Goal: Task Accomplishment & Management: Manage account settings

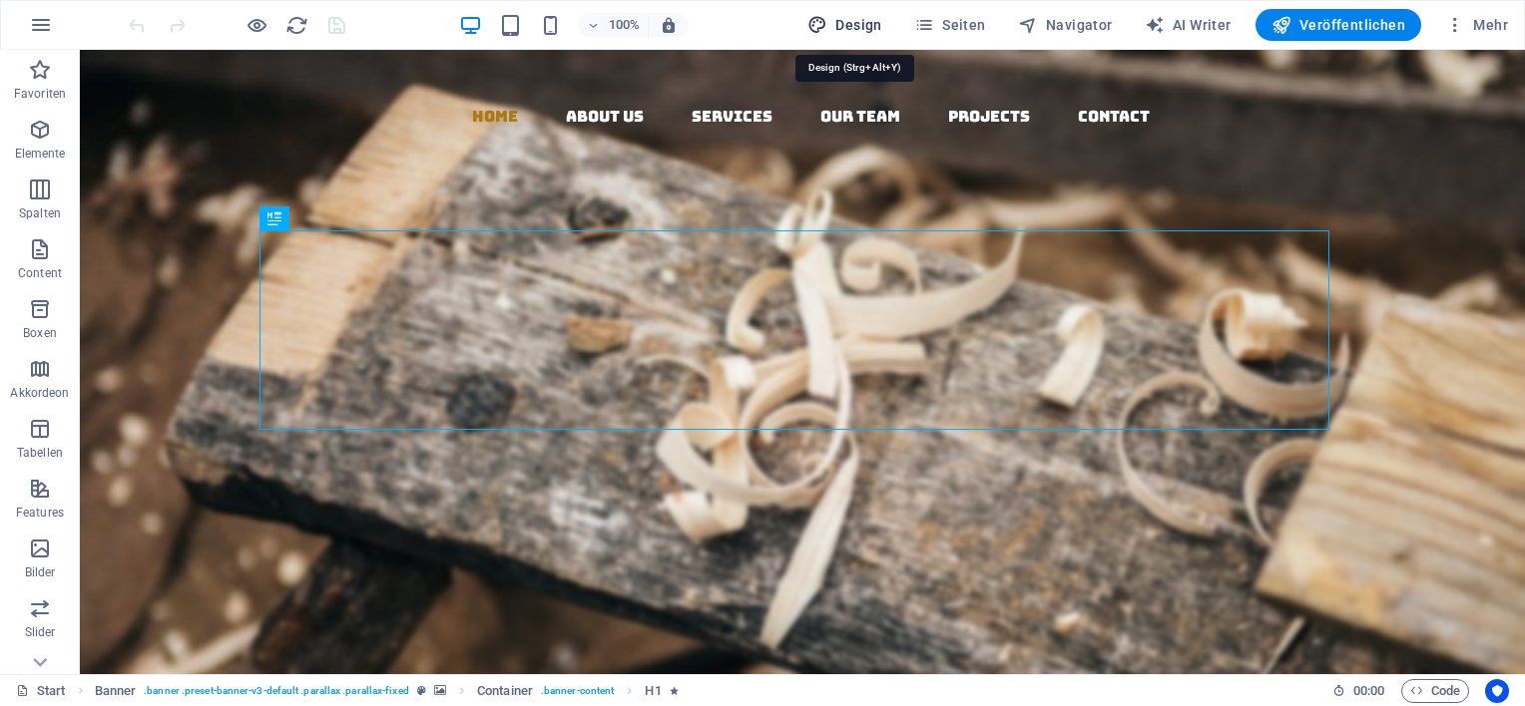
click at [872, 24] on span "Design" at bounding box center [844, 25] width 75 height 20
select select "rem"
select select "300"
select select "px"
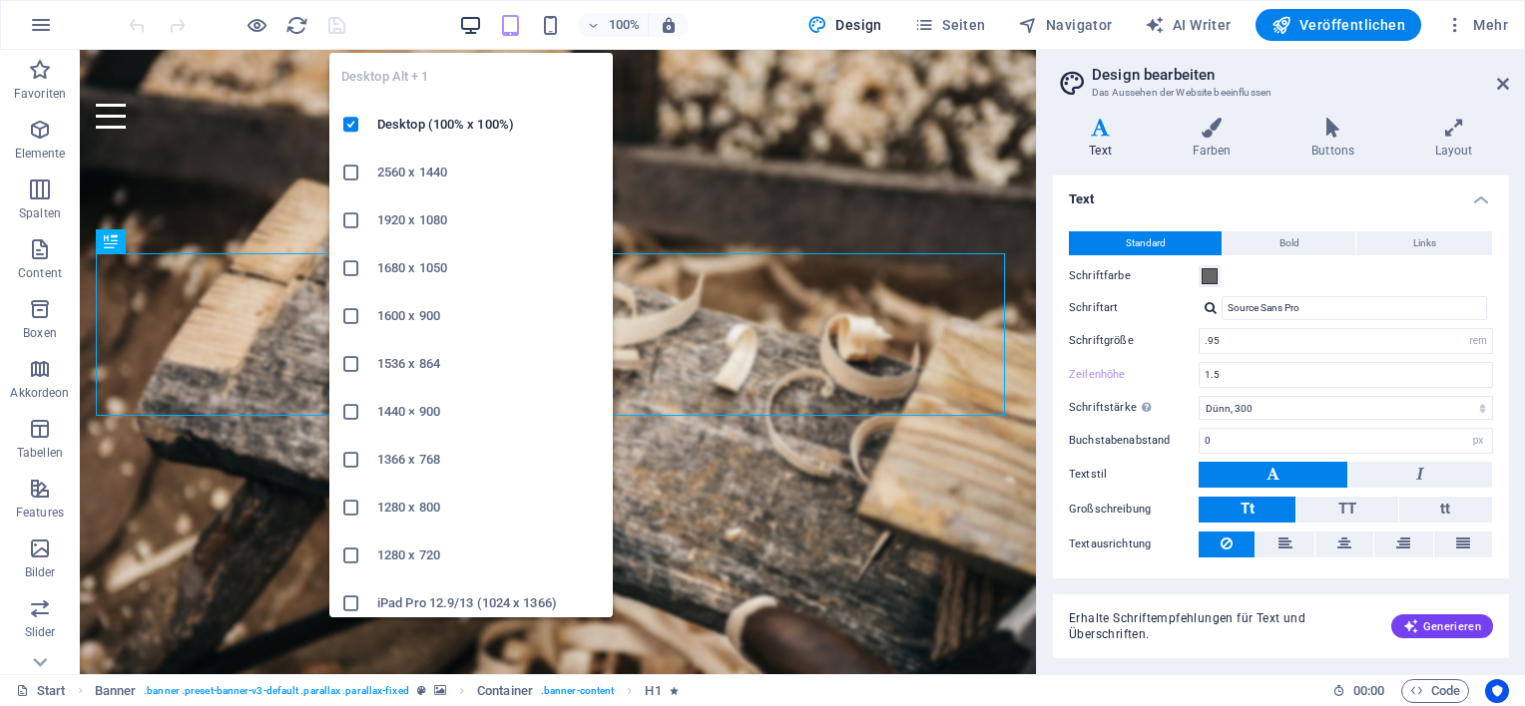
click at [474, 21] on icon "button" at bounding box center [470, 25] width 23 height 23
click at [435, 127] on h6 "Desktop (100% x 100%)" at bounding box center [489, 125] width 224 height 24
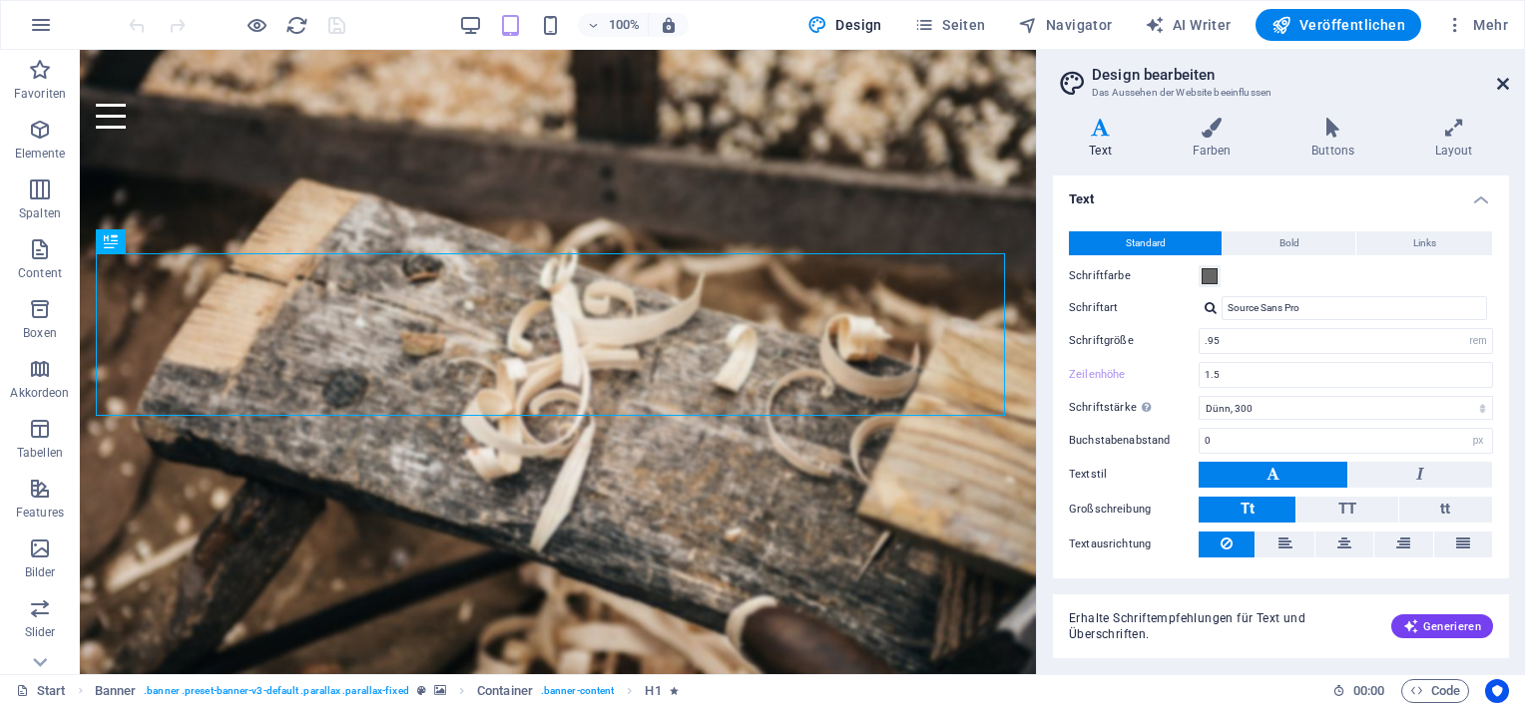
click at [1504, 79] on icon at bounding box center [1503, 84] width 12 height 16
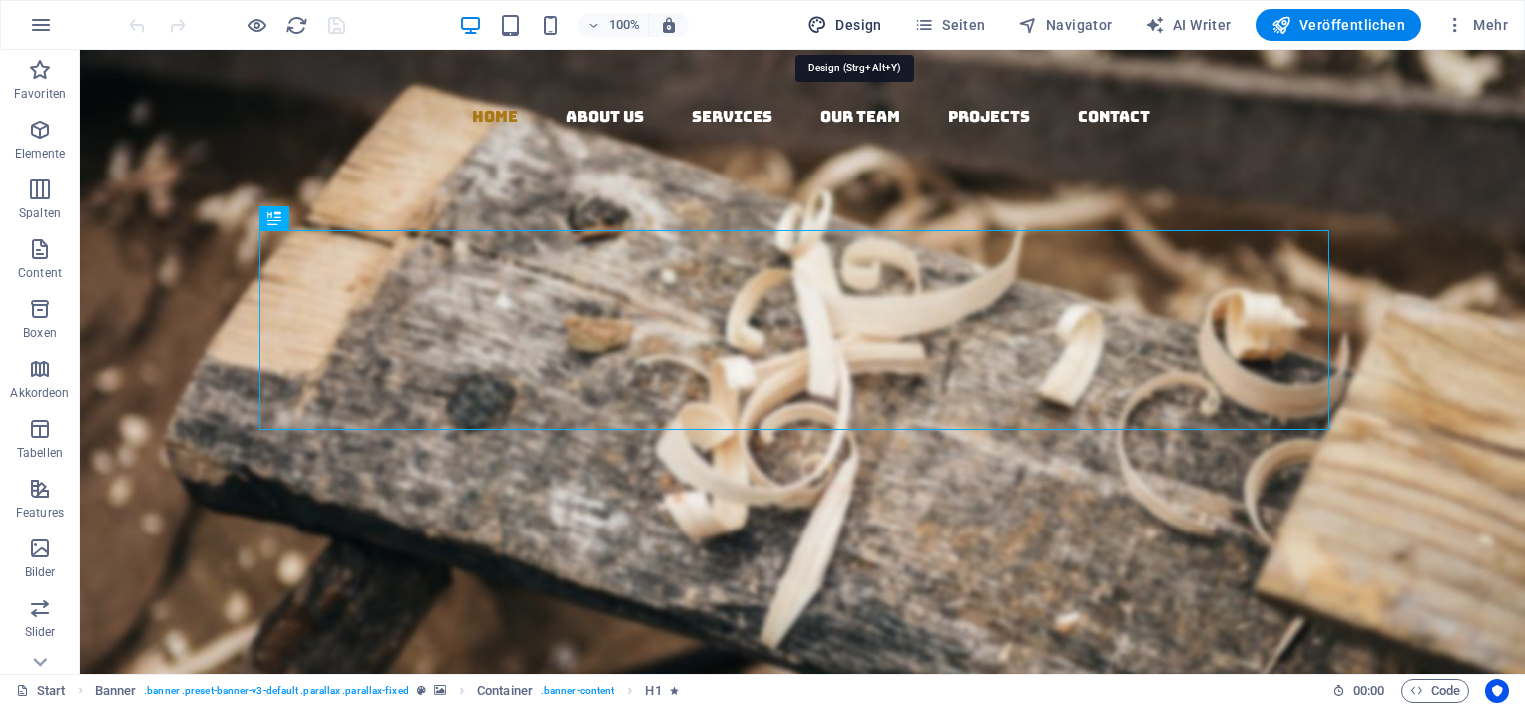
click at [861, 29] on span "Design" at bounding box center [844, 25] width 75 height 20
select select "rem"
select select "300"
select select "px"
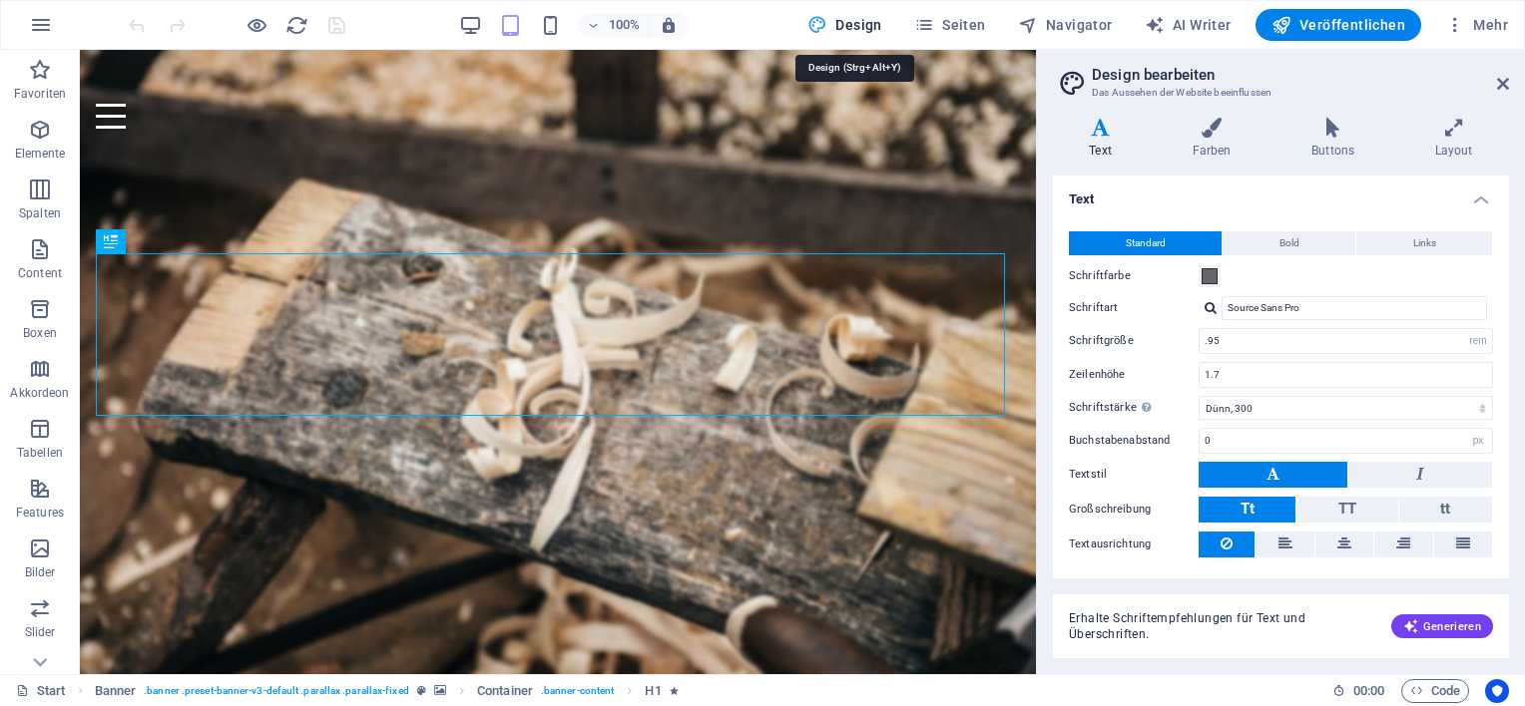
type input "1.5"
click at [46, 27] on icon "button" at bounding box center [41, 25] width 24 height 24
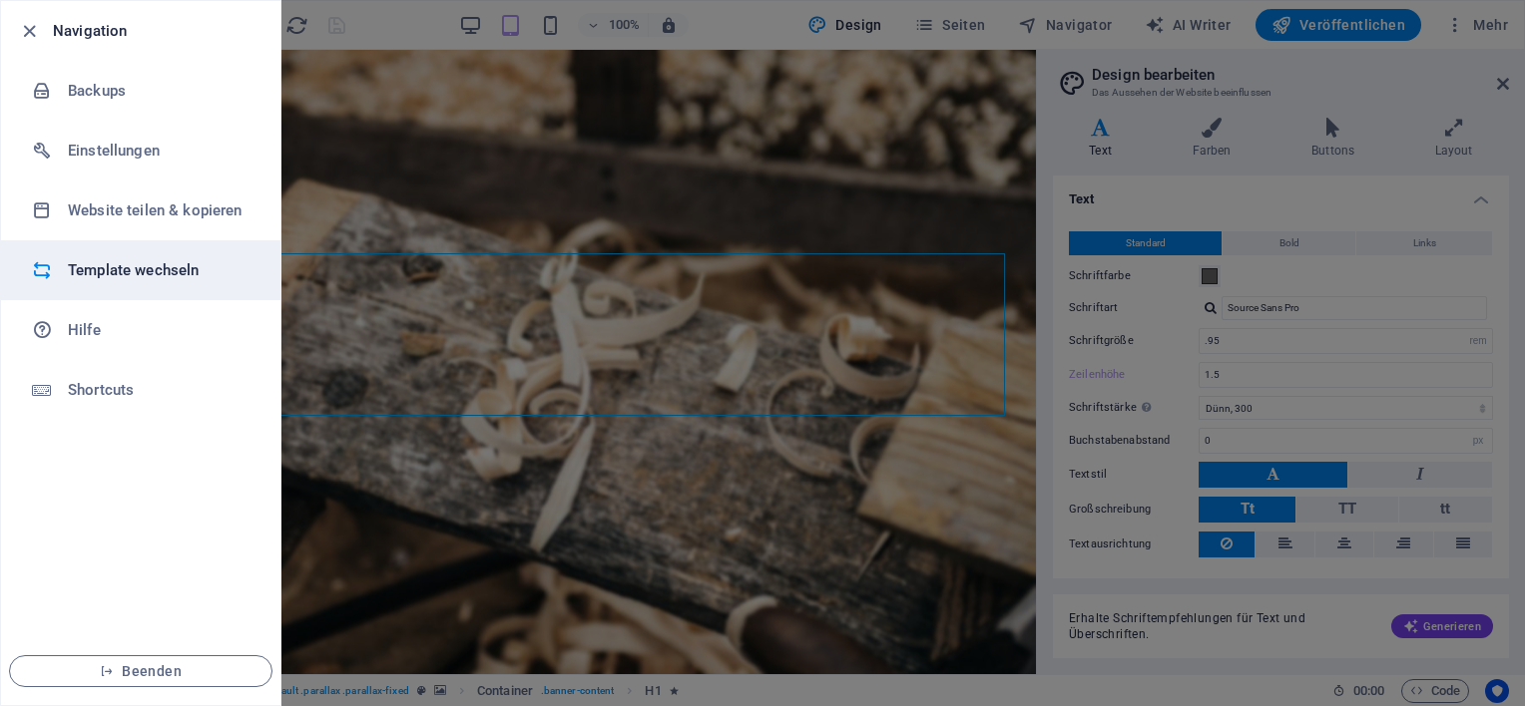
click at [116, 273] on h6 "Template wechseln" at bounding box center [160, 270] width 185 height 24
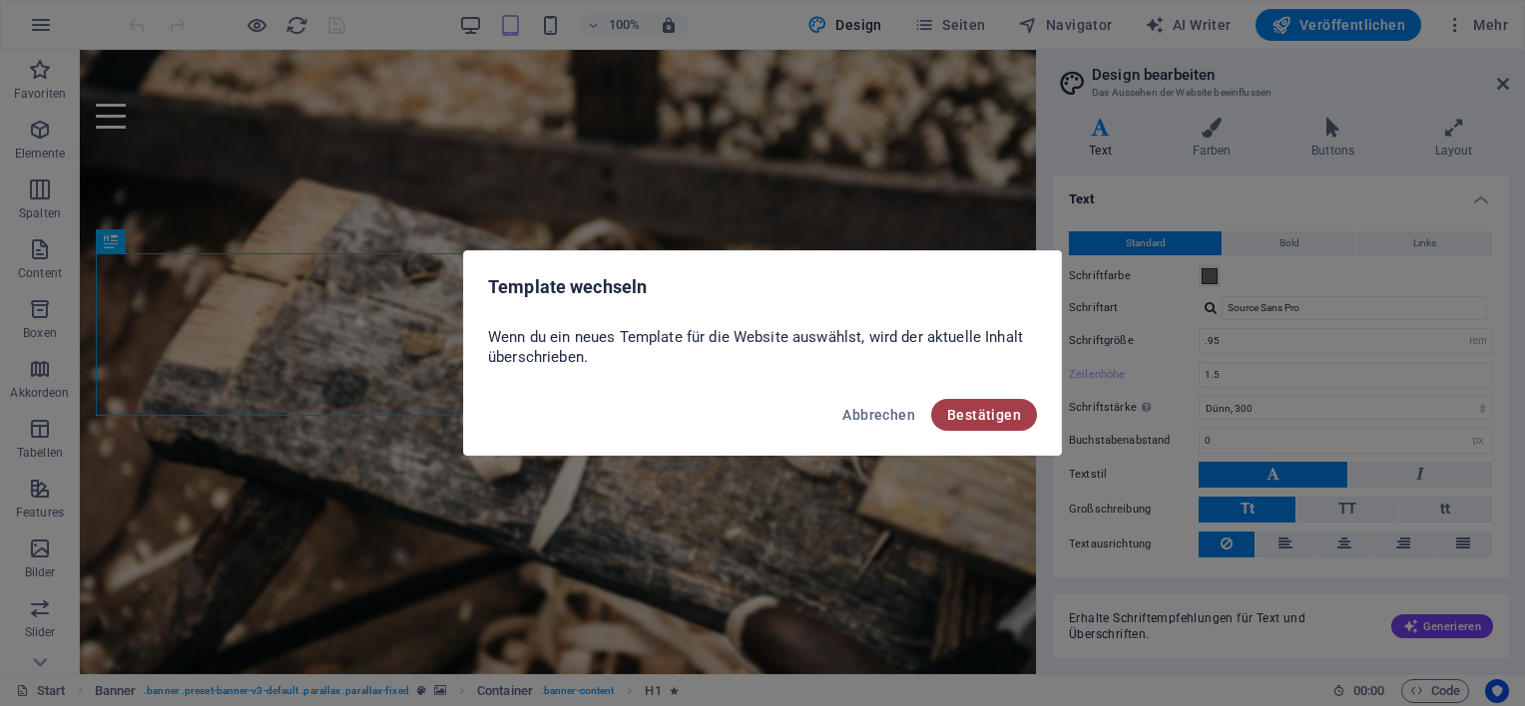
click at [978, 418] on span "Bestätigen" at bounding box center [984, 415] width 74 height 16
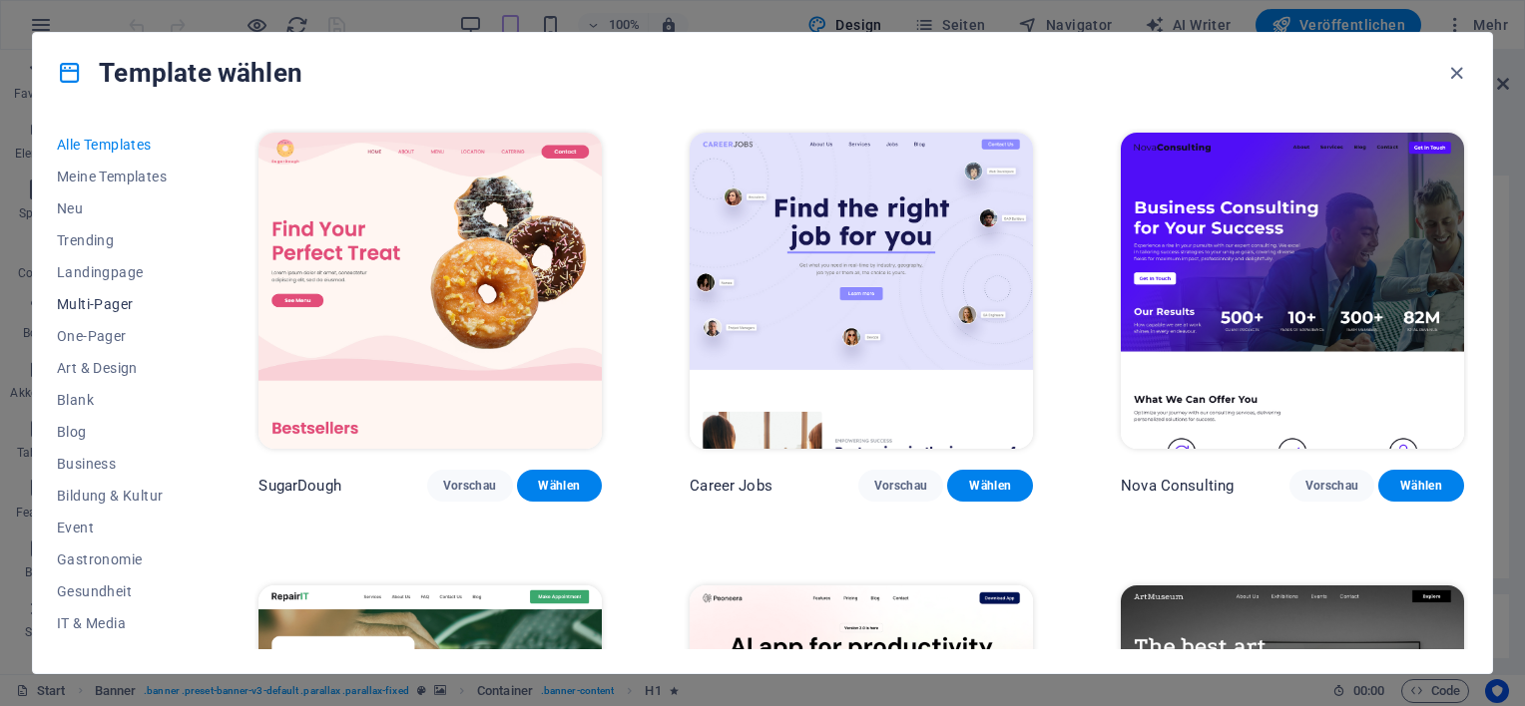
click at [116, 304] on span "Multi-Pager" at bounding box center [114, 304] width 114 height 16
click at [108, 299] on span "Multi-Pager" at bounding box center [114, 304] width 114 height 16
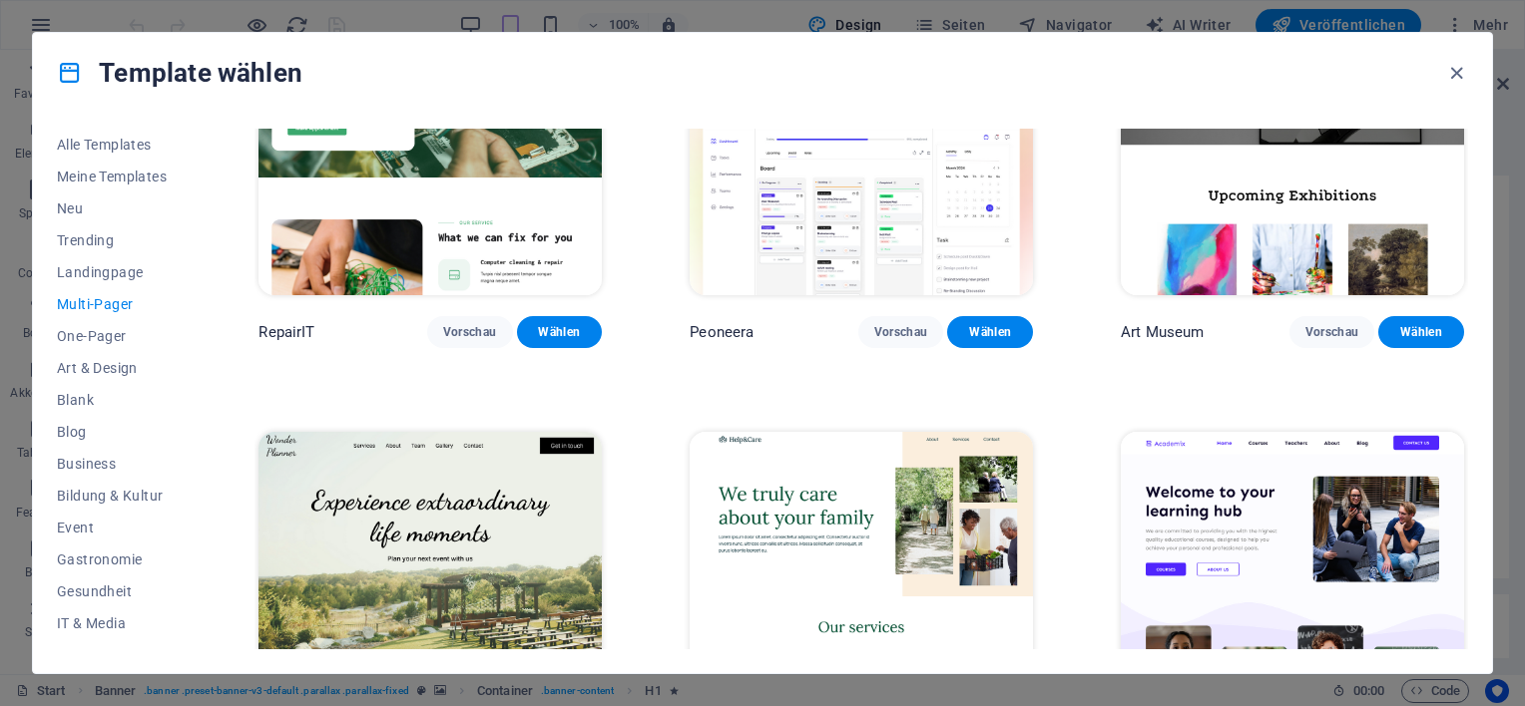
scroll to position [499, 0]
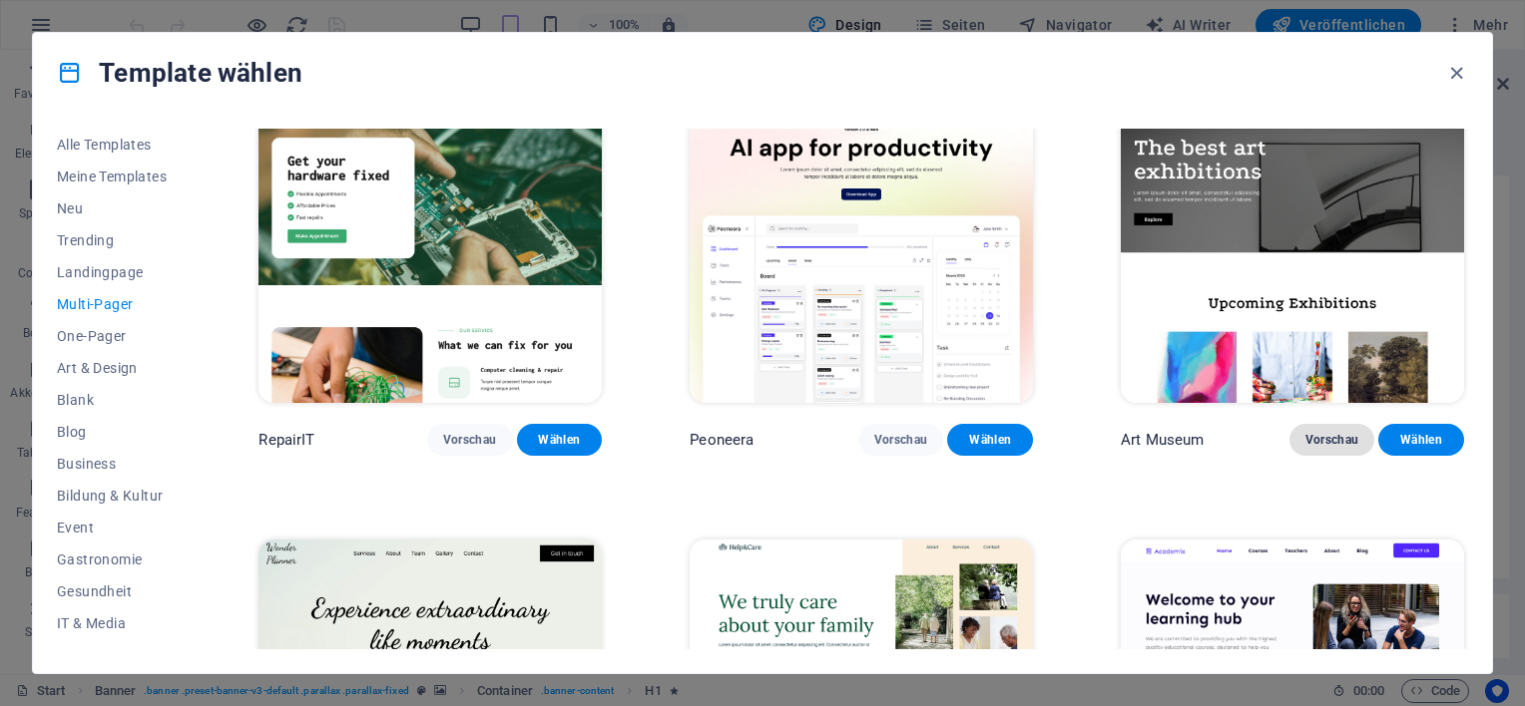
click at [1324, 439] on span "Vorschau" at bounding box center [1332, 440] width 54 height 16
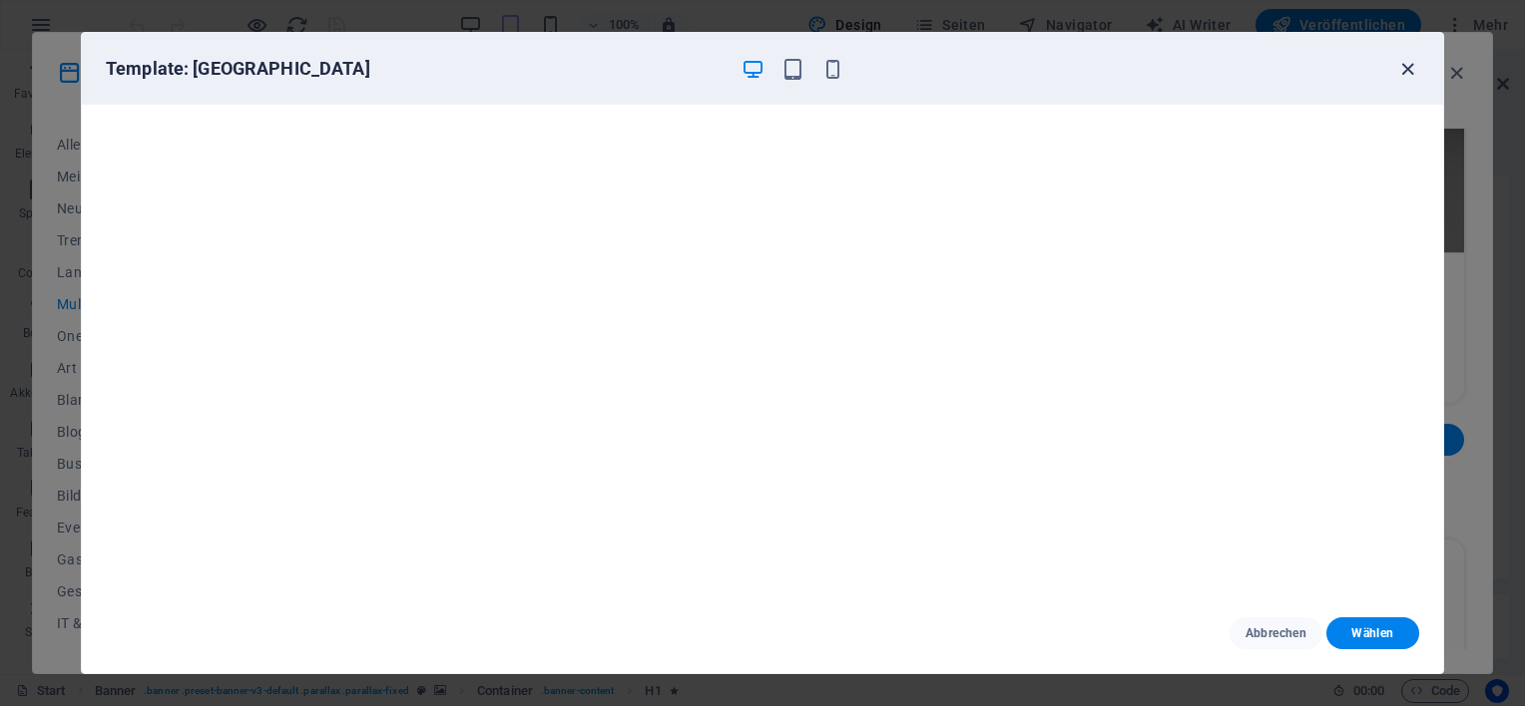
click at [1397, 67] on icon "button" at bounding box center [1407, 69] width 23 height 23
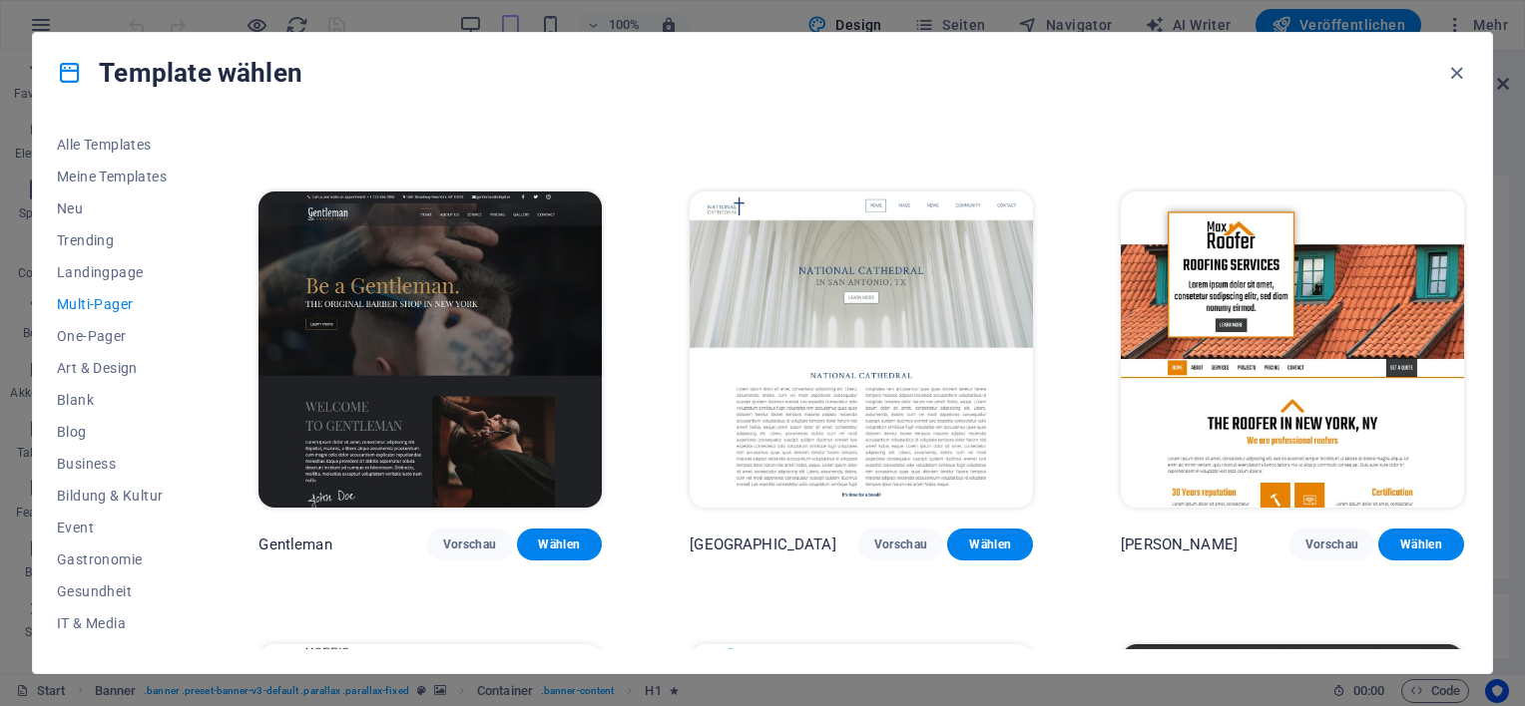
scroll to position [5389, 0]
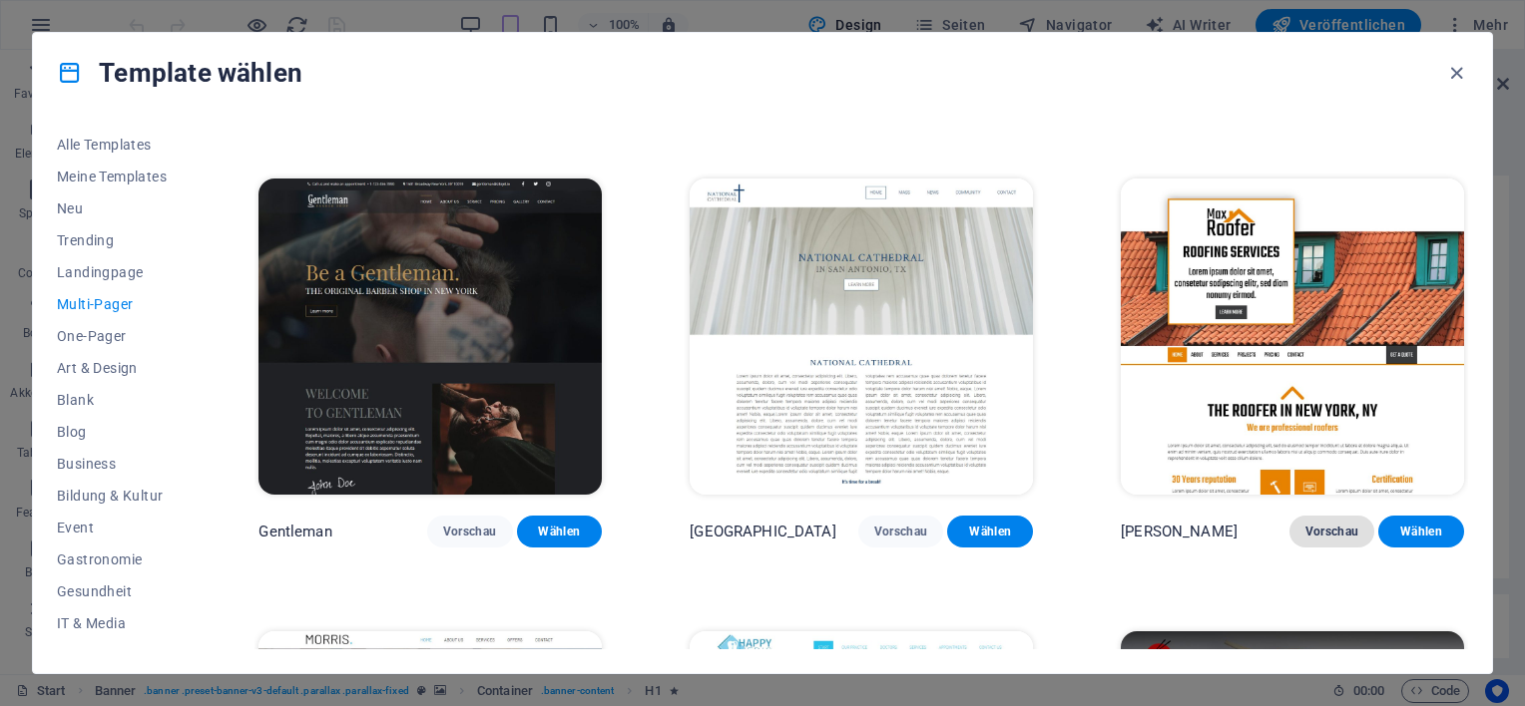
click at [1309, 524] on span "Vorschau" at bounding box center [1332, 532] width 54 height 16
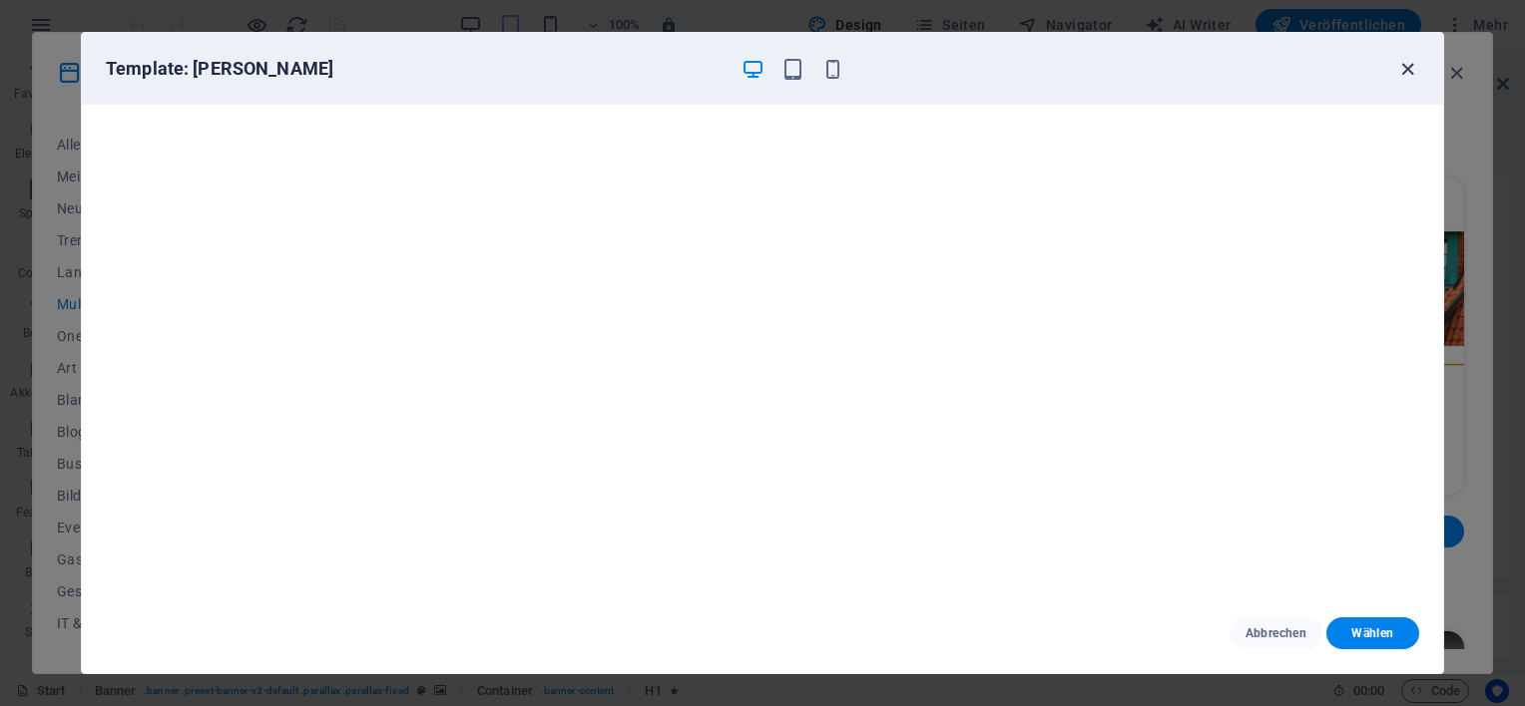
click at [1404, 71] on icon "button" at bounding box center [1407, 69] width 23 height 23
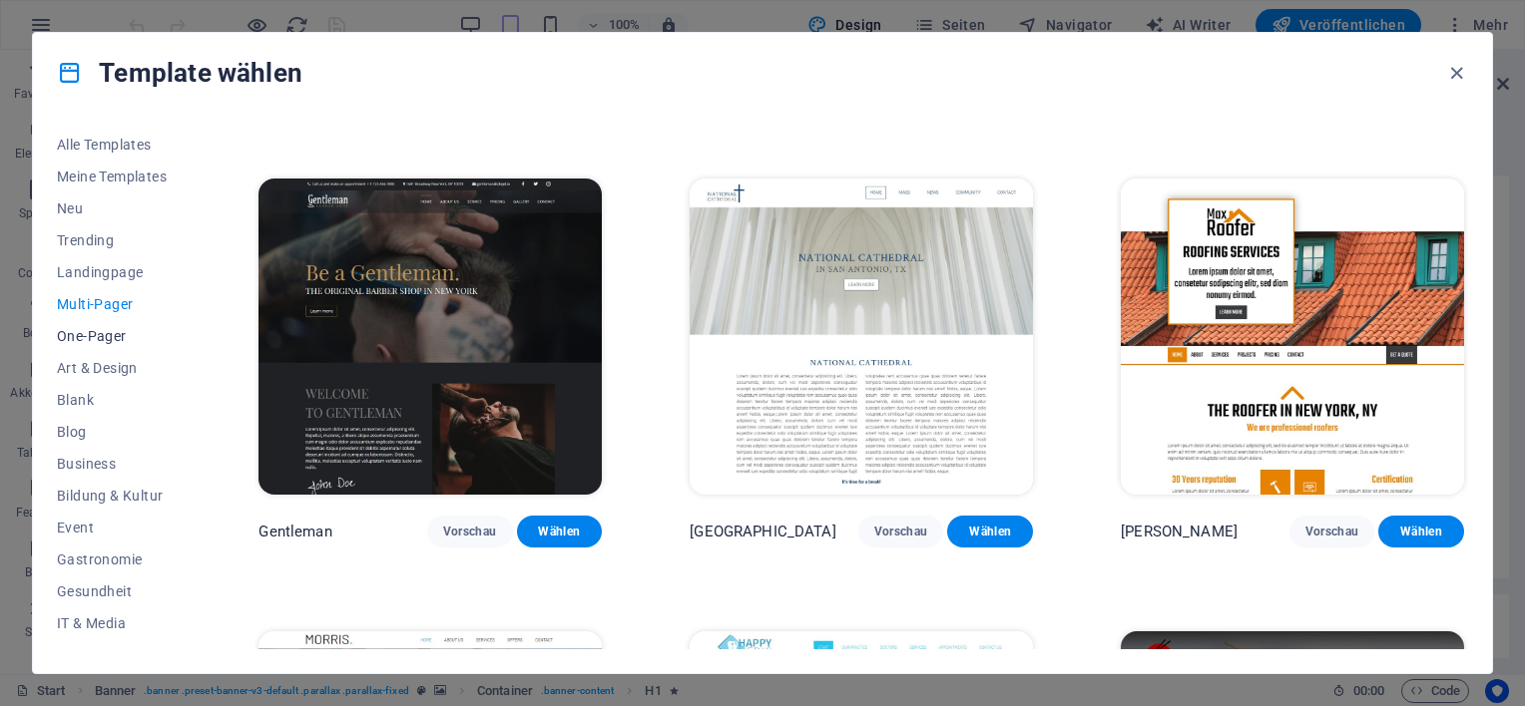
click at [112, 341] on span "One-Pager" at bounding box center [114, 336] width 114 height 16
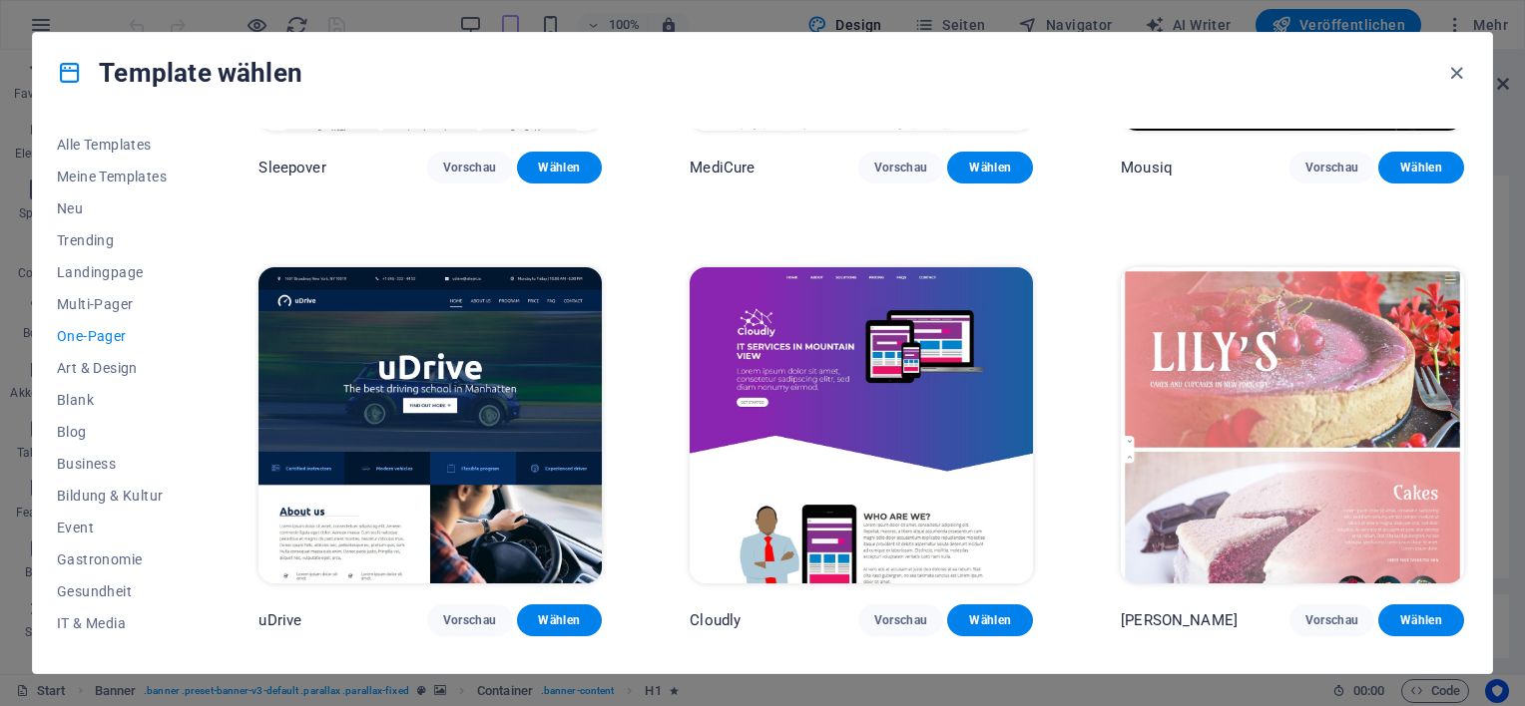
scroll to position [6686, 0]
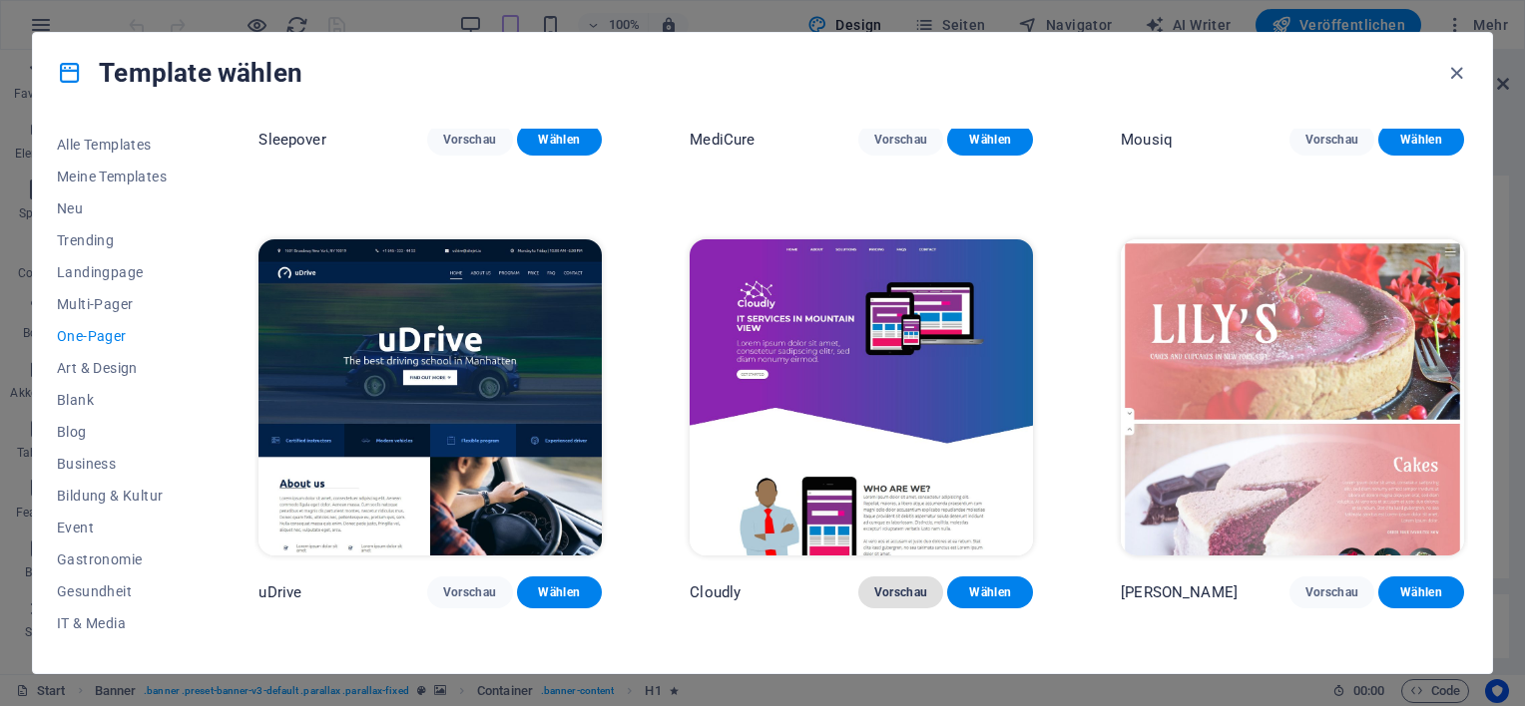
click at [899, 585] on span "Vorschau" at bounding box center [901, 593] width 54 height 16
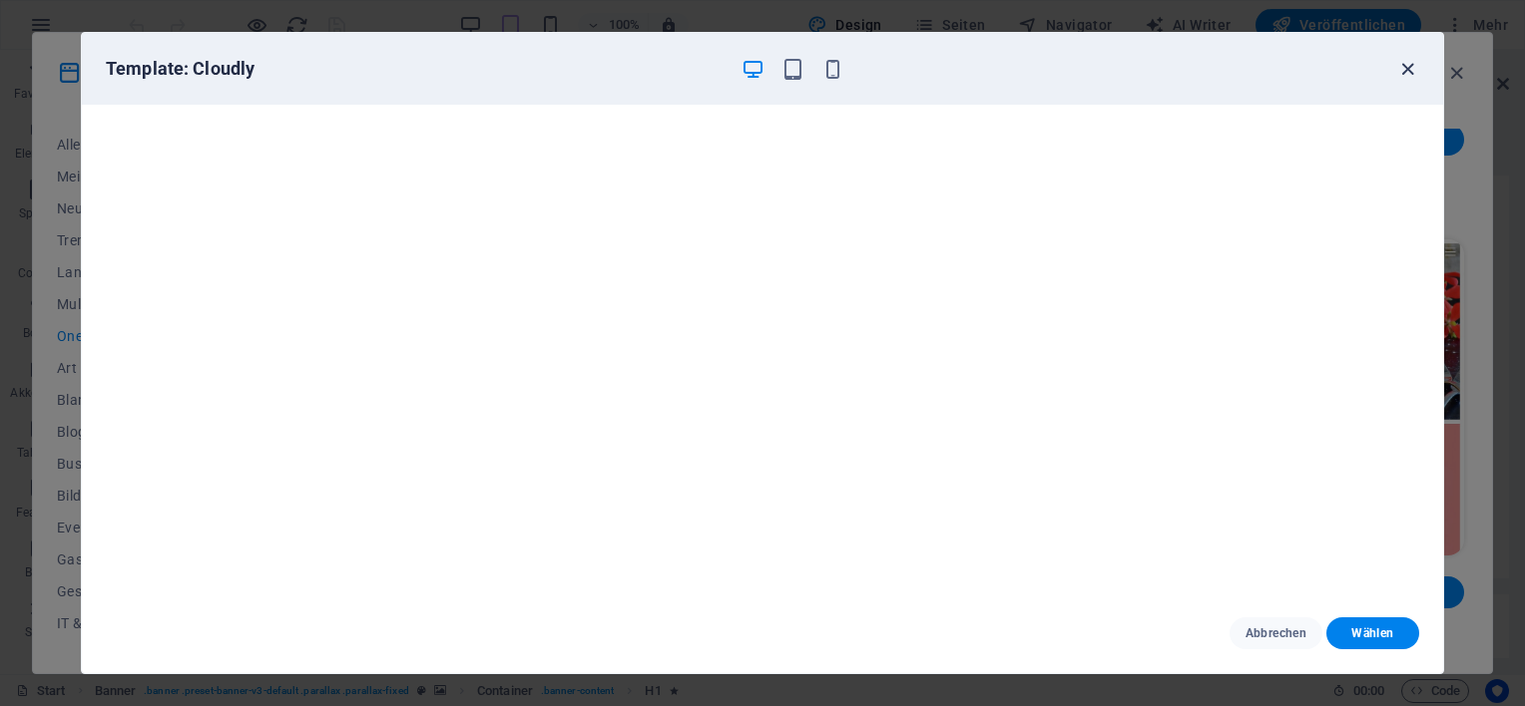
click at [1405, 77] on icon "button" at bounding box center [1407, 69] width 23 height 23
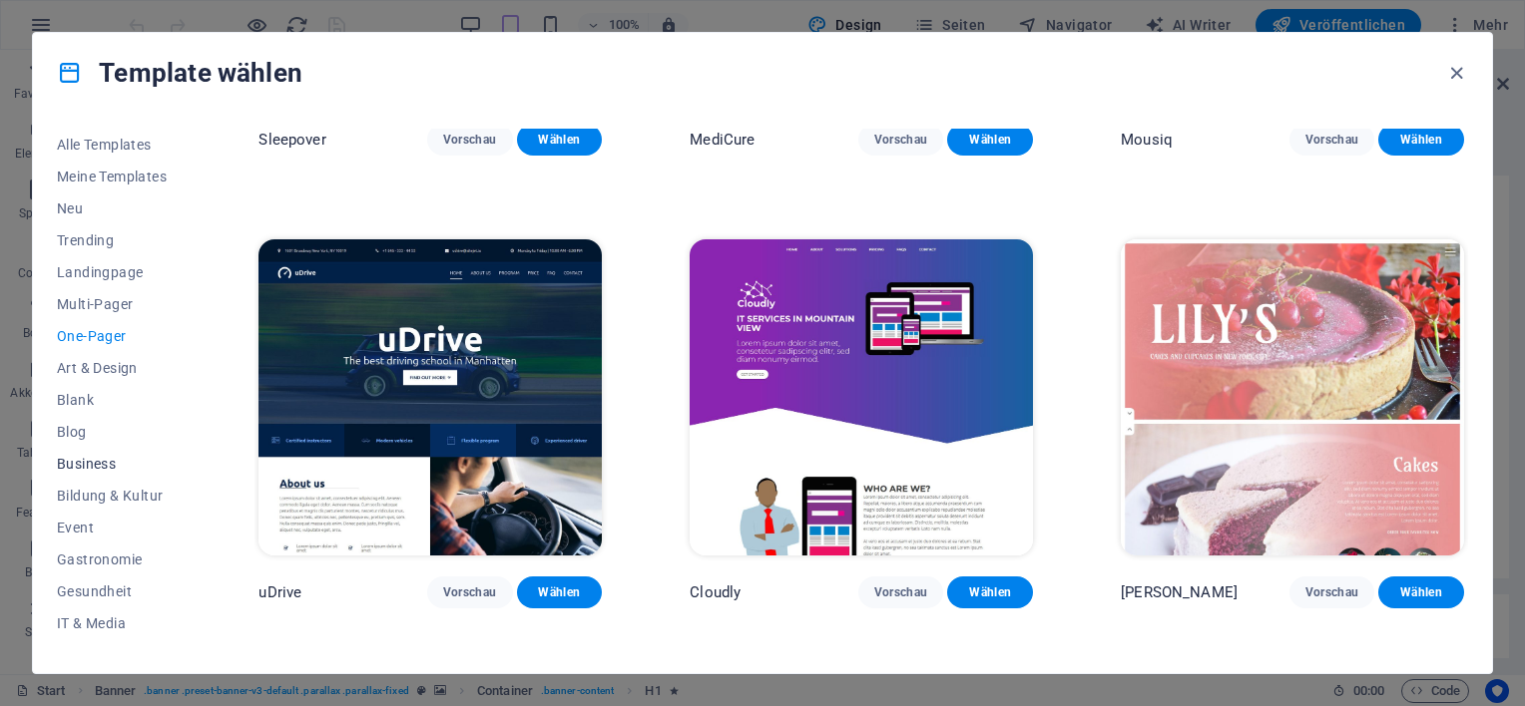
click at [72, 462] on span "Business" at bounding box center [114, 464] width 114 height 16
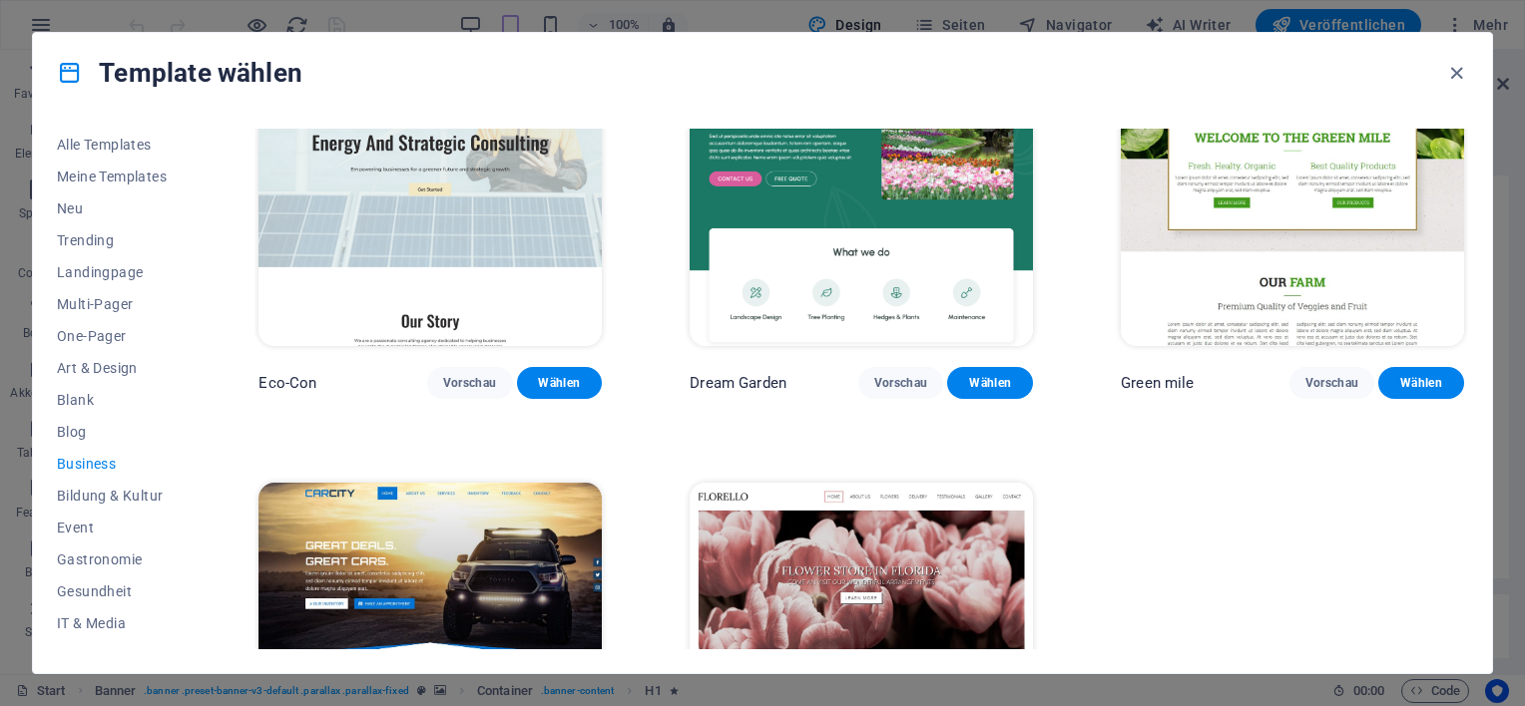
scroll to position [0, 0]
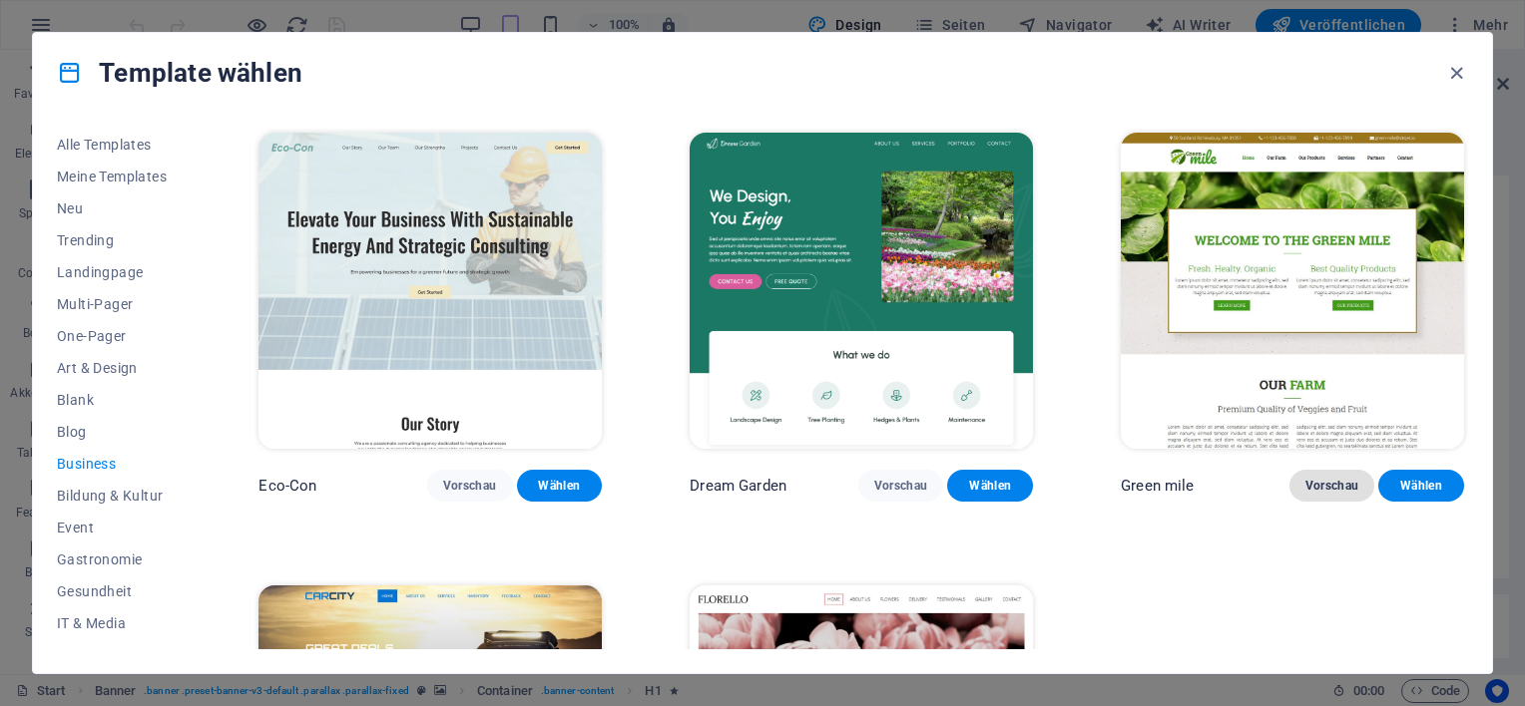
click at [1318, 493] on button "Vorschau" at bounding box center [1332, 486] width 86 height 32
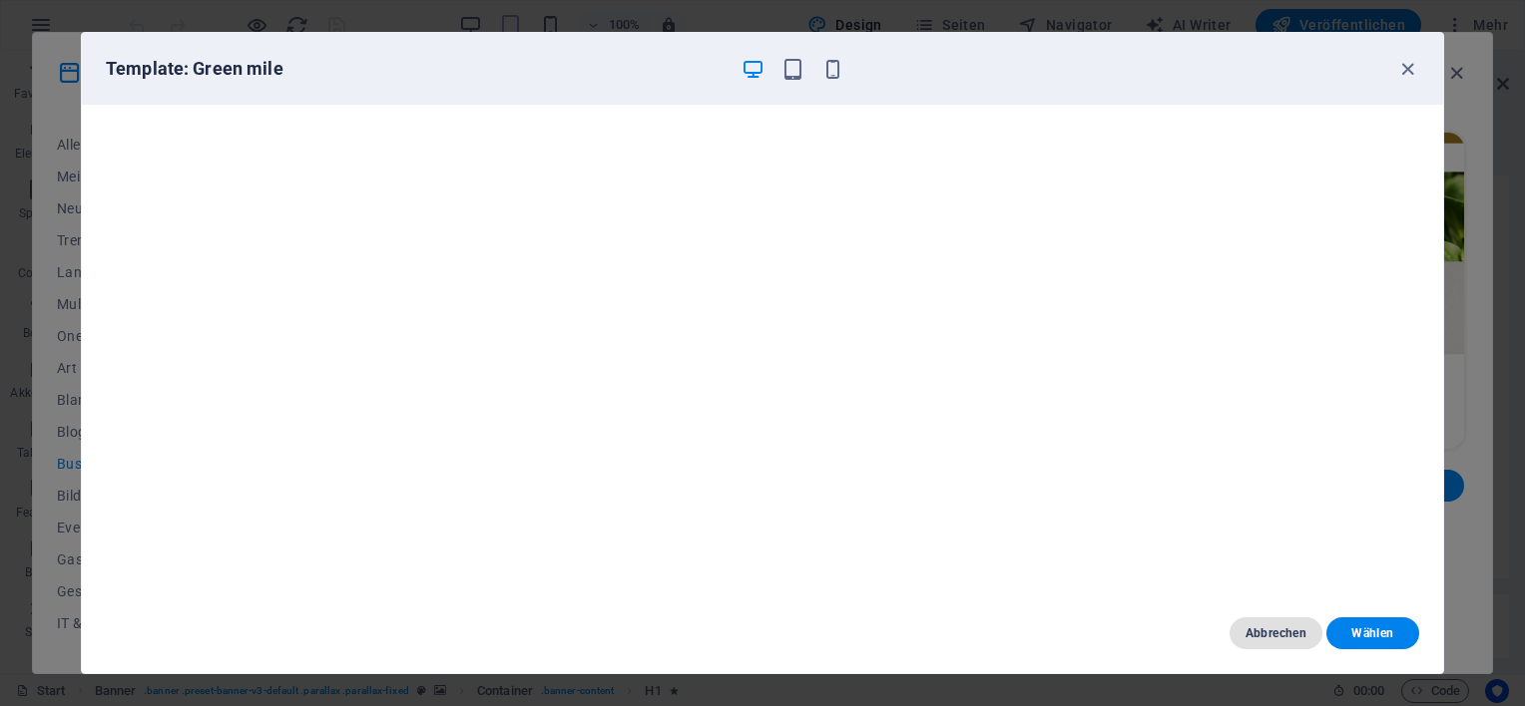
click at [1267, 638] on span "Abbrechen" at bounding box center [1275, 634] width 61 height 16
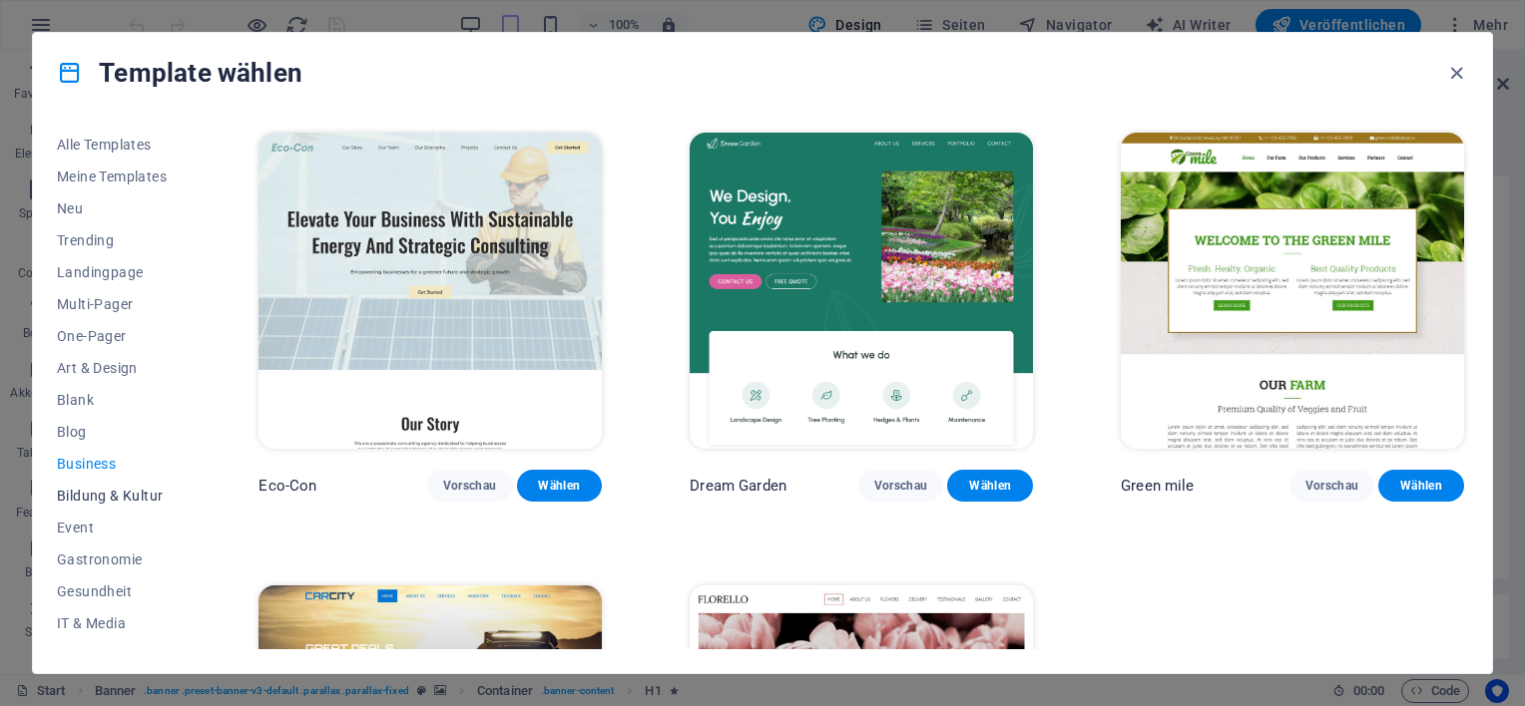
click at [124, 494] on span "Bildung & Kultur" at bounding box center [114, 496] width 114 height 16
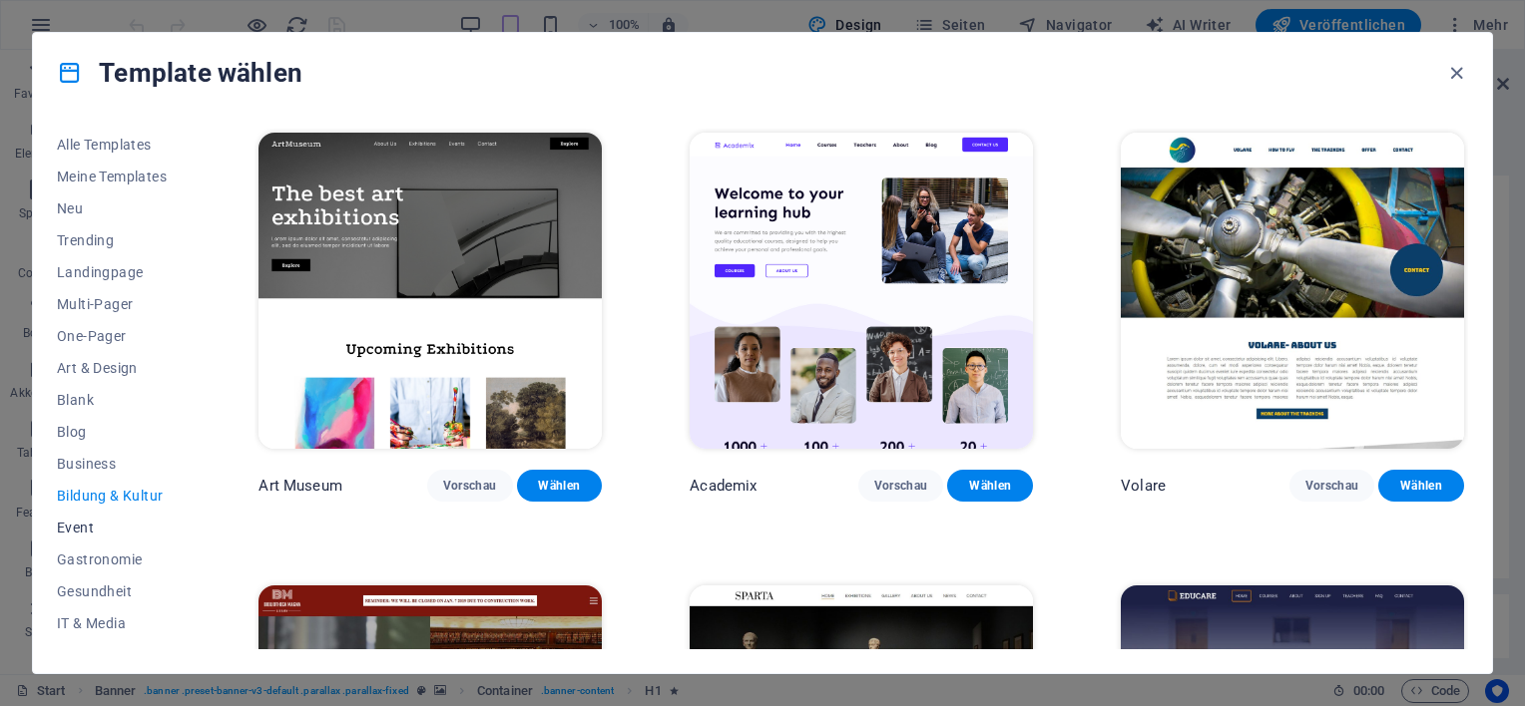
click at [89, 530] on span "Event" at bounding box center [114, 528] width 114 height 16
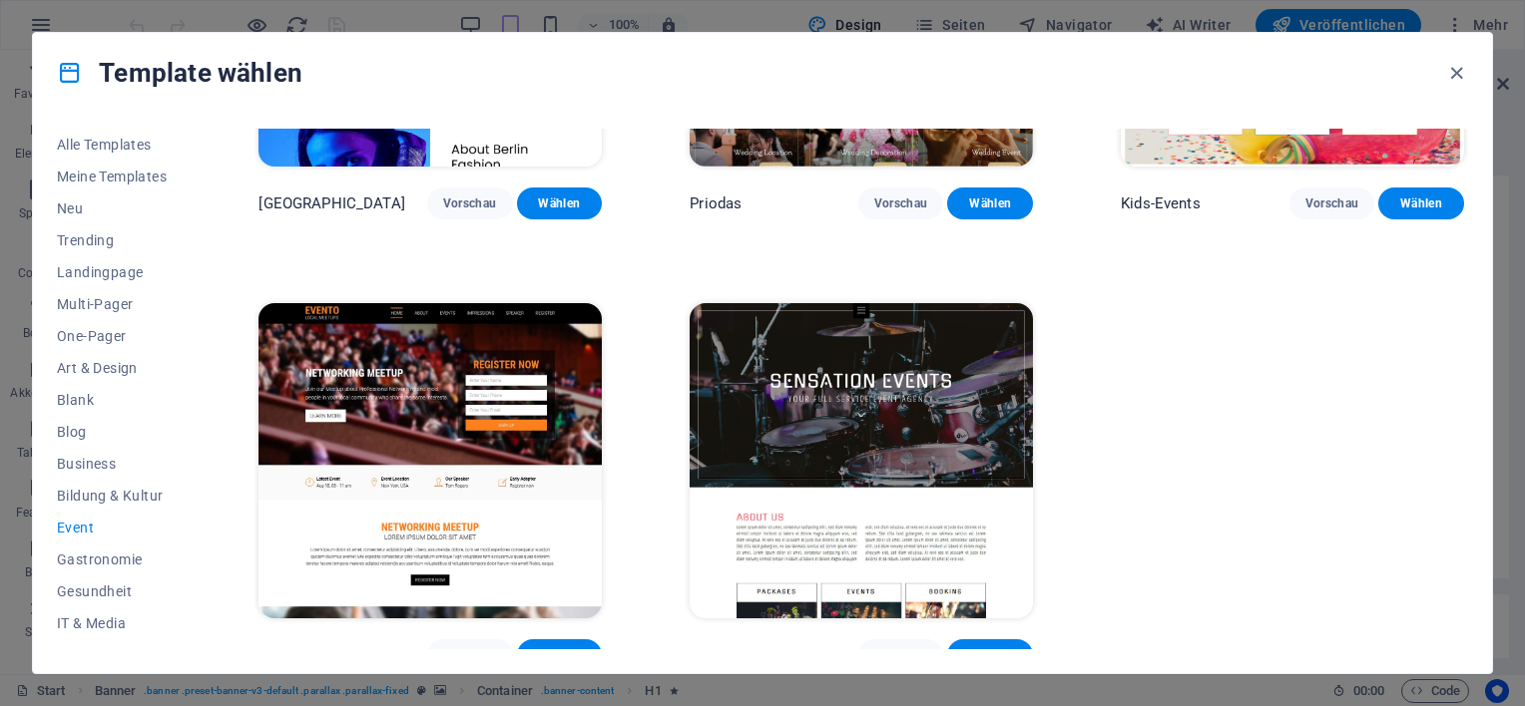
scroll to position [750, 0]
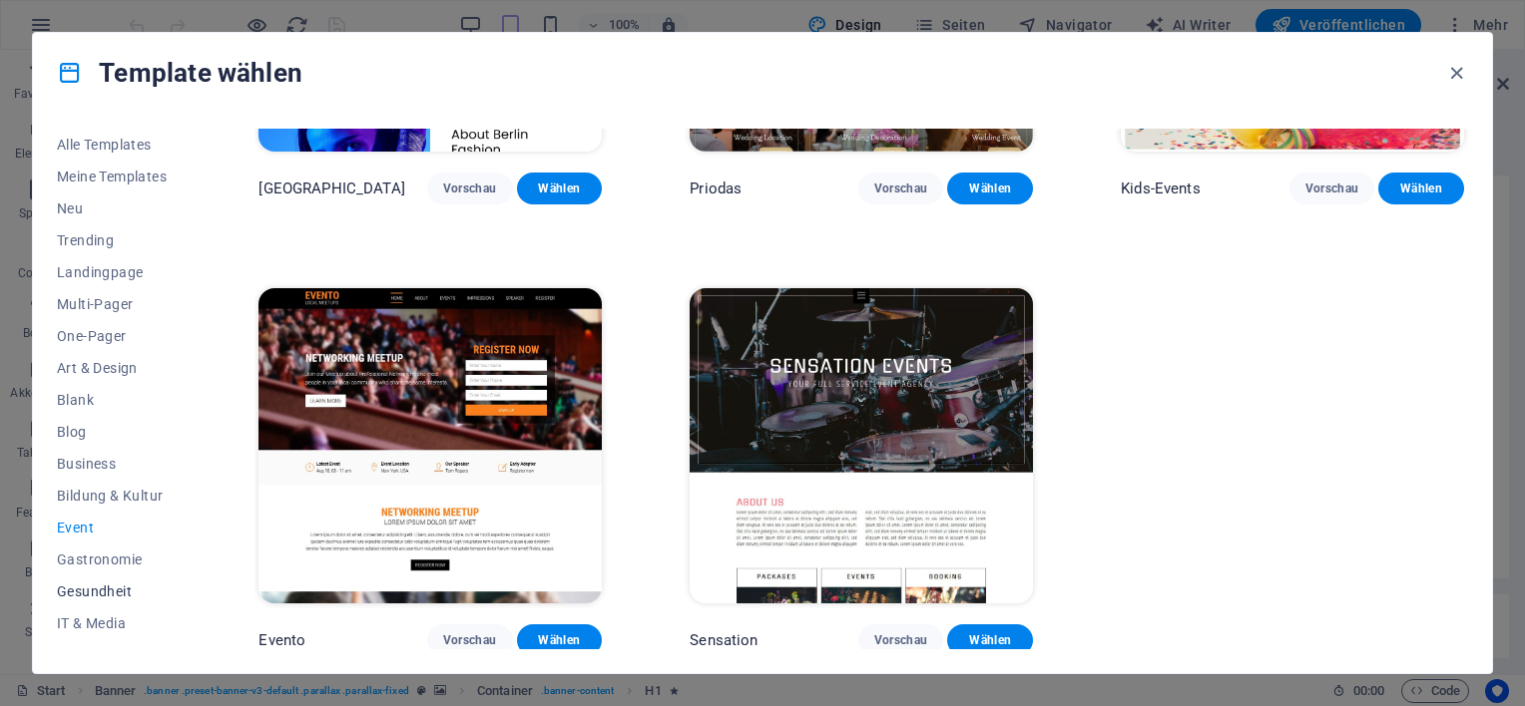
click at [99, 598] on span "Gesundheit" at bounding box center [114, 592] width 114 height 16
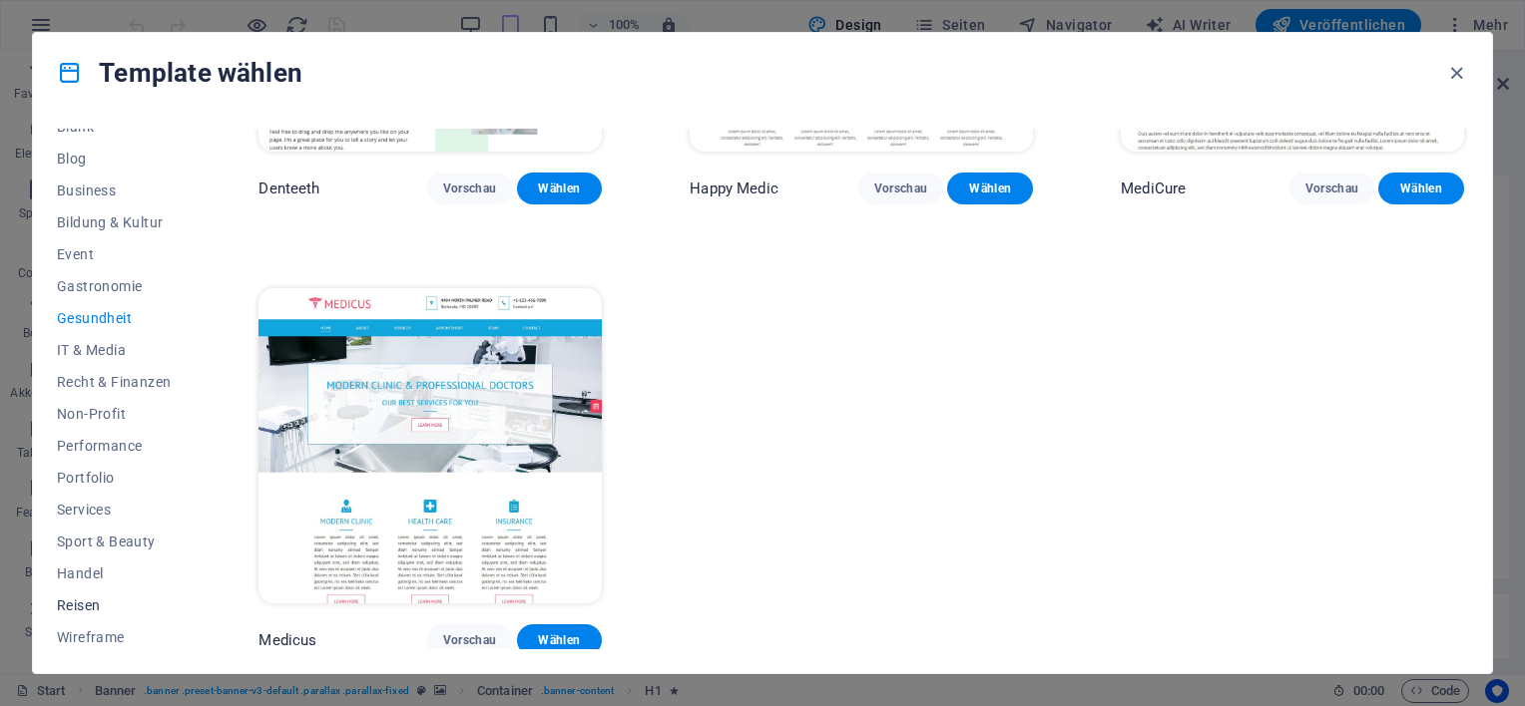
scroll to position [276, 0]
click at [98, 475] on span "Portfolio" at bounding box center [114, 475] width 114 height 16
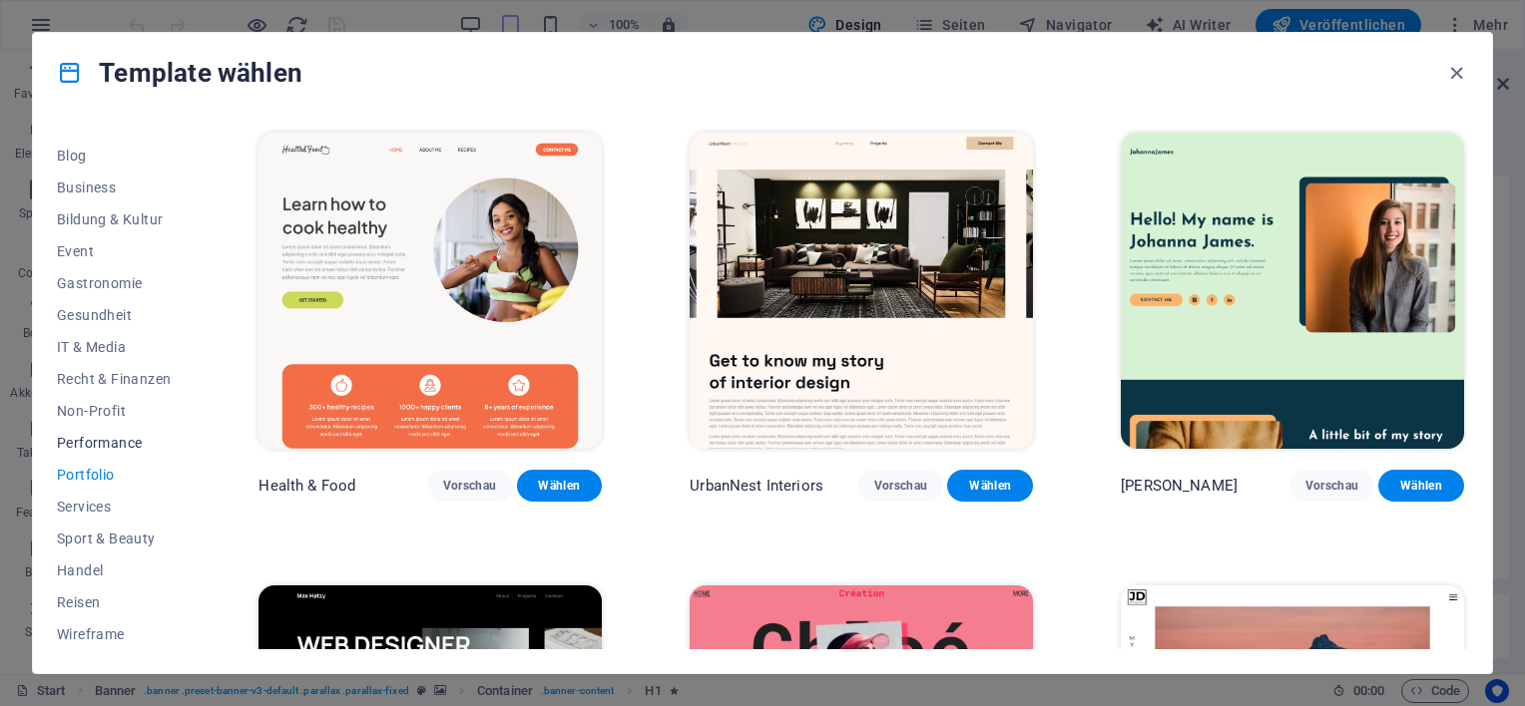
click at [117, 437] on span "Performance" at bounding box center [114, 443] width 114 height 16
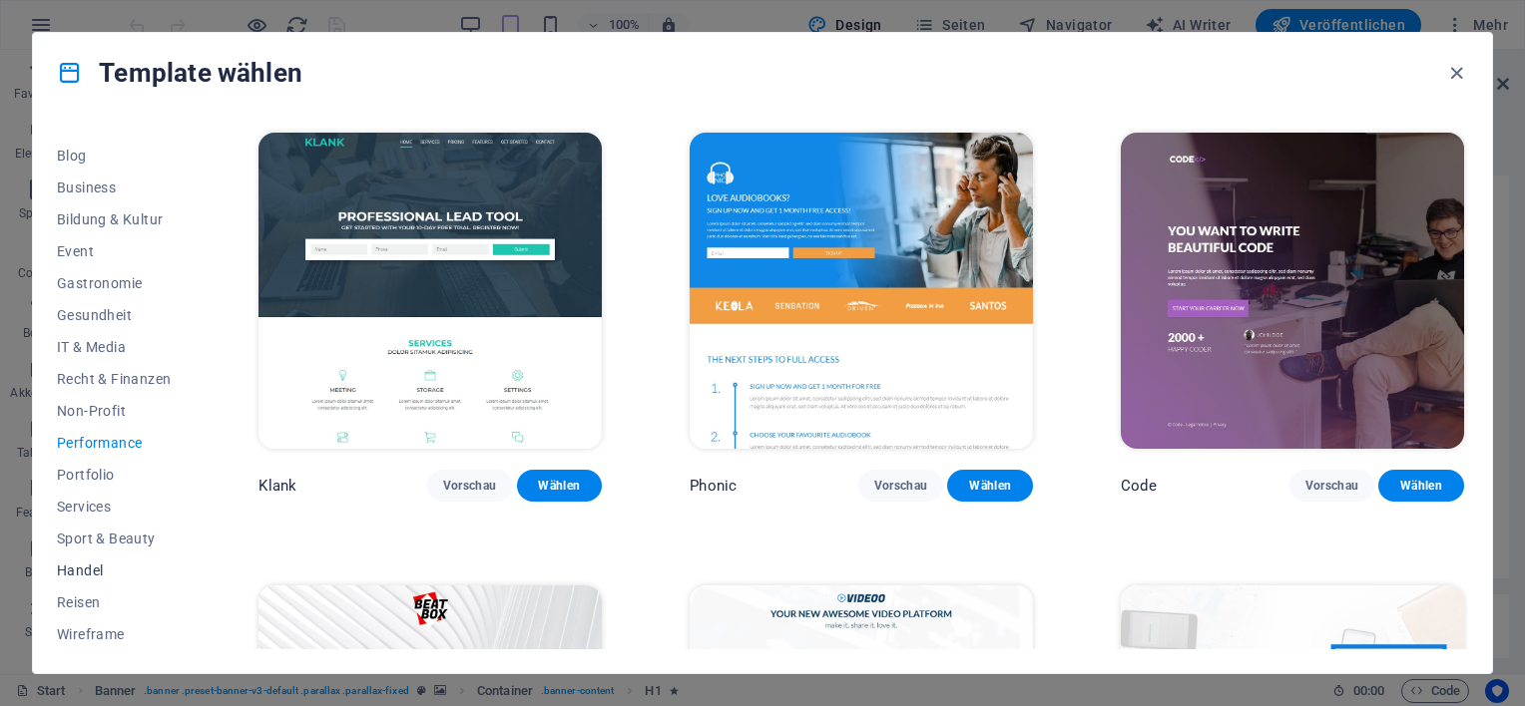
click at [77, 570] on span "Handel" at bounding box center [114, 571] width 114 height 16
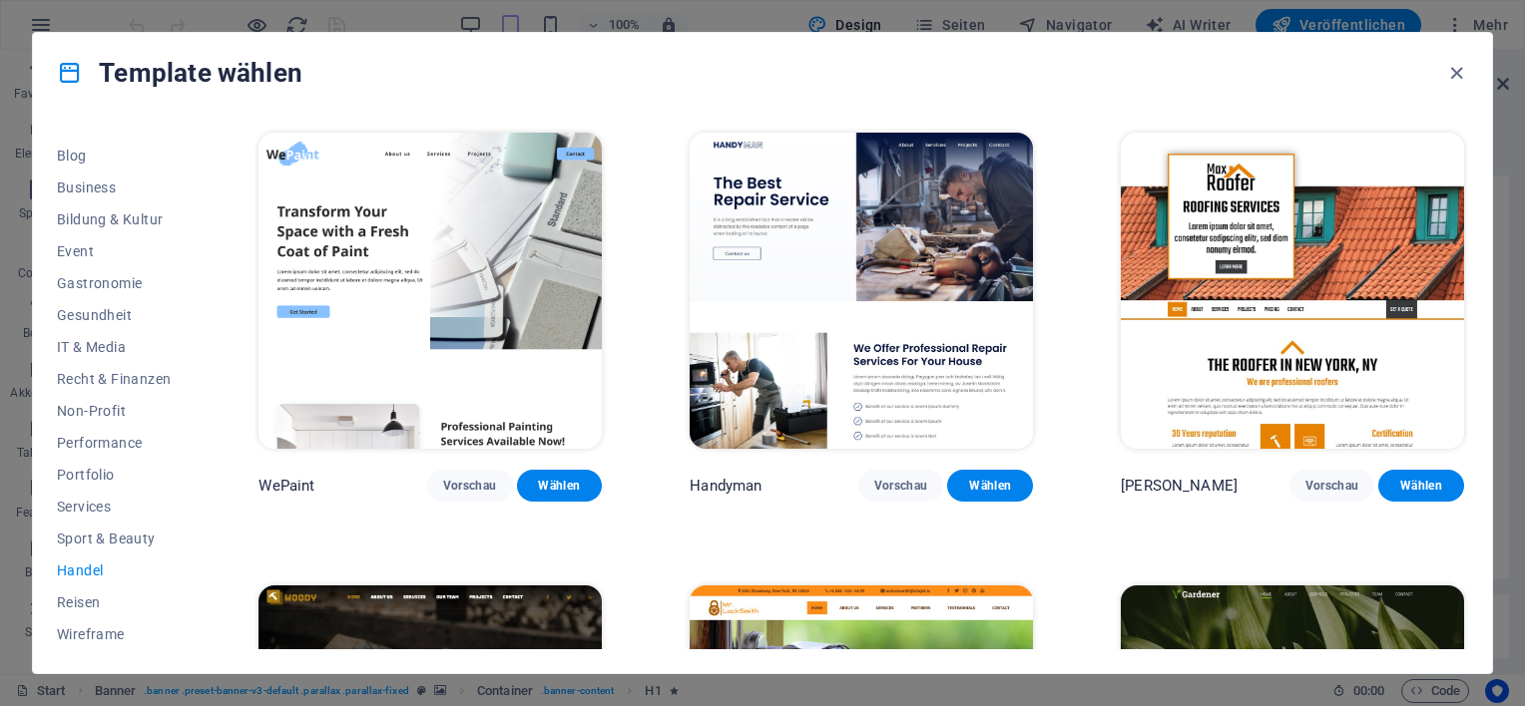
scroll to position [299, 0]
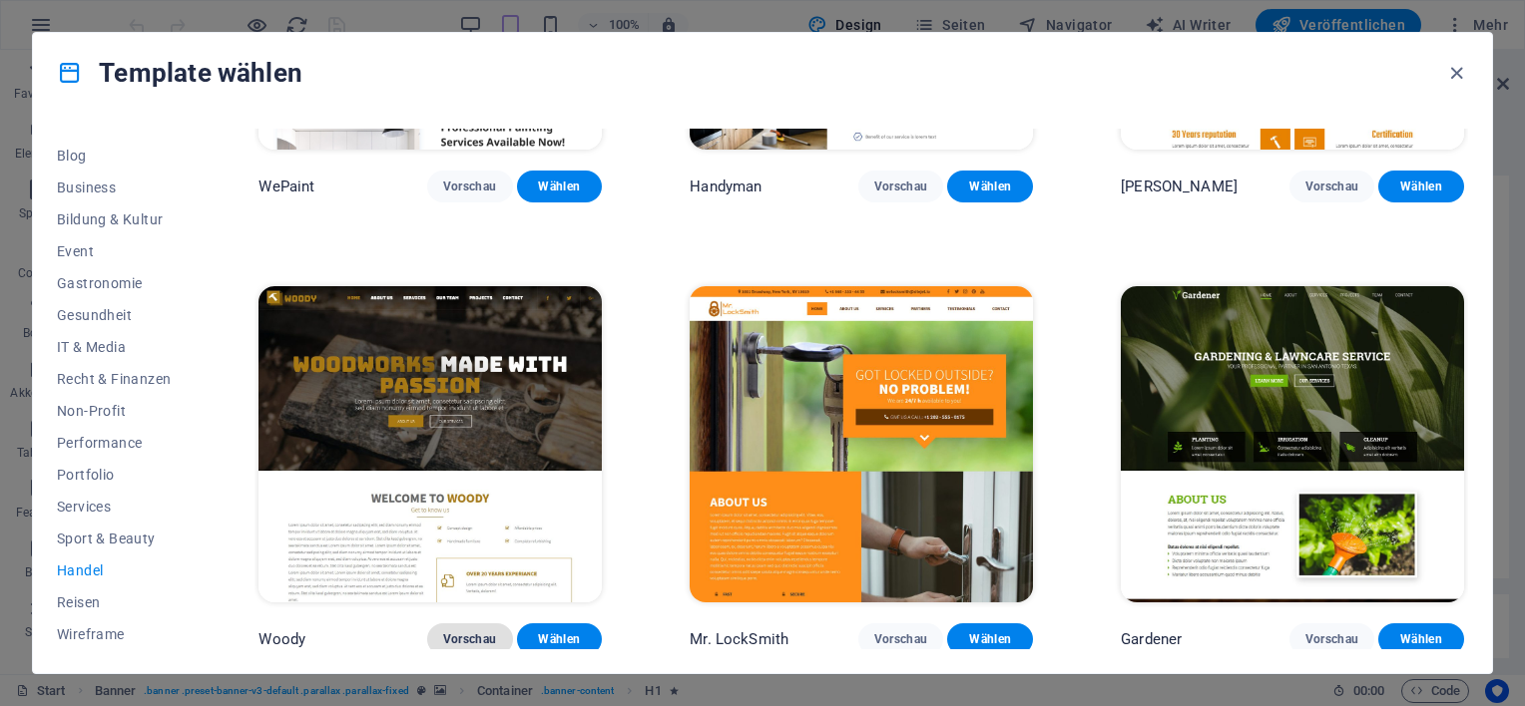
click at [465, 638] on span "Vorschau" at bounding box center [470, 640] width 54 height 16
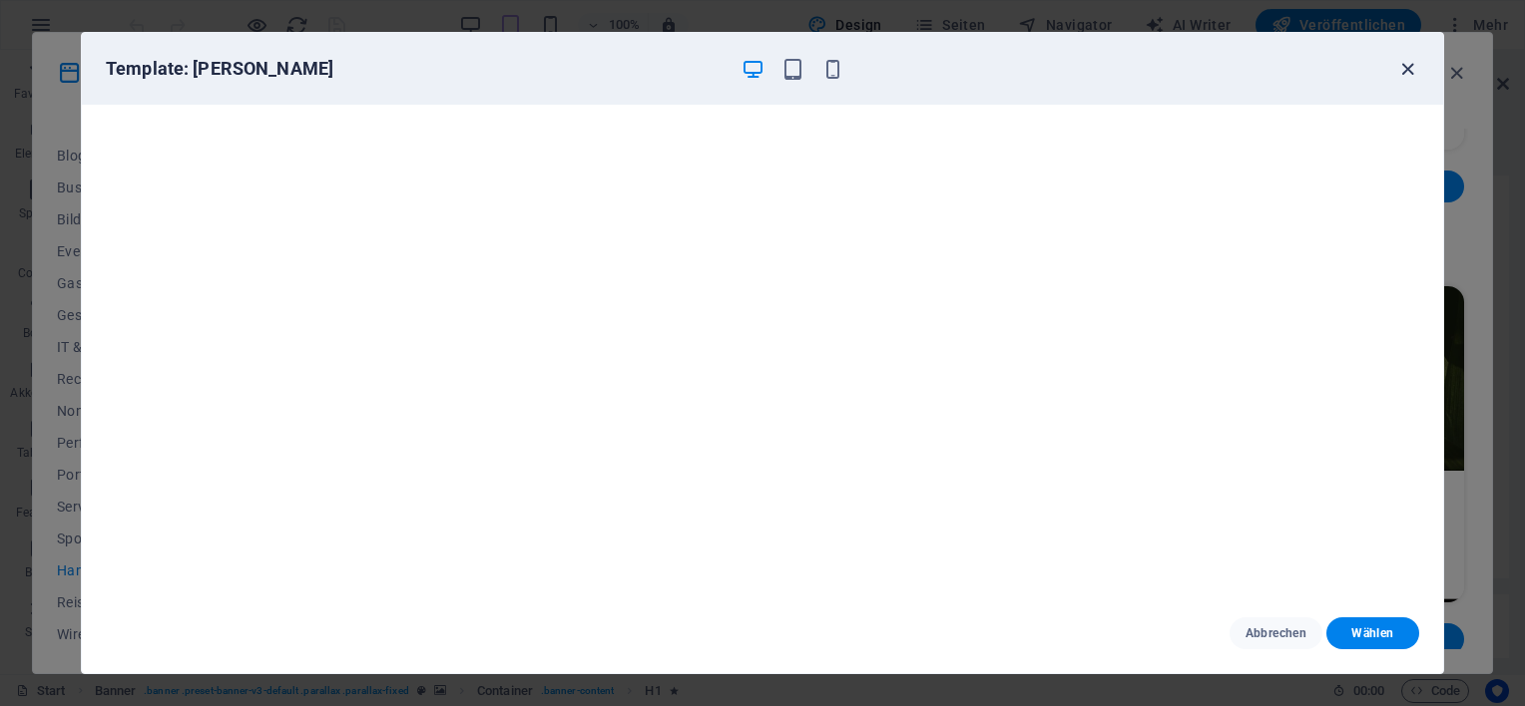
click at [1414, 70] on icon "button" at bounding box center [1407, 69] width 23 height 23
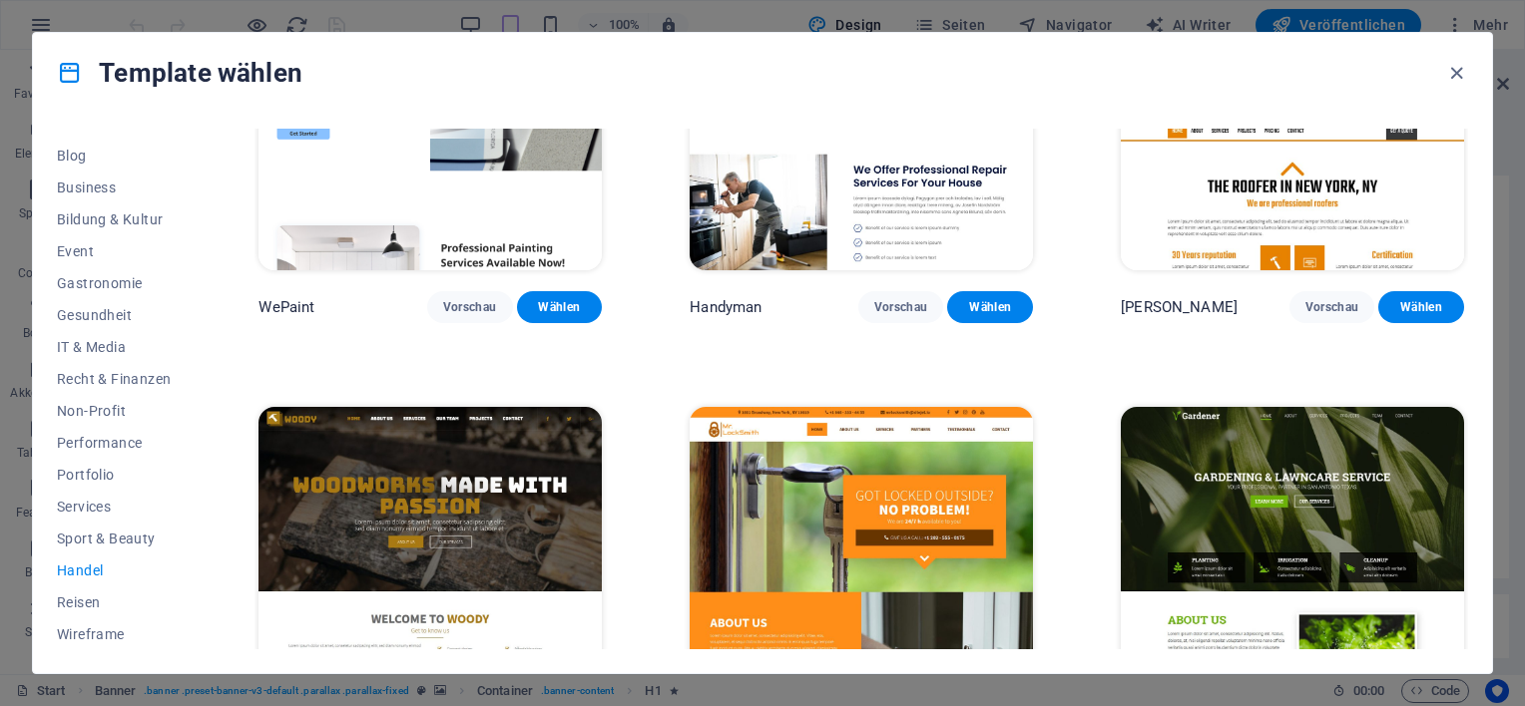
scroll to position [1, 0]
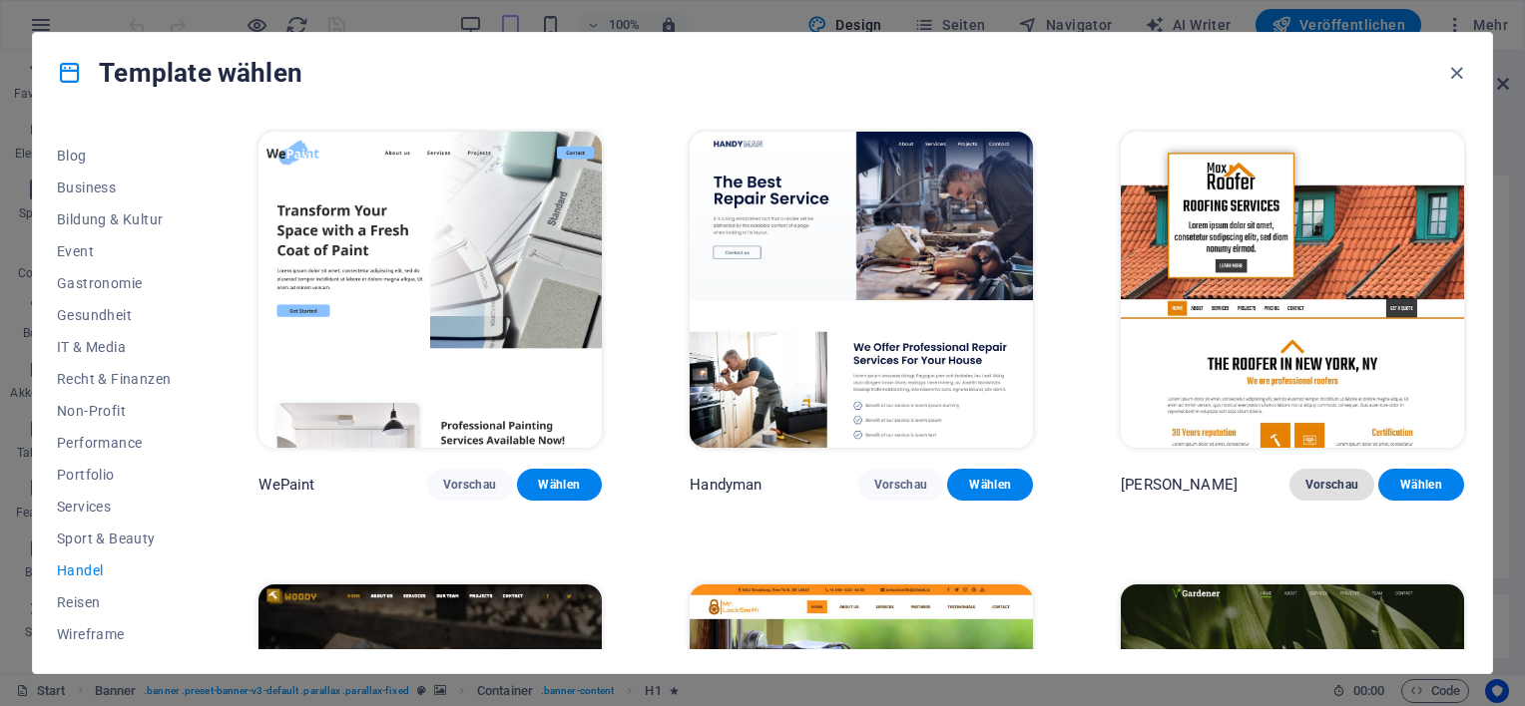
click at [1319, 488] on span "Vorschau" at bounding box center [1332, 485] width 54 height 16
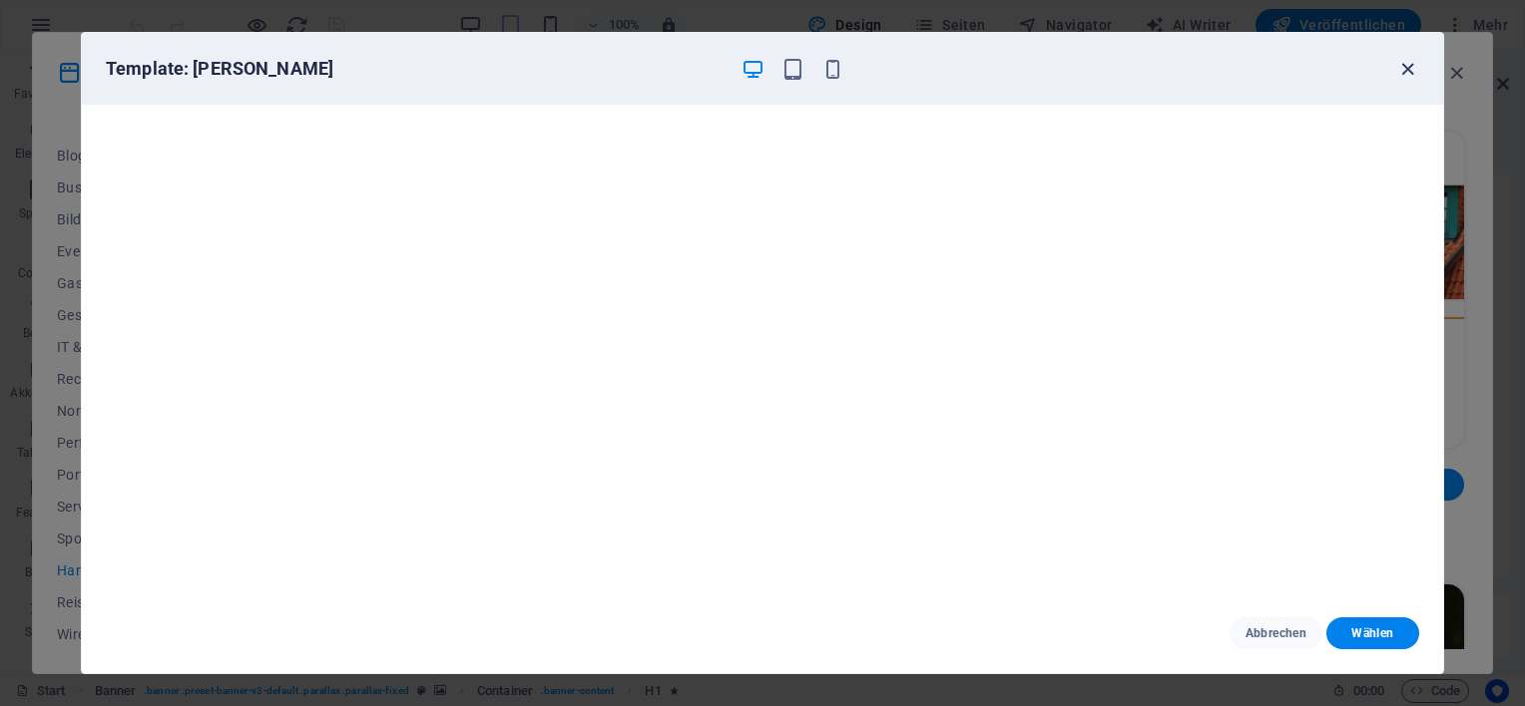
click at [1397, 72] on icon "button" at bounding box center [1407, 69] width 23 height 23
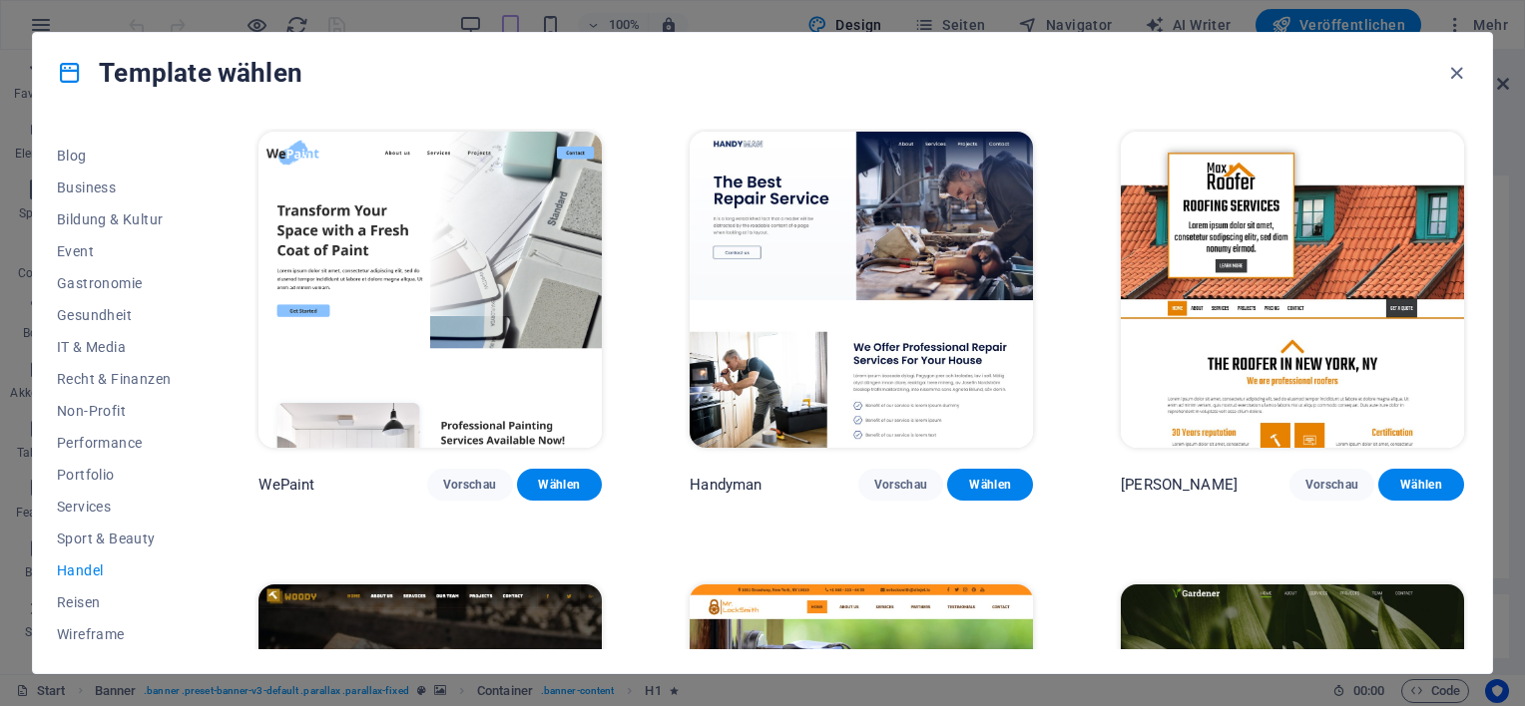
scroll to position [300, 0]
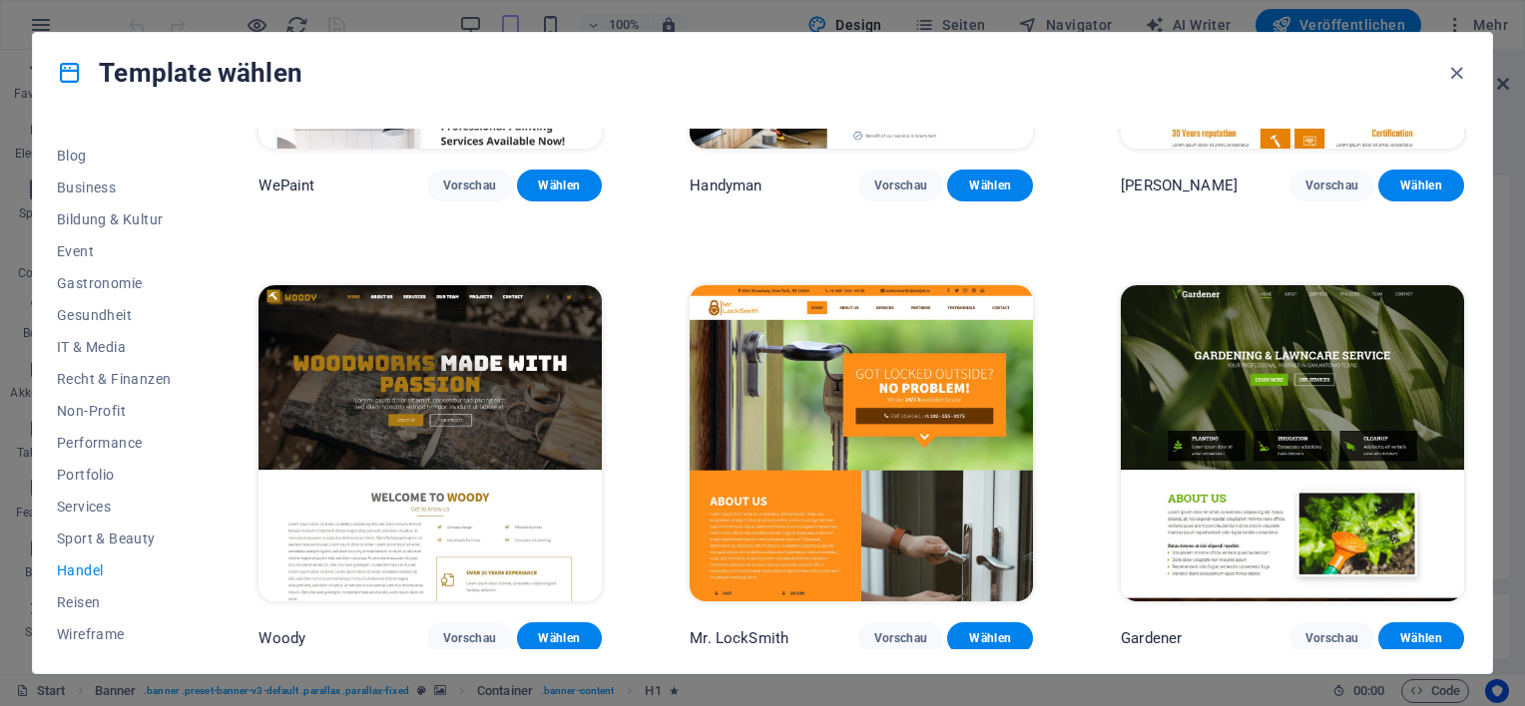
click at [760, 445] on img at bounding box center [861, 443] width 343 height 316
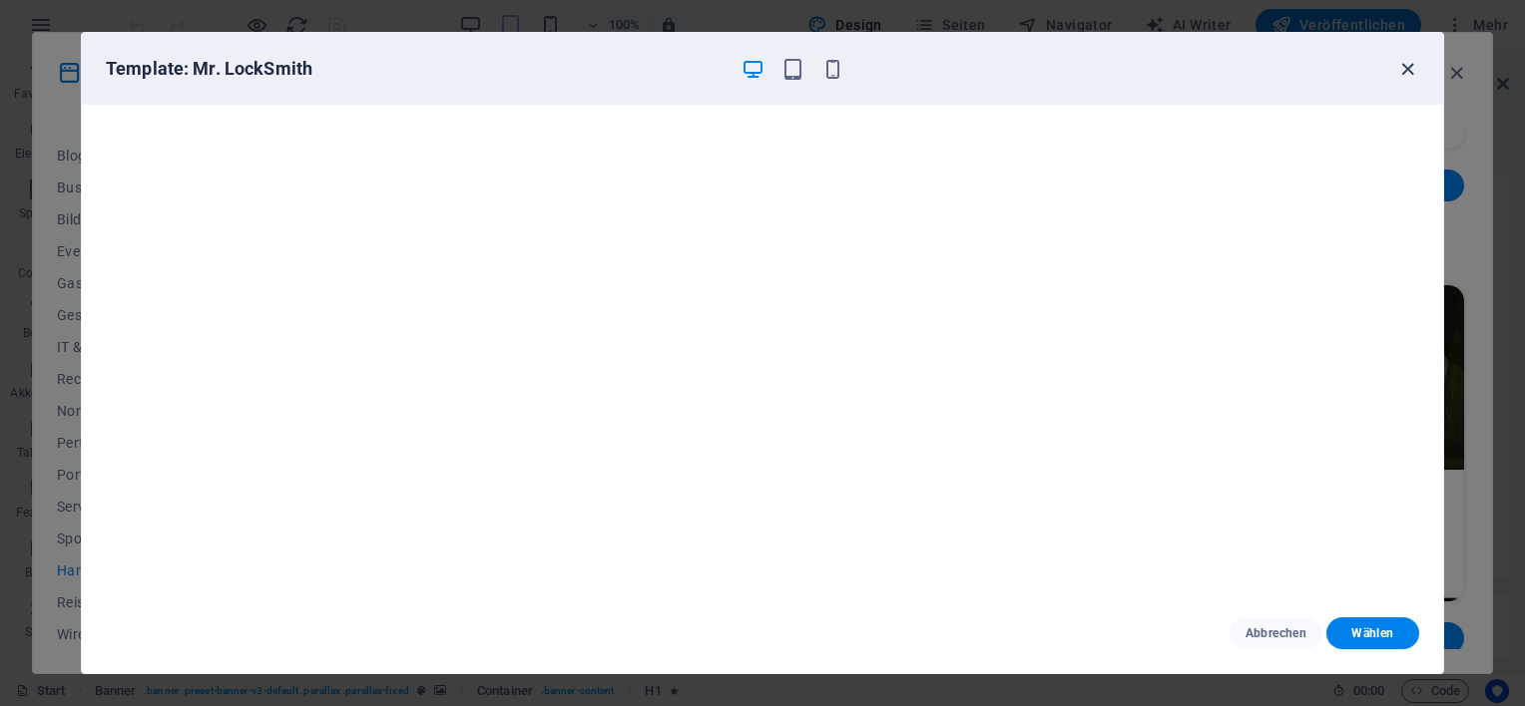
click at [1404, 72] on icon "button" at bounding box center [1407, 69] width 23 height 23
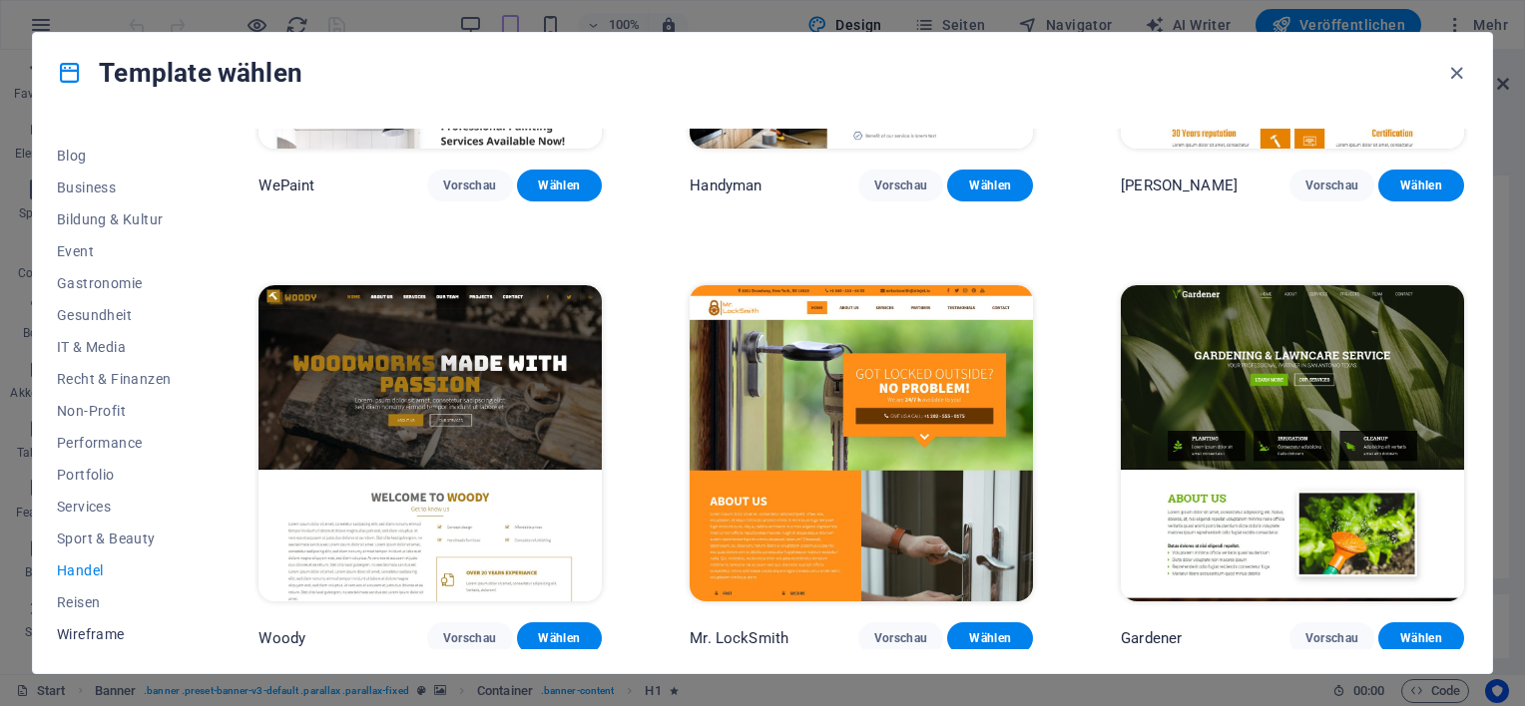
click at [84, 633] on span "Wireframe" at bounding box center [114, 635] width 114 height 16
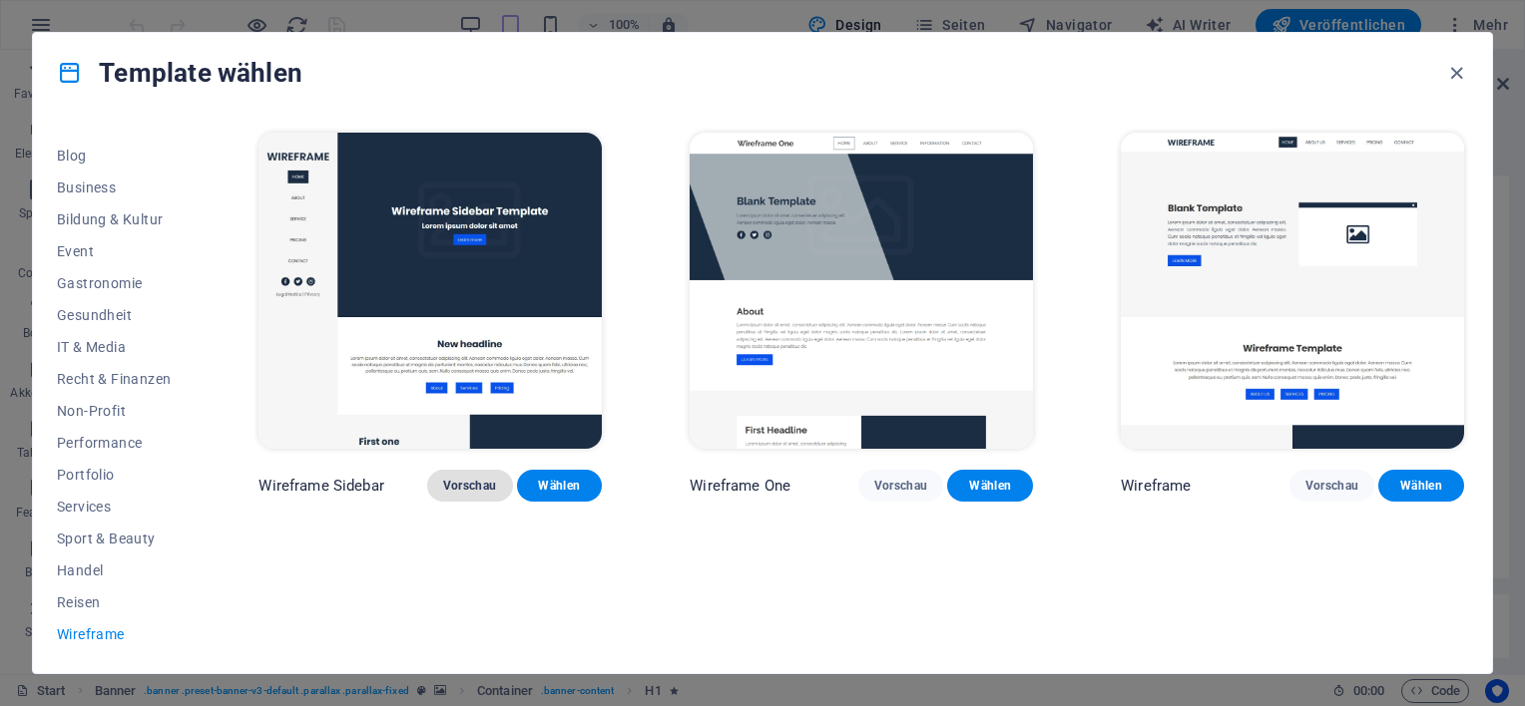
click at [444, 489] on span "Vorschau" at bounding box center [470, 486] width 54 height 16
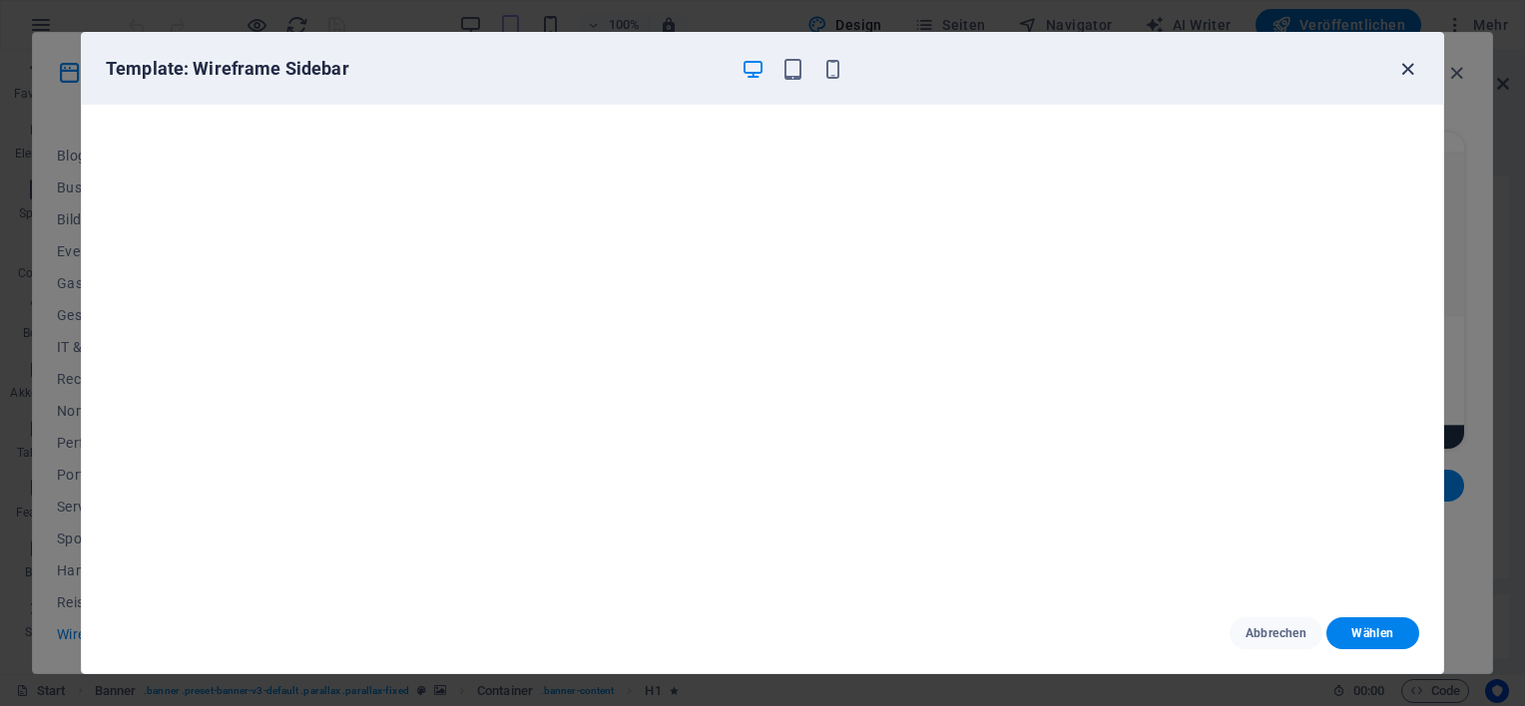
drag, startPoint x: 1408, startPoint y: 68, endPoint x: 1397, endPoint y: 70, distance: 11.2
click at [1407, 68] on icon "button" at bounding box center [1407, 69] width 23 height 23
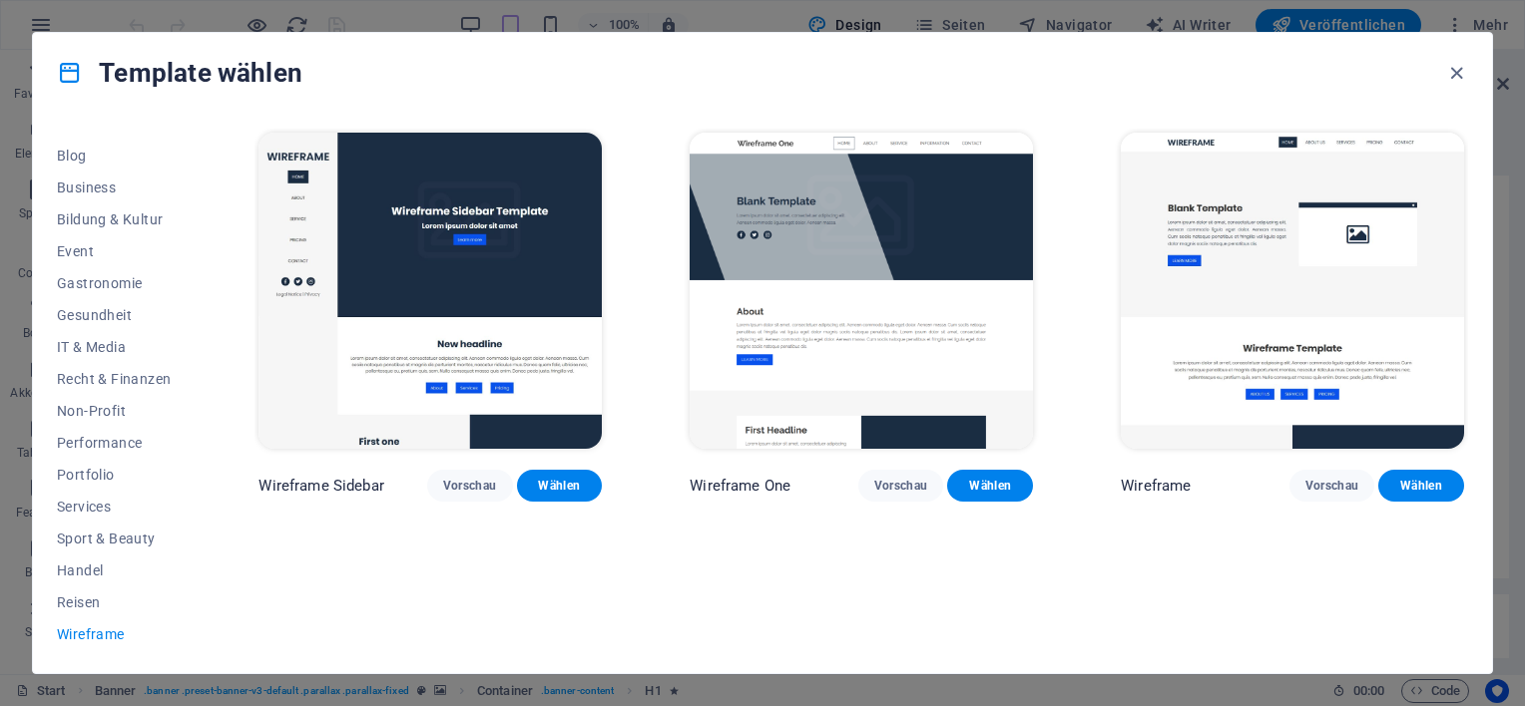
click at [935, 251] on img at bounding box center [861, 291] width 343 height 316
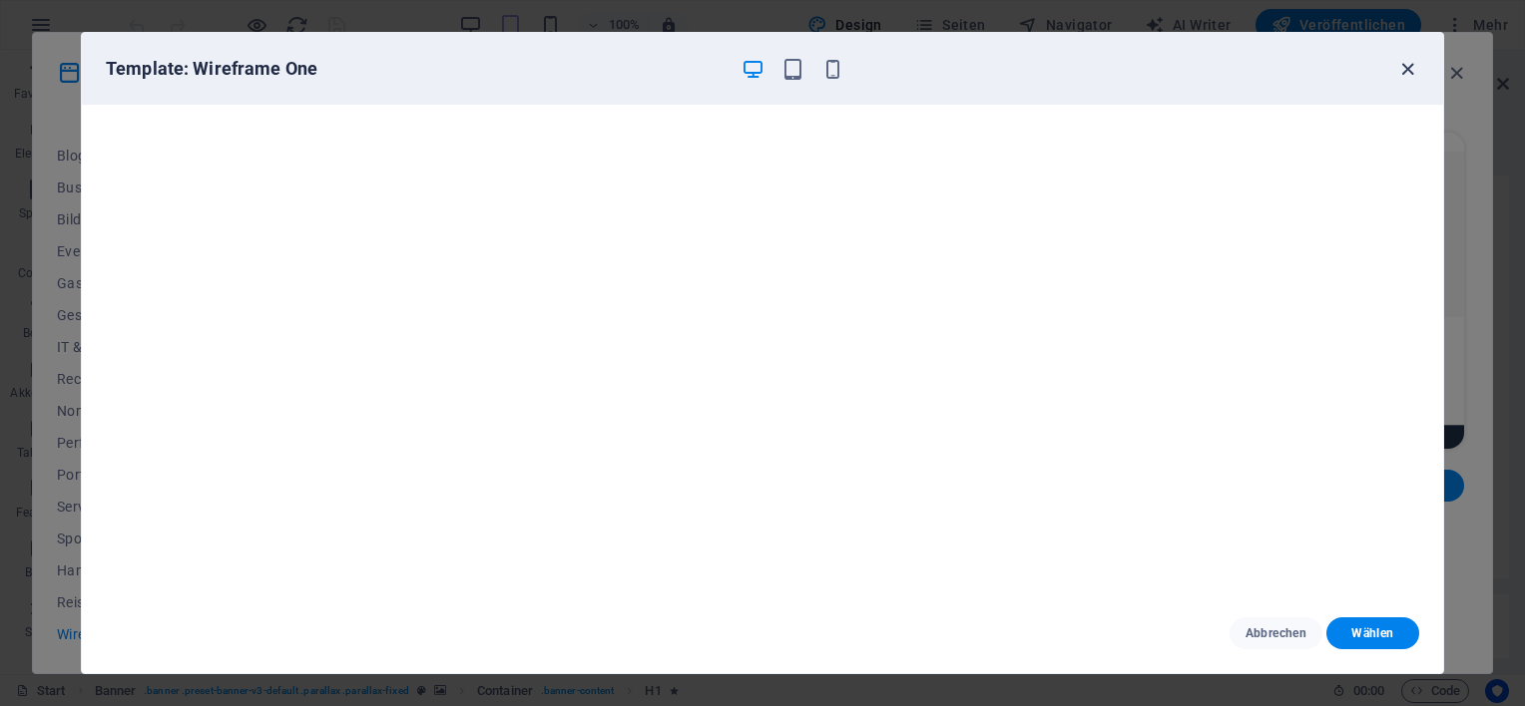
click at [1405, 68] on icon "button" at bounding box center [1407, 69] width 23 height 23
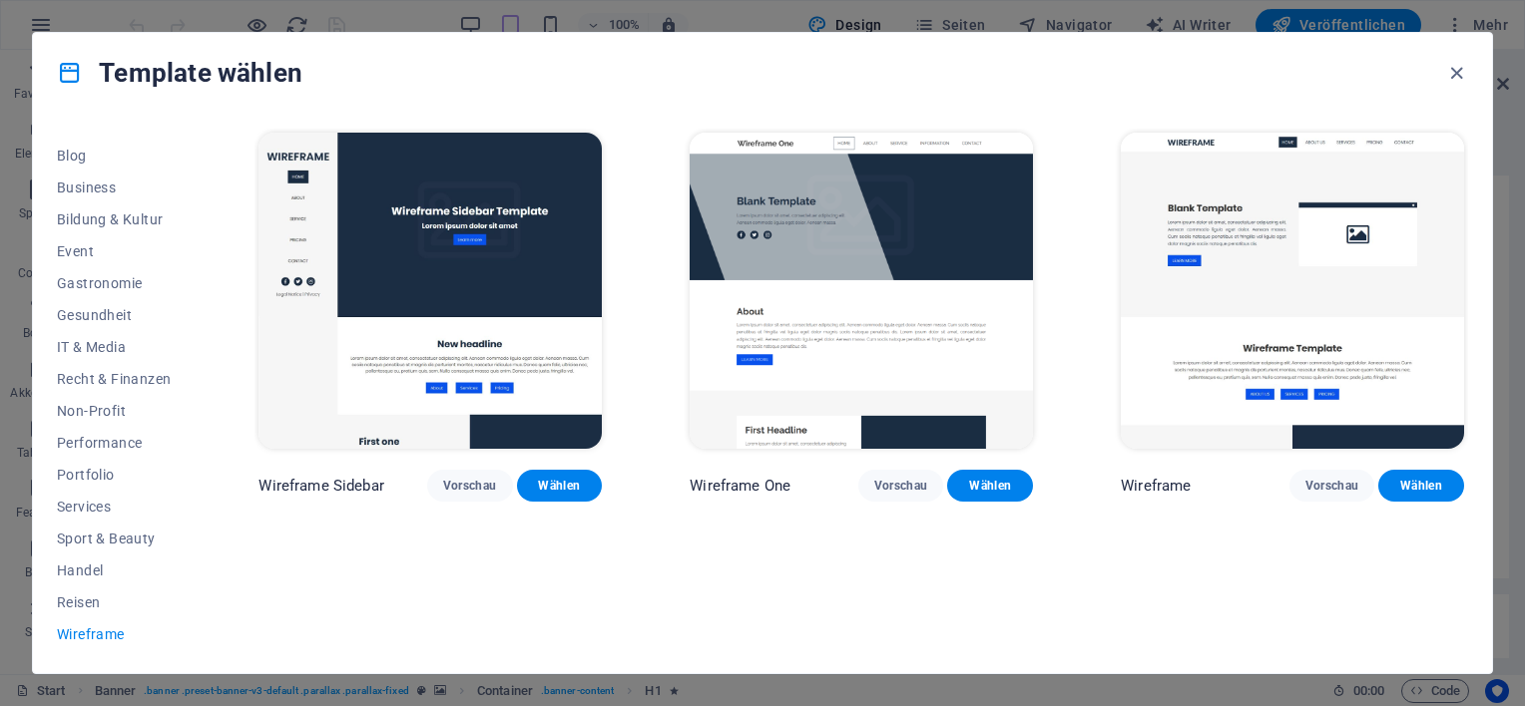
click at [1232, 303] on img at bounding box center [1292, 291] width 343 height 316
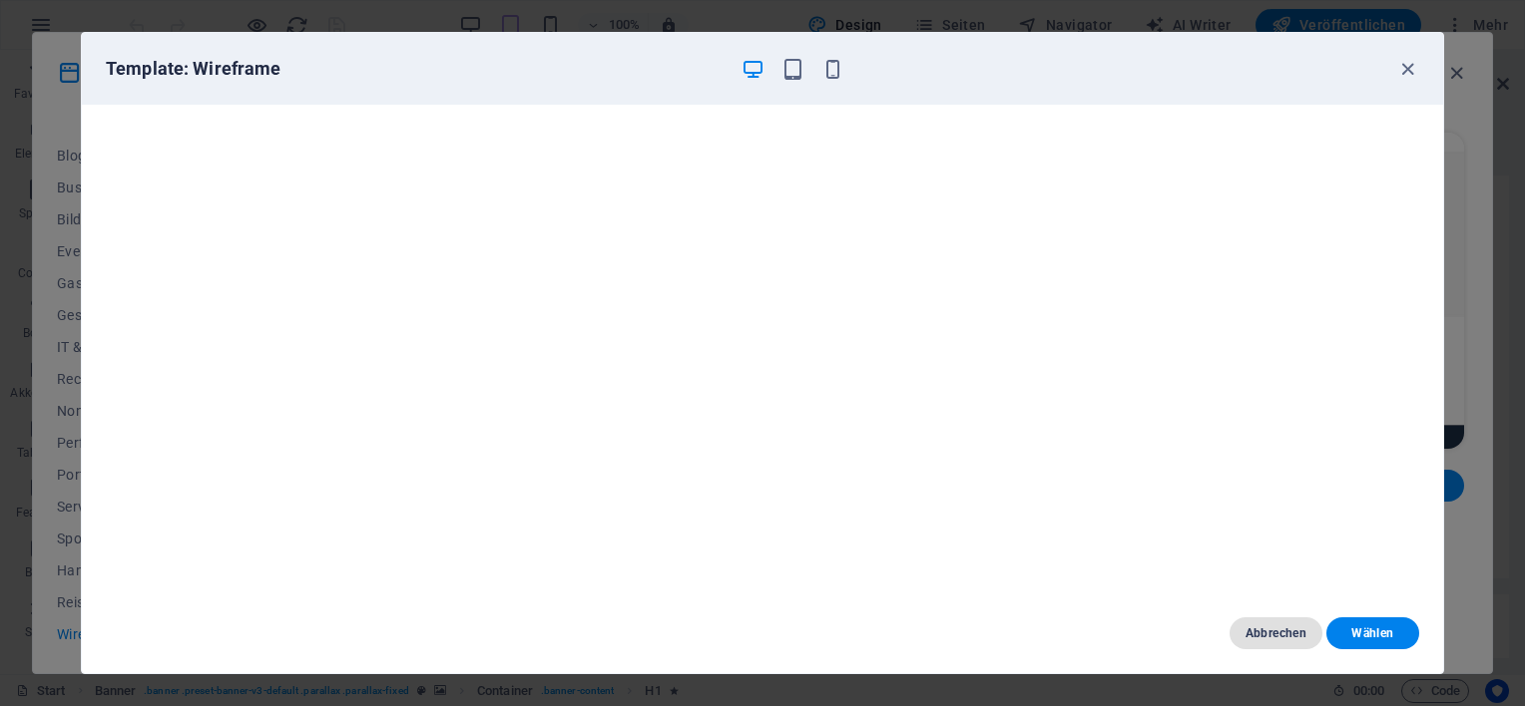
click at [1293, 632] on span "Abbrechen" at bounding box center [1275, 634] width 61 height 16
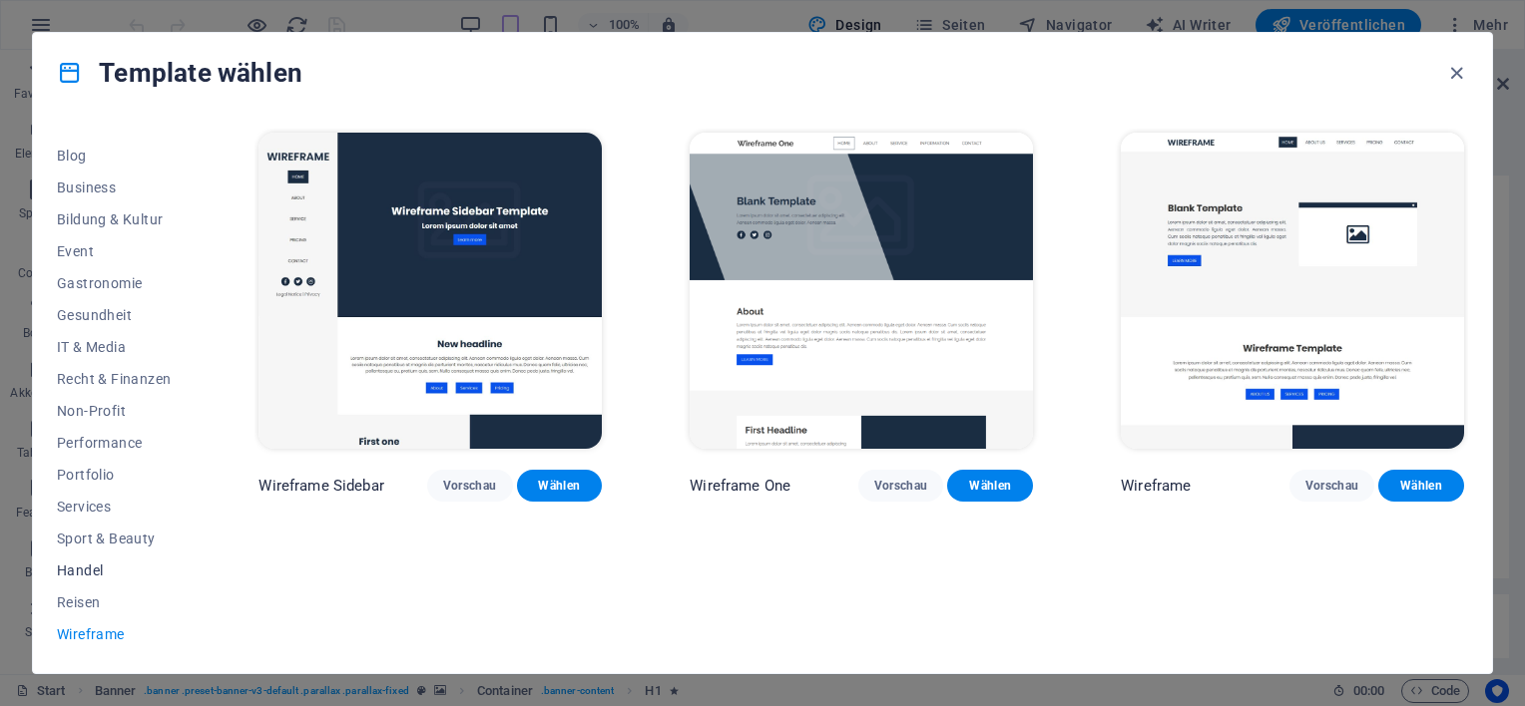
click at [98, 574] on span "Handel" at bounding box center [114, 571] width 114 height 16
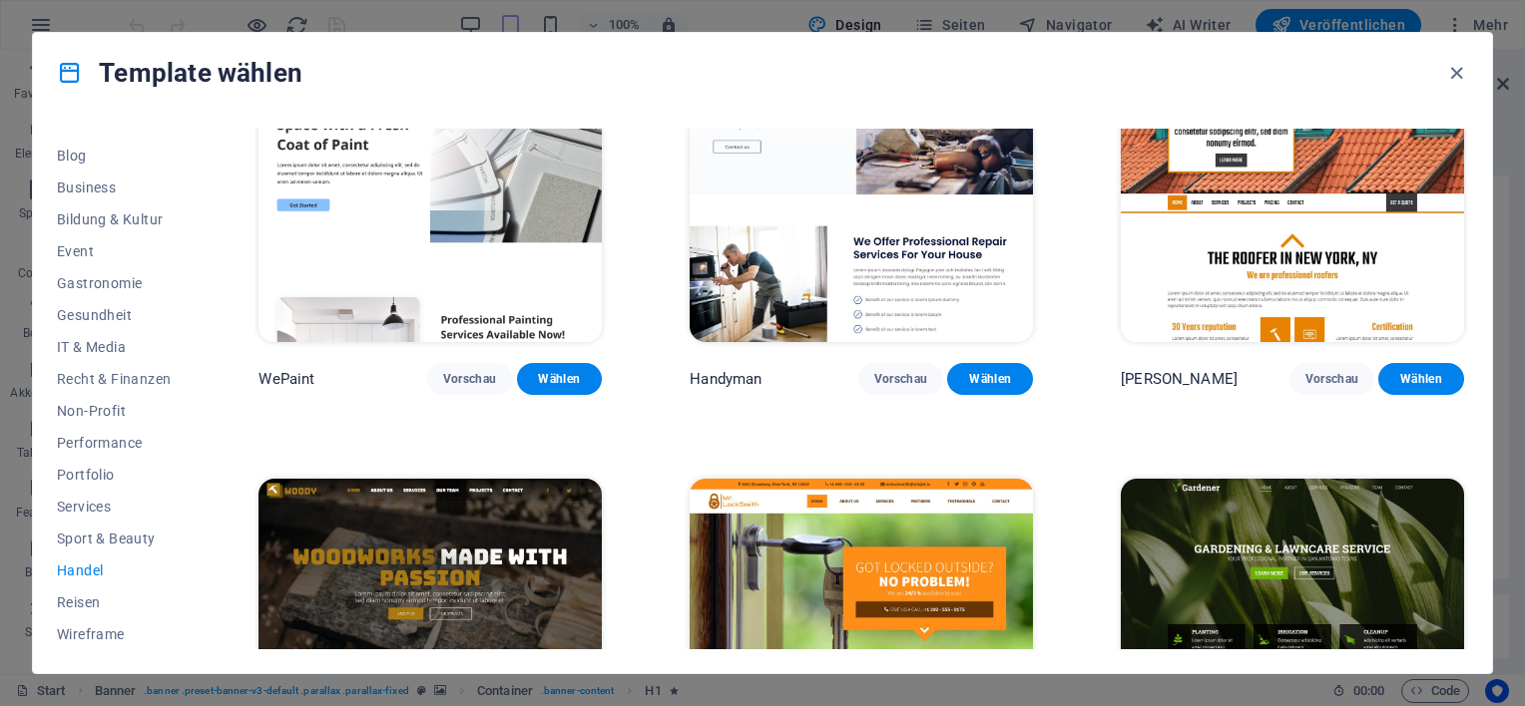
scroll to position [299, 0]
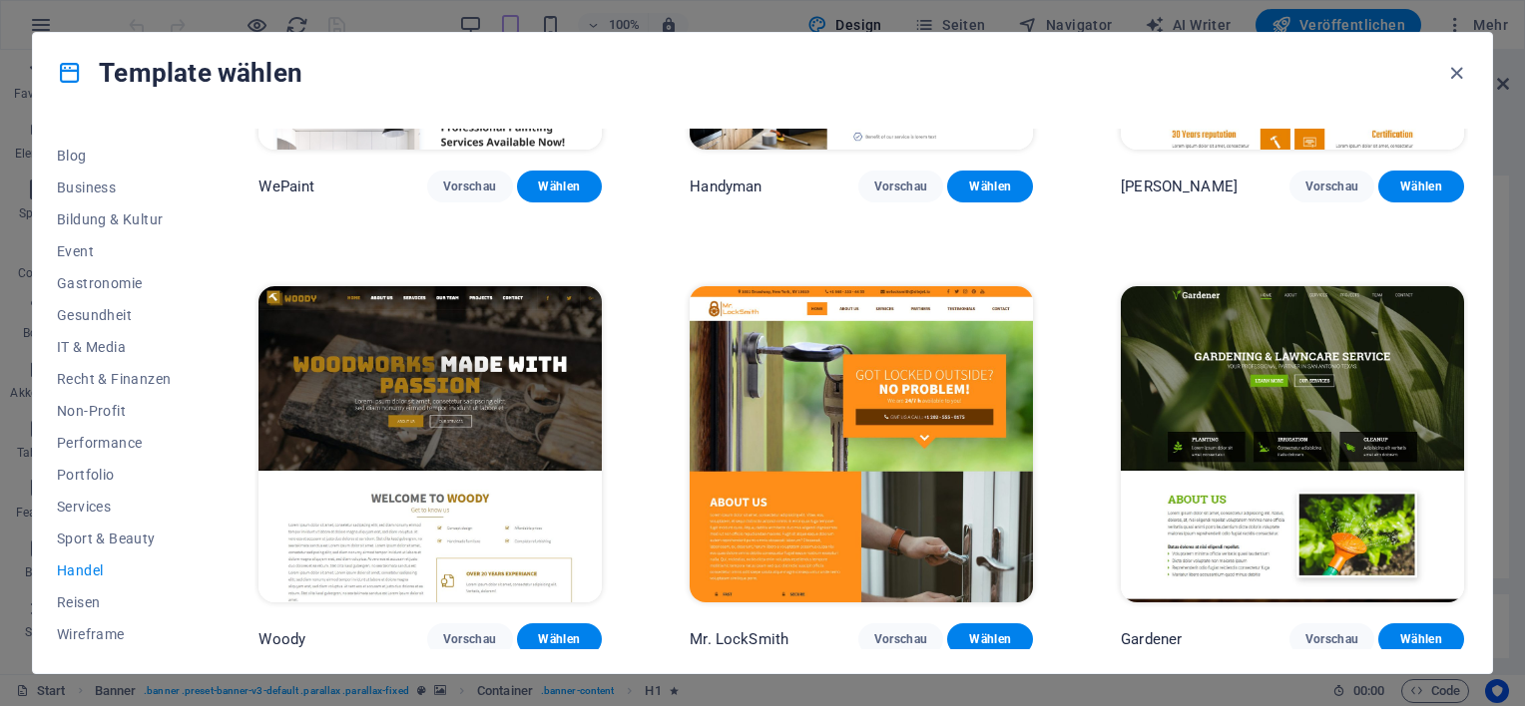
click at [507, 414] on img at bounding box center [429, 444] width 343 height 316
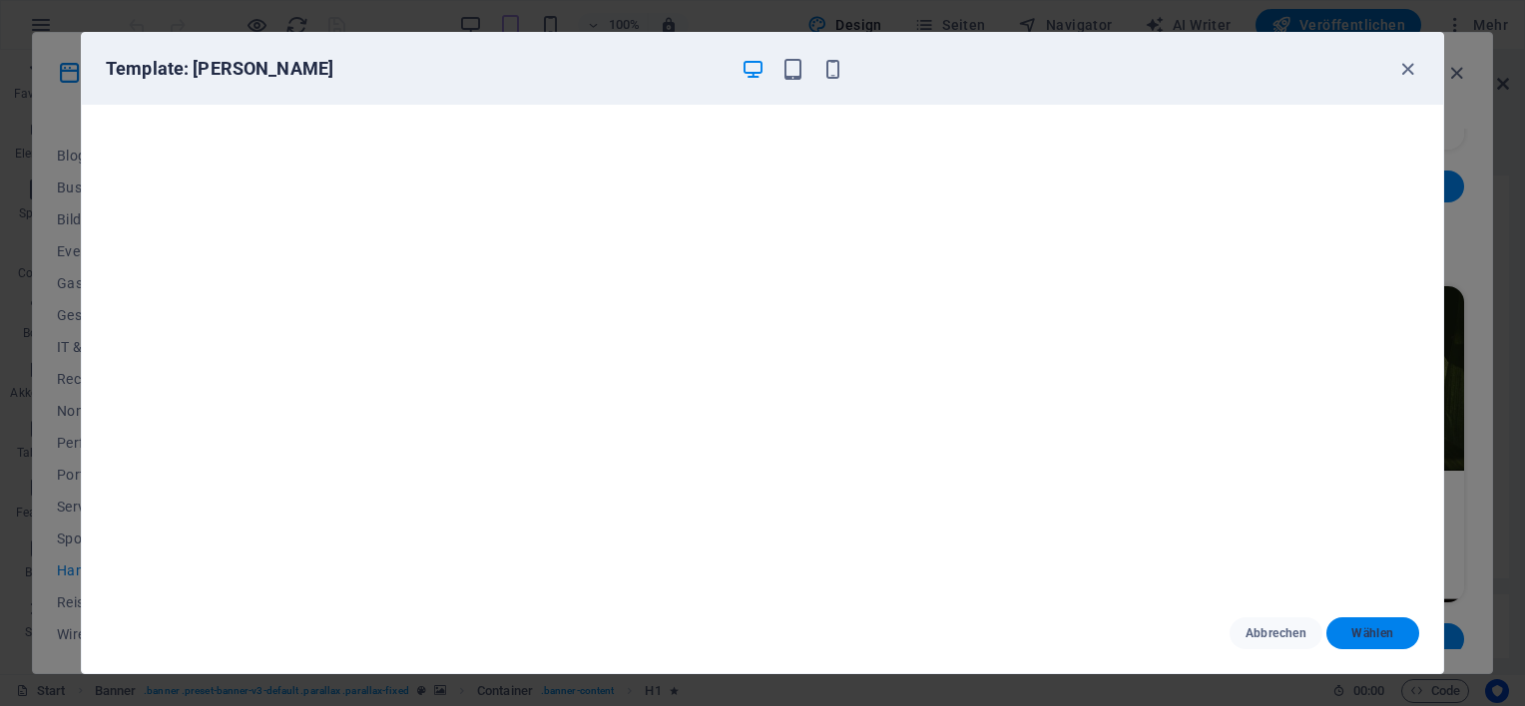
click at [1373, 634] on span "Wählen" at bounding box center [1372, 634] width 61 height 16
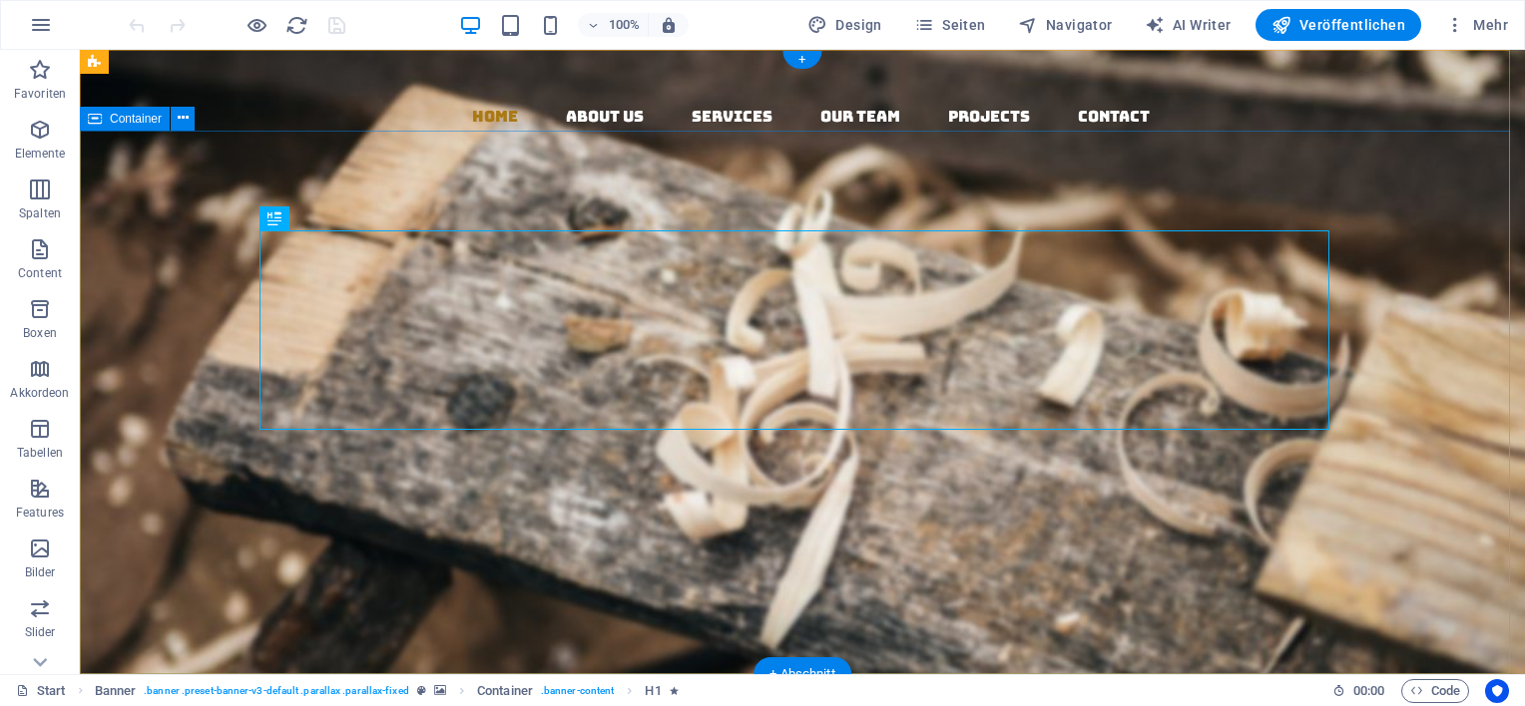
click at [758, 370] on div "Woodworks ­ made with Passion Lorem ipsum dolor sit amet, consectetuer adipisci…" at bounding box center [802, 650] width 1445 height 561
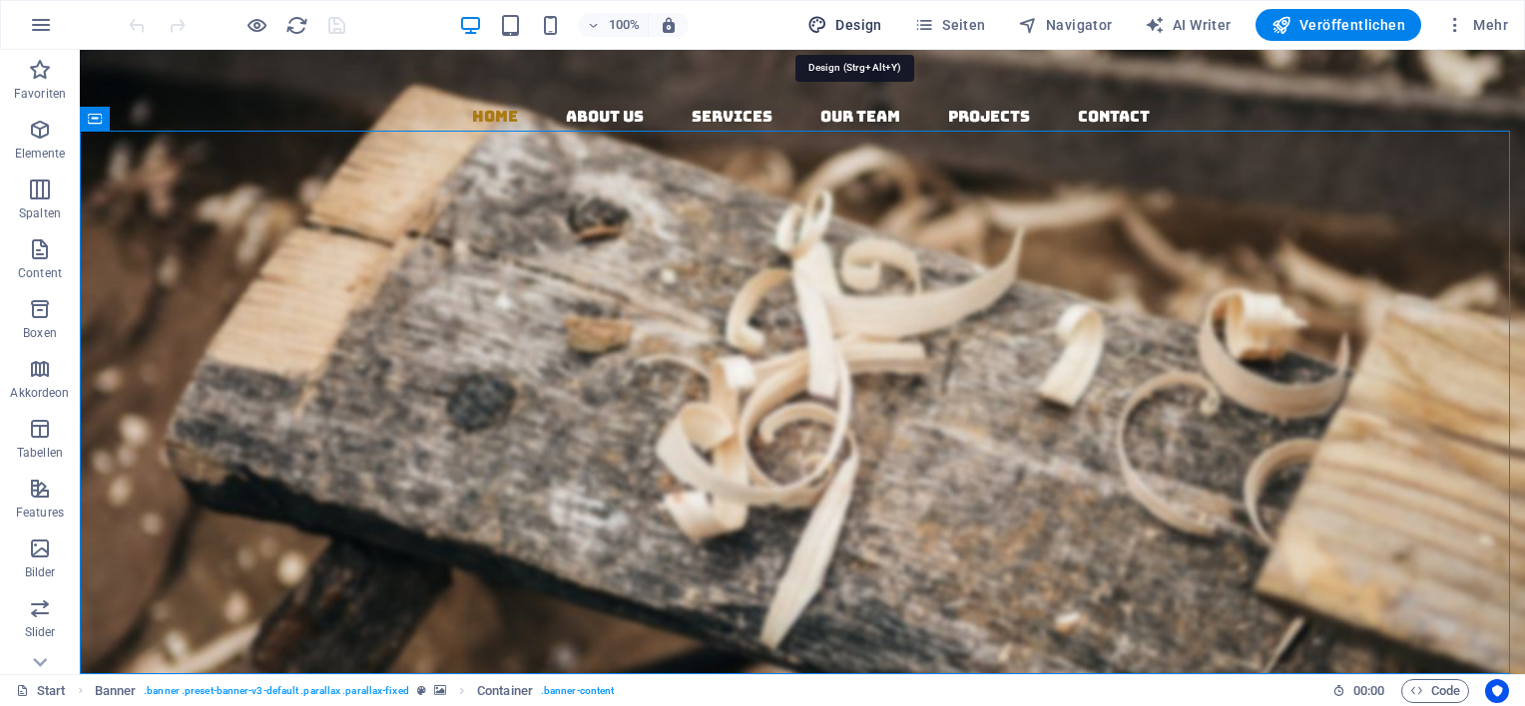
click at [841, 26] on span "Design" at bounding box center [844, 25] width 75 height 20
select select "rem"
select select "300"
select select "px"
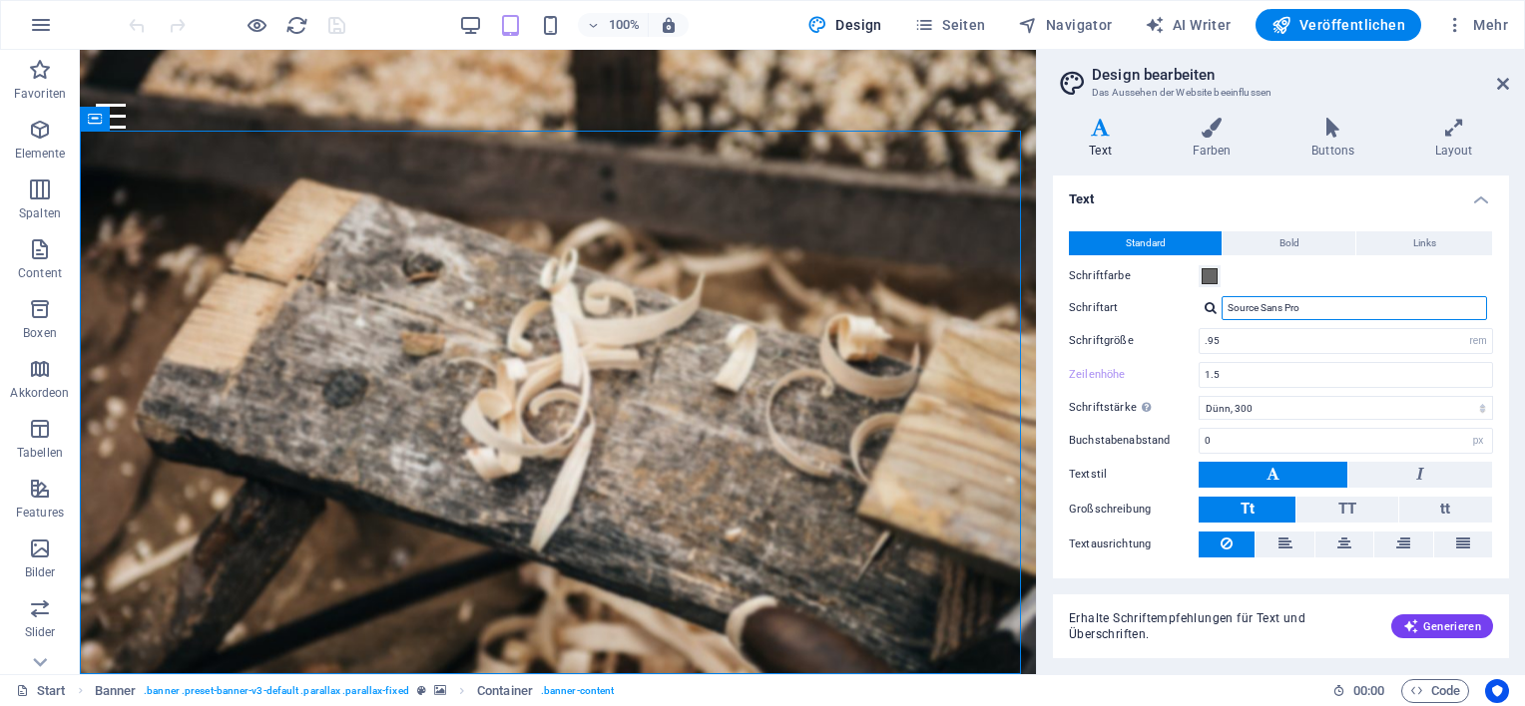
click at [1308, 299] on input "Source Sans Pro" at bounding box center [1353, 308] width 265 height 24
drag, startPoint x: 1322, startPoint y: 309, endPoint x: 1229, endPoint y: 311, distance: 92.8
click at [1212, 307] on div "Source Sans Pro" at bounding box center [1345, 308] width 294 height 24
click at [1249, 311] on input "Source Sans Pro" at bounding box center [1353, 308] width 265 height 24
click at [1208, 275] on span at bounding box center [1209, 276] width 16 height 16
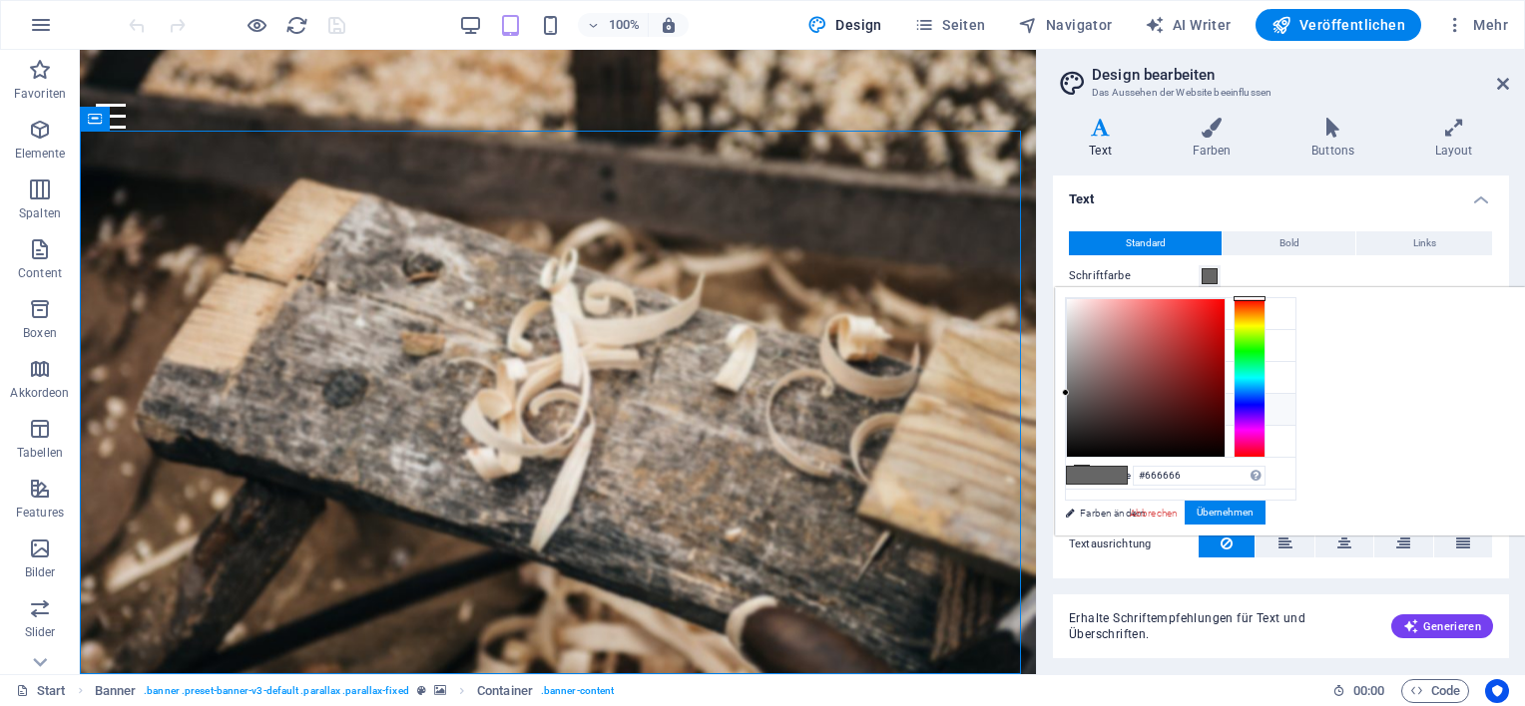
click at [1208, 275] on span at bounding box center [1209, 276] width 16 height 16
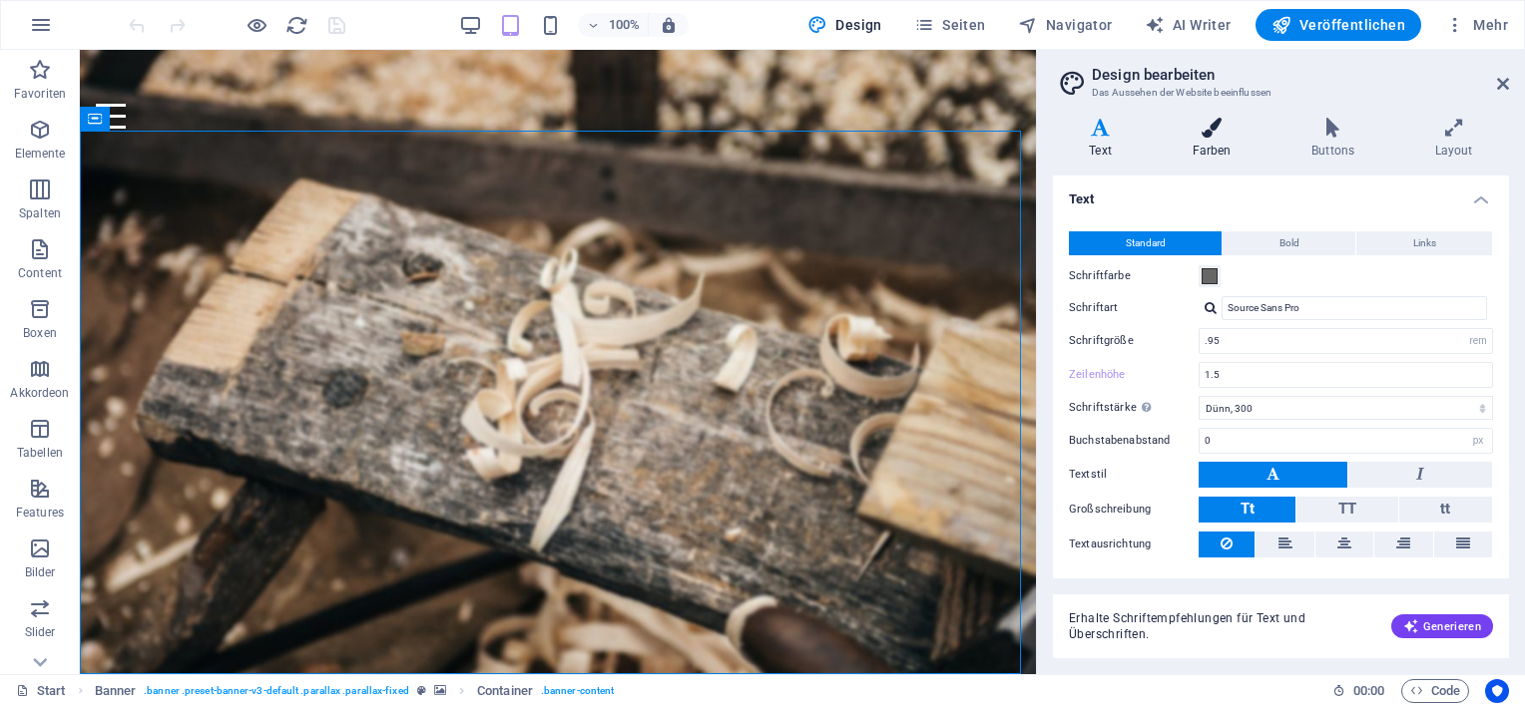
click at [1207, 142] on h4 "Farben" at bounding box center [1216, 139] width 120 height 42
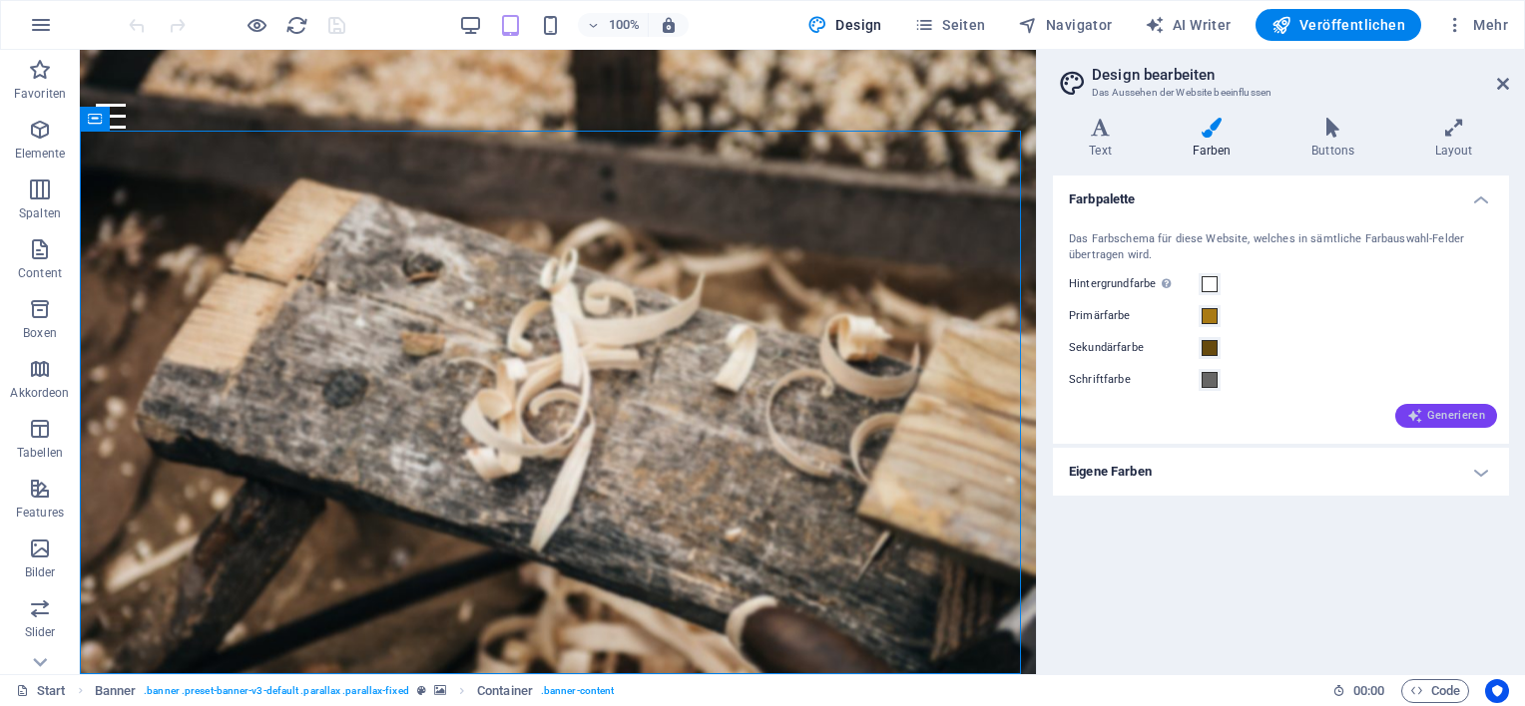
click at [1438, 414] on span "Generieren" at bounding box center [1446, 416] width 78 height 16
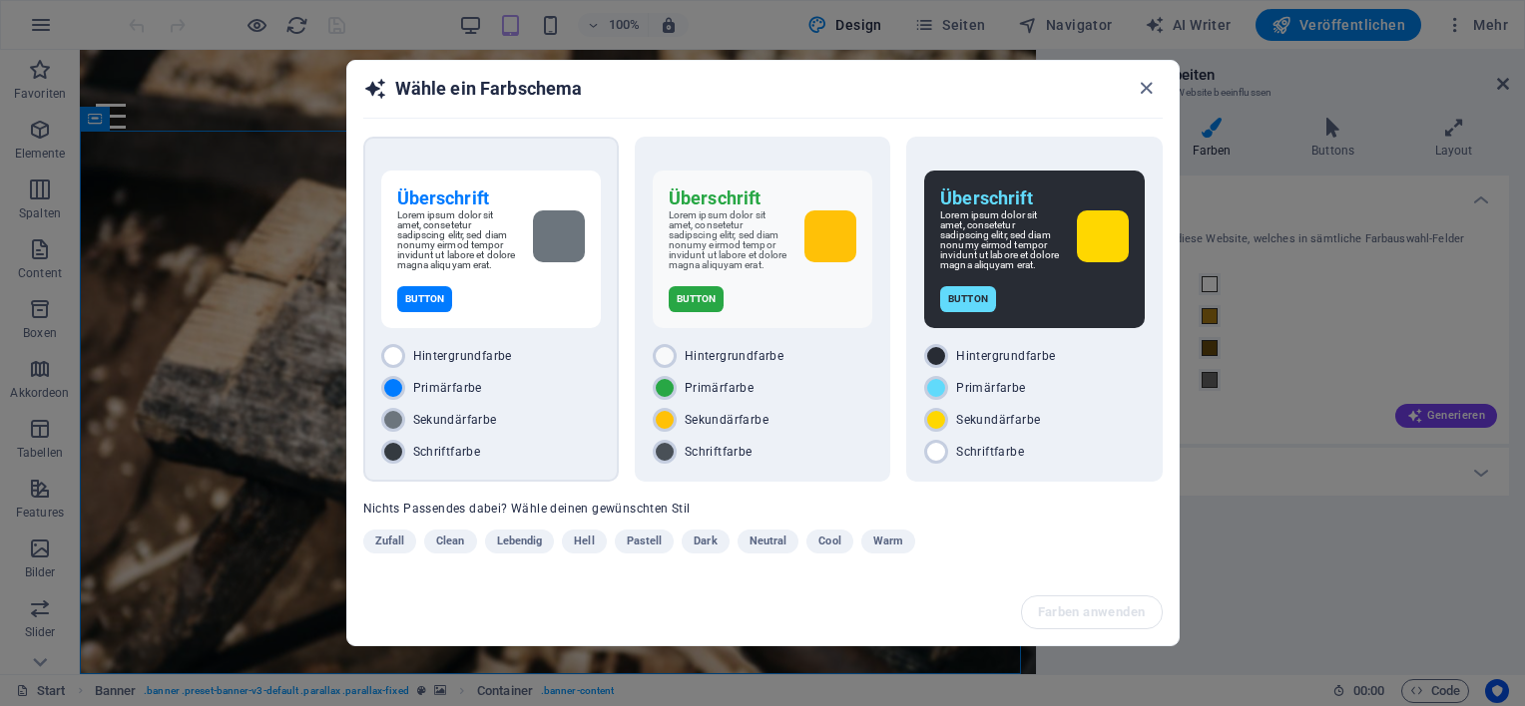
click at [543, 413] on div "Sekundärfarbe" at bounding box center [491, 420] width 220 height 24
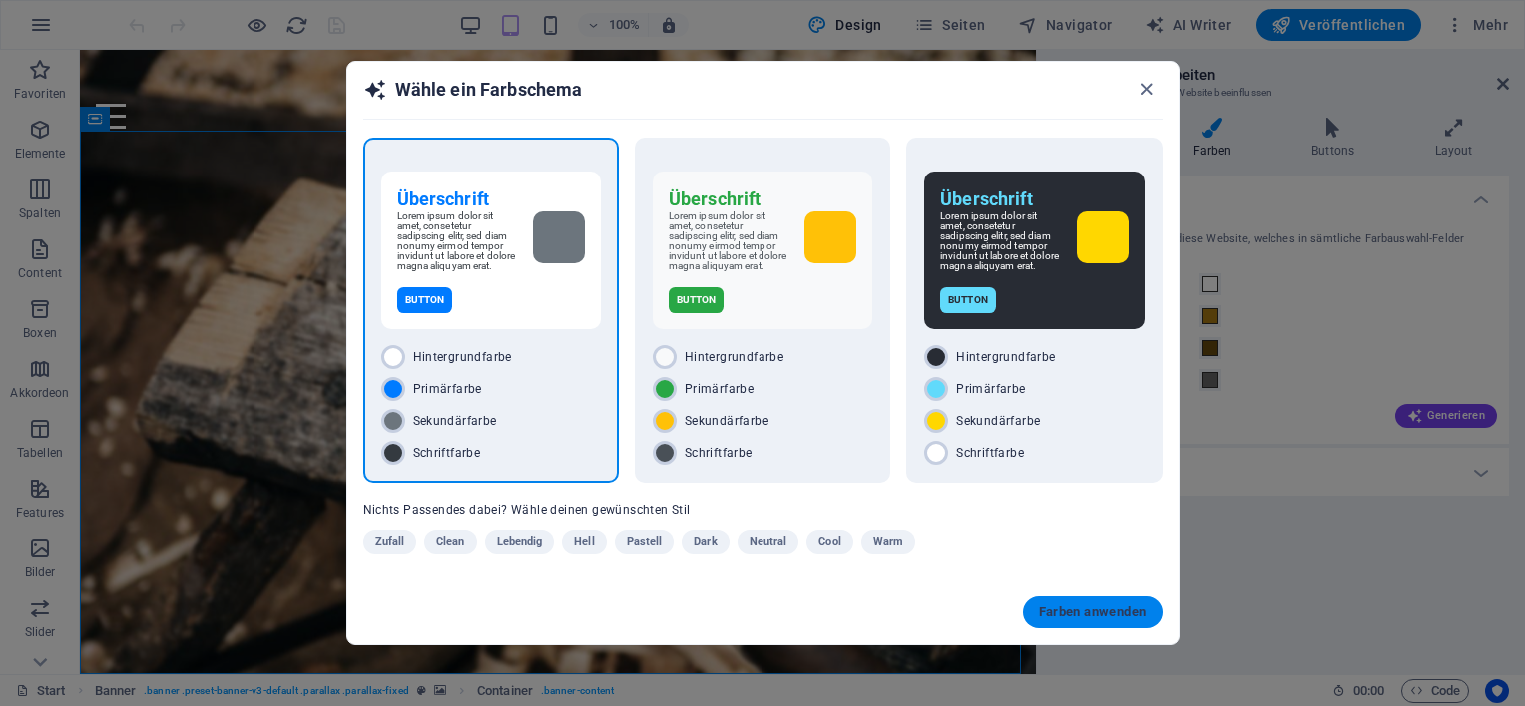
click at [1077, 620] on button "Farben anwenden" at bounding box center [1093, 613] width 140 height 32
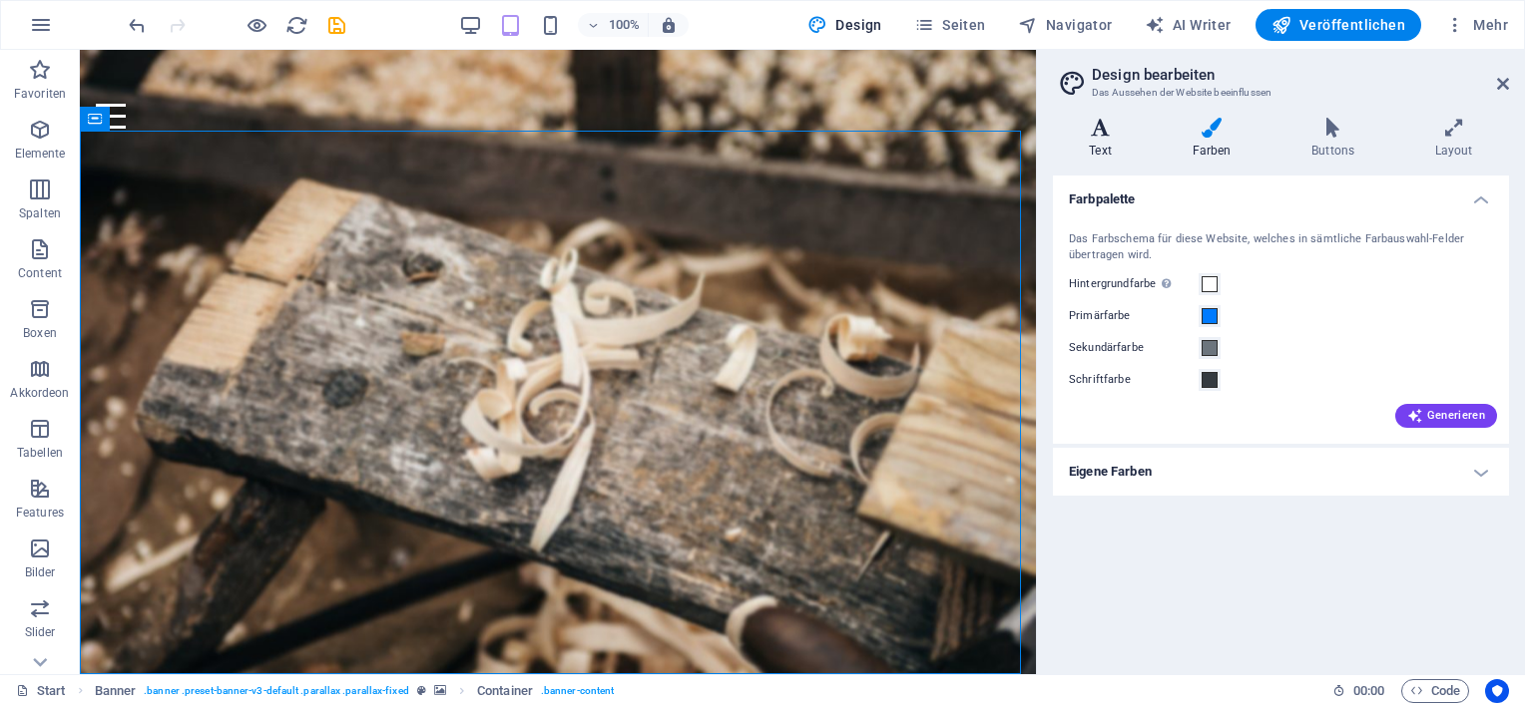
click at [1089, 148] on h4 "Text" at bounding box center [1104, 139] width 103 height 42
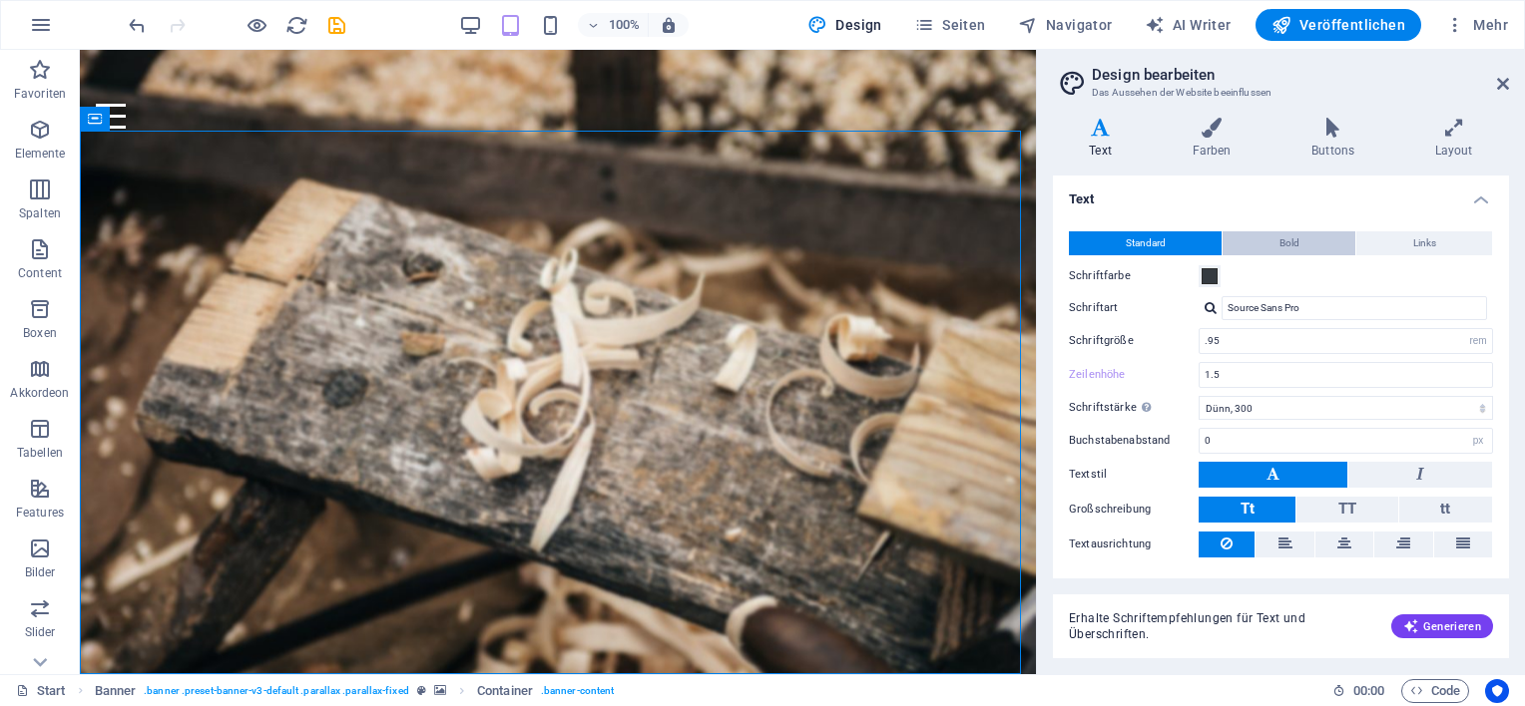
click at [1294, 235] on span "Bold" at bounding box center [1289, 244] width 20 height 24
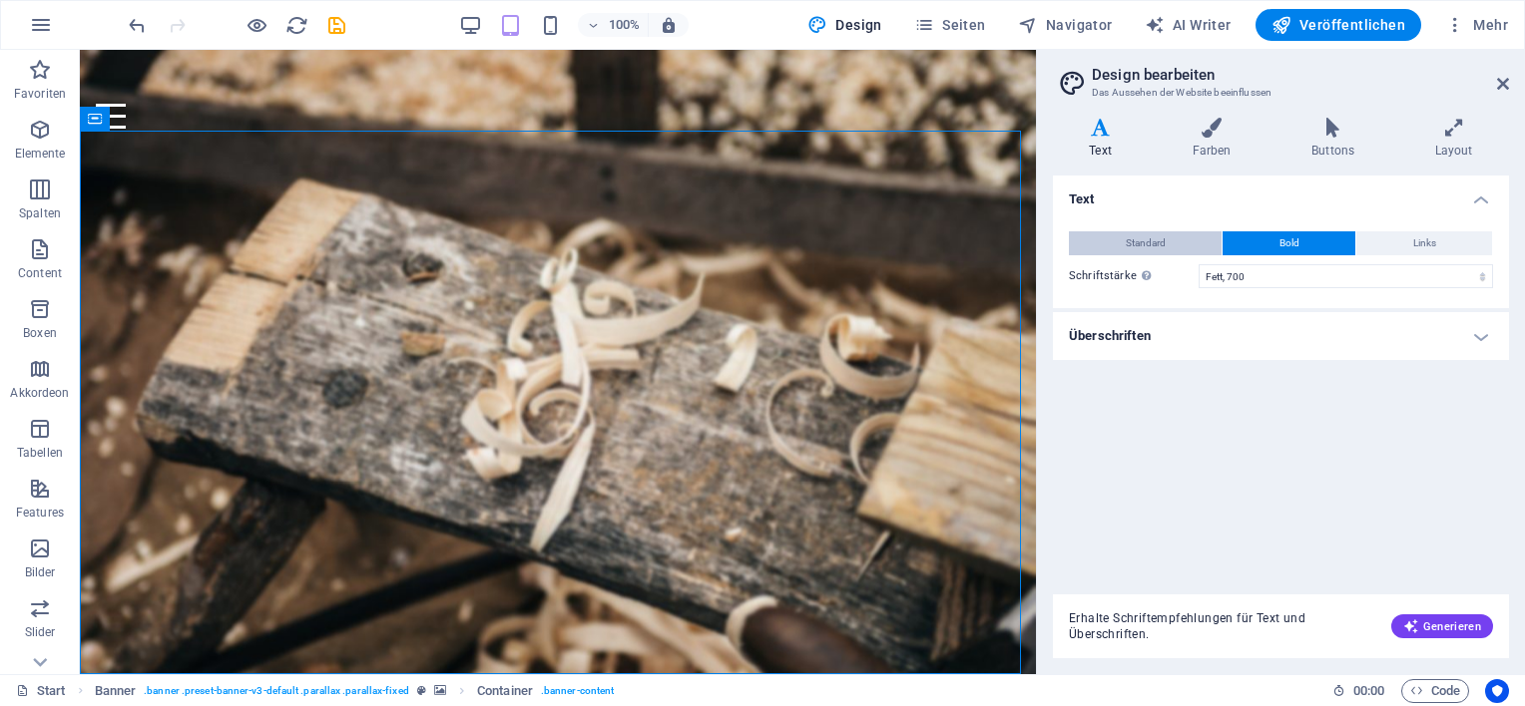
click at [1144, 235] on span "Standard" at bounding box center [1146, 244] width 40 height 24
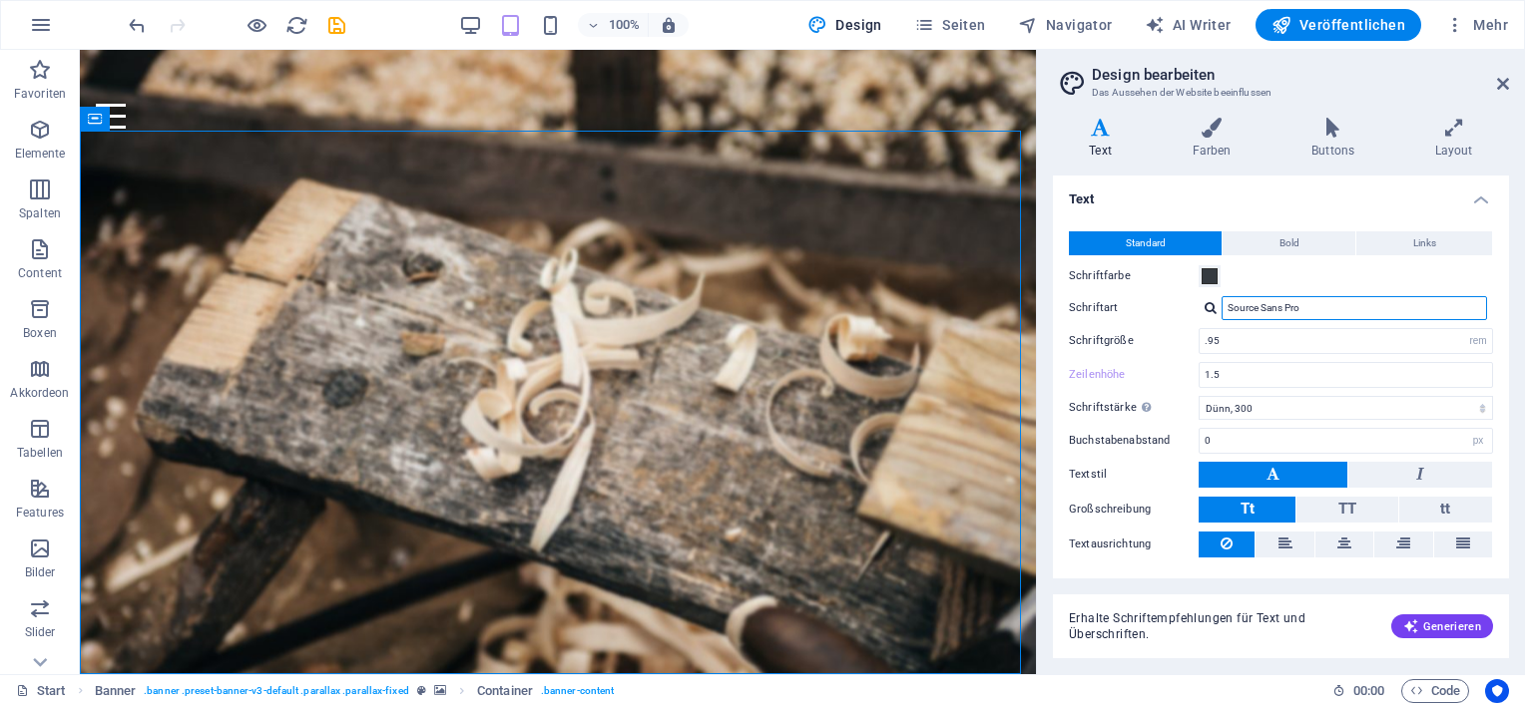
drag, startPoint x: 1354, startPoint y: 311, endPoint x: 1224, endPoint y: 309, distance: 129.7
click at [1224, 309] on input "Source Sans Pro" at bounding box center [1353, 308] width 265 height 24
click at [1453, 623] on span "Generieren" at bounding box center [1442, 627] width 78 height 16
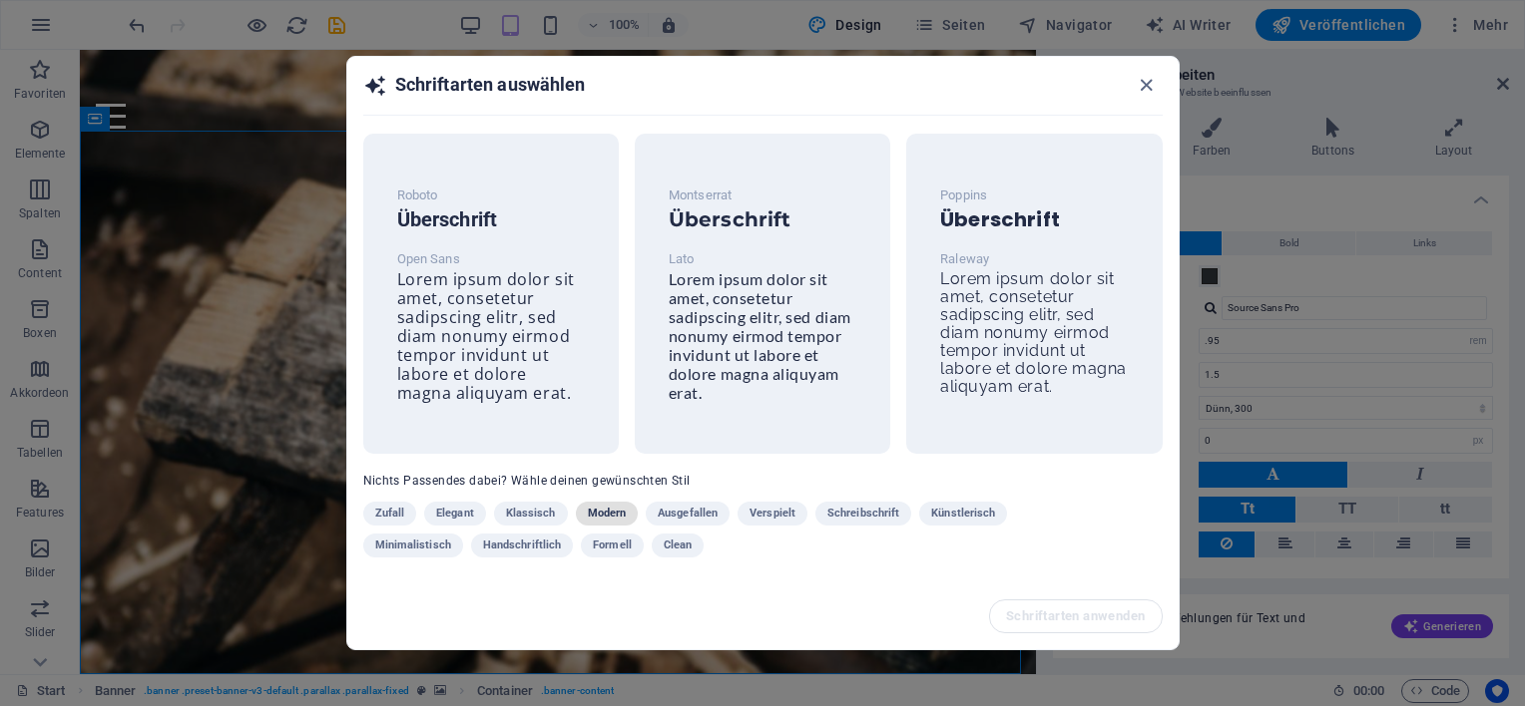
click at [612, 516] on span "Modern" at bounding box center [607, 514] width 39 height 24
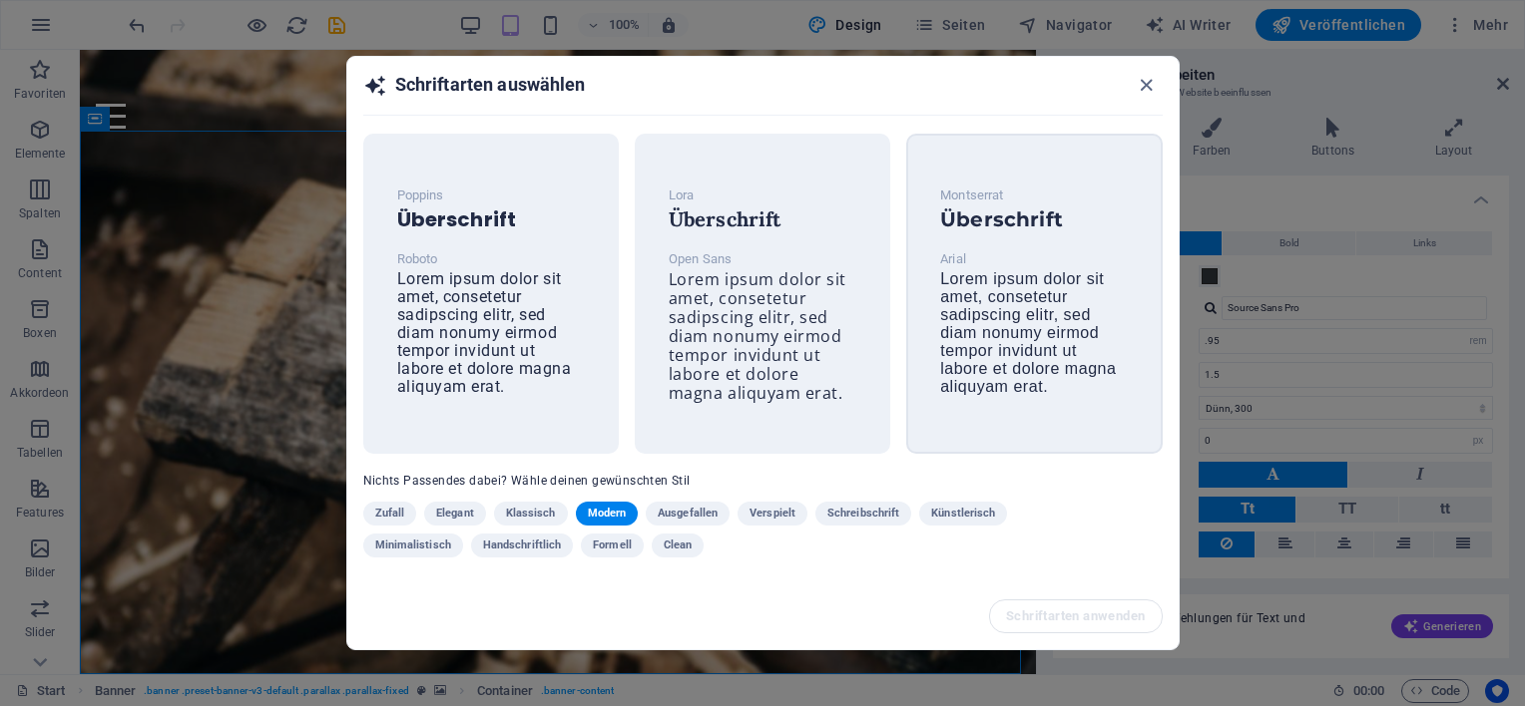
click at [1094, 395] on div "Montserrat Überschrift [PERSON_NAME] ipsum dolor sit amet, consetetur sadipscin…" at bounding box center [1034, 290] width 220 height 245
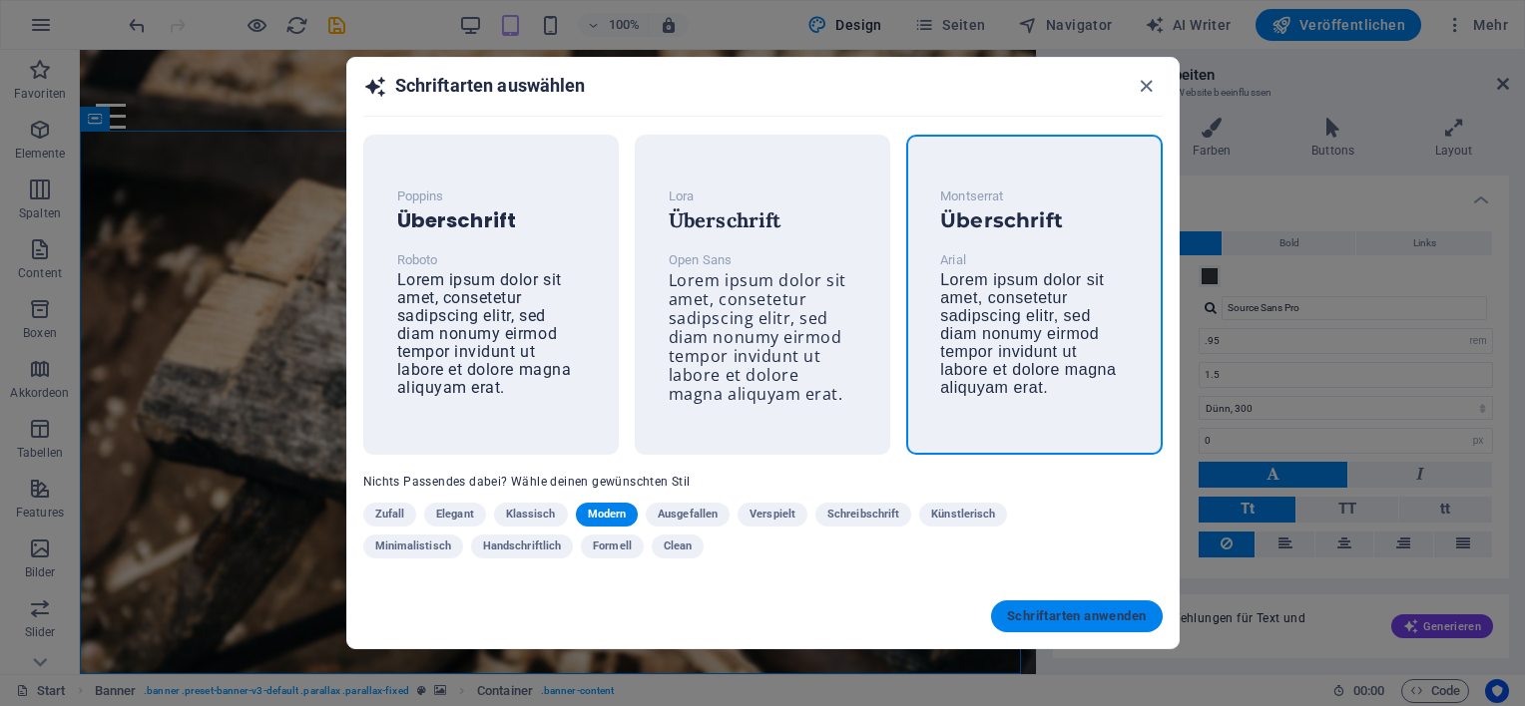
click at [1060, 619] on span "Schriftarten anwenden" at bounding box center [1076, 617] width 139 height 16
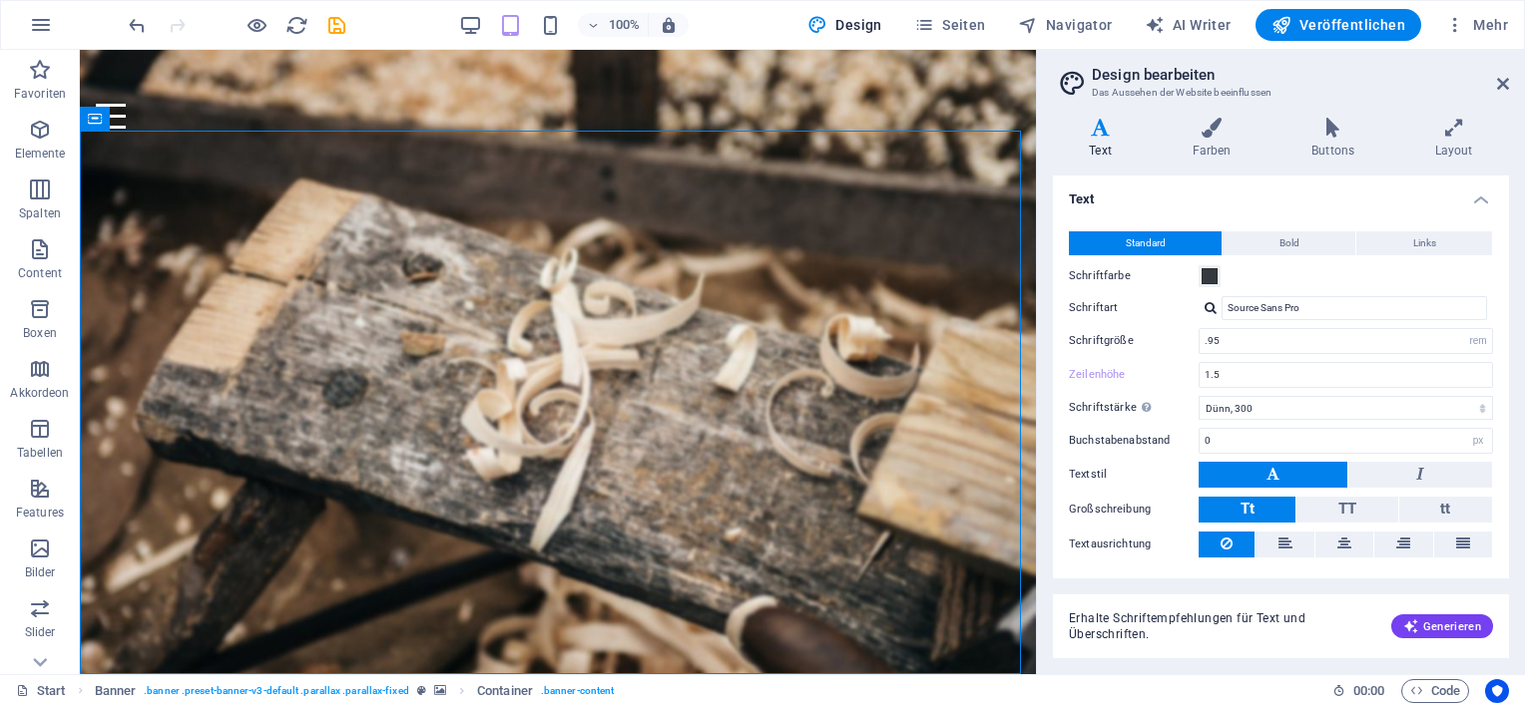
type input "Arial"
type input "16"
select select "px"
type input "1.6"
select select "400"
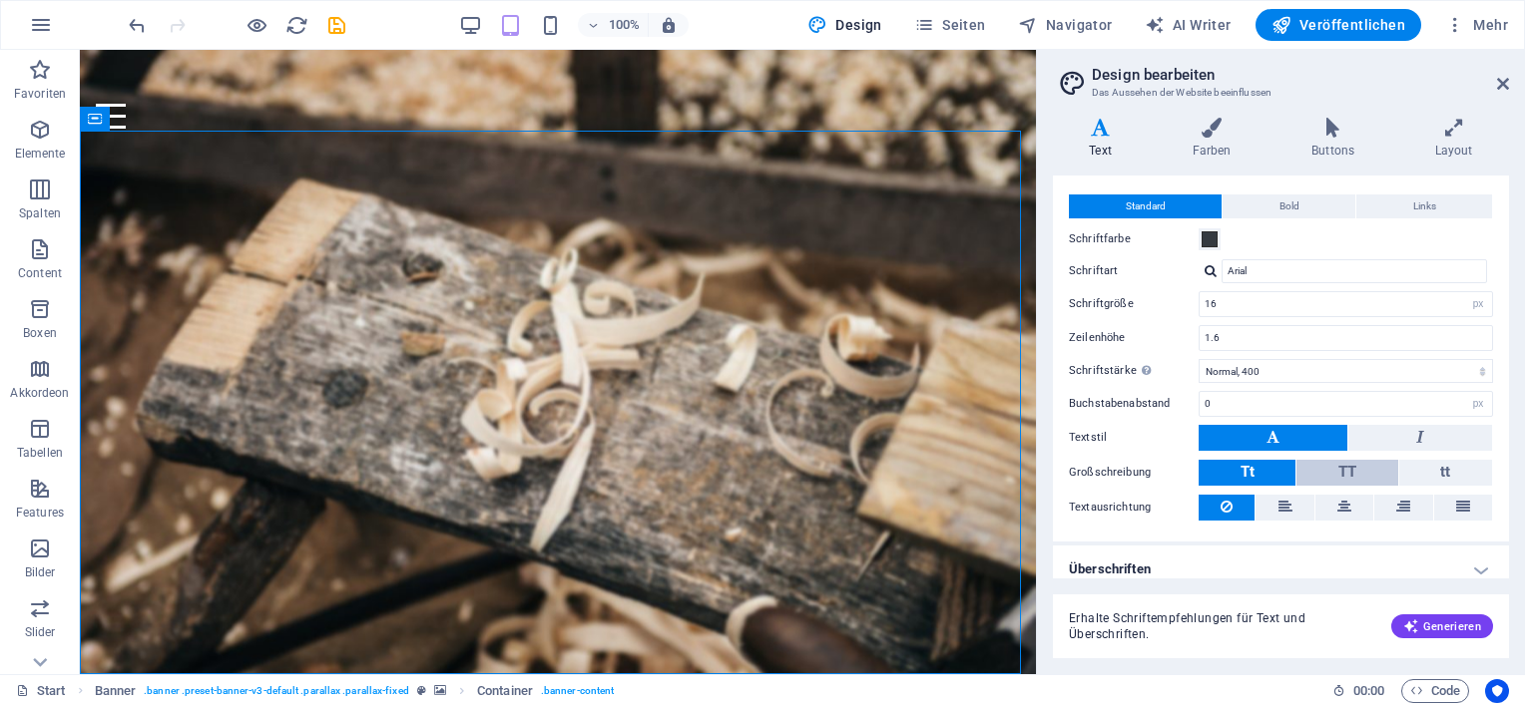
scroll to position [48, 0]
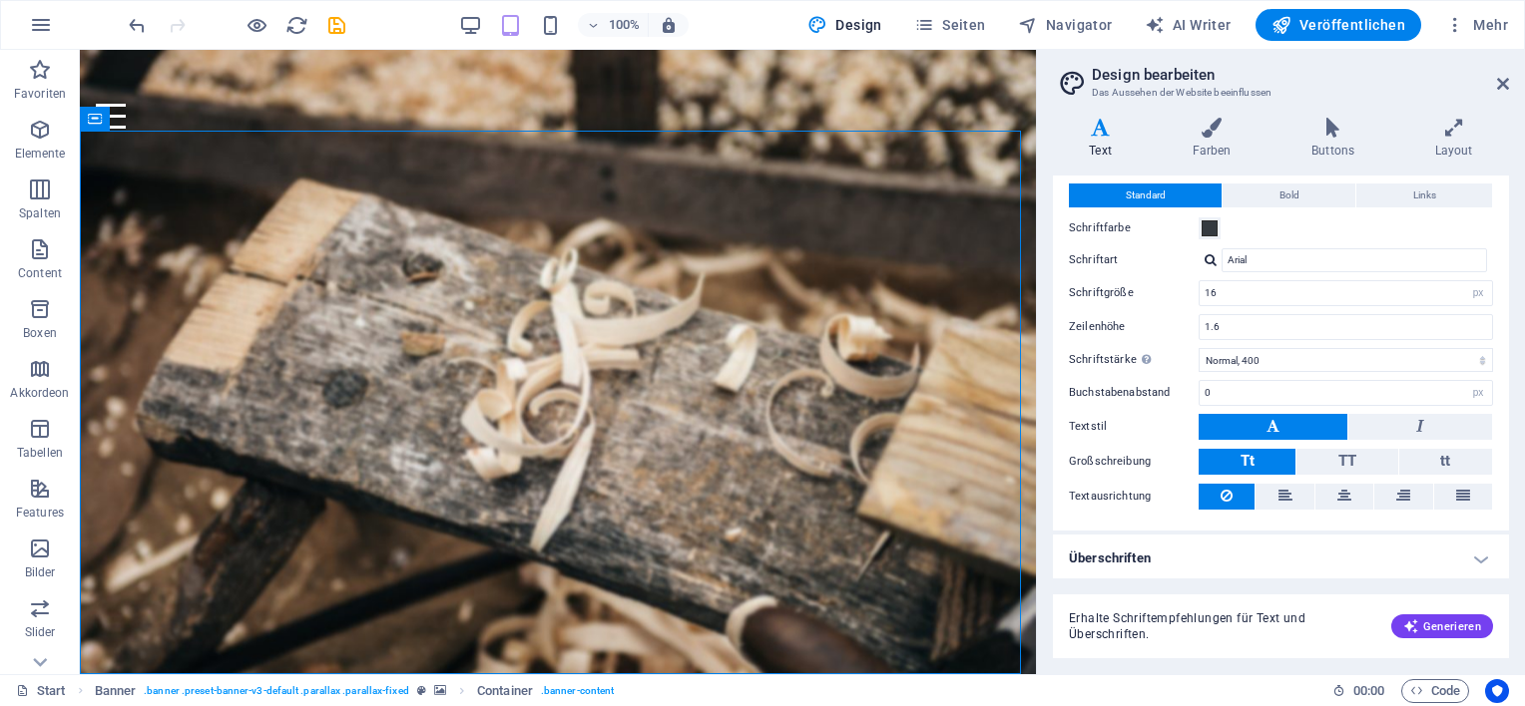
click at [1131, 563] on h4 "Überschriften" at bounding box center [1281, 559] width 456 height 48
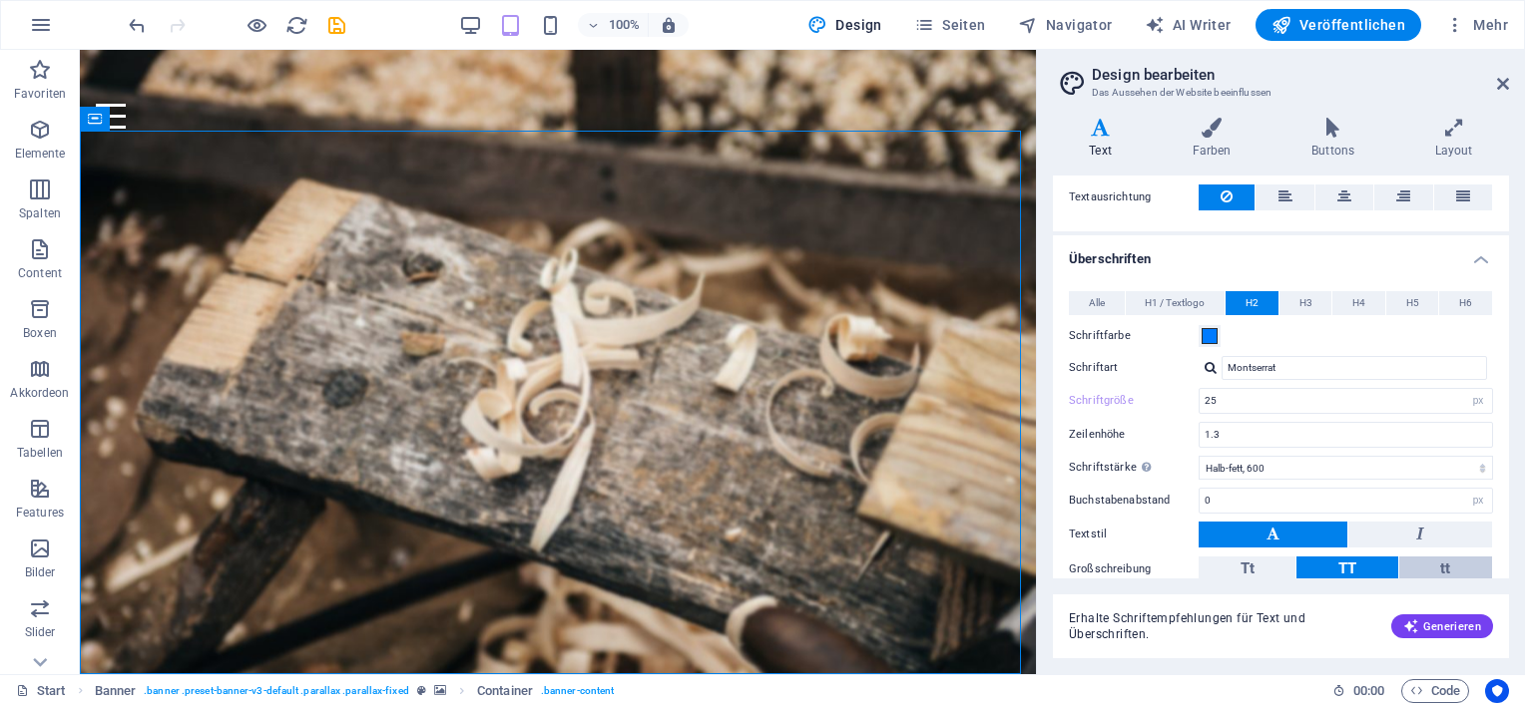
scroll to position [247, 0]
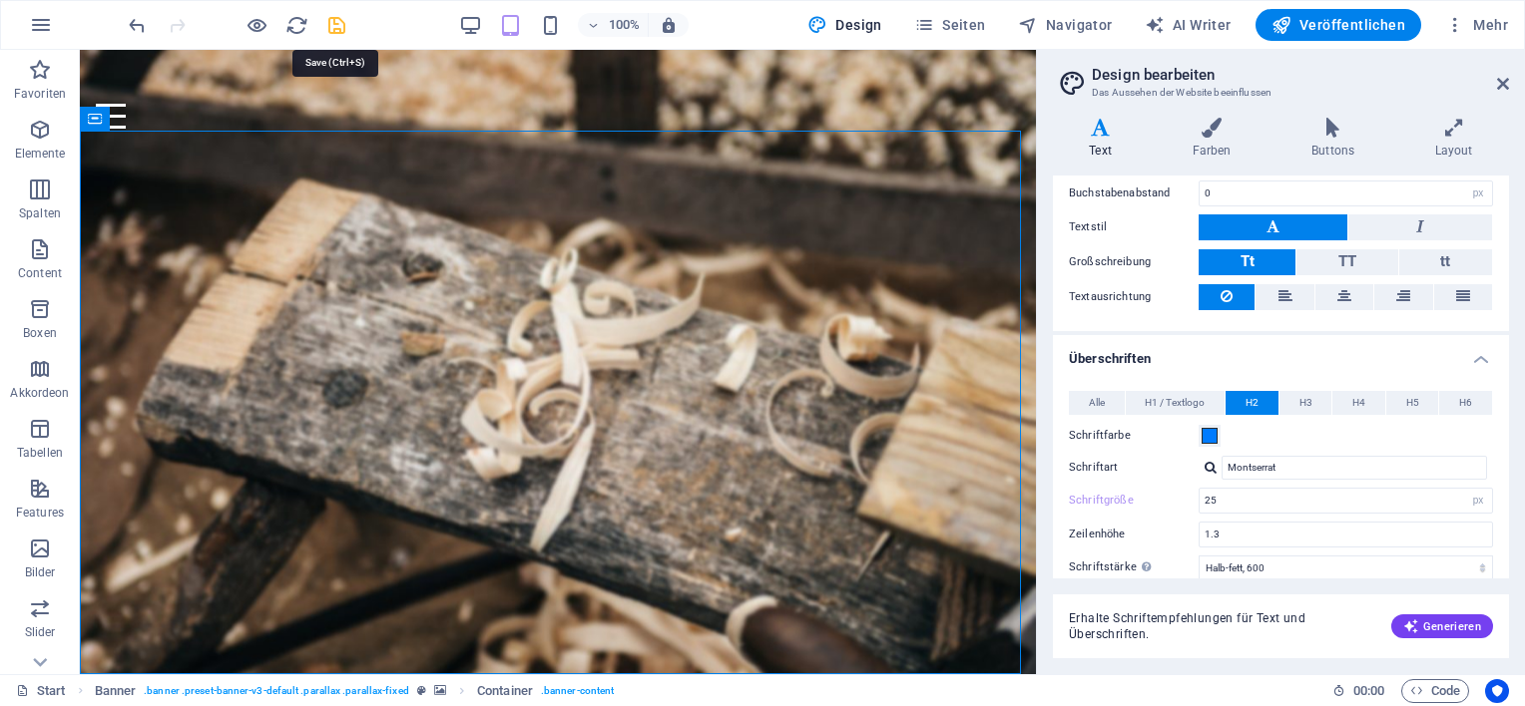
click at [333, 24] on icon "save" at bounding box center [336, 25] width 23 height 23
checkbox input "false"
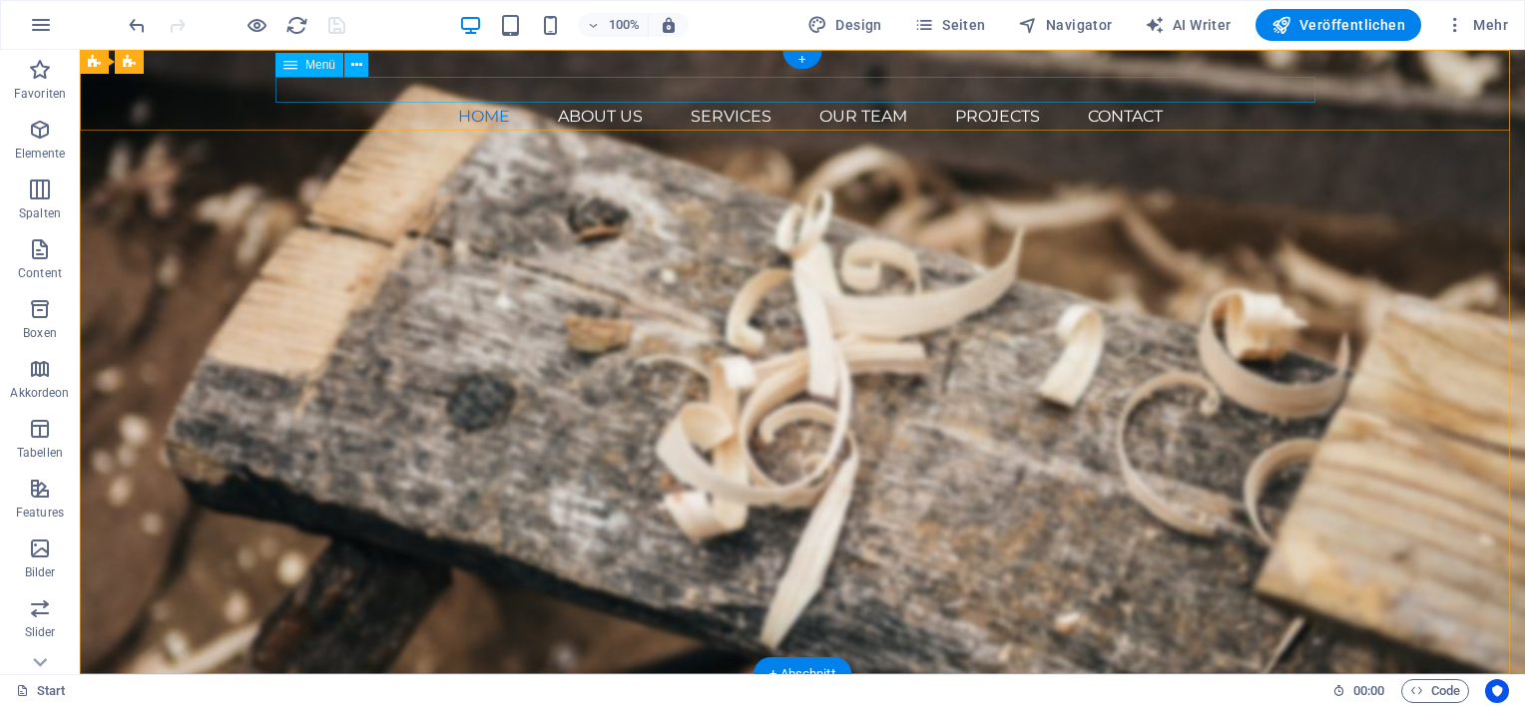
click at [567, 104] on nav "Home About us Services Our Team Projects Contact" at bounding box center [810, 117] width 1429 height 26
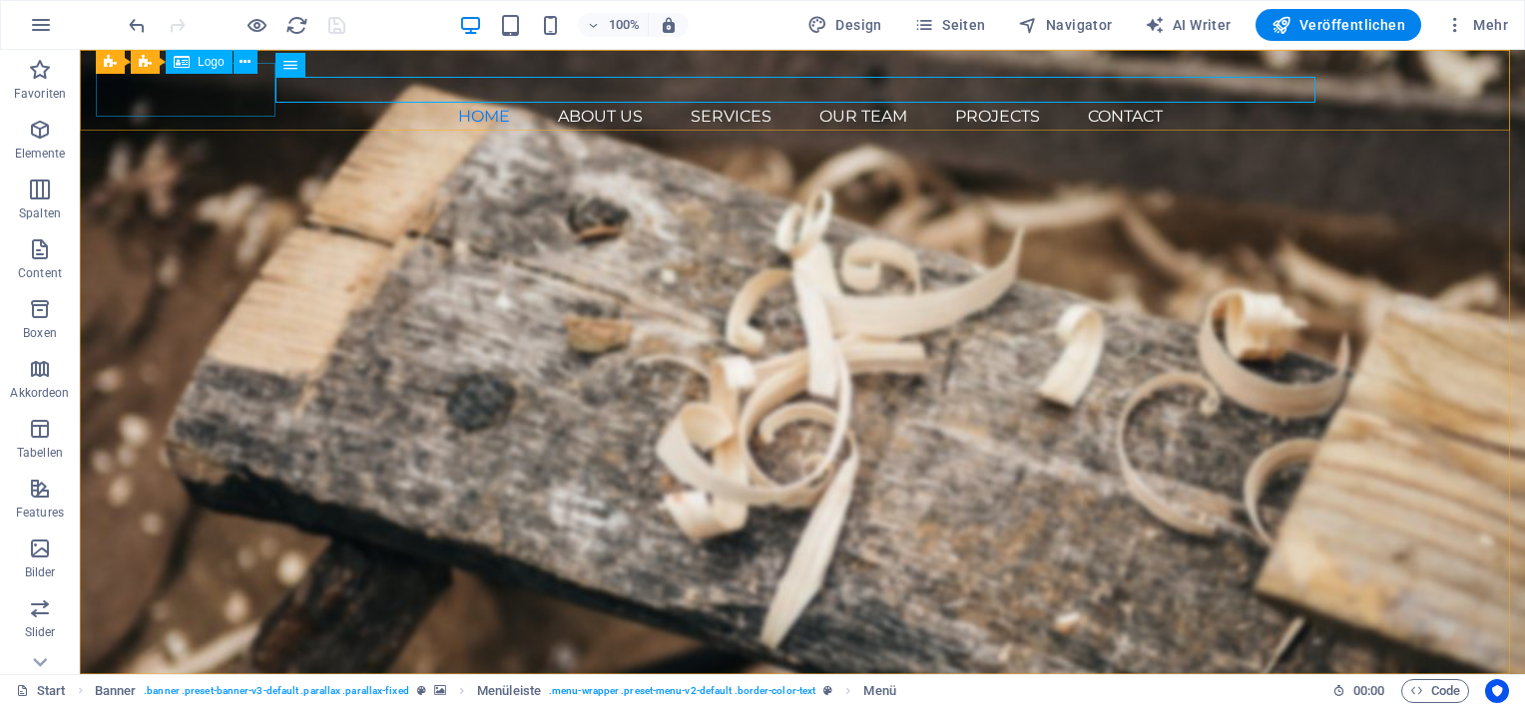
click at [202, 61] on span "Logo" at bounding box center [211, 62] width 27 height 12
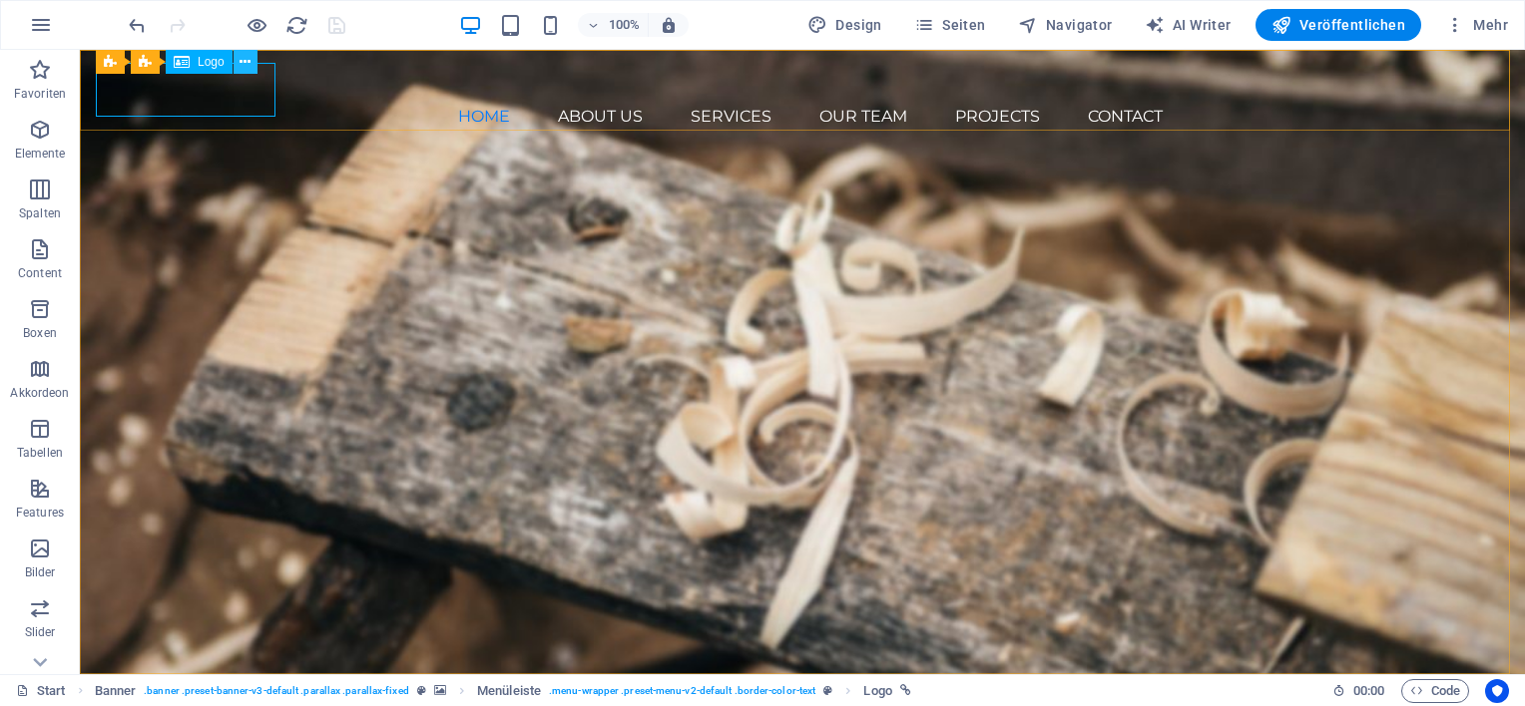
click at [247, 63] on icon at bounding box center [244, 62] width 11 height 21
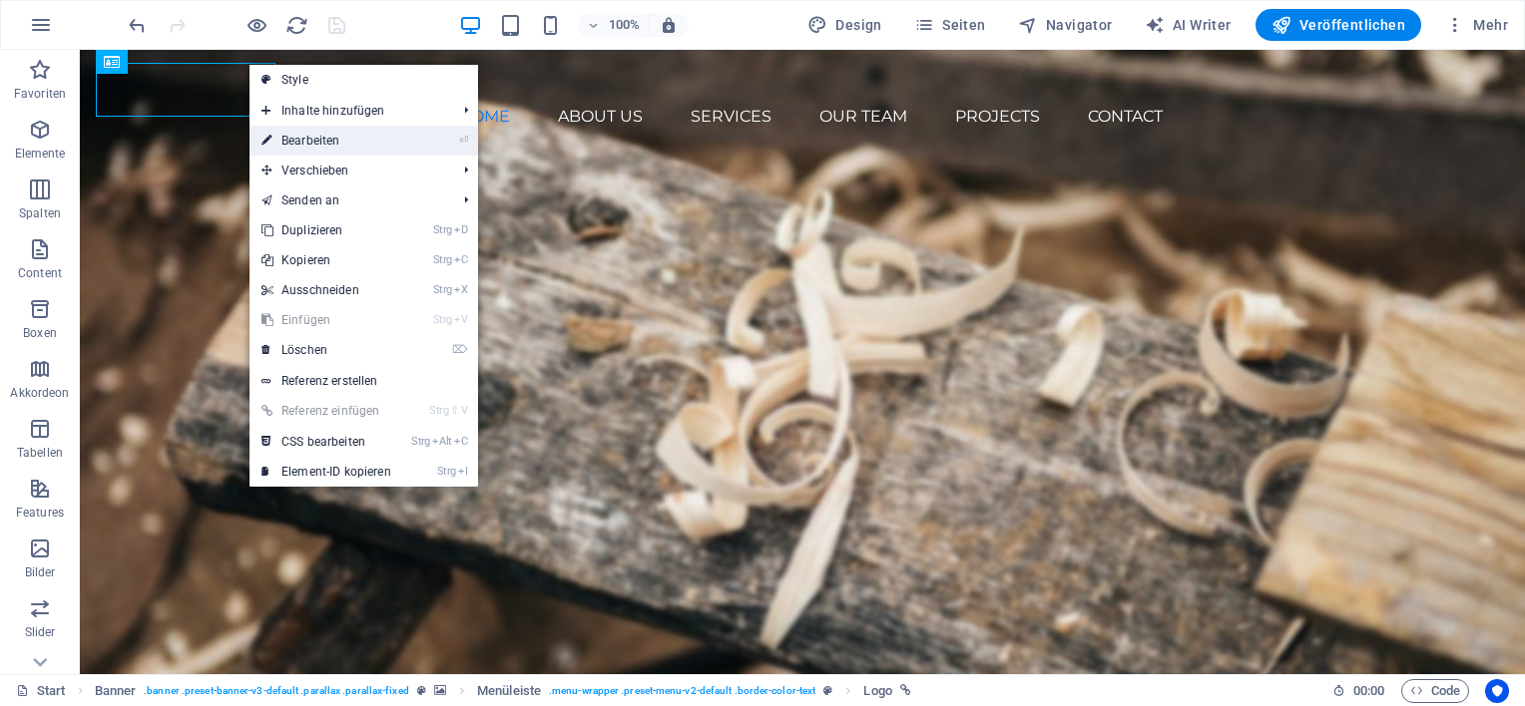
click at [304, 140] on link "⏎ Bearbeiten" at bounding box center [326, 141] width 154 height 30
select select "px"
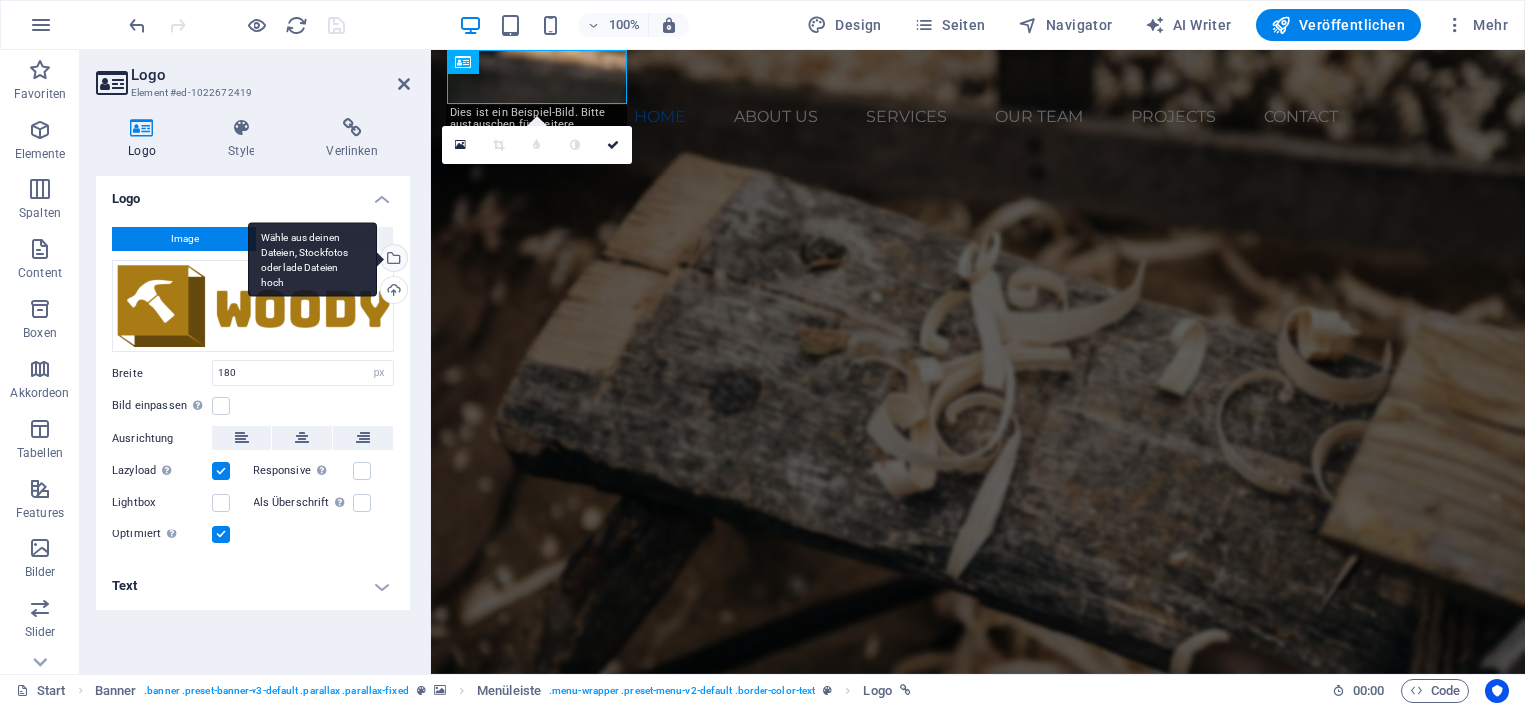
click at [398, 258] on div "Wähle aus deinen Dateien, Stockfotos oder lade Dateien hoch" at bounding box center [392, 260] width 30 height 30
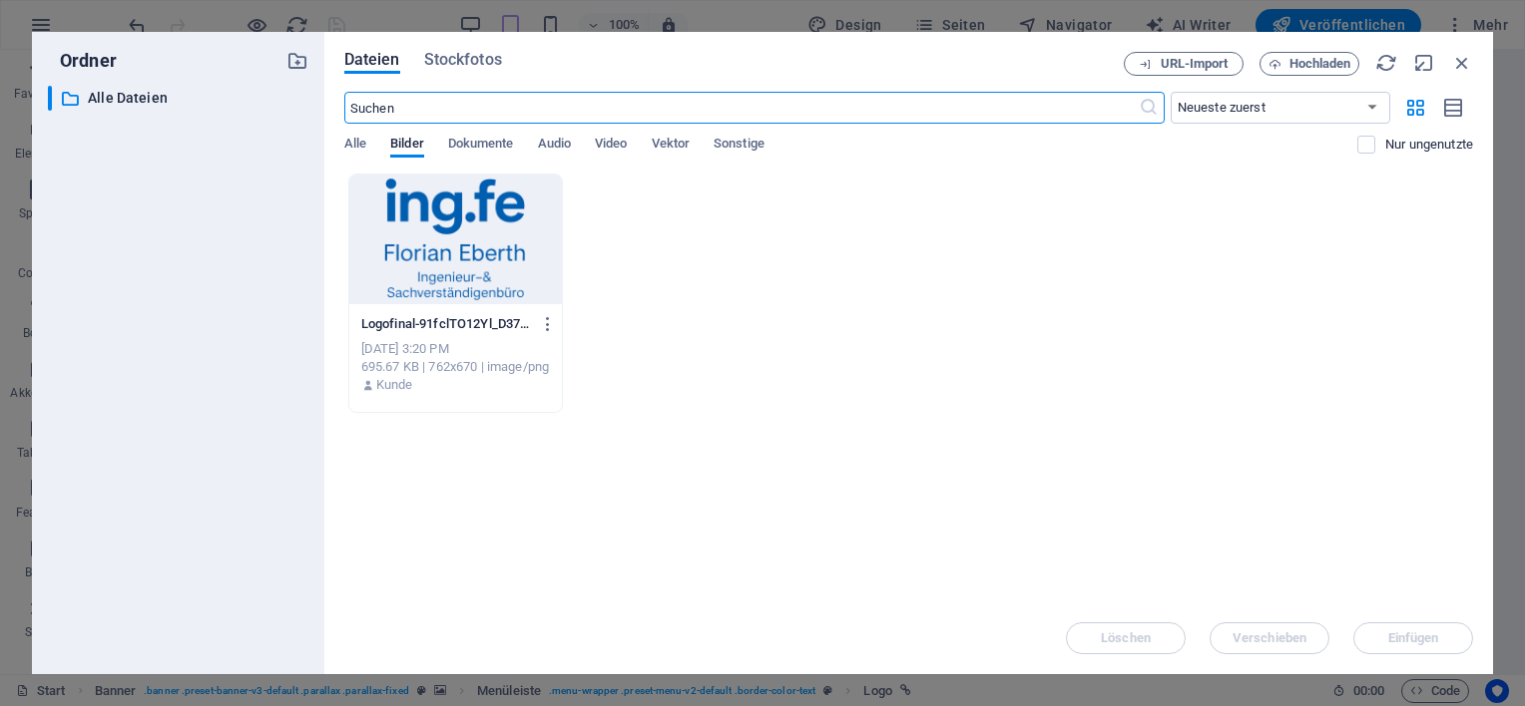
click at [463, 251] on div at bounding box center [455, 240] width 213 height 130
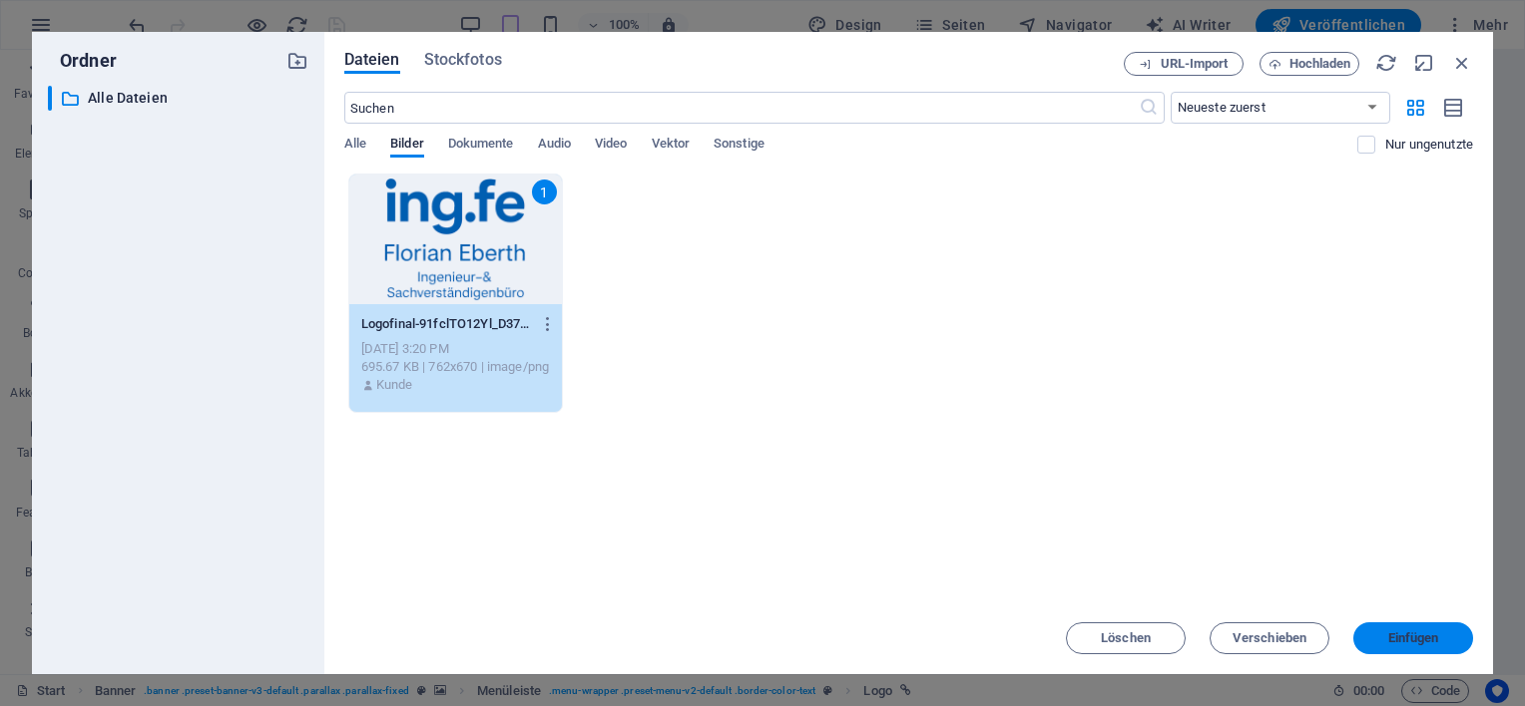
click at [1405, 647] on button "Einfügen" at bounding box center [1413, 639] width 120 height 32
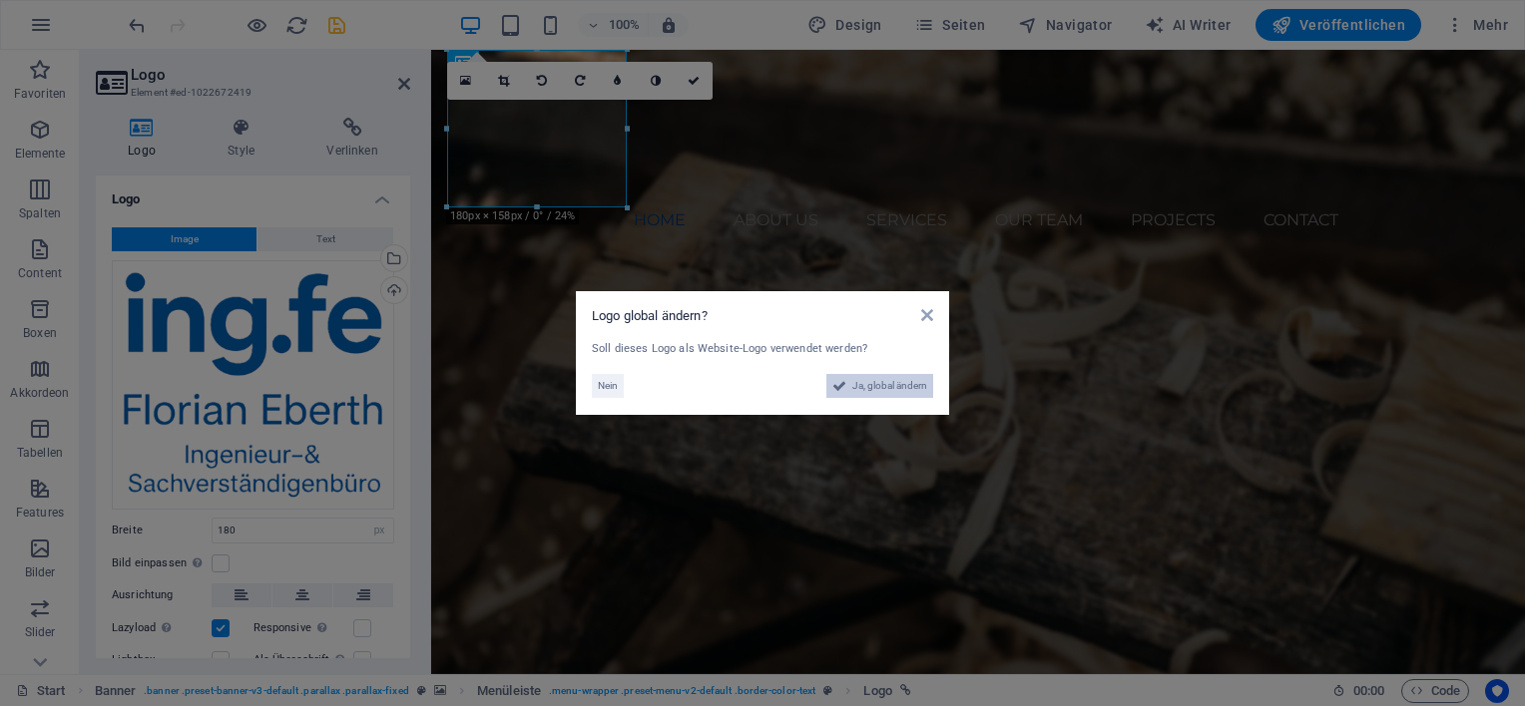
click at [875, 383] on span "Ja, global ändern" at bounding box center [889, 386] width 75 height 24
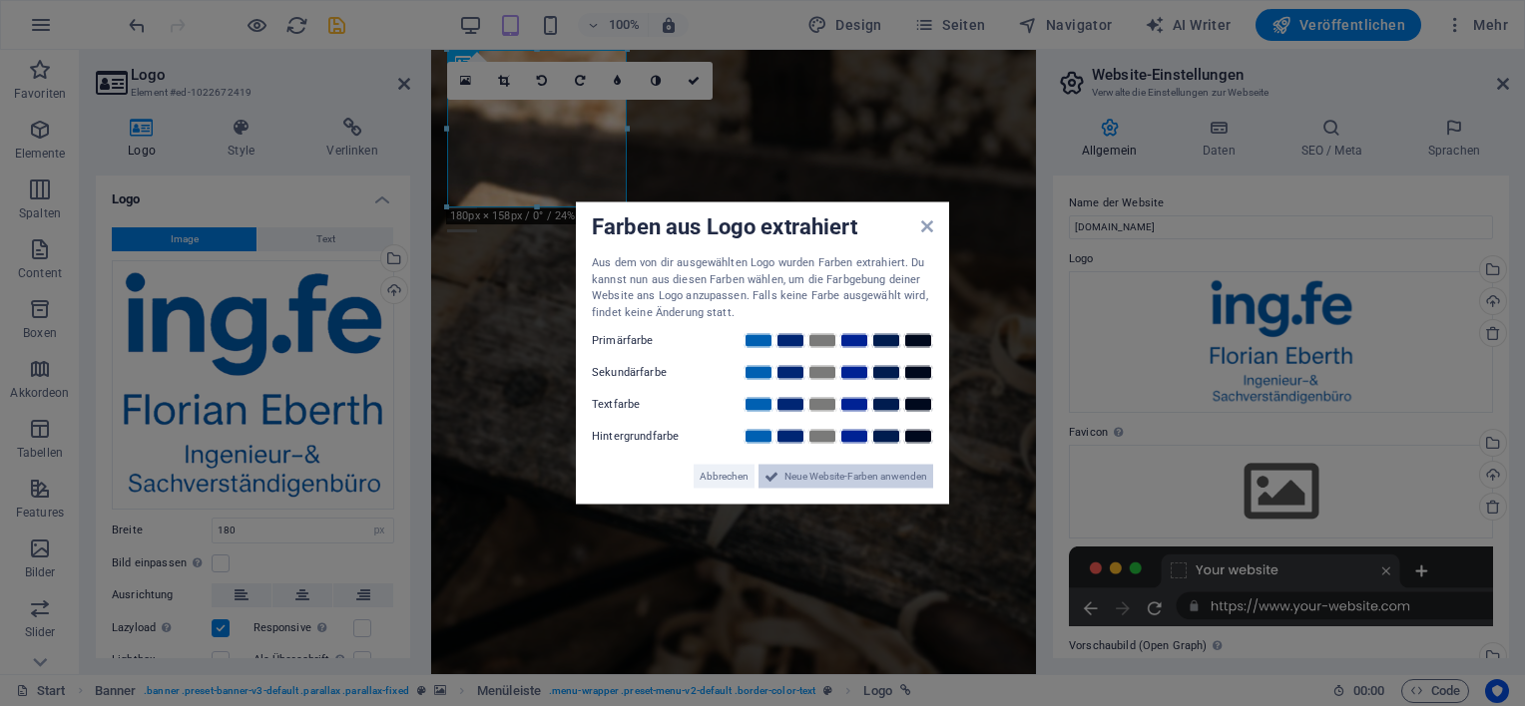
click at [857, 478] on span "Neue Website-Farben anwenden" at bounding box center [855, 477] width 143 height 24
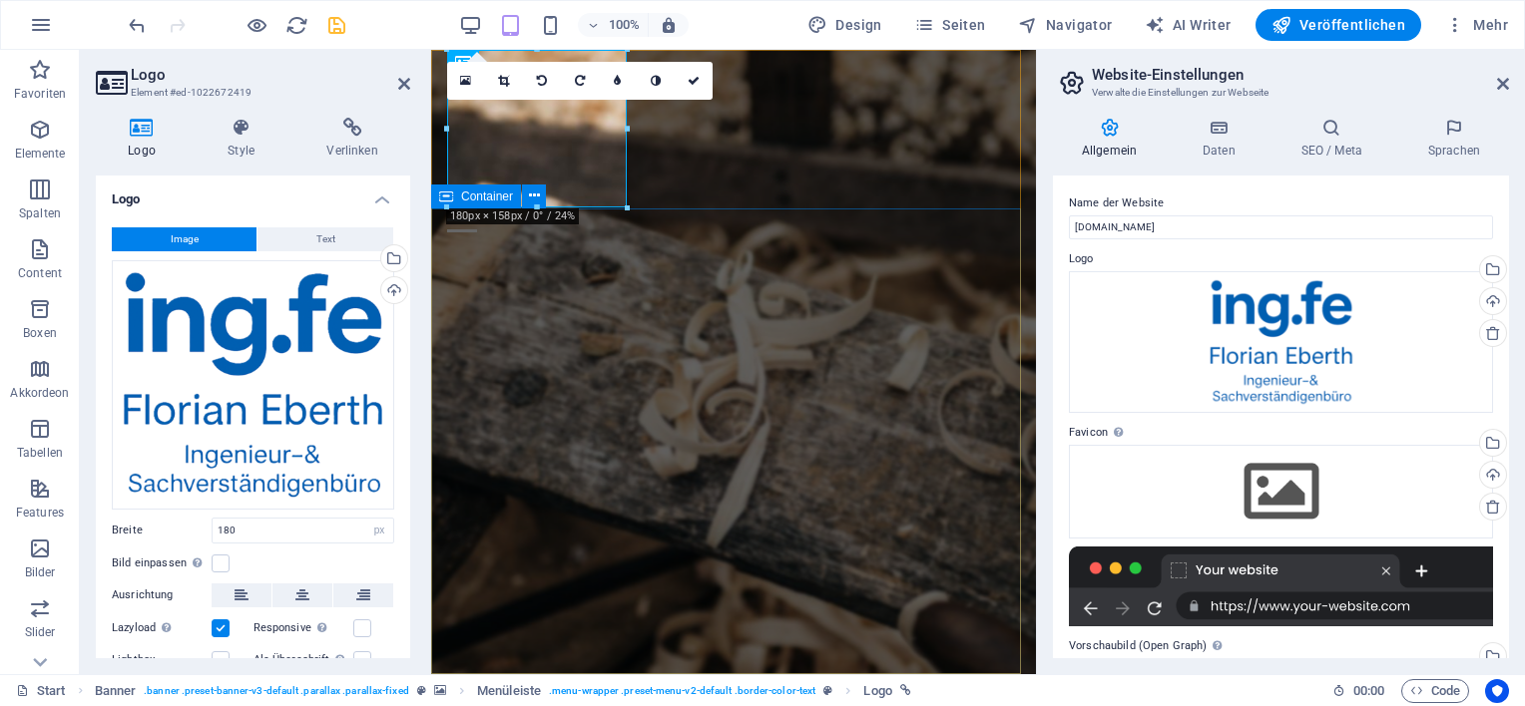
click at [677, 473] on div "Woodworks ­ made with Passion Lorem ipsum dolor sit amet, consectetuer adipisci…" at bounding box center [733, 684] width 605 height 422
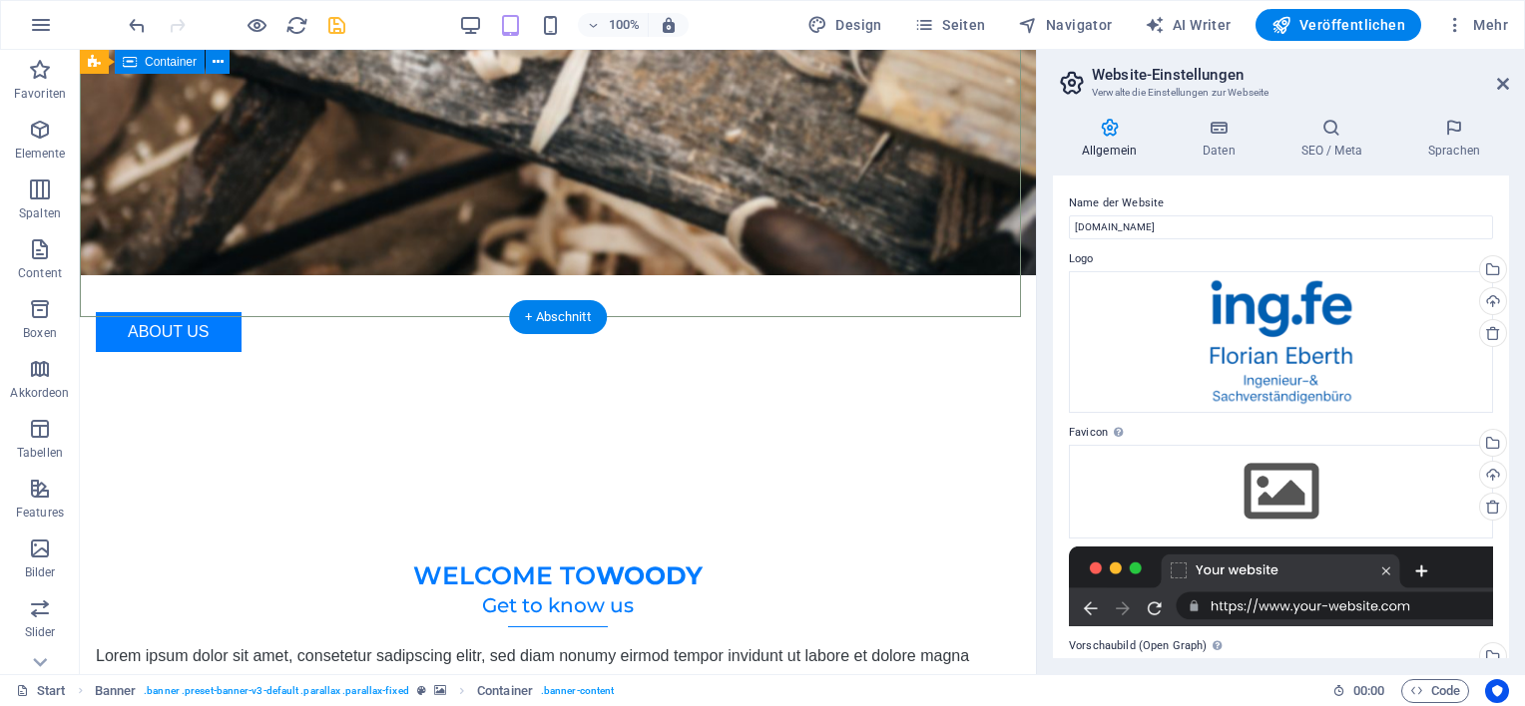
scroll to position [0, 0]
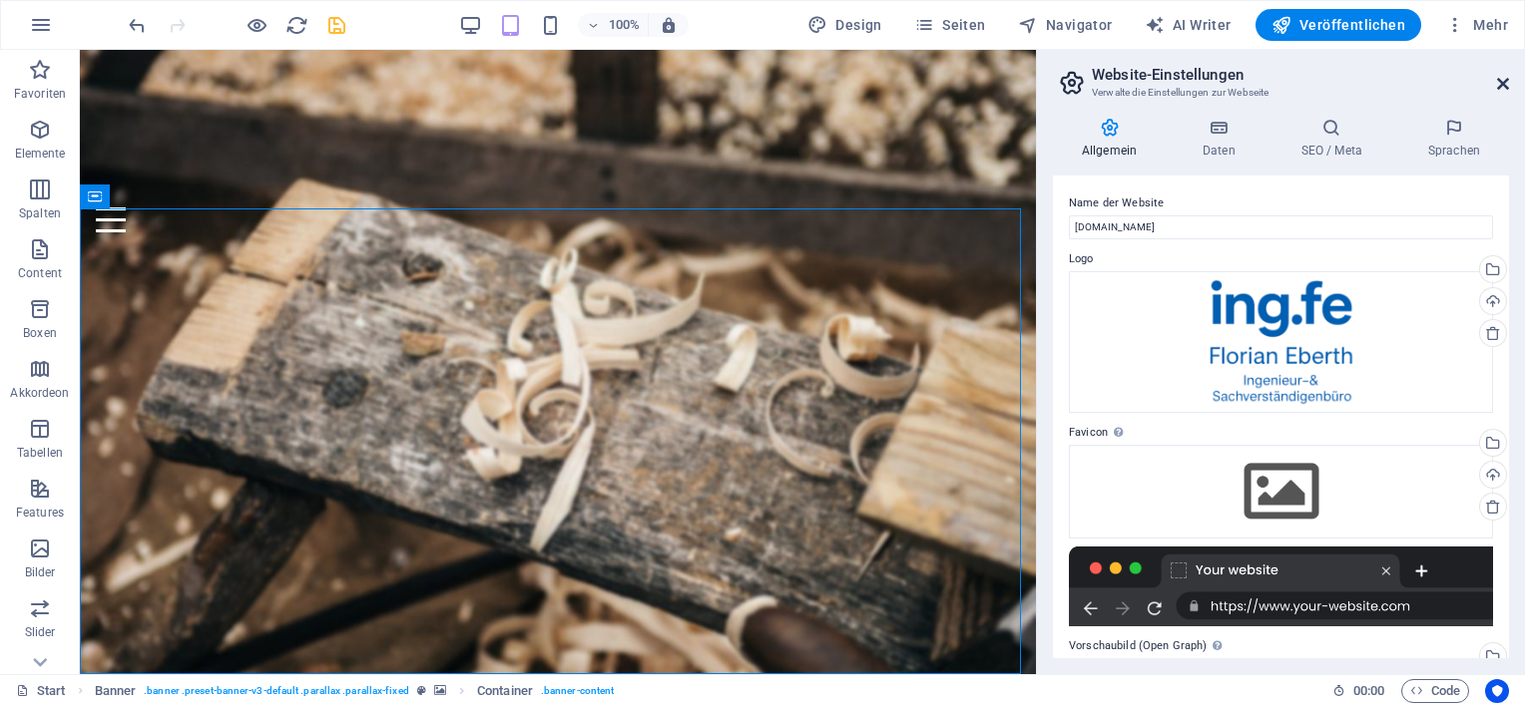
click at [1498, 81] on icon at bounding box center [1503, 84] width 12 height 16
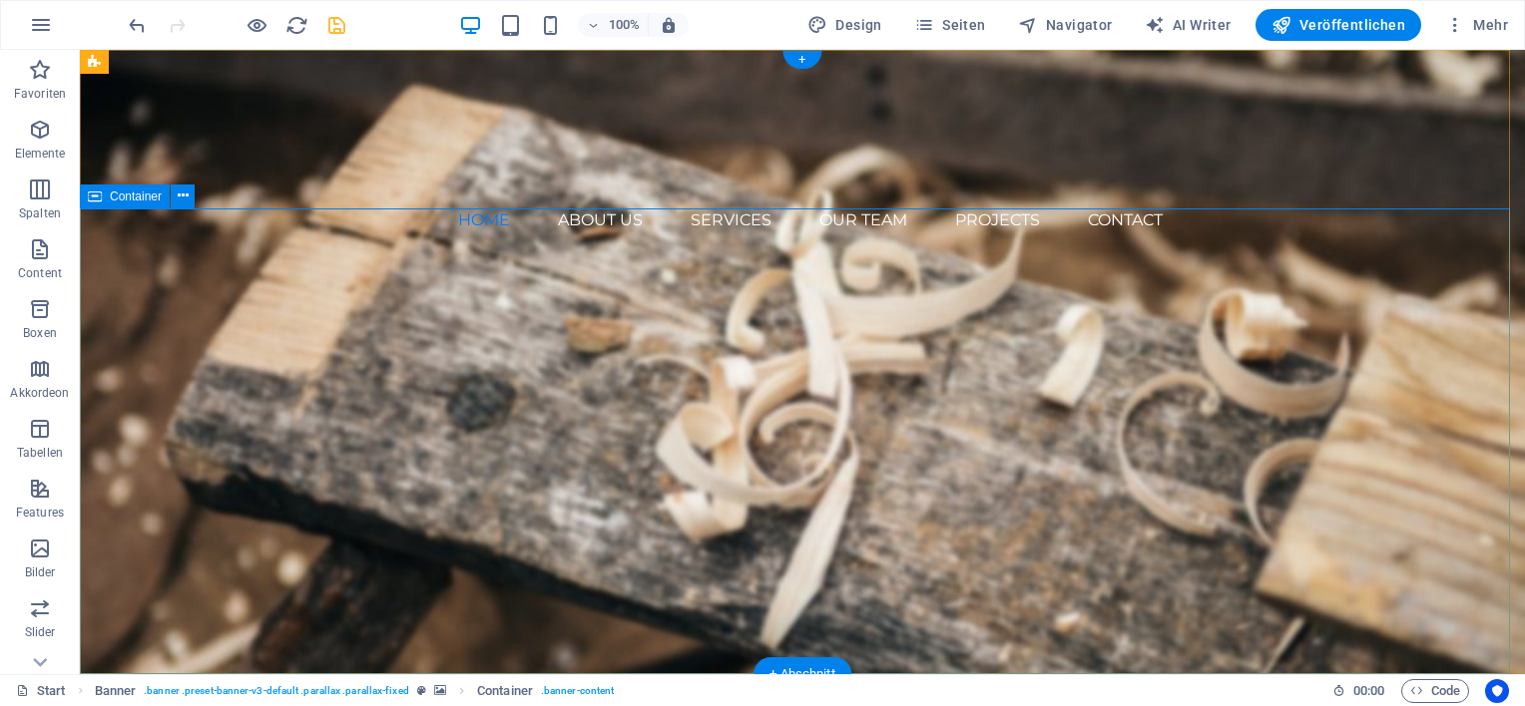
click at [363, 474] on div "Woodworks ­ made with Passion Lorem ipsum dolor sit amet, consectetuer adipisci…" at bounding box center [802, 691] width 1445 height 435
click at [93, 197] on icon at bounding box center [95, 197] width 14 height 24
click at [132, 199] on span "Container" at bounding box center [136, 197] width 52 height 12
click at [184, 195] on icon at bounding box center [183, 196] width 11 height 21
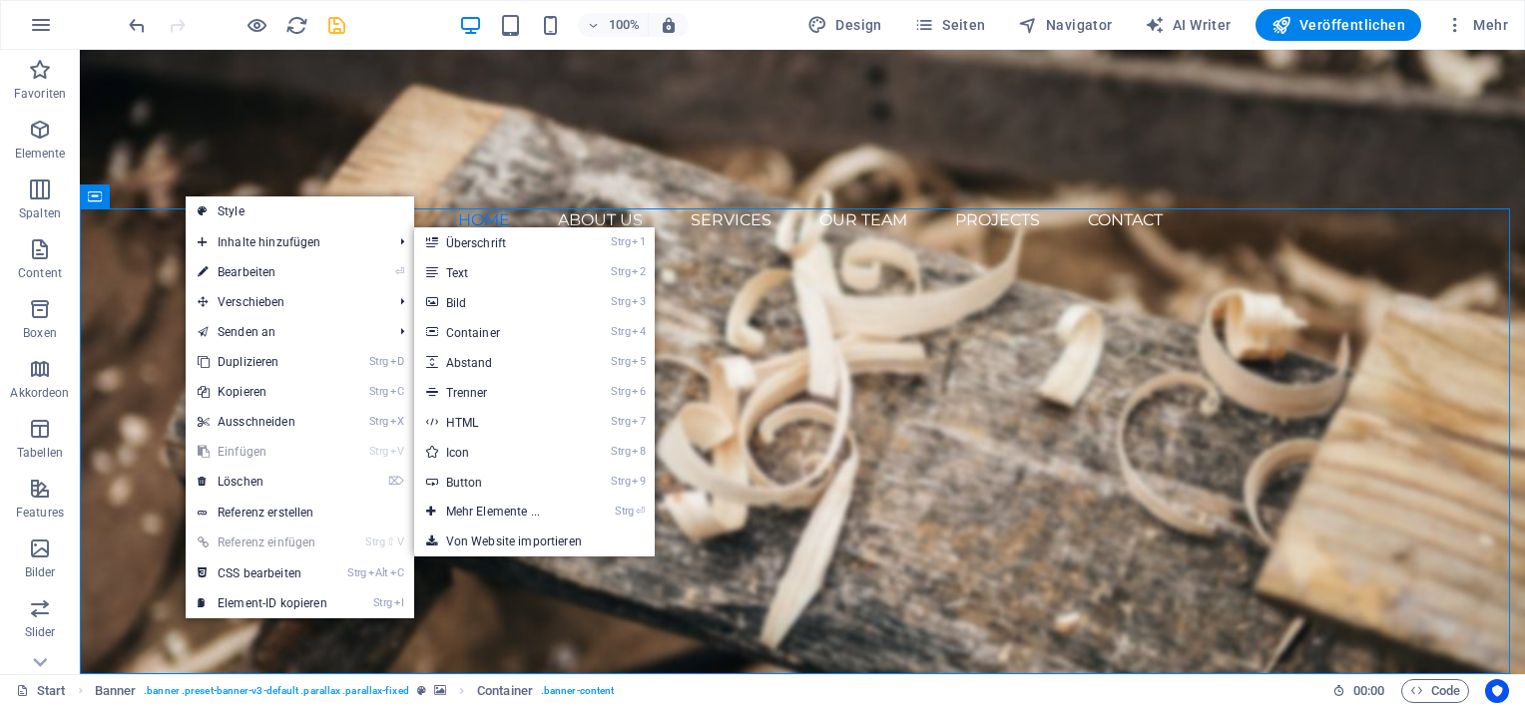
click at [243, 270] on link "⏎ Bearbeiten" at bounding box center [263, 272] width 154 height 30
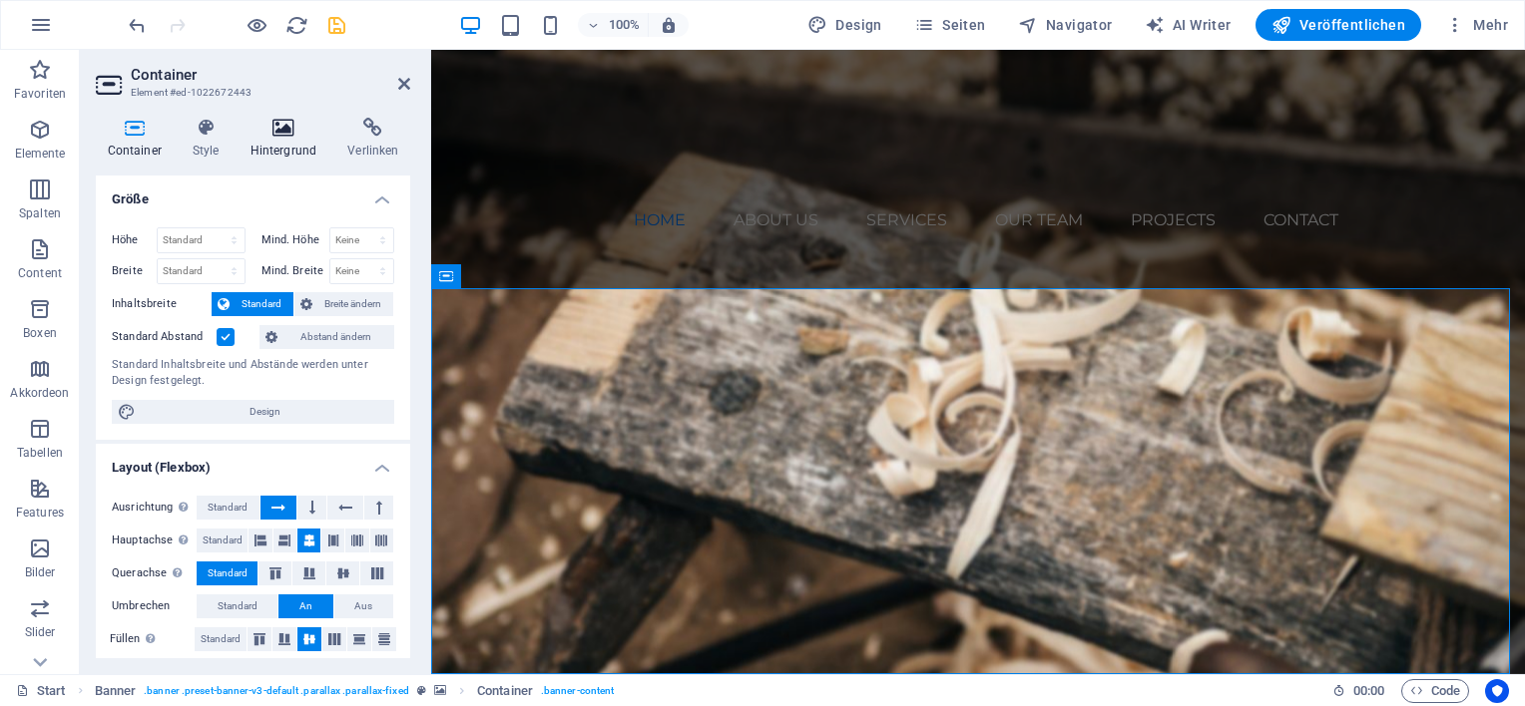
click at [283, 146] on h4 "Hintergrund" at bounding box center [287, 139] width 98 height 42
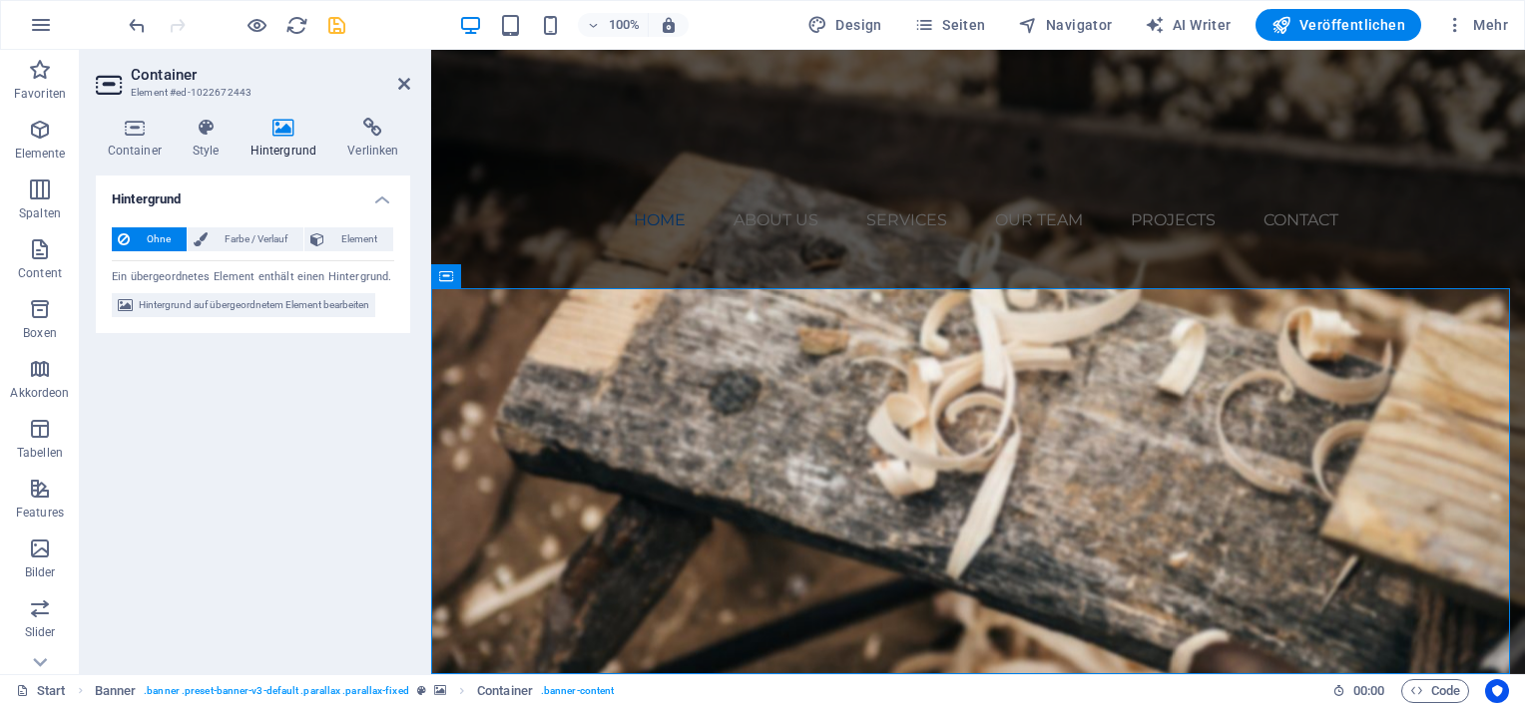
click at [127, 239] on icon at bounding box center [124, 240] width 12 height 24
click at [259, 309] on span "Hintergrund auf übergeordnetem Element bearbeiten" at bounding box center [254, 305] width 231 height 24
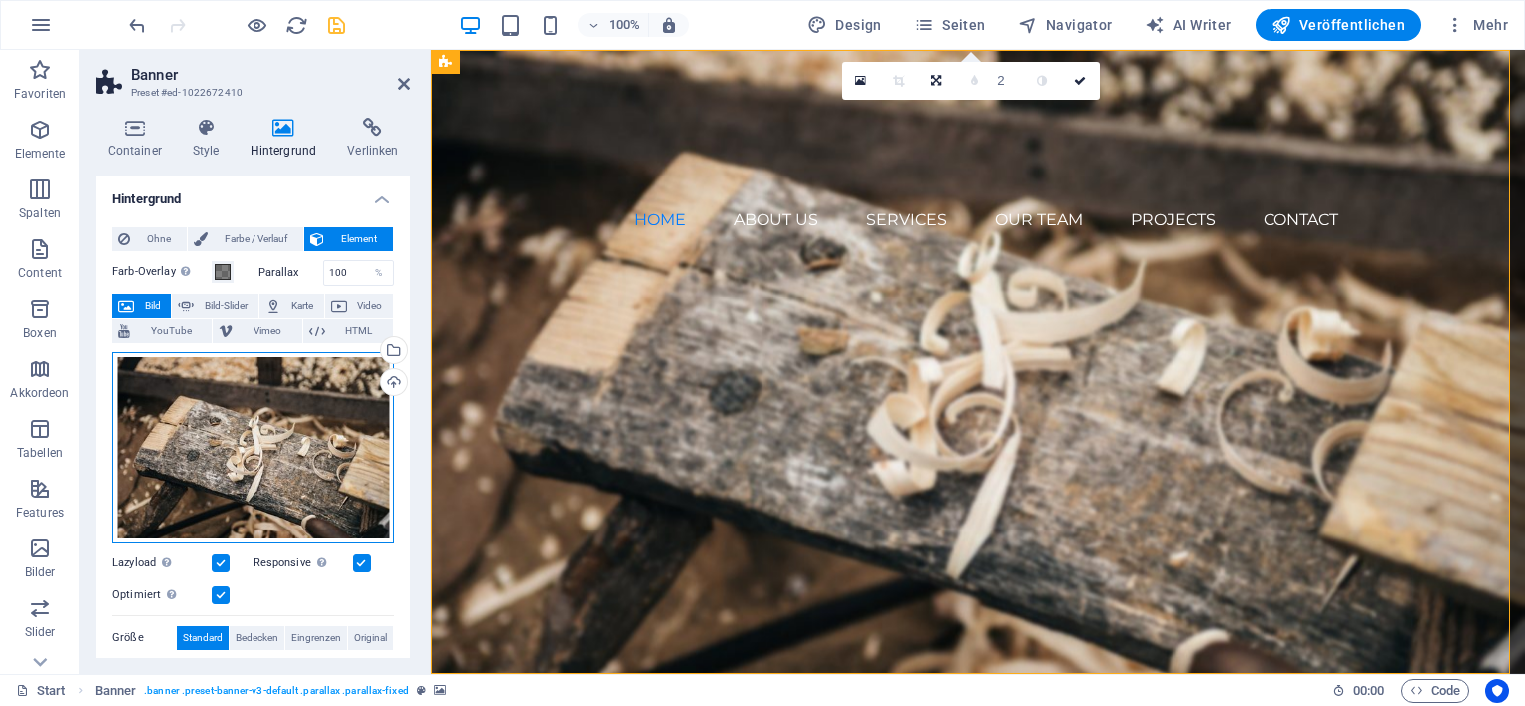
click at [217, 447] on div "Ziehe Dateien zum Hochladen hierher oder klicke hier, um aus Dateien oder koste…" at bounding box center [253, 448] width 282 height 192
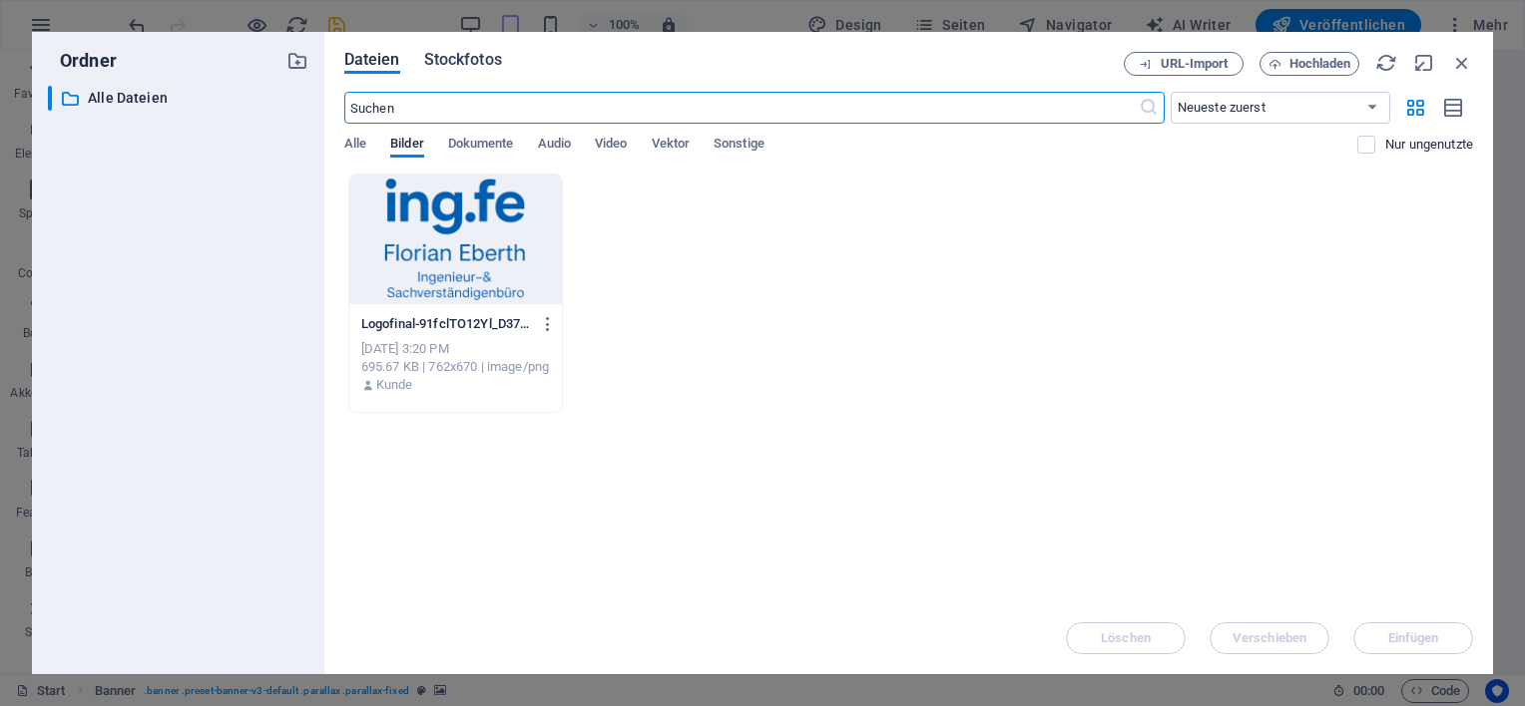
click at [475, 64] on span "Stockfotos" at bounding box center [463, 60] width 78 height 24
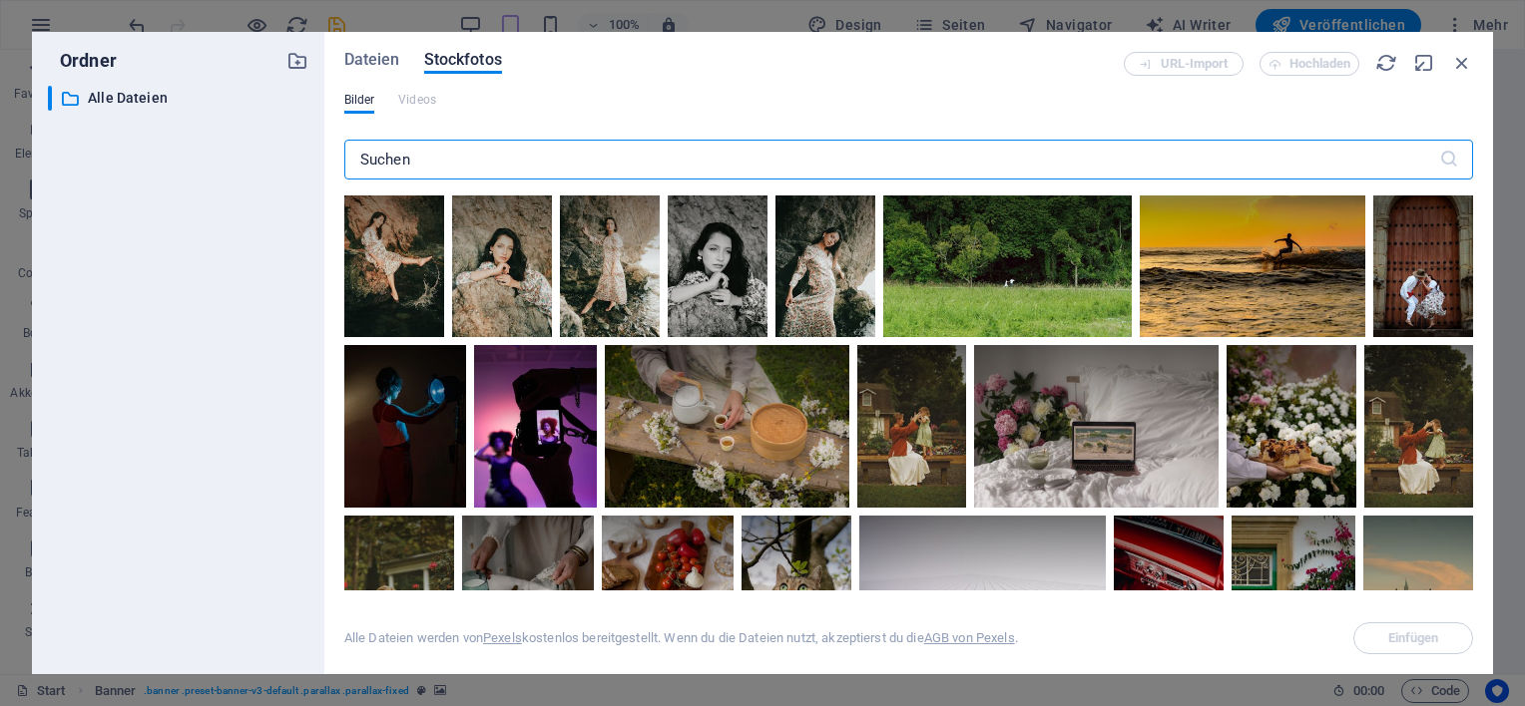
scroll to position [5089, 0]
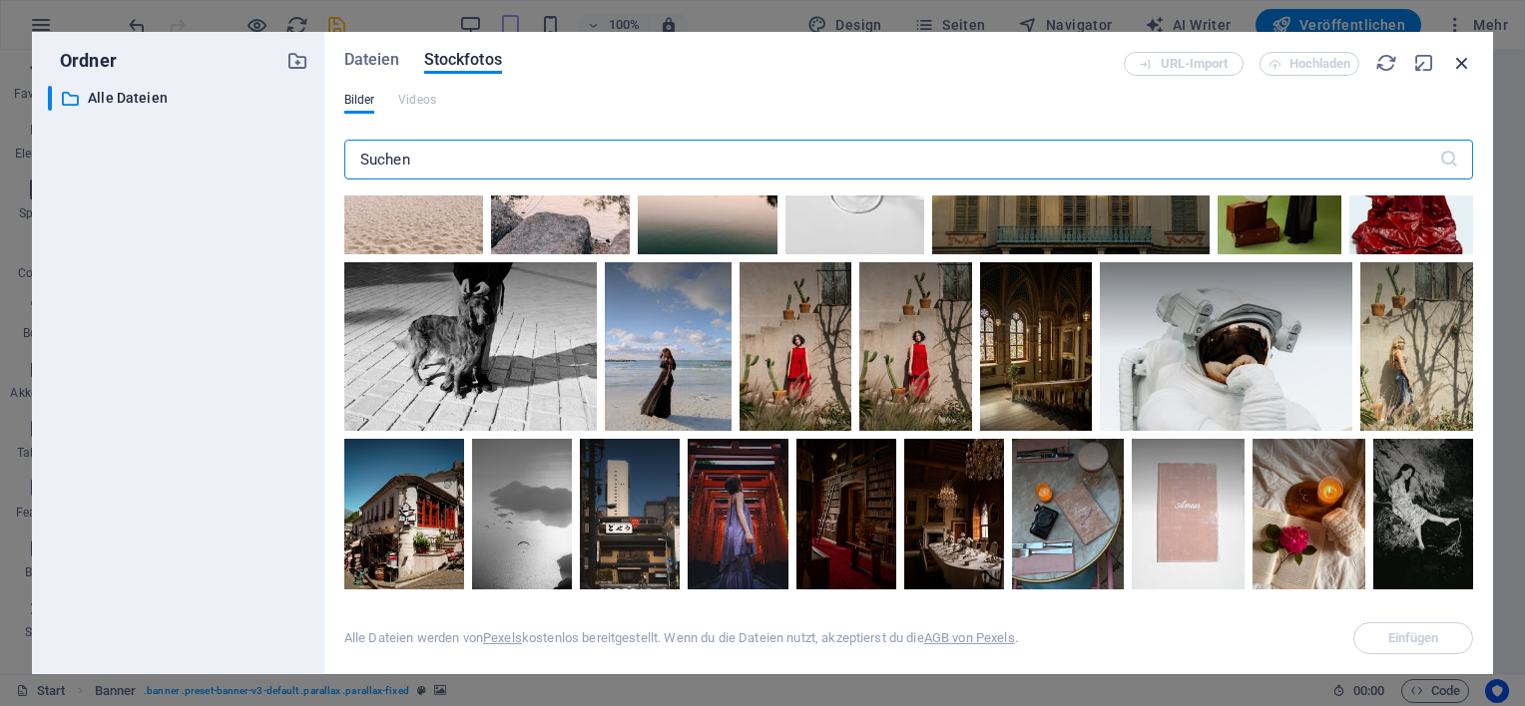
click at [1462, 64] on icon "button" at bounding box center [1462, 63] width 22 height 22
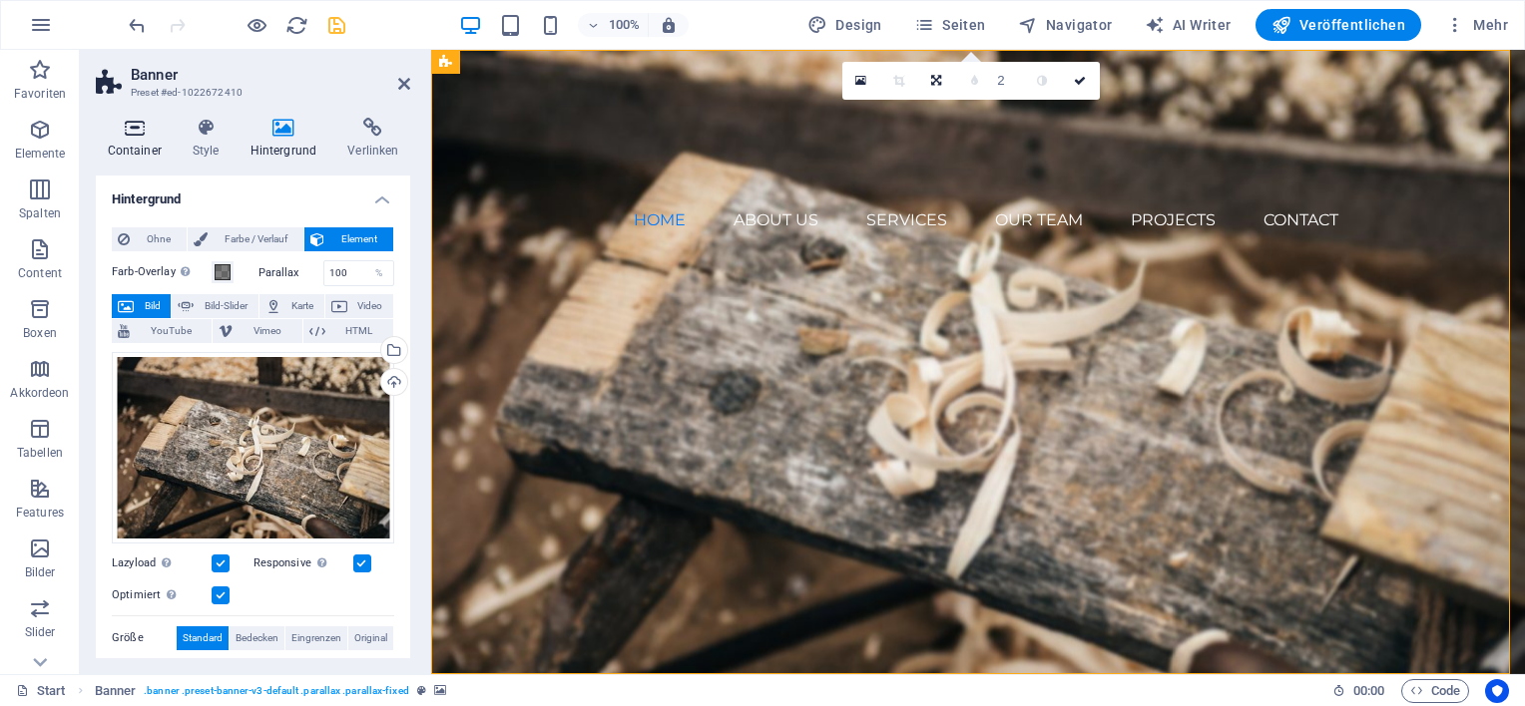
click at [145, 142] on h4 "Container" at bounding box center [138, 139] width 85 height 42
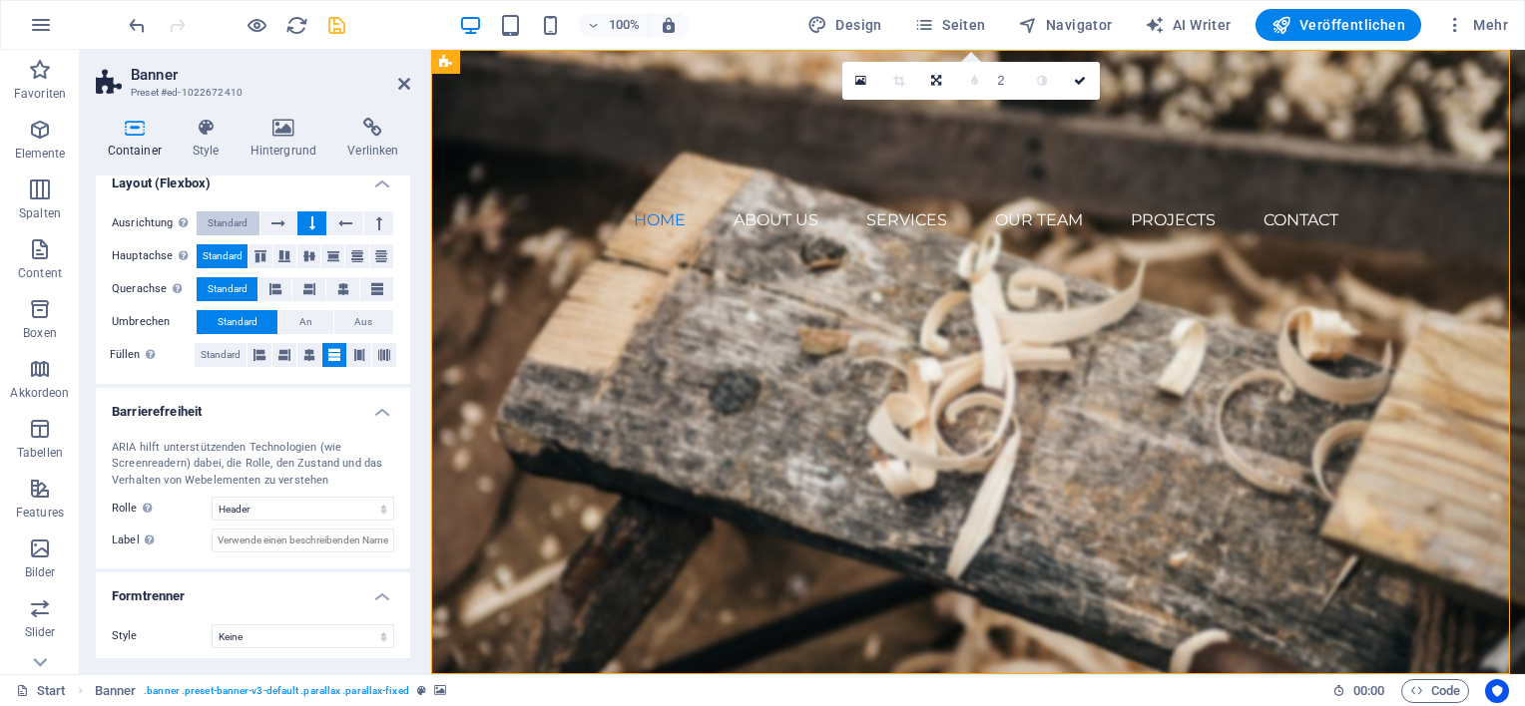
scroll to position [322, 0]
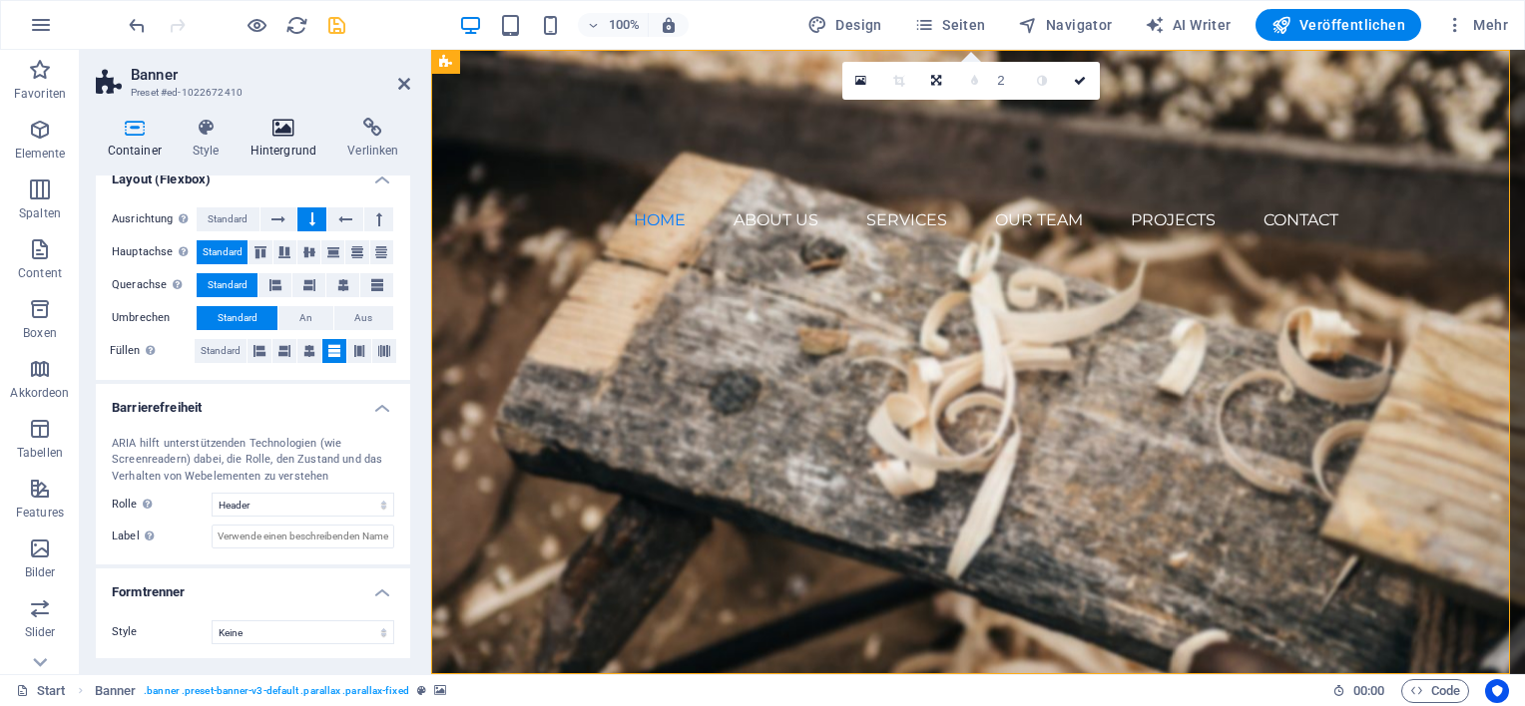
click at [275, 153] on h4 "Hintergrund" at bounding box center [287, 139] width 98 height 42
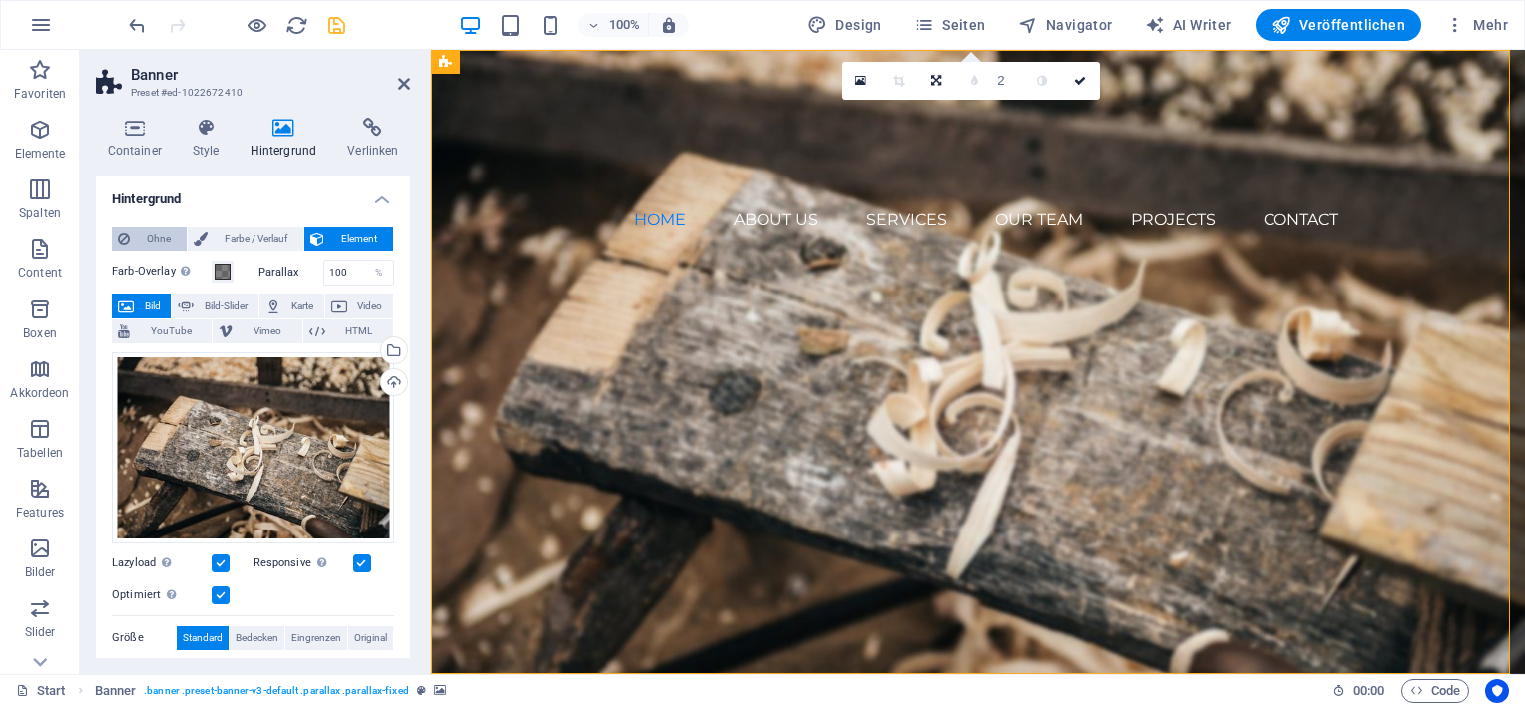
click at [144, 243] on span "Ohne" at bounding box center [158, 240] width 45 height 24
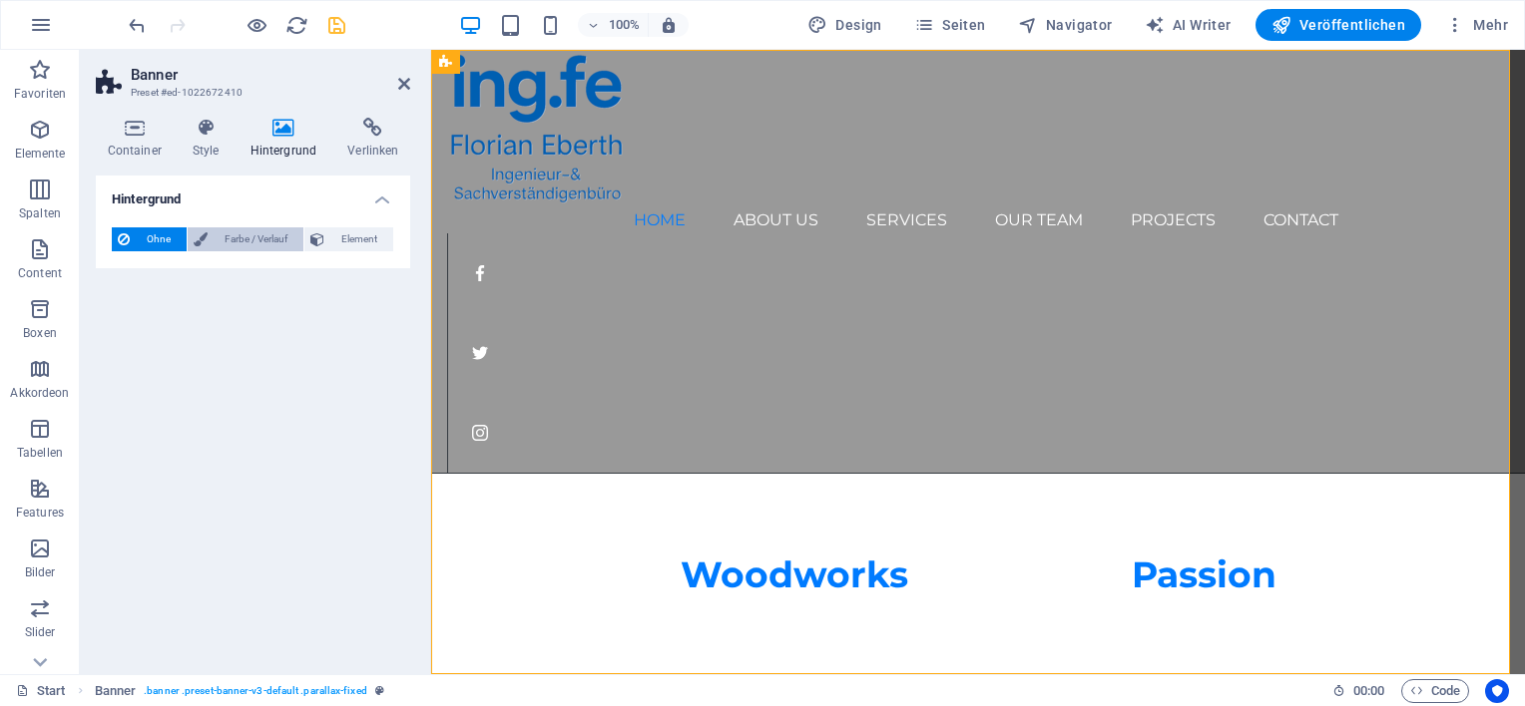
click at [217, 245] on span "Farbe / Verlauf" at bounding box center [256, 240] width 84 height 24
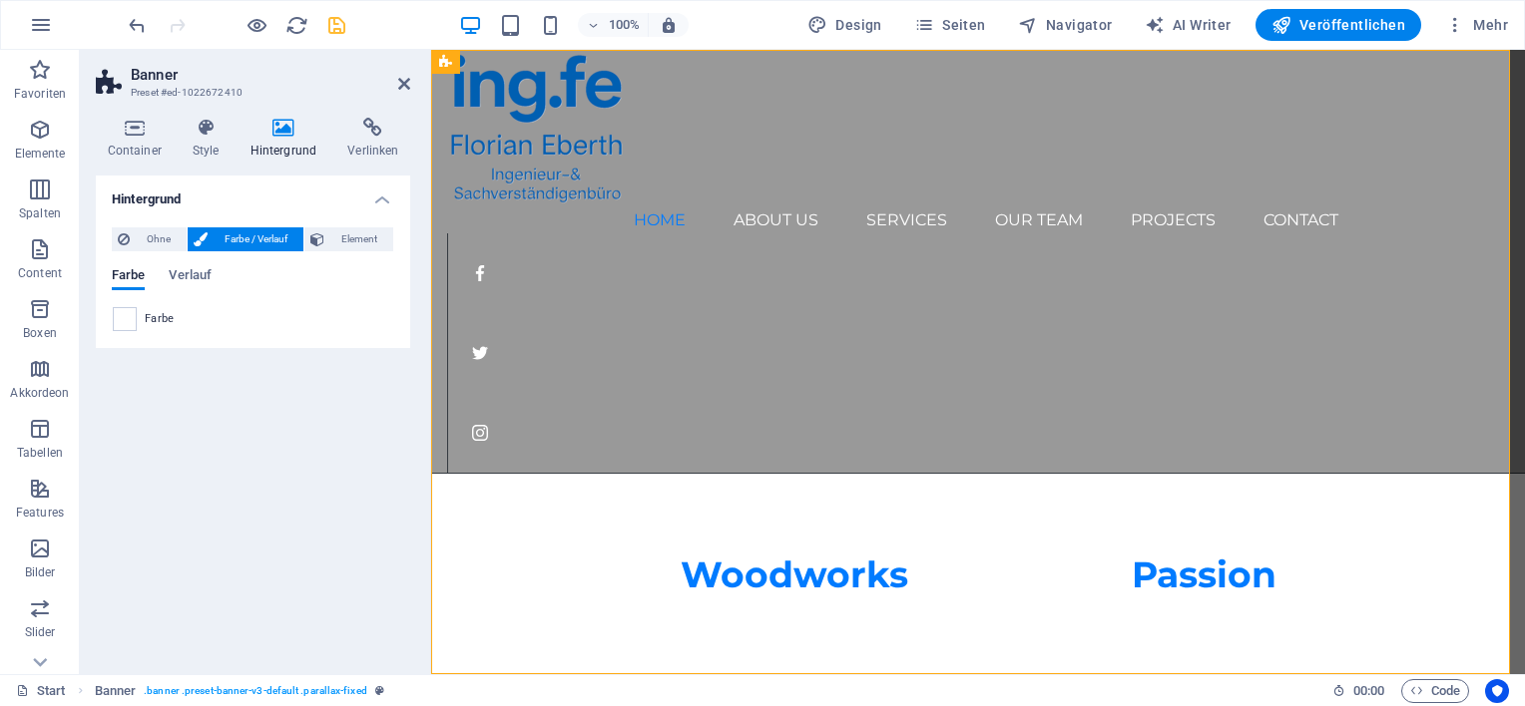
click at [399, 240] on div "Ohne Farbe / Verlauf Element Hintergrund über volle Breite strecken Farb-Overla…" at bounding box center [253, 280] width 314 height 137
click at [343, 240] on span "Element" at bounding box center [358, 240] width 57 height 24
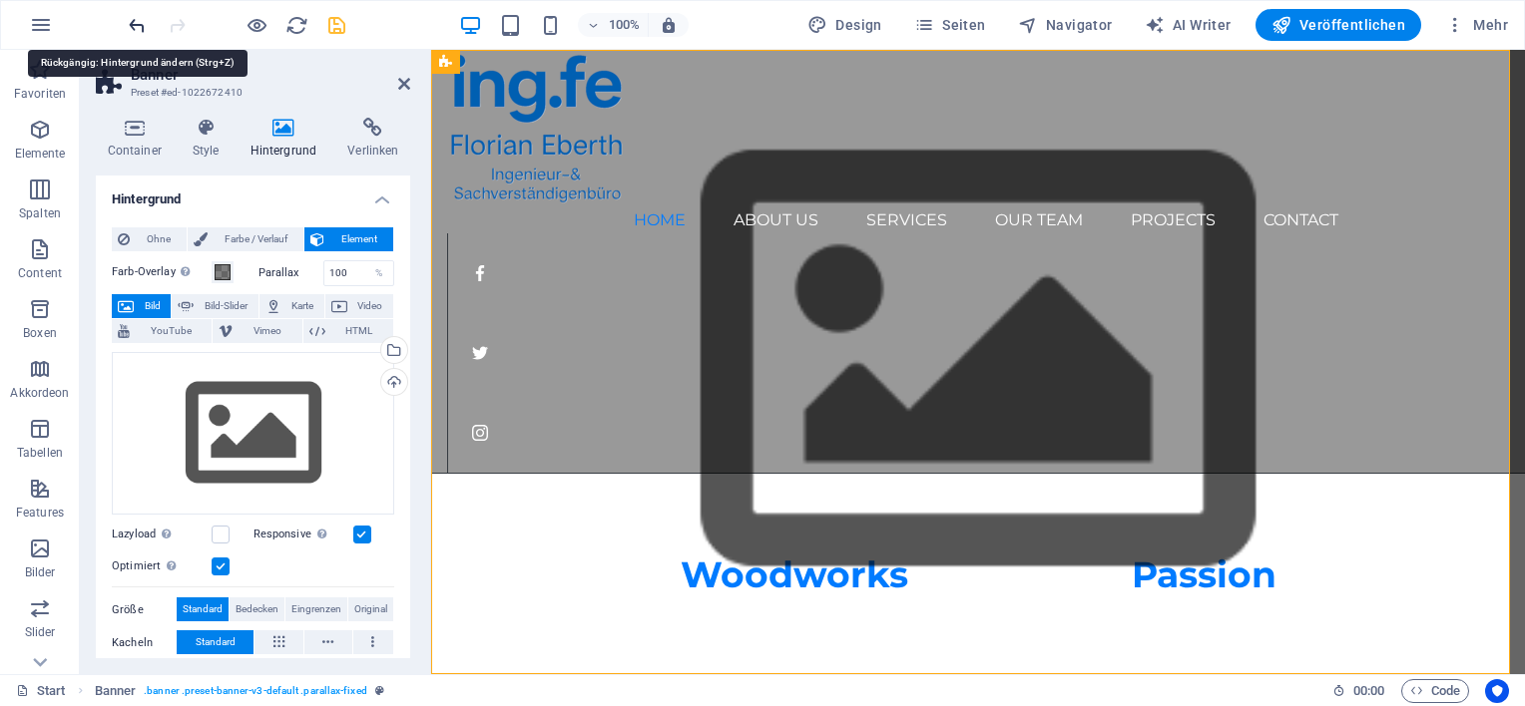
click at [134, 24] on icon "undo" at bounding box center [137, 25] width 23 height 23
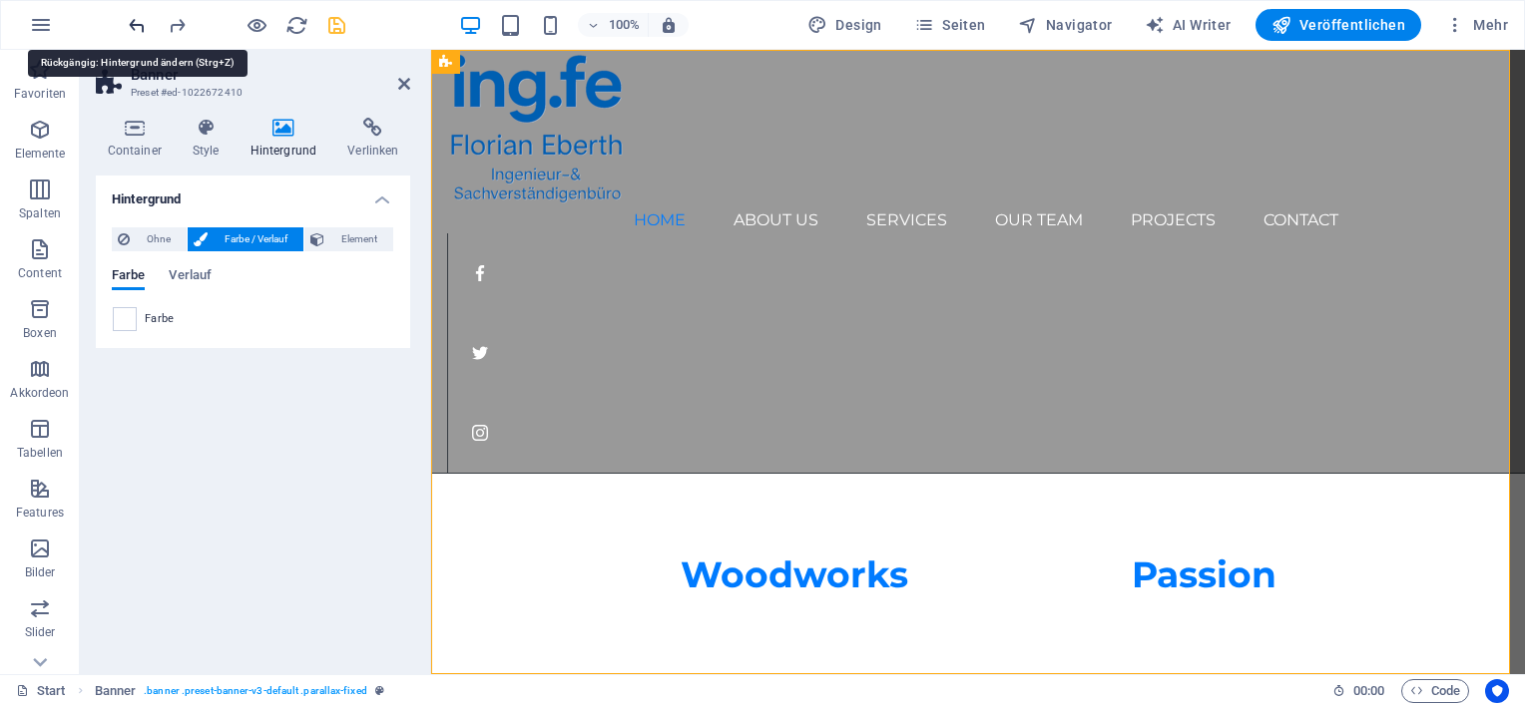
click at [134, 24] on icon "undo" at bounding box center [137, 25] width 23 height 23
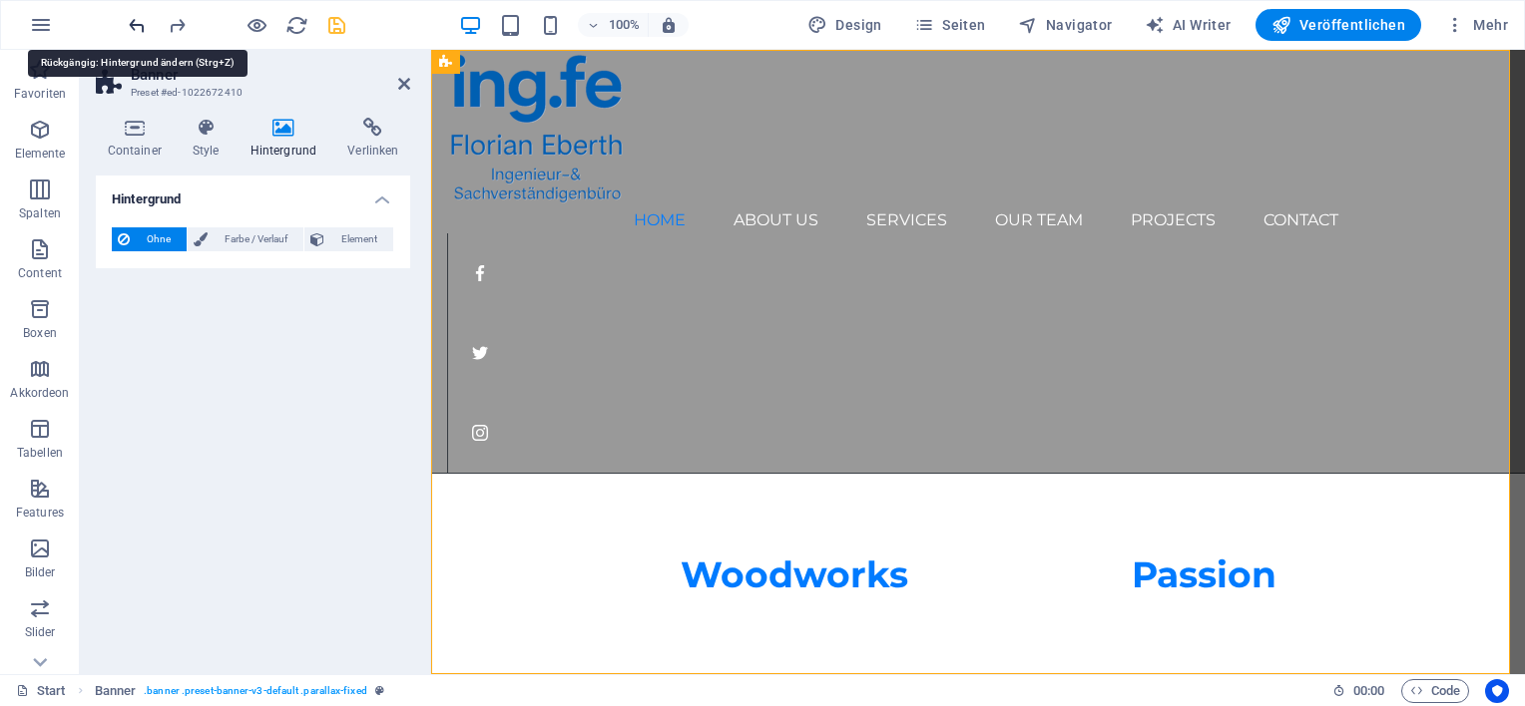
click at [135, 25] on icon "undo" at bounding box center [137, 25] width 23 height 23
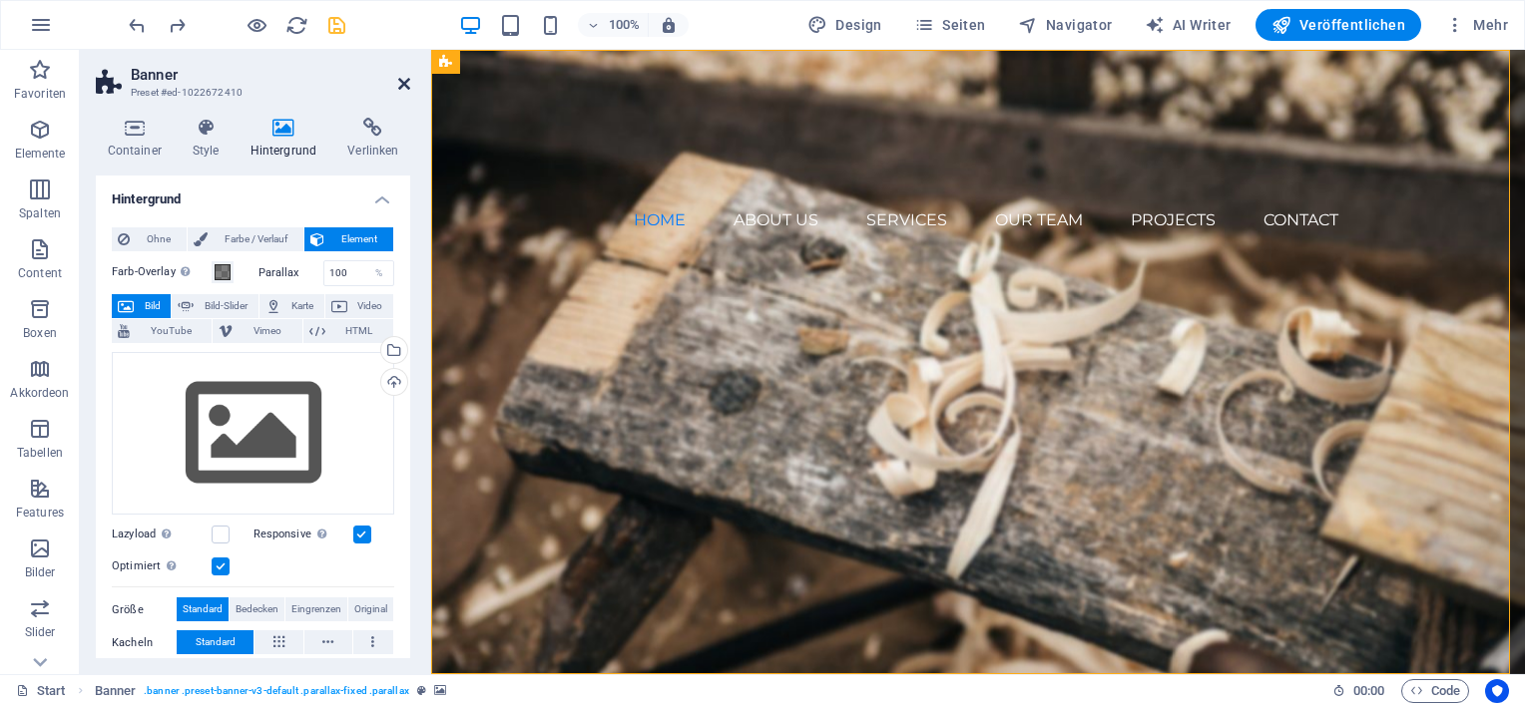
drag, startPoint x: 406, startPoint y: 84, endPoint x: 327, endPoint y: 34, distance: 93.3
click at [407, 84] on icon at bounding box center [404, 84] width 12 height 16
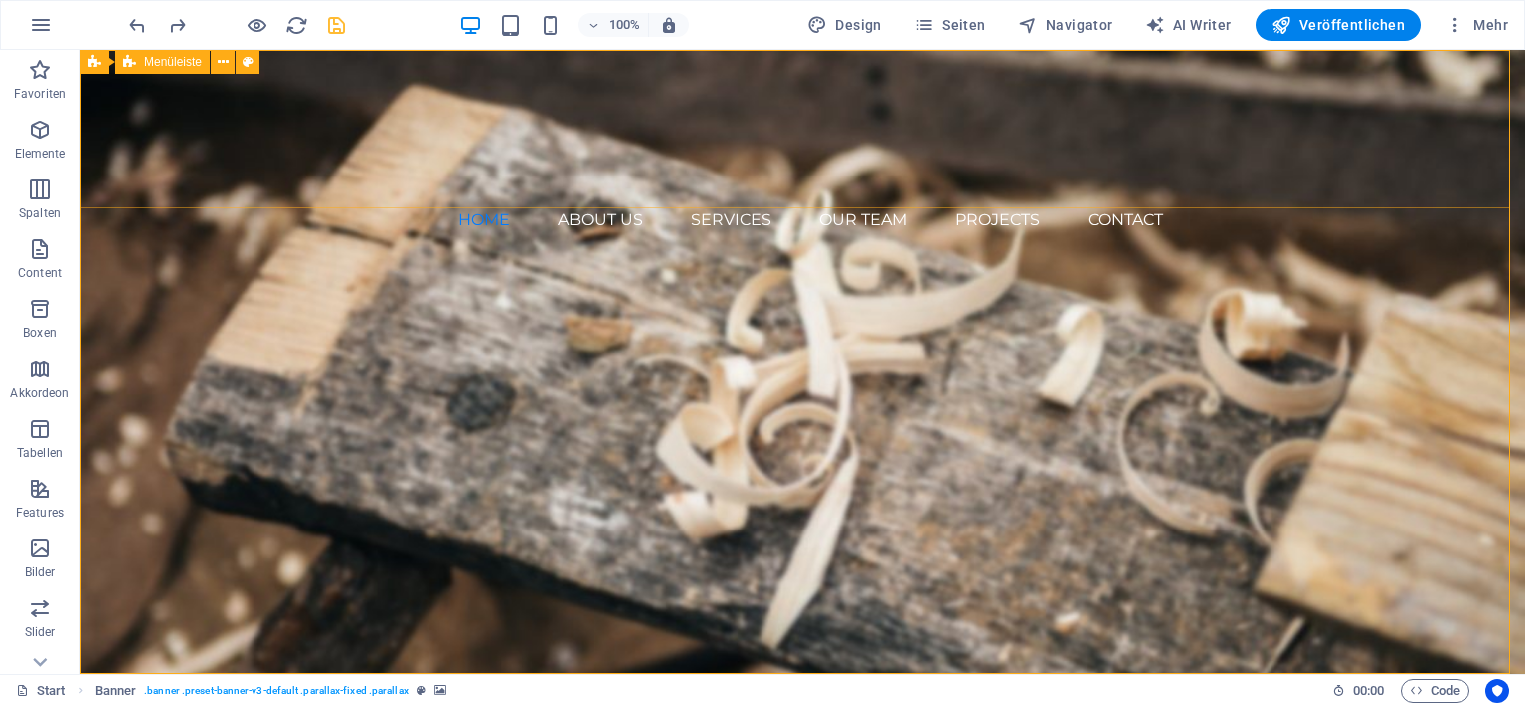
click at [324, 92] on div "Home About us Services Our Team Projects Contact Menu" at bounding box center [802, 262] width 1445 height 424
click at [170, 64] on icon at bounding box center [168, 62] width 11 height 21
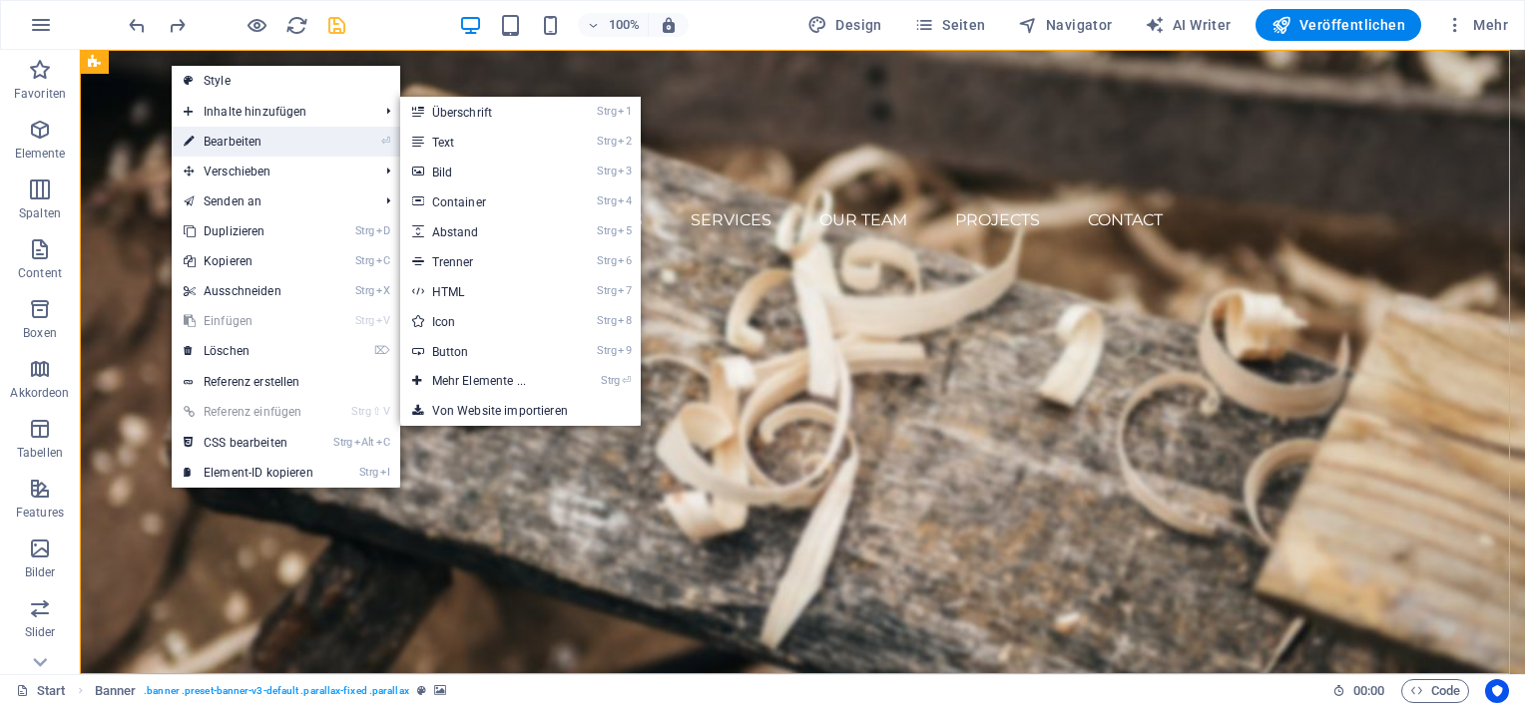
click at [212, 138] on link "⏎ Bearbeiten" at bounding box center [249, 142] width 154 height 30
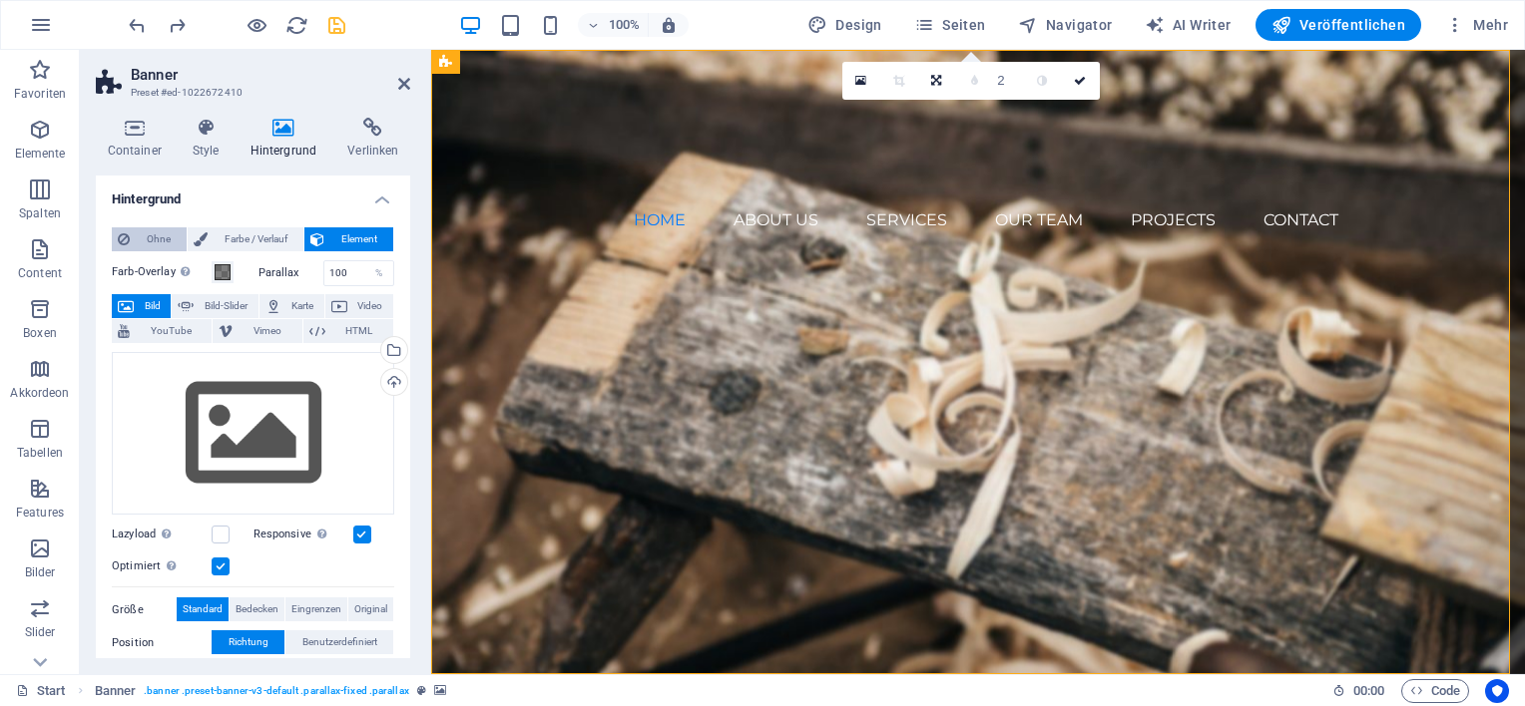
click at [158, 239] on span "Ohne" at bounding box center [158, 240] width 45 height 24
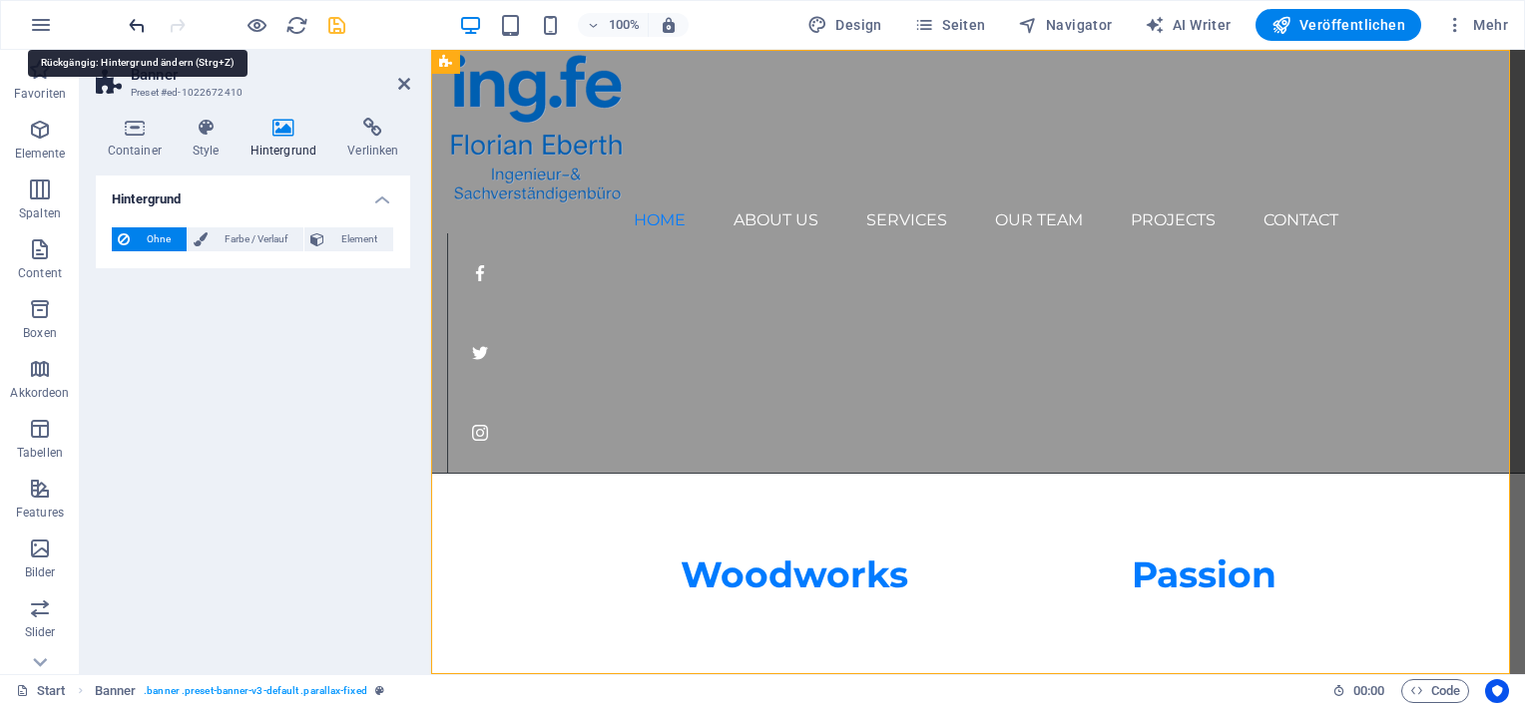
click at [131, 28] on icon "undo" at bounding box center [137, 25] width 23 height 23
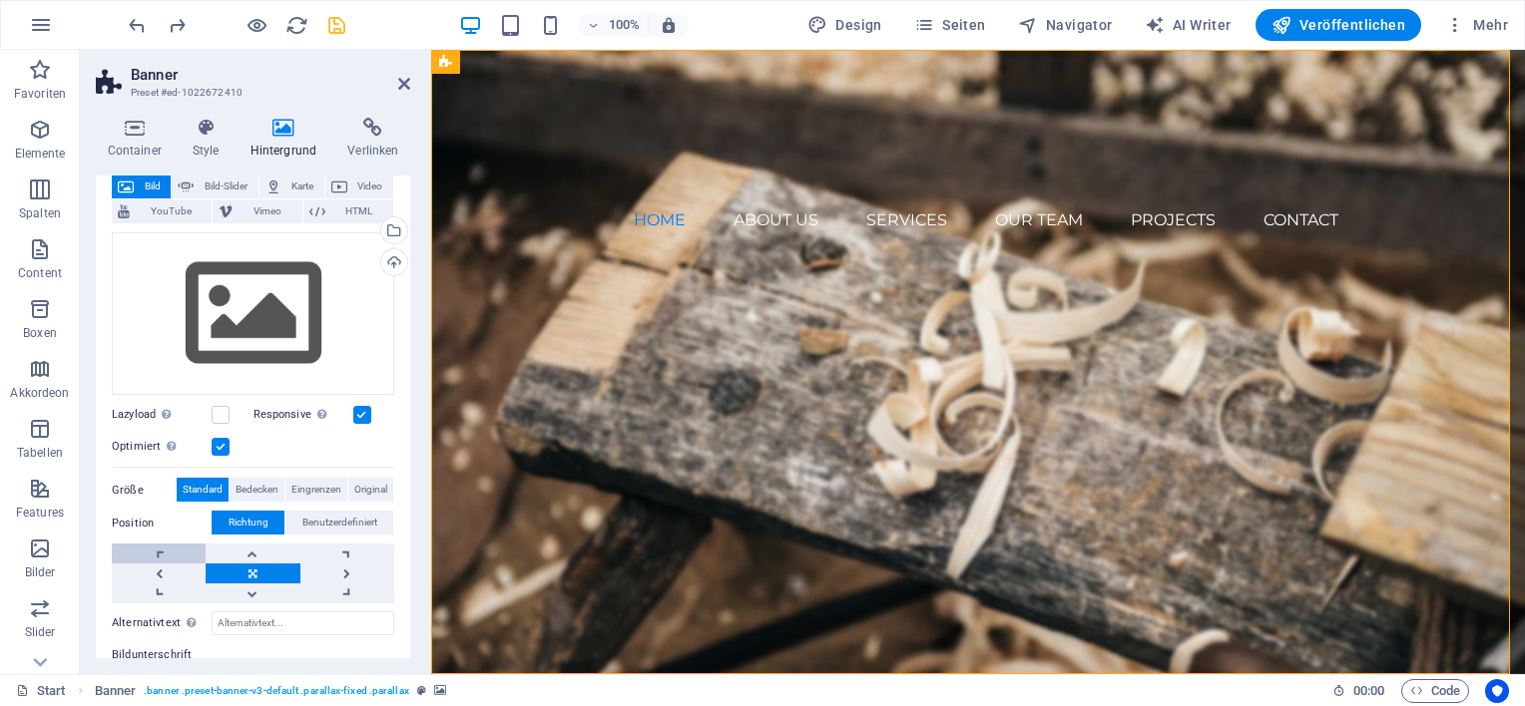
scroll to position [0, 0]
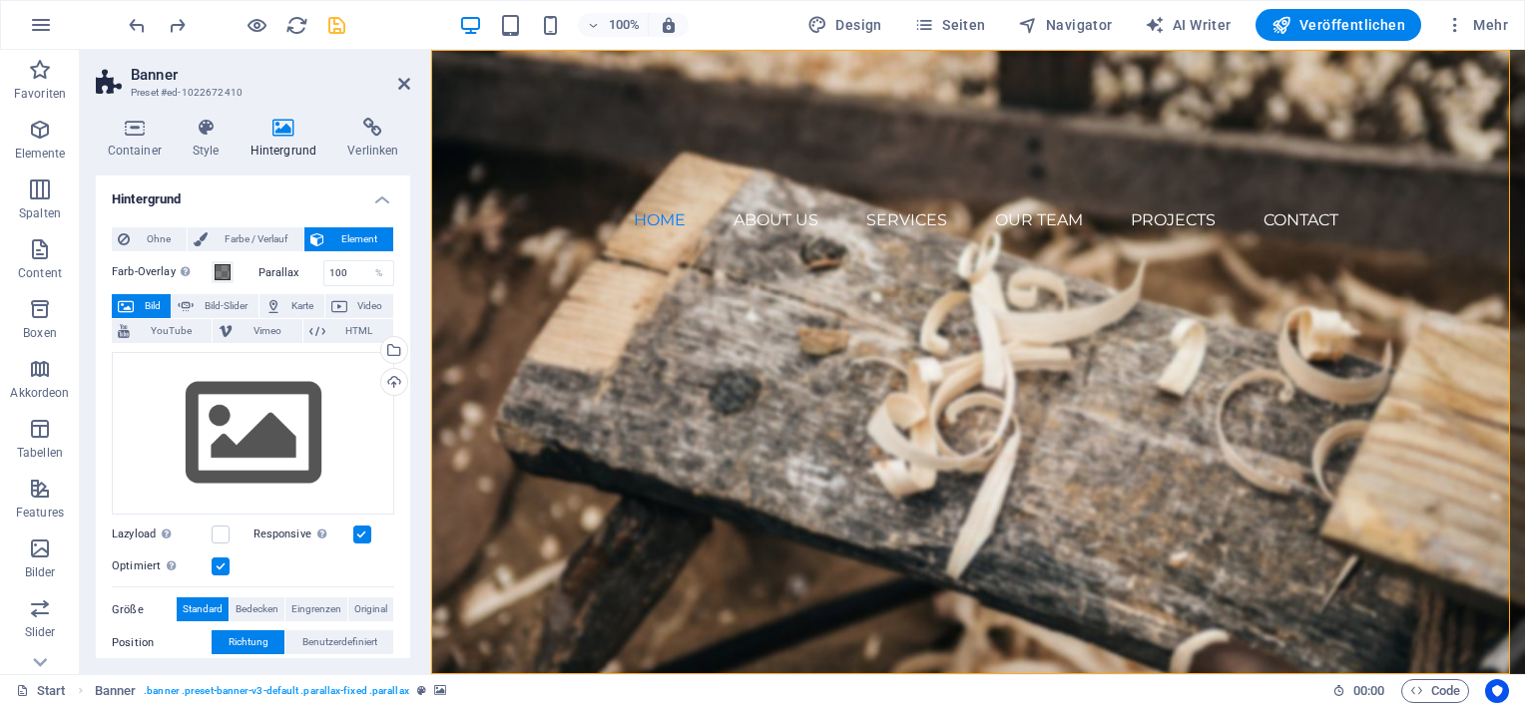
click at [413, 85] on aside "Banner Preset #ed-1022672410 Container Style Hintergrund Verlinken Größe Höhe S…" at bounding box center [255, 362] width 351 height 625
click at [407, 88] on icon at bounding box center [404, 84] width 12 height 16
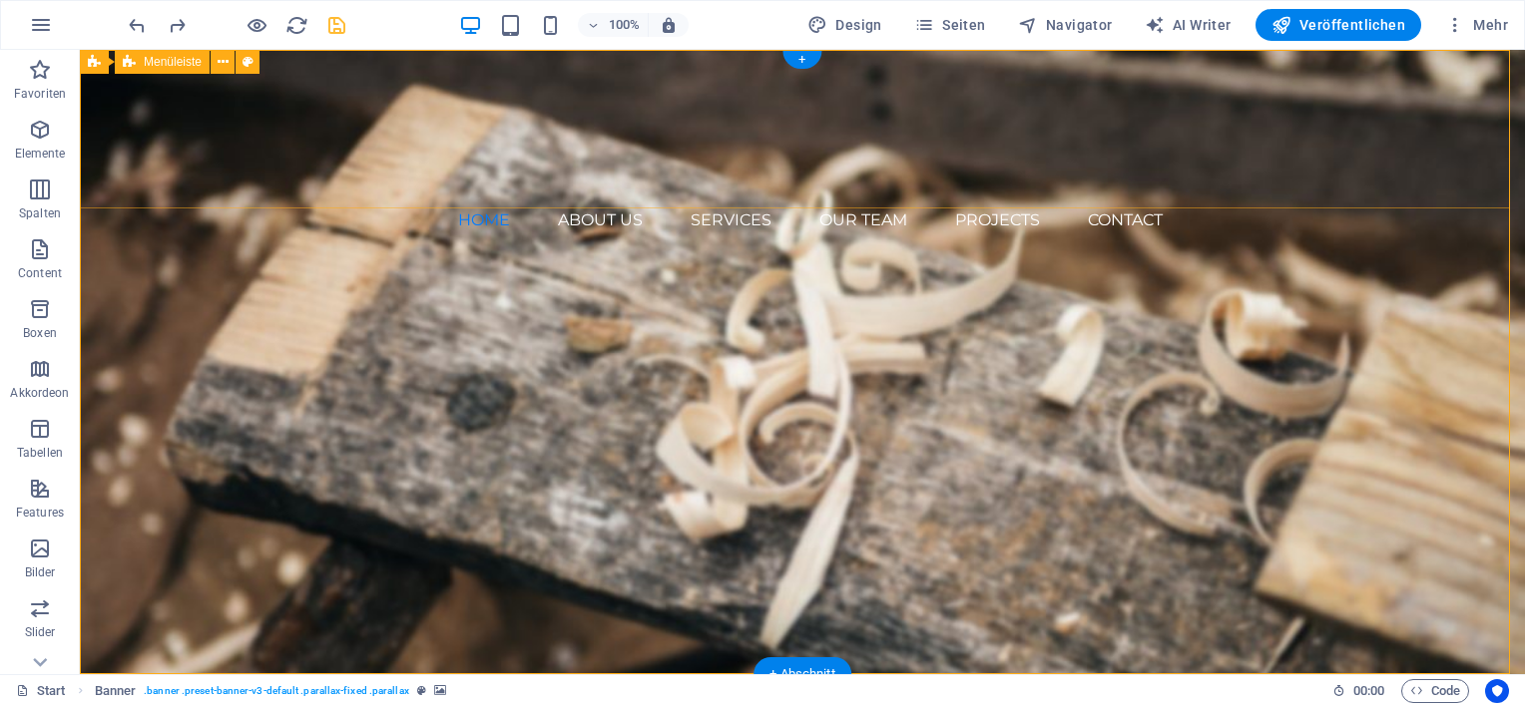
click at [508, 84] on div "Home About us Services Our Team Projects Contact Menu" at bounding box center [802, 262] width 1445 height 424
click at [331, 85] on div "Home About us Services Our Team Projects Contact Menu" at bounding box center [802, 262] width 1445 height 424
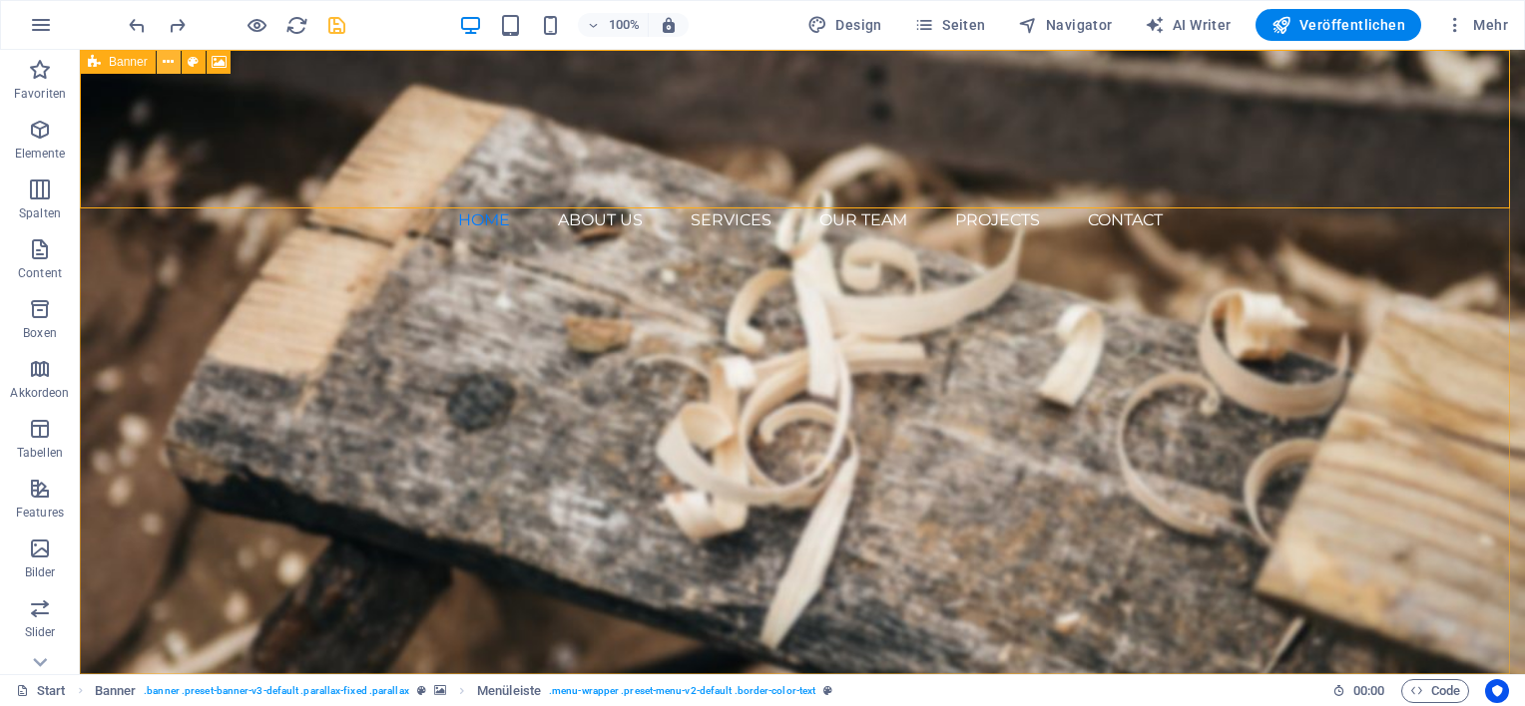
click at [172, 65] on icon at bounding box center [168, 62] width 11 height 21
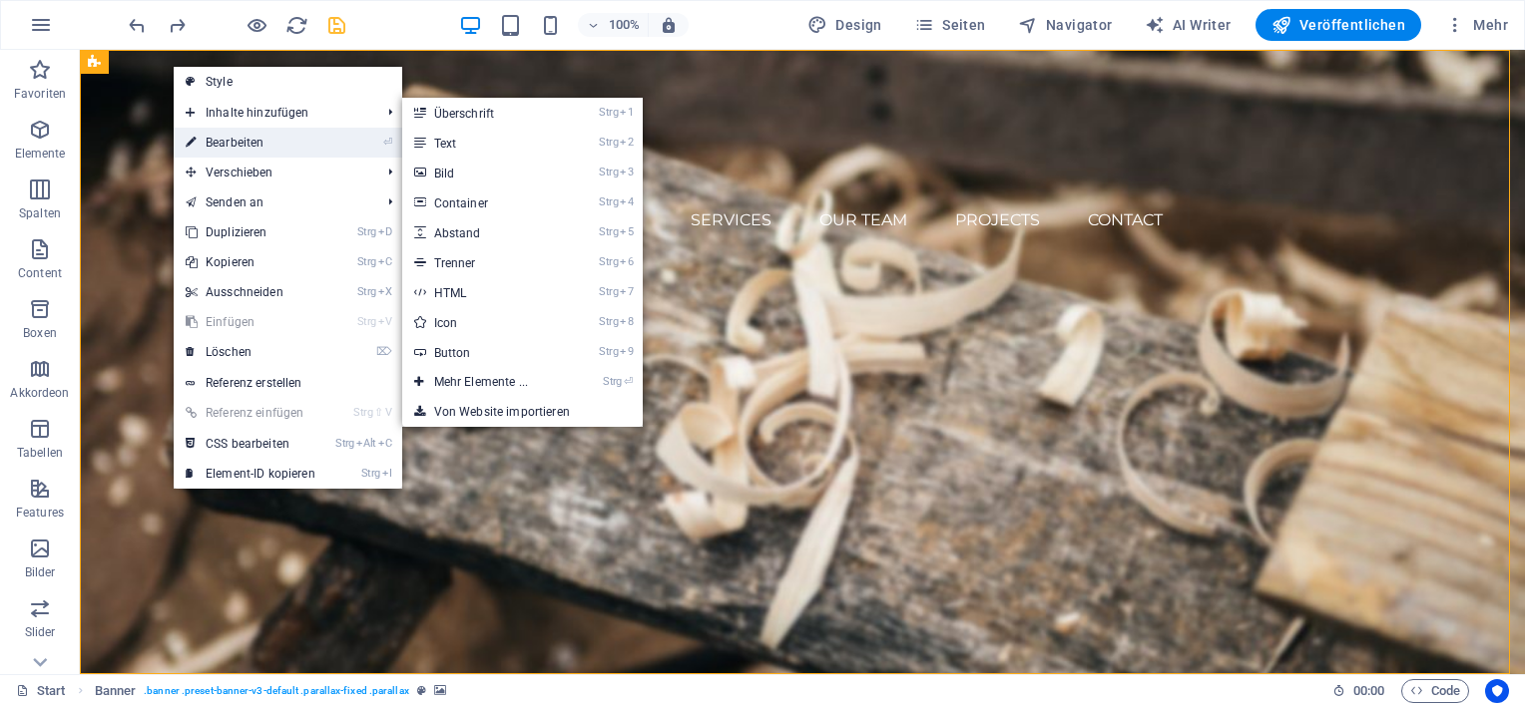
click at [216, 141] on link "⏎ Bearbeiten" at bounding box center [251, 143] width 154 height 30
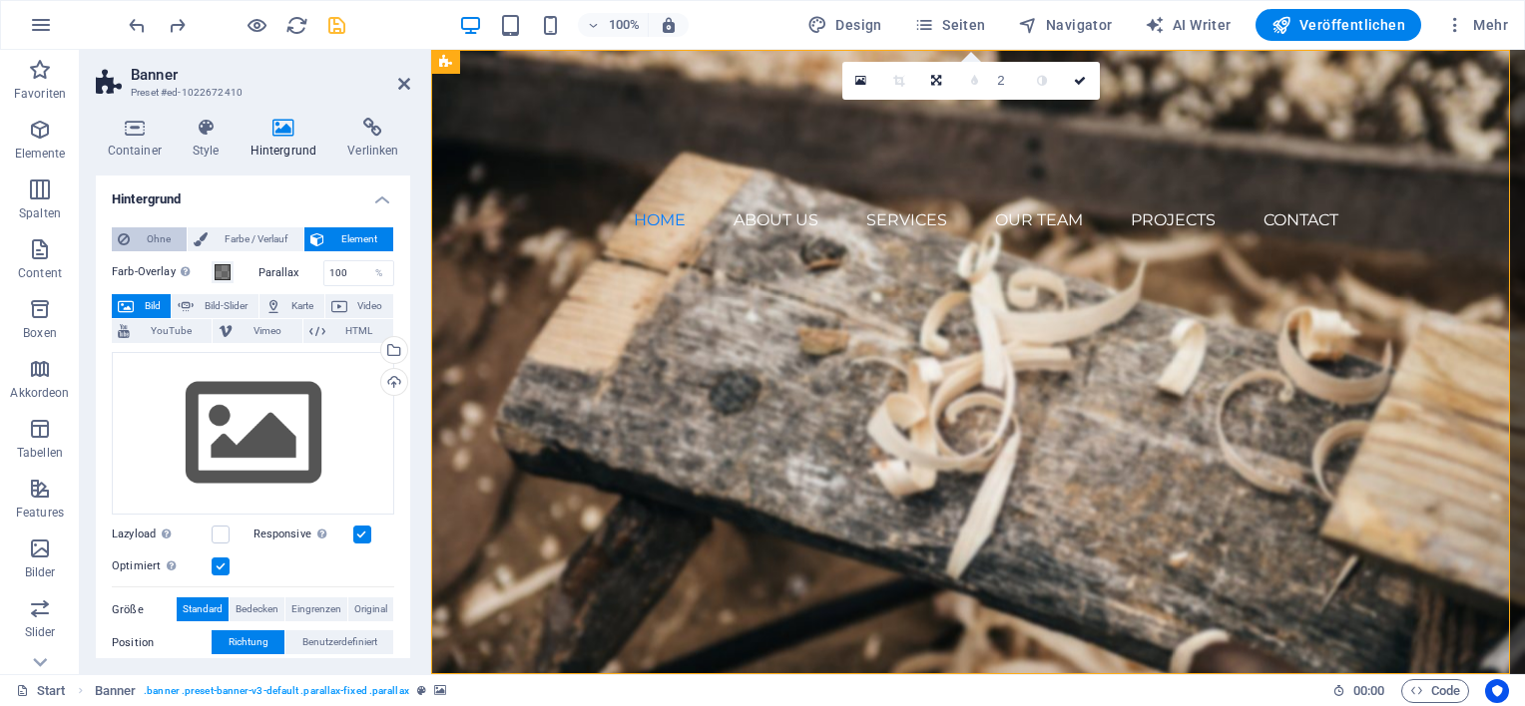
click at [150, 236] on span "Ohne" at bounding box center [158, 240] width 45 height 24
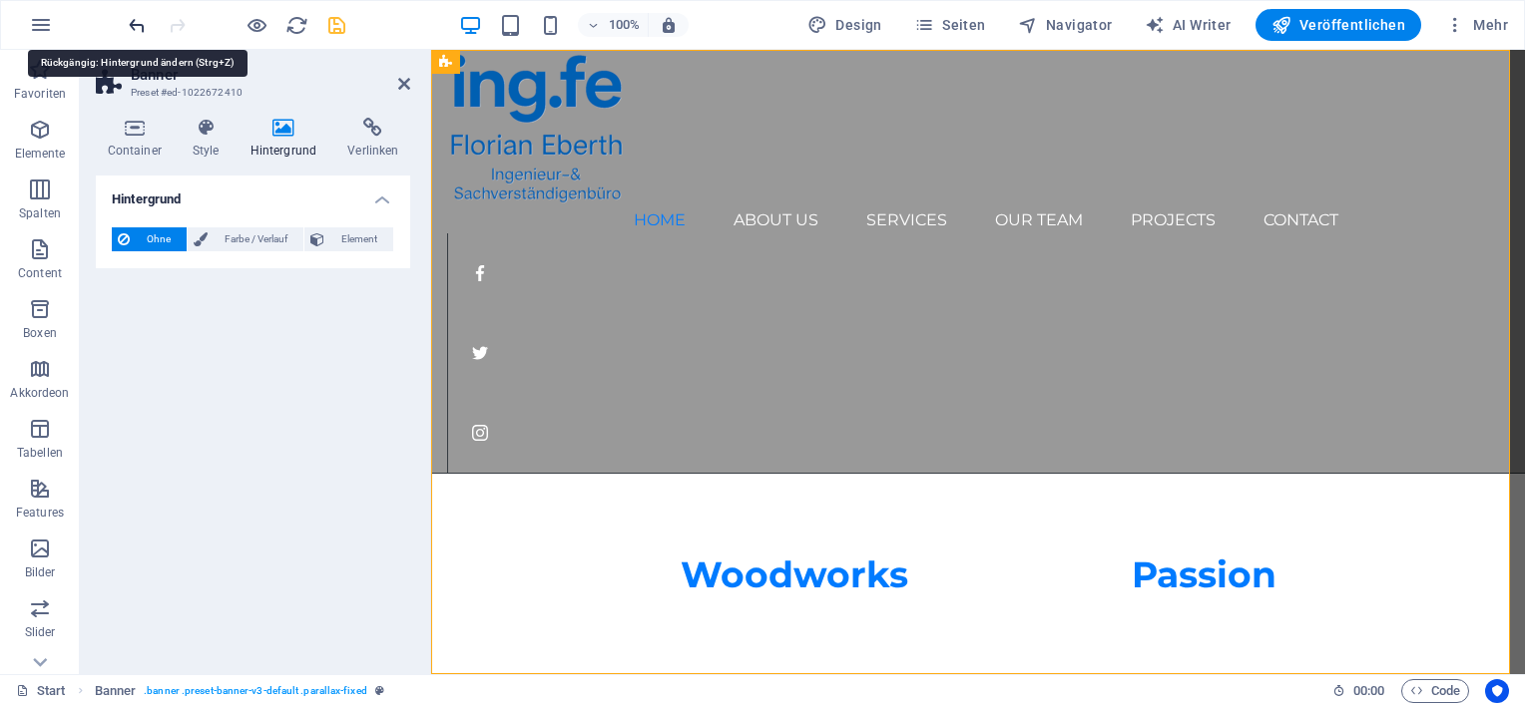
click at [129, 26] on icon "undo" at bounding box center [137, 25] width 23 height 23
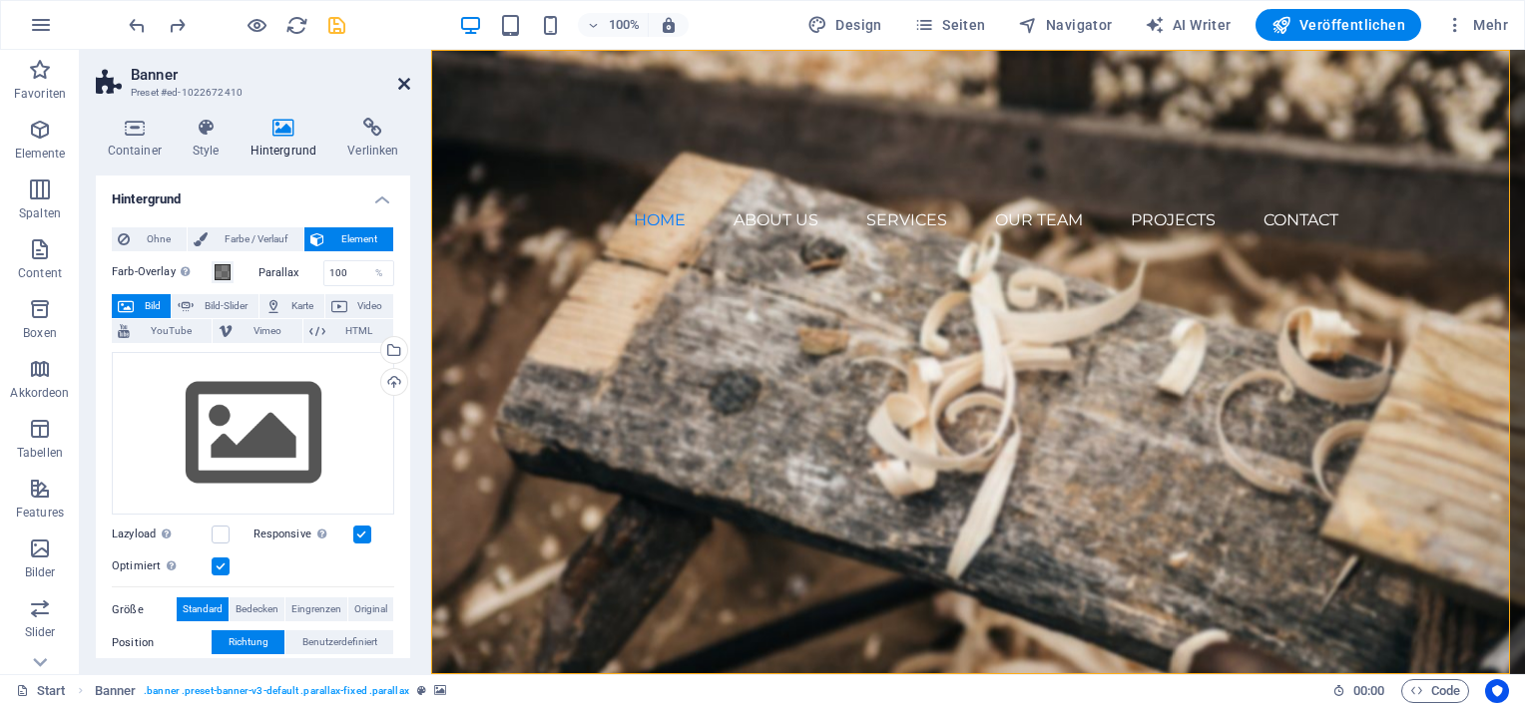
click at [403, 82] on icon at bounding box center [404, 84] width 12 height 16
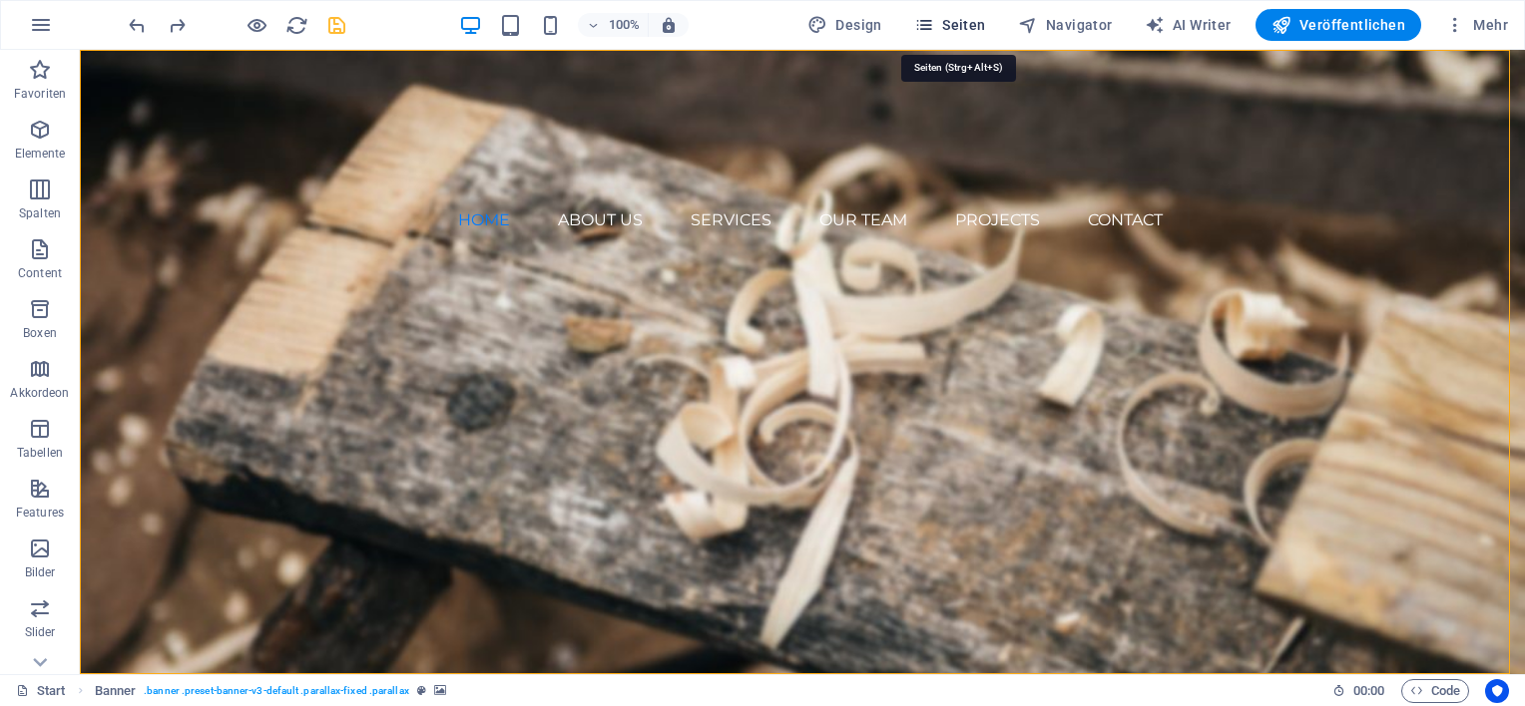
click at [969, 28] on span "Seiten" at bounding box center [950, 25] width 72 height 20
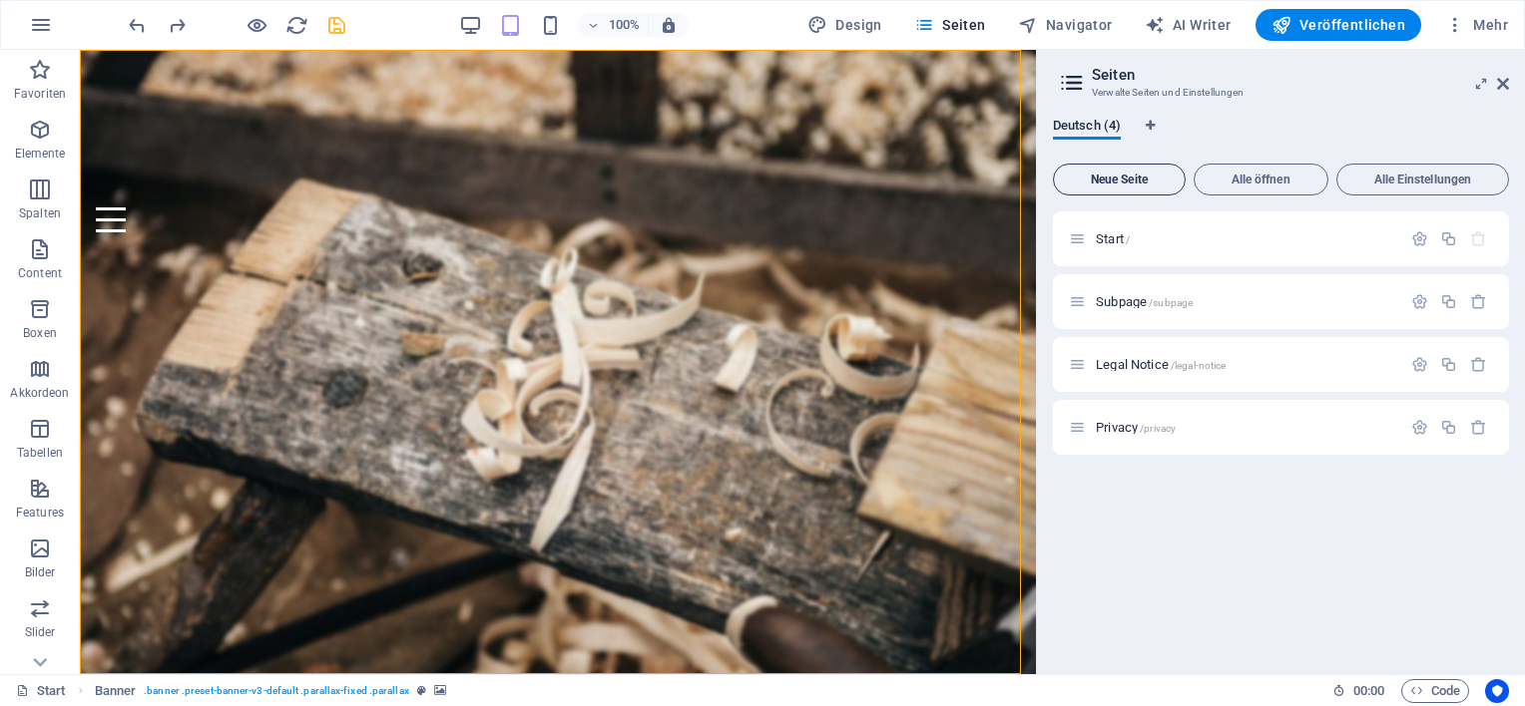
click at [1146, 180] on span "Neue Seite" at bounding box center [1119, 180] width 115 height 12
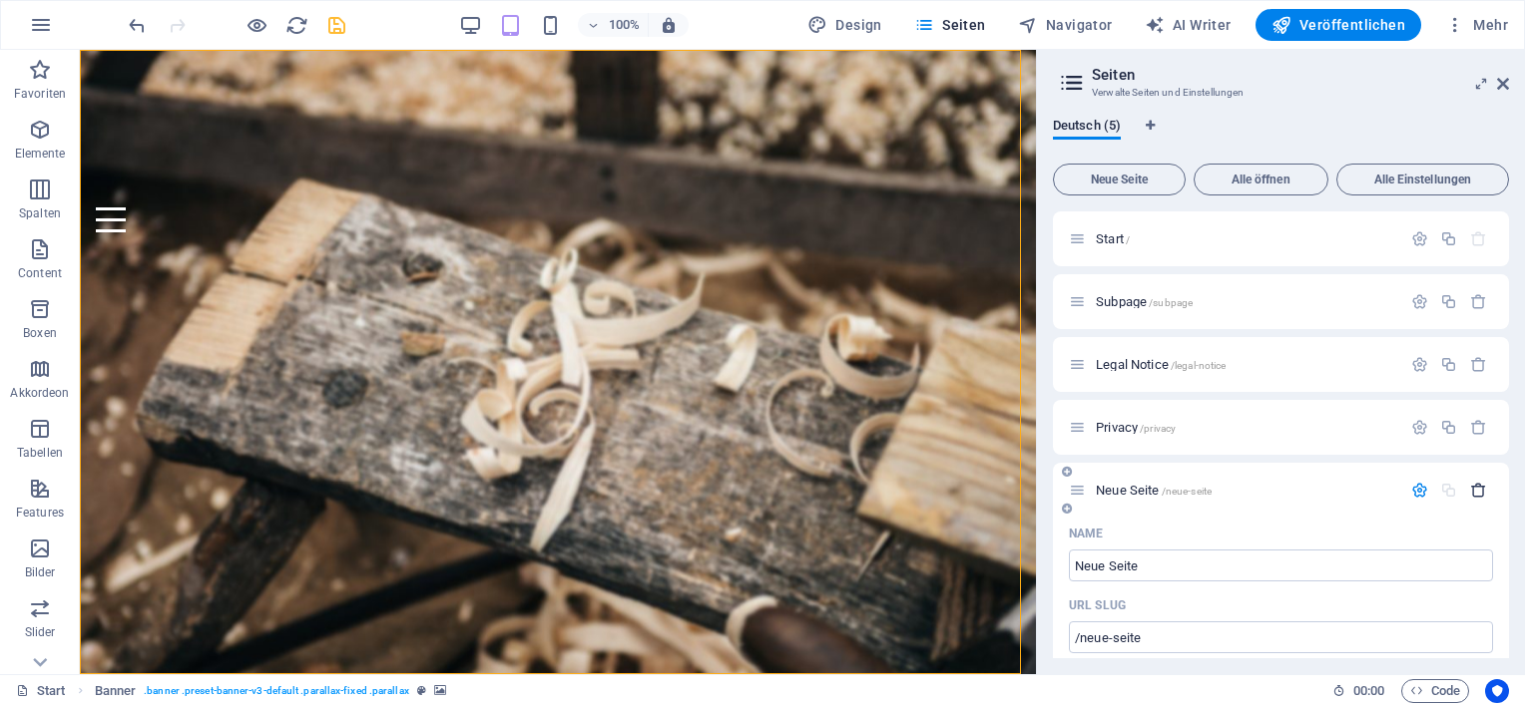
click at [1476, 495] on icon "button" at bounding box center [1478, 490] width 17 height 17
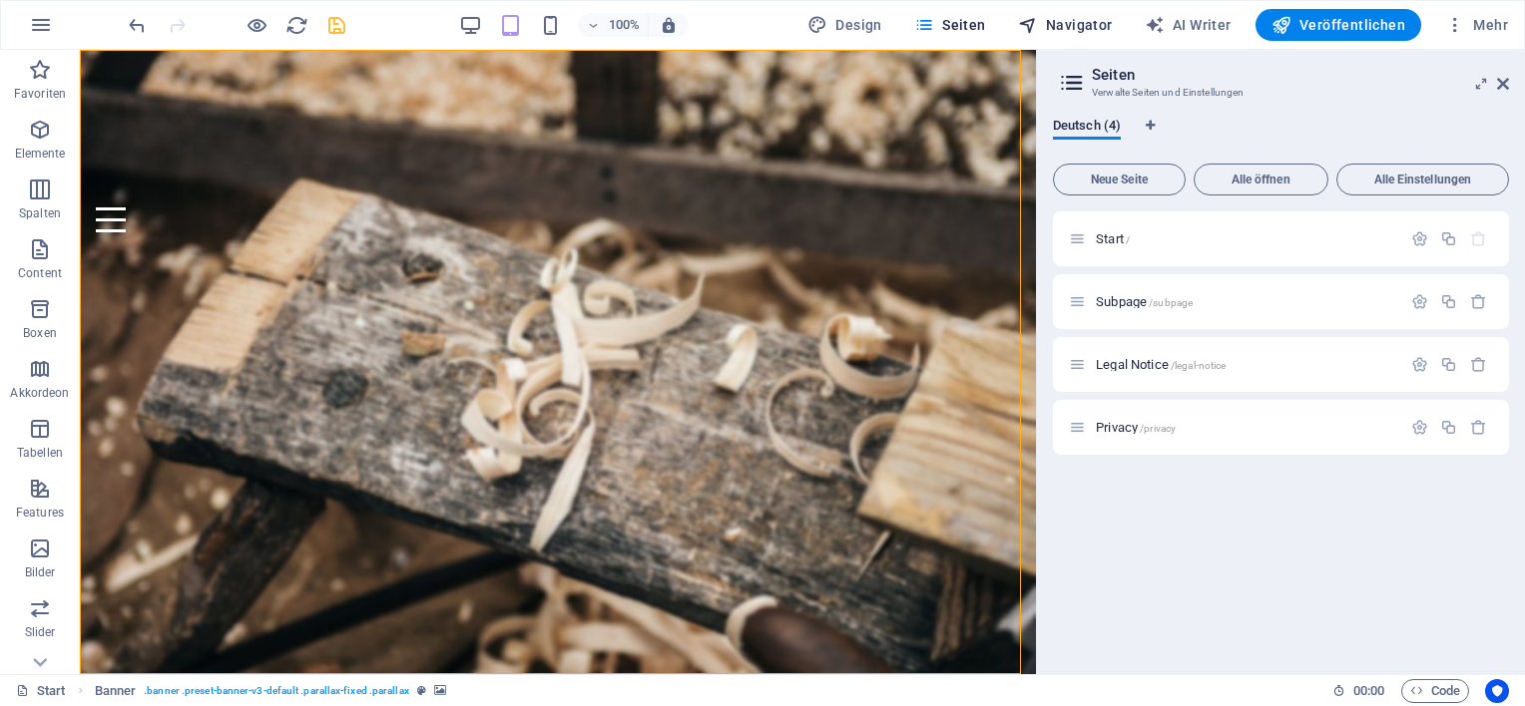
click at [1065, 28] on span "Navigator" at bounding box center [1065, 25] width 95 height 20
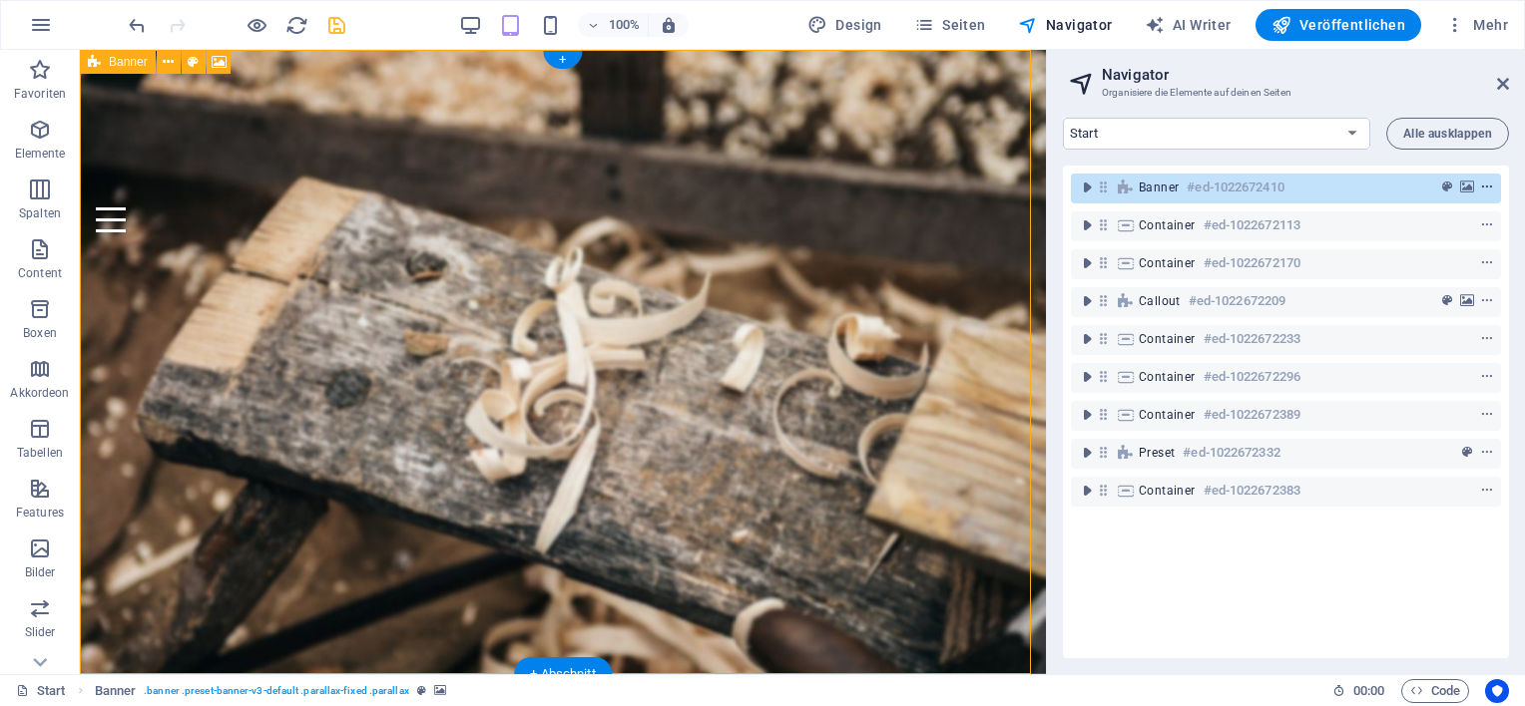
click at [1483, 185] on icon "context-menu" at bounding box center [1487, 188] width 14 height 14
click at [1080, 186] on icon "toggle-expand" at bounding box center [1087, 188] width 20 height 20
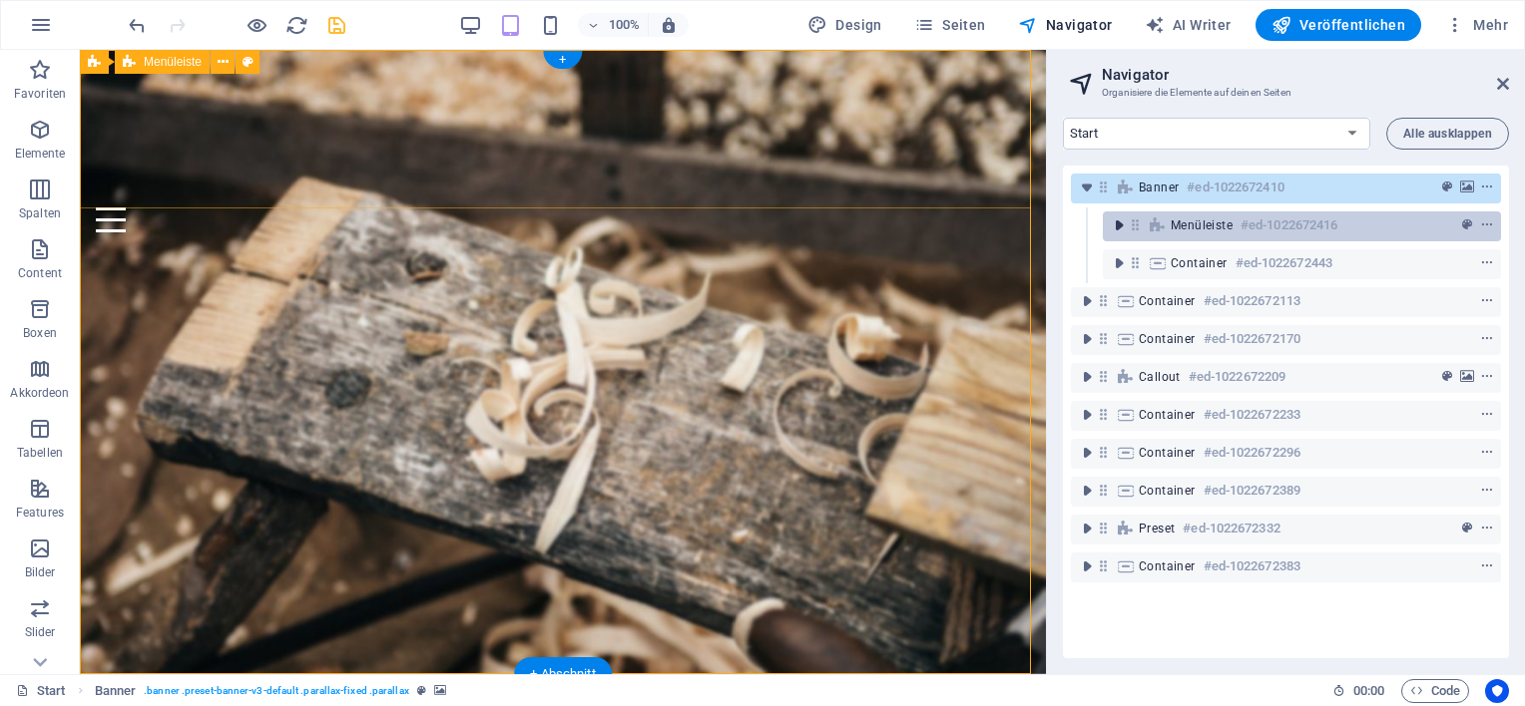
click at [1117, 224] on icon "toggle-expand" at bounding box center [1119, 226] width 20 height 20
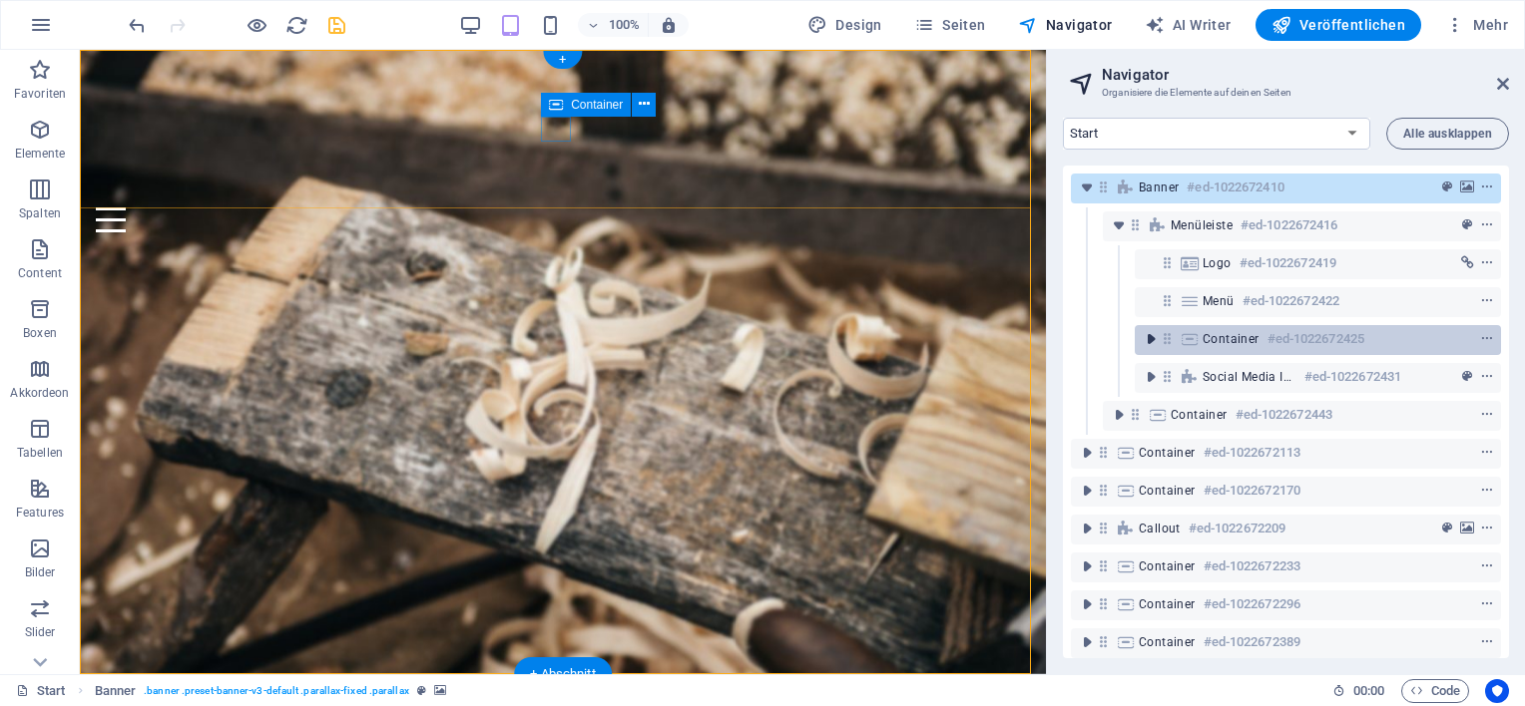
click at [1151, 343] on icon "toggle-expand" at bounding box center [1151, 339] width 20 height 20
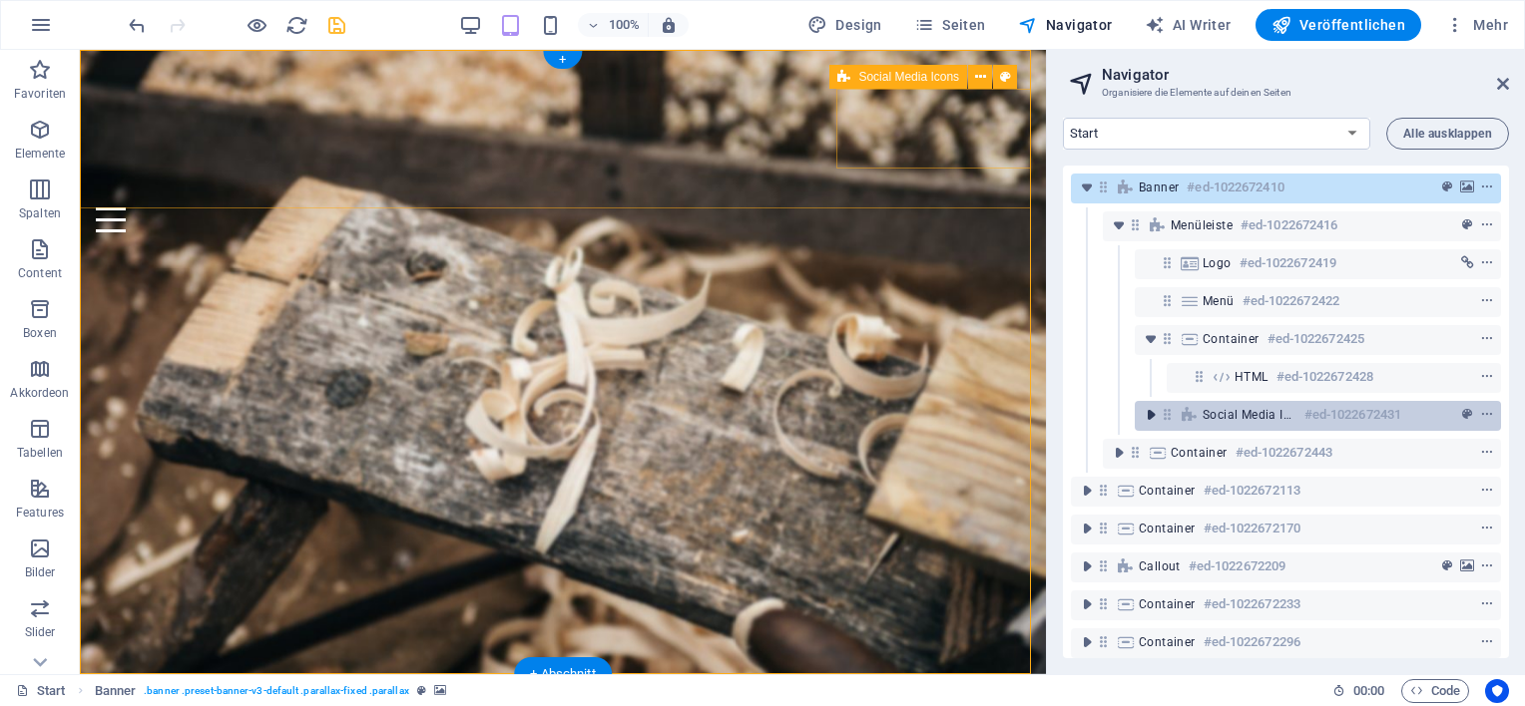
click at [1144, 415] on icon "toggle-expand" at bounding box center [1151, 415] width 20 height 20
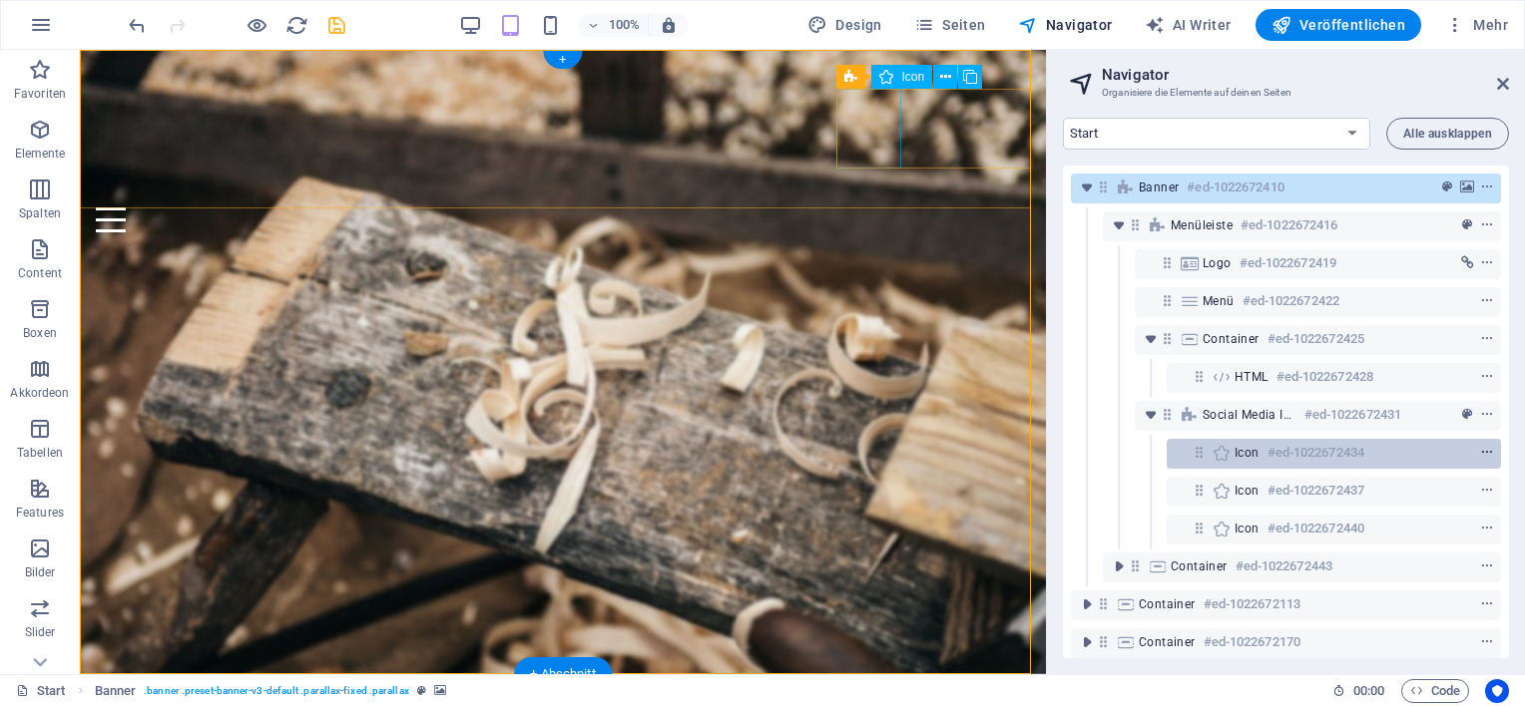
click at [1489, 451] on span "context-menu" at bounding box center [1487, 453] width 20 height 14
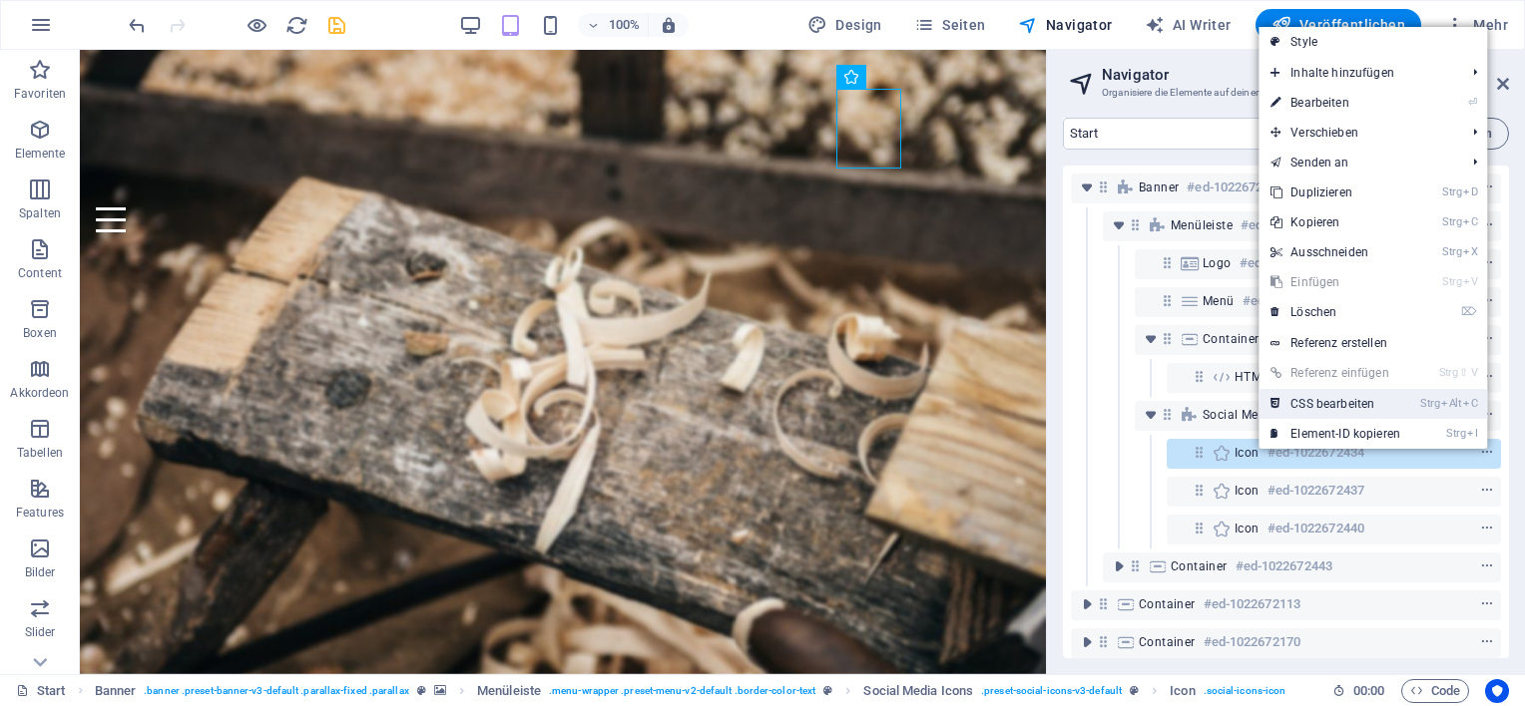
click at [1344, 405] on link "Strg Alt C CSS bearbeiten" at bounding box center [1335, 404] width 154 height 30
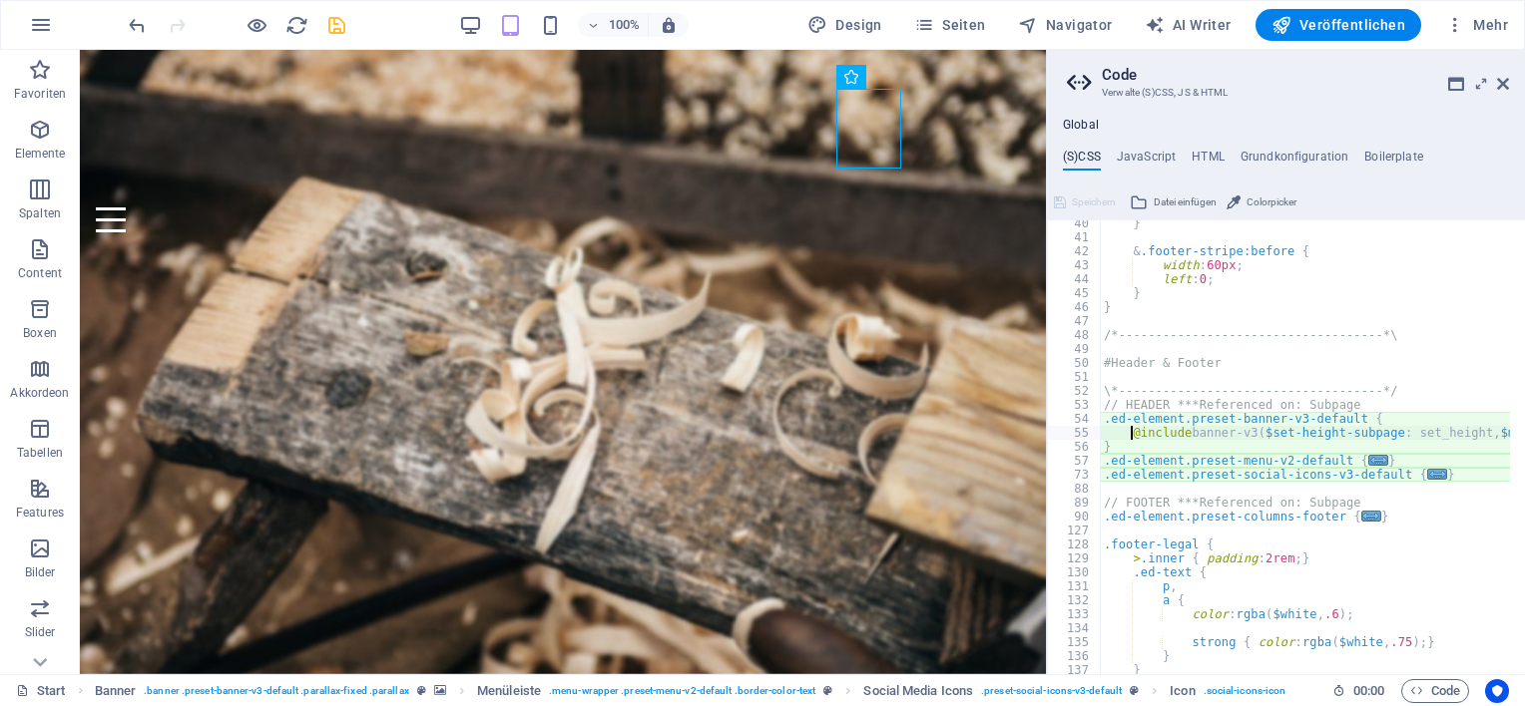
scroll to position [549, 0]
click at [1507, 82] on icon at bounding box center [1503, 84] width 12 height 16
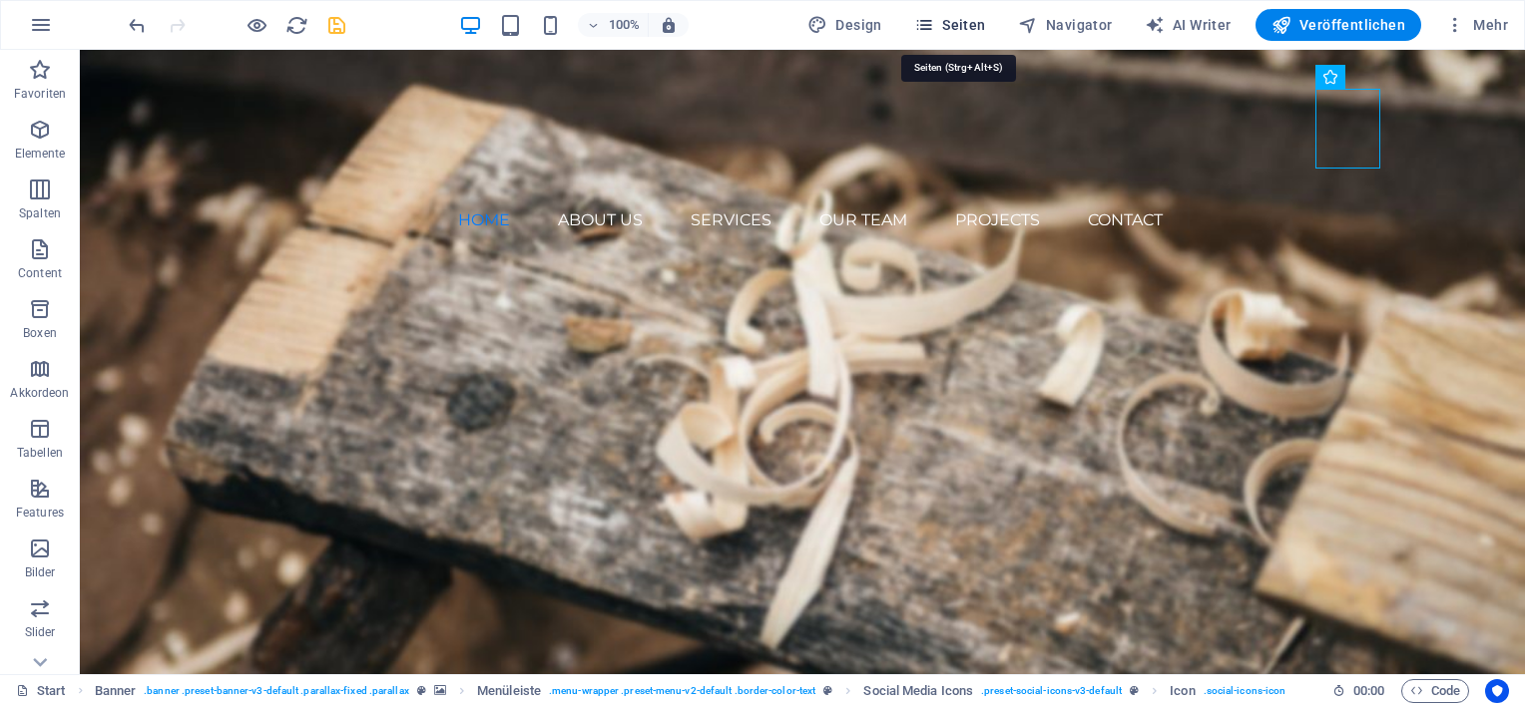
click at [965, 31] on span "Seiten" at bounding box center [950, 25] width 72 height 20
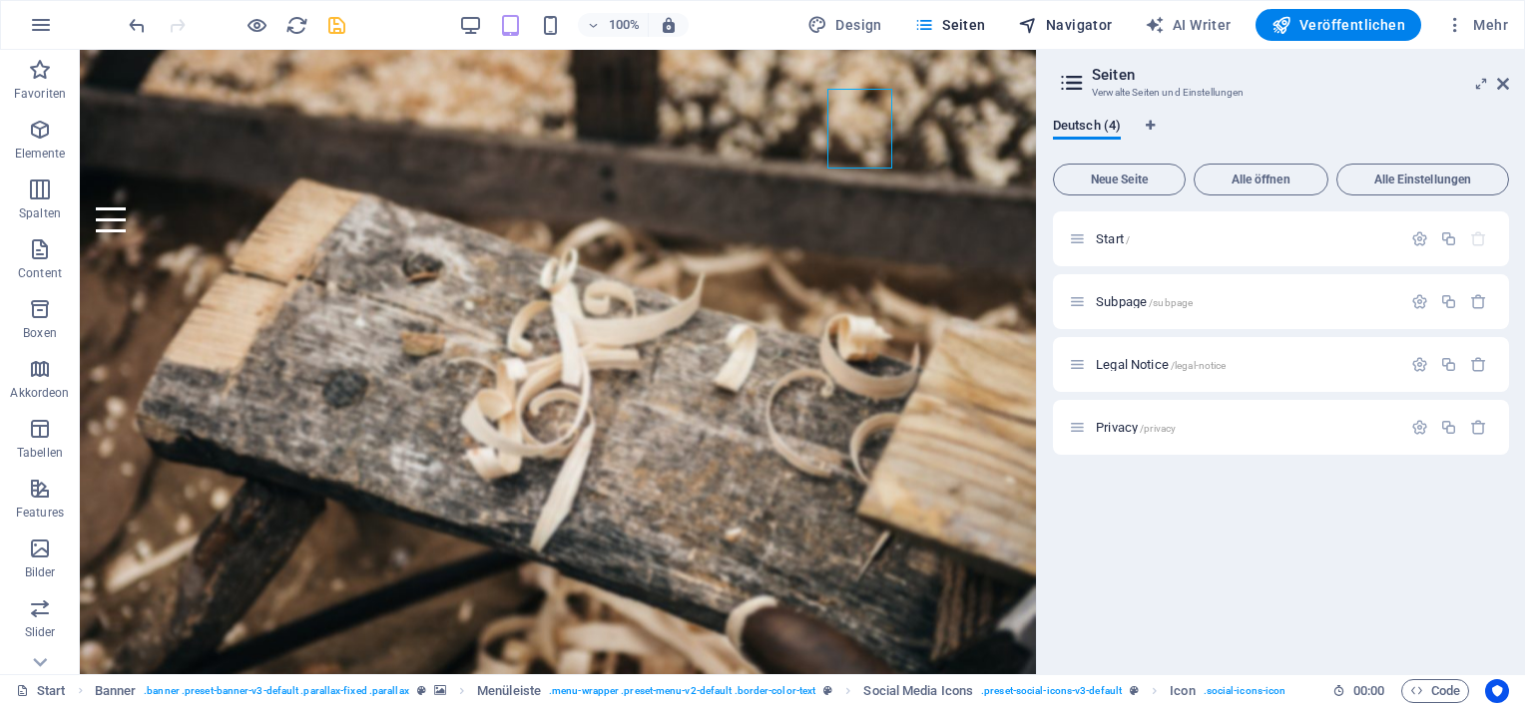
click at [1051, 32] on span "Navigator" at bounding box center [1065, 25] width 95 height 20
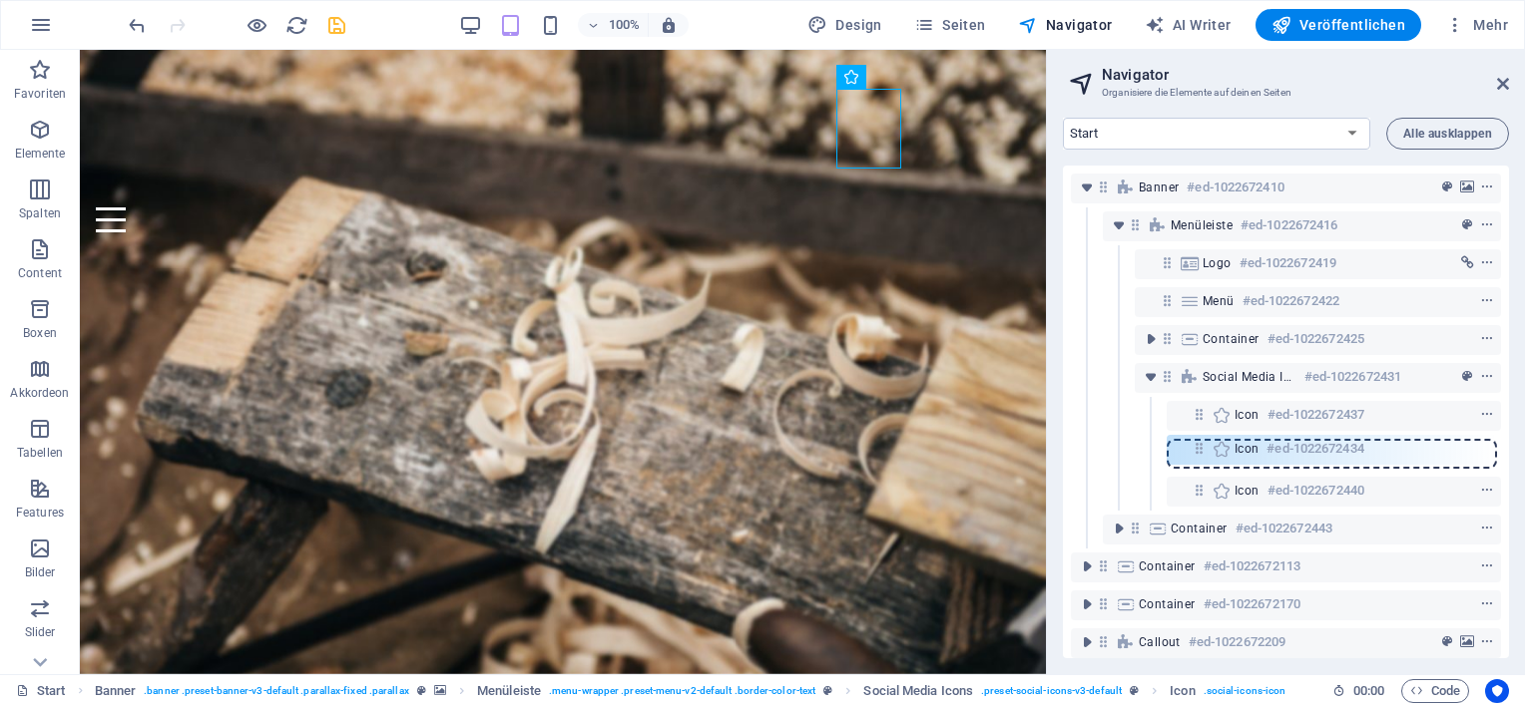
drag, startPoint x: 1194, startPoint y: 416, endPoint x: 1194, endPoint y: 455, distance: 38.9
click at [1194, 455] on div "Banner #ed-1022672410 Menüleiste #ed-1022672416 Logo #ed-1022672419 Menü #ed-10…" at bounding box center [1286, 412] width 446 height 493
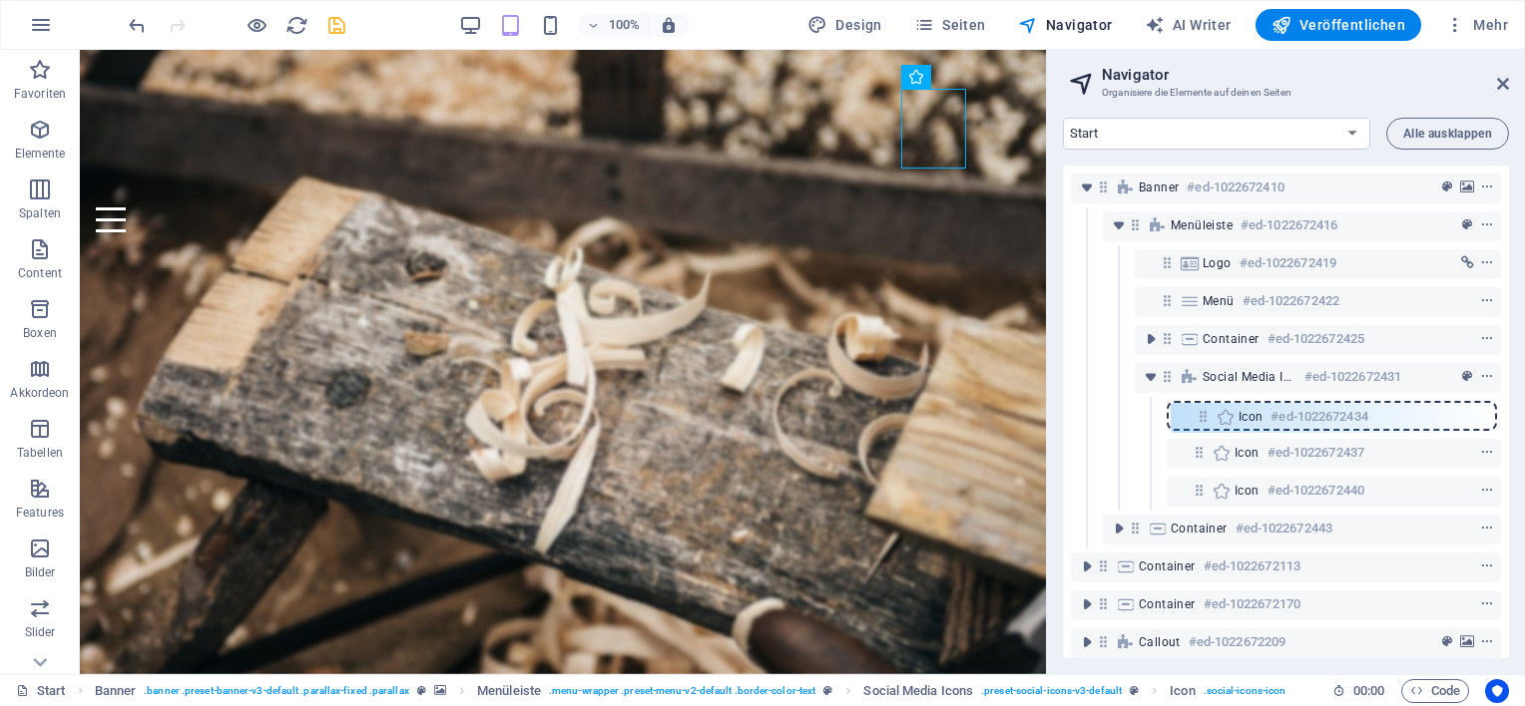
drag, startPoint x: 1193, startPoint y: 455, endPoint x: 1197, endPoint y: 413, distance: 42.1
click at [1197, 413] on div "Banner #ed-1022672410 Menüleiste #ed-1022672416 Logo #ed-1022672419 Menü #ed-10…" at bounding box center [1286, 412] width 446 height 493
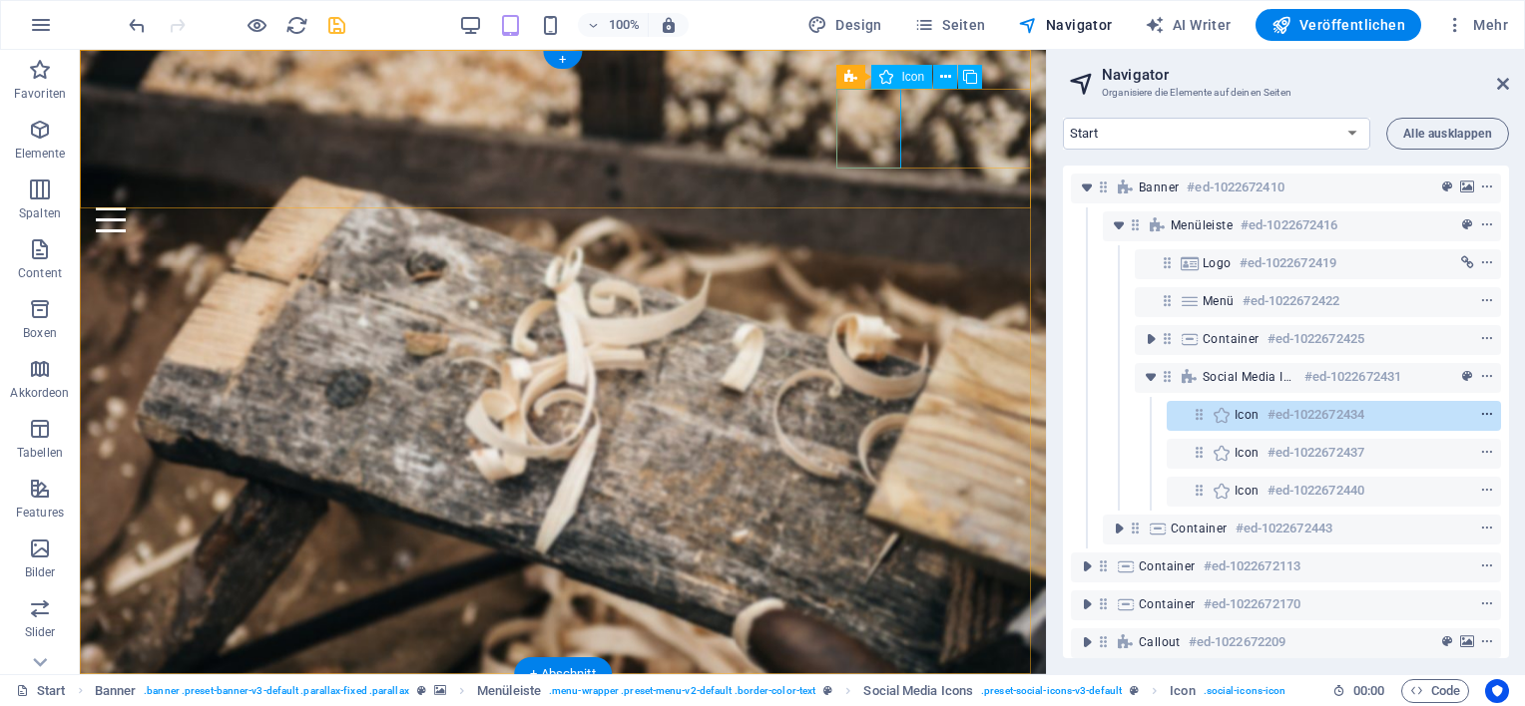
click at [1485, 414] on icon "context-menu" at bounding box center [1487, 415] width 14 height 14
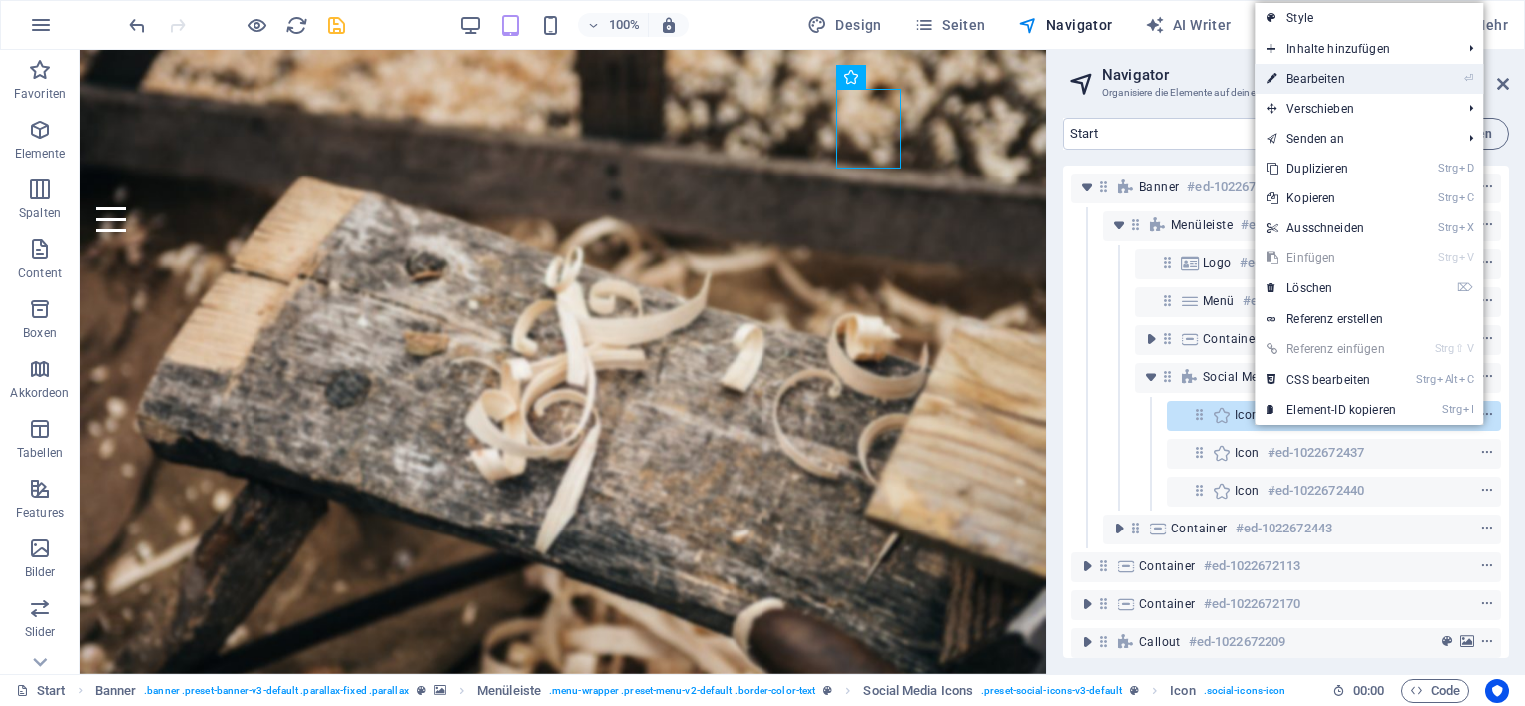
click at [1350, 79] on link "⏎ Bearbeiten" at bounding box center [1331, 79] width 154 height 30
select select "xMidYMid"
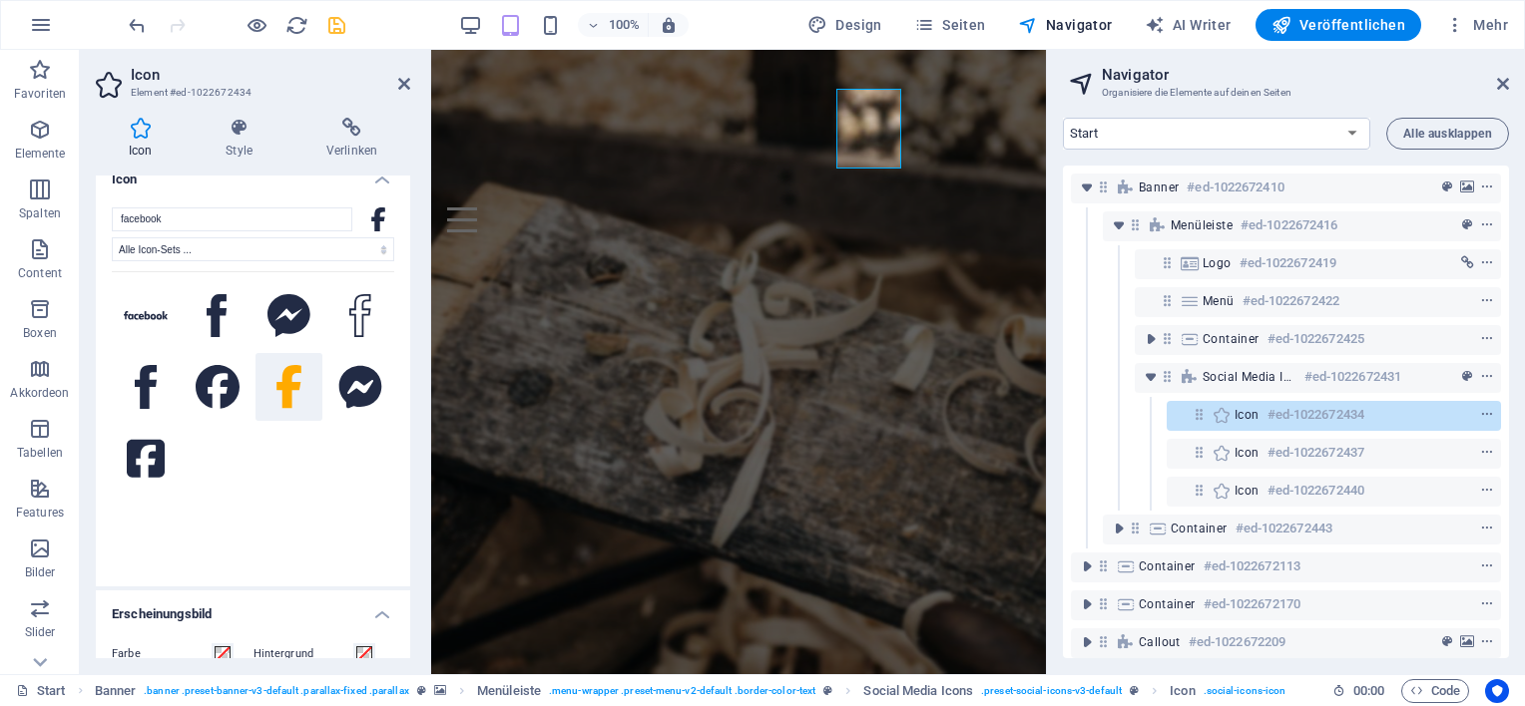
scroll to position [0, 0]
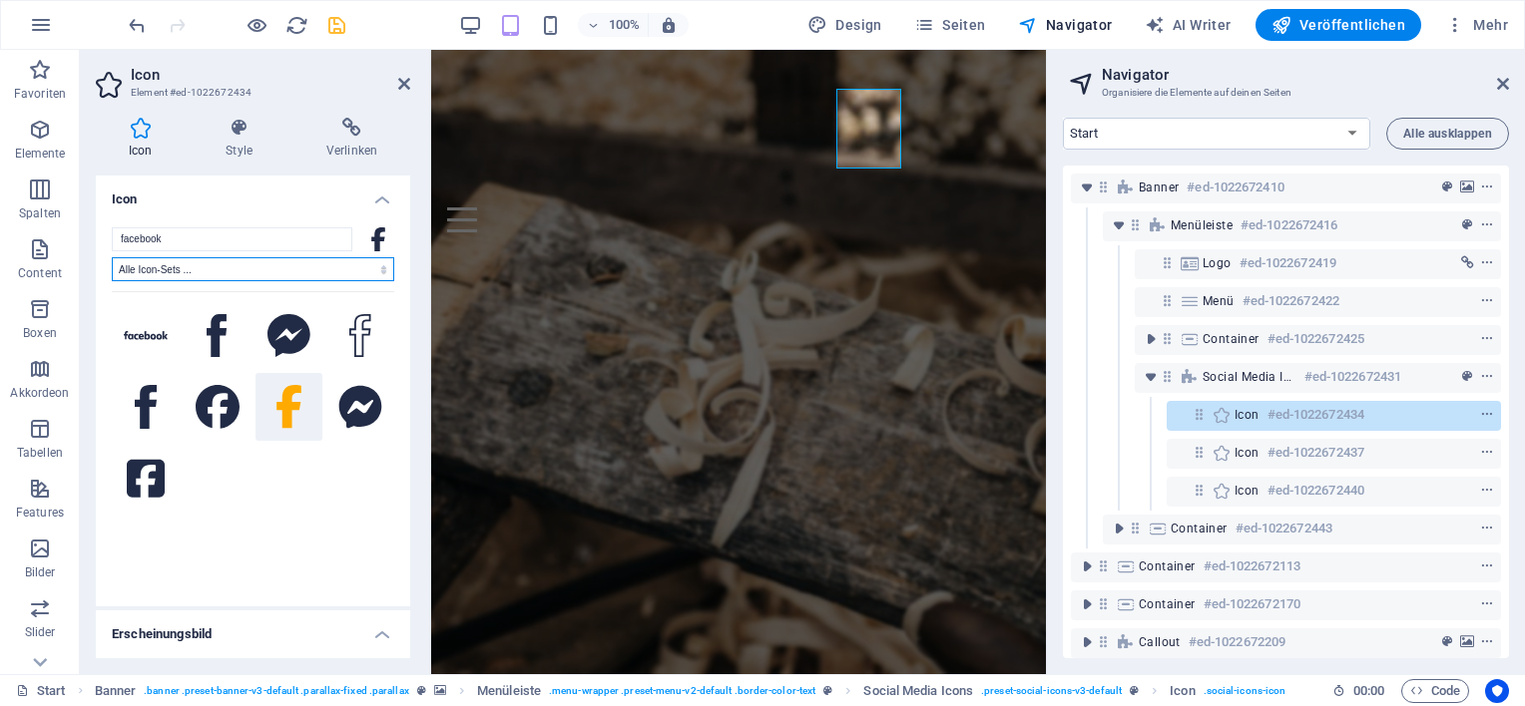
click at [379, 272] on select "Alle Icon-Sets ... IcoFont Ionicons FontAwesome Brands FontAwesome Duotone Font…" at bounding box center [253, 269] width 282 height 24
click at [359, 153] on h4 "Verlinken" at bounding box center [351, 139] width 117 height 42
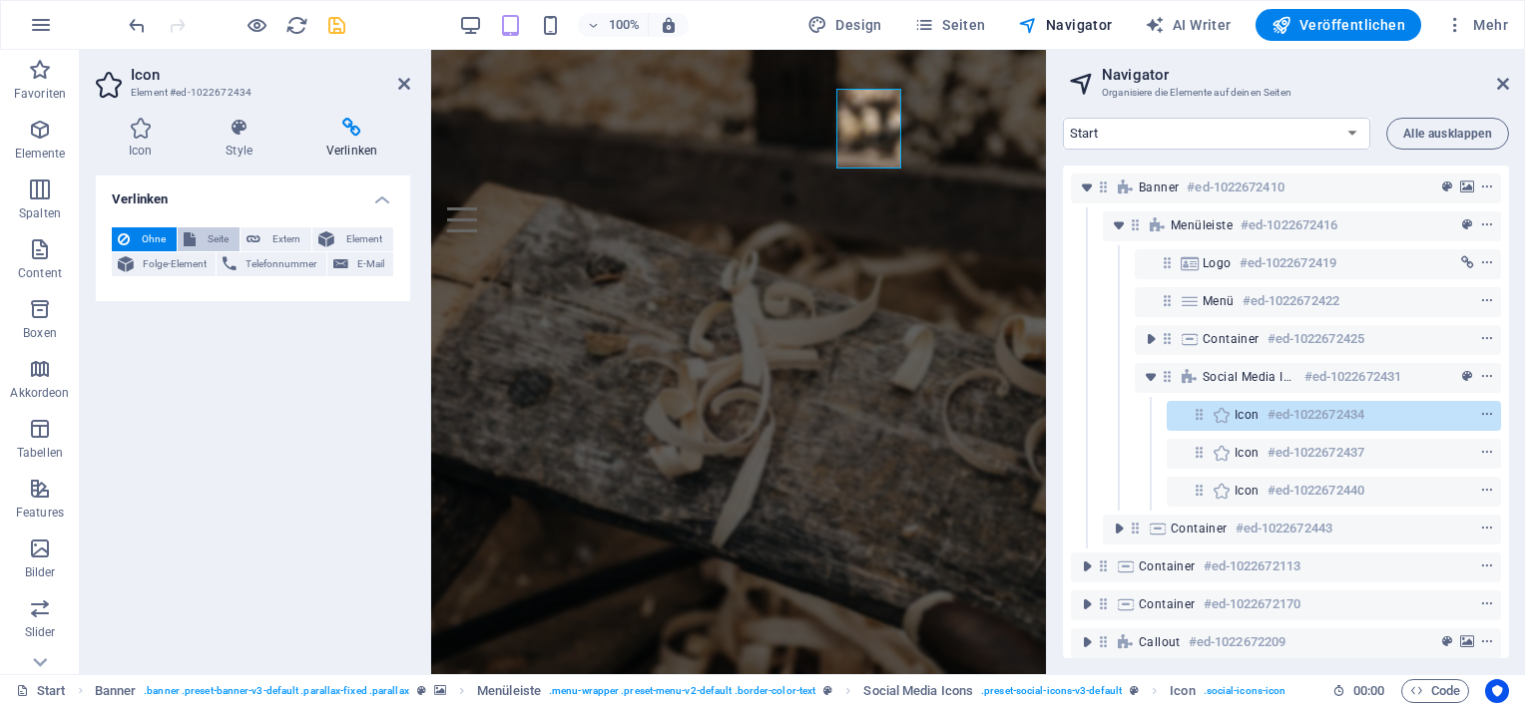
click at [208, 243] on span "Seite" at bounding box center [218, 240] width 32 height 24
select select
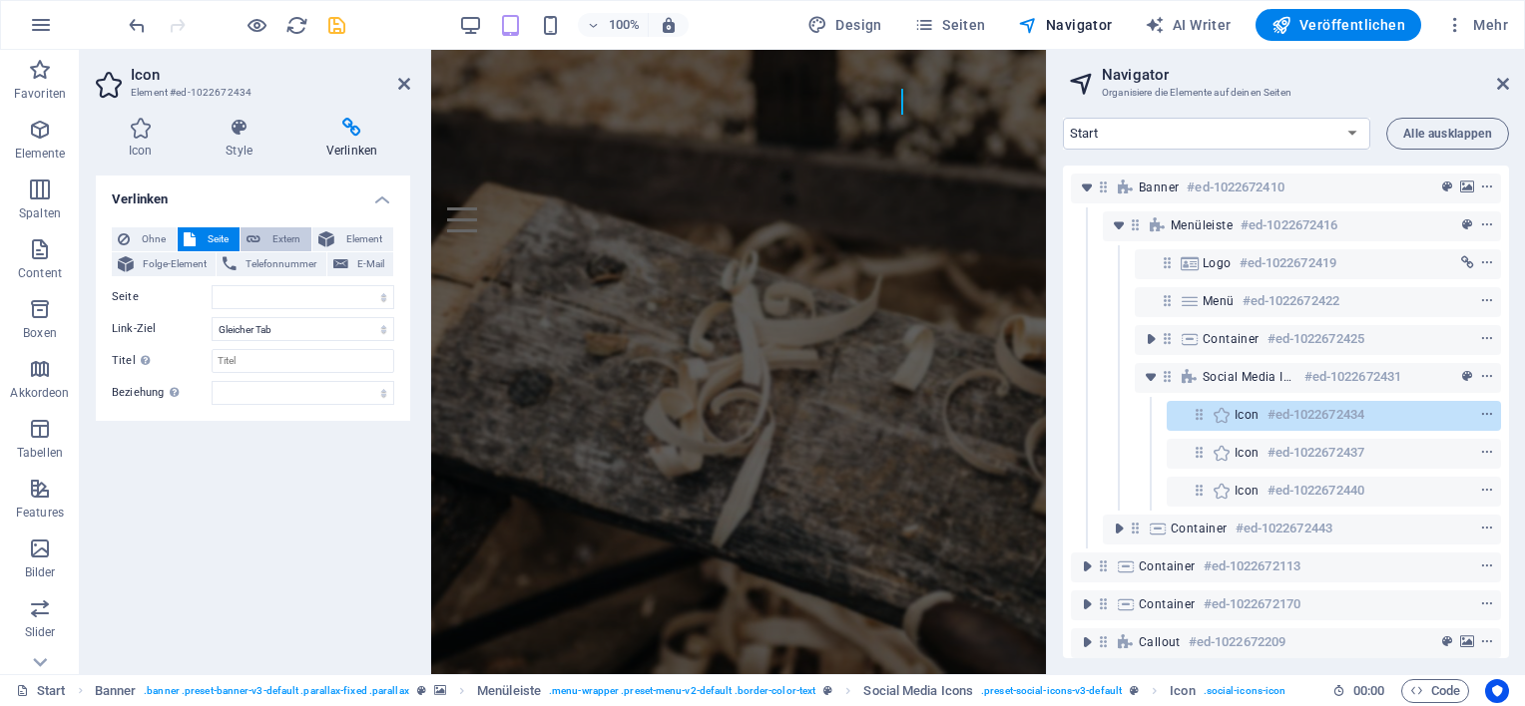
click at [291, 242] on span "Extern" at bounding box center [285, 240] width 39 height 24
select select "blank"
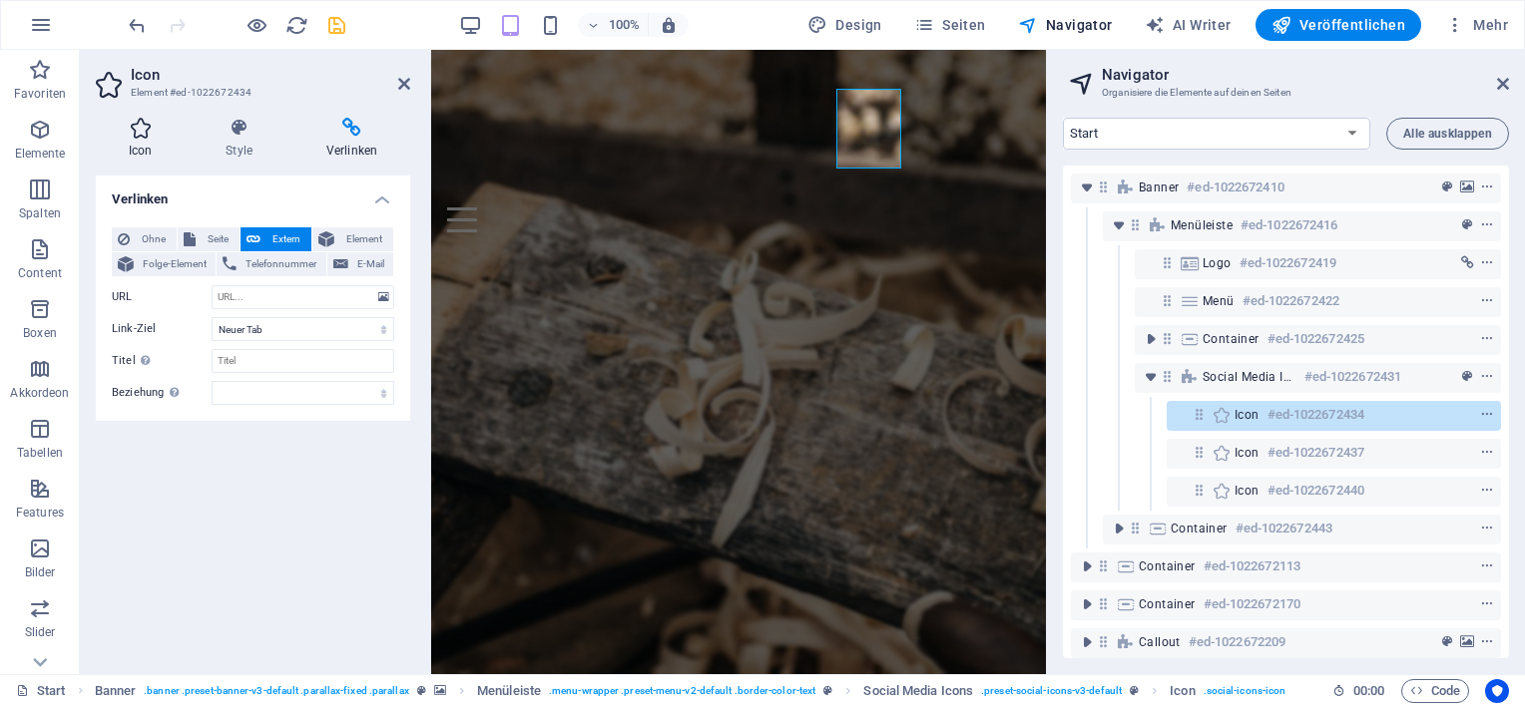
click at [140, 154] on h4 "Icon" at bounding box center [144, 139] width 97 height 42
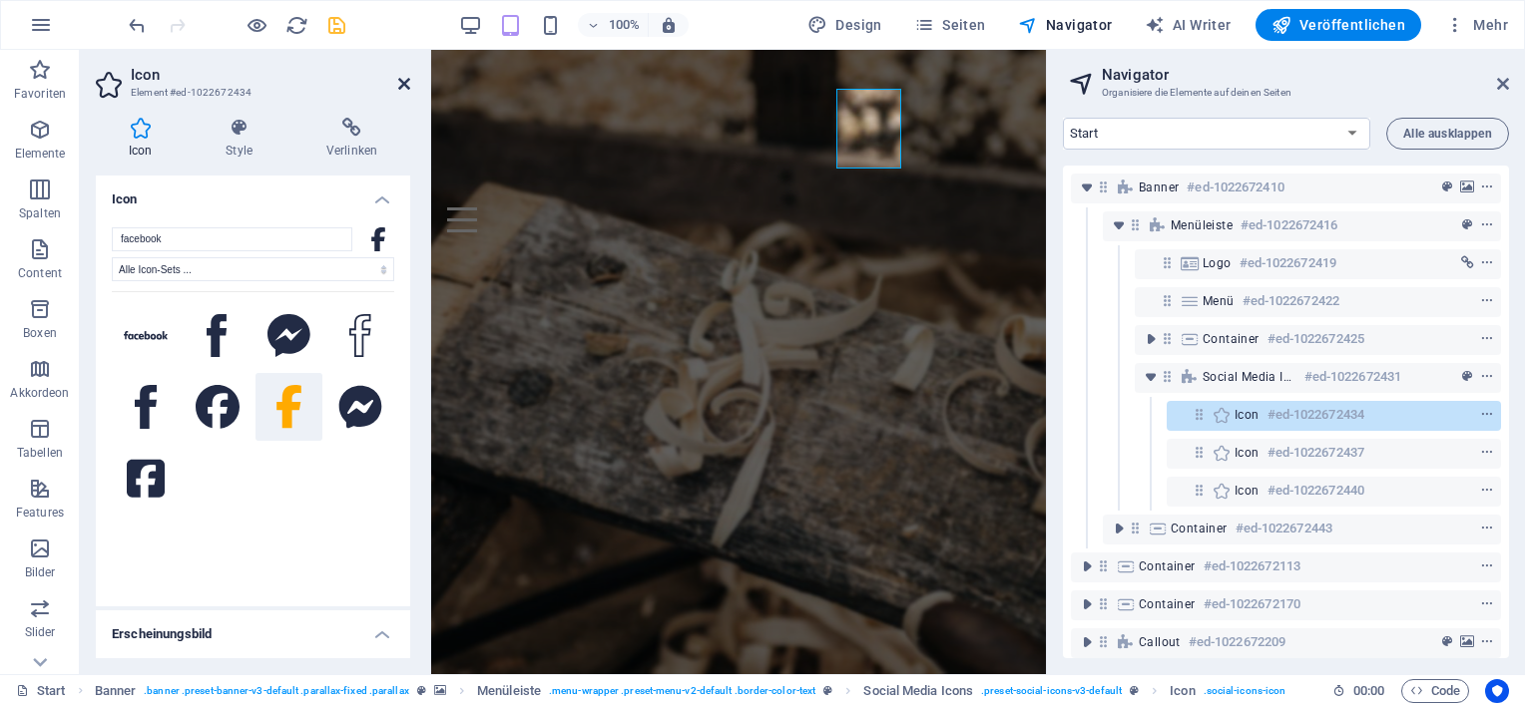
click at [404, 80] on icon at bounding box center [404, 84] width 12 height 16
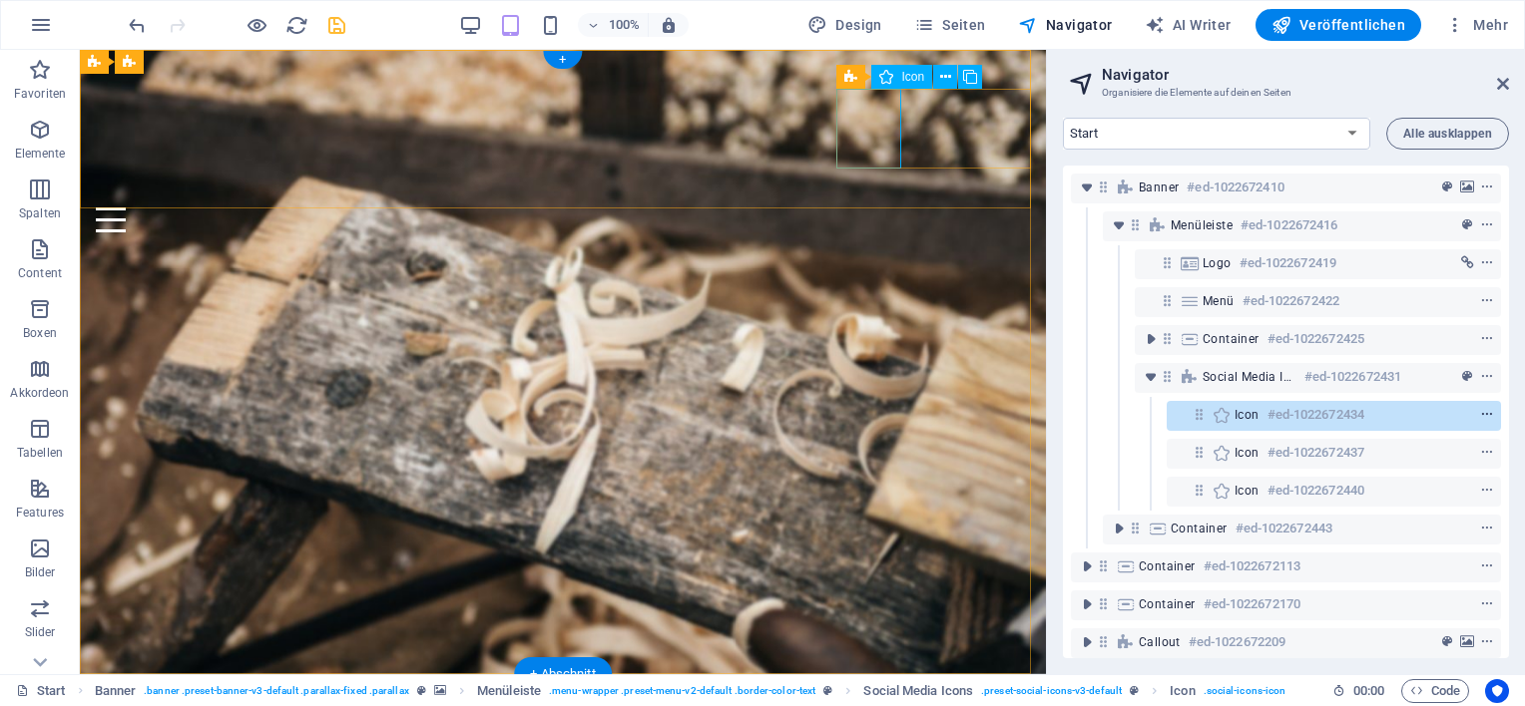
click at [1486, 412] on icon "context-menu" at bounding box center [1487, 415] width 14 height 14
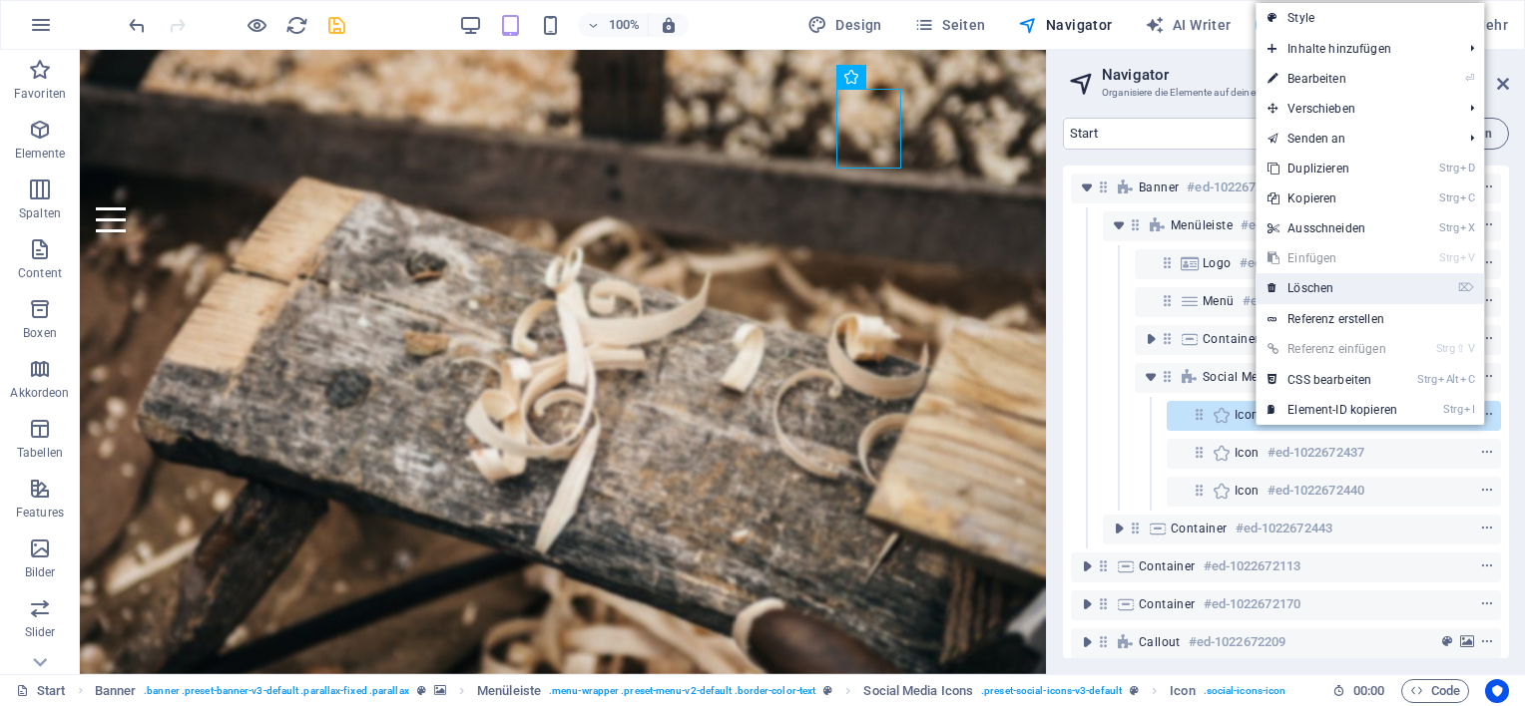
click at [1327, 283] on link "⌦ Löschen" at bounding box center [1332, 288] width 154 height 30
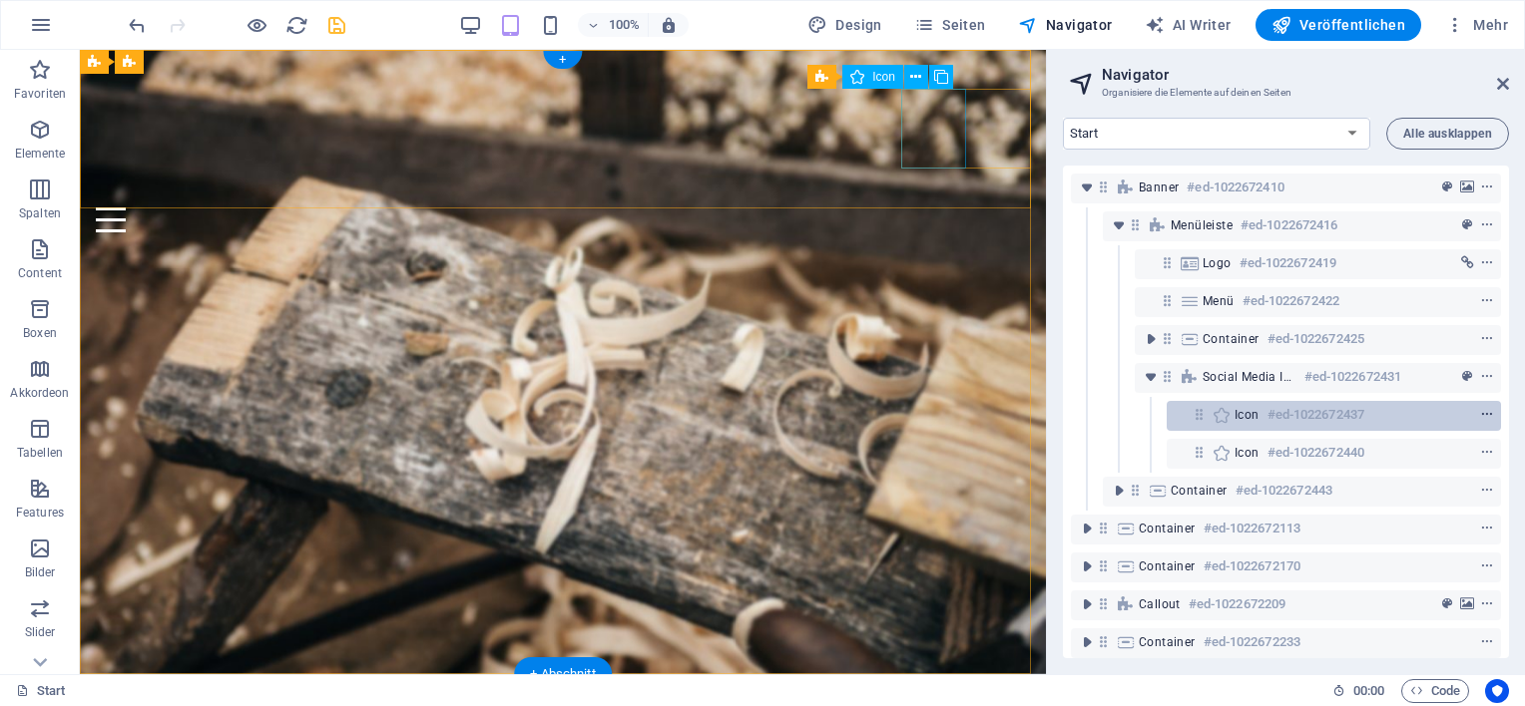
click at [1484, 419] on icon "context-menu" at bounding box center [1487, 415] width 14 height 14
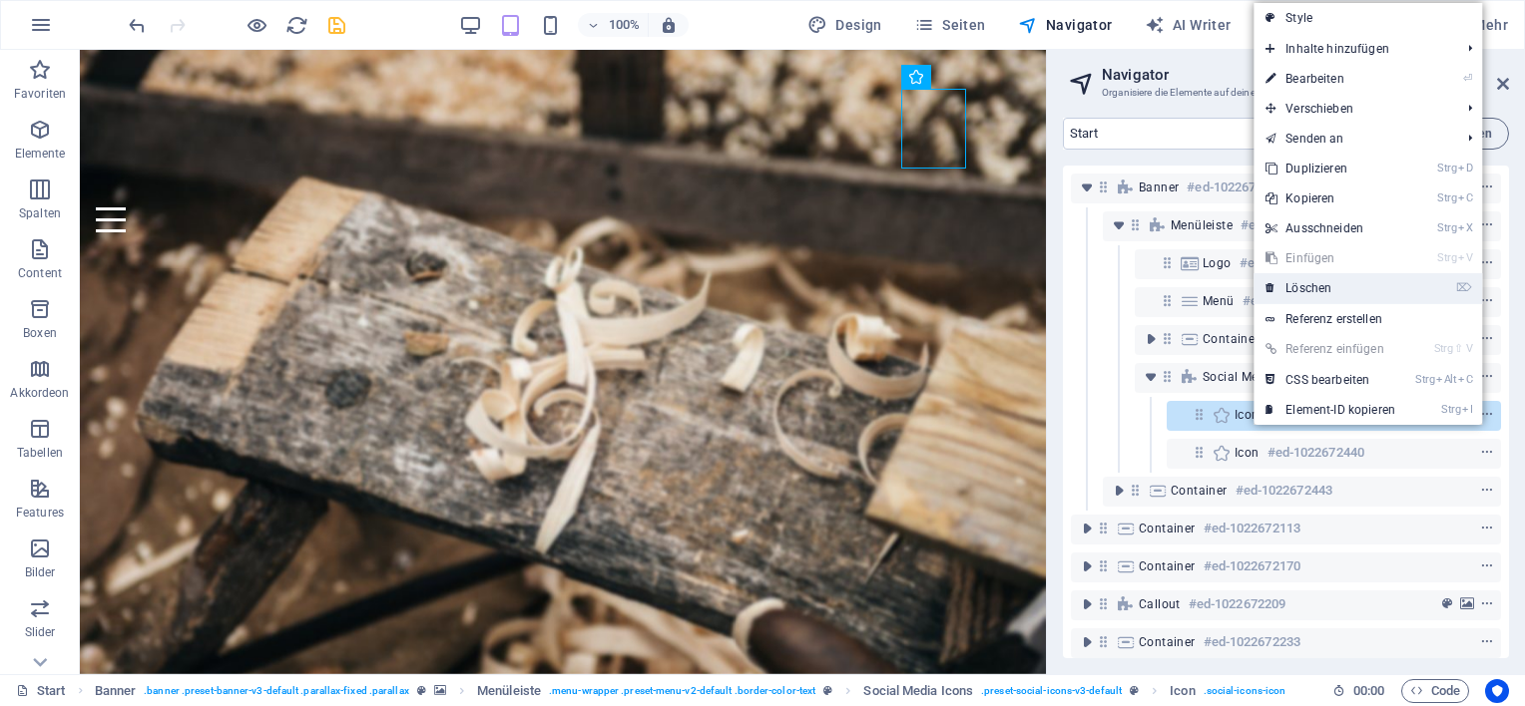
click at [1321, 290] on link "⌦ Löschen" at bounding box center [1330, 288] width 154 height 30
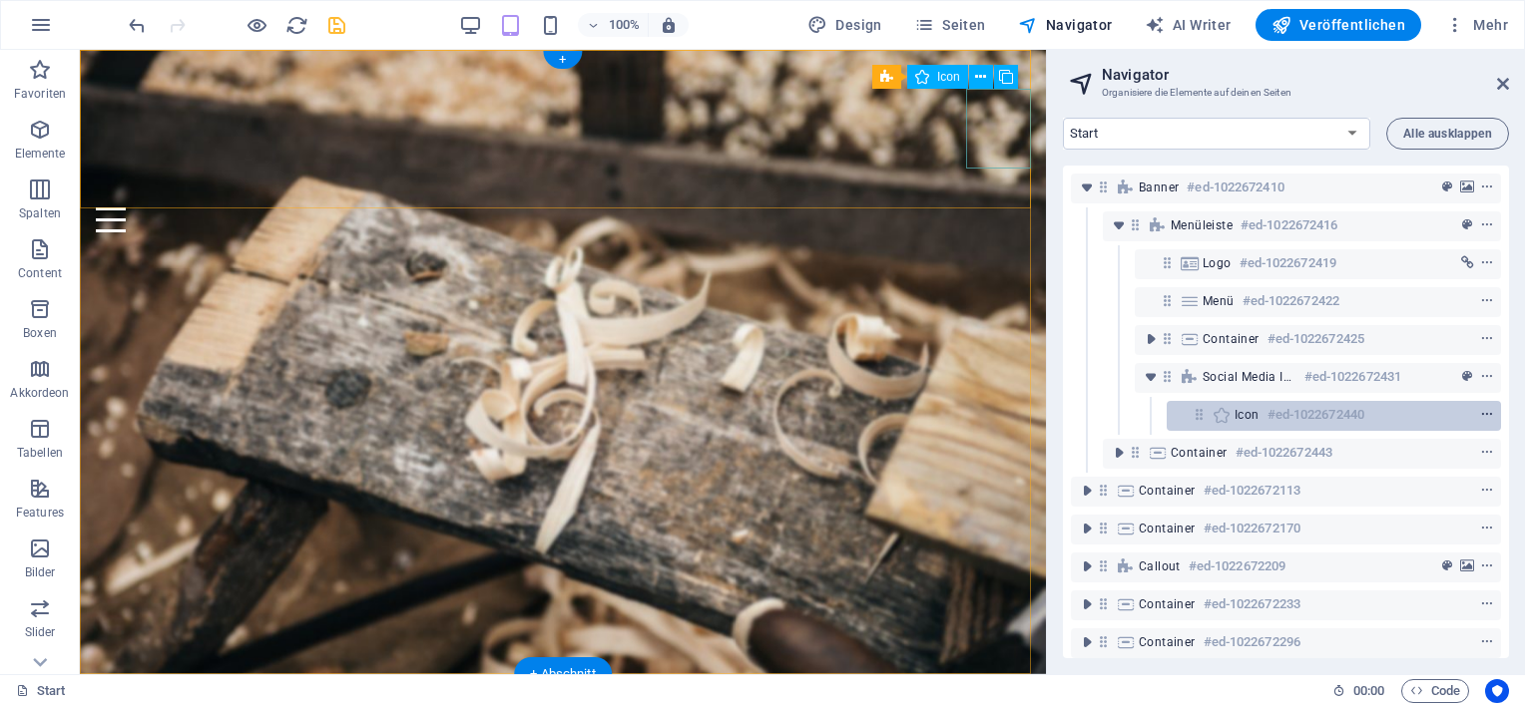
click at [1486, 412] on icon "context-menu" at bounding box center [1487, 415] width 14 height 14
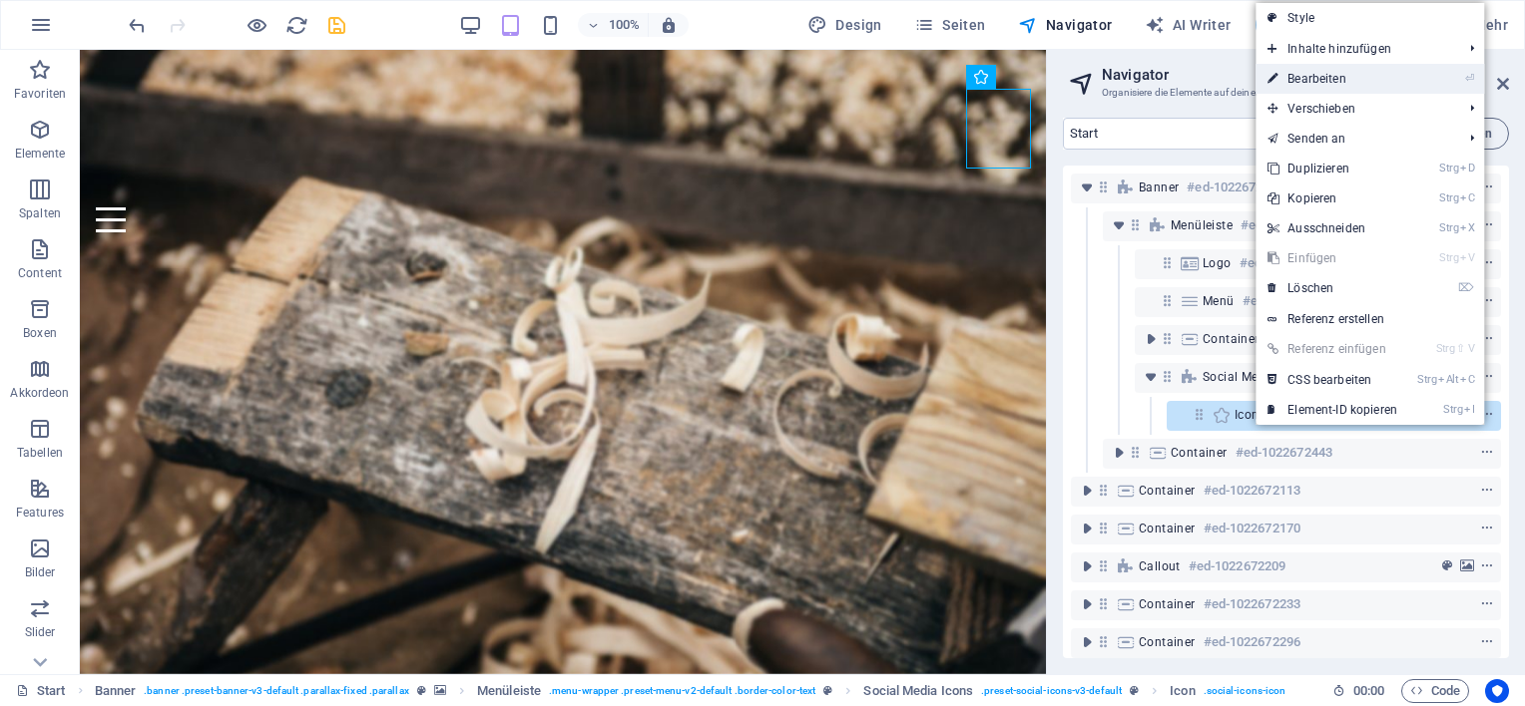
click at [1347, 79] on link "⏎ Bearbeiten" at bounding box center [1332, 79] width 154 height 30
select select "xMidYMid"
select select "px"
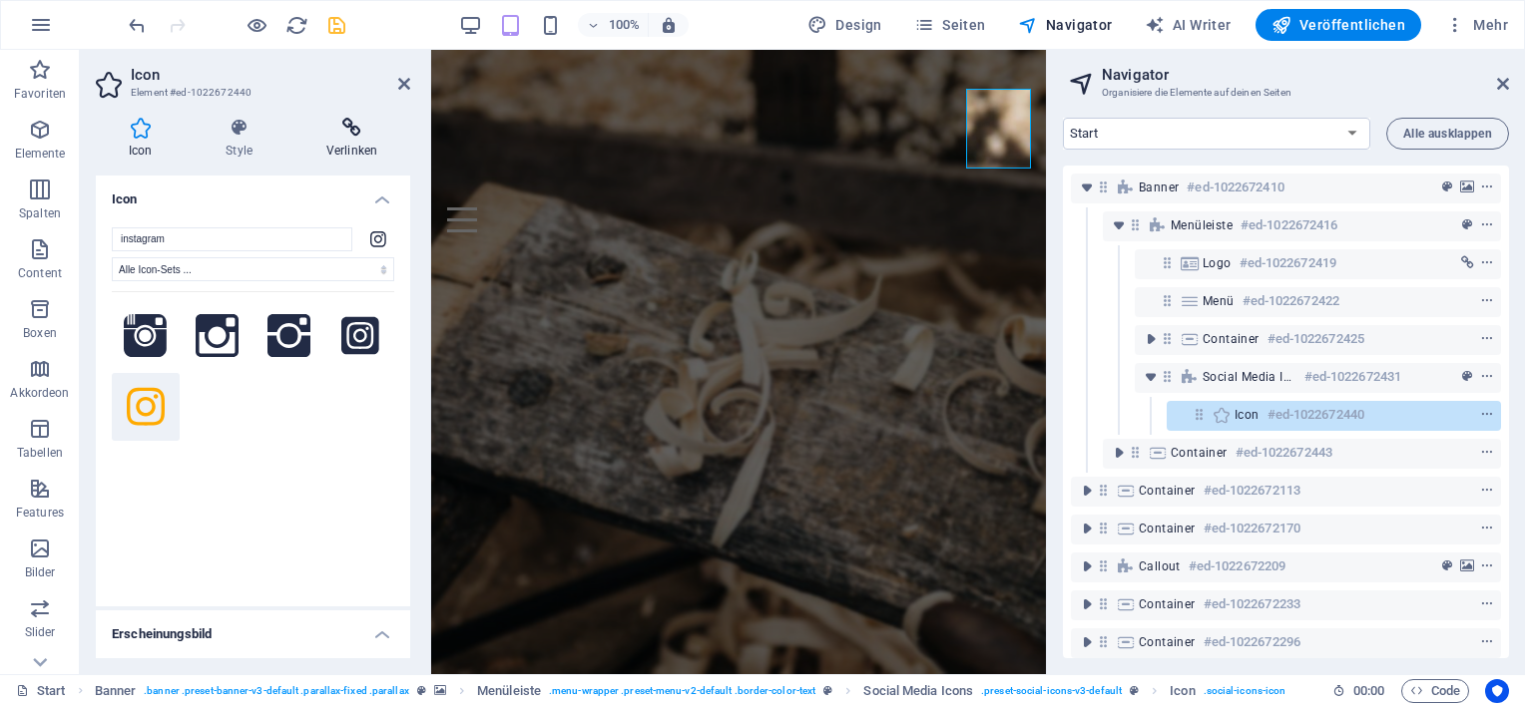
click at [359, 136] on icon at bounding box center [351, 128] width 117 height 20
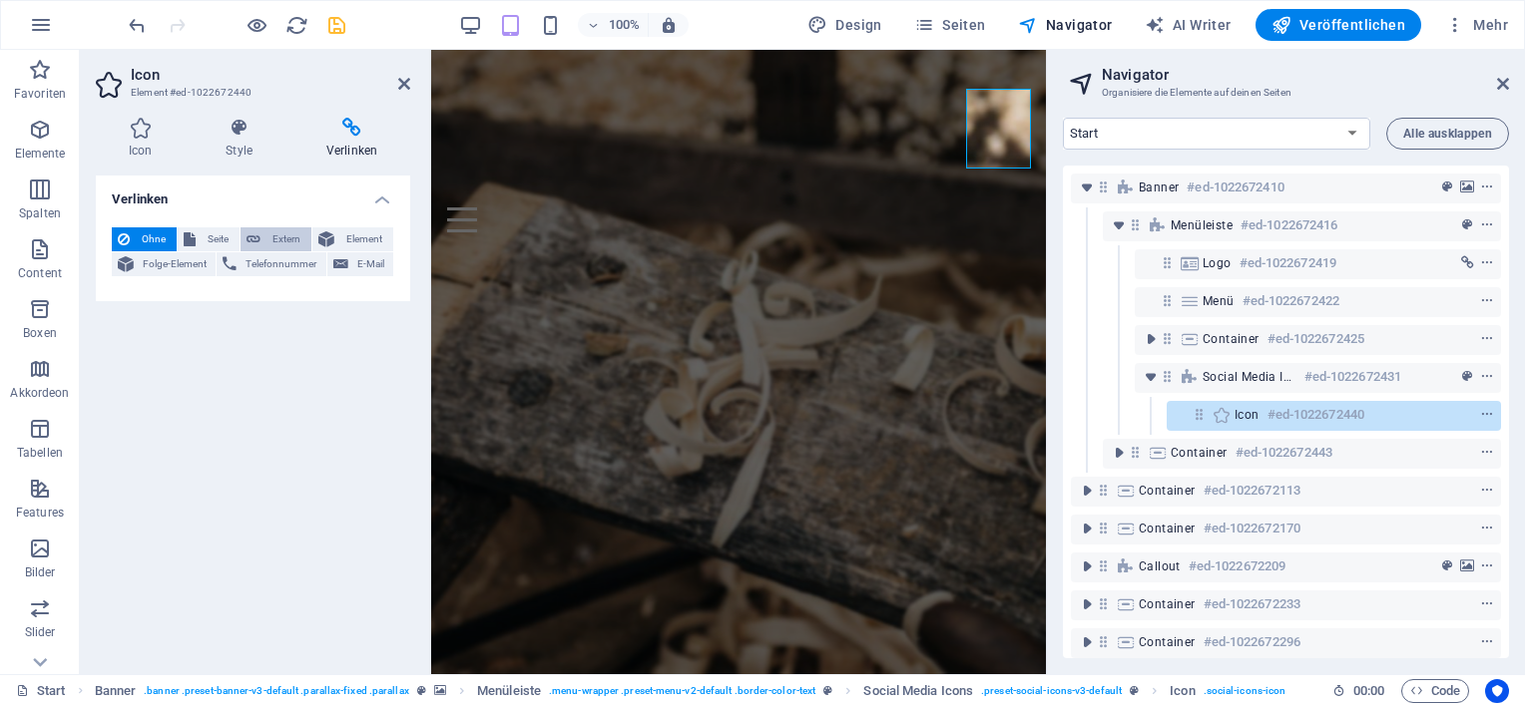
click at [288, 241] on span "Extern" at bounding box center [285, 240] width 39 height 24
select select "blank"
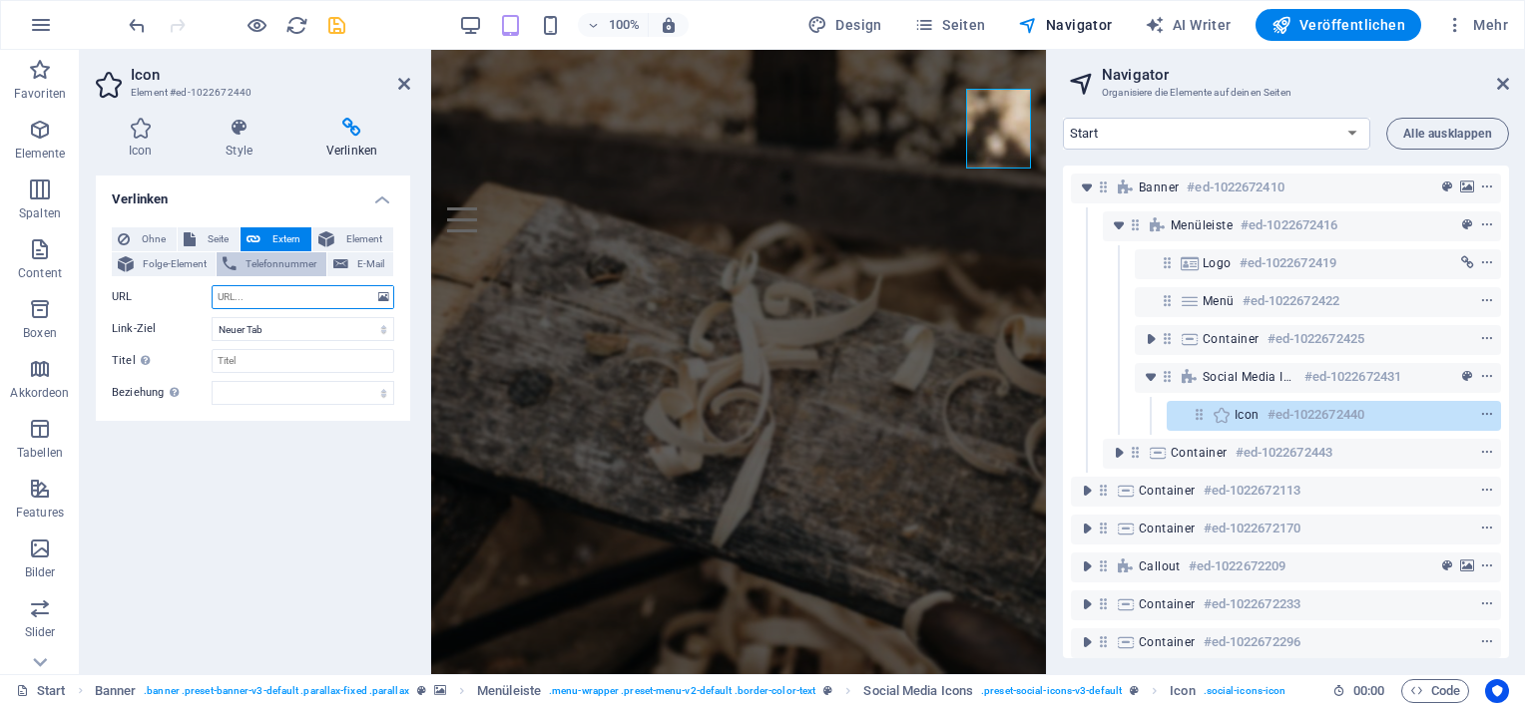
paste input "[URL][DOMAIN_NAME]"
type input "[URL][DOMAIN_NAME]"
click at [331, 22] on icon "save" at bounding box center [336, 25] width 23 height 23
checkbox input "false"
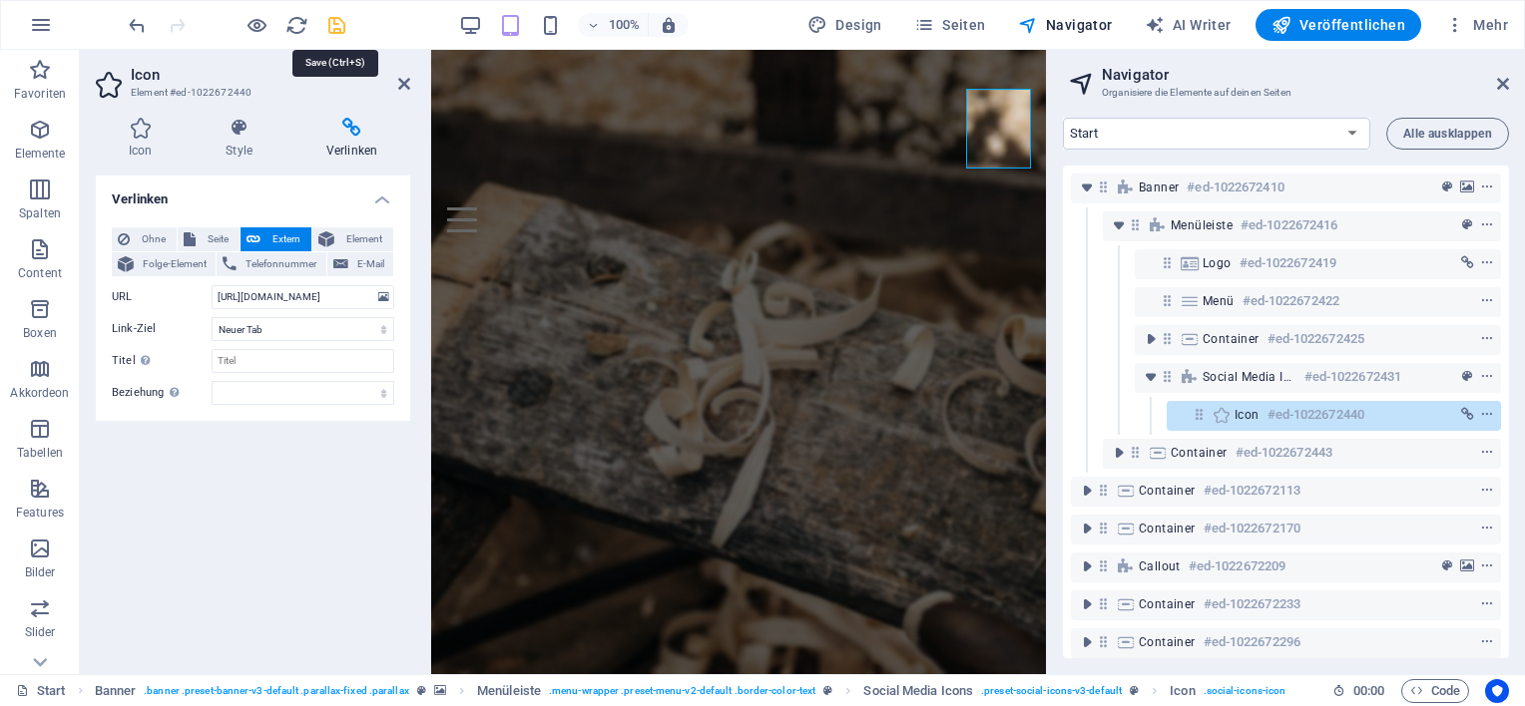
scroll to position [0, 0]
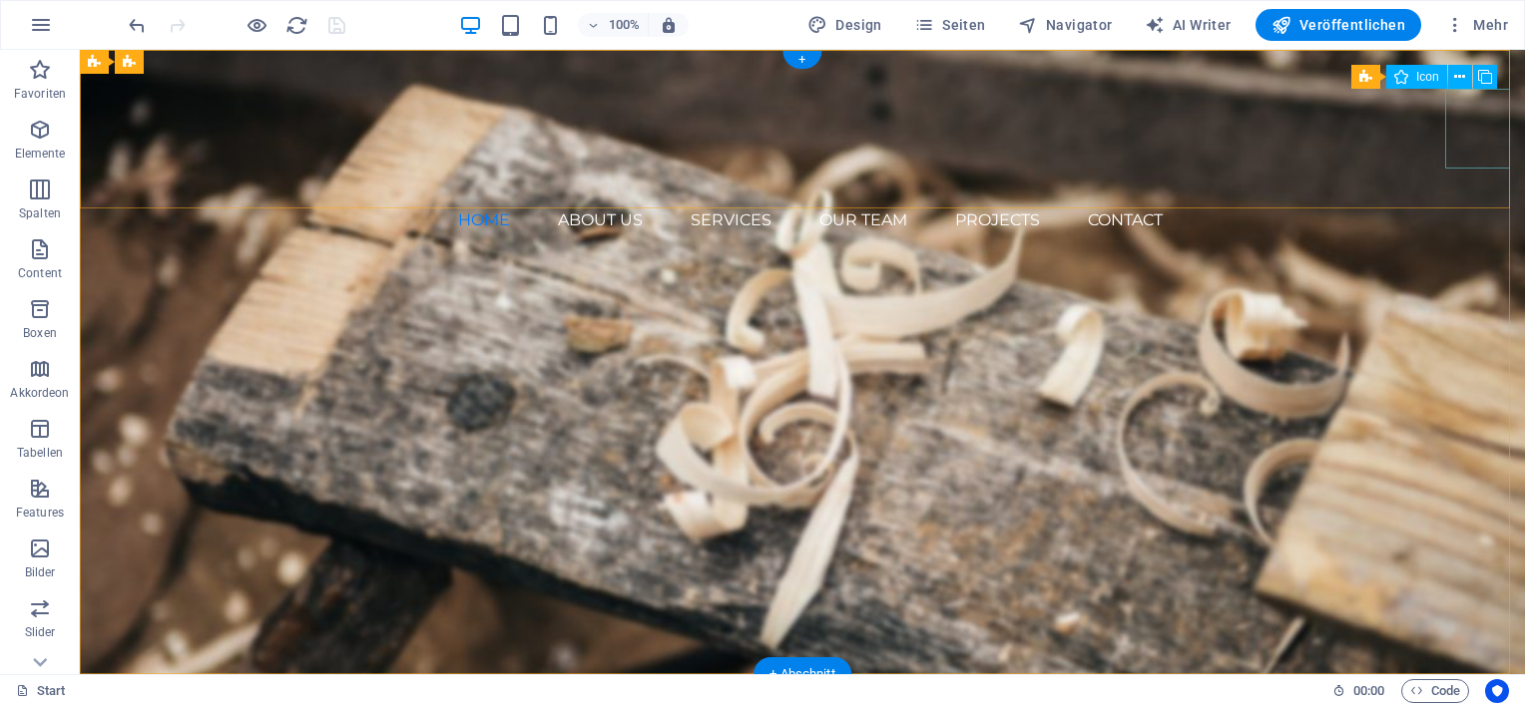
click at [1481, 234] on figure at bounding box center [810, 274] width 1429 height 80
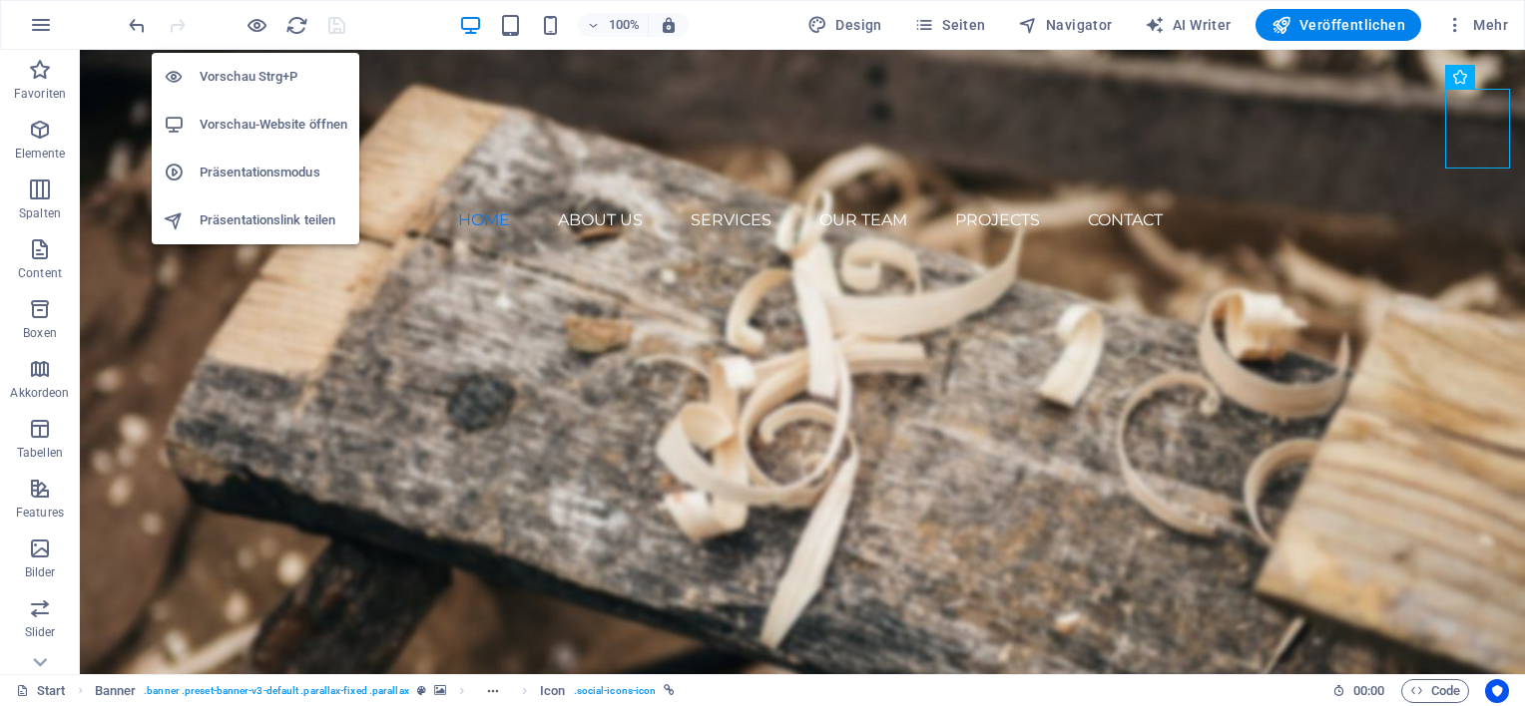
click at [247, 120] on h6 "Vorschau-Website öffnen" at bounding box center [274, 125] width 148 height 24
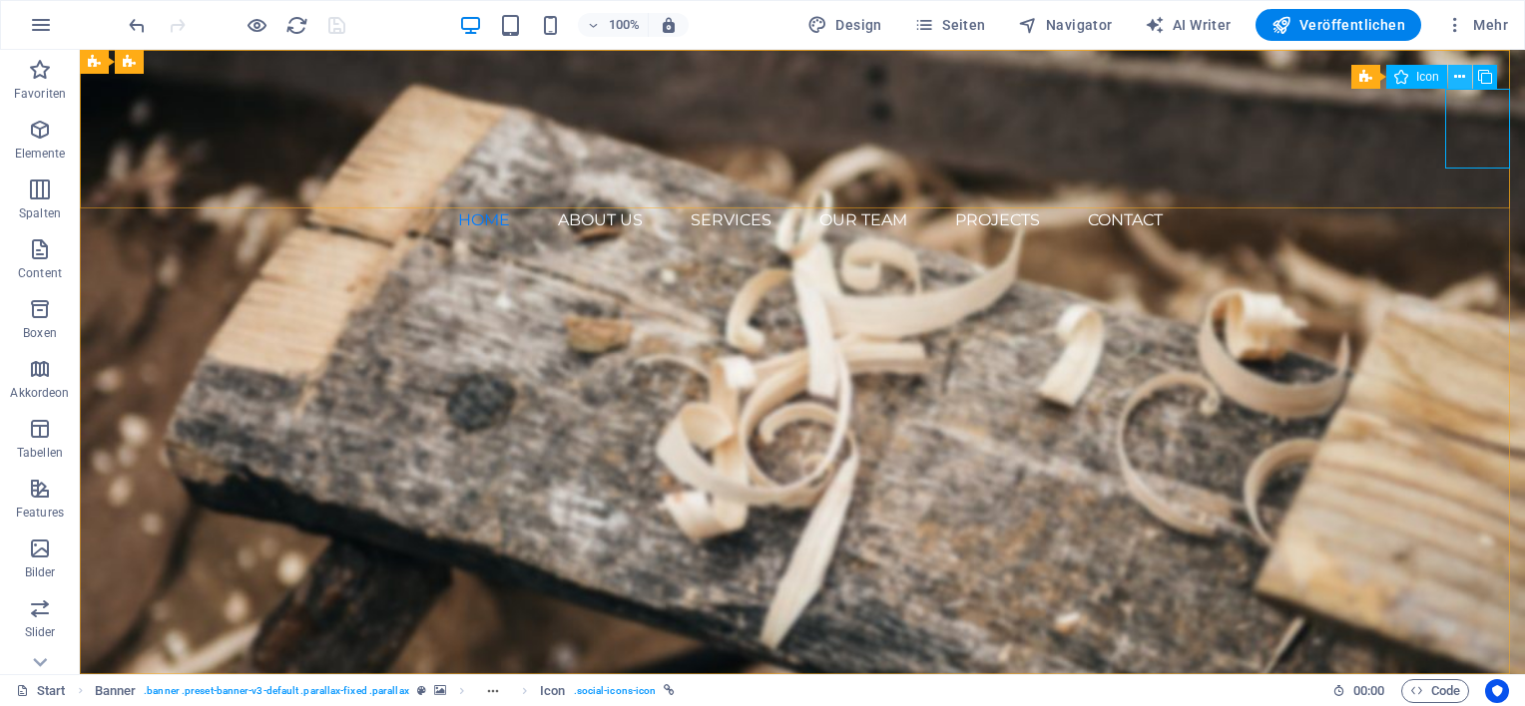
click at [1458, 82] on icon at bounding box center [1459, 77] width 11 height 21
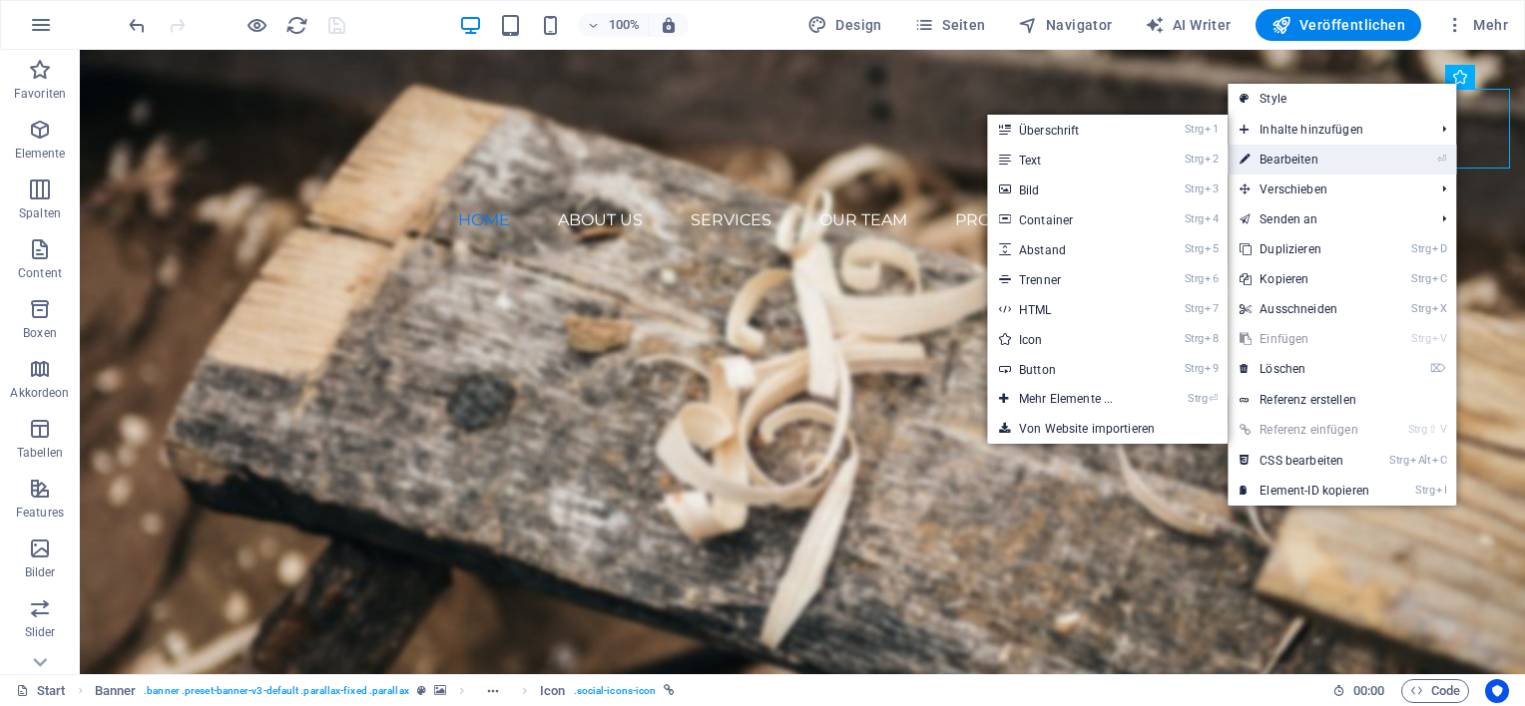
click at [1310, 155] on link "⏎ Bearbeiten" at bounding box center [1304, 160] width 154 height 30
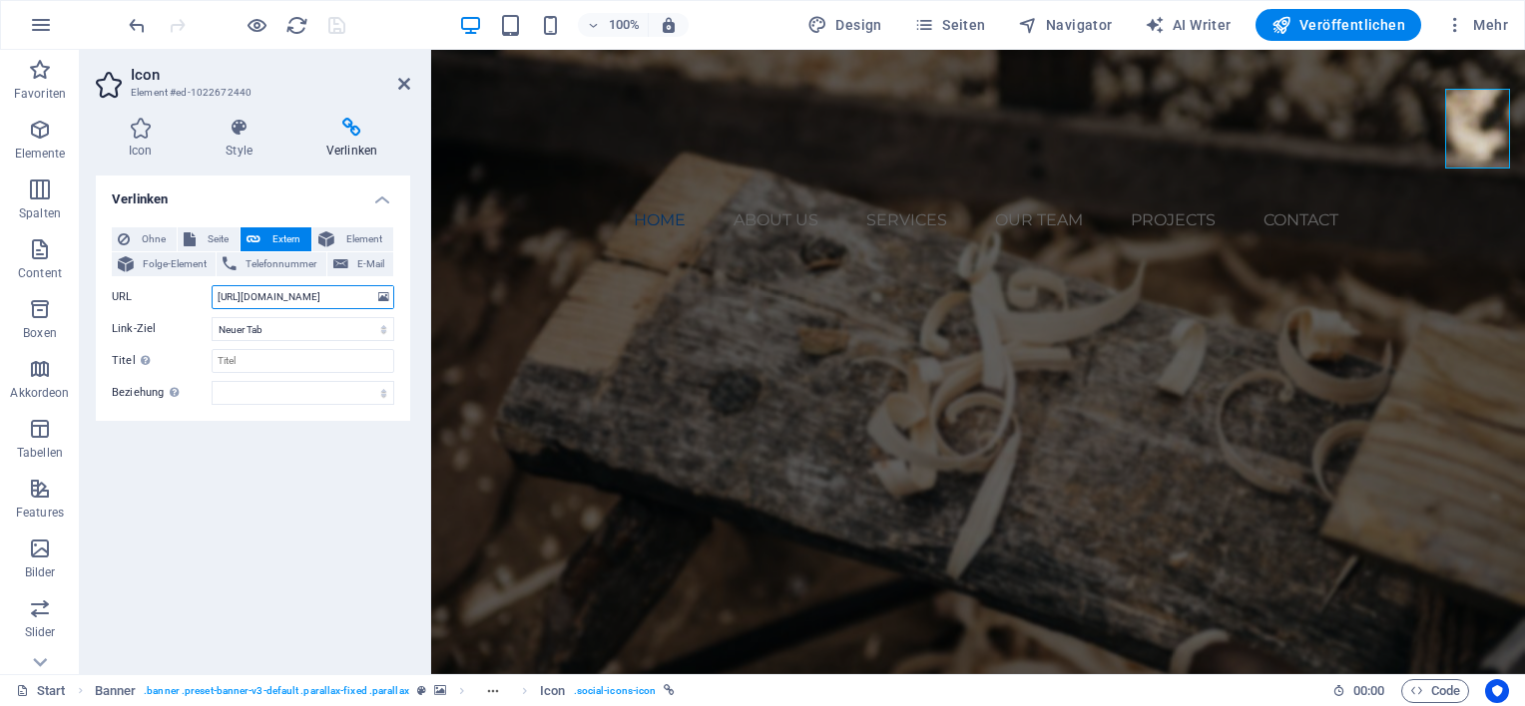
click at [313, 299] on input "[URL][DOMAIN_NAME]" at bounding box center [303, 297] width 183 height 24
drag, startPoint x: 643, startPoint y: 343, endPoint x: 506, endPoint y: 281, distance: 150.1
click at [259, 293] on input "[URL][DOMAIN_NAME]" at bounding box center [303, 297] width 183 height 24
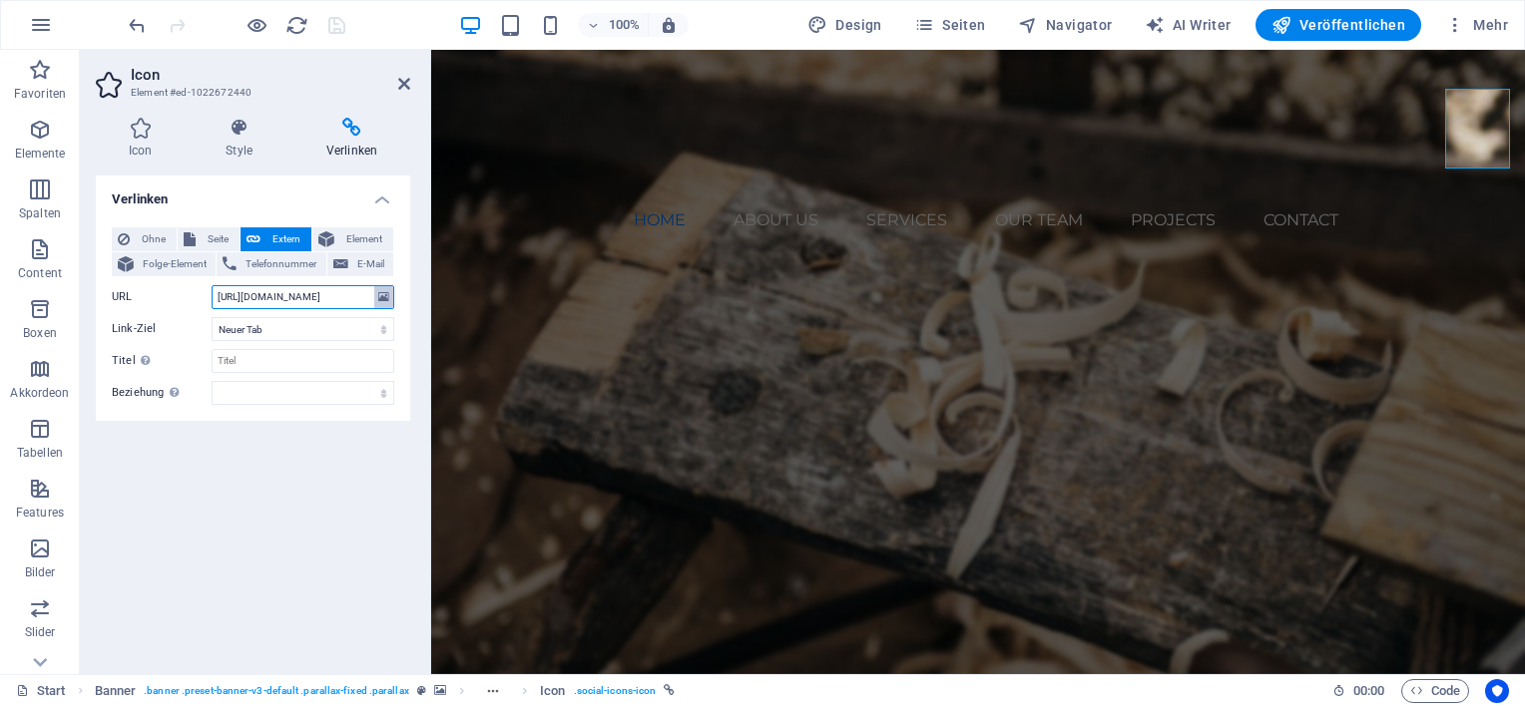
scroll to position [0, 140]
drag, startPoint x: 212, startPoint y: 297, endPoint x: 366, endPoint y: 296, distance: 154.7
click at [366, 296] on input "[URL][DOMAIN_NAME]" at bounding box center [303, 297] width 183 height 24
type input "e"
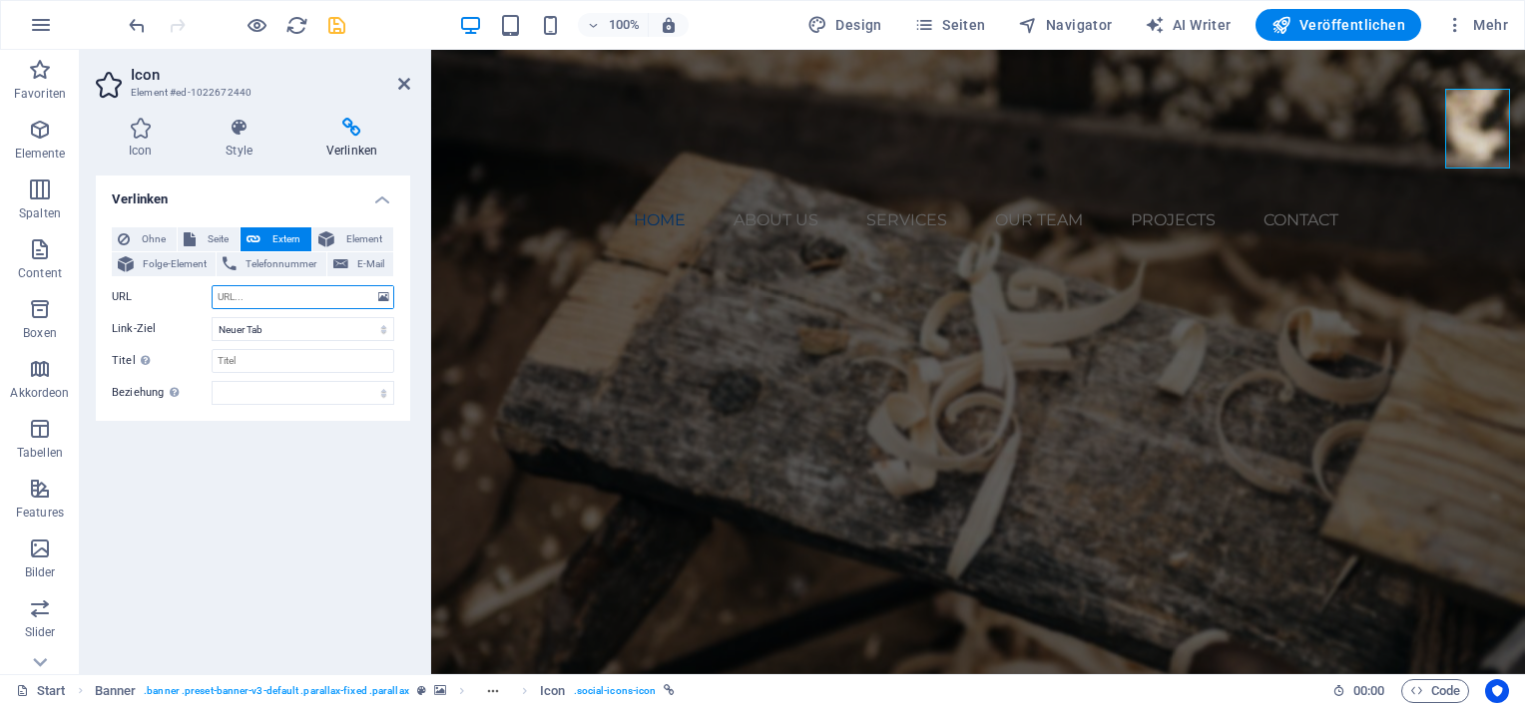
paste input "[URL][DOMAIN_NAME]"
type input "[URL][DOMAIN_NAME]"
click at [339, 25] on icon "save" at bounding box center [336, 25] width 23 height 23
checkbox input "false"
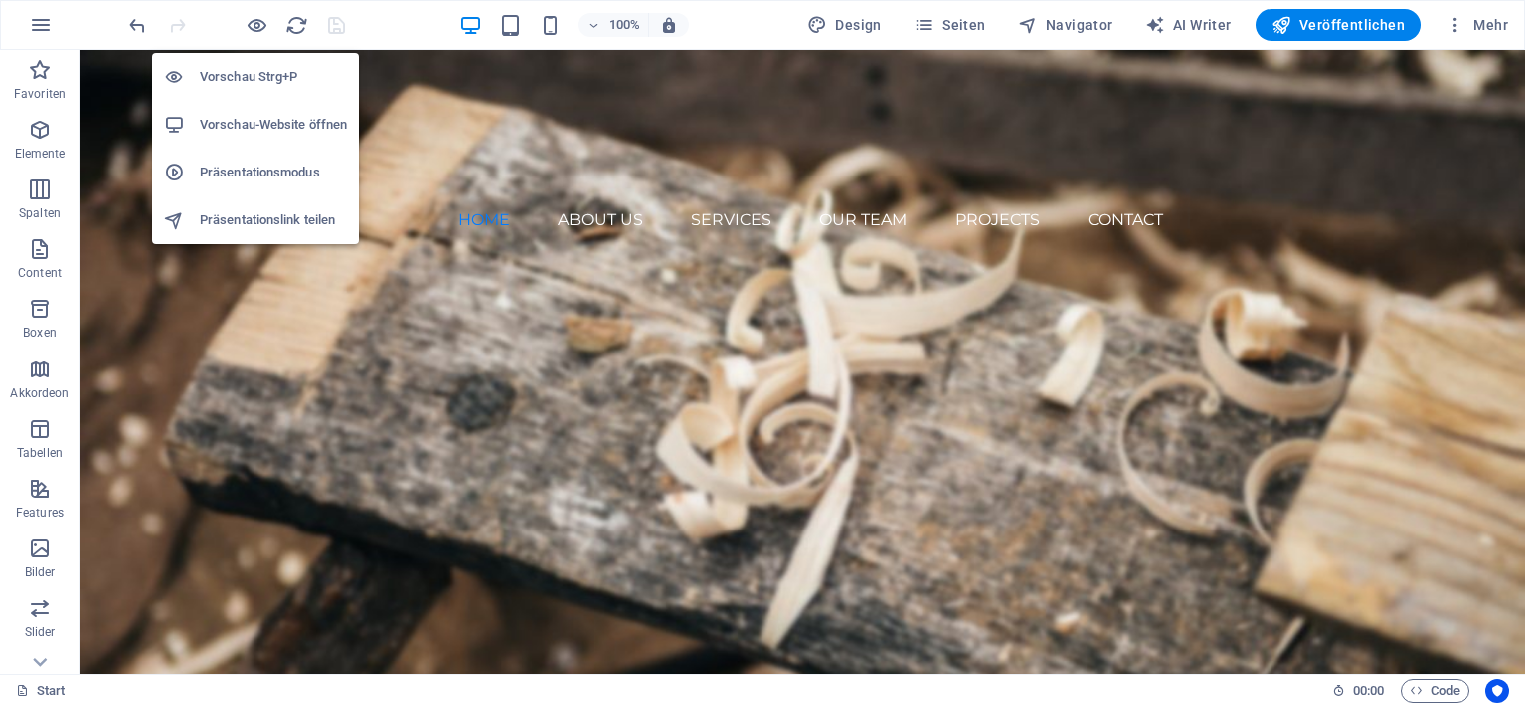
click at [247, 124] on h6 "Vorschau-Website öffnen" at bounding box center [274, 125] width 148 height 24
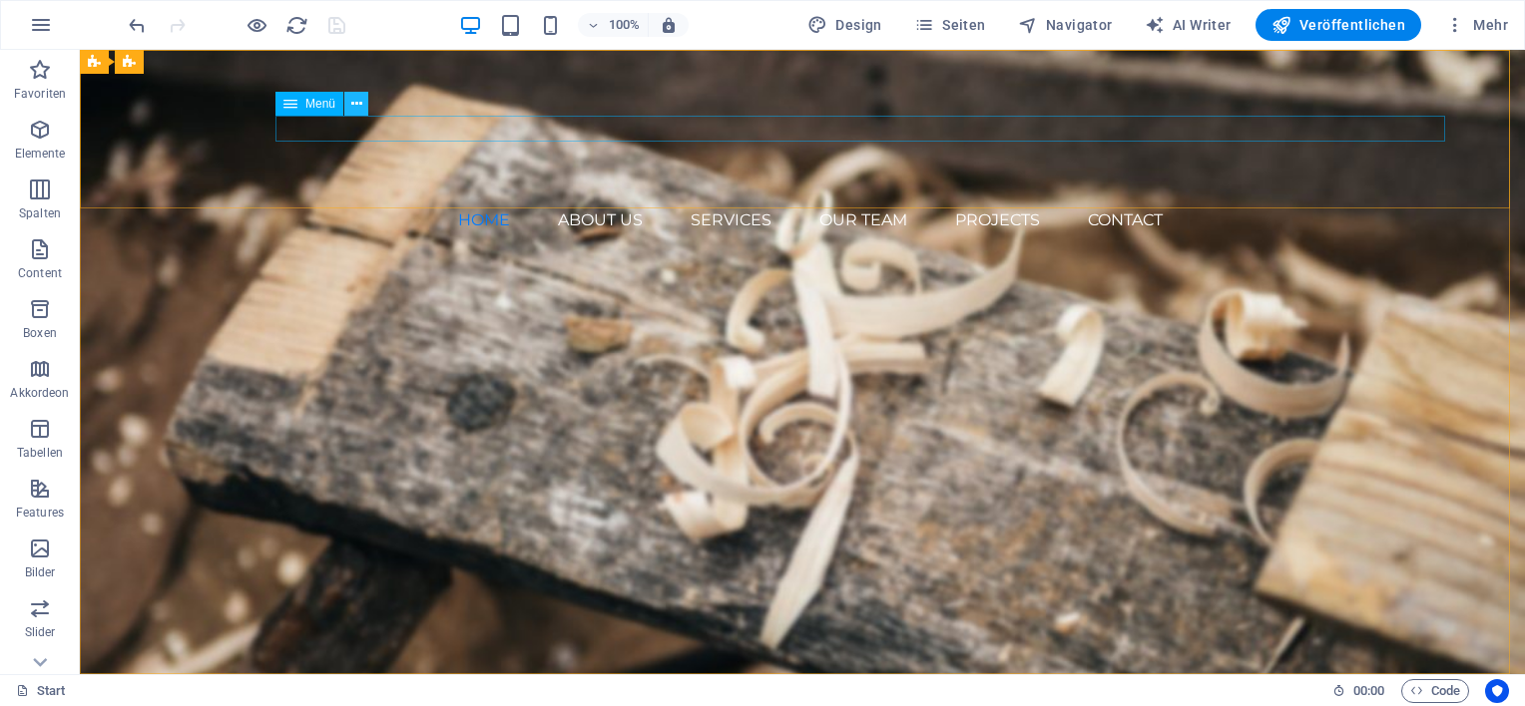
click at [360, 103] on icon at bounding box center [356, 104] width 11 height 21
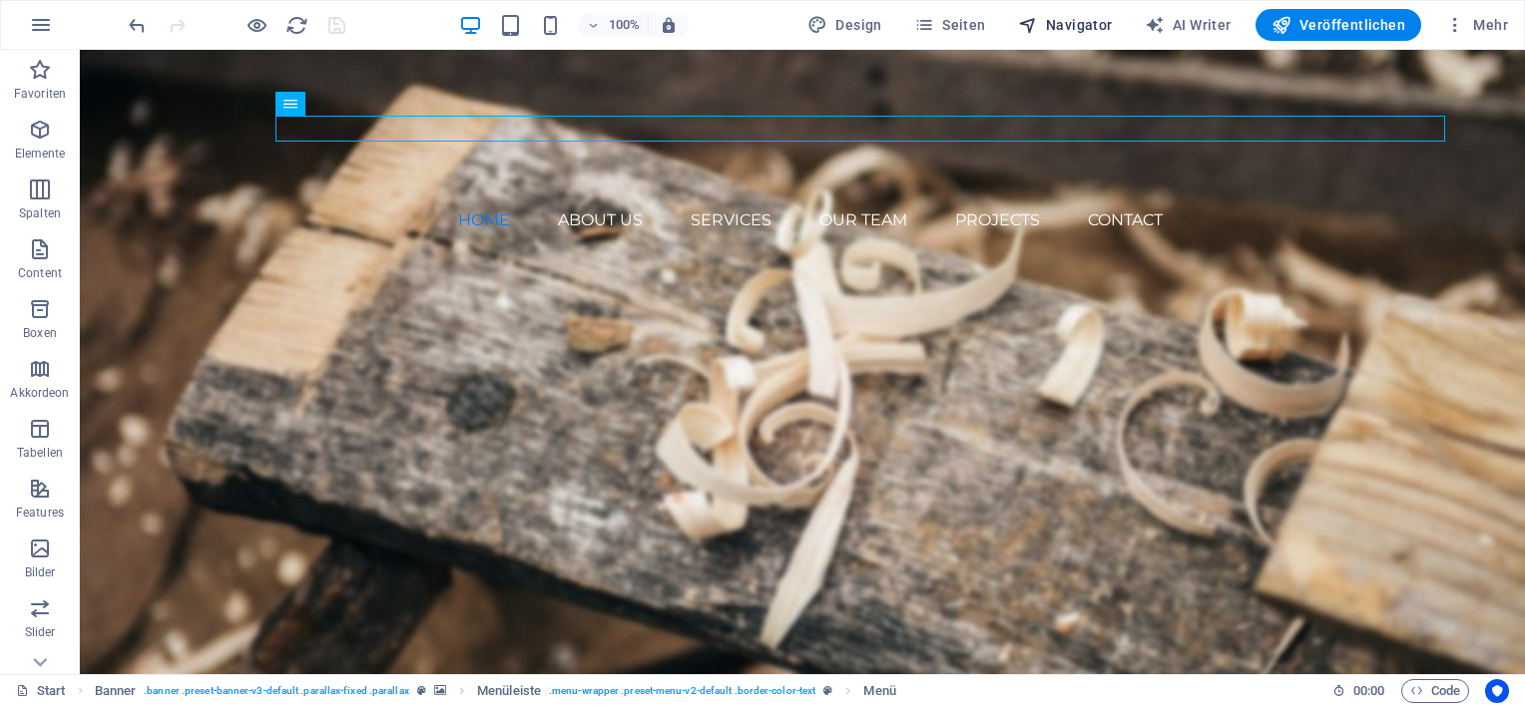
click at [1077, 26] on span "Navigator" at bounding box center [1065, 25] width 95 height 20
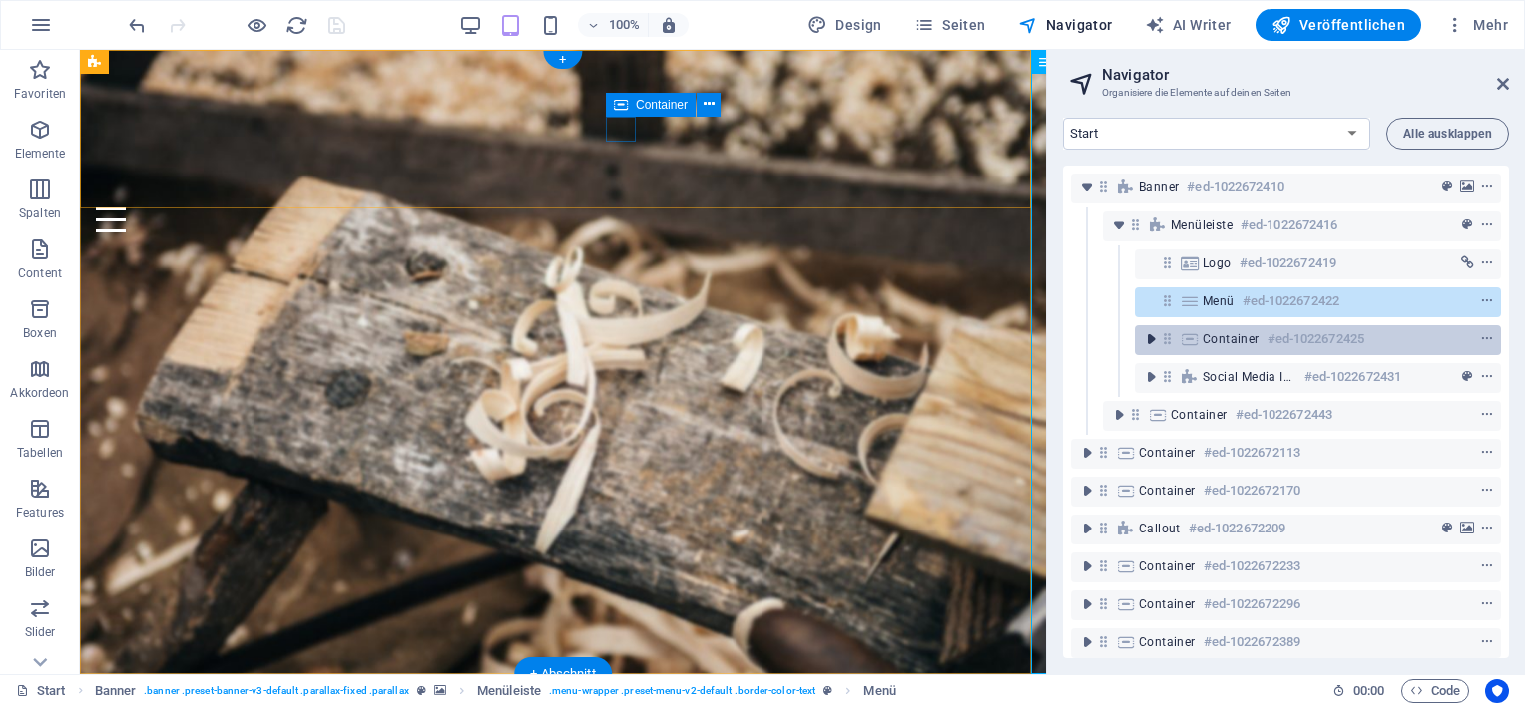
click at [1145, 341] on icon "toggle-expand" at bounding box center [1151, 339] width 20 height 20
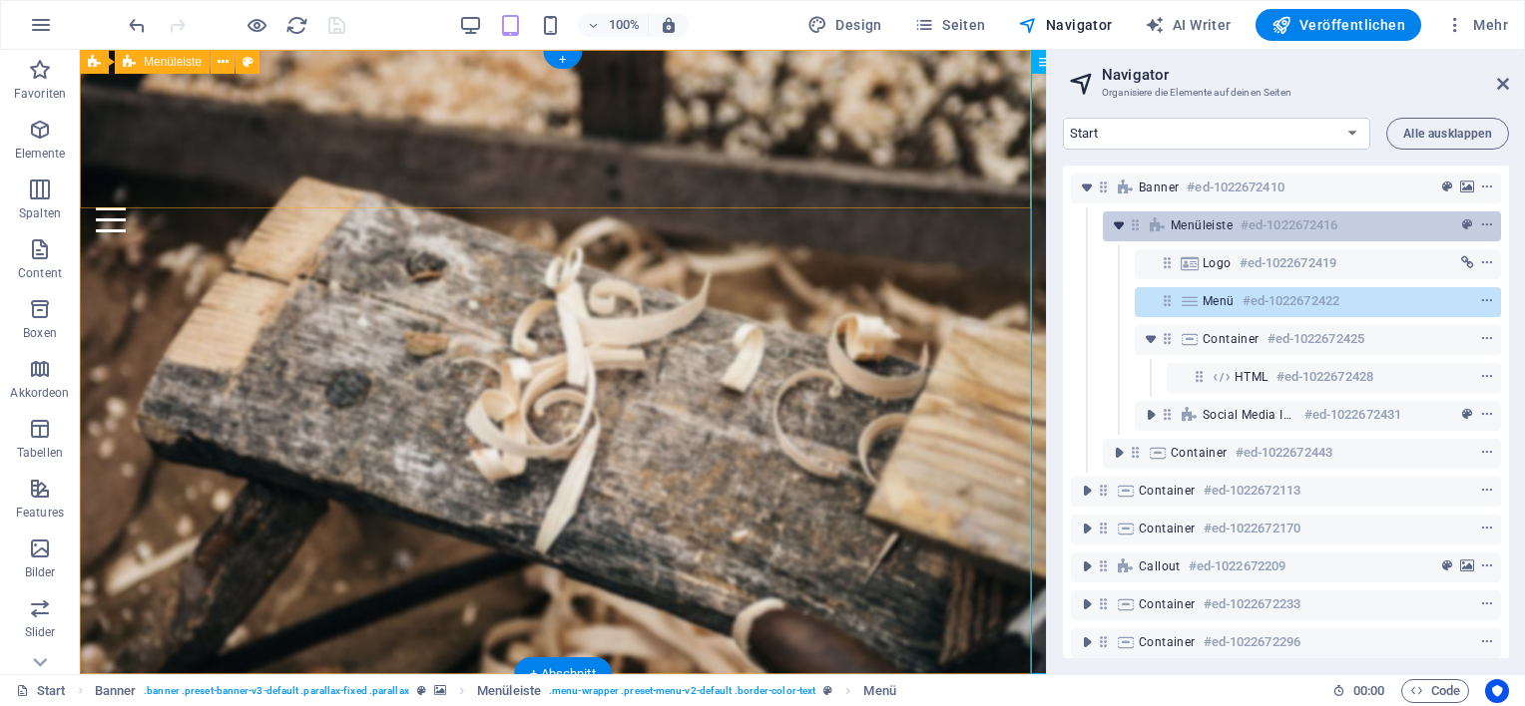
click at [1117, 230] on icon "toggle-expand" at bounding box center [1119, 226] width 20 height 20
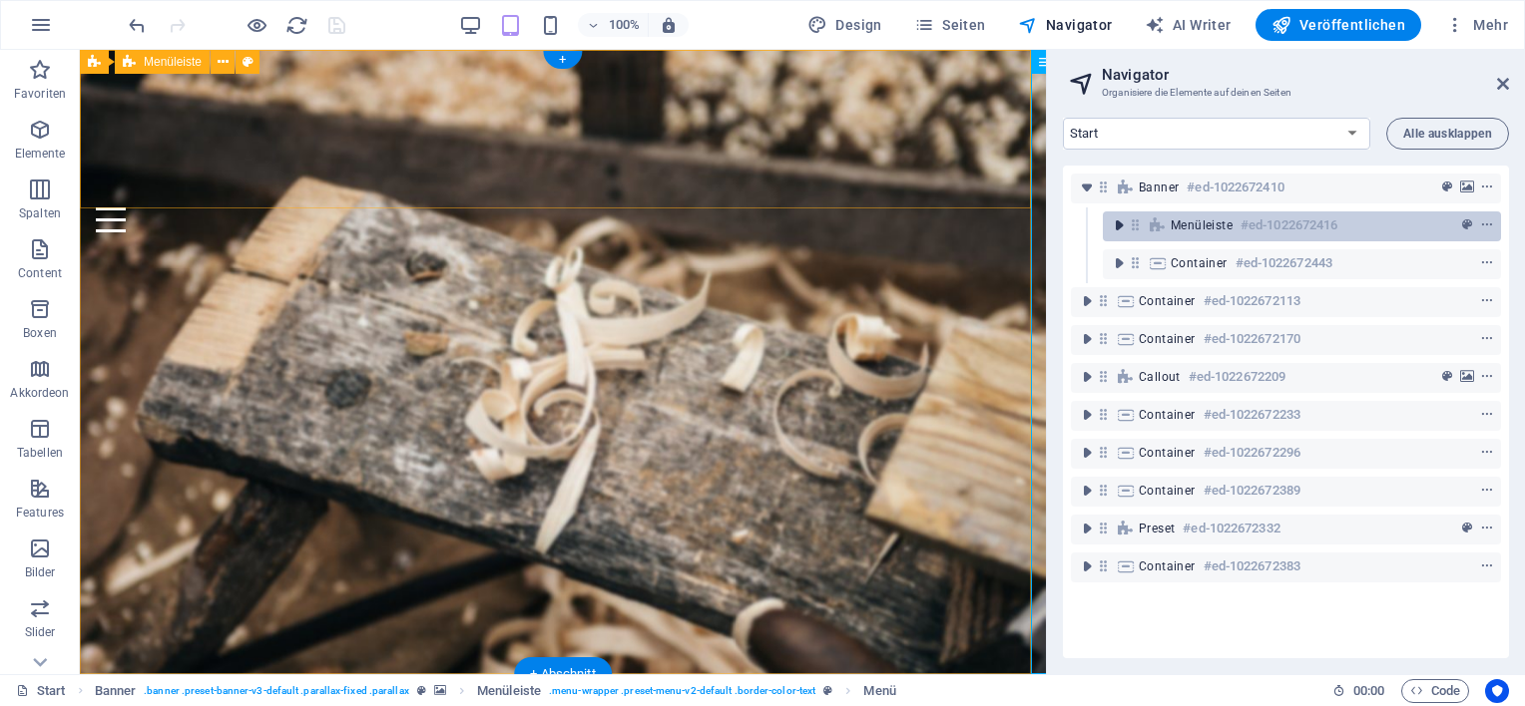
click at [1117, 225] on icon "toggle-expand" at bounding box center [1119, 226] width 20 height 20
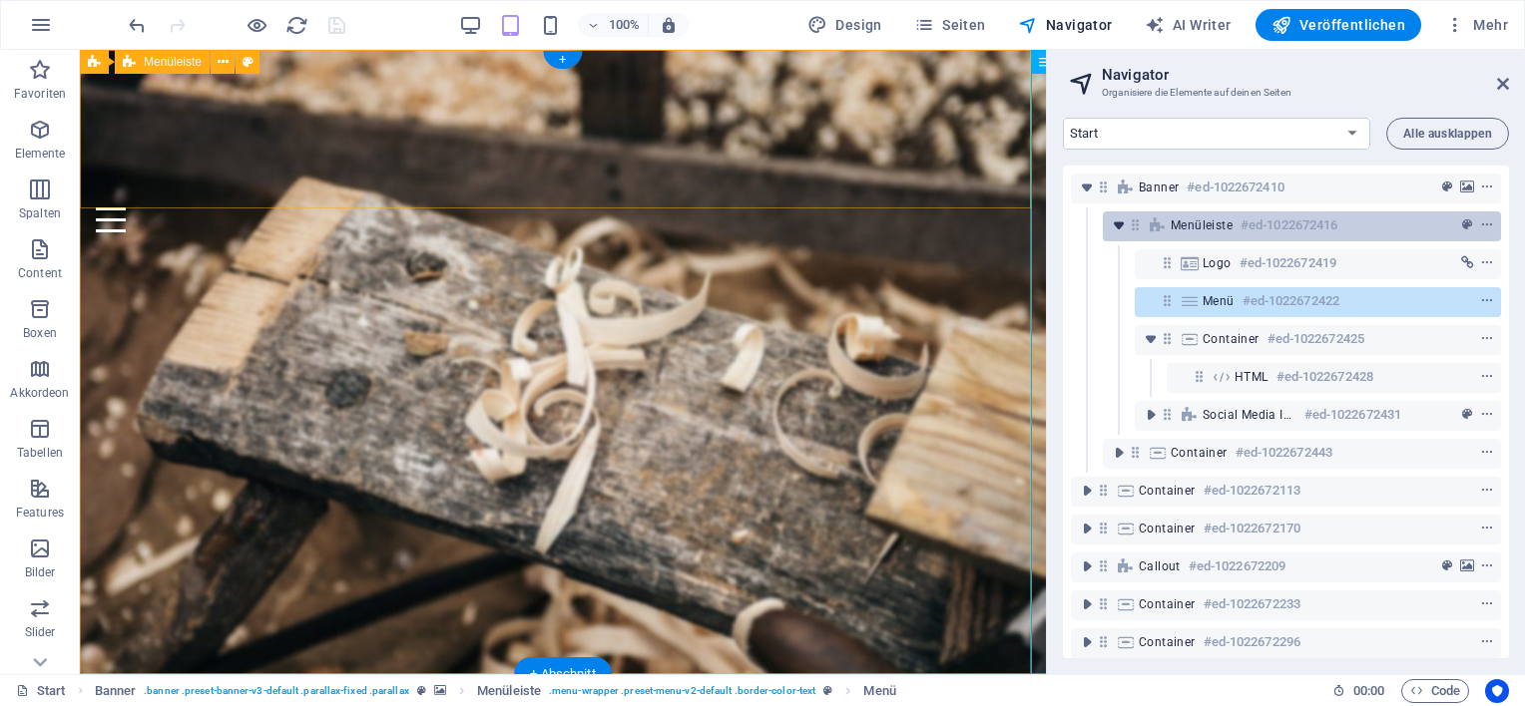
click at [1117, 225] on icon "toggle-expand" at bounding box center [1119, 226] width 20 height 20
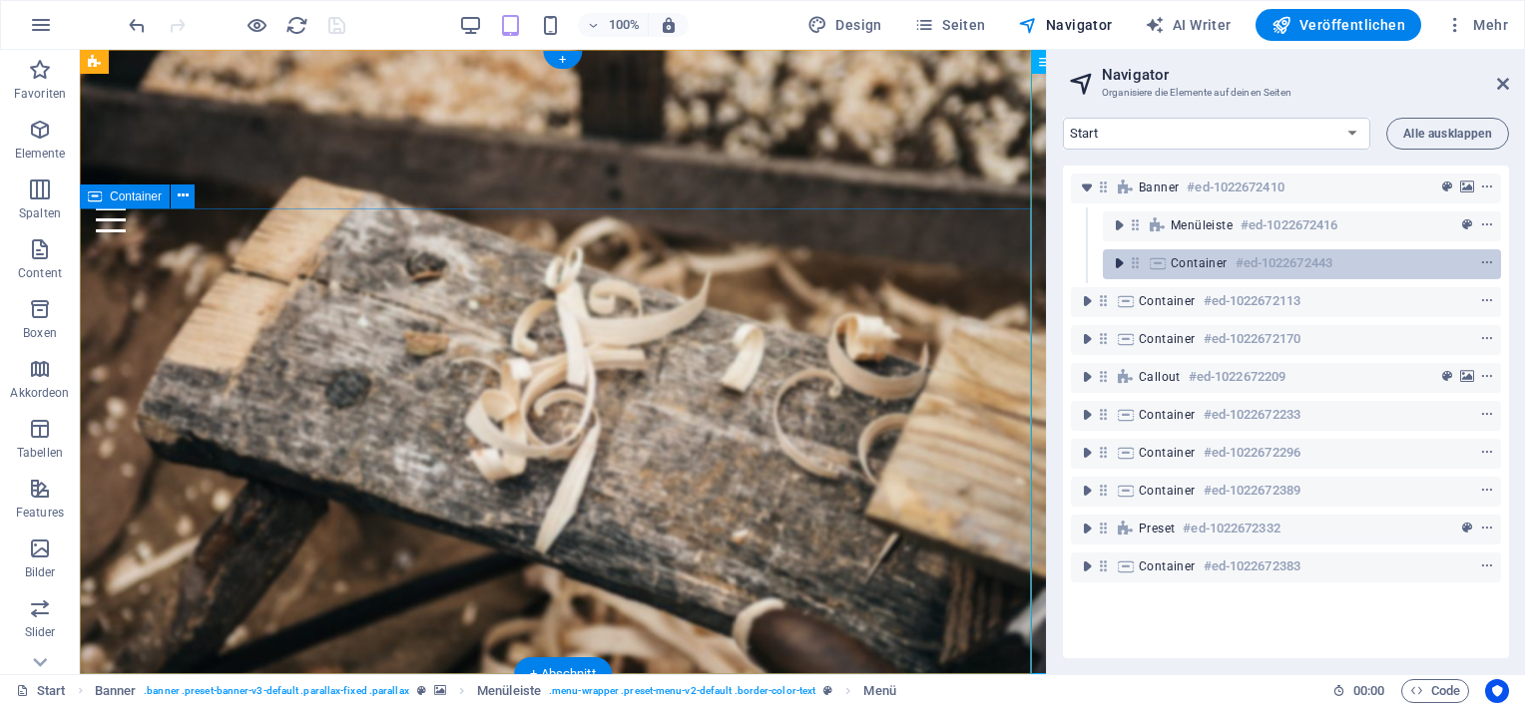
click at [1117, 265] on icon "toggle-expand" at bounding box center [1119, 263] width 20 height 20
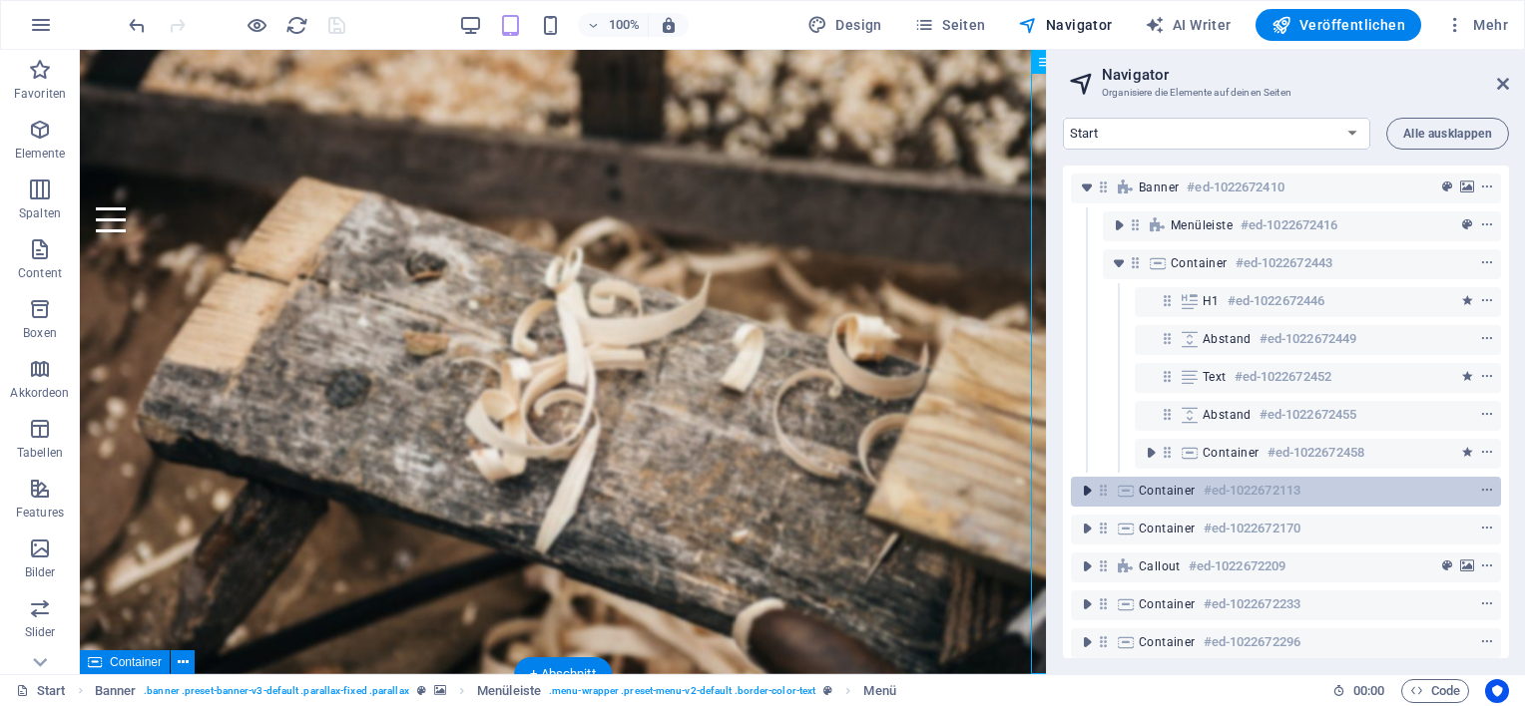
click at [1080, 493] on icon "toggle-expand" at bounding box center [1087, 491] width 20 height 20
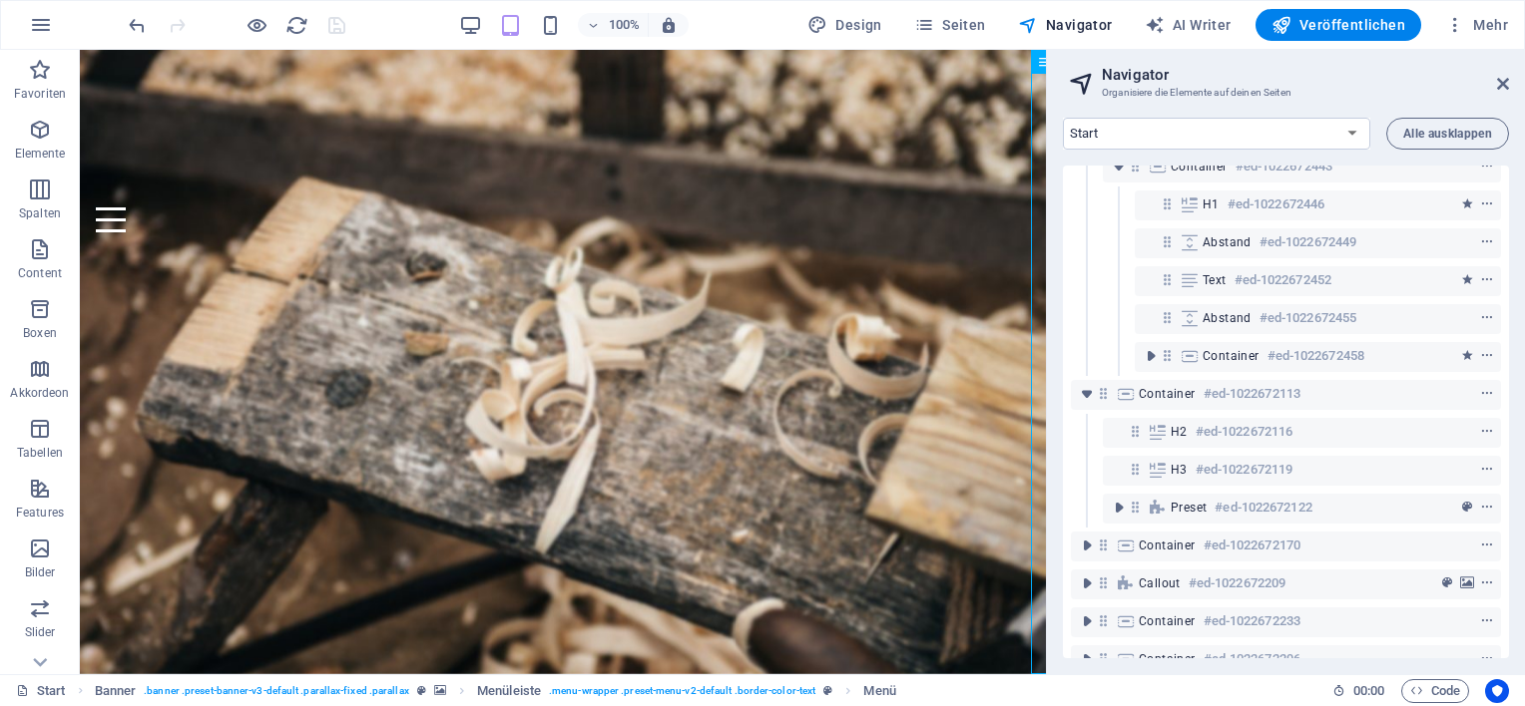
scroll to position [0, 0]
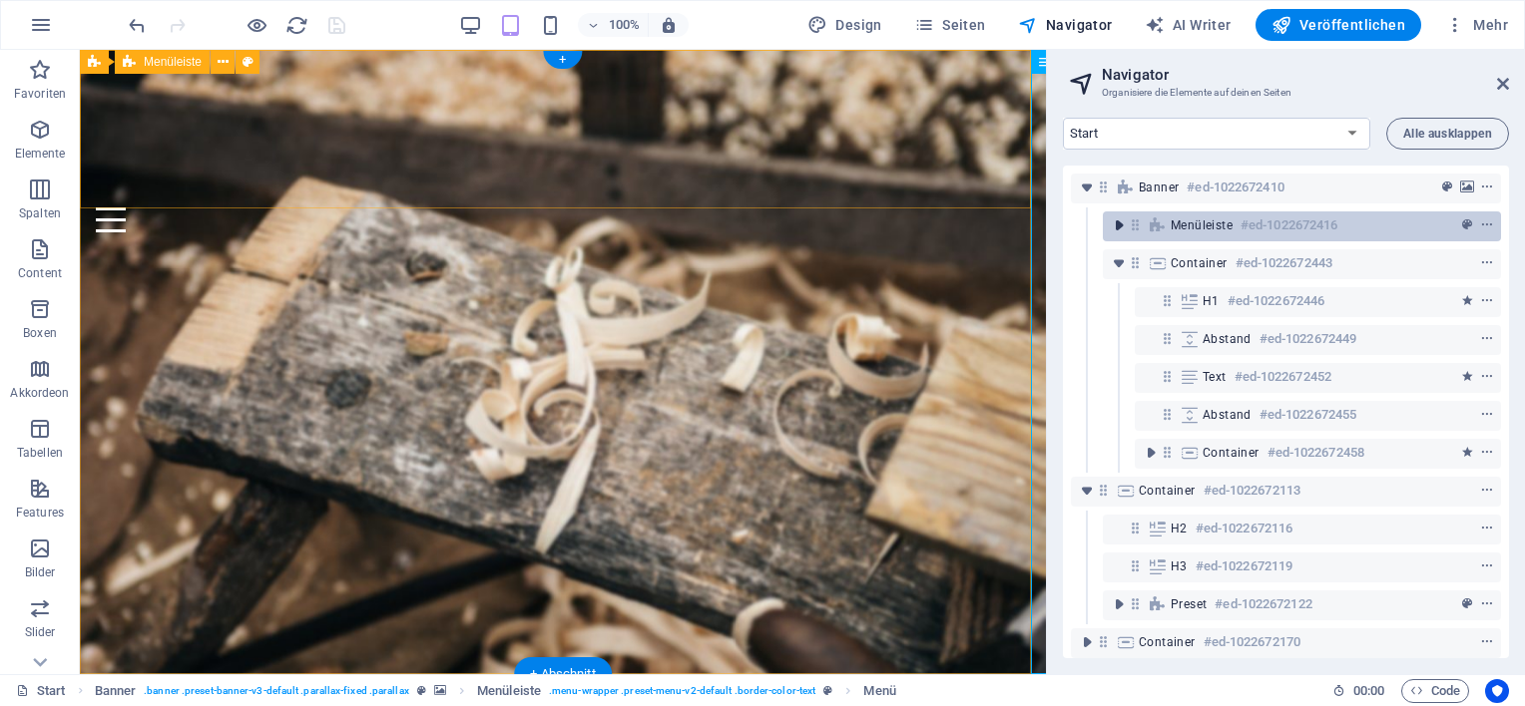
click at [1120, 226] on icon "toggle-expand" at bounding box center [1119, 226] width 20 height 20
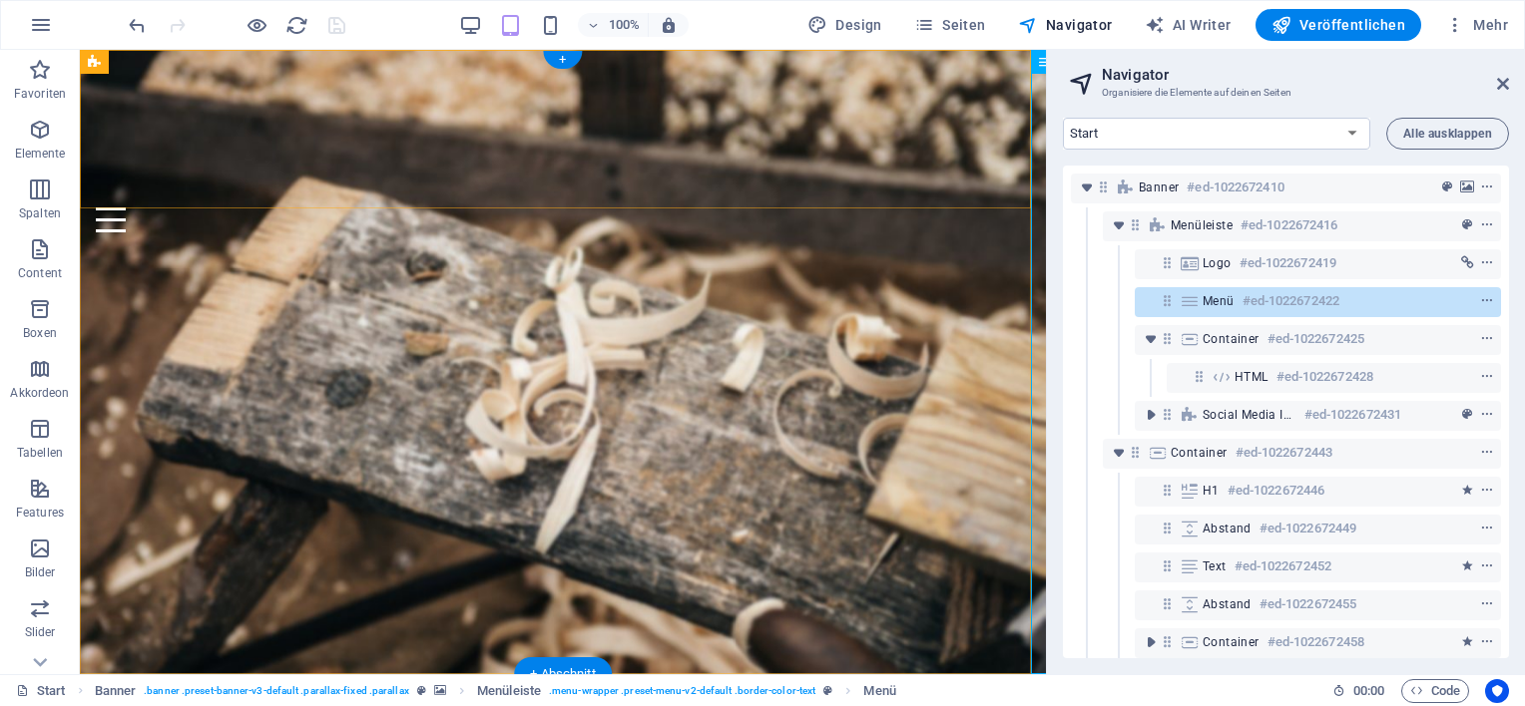
click at [1217, 302] on span "Menü" at bounding box center [1218, 301] width 32 height 16
click at [1482, 301] on icon "context-menu" at bounding box center [1487, 301] width 14 height 14
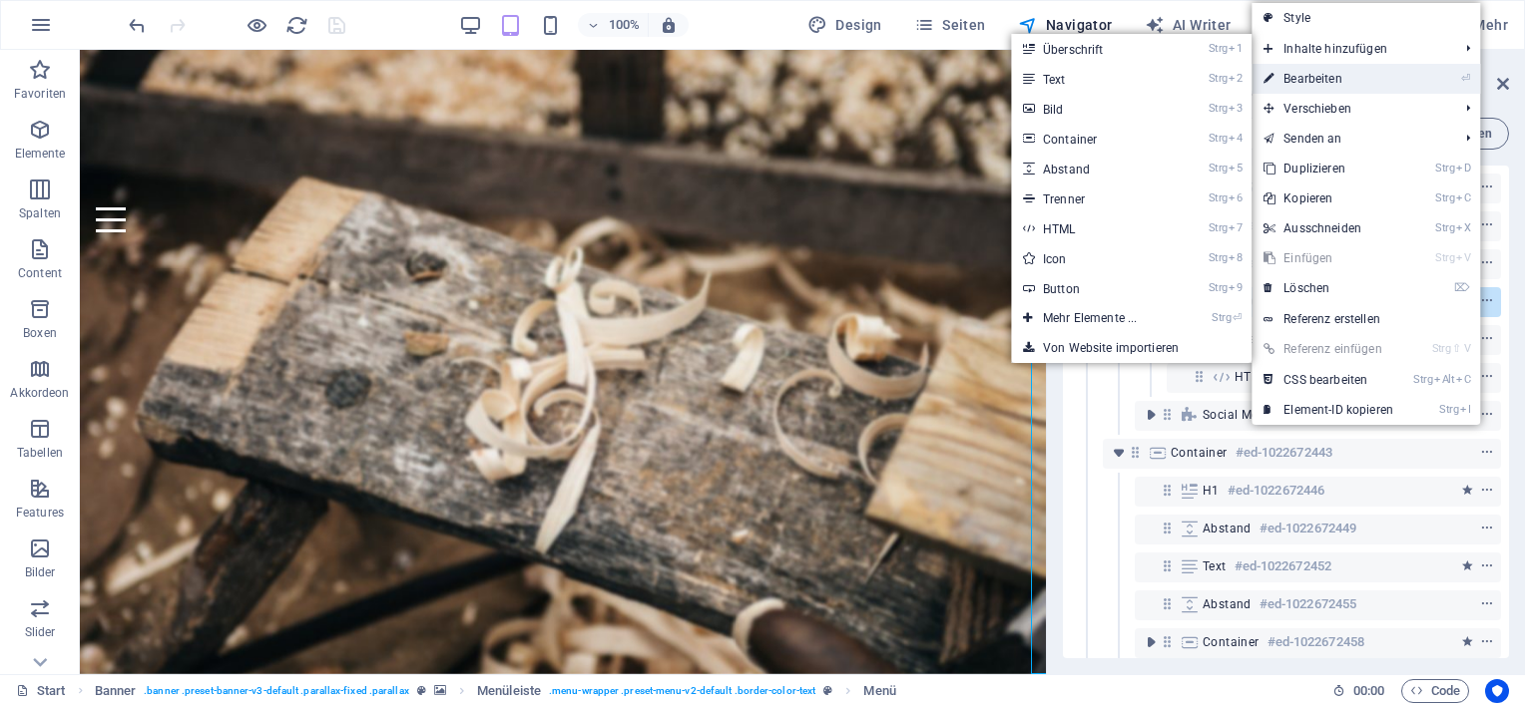
click at [1313, 85] on link "⏎ Bearbeiten" at bounding box center [1328, 79] width 154 height 30
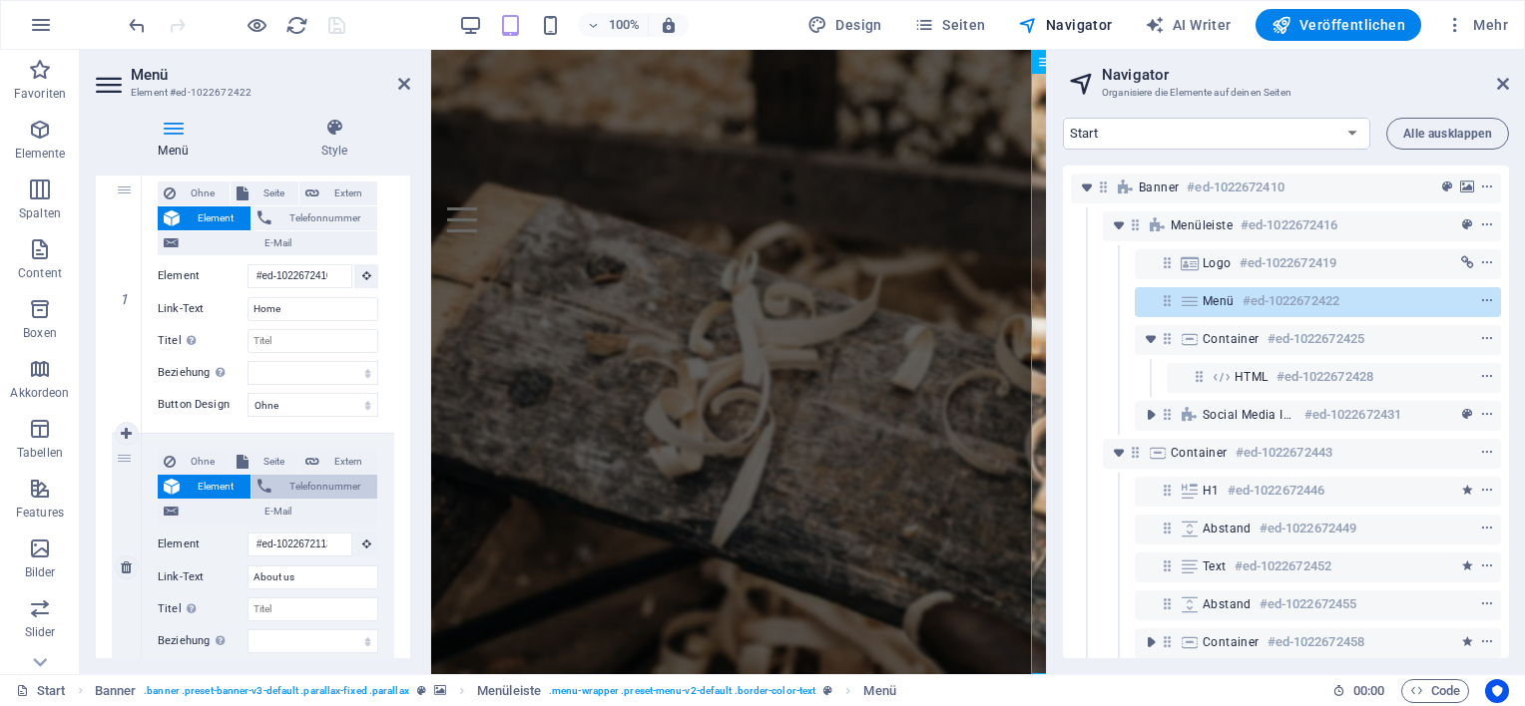
scroll to position [399, 0]
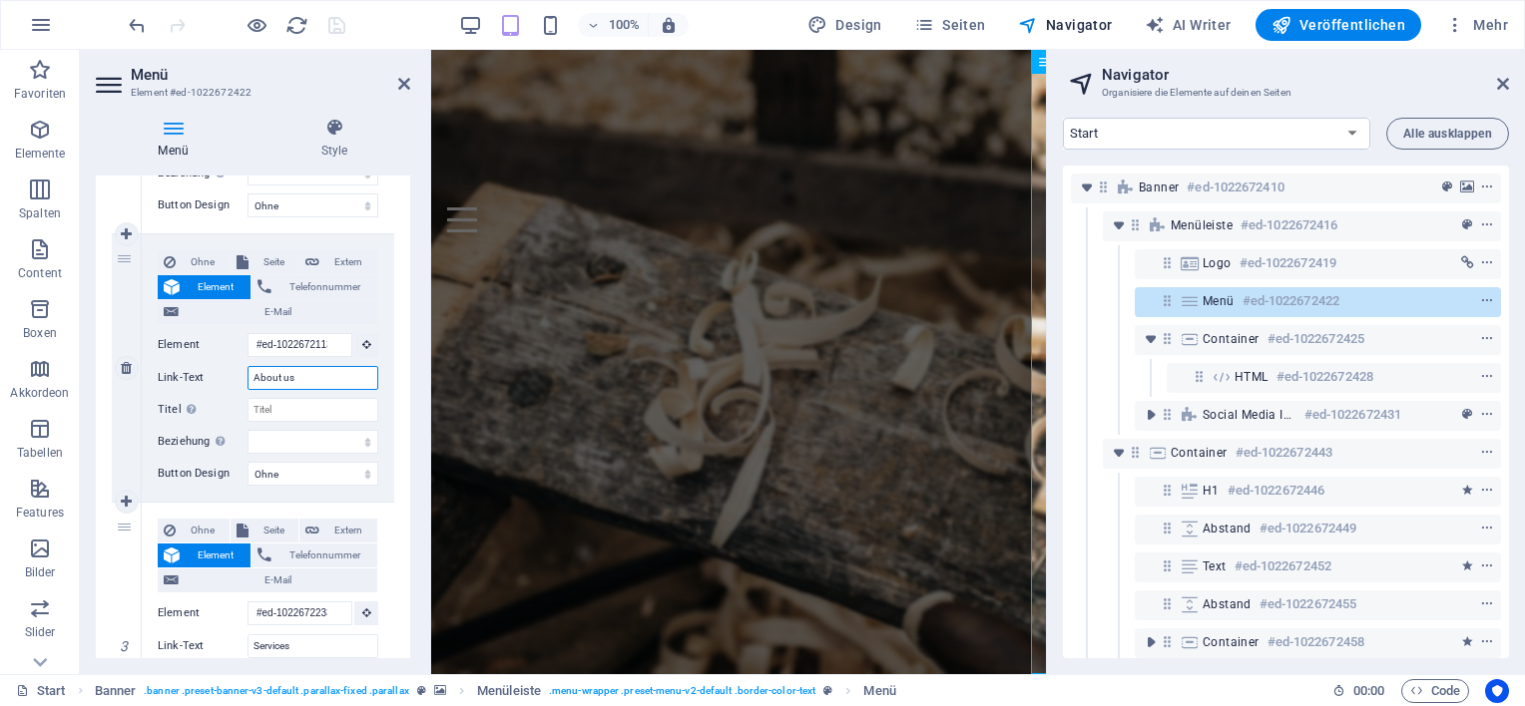
drag, startPoint x: 323, startPoint y: 381, endPoint x: 205, endPoint y: 338, distance: 126.3
click at [239, 375] on div "Link-Text About us" at bounding box center [268, 378] width 221 height 24
type input "Mein Angebot"
select select
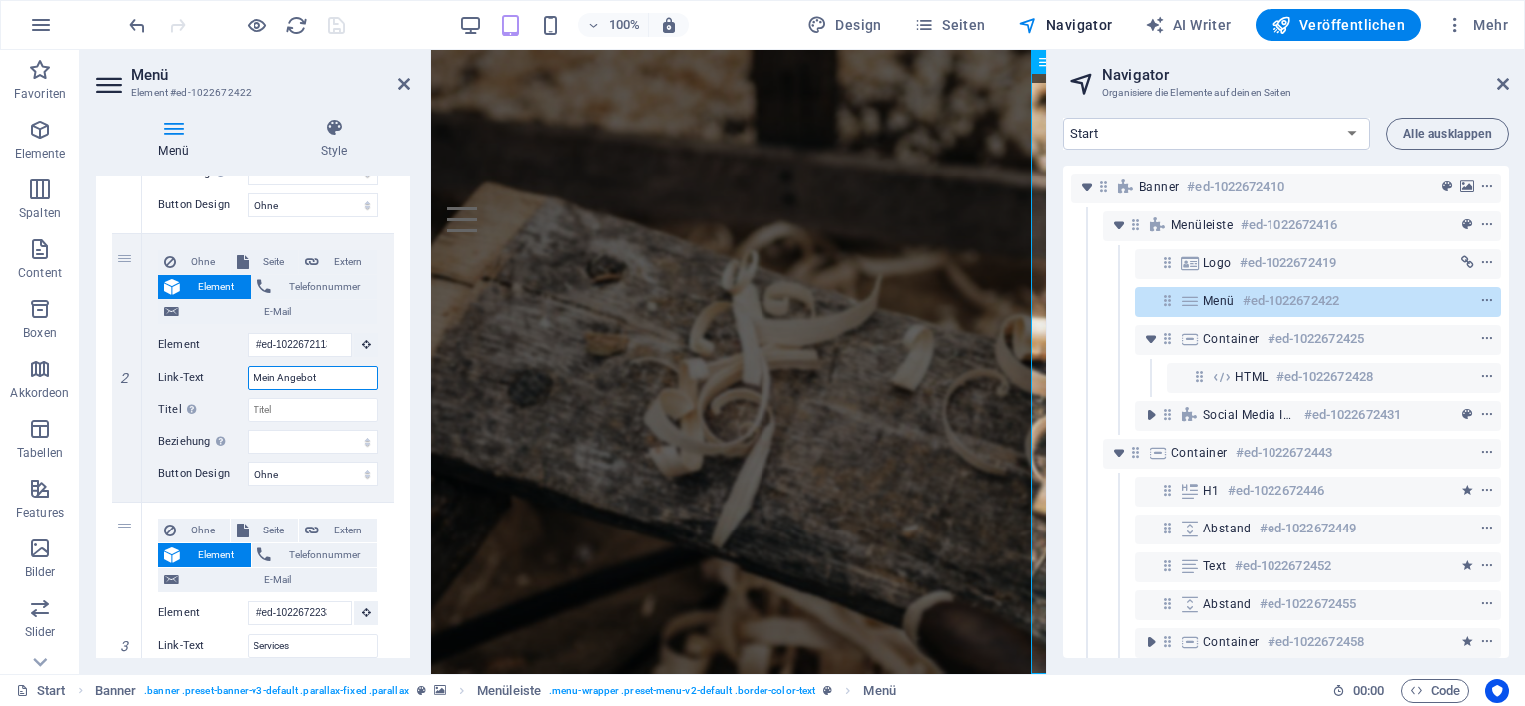
select select
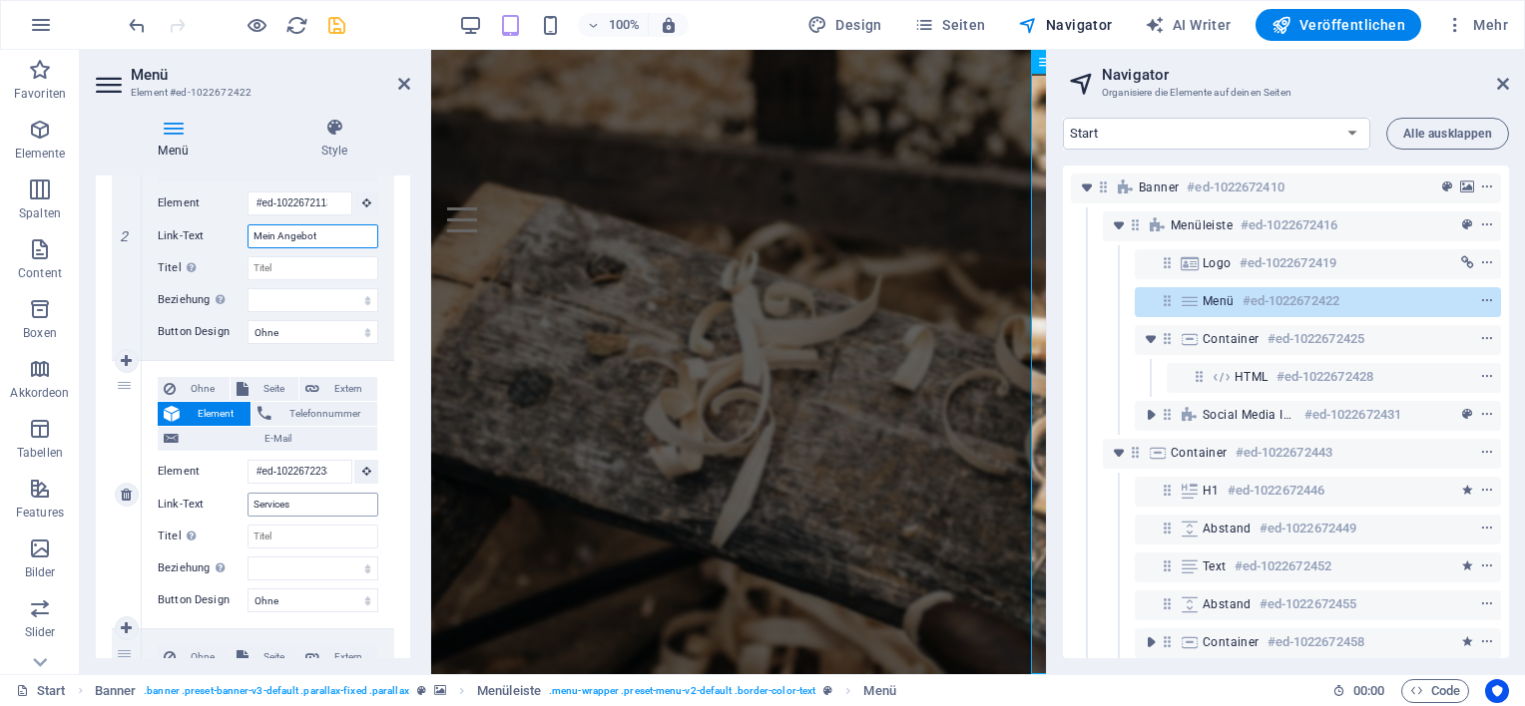
scroll to position [499, 0]
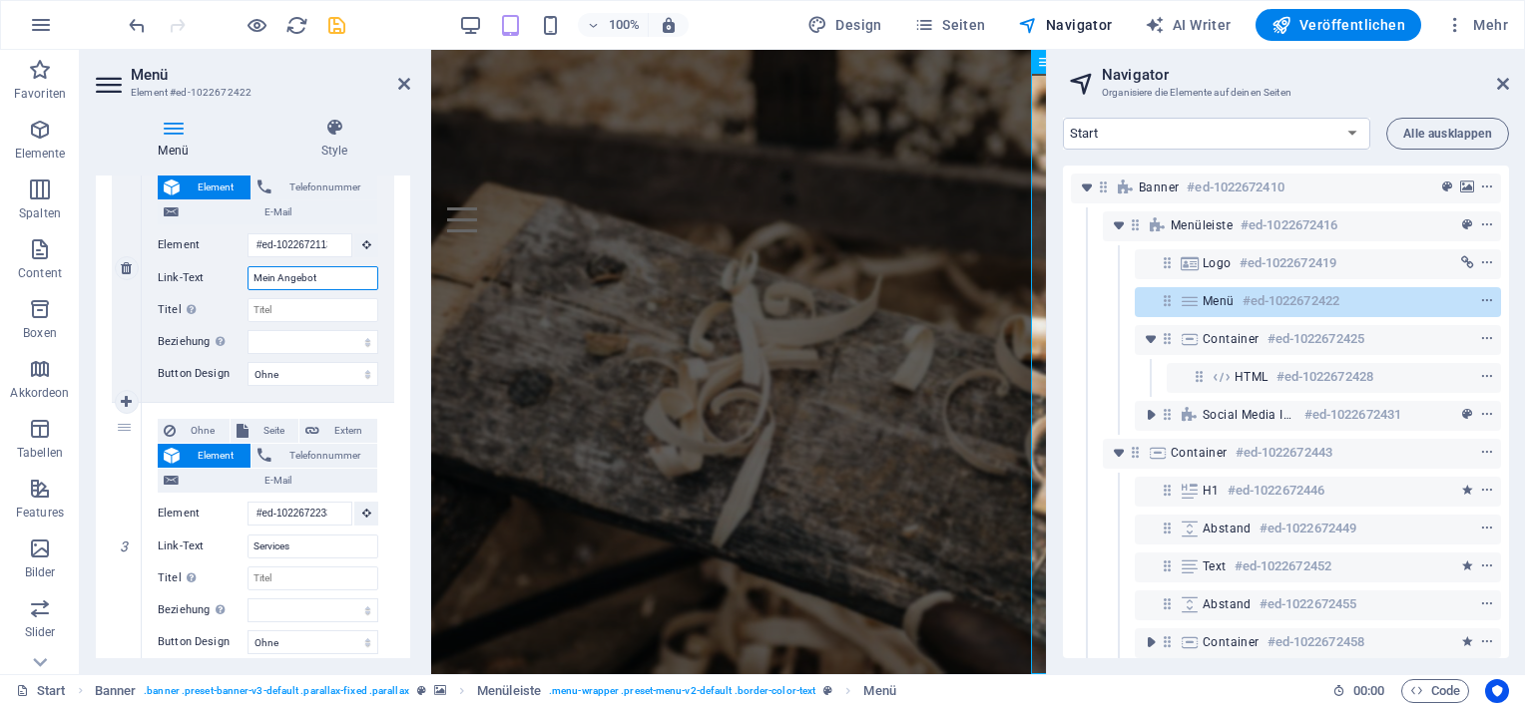
drag, startPoint x: 332, startPoint y: 278, endPoint x: 239, endPoint y: 275, distance: 92.9
click at [239, 275] on div "Link-Text Mein Angebot" at bounding box center [268, 278] width 221 height 24
type input "Service"
select select
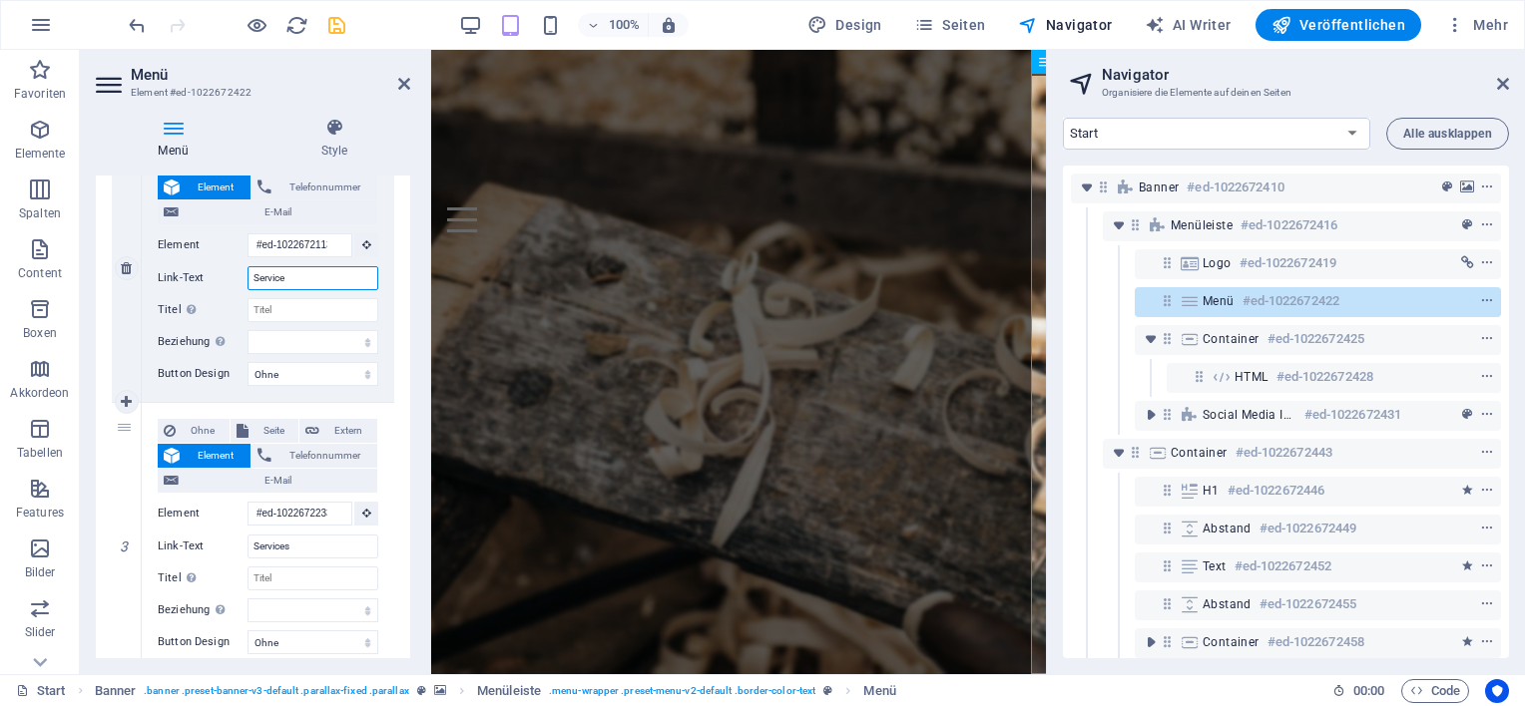
select select
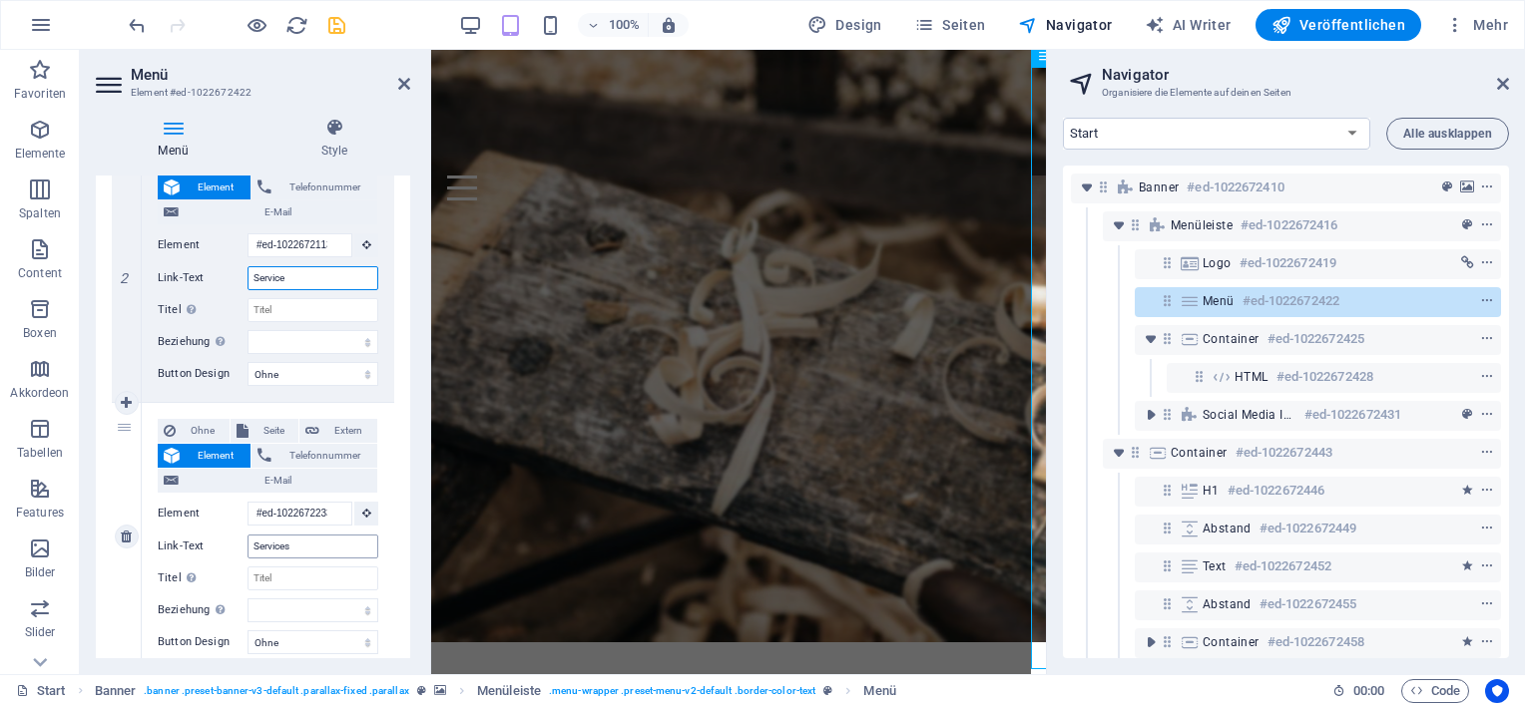
scroll to position [0, 0]
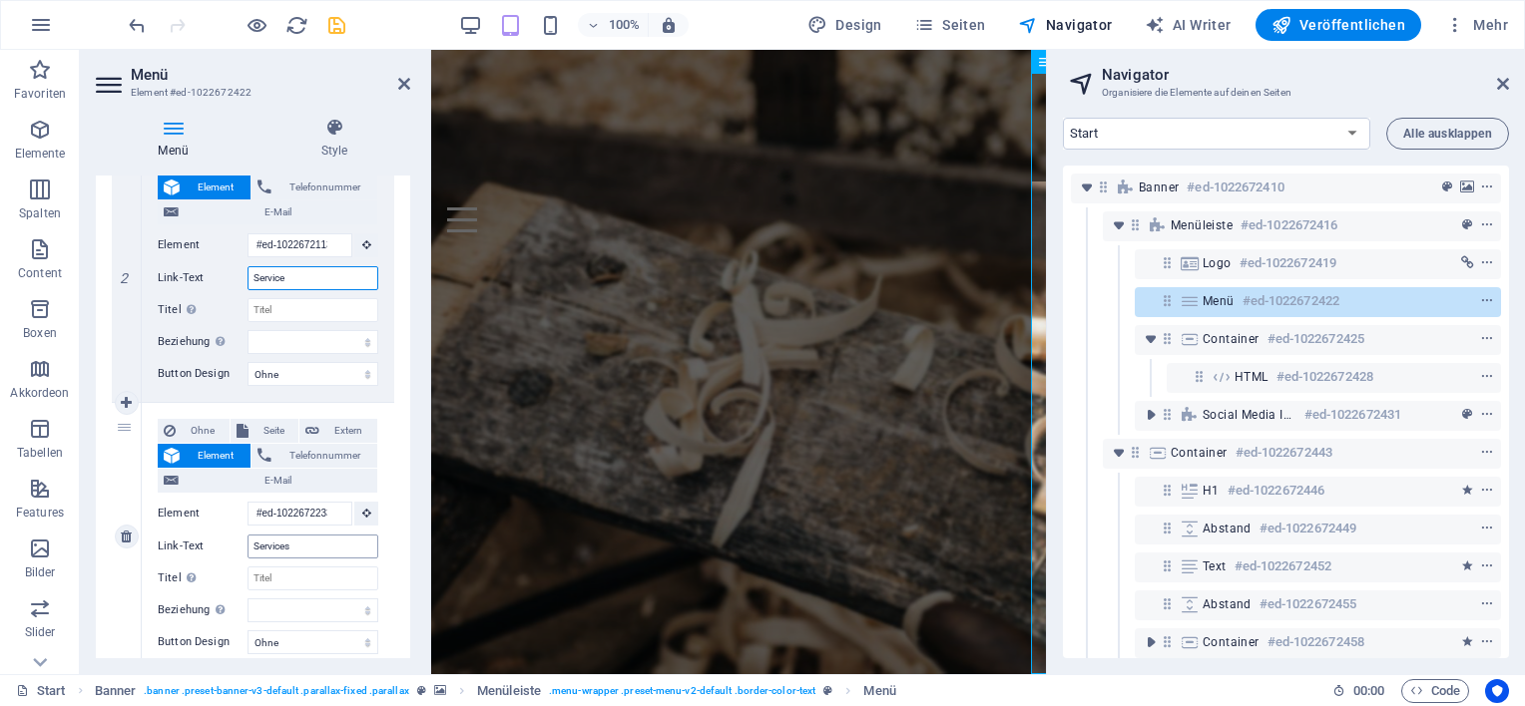
type input "Service"
drag, startPoint x: 319, startPoint y: 547, endPoint x: 239, endPoint y: 545, distance: 79.9
click at [239, 545] on div "Link-Text Services" at bounding box center [268, 547] width 221 height 24
type input "Über Micj"
select select
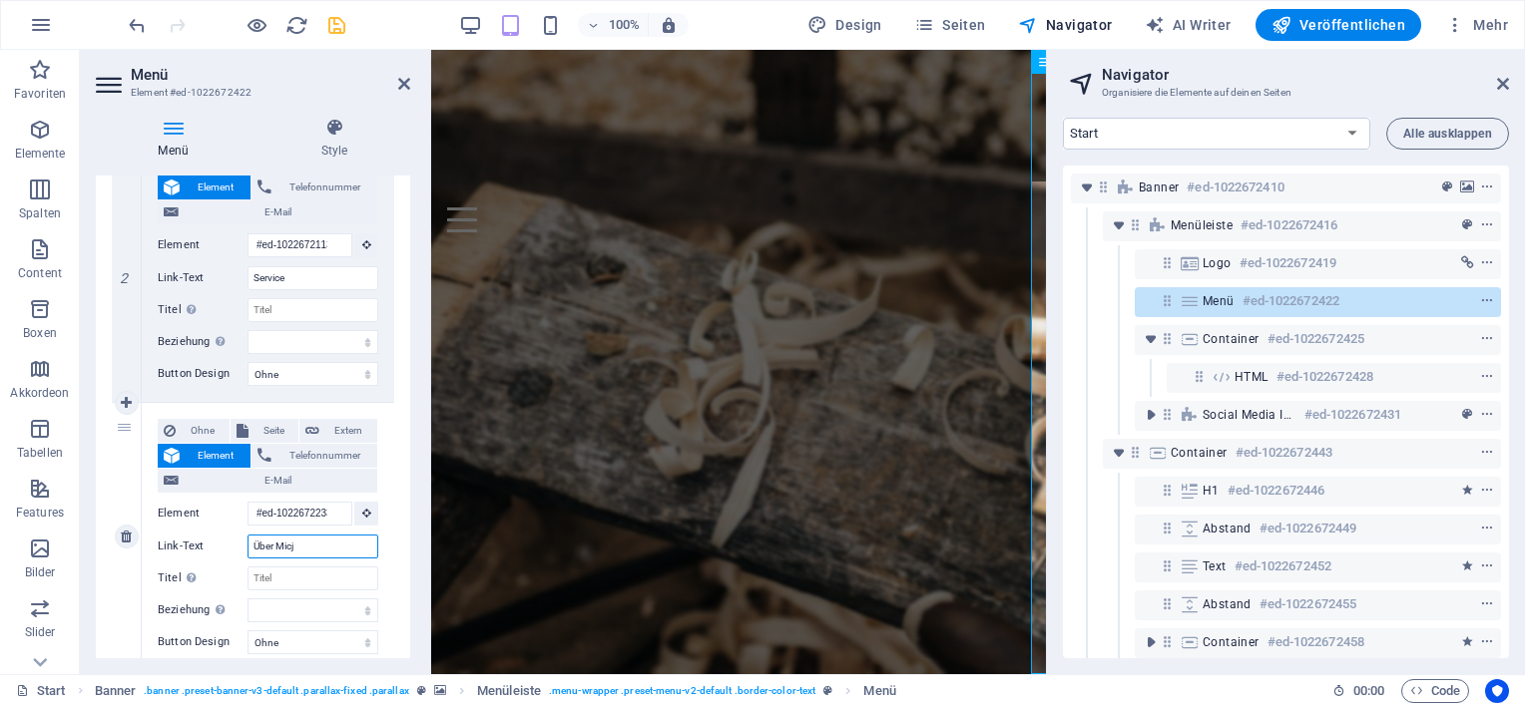
select select
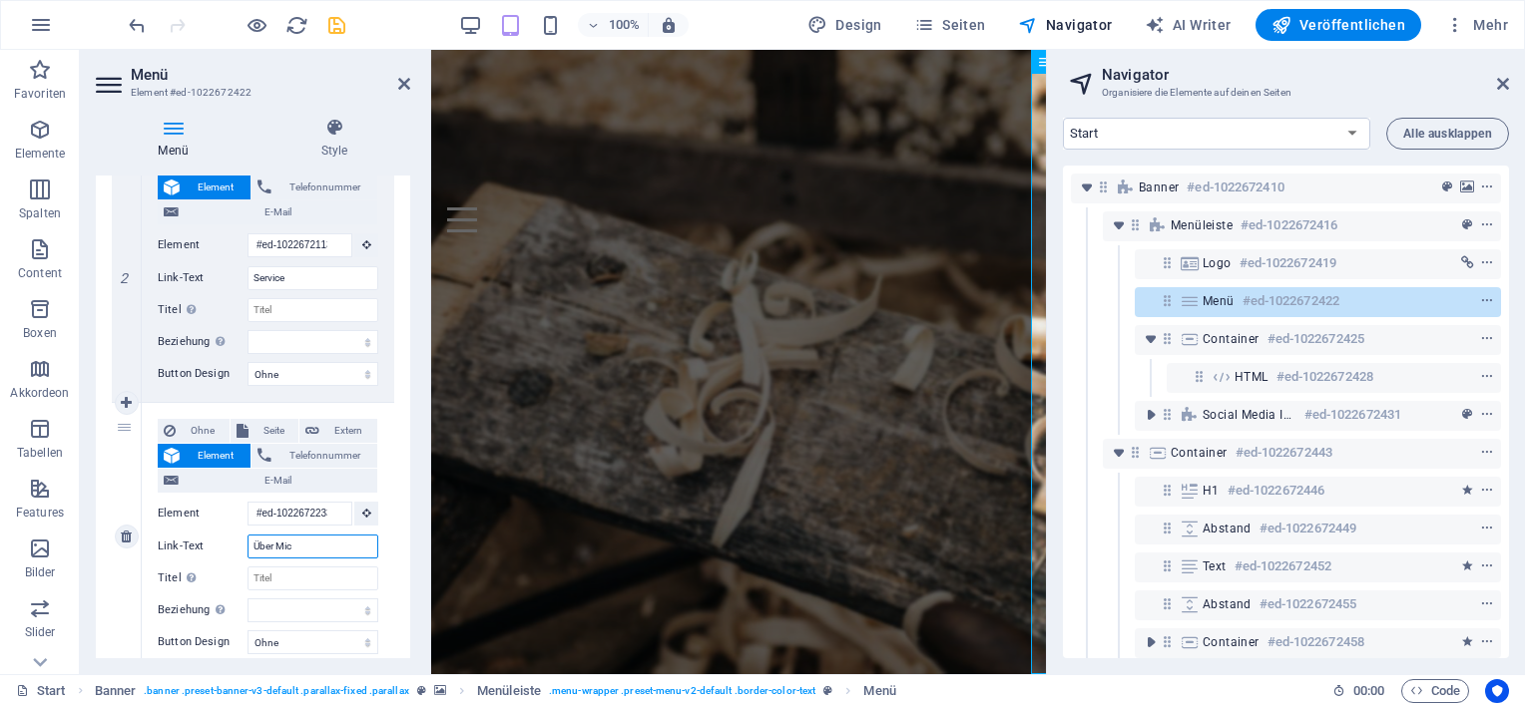
type input "Über Mich"
select select
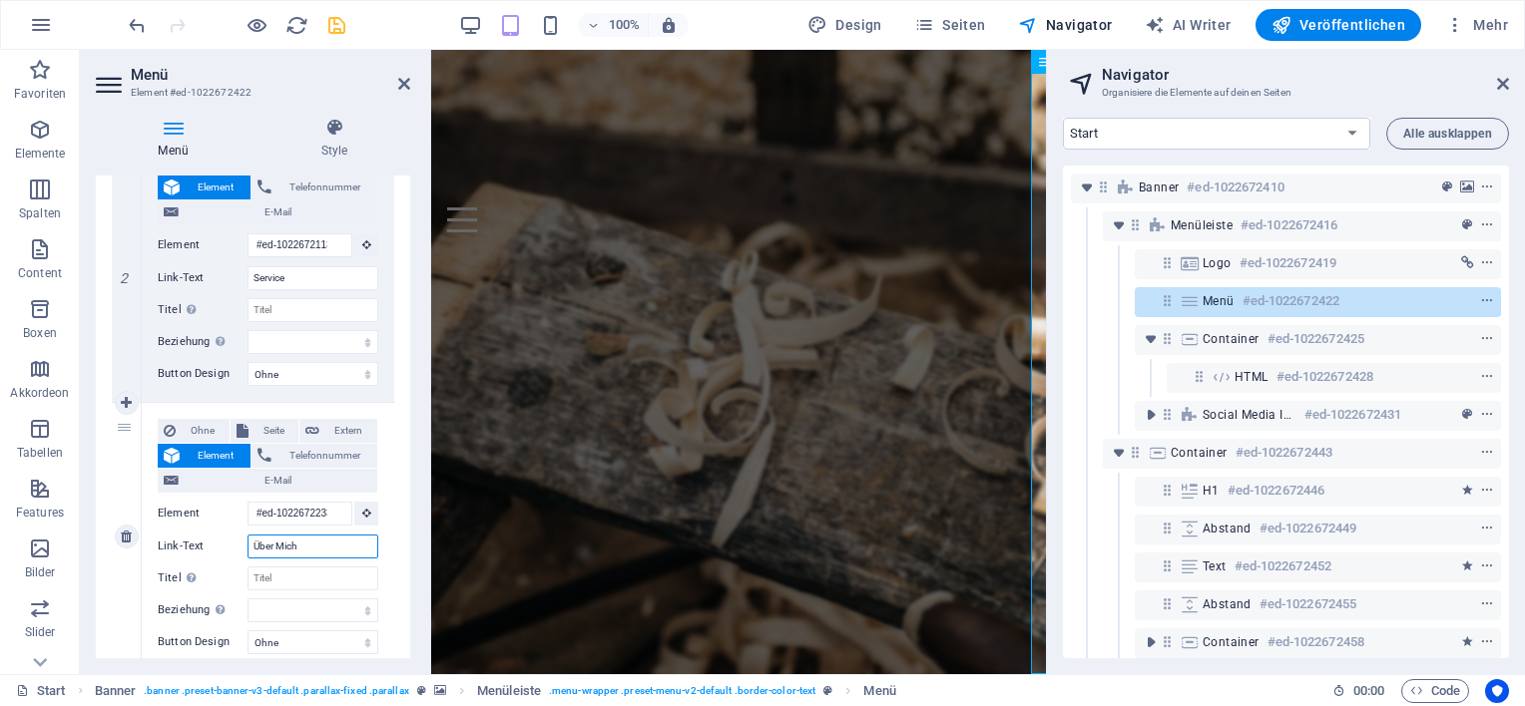
select select
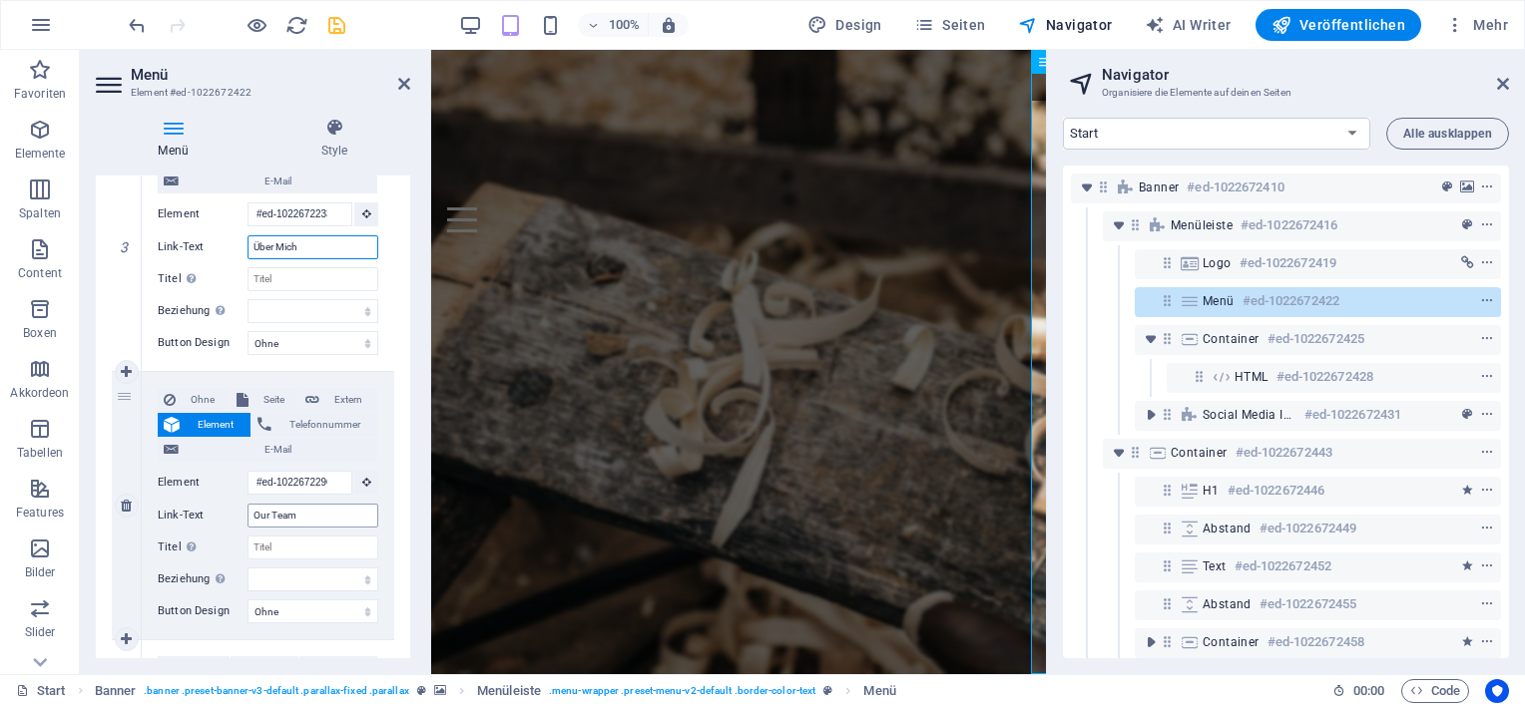
type input "Über Mich"
drag, startPoint x: 307, startPoint y: 519, endPoint x: 244, endPoint y: 507, distance: 64.0
click at [244, 507] on div "Link-Text Our Team" at bounding box center [268, 516] width 221 height 24
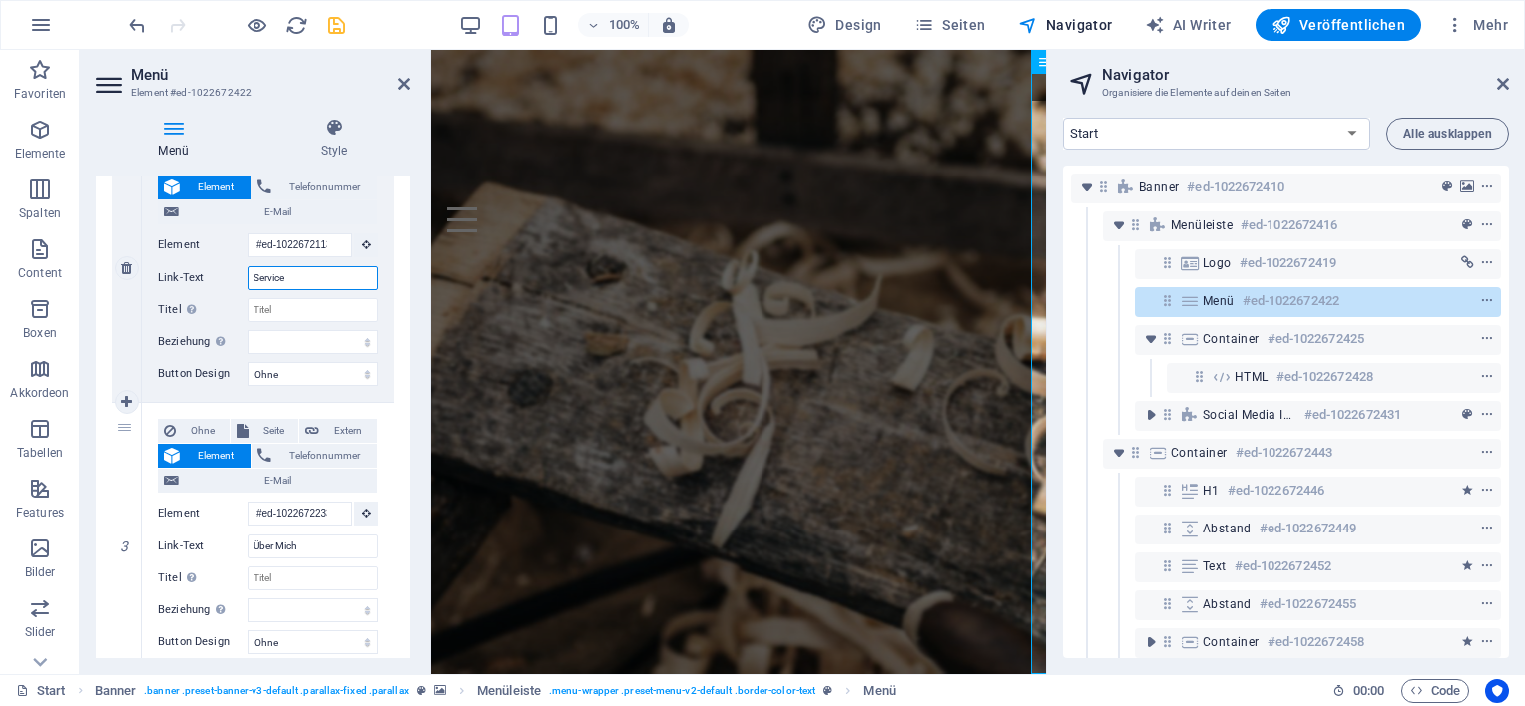
drag, startPoint x: 295, startPoint y: 284, endPoint x: 233, endPoint y: 285, distance: 62.9
click at [233, 285] on div "Link-Text Service" at bounding box center [268, 278] width 221 height 24
type input "Leistungen"
select select
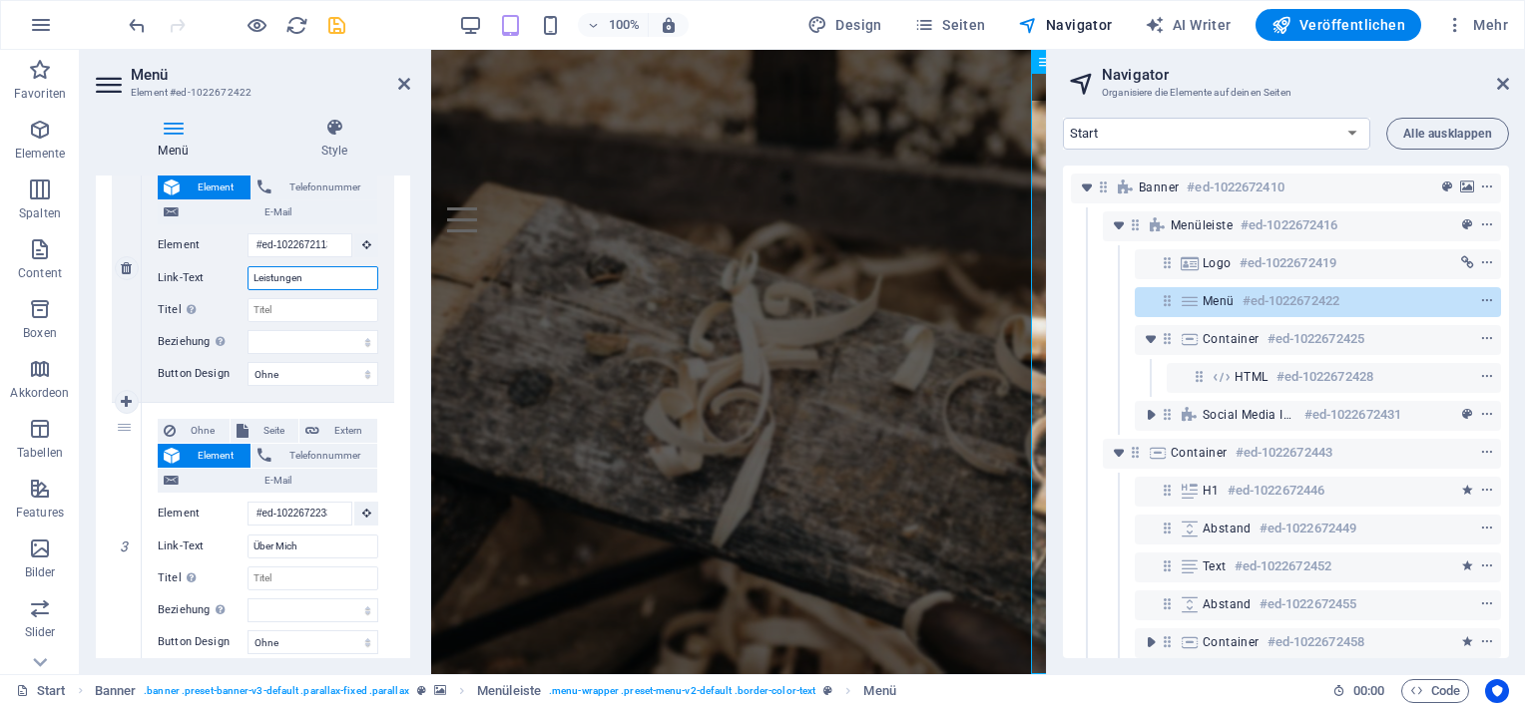
select select
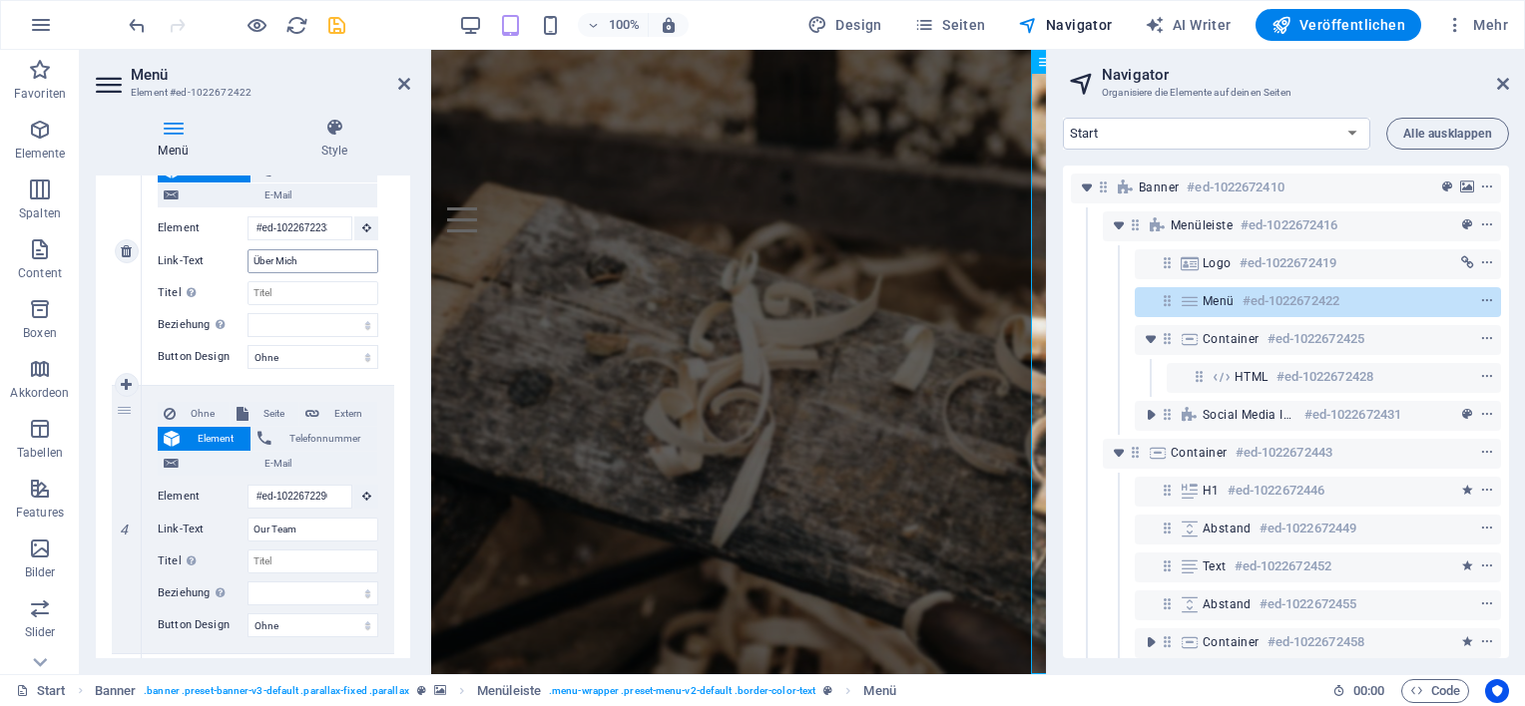
scroll to position [798, 0]
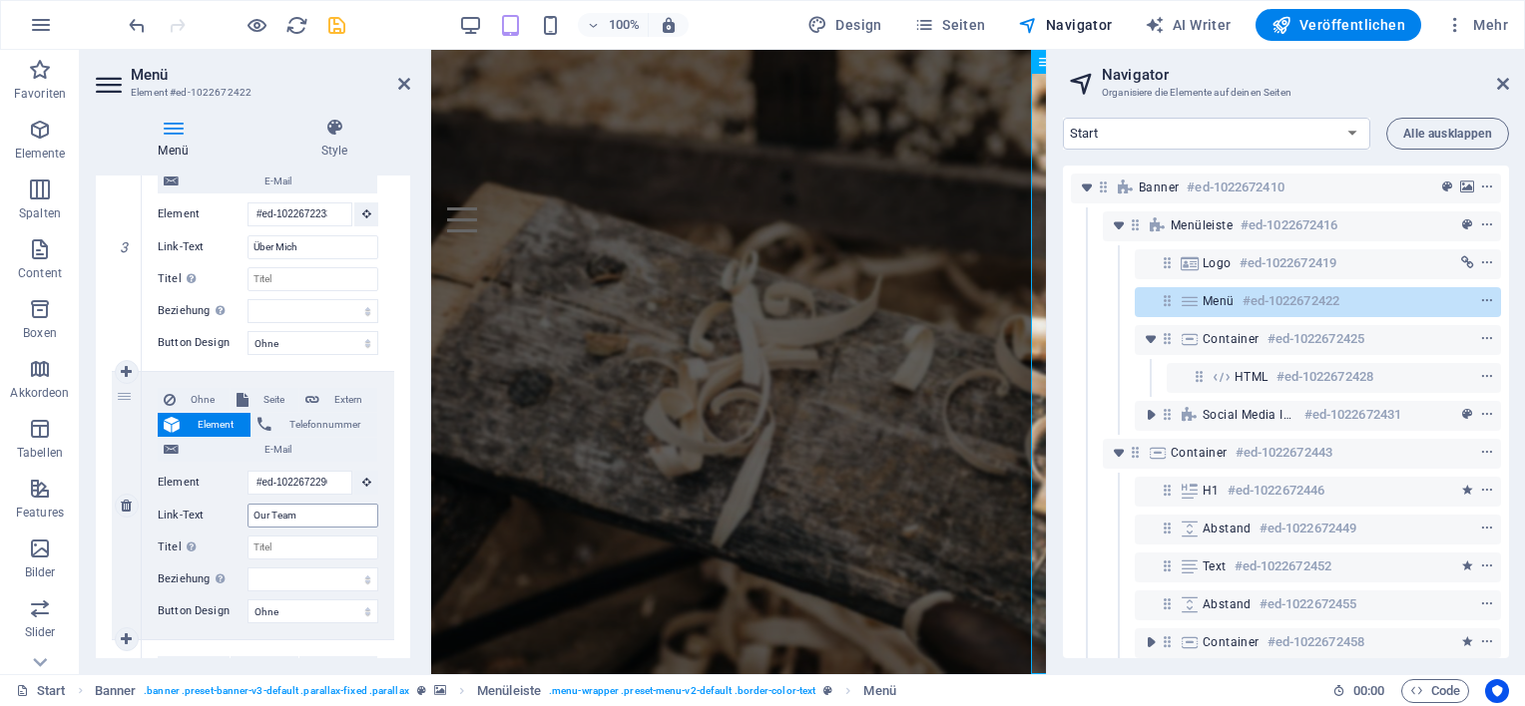
type input "Leistungen"
drag, startPoint x: 303, startPoint y: 513, endPoint x: 244, endPoint y: 515, distance: 58.9
click at [244, 515] on div "Link-Text Our Team" at bounding box center [268, 516] width 221 height 24
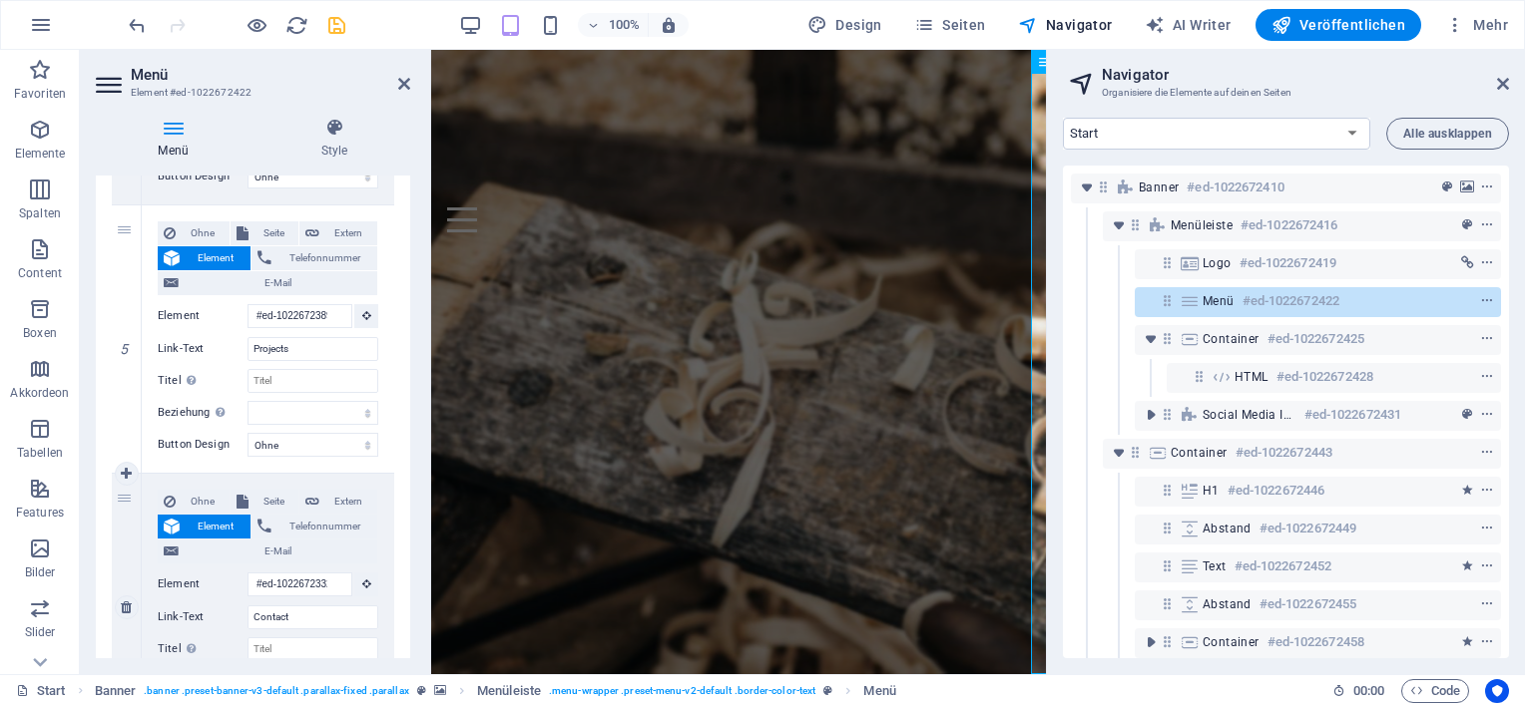
scroll to position [1397, 0]
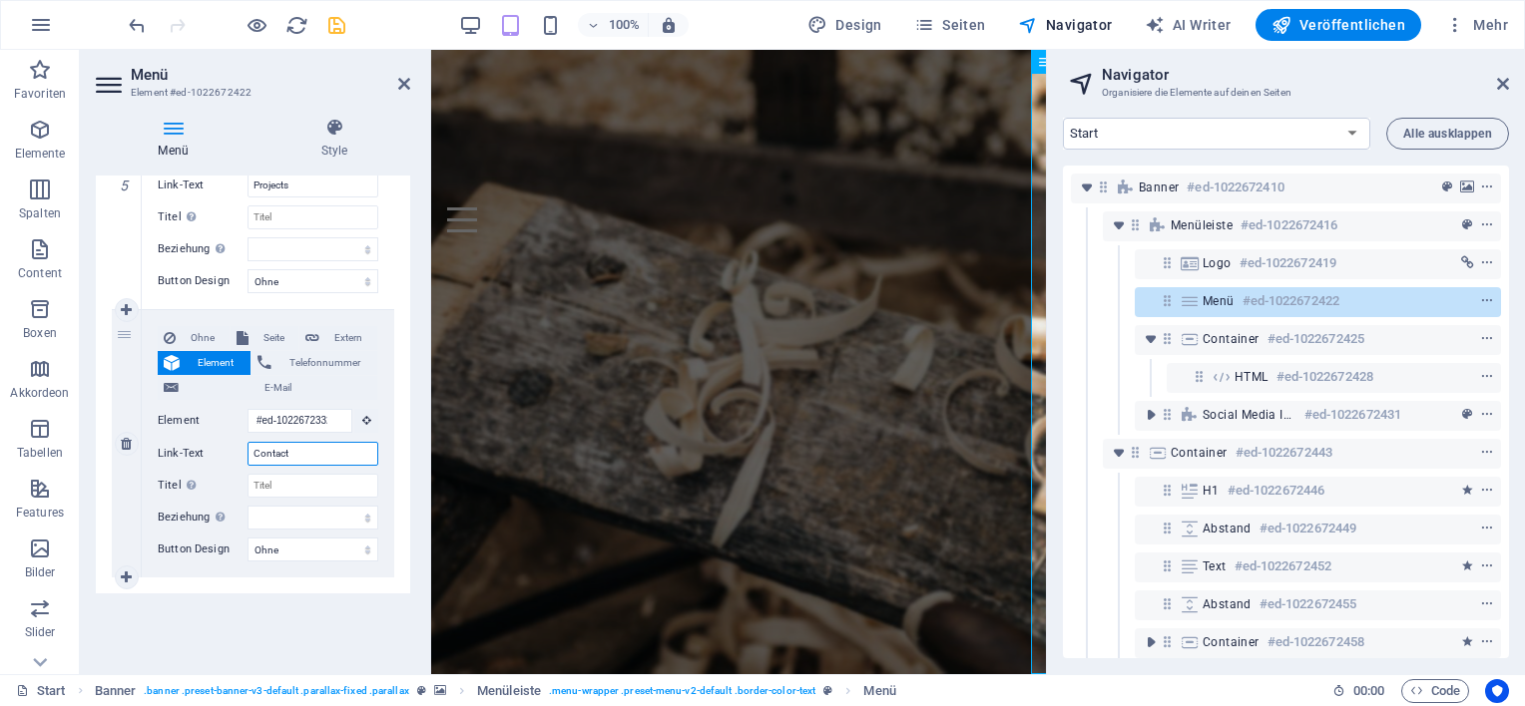
drag, startPoint x: 304, startPoint y: 455, endPoint x: 237, endPoint y: 449, distance: 67.1
click at [237, 449] on div "Link-Text Contact" at bounding box center [268, 454] width 221 height 24
type input "Immobilien"
select select
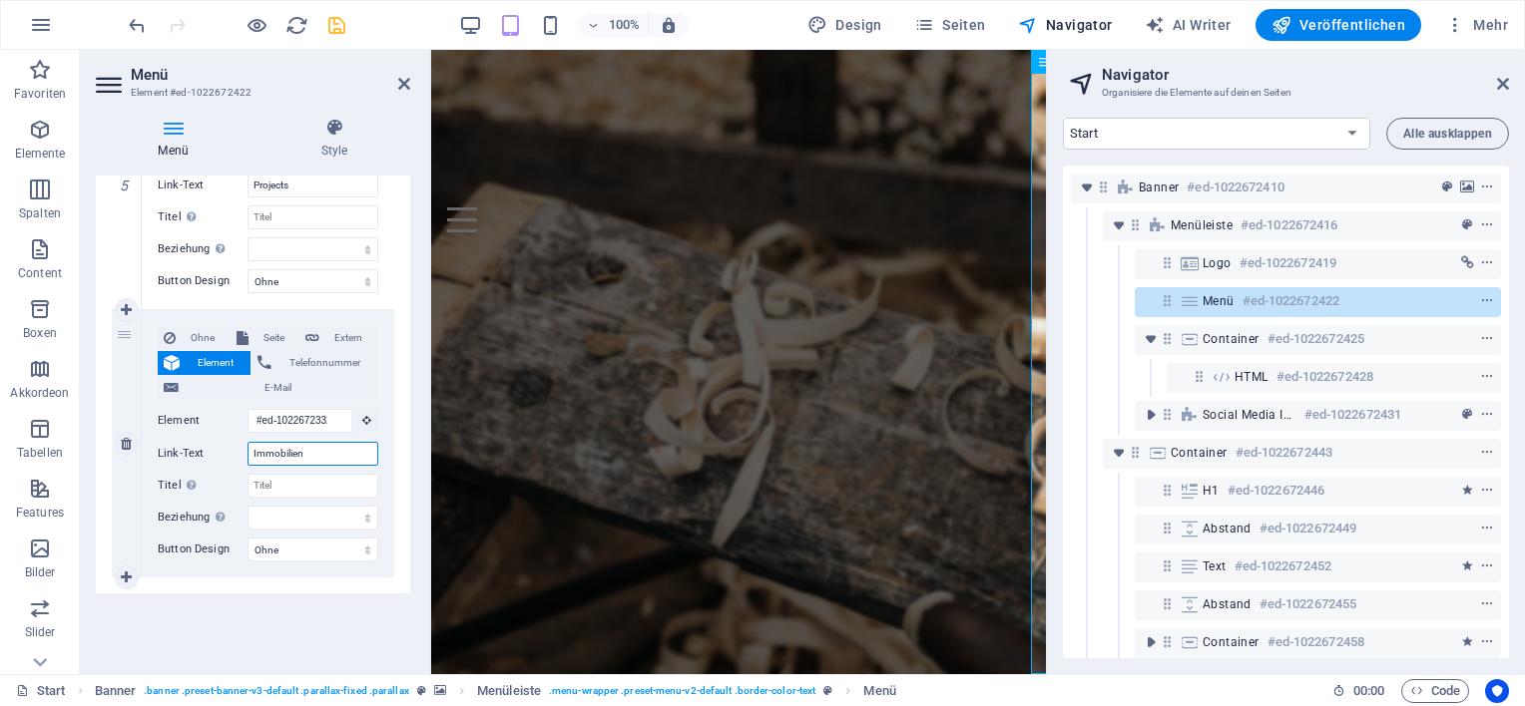
select select
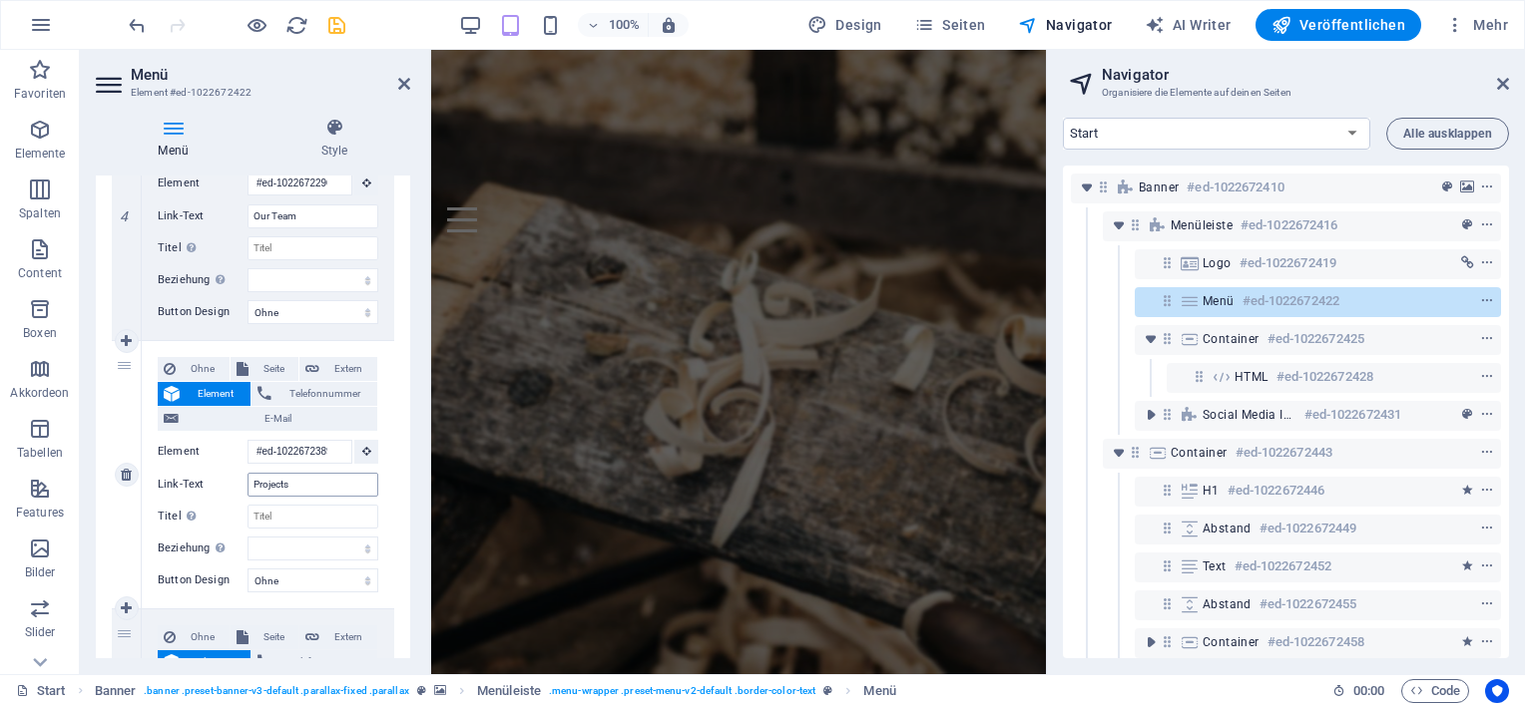
scroll to position [0, 0]
type input "Immobilien"
drag, startPoint x: 304, startPoint y: 485, endPoint x: 230, endPoint y: 485, distance: 74.8
click at [231, 485] on div "Link-Text Projects" at bounding box center [268, 485] width 221 height 24
type input "Kontakt"
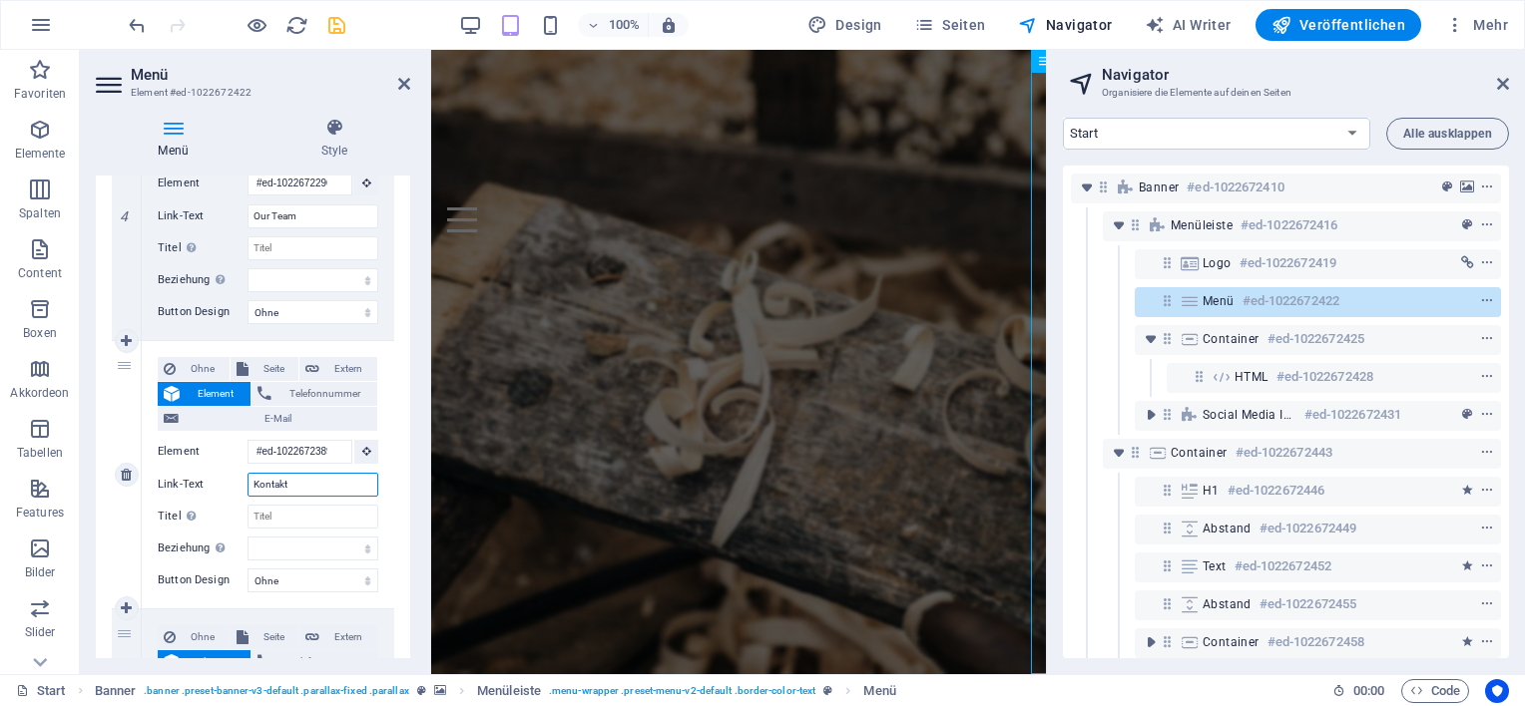
select select
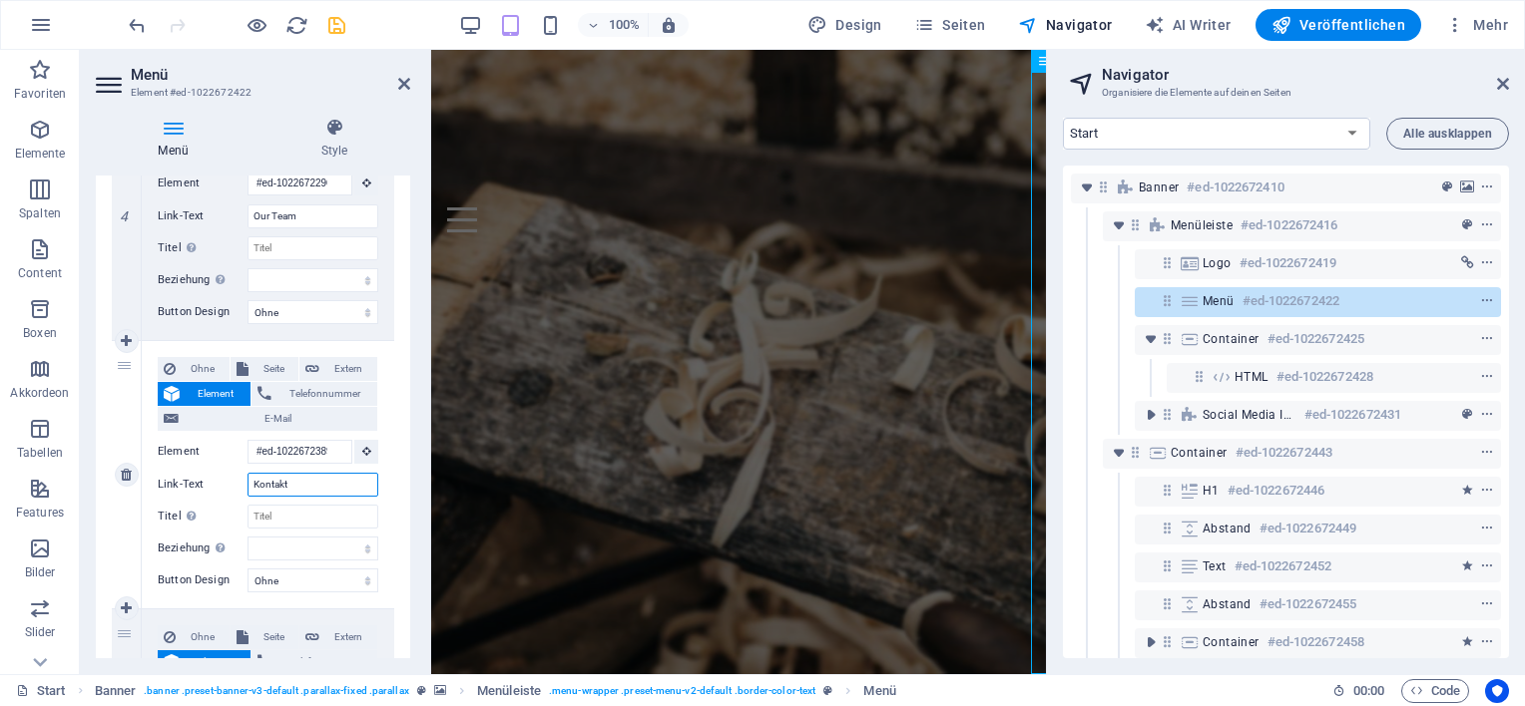
select select
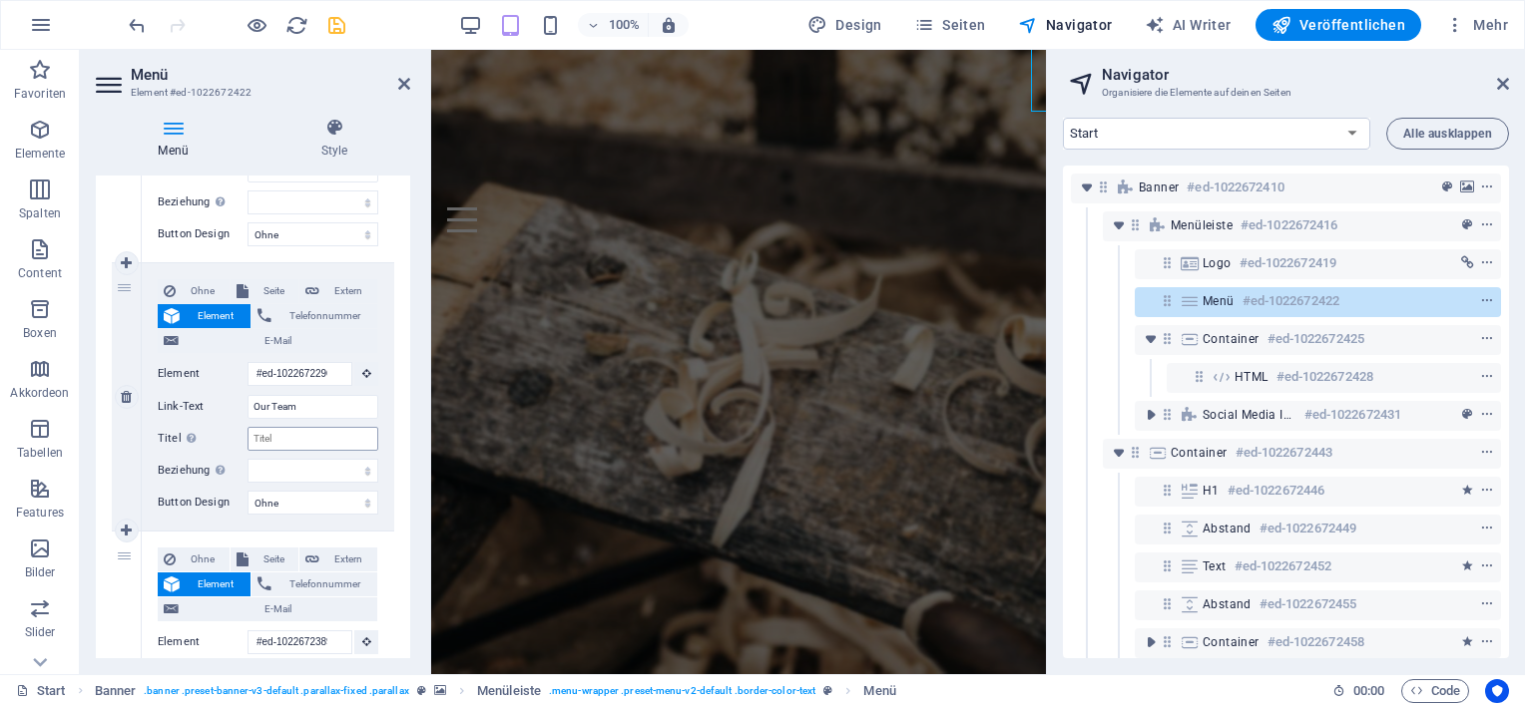
scroll to position [898, 0]
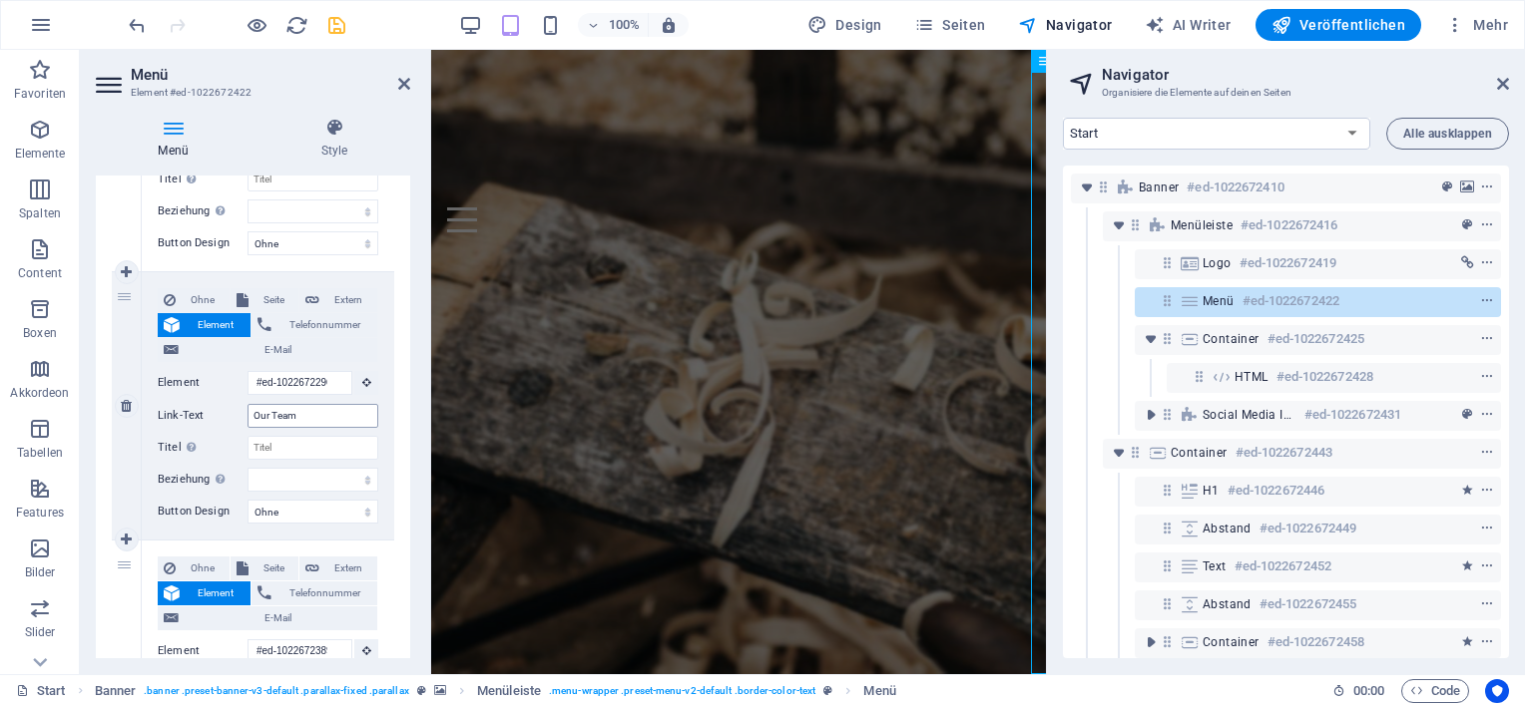
type input "Kontakt"
click at [309, 419] on input "Our Team" at bounding box center [312, 416] width 131 height 24
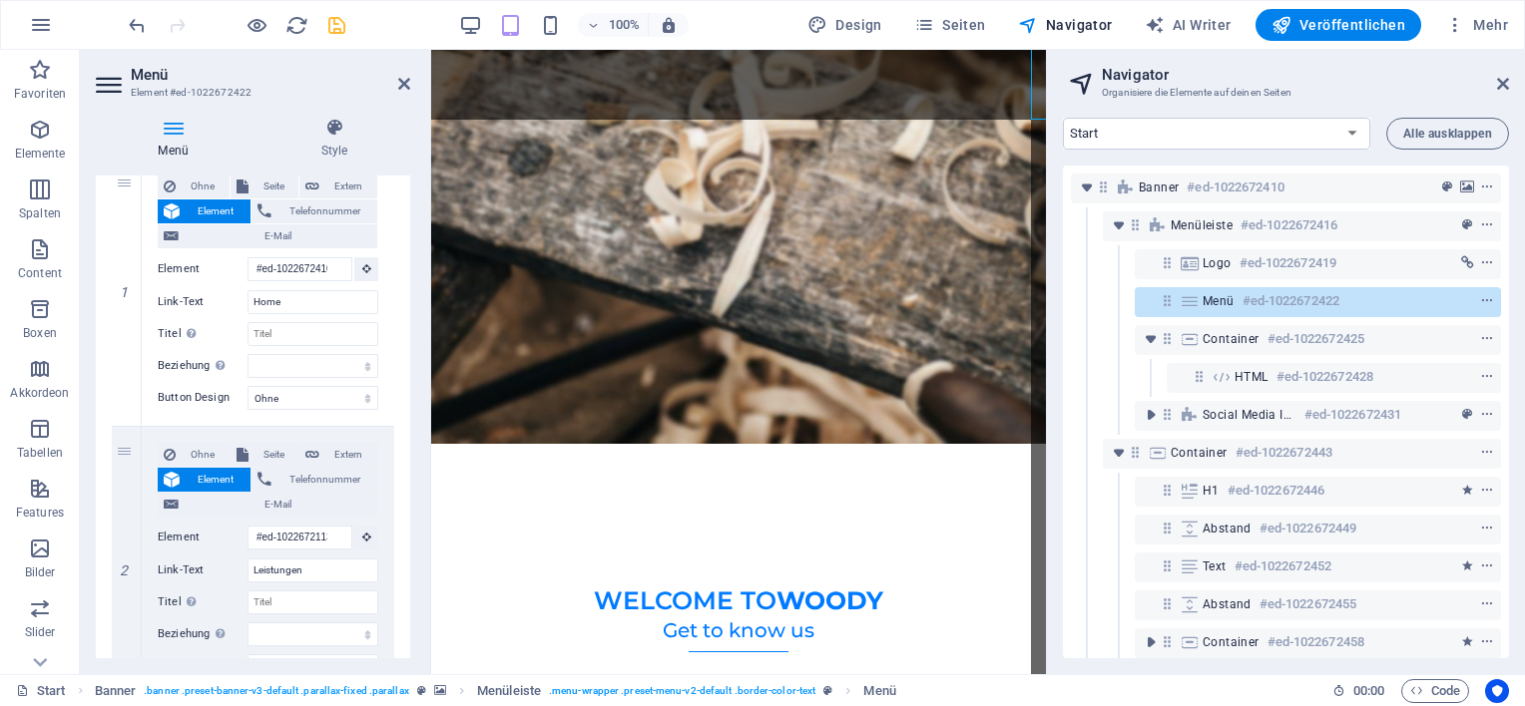
scroll to position [0, 0]
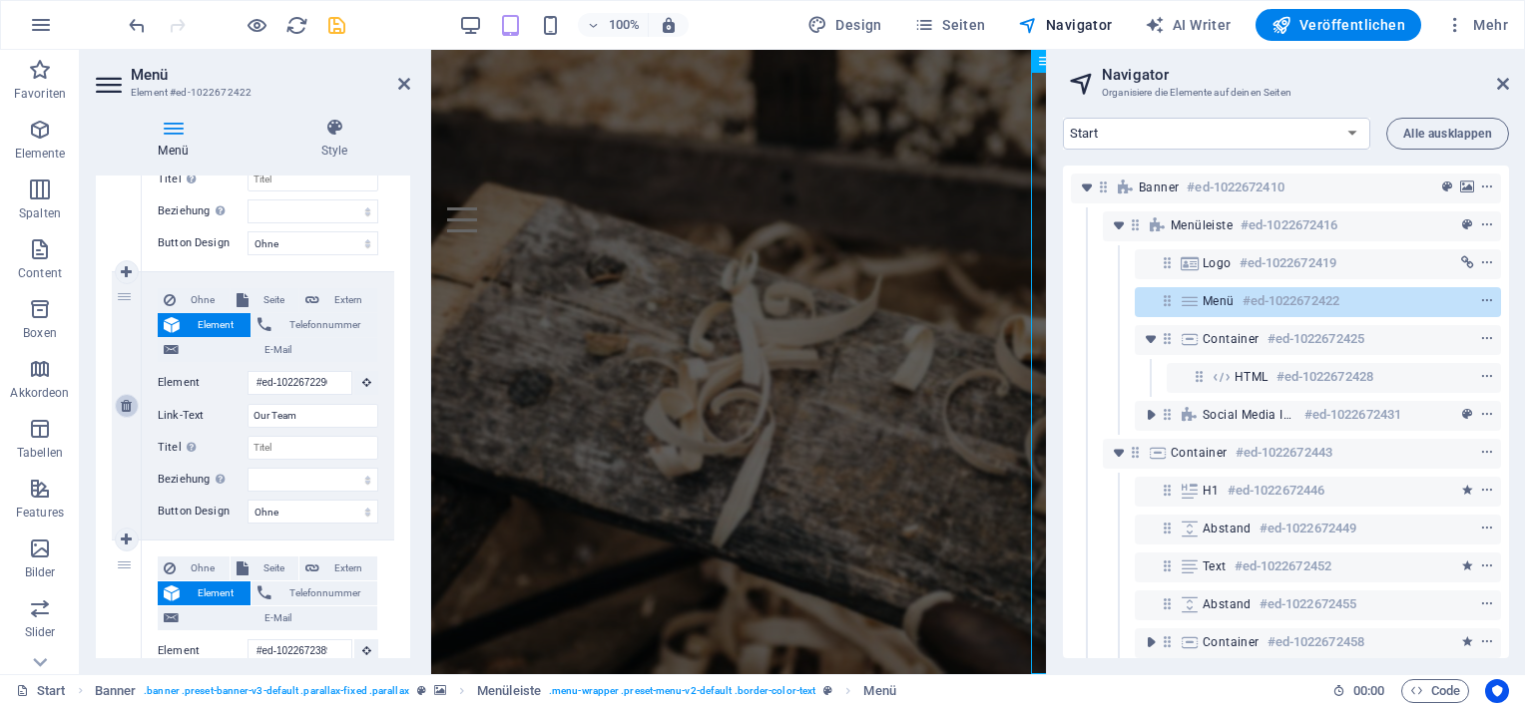
click at [123, 408] on icon at bounding box center [126, 406] width 11 height 14
select select
type input "#ed-1022672389"
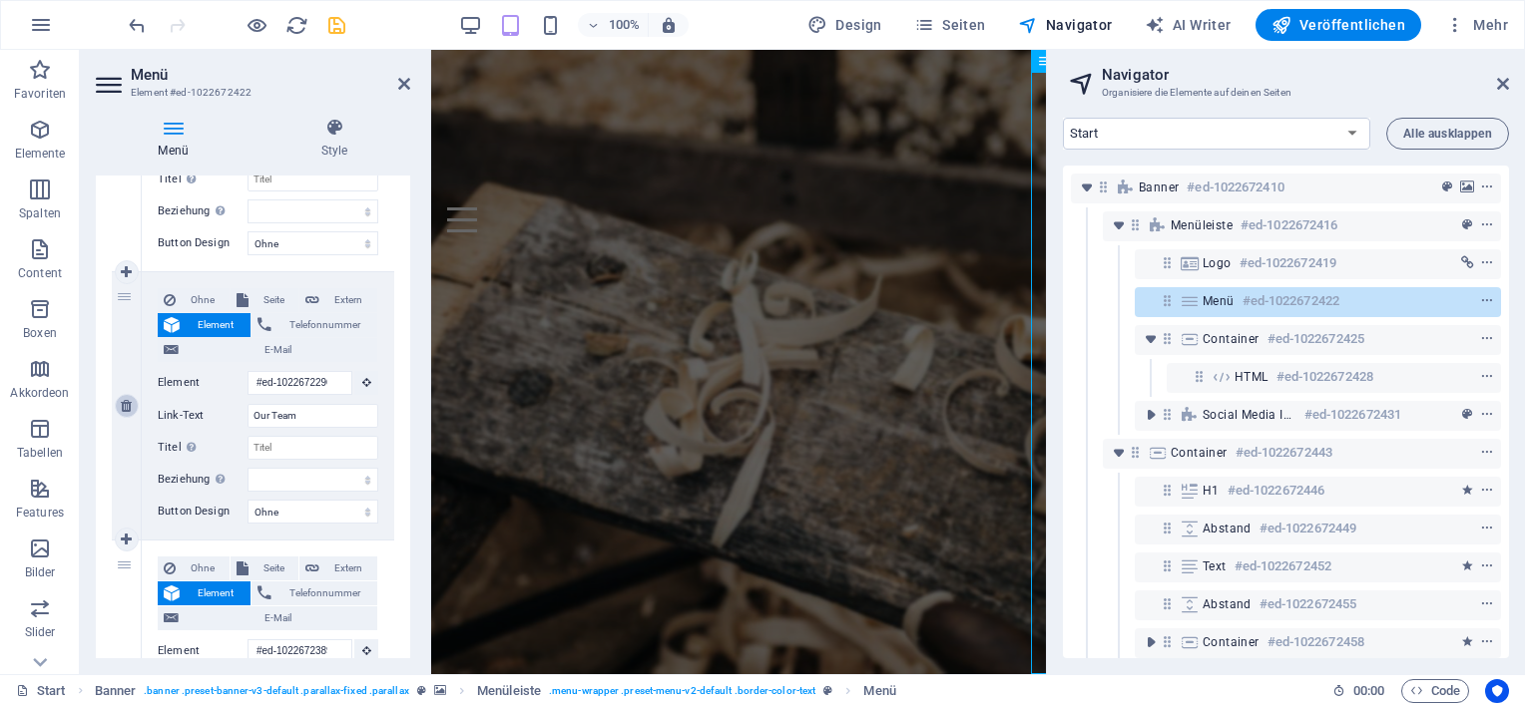
type input "Kontakt"
select select
type input "#ed-1022672332"
type input "Immobilien"
select select
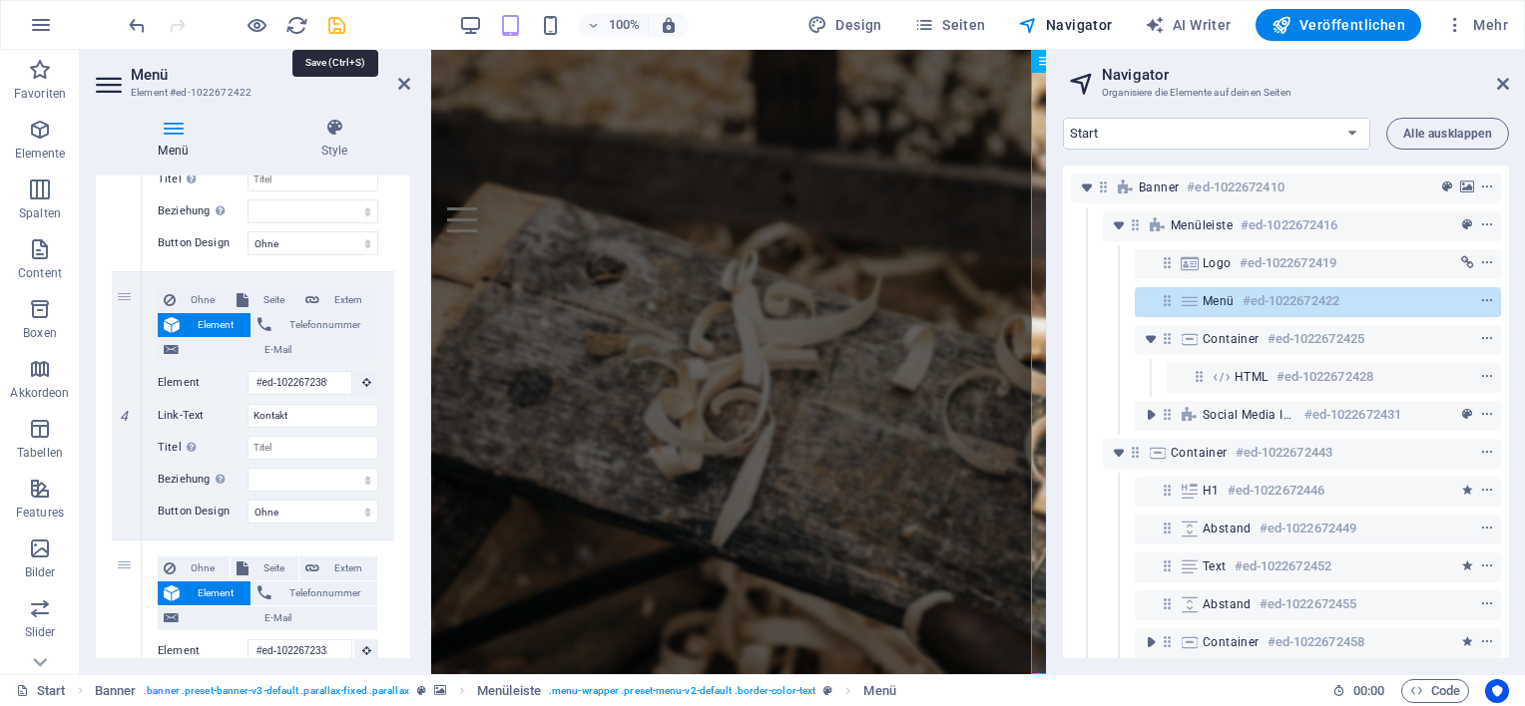
click at [343, 26] on icon "save" at bounding box center [336, 25] width 23 height 23
checkbox input "false"
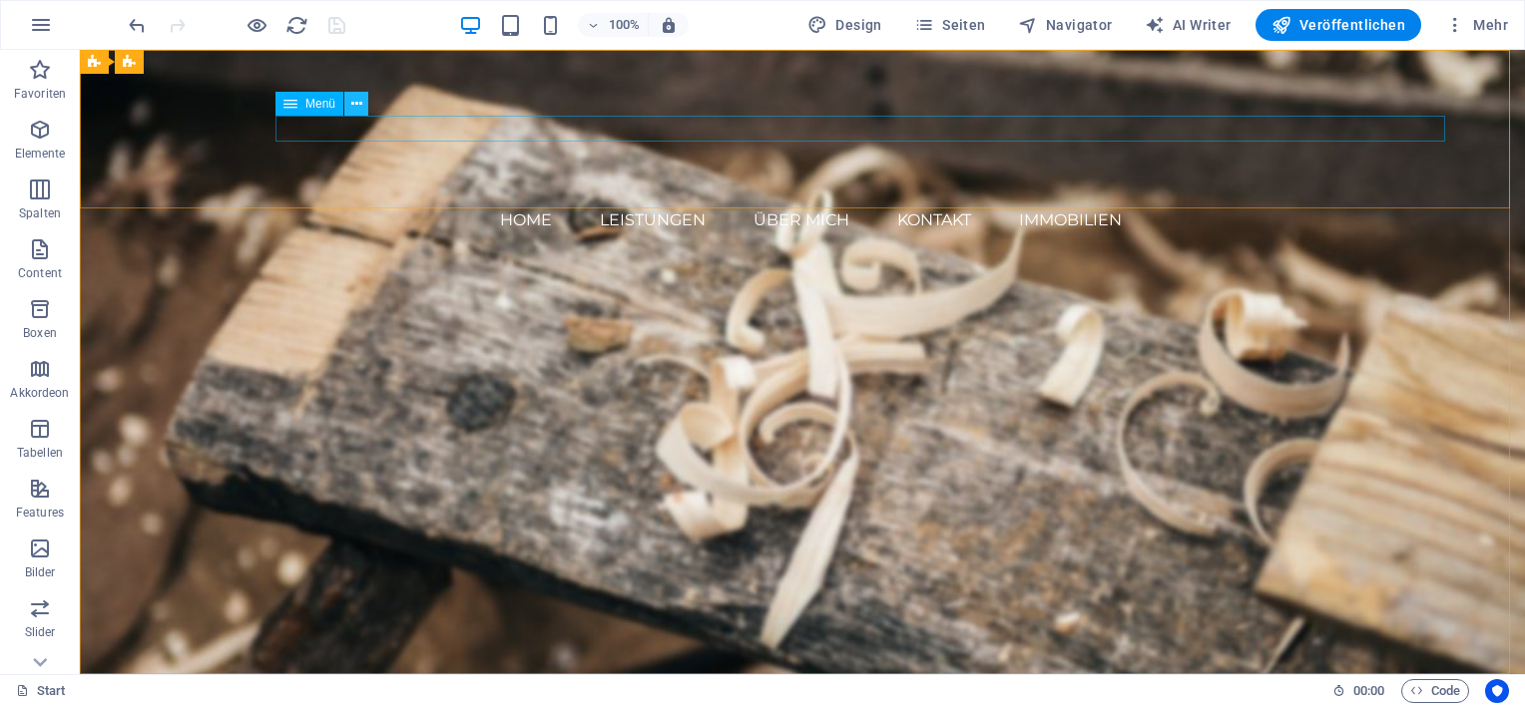
click at [360, 103] on icon at bounding box center [356, 104] width 11 height 21
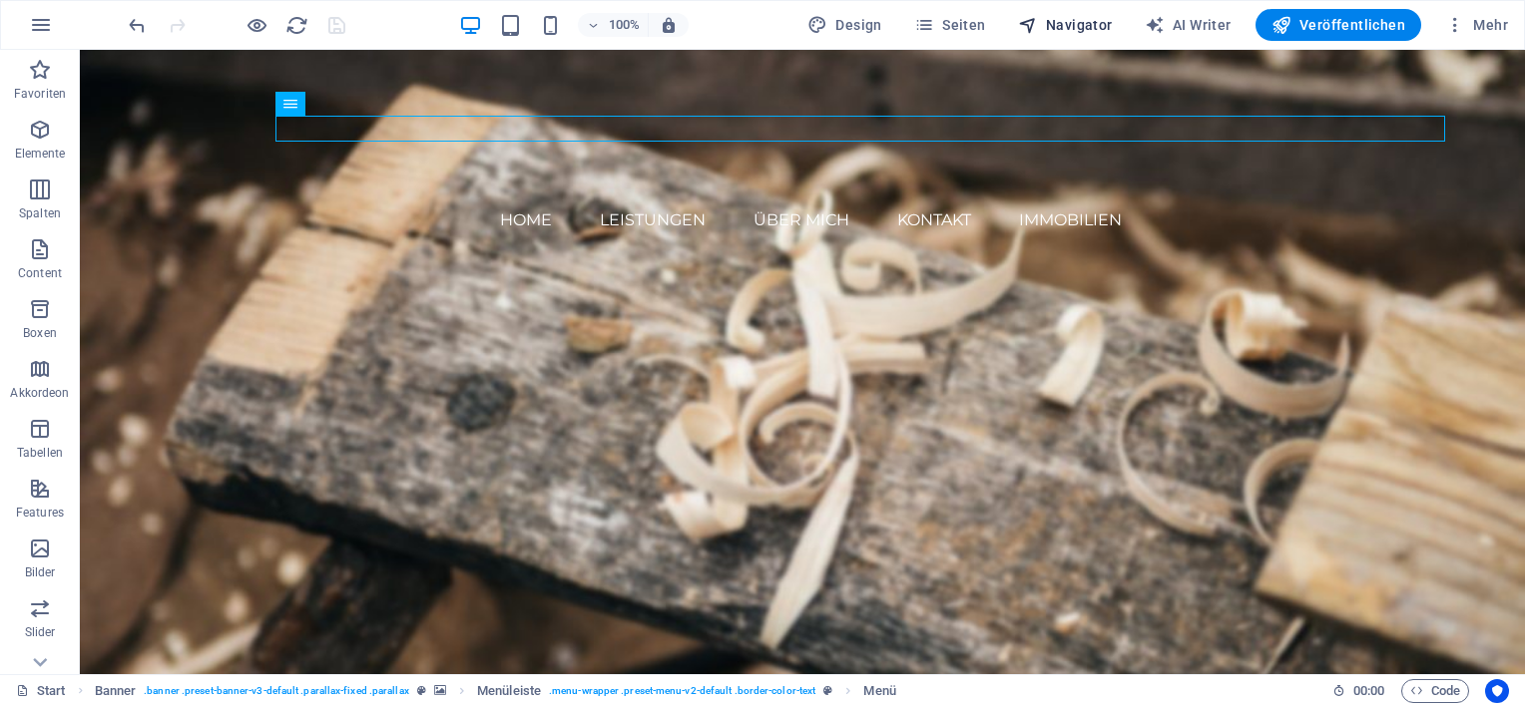
click at [1062, 20] on span "Navigator" at bounding box center [1065, 25] width 95 height 20
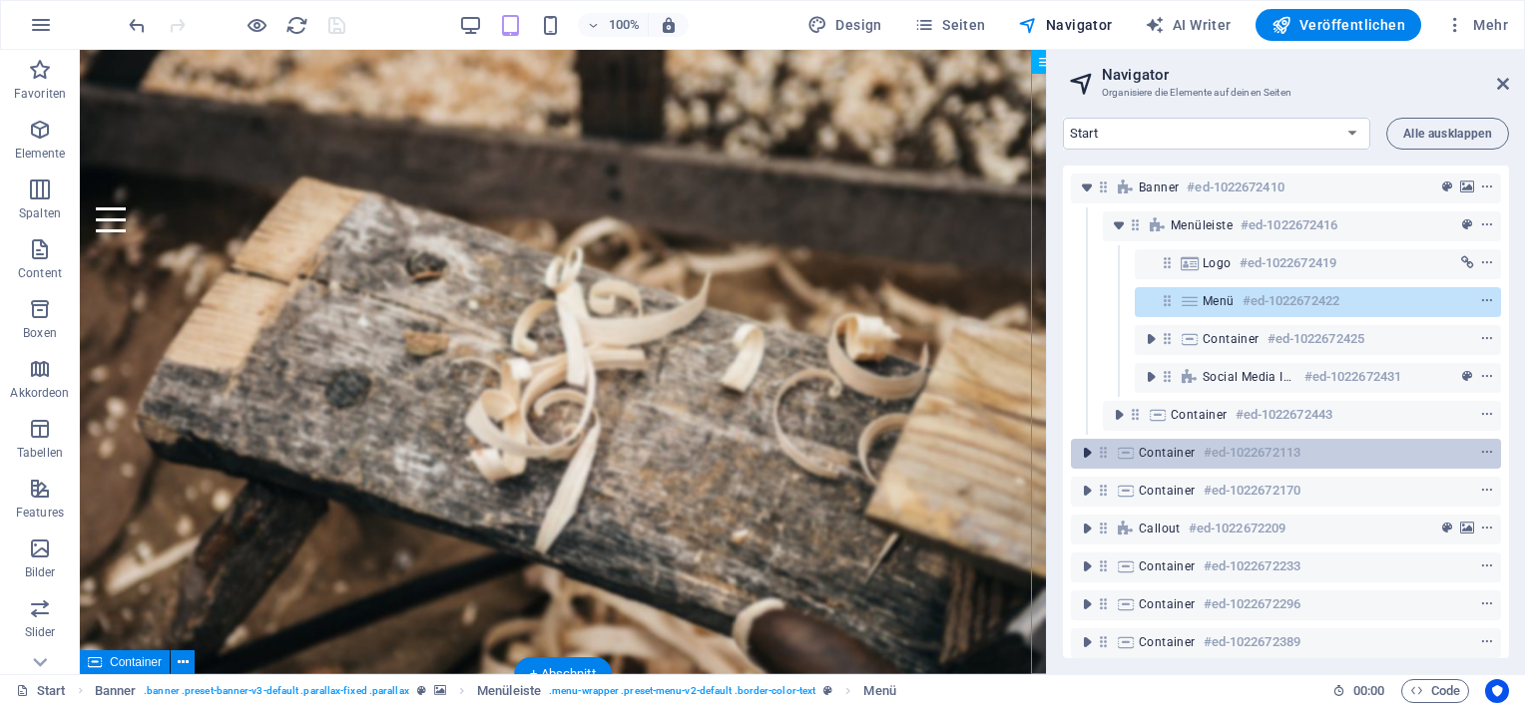
click at [1089, 455] on icon "toggle-expand" at bounding box center [1087, 453] width 20 height 20
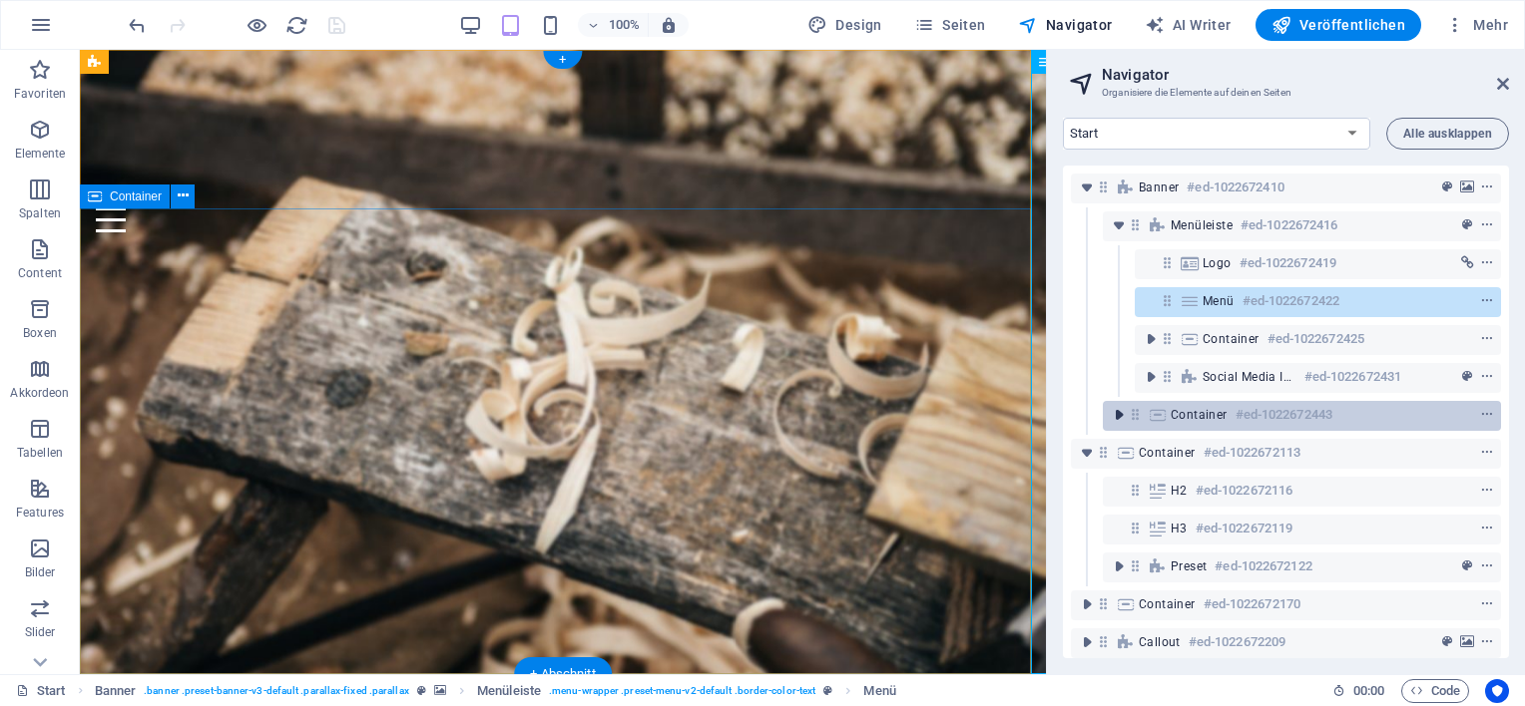
click at [1121, 413] on icon "toggle-expand" at bounding box center [1119, 415] width 20 height 20
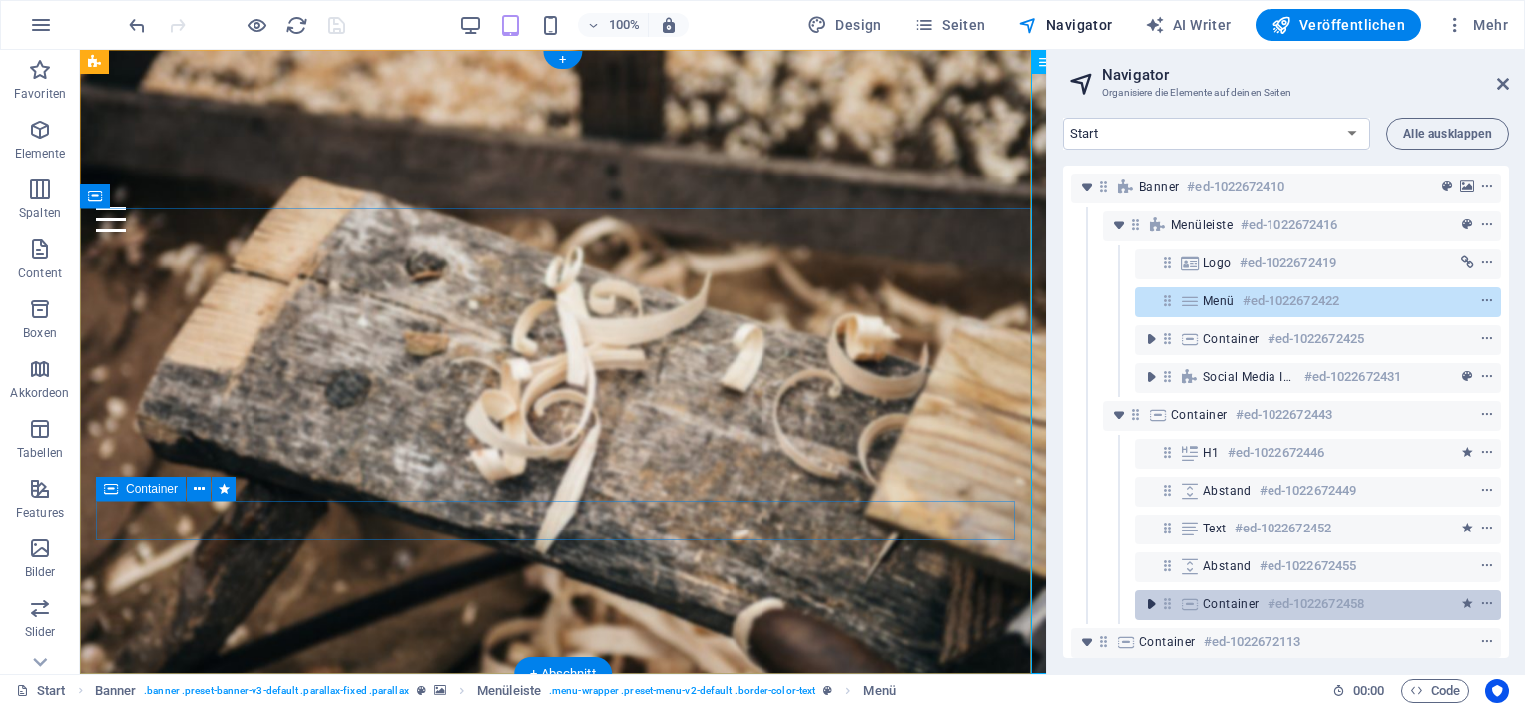
click at [1151, 605] on icon "toggle-expand" at bounding box center [1151, 605] width 20 height 20
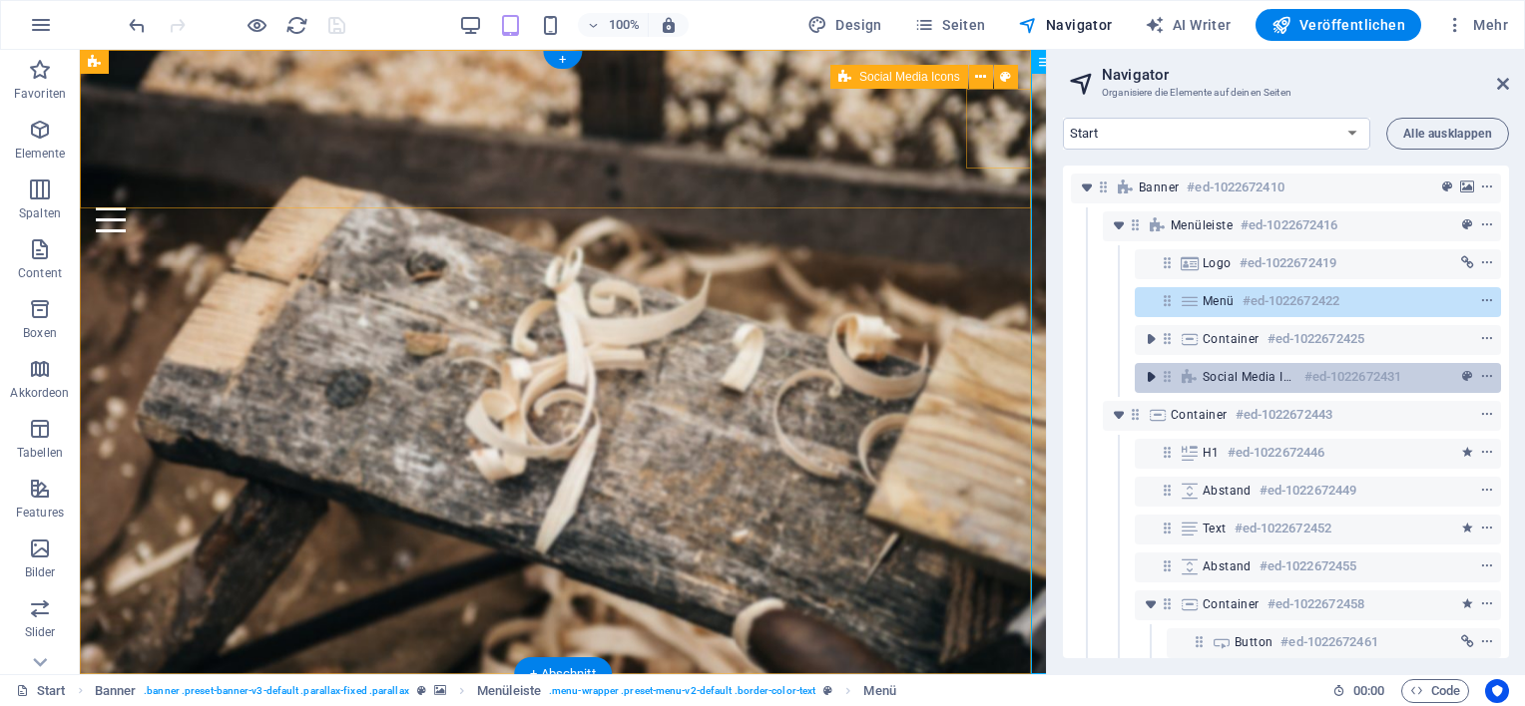
click at [1151, 376] on icon "toggle-expand" at bounding box center [1151, 377] width 20 height 20
click at [1483, 378] on icon "context-menu" at bounding box center [1487, 377] width 14 height 14
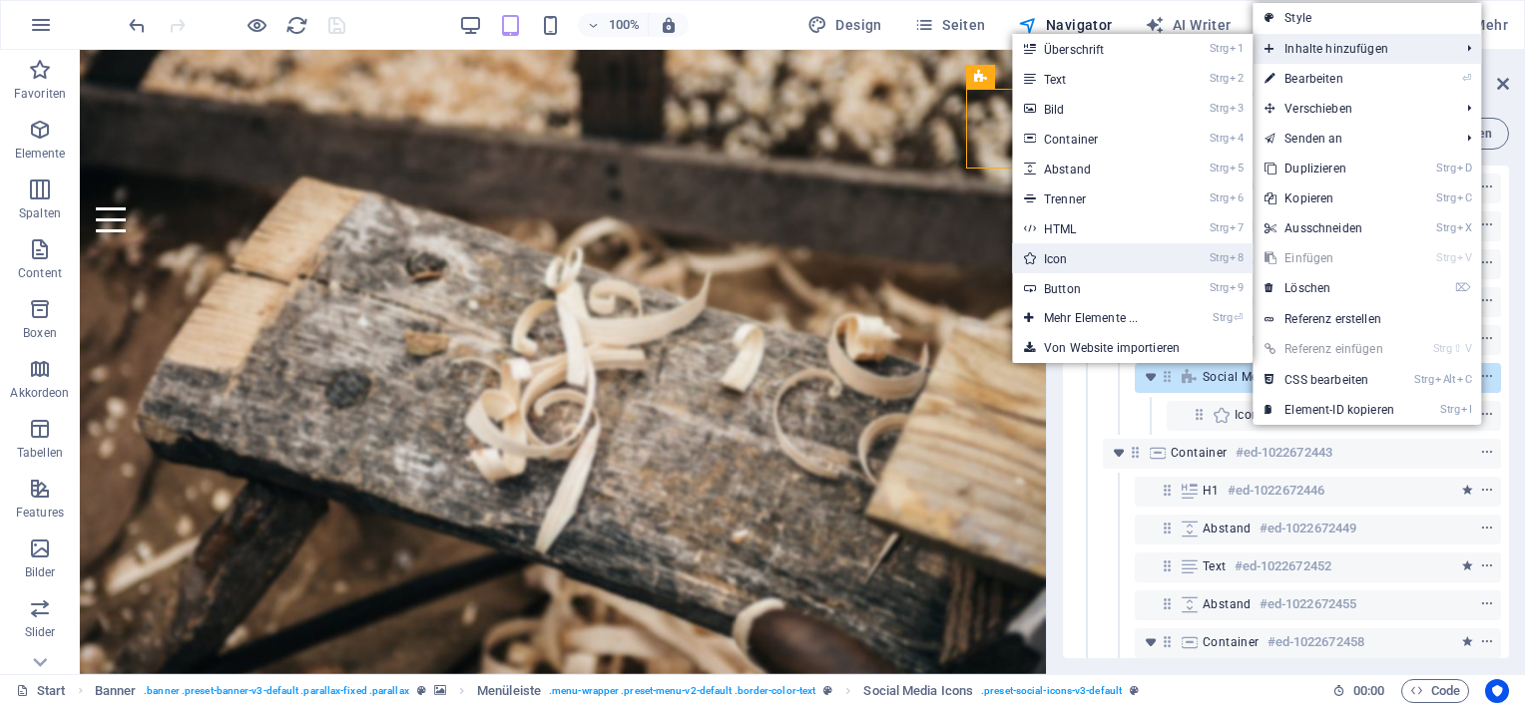
click at [1065, 254] on link "Strg 8 Icon" at bounding box center [1095, 258] width 166 height 30
select select "xMidYMid"
select select "px"
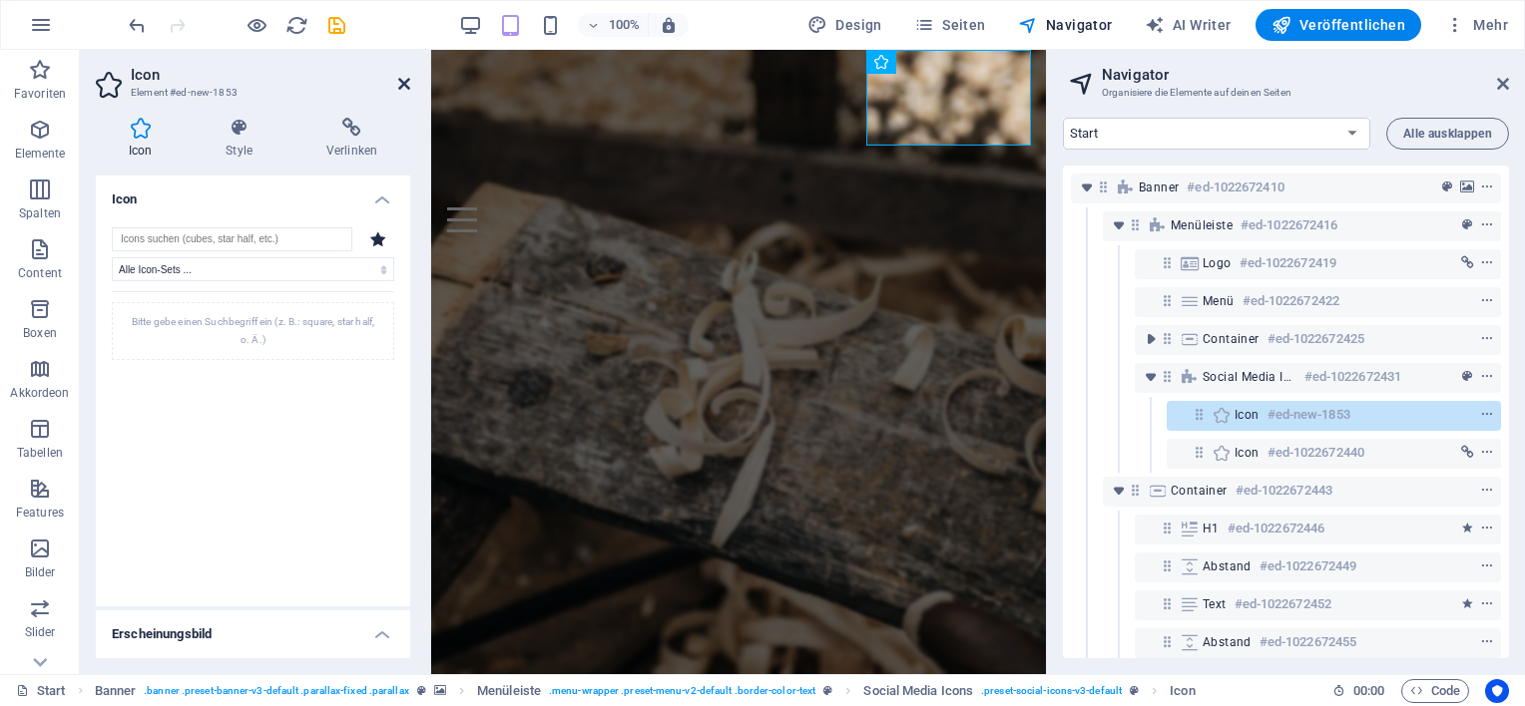
click at [403, 81] on icon at bounding box center [404, 84] width 12 height 16
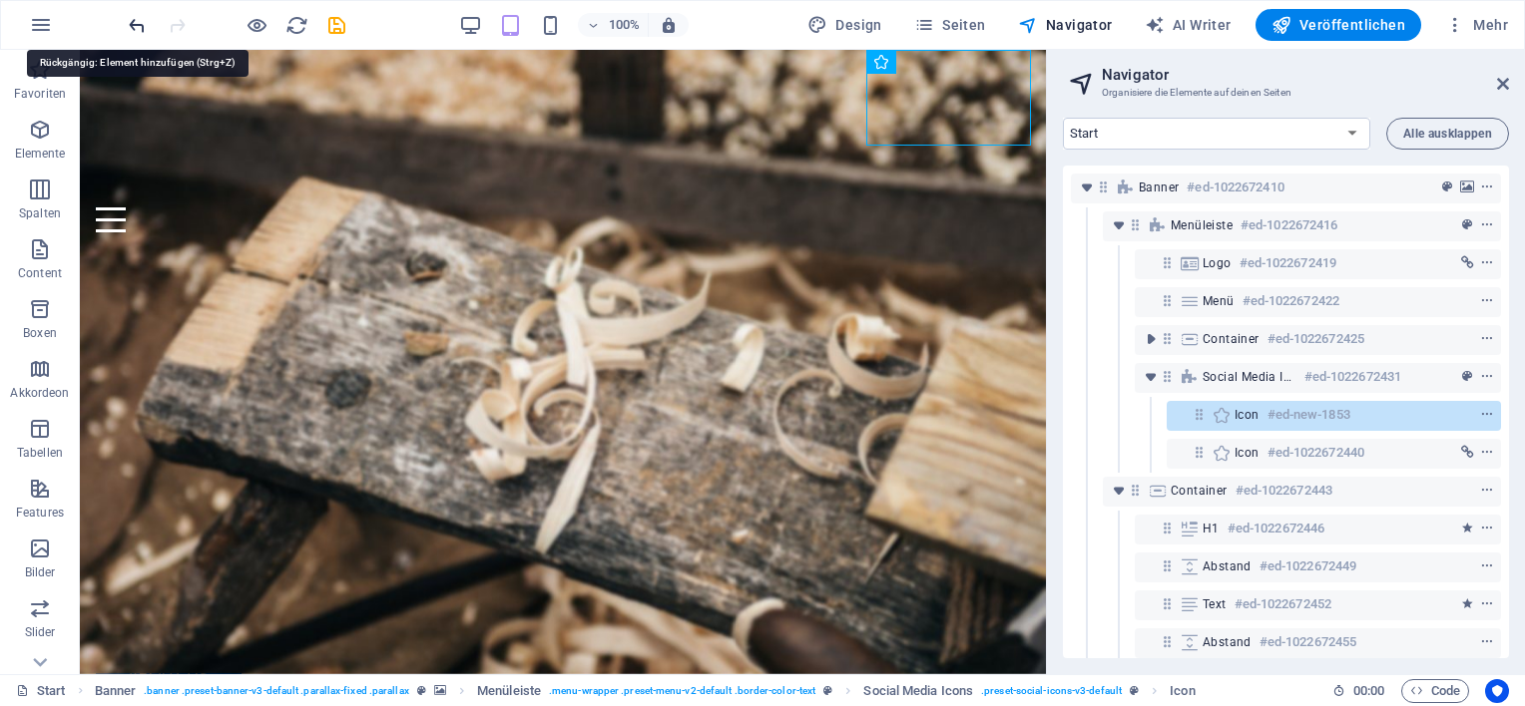
click at [140, 21] on icon "undo" at bounding box center [137, 25] width 23 height 23
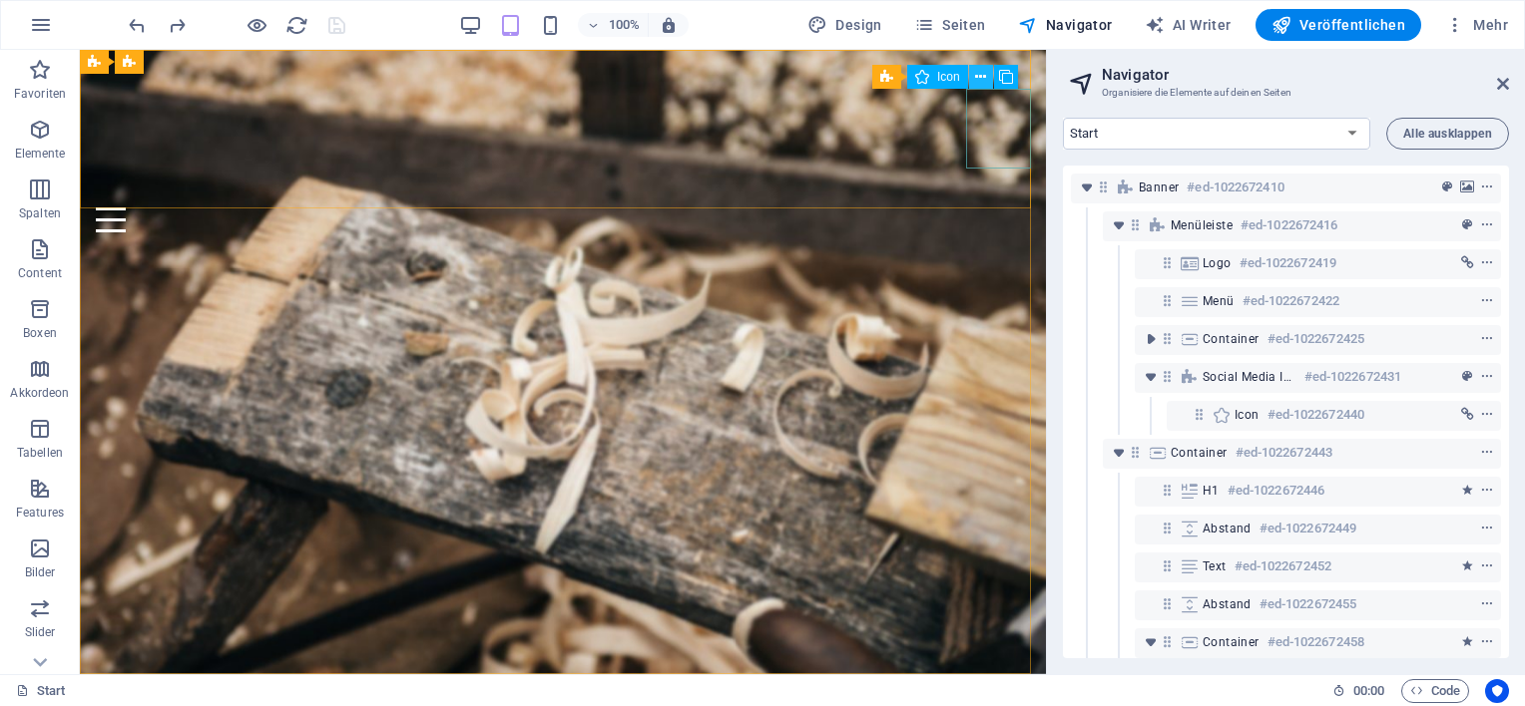
click at [976, 76] on icon at bounding box center [980, 77] width 11 height 21
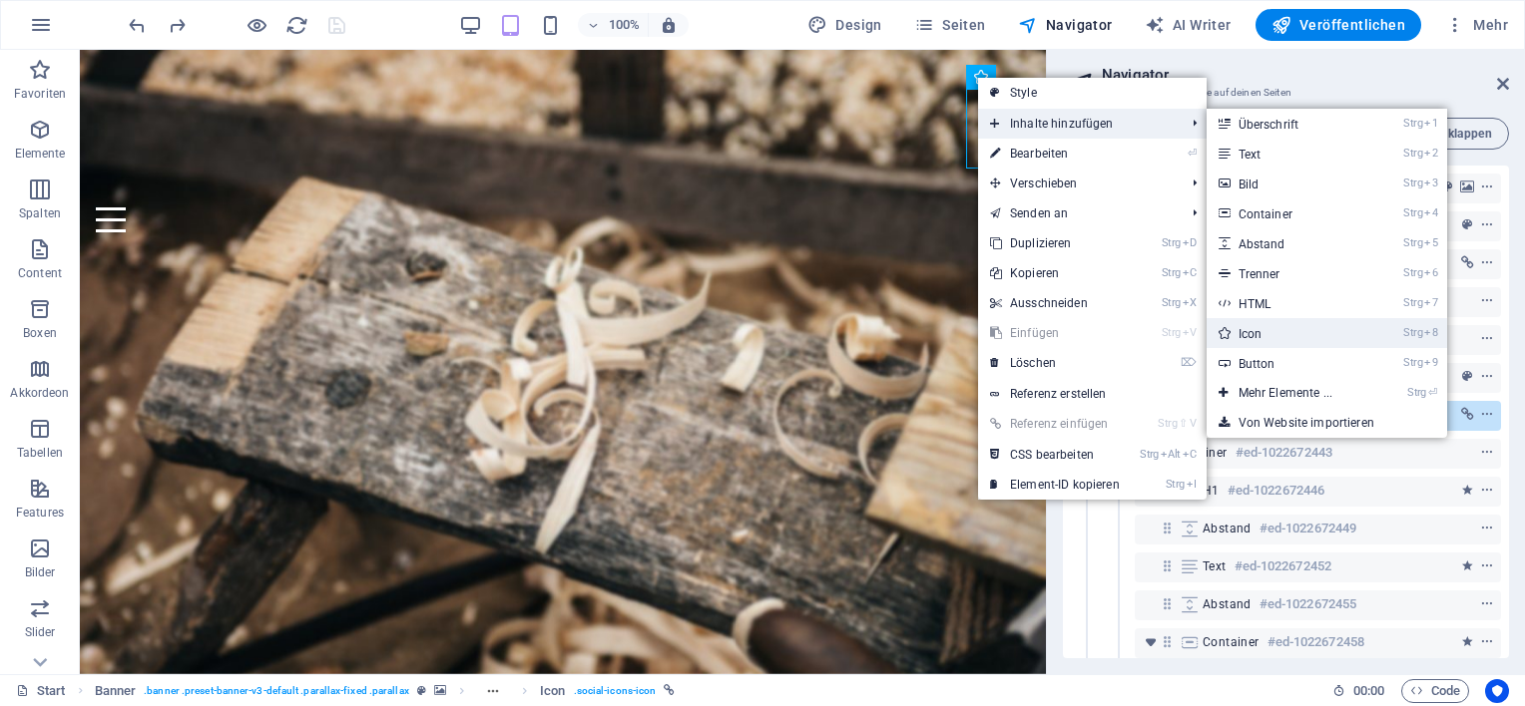
click at [1245, 331] on link "Strg 8 Icon" at bounding box center [1289, 333] width 166 height 30
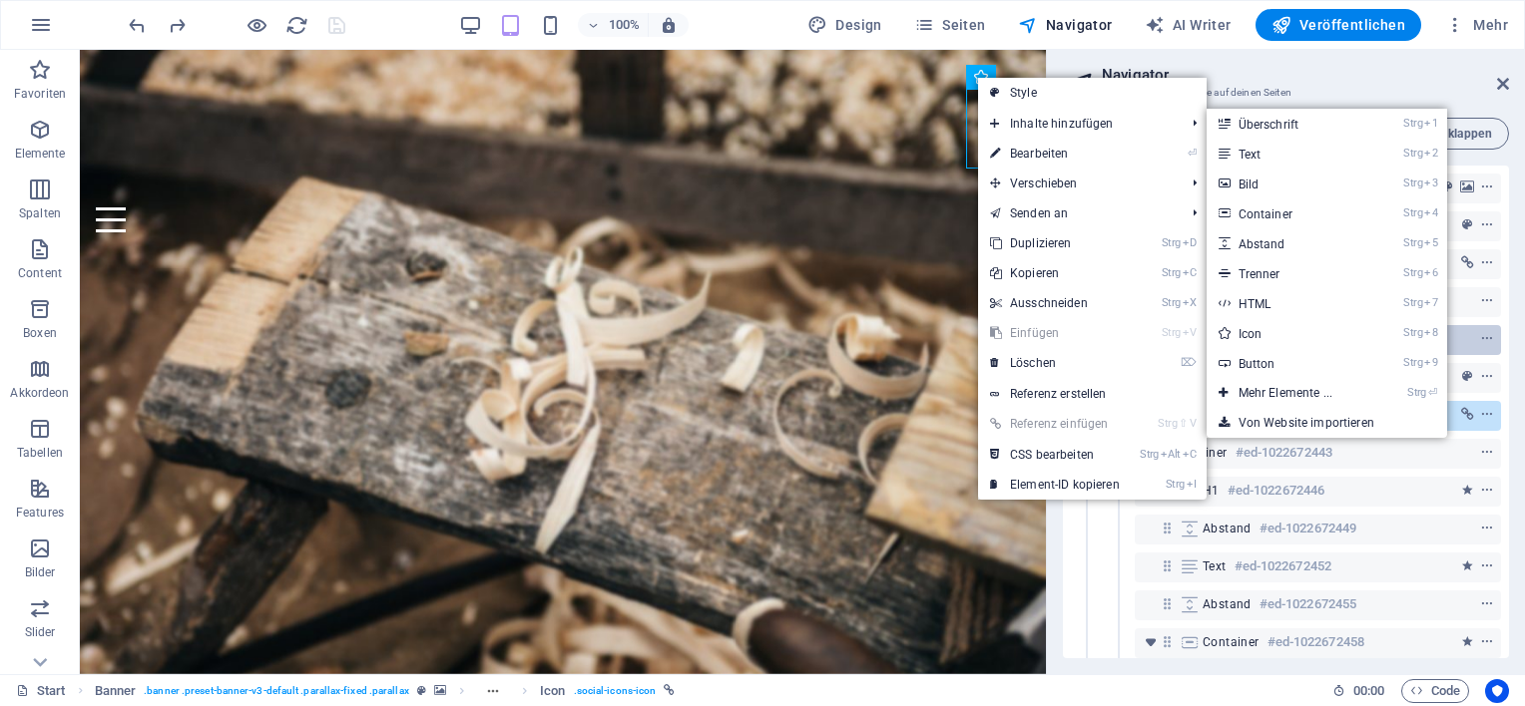
select select "xMidYMid"
select select "px"
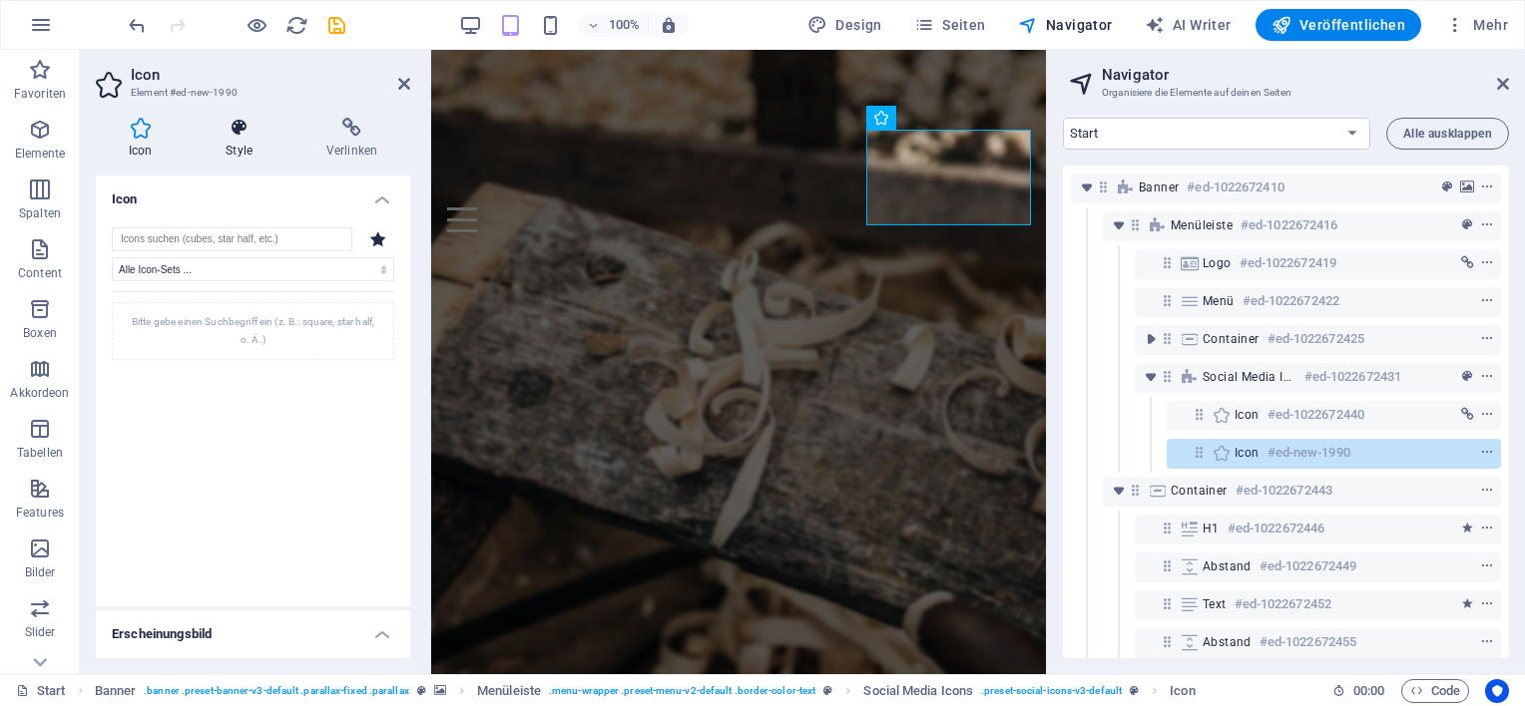
click at [242, 133] on icon at bounding box center [239, 128] width 93 height 20
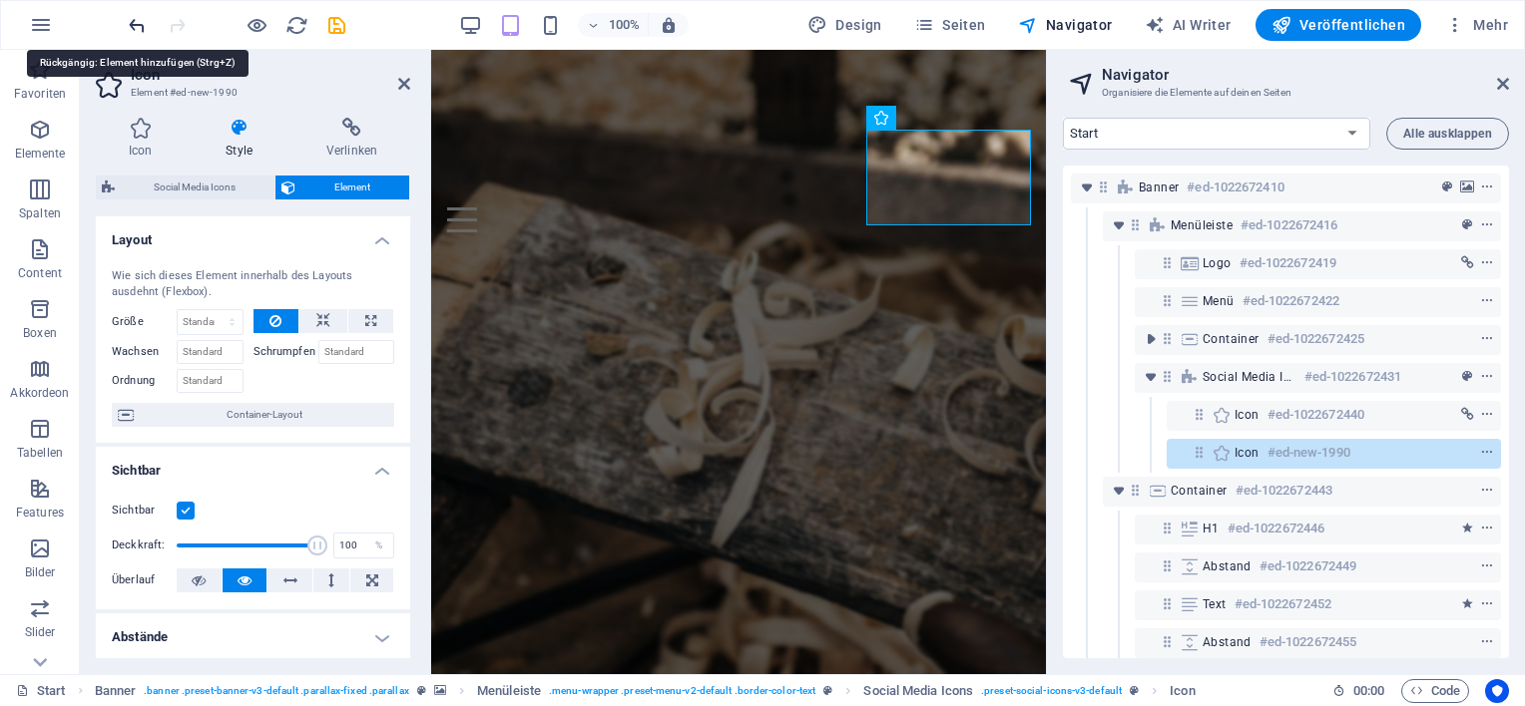
click at [133, 24] on icon "undo" at bounding box center [137, 25] width 23 height 23
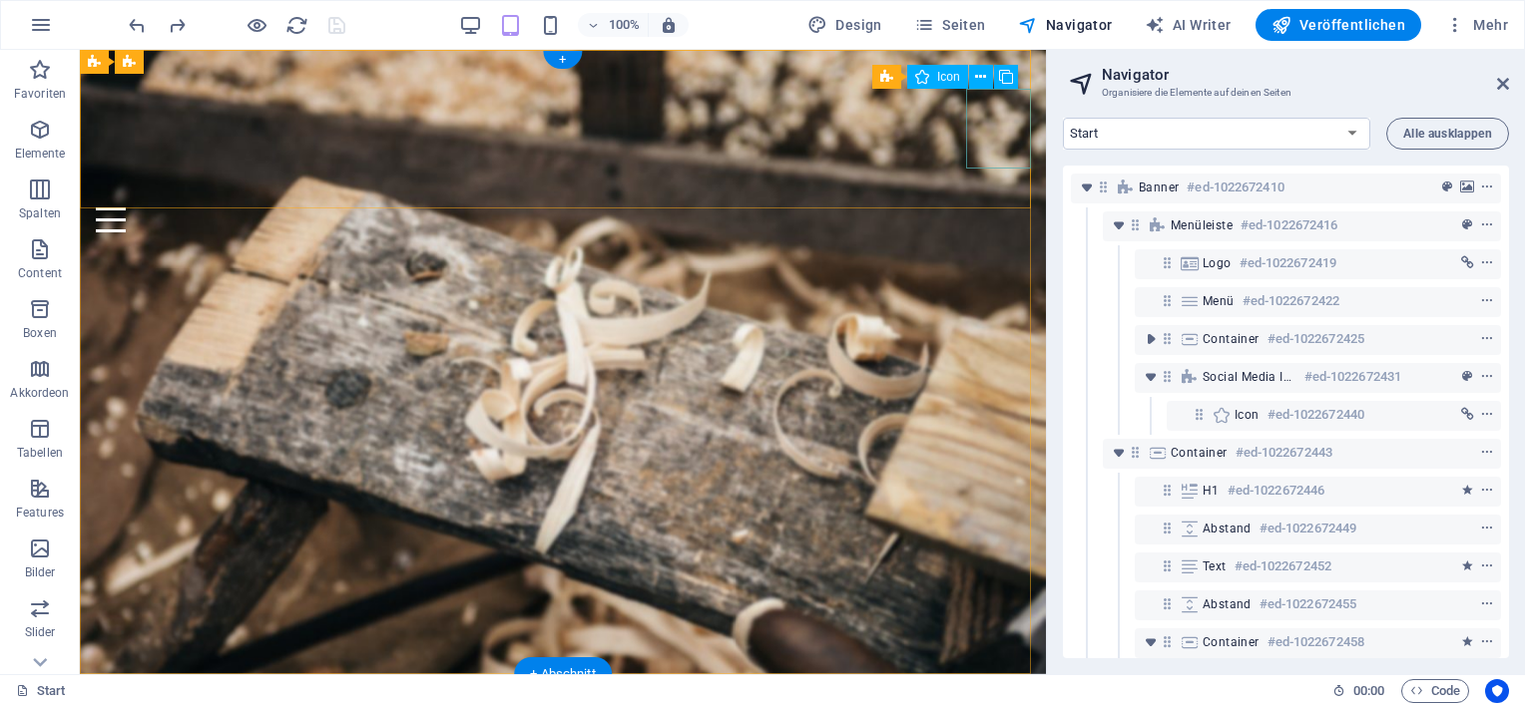
click at [996, 233] on figure at bounding box center [571, 273] width 950 height 80
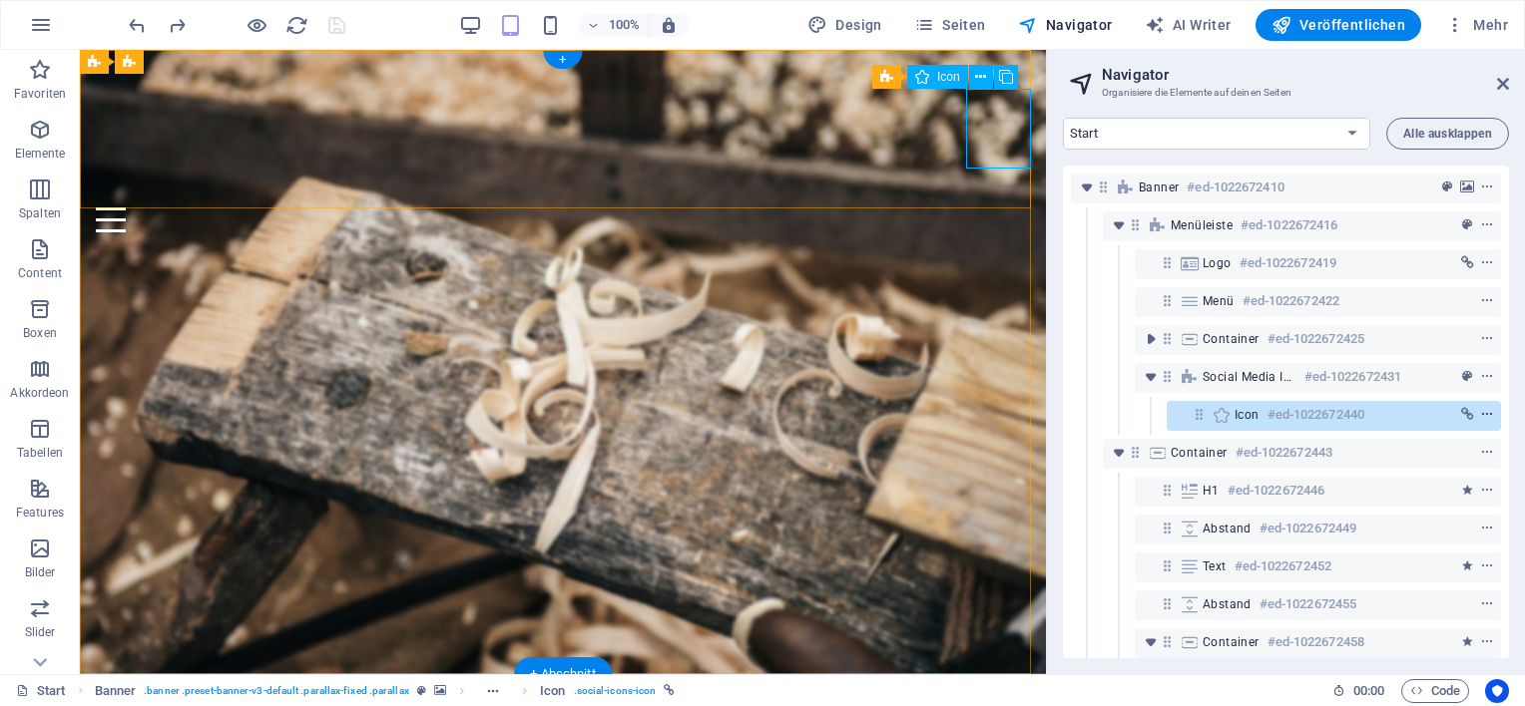
click at [1488, 418] on icon "context-menu" at bounding box center [1487, 415] width 14 height 14
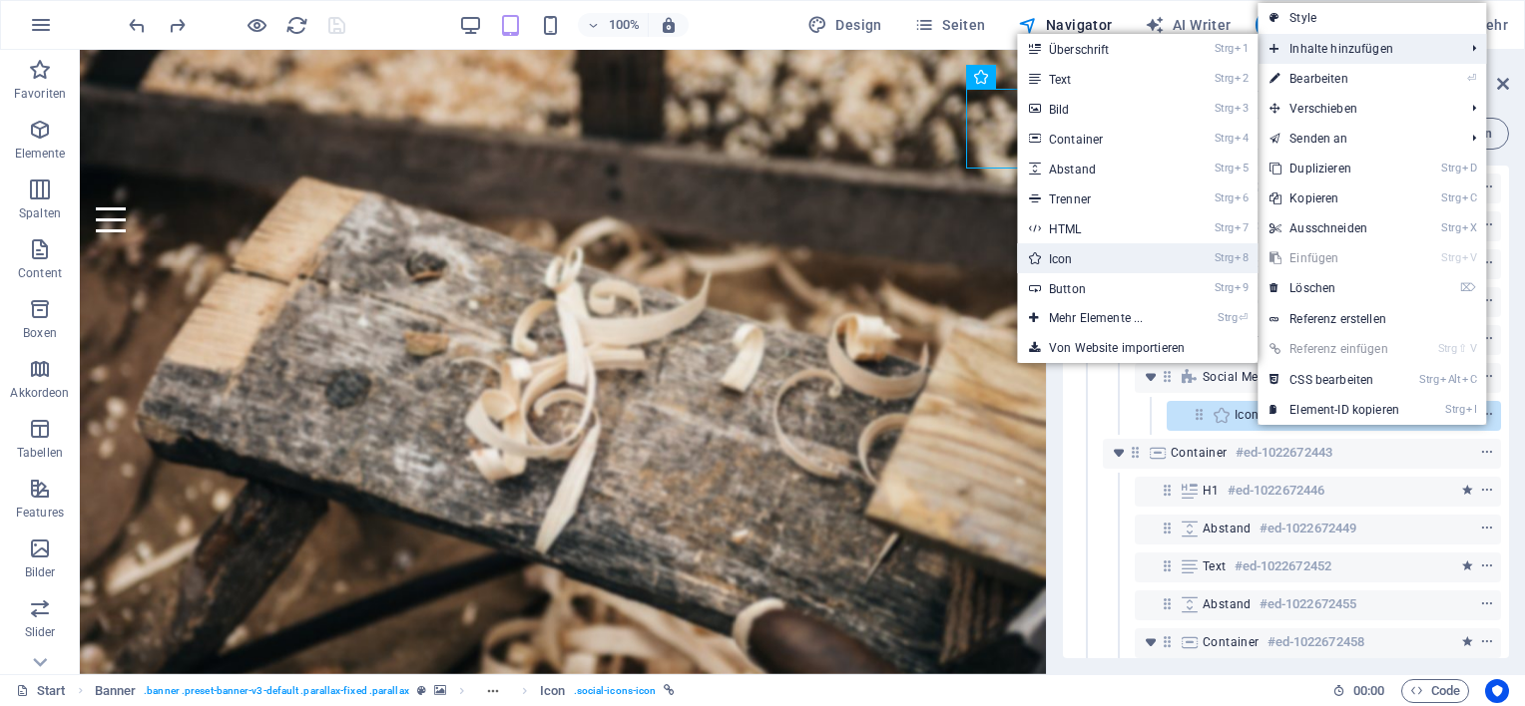
click at [1061, 261] on link "Strg 8 Icon" at bounding box center [1100, 258] width 166 height 30
select select "xMidYMid"
select select "px"
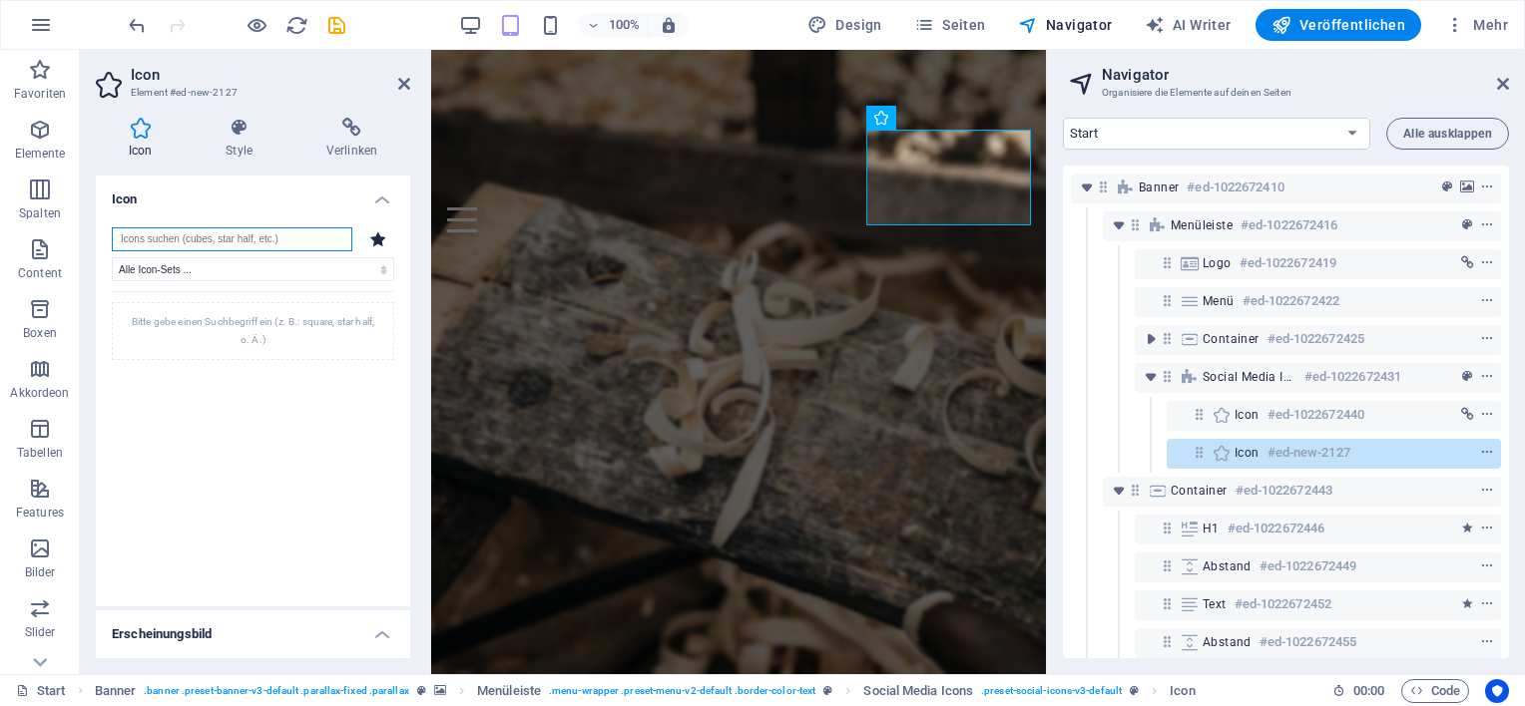
click at [275, 240] on input "search" at bounding box center [232, 240] width 240 height 24
click at [224, 237] on input "search" at bounding box center [232, 240] width 240 height 24
click at [212, 267] on select "Alle Icon-Sets ... IcoFont Ionicons FontAwesome Brands FontAwesome Duotone Font…" at bounding box center [253, 269] width 282 height 24
click at [300, 208] on h4 "Icon" at bounding box center [253, 194] width 314 height 36
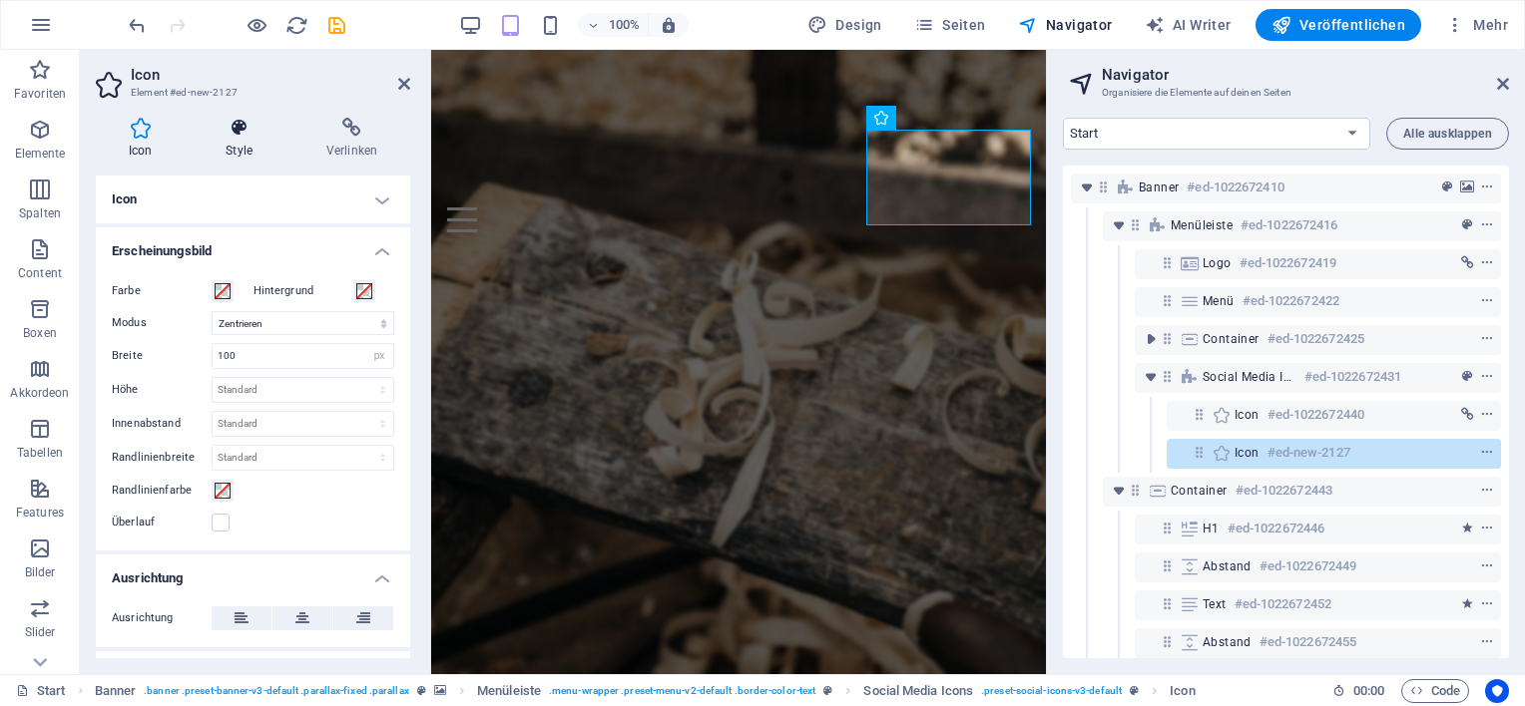
click at [243, 146] on h4 "Style" at bounding box center [243, 139] width 101 height 42
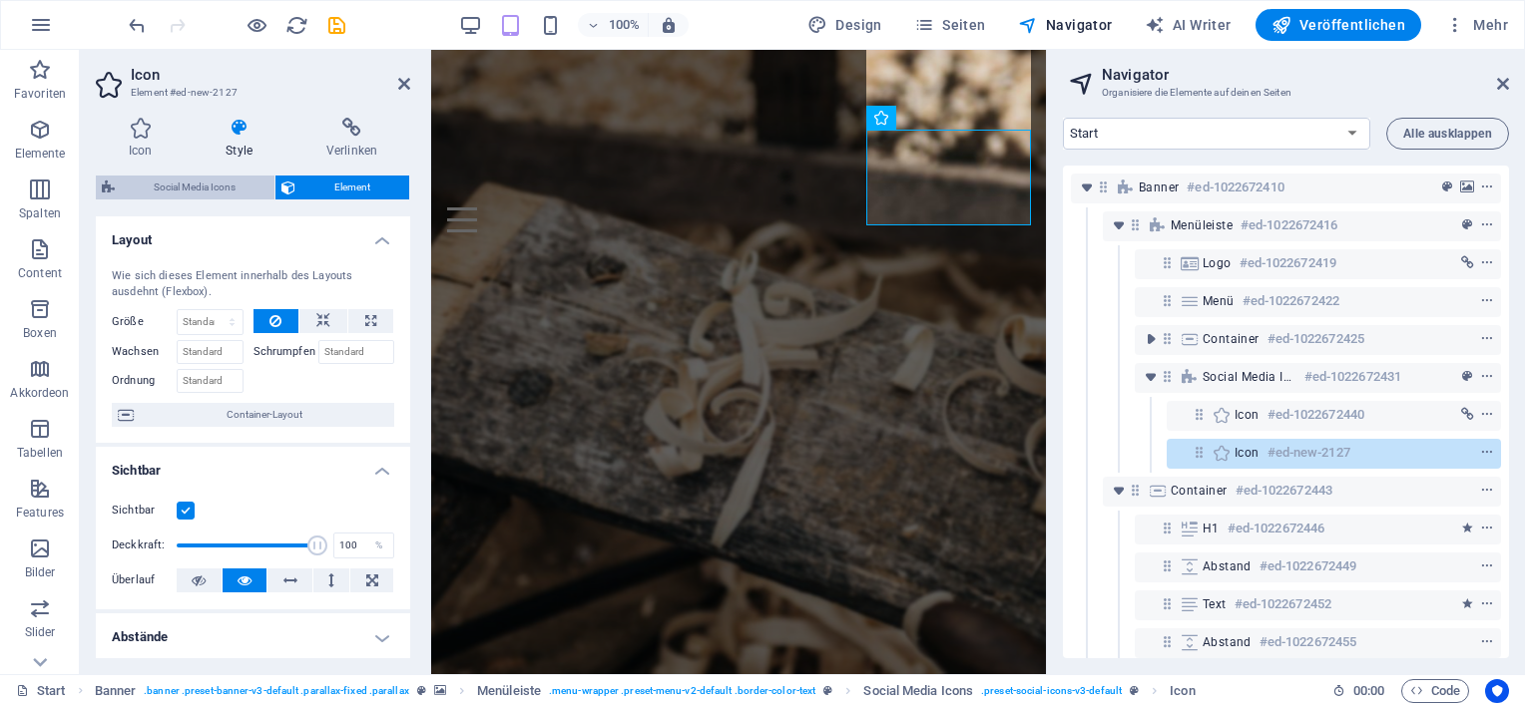
click at [213, 182] on span "Social Media Icons" at bounding box center [195, 188] width 148 height 24
select select "rem"
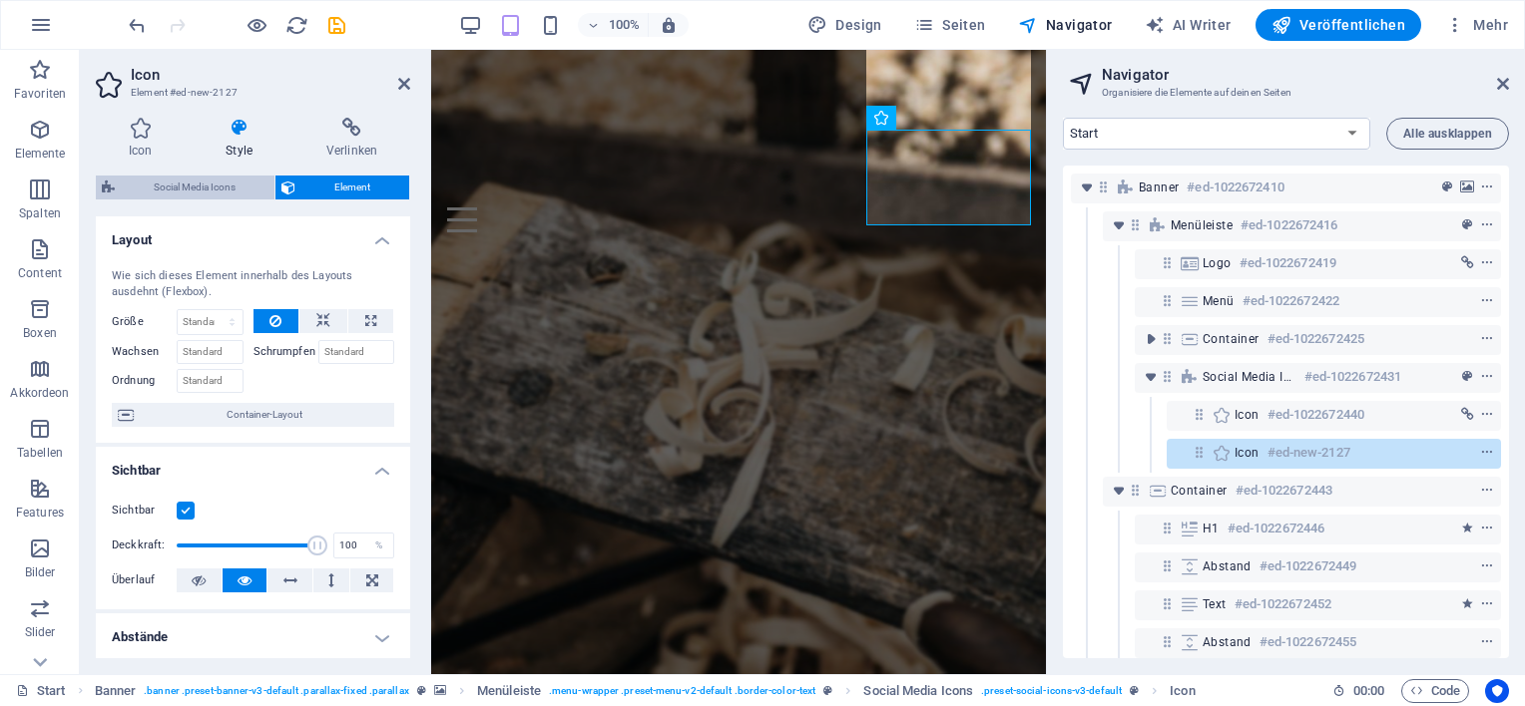
select select "rem"
select select "px"
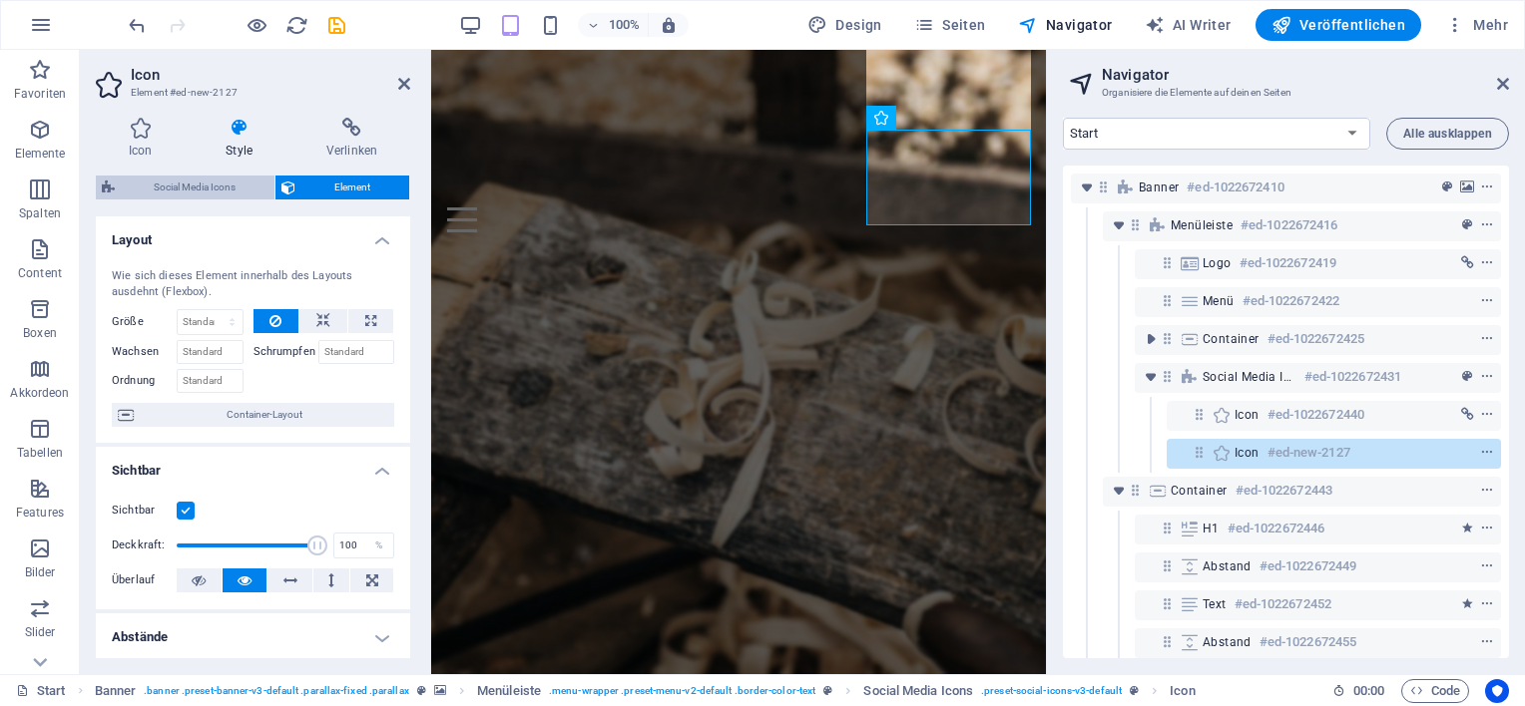
select select "px"
select select "%"
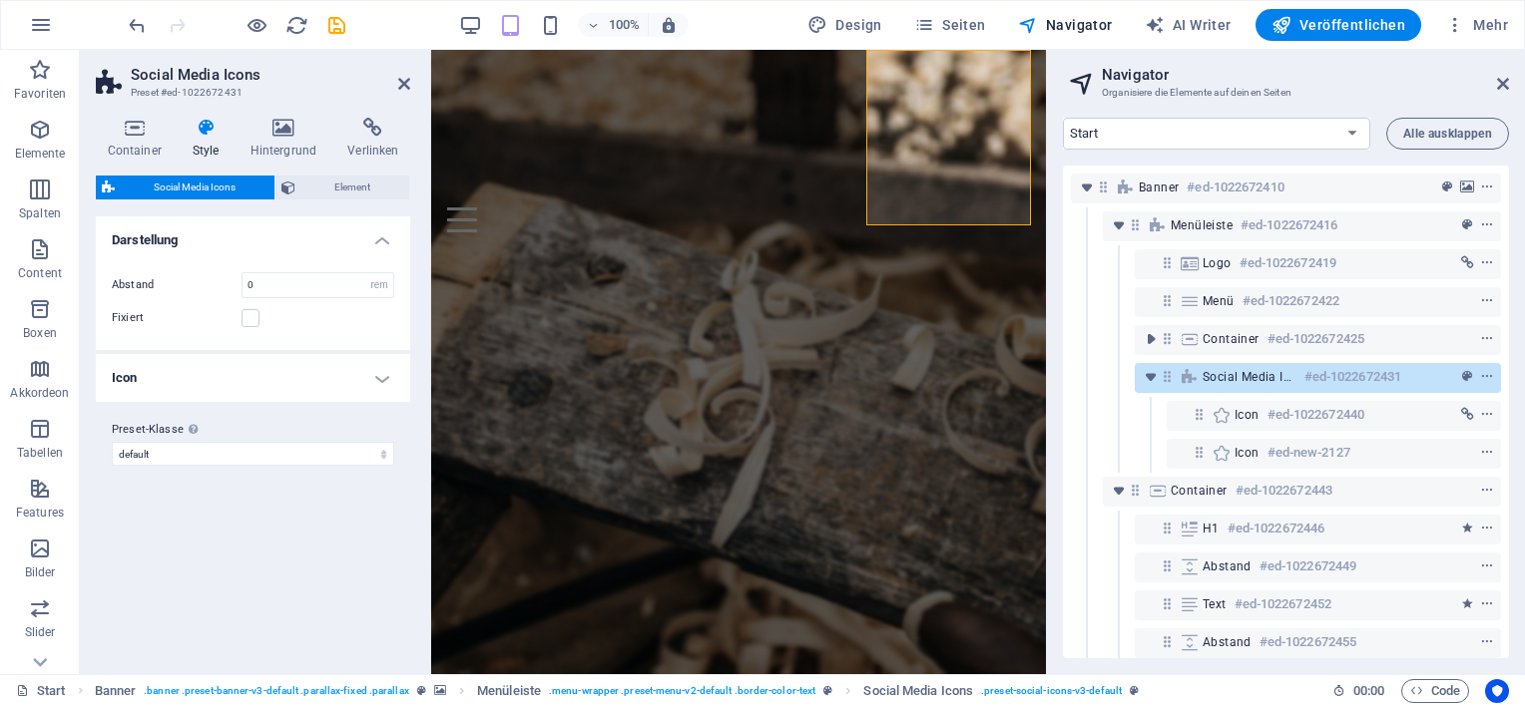
click at [376, 382] on h4 "Icon" at bounding box center [253, 378] width 314 height 48
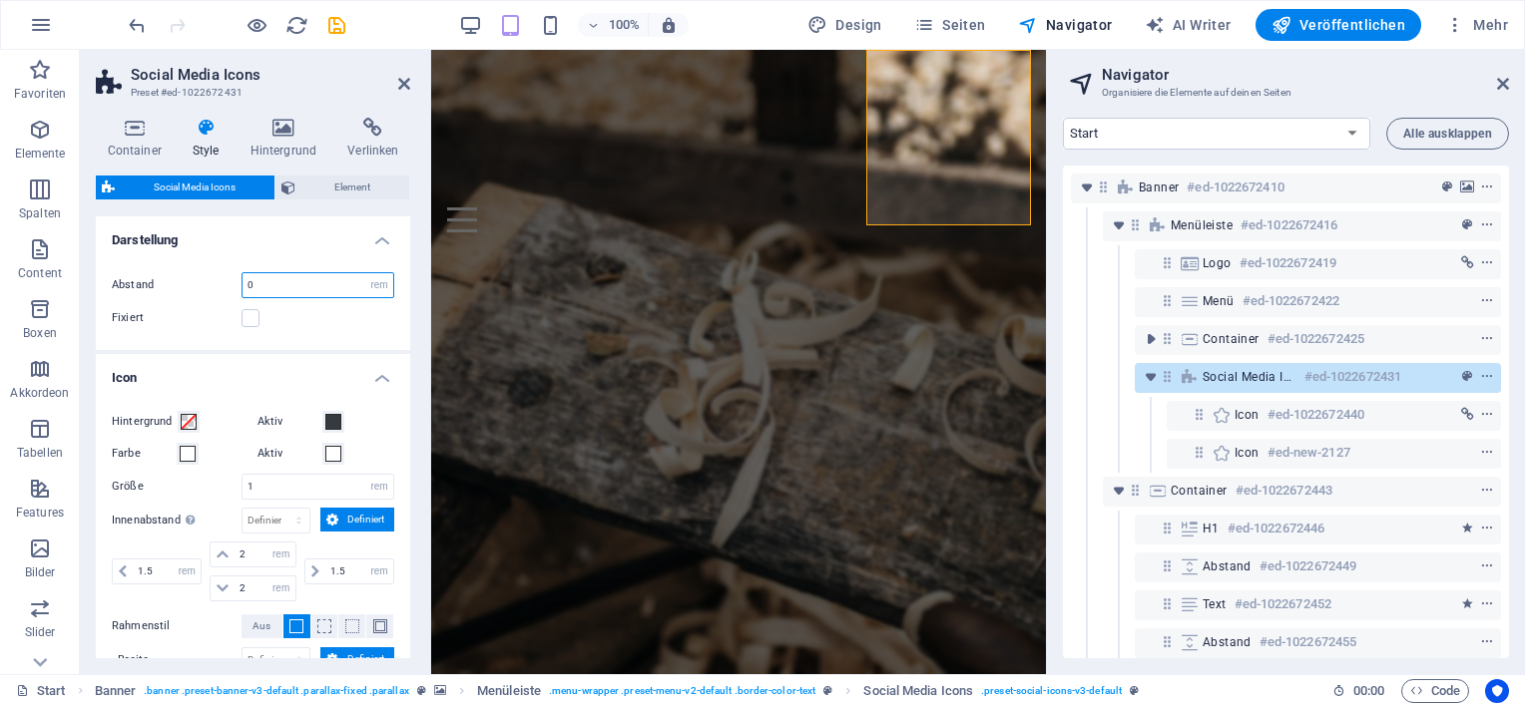
click at [311, 279] on input "0" at bounding box center [317, 285] width 151 height 24
click at [367, 196] on span "Element" at bounding box center [352, 188] width 102 height 24
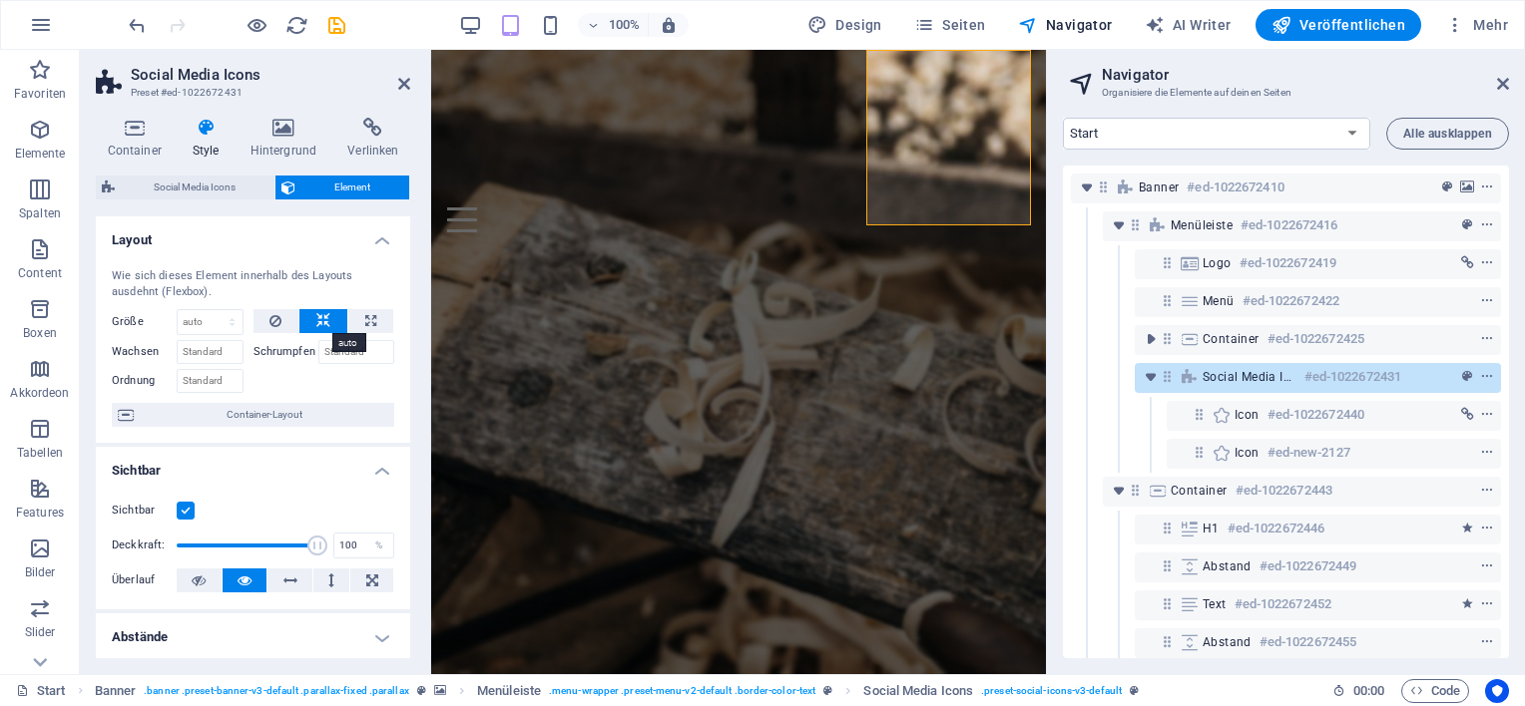
click at [316, 321] on icon at bounding box center [323, 321] width 14 height 24
click at [224, 191] on span "Social Media Icons" at bounding box center [195, 188] width 148 height 24
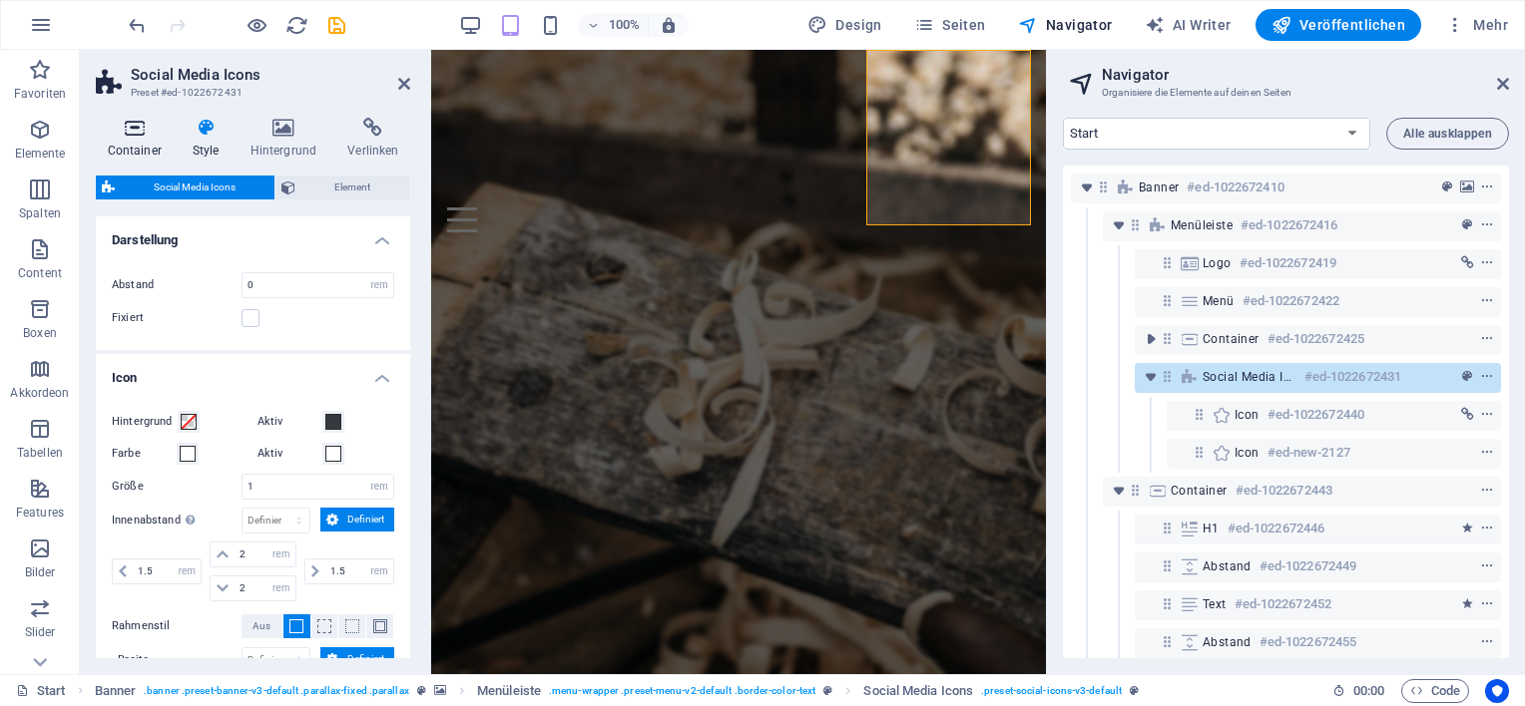
click at [134, 138] on h4 "Container" at bounding box center [138, 139] width 85 height 42
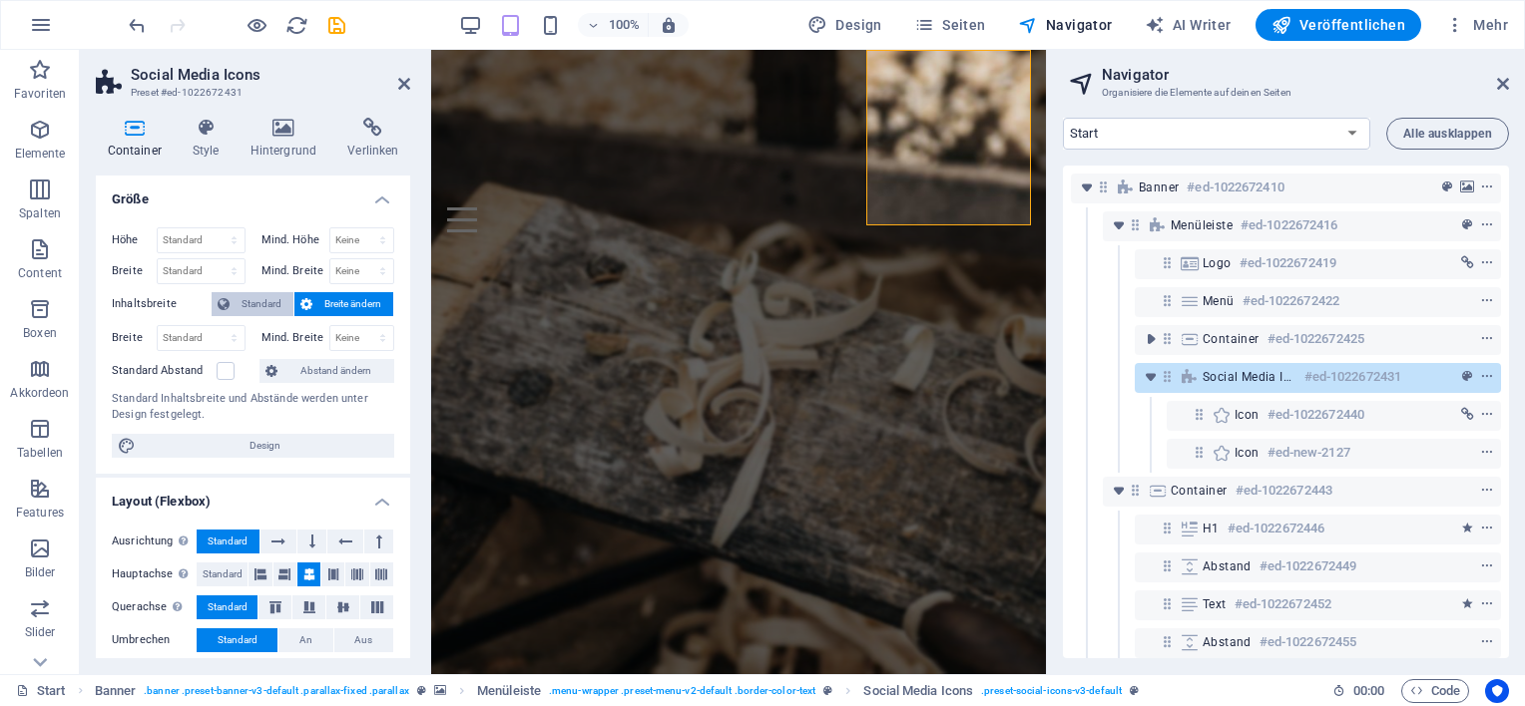
click at [243, 304] on span "Standard" at bounding box center [261, 304] width 52 height 24
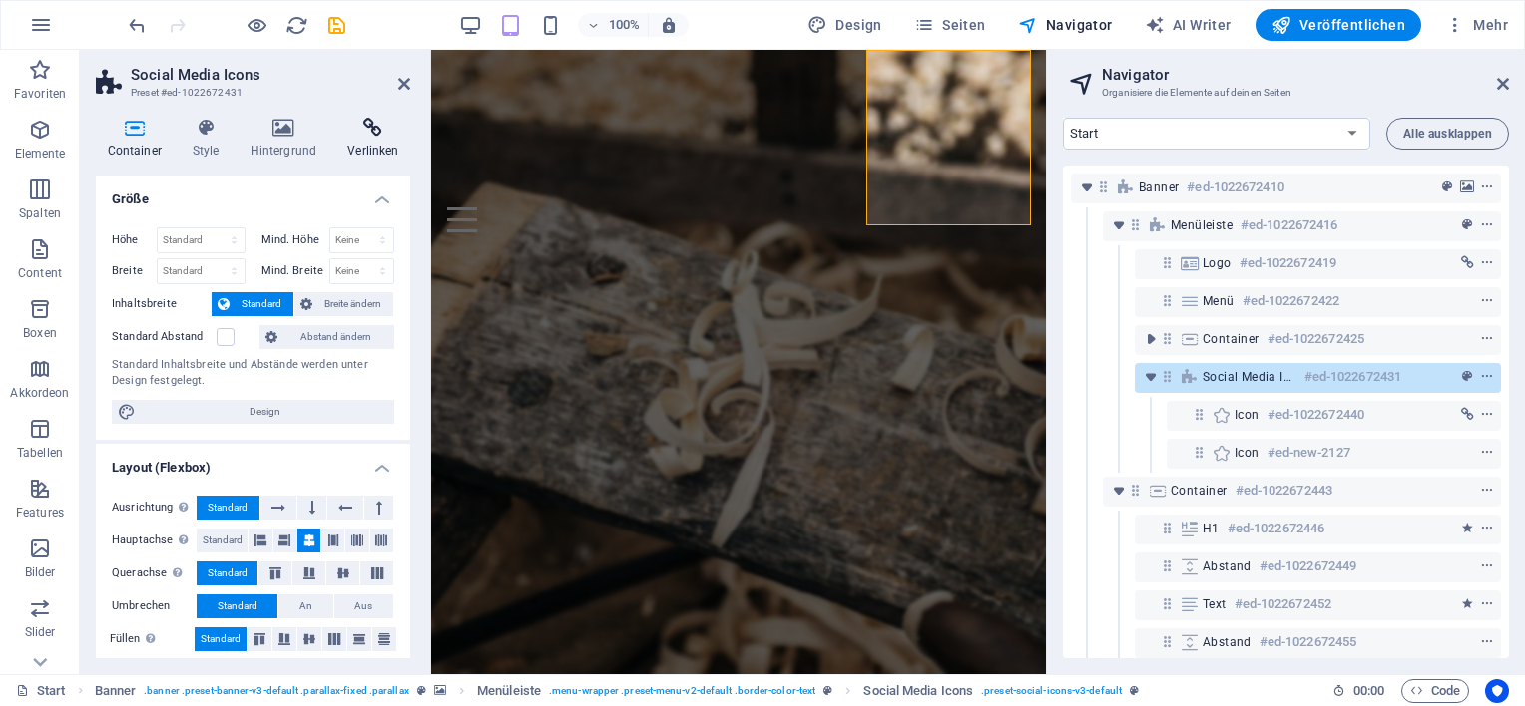
click at [397, 140] on h4 "Verlinken" at bounding box center [373, 139] width 74 height 42
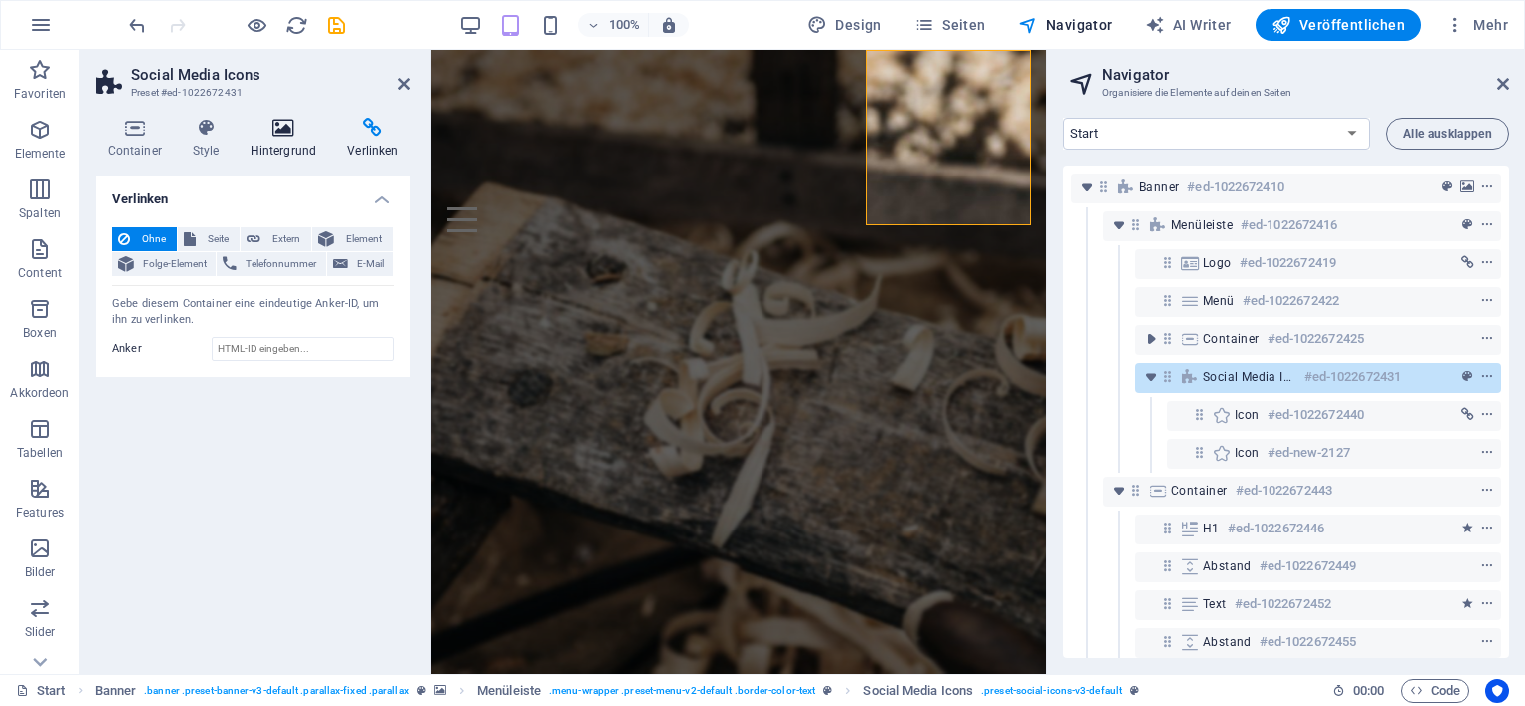
click at [284, 140] on h4 "Hintergrund" at bounding box center [287, 139] width 98 height 42
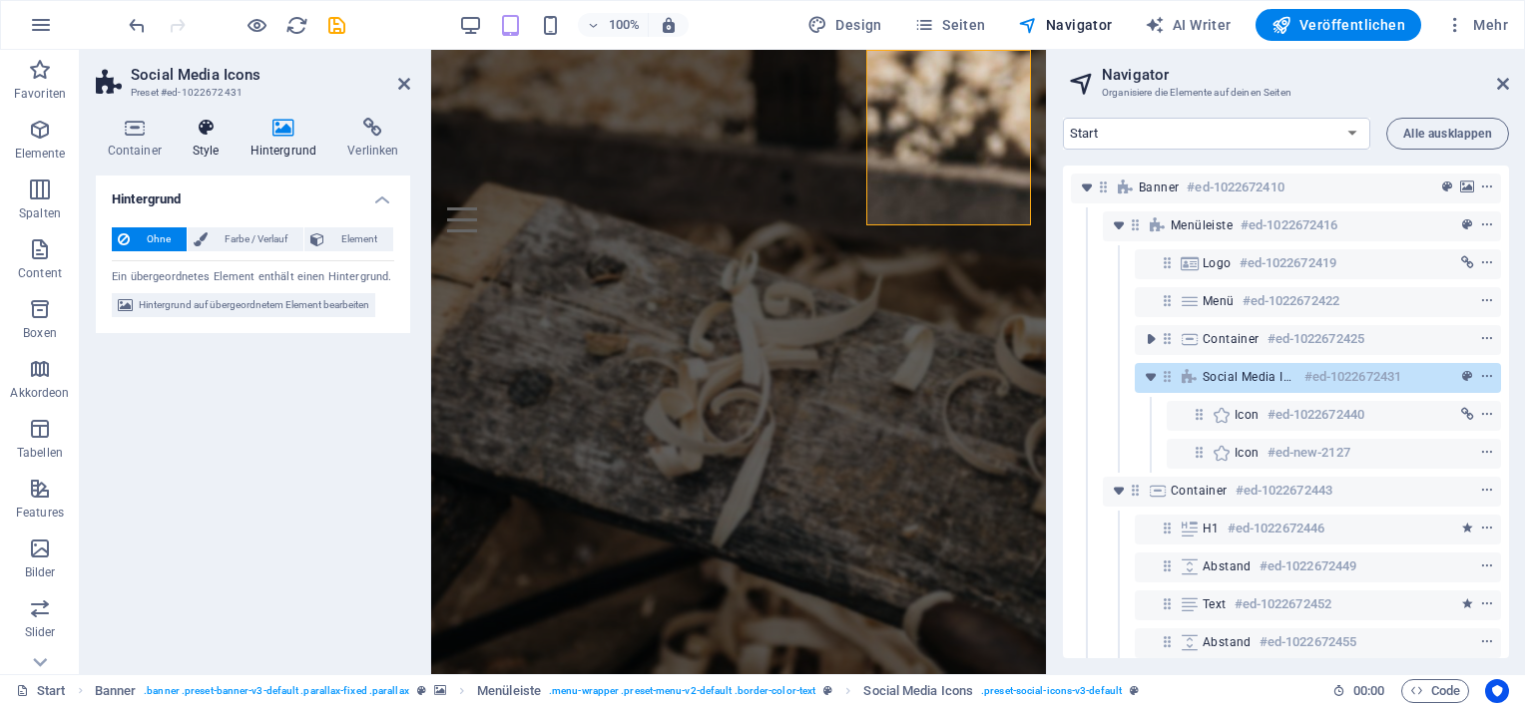
click at [216, 136] on icon at bounding box center [206, 128] width 50 height 20
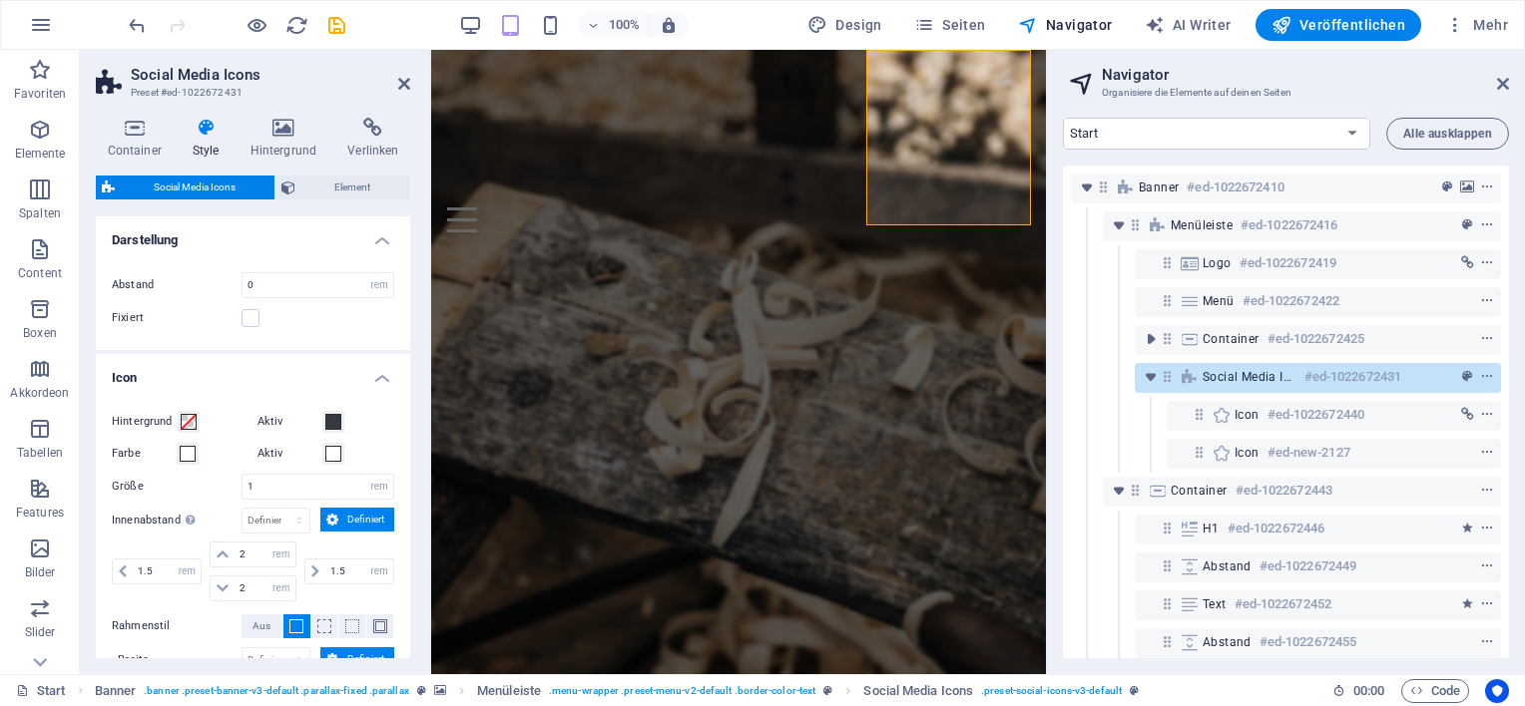
click at [217, 189] on span "Social Media Icons" at bounding box center [195, 188] width 148 height 24
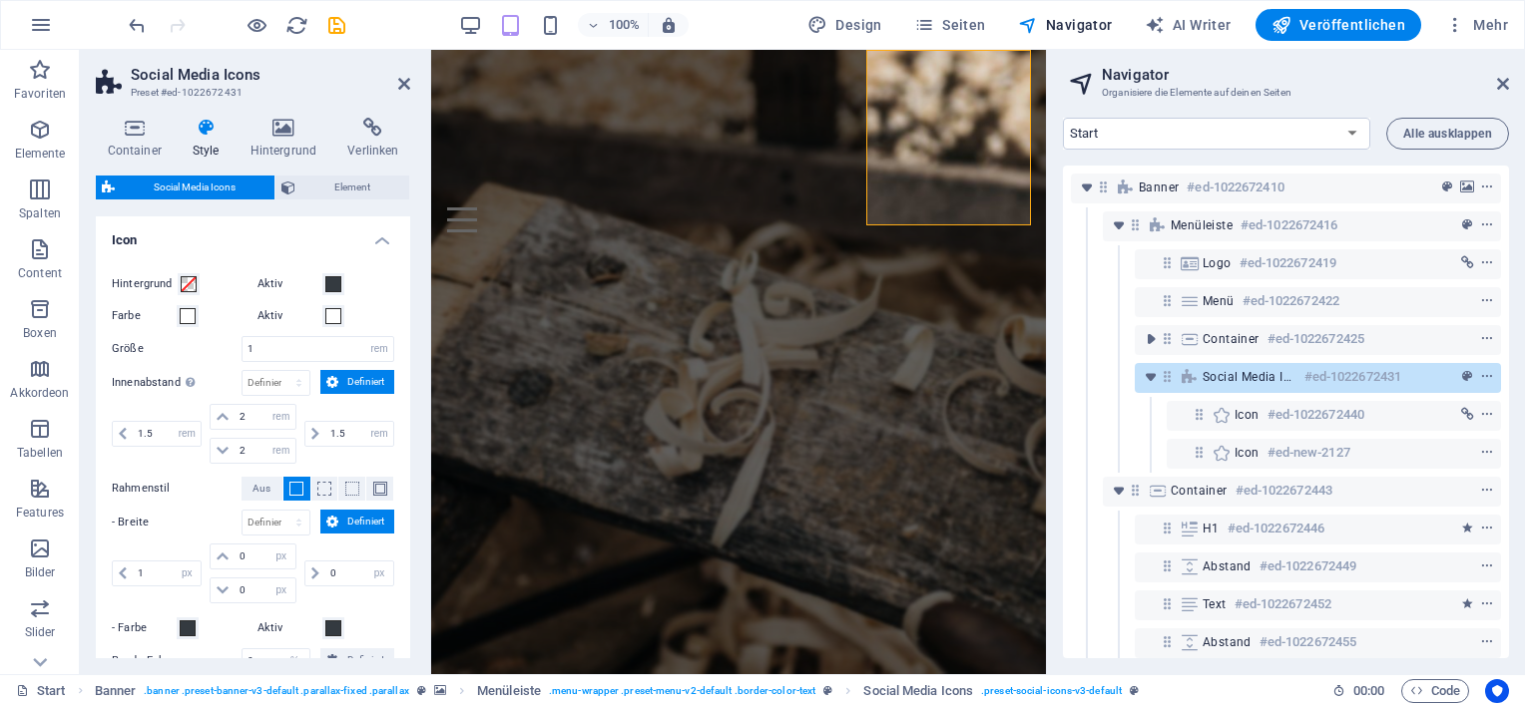
scroll to position [282, 0]
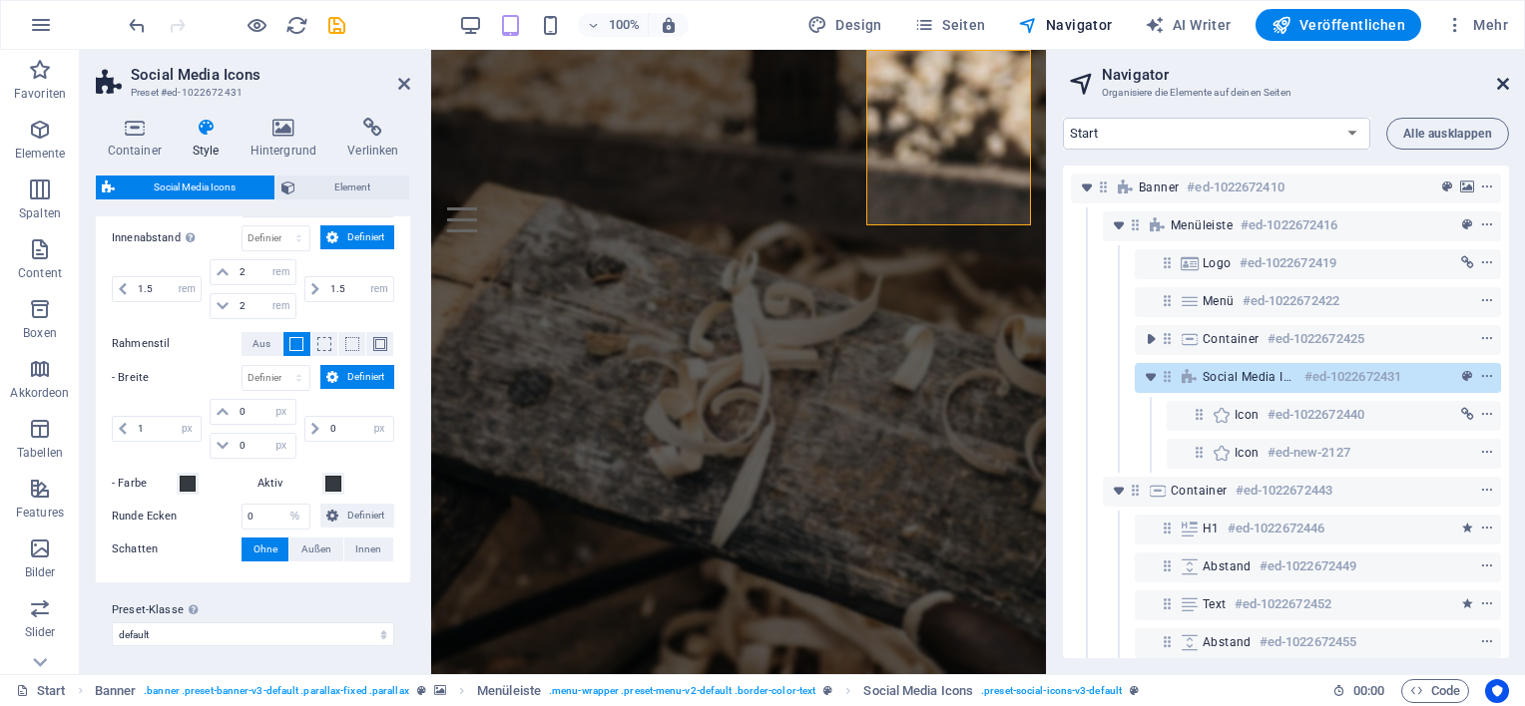
click at [1504, 89] on icon at bounding box center [1503, 84] width 12 height 16
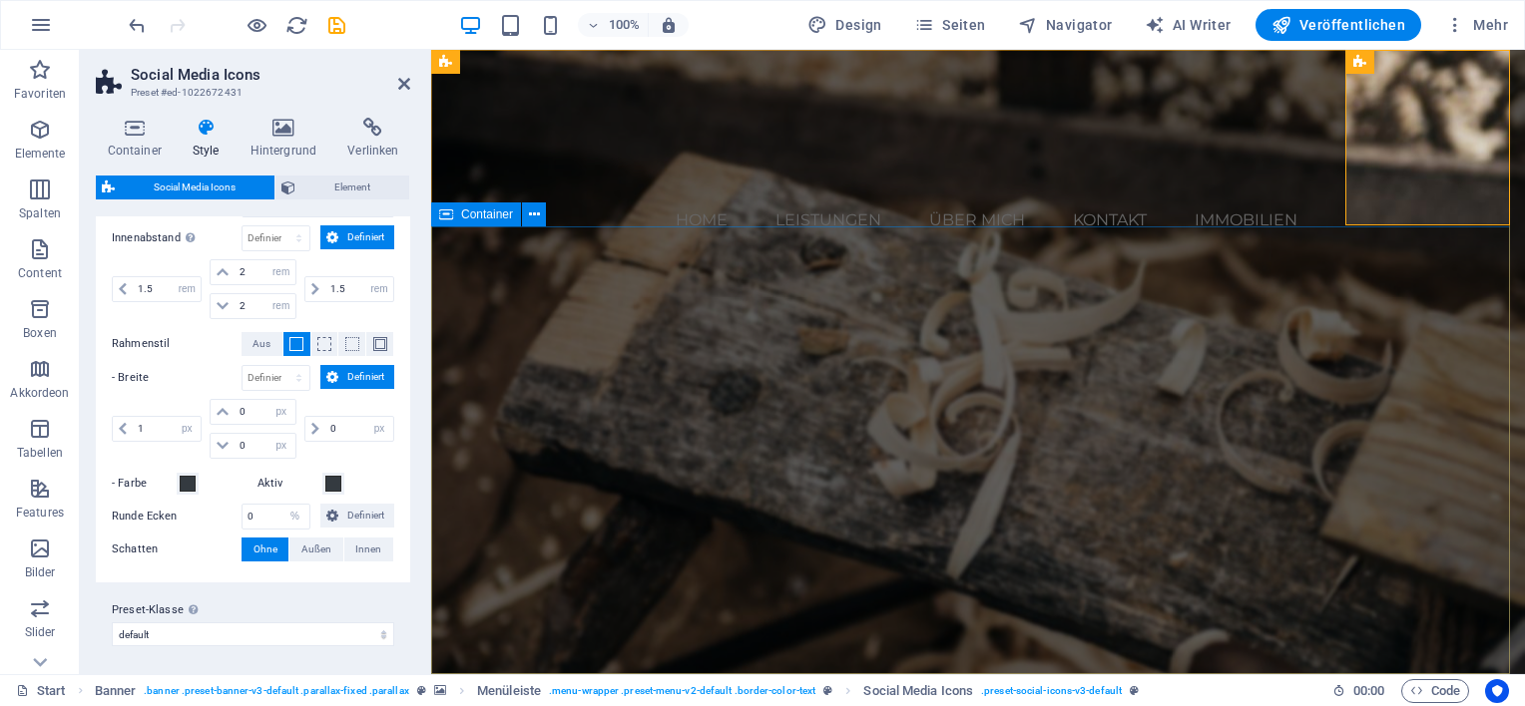
click at [1207, 418] on div "Woodworks ­ made with Passion Lorem ipsum dolor sit amet, consectetuer adipisci…" at bounding box center [978, 635] width 1094 height 435
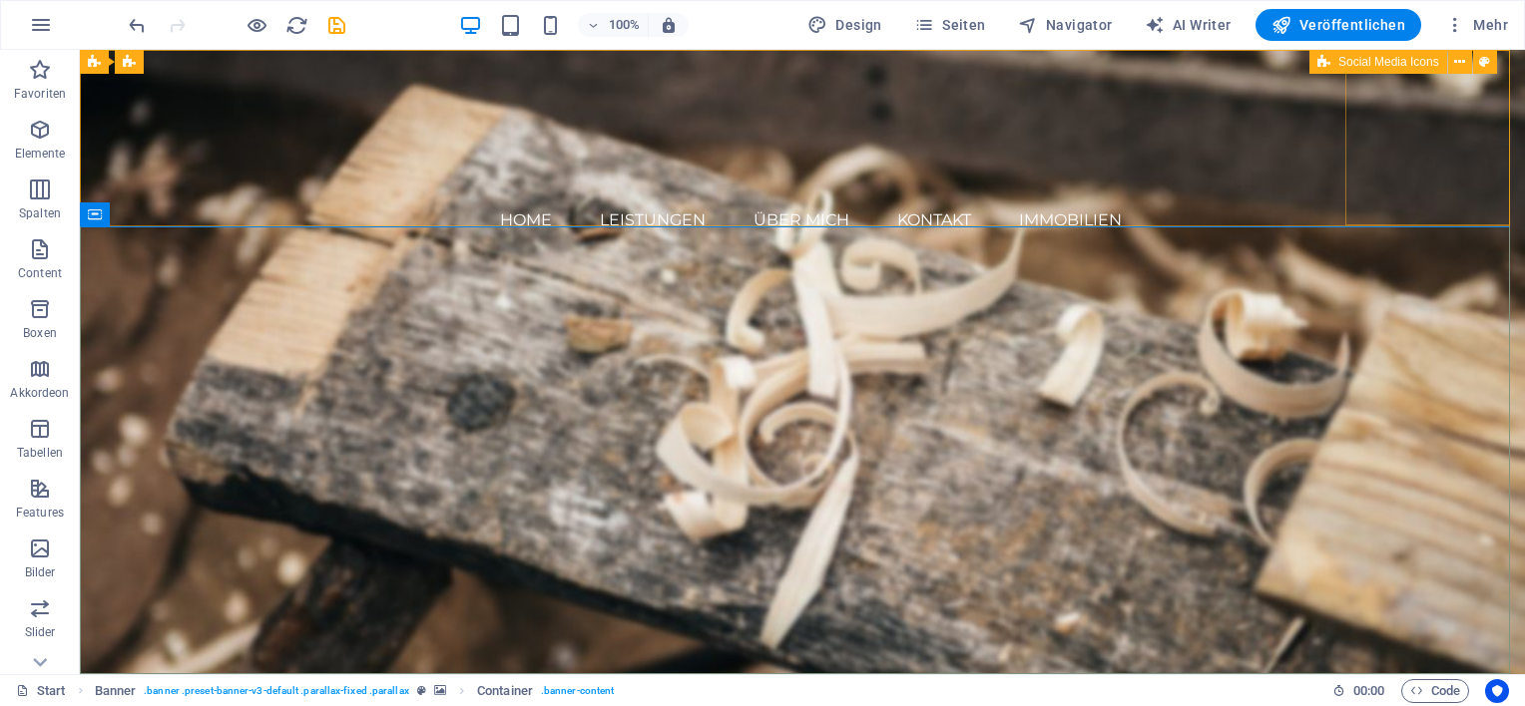
click at [1357, 61] on span "Social Media Icons" at bounding box center [1388, 62] width 101 height 12
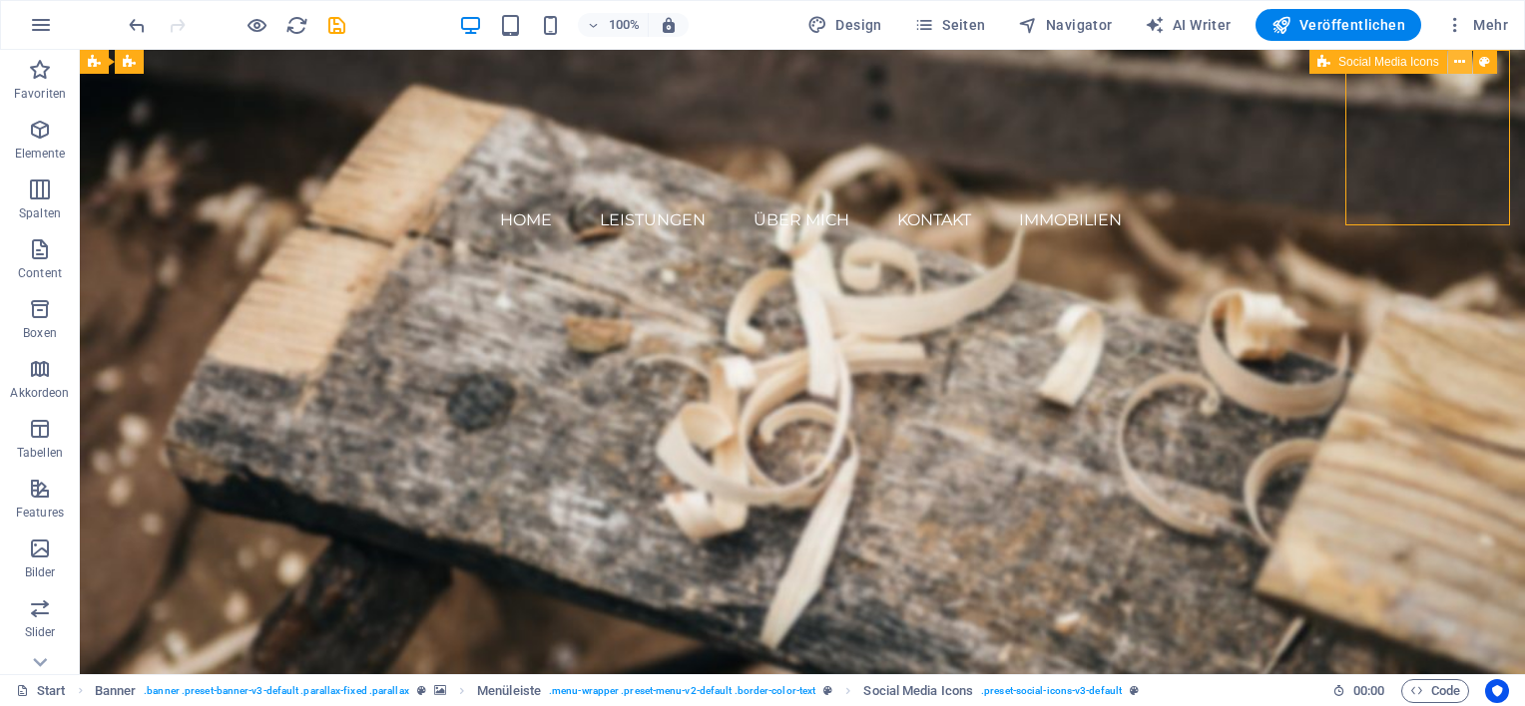
click at [1455, 64] on icon at bounding box center [1459, 62] width 11 height 21
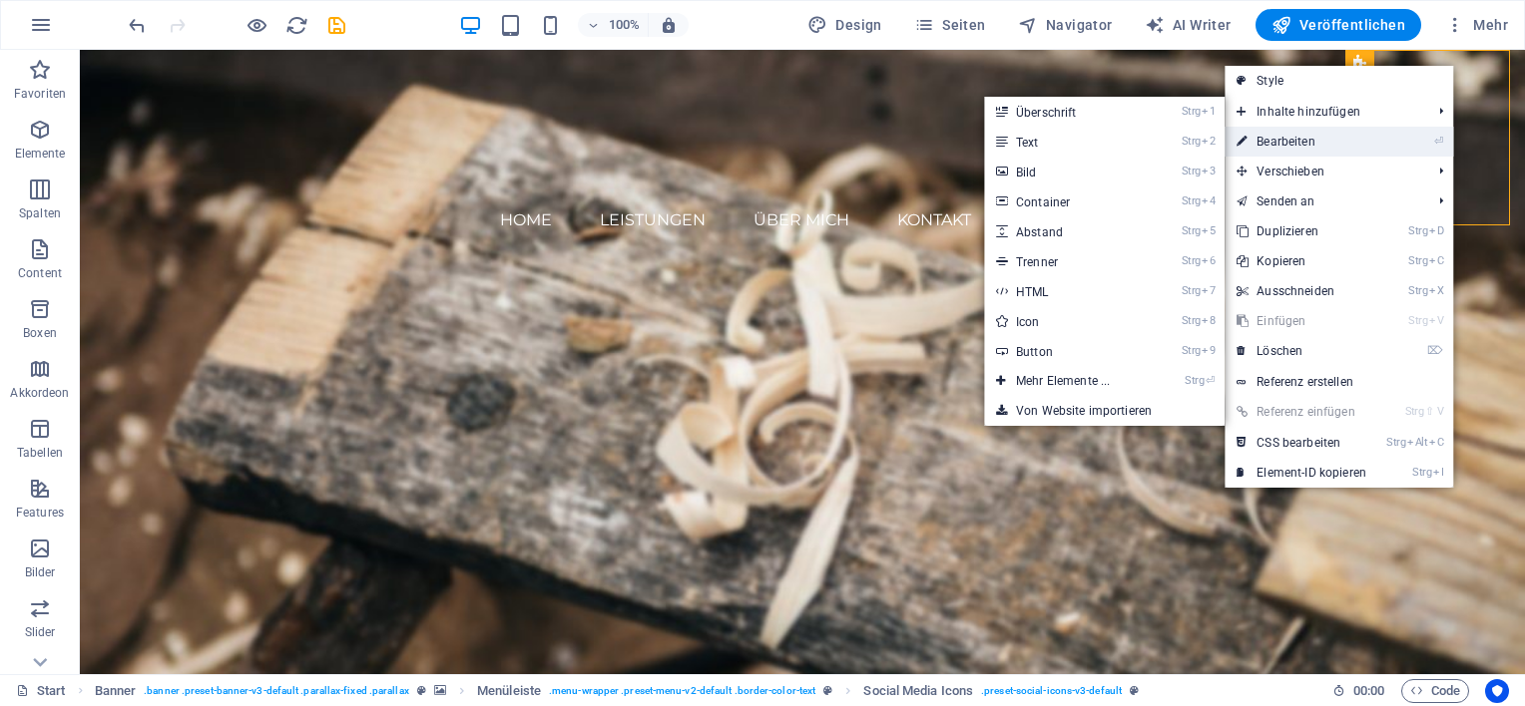
click at [1315, 144] on link "⏎ Bearbeiten" at bounding box center [1301, 142] width 154 height 30
select select "rem"
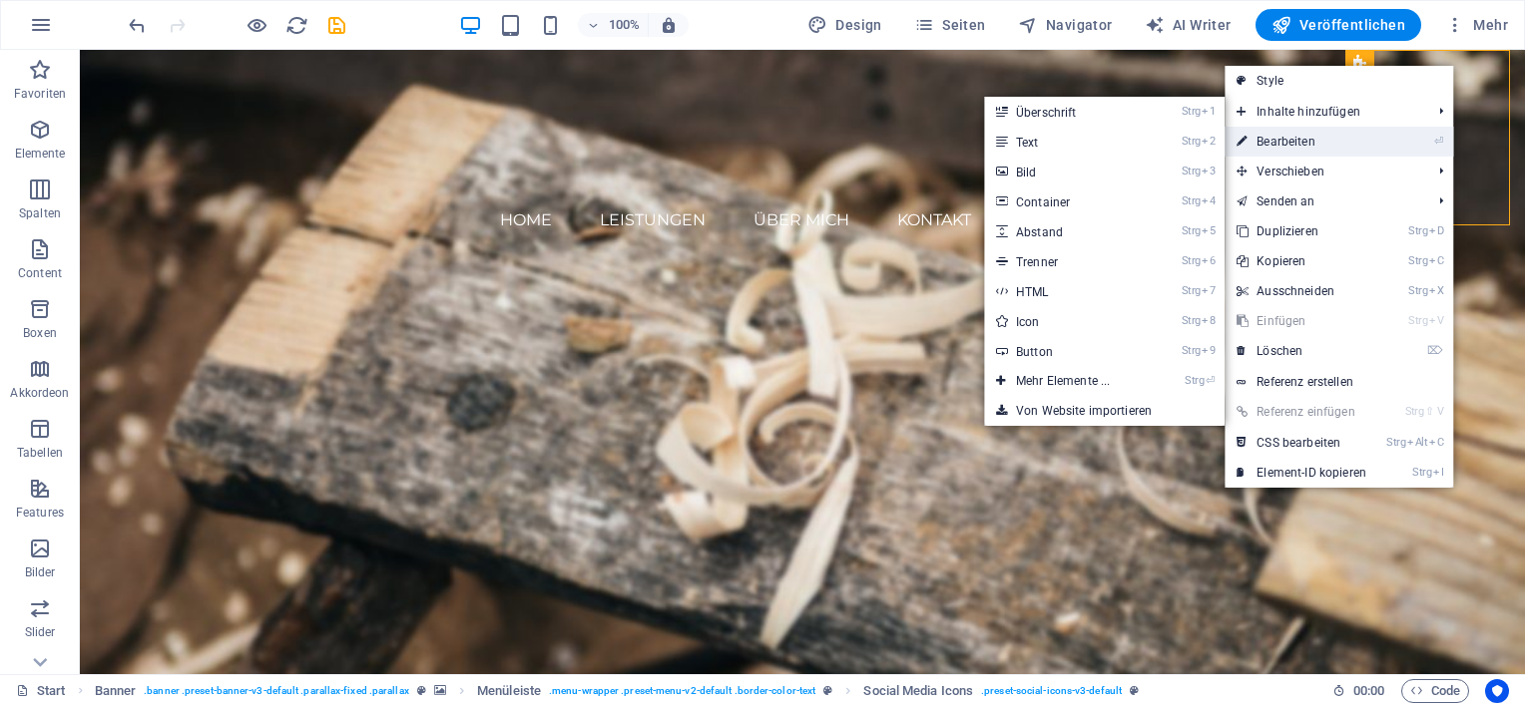
select select "rem"
select select "px"
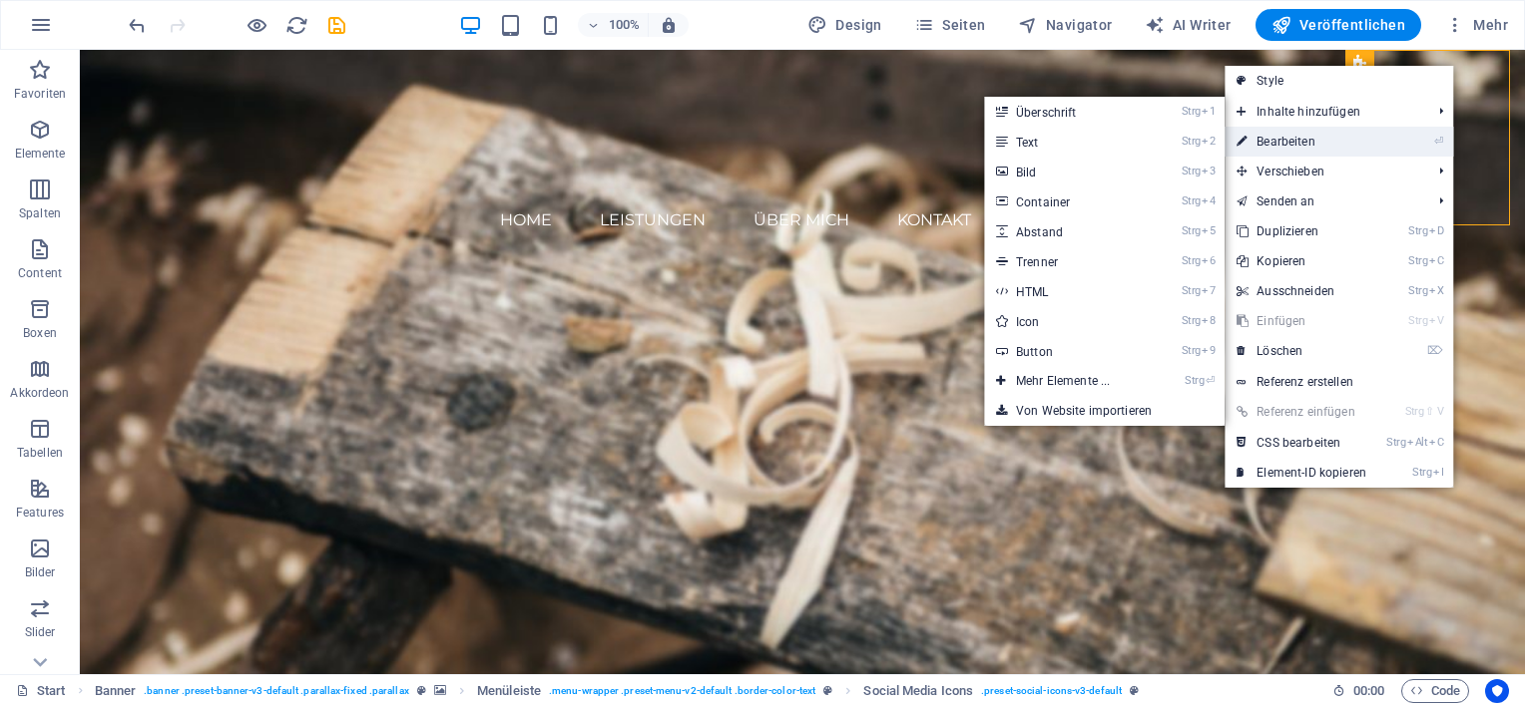
select select "px"
select select "%"
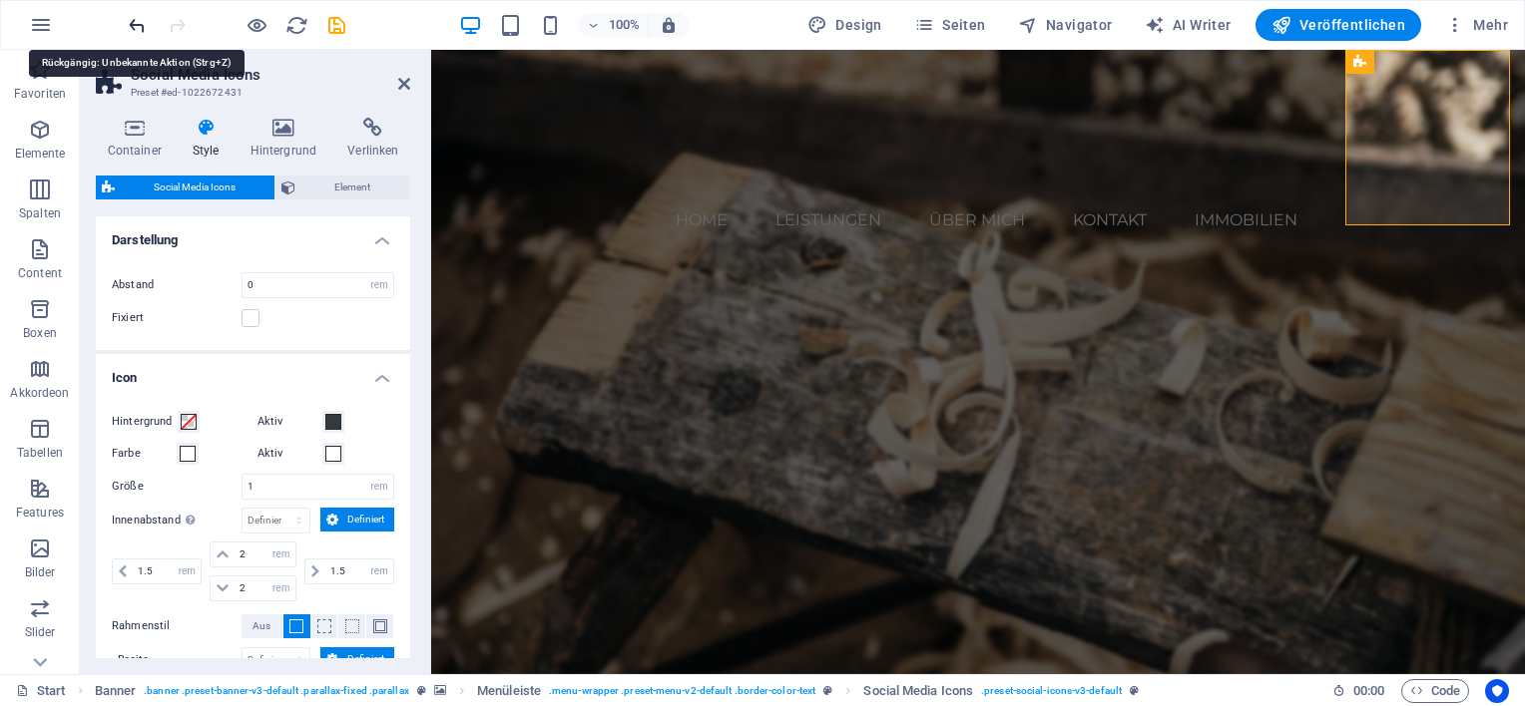
click at [136, 24] on icon "undo" at bounding box center [137, 25] width 23 height 23
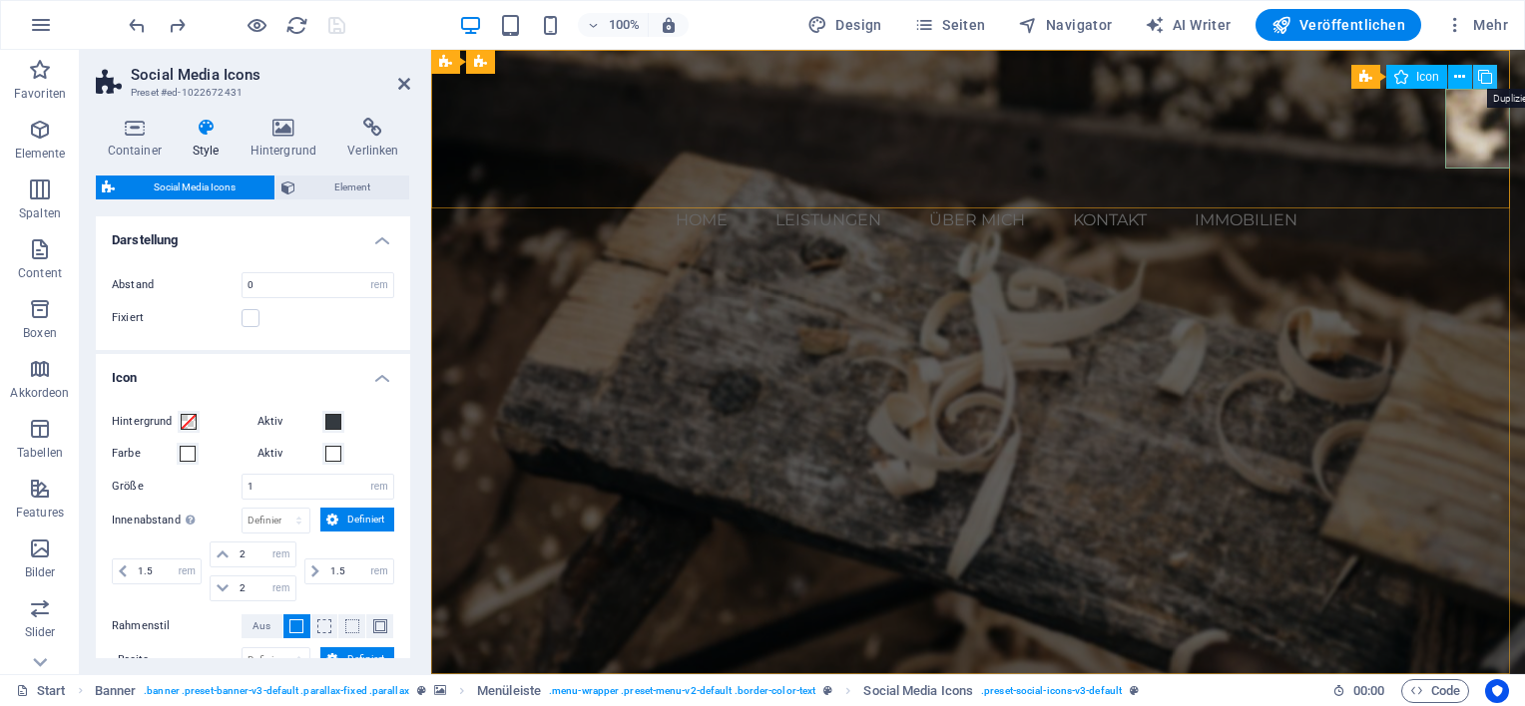
click at [1487, 80] on icon at bounding box center [1485, 77] width 14 height 21
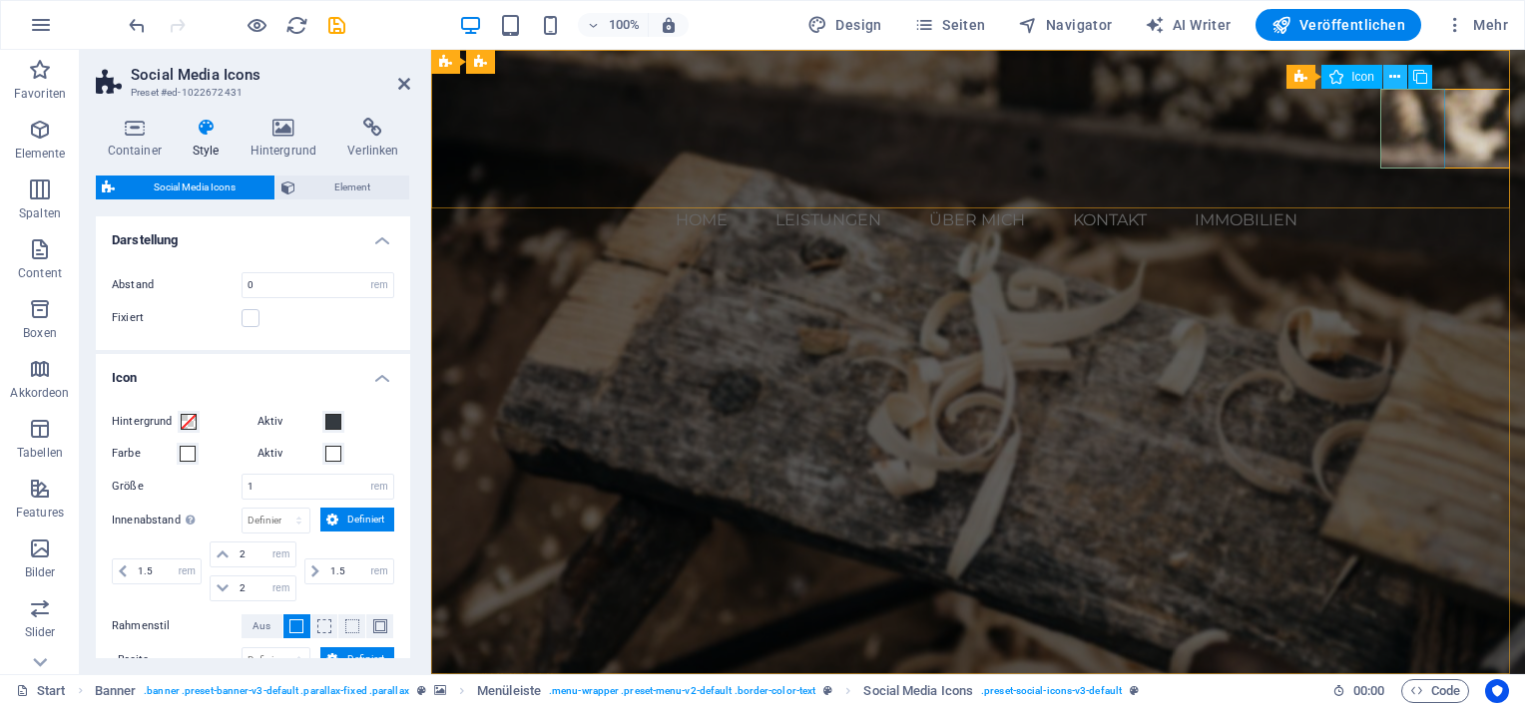
click at [1397, 76] on icon at bounding box center [1394, 77] width 11 height 21
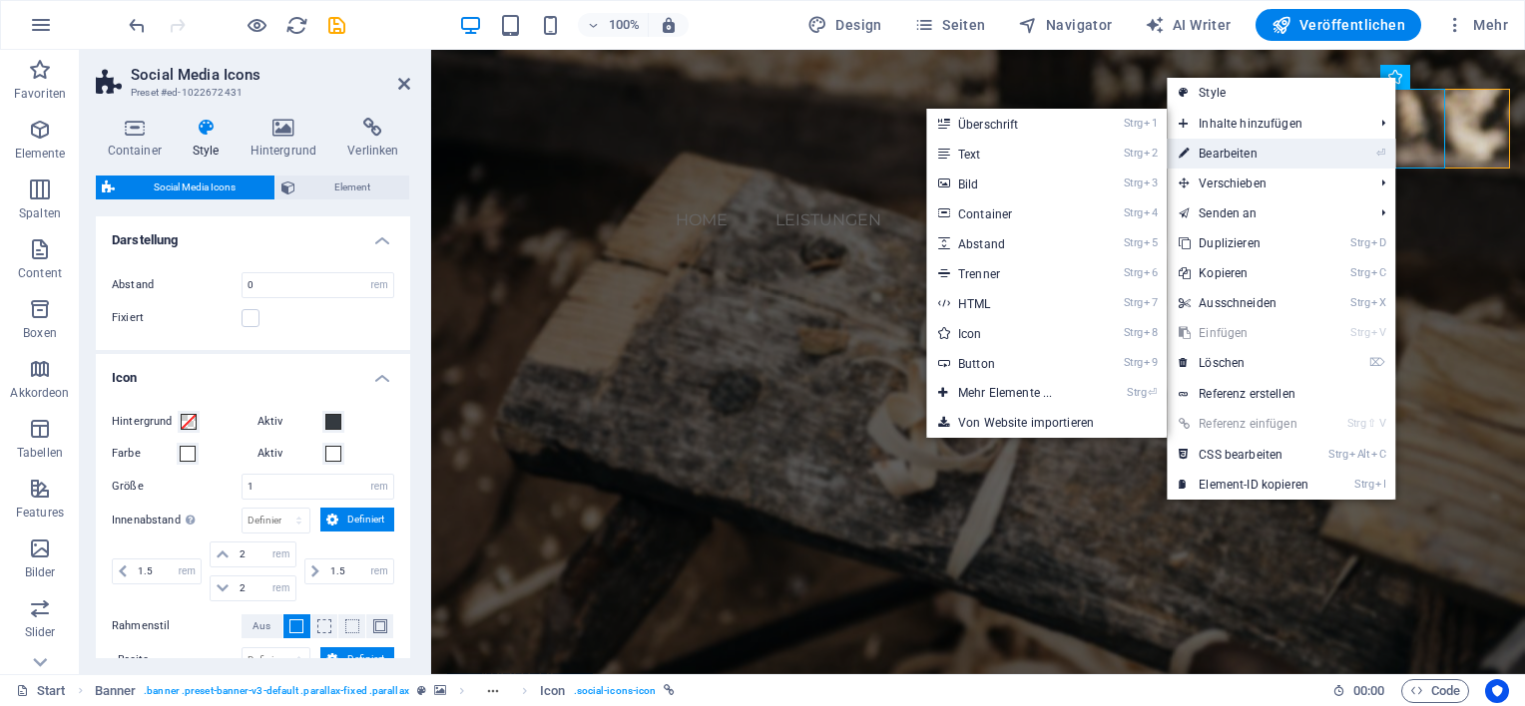
click at [1234, 152] on link "⏎ Bearbeiten" at bounding box center [1244, 154] width 154 height 30
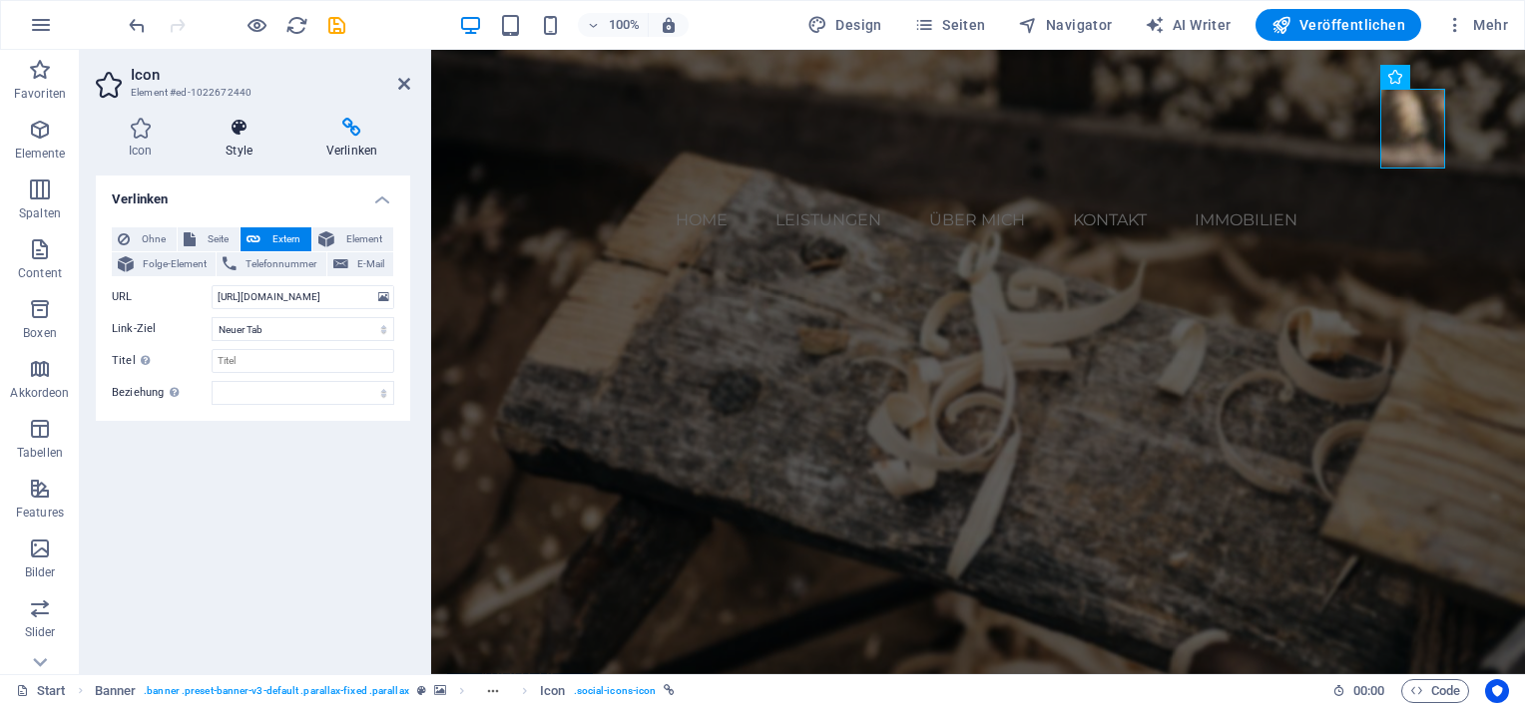
click at [235, 151] on h4 "Style" at bounding box center [243, 139] width 101 height 42
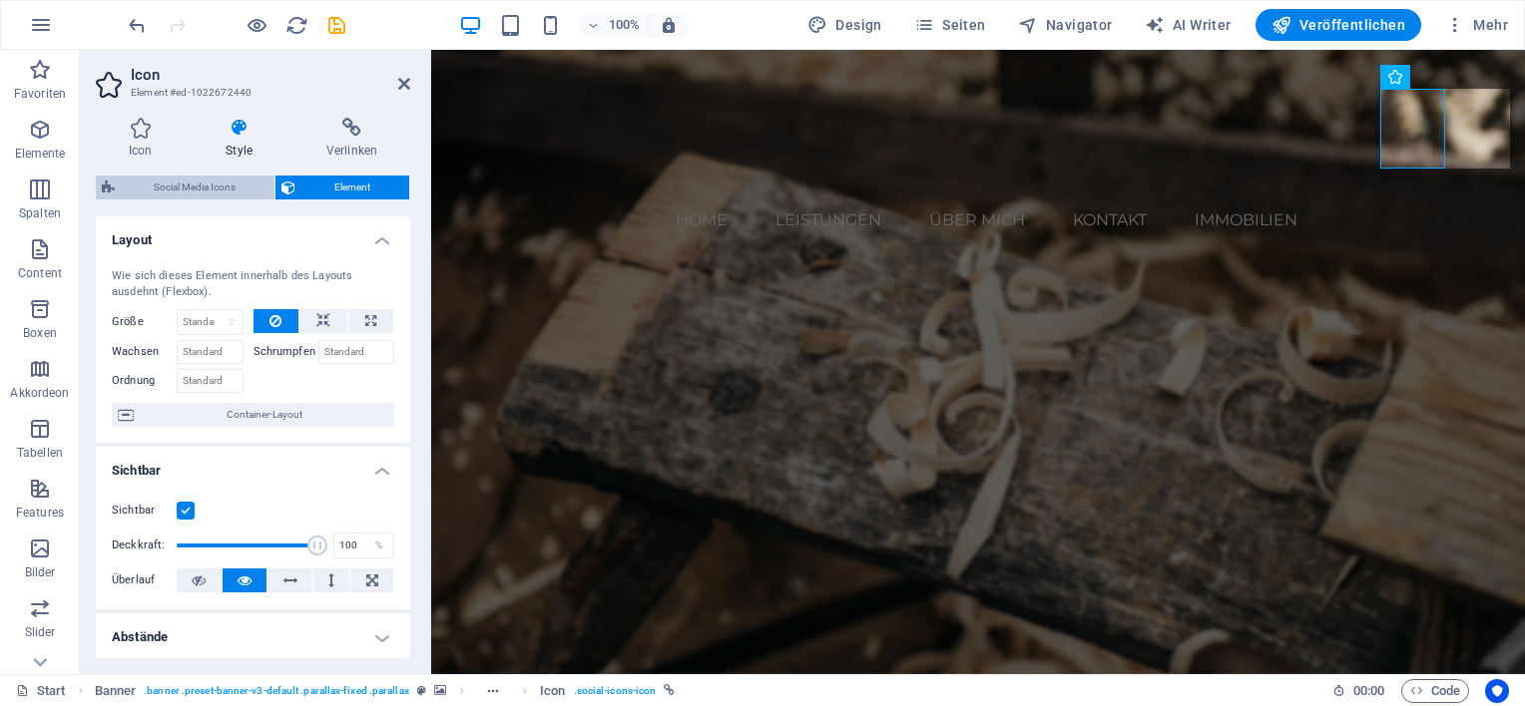
click at [160, 188] on span "Social Media Icons" at bounding box center [195, 188] width 148 height 24
select select "rem"
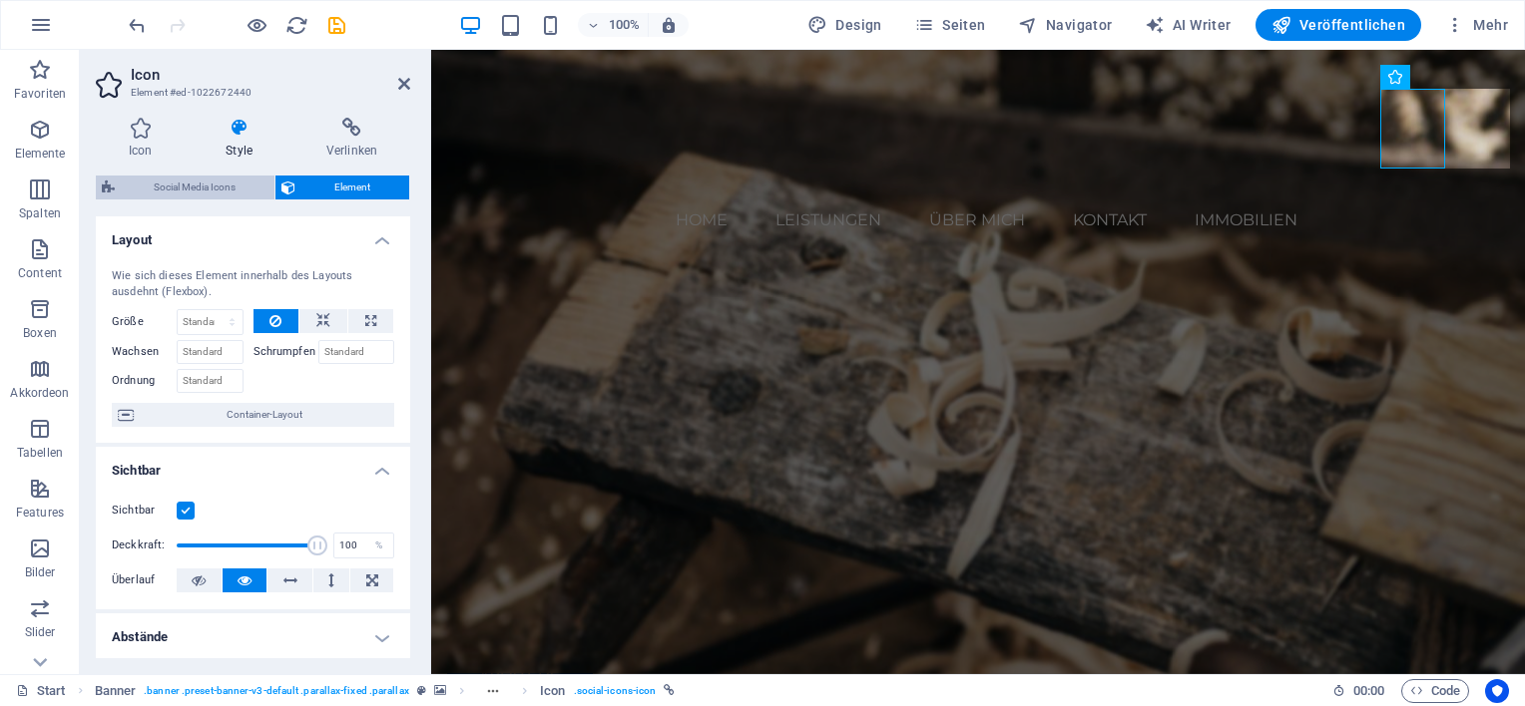
select select "rem"
select select "px"
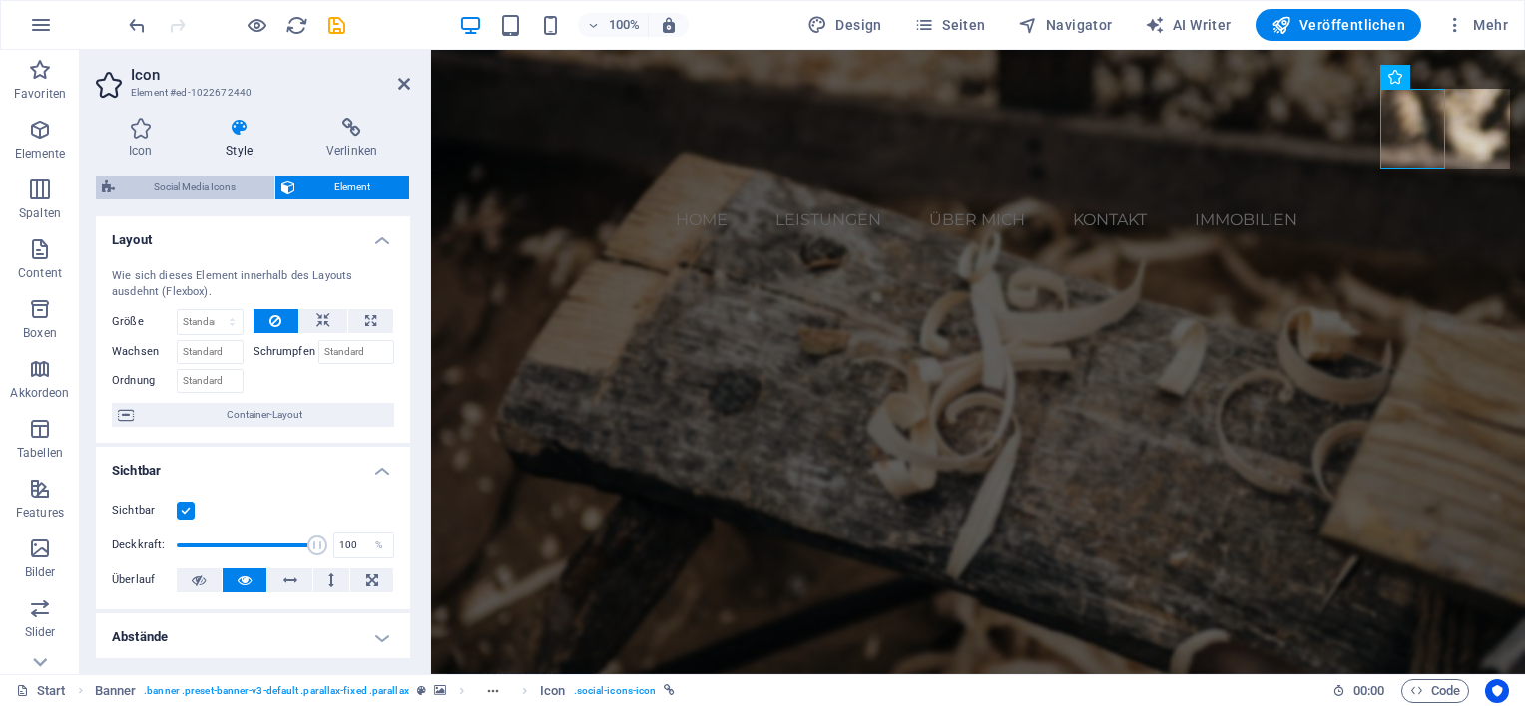
select select "px"
select select "%"
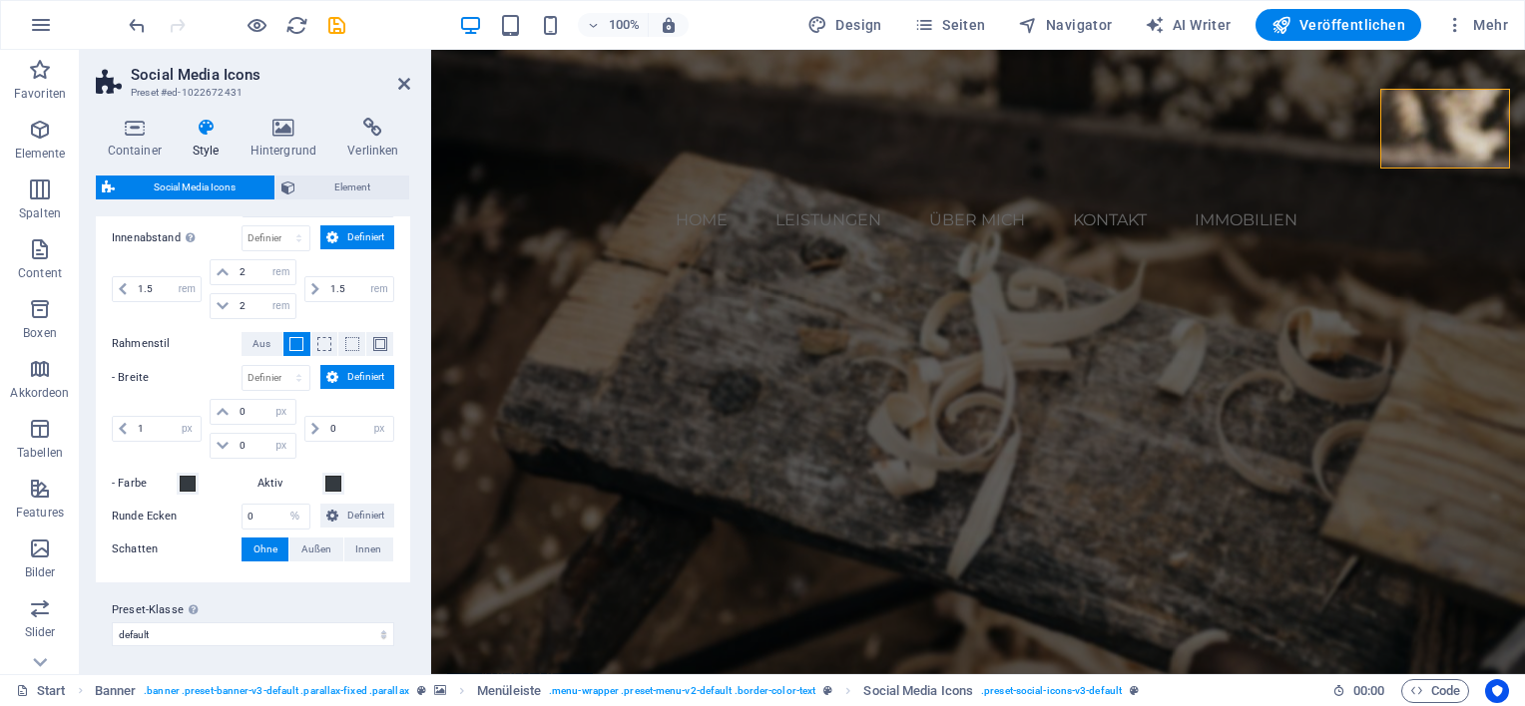
scroll to position [0, 0]
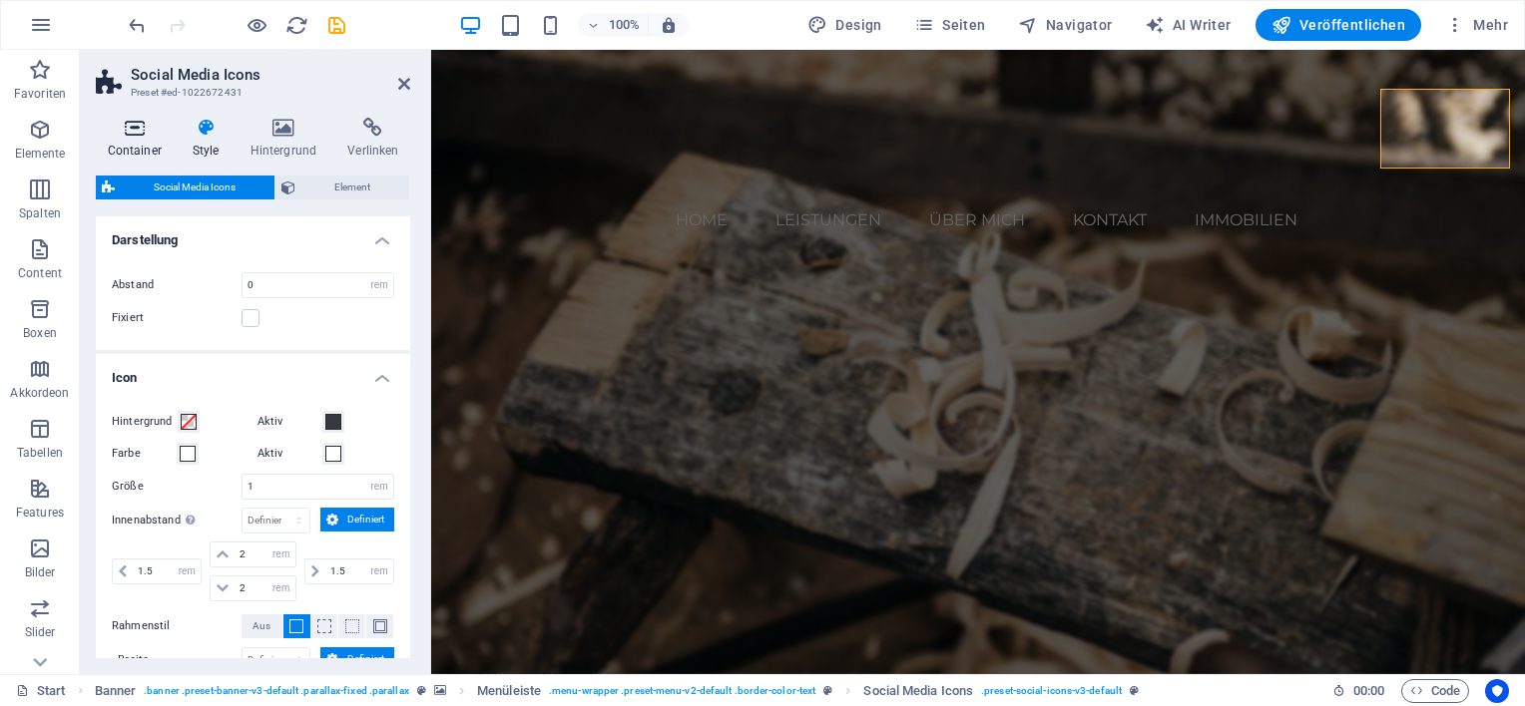
click at [117, 144] on h4 "Container" at bounding box center [138, 139] width 85 height 42
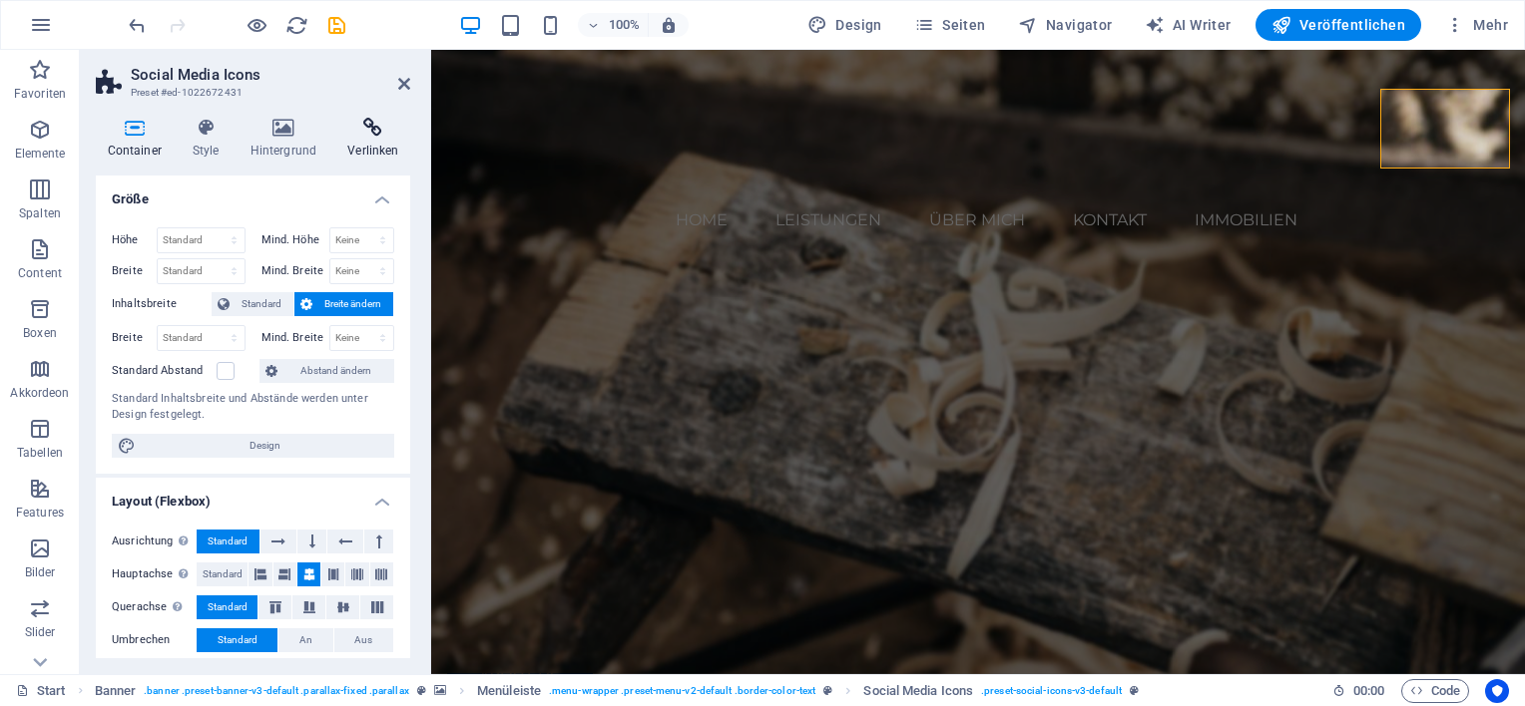
click at [387, 118] on icon at bounding box center [373, 128] width 74 height 20
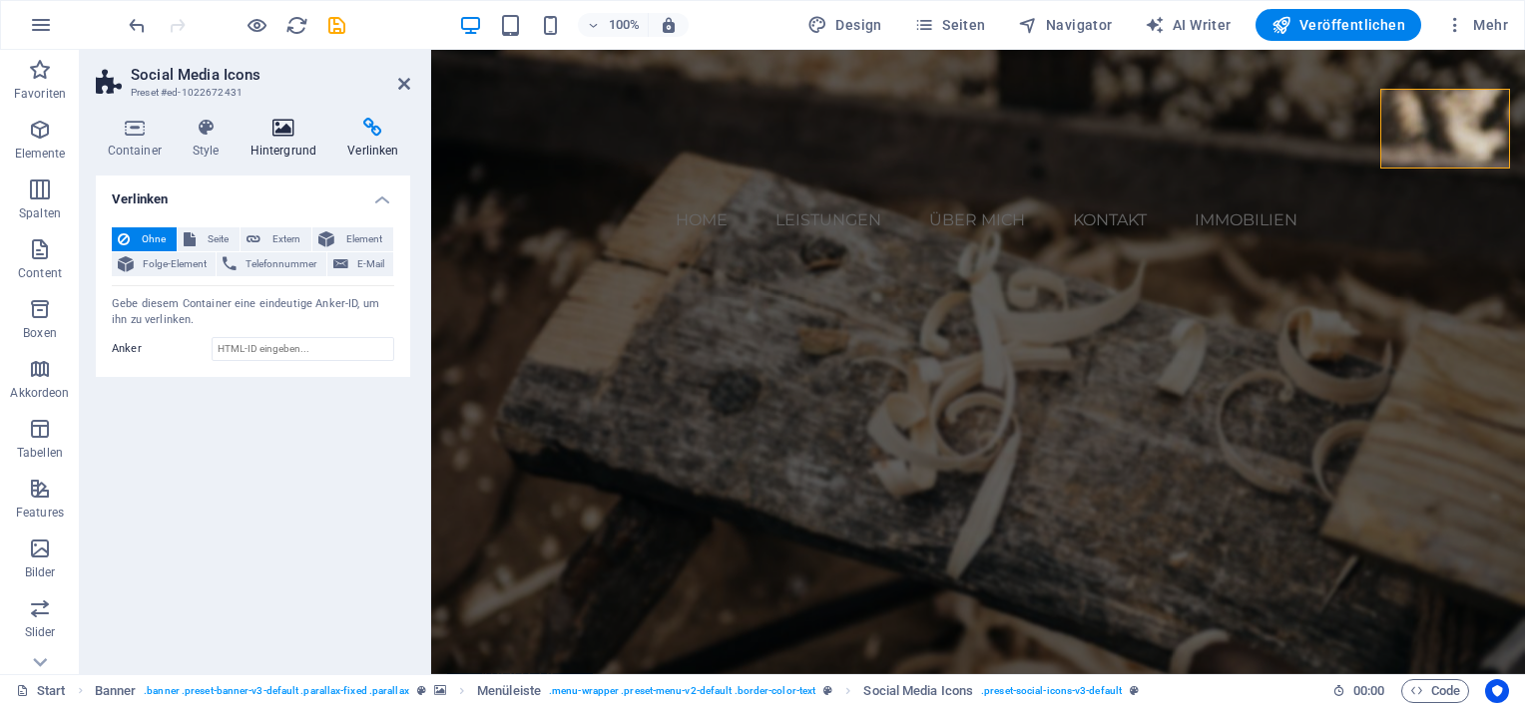
click at [283, 133] on icon at bounding box center [283, 128] width 90 height 20
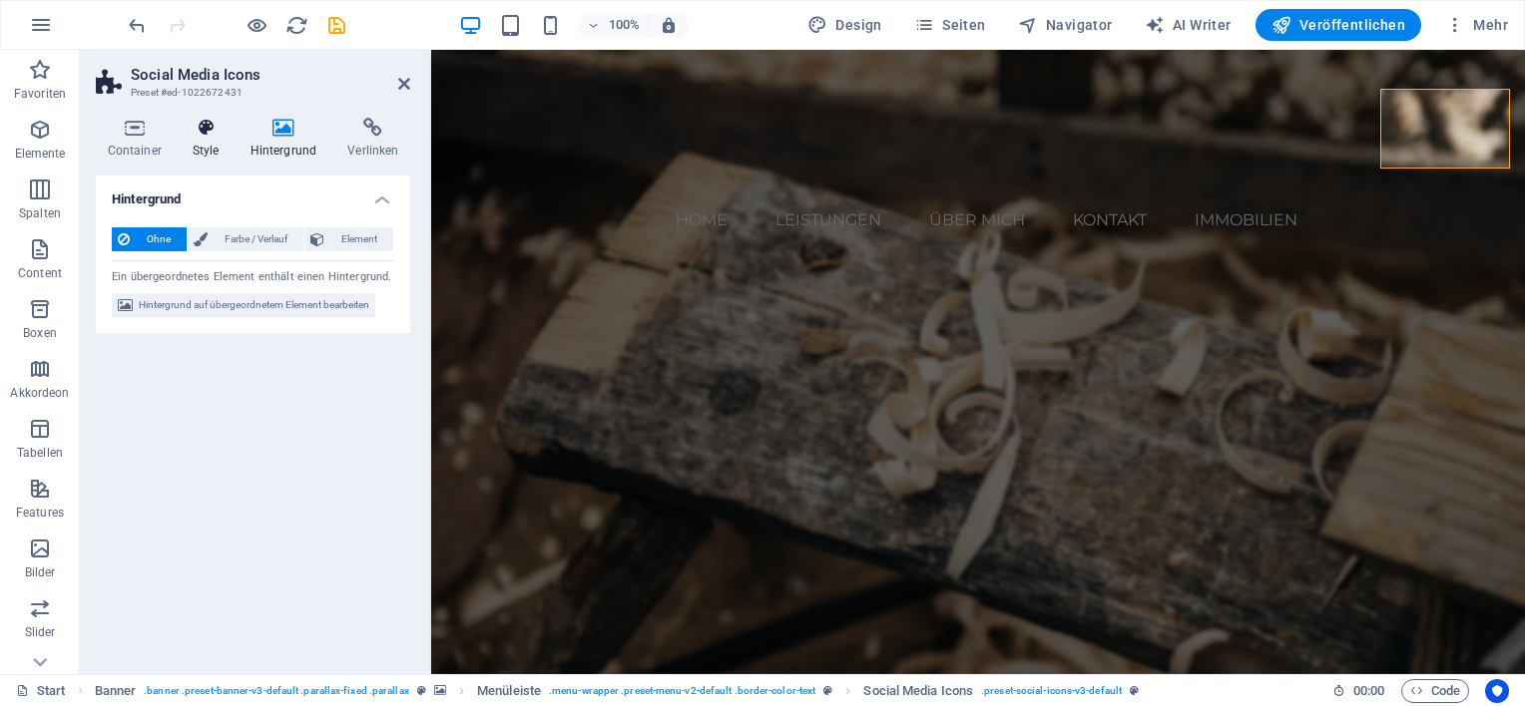
click at [217, 133] on icon at bounding box center [206, 128] width 50 height 20
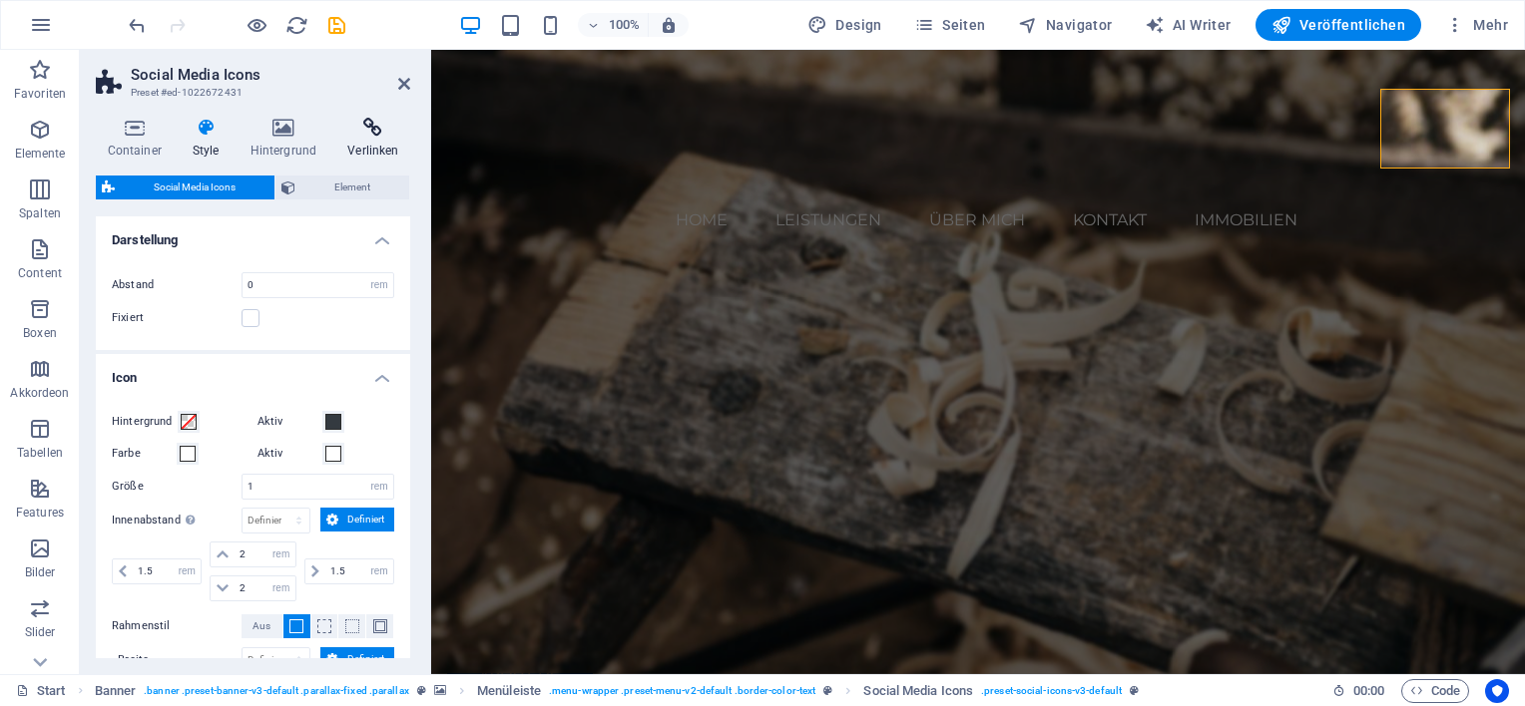
click at [379, 132] on icon at bounding box center [373, 128] width 74 height 20
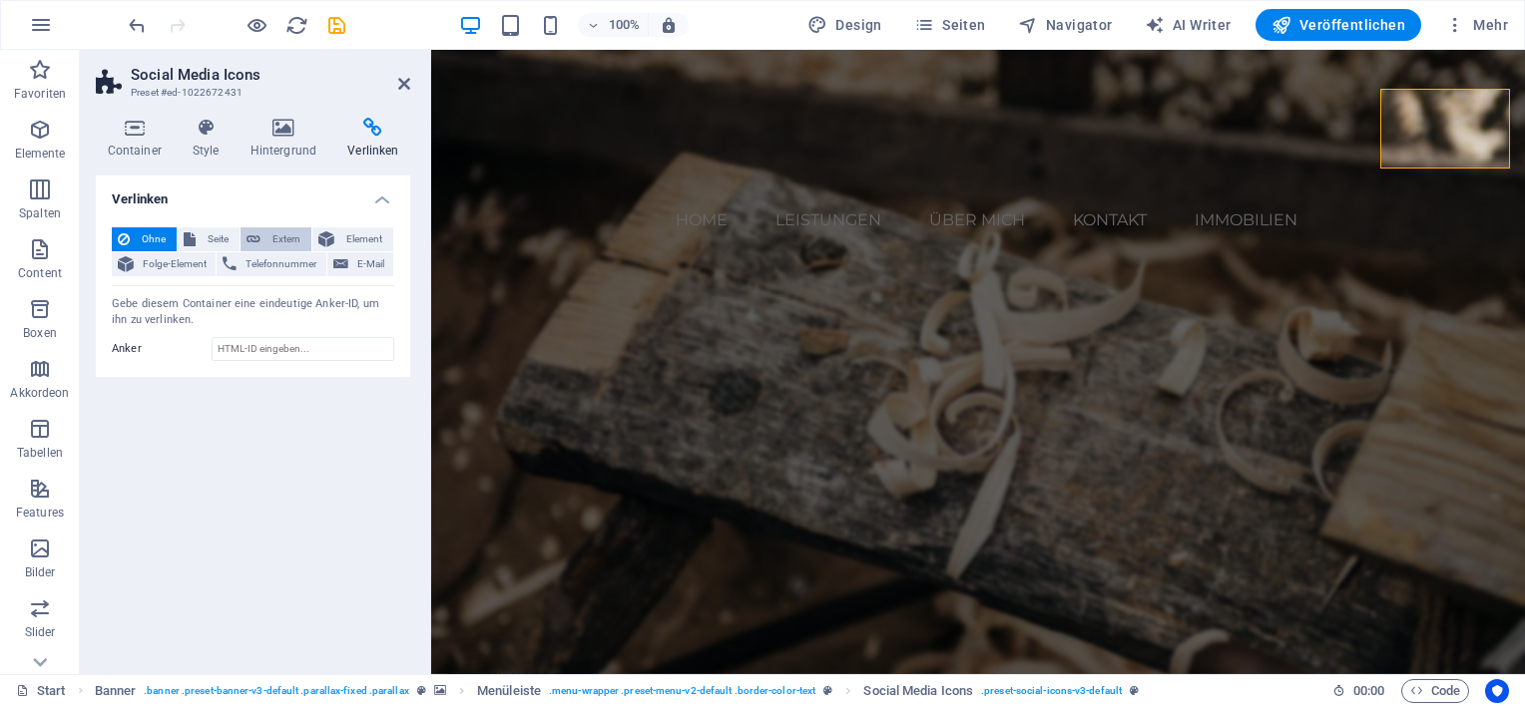
click at [276, 238] on span "Extern" at bounding box center [285, 240] width 39 height 24
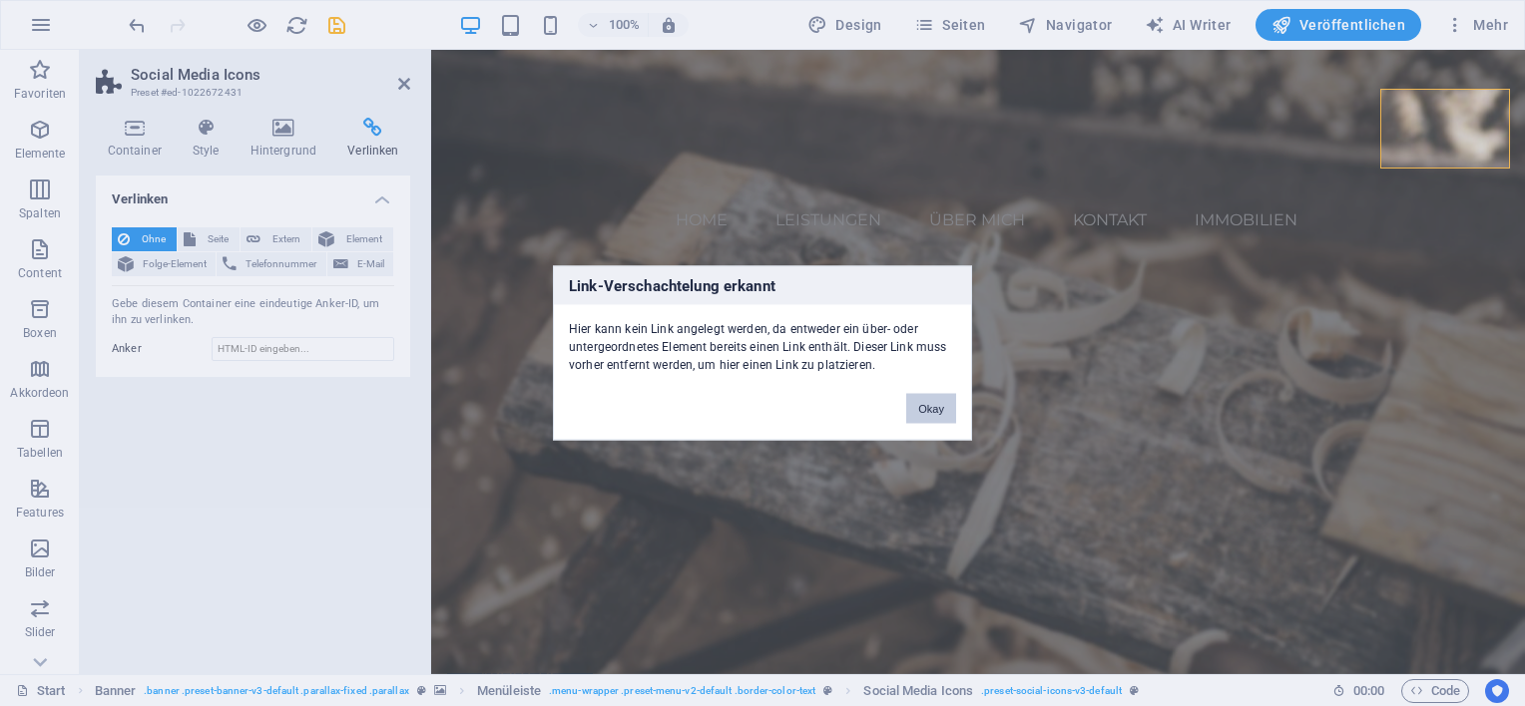
click at [926, 416] on button "Okay" at bounding box center [931, 409] width 50 height 30
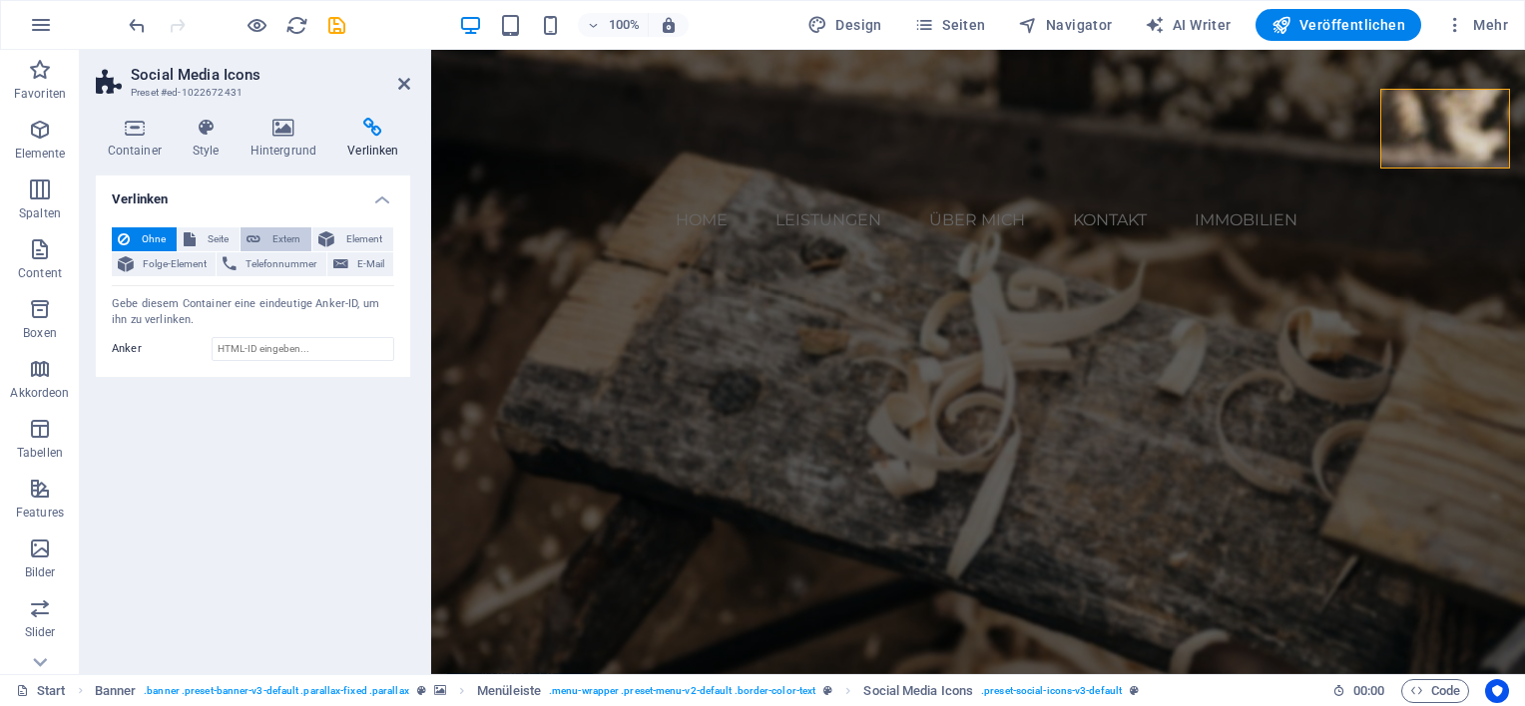
click at [268, 235] on span "Extern" at bounding box center [285, 240] width 39 height 24
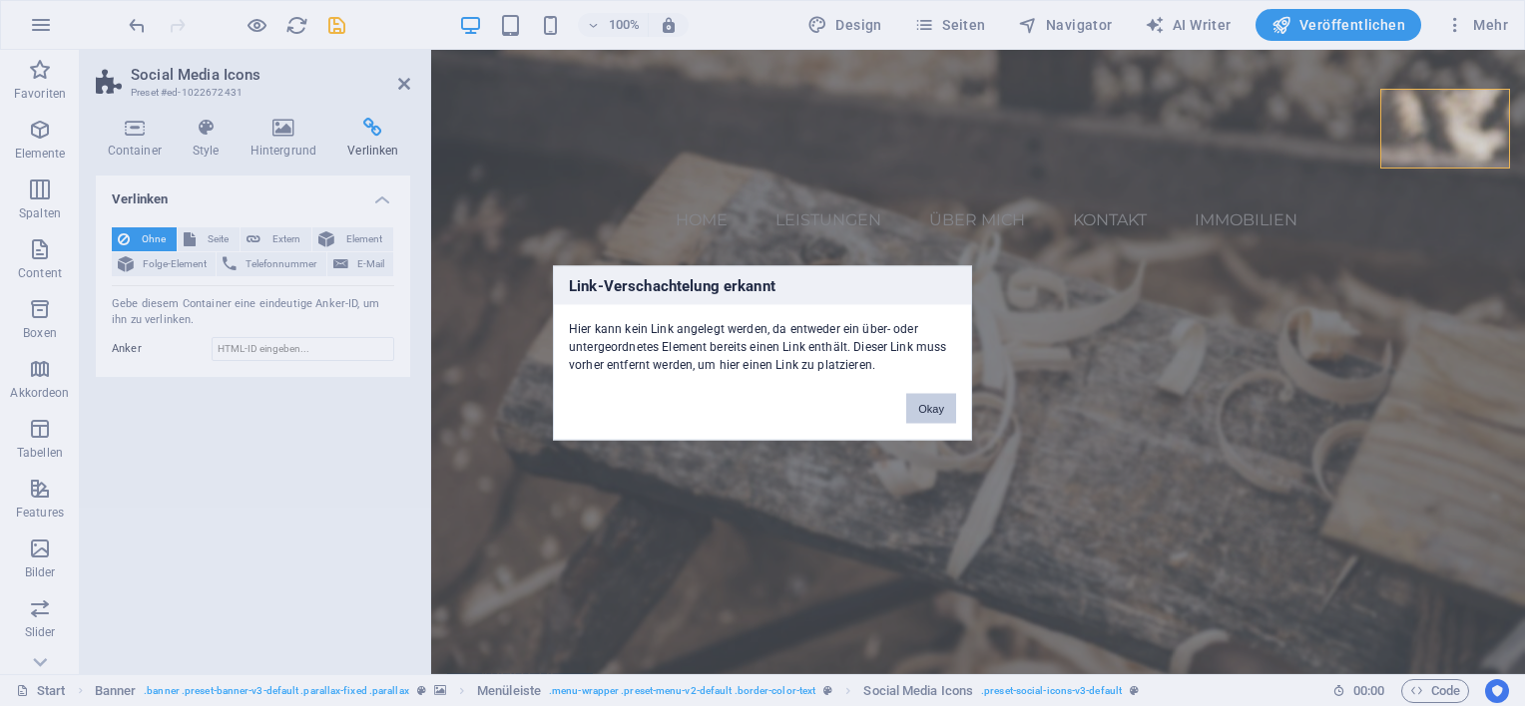
click at [936, 410] on button "Okay" at bounding box center [931, 409] width 50 height 30
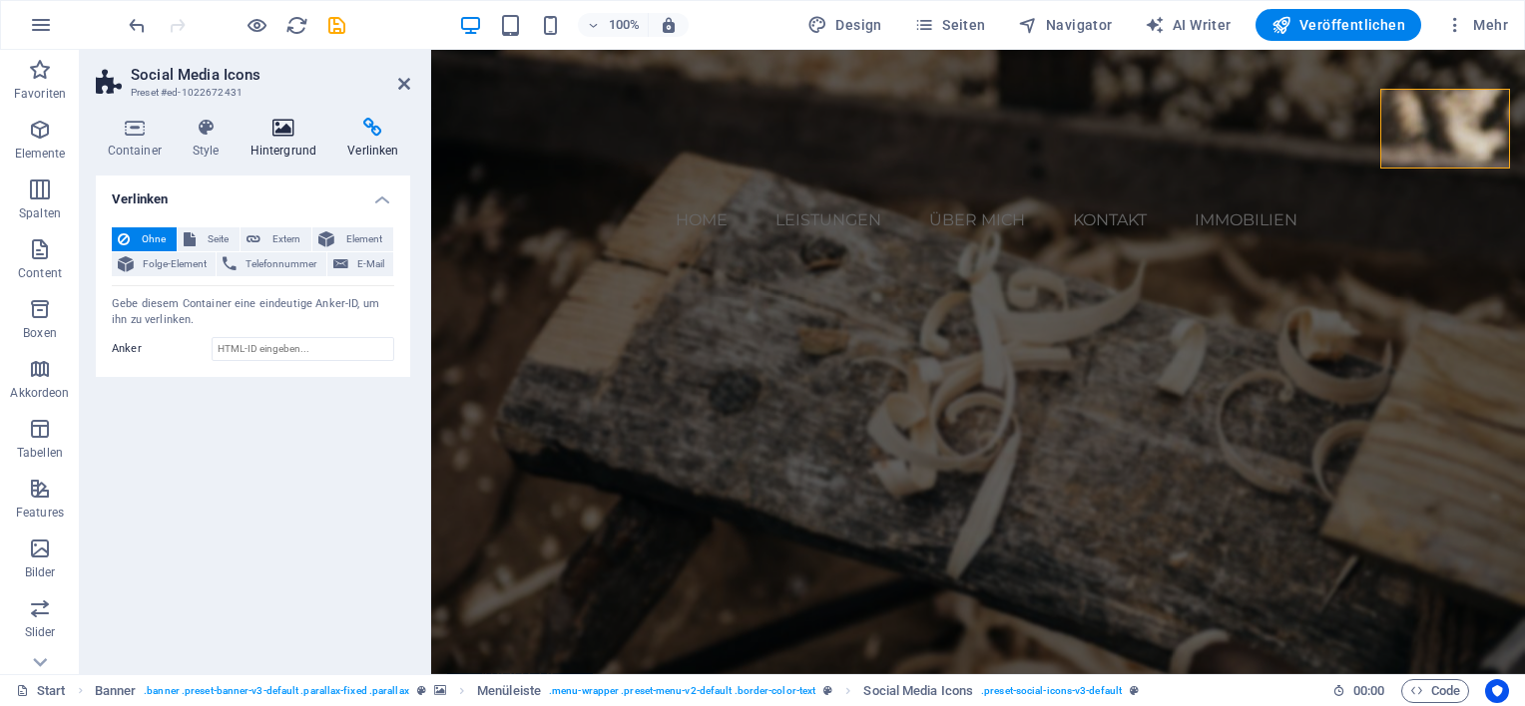
click at [293, 132] on icon at bounding box center [283, 128] width 90 height 20
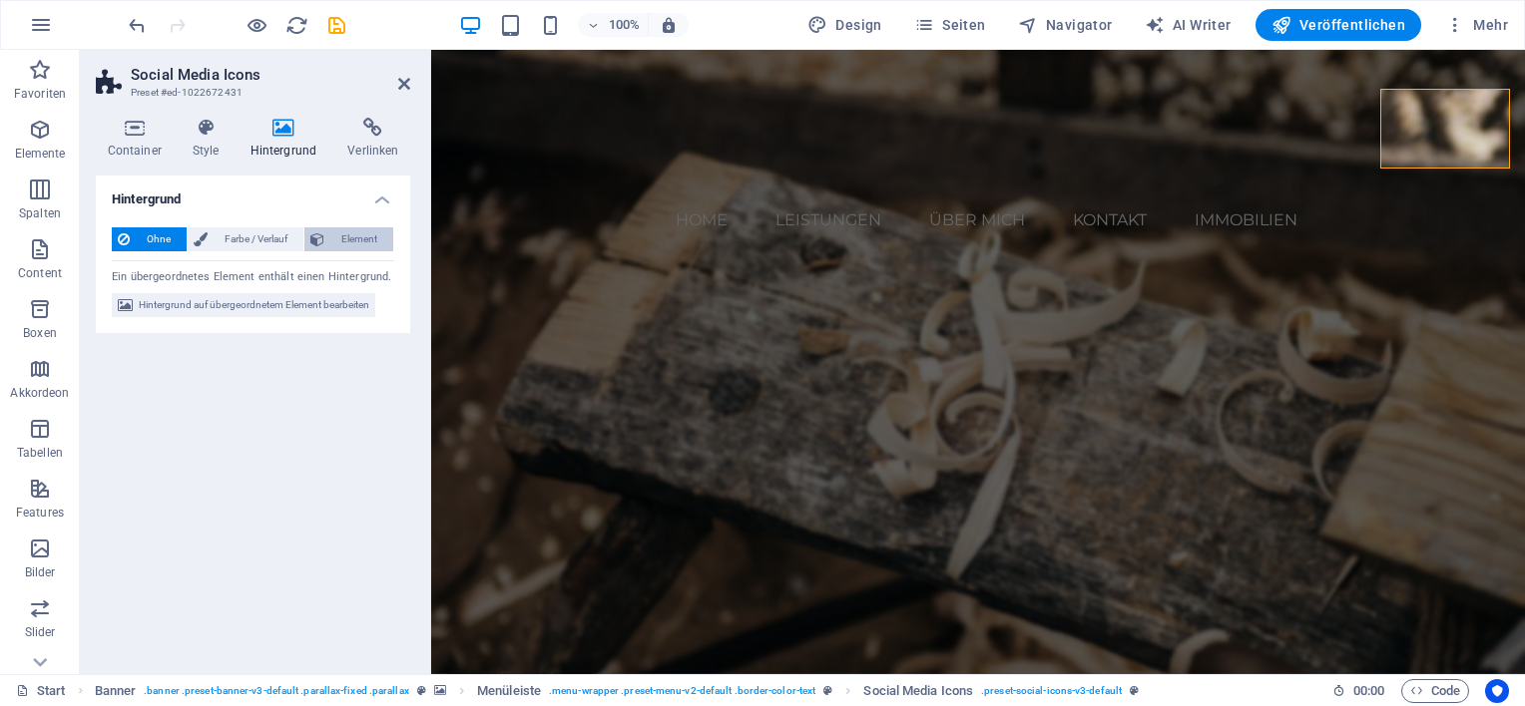
click at [358, 240] on span "Element" at bounding box center [358, 240] width 57 height 24
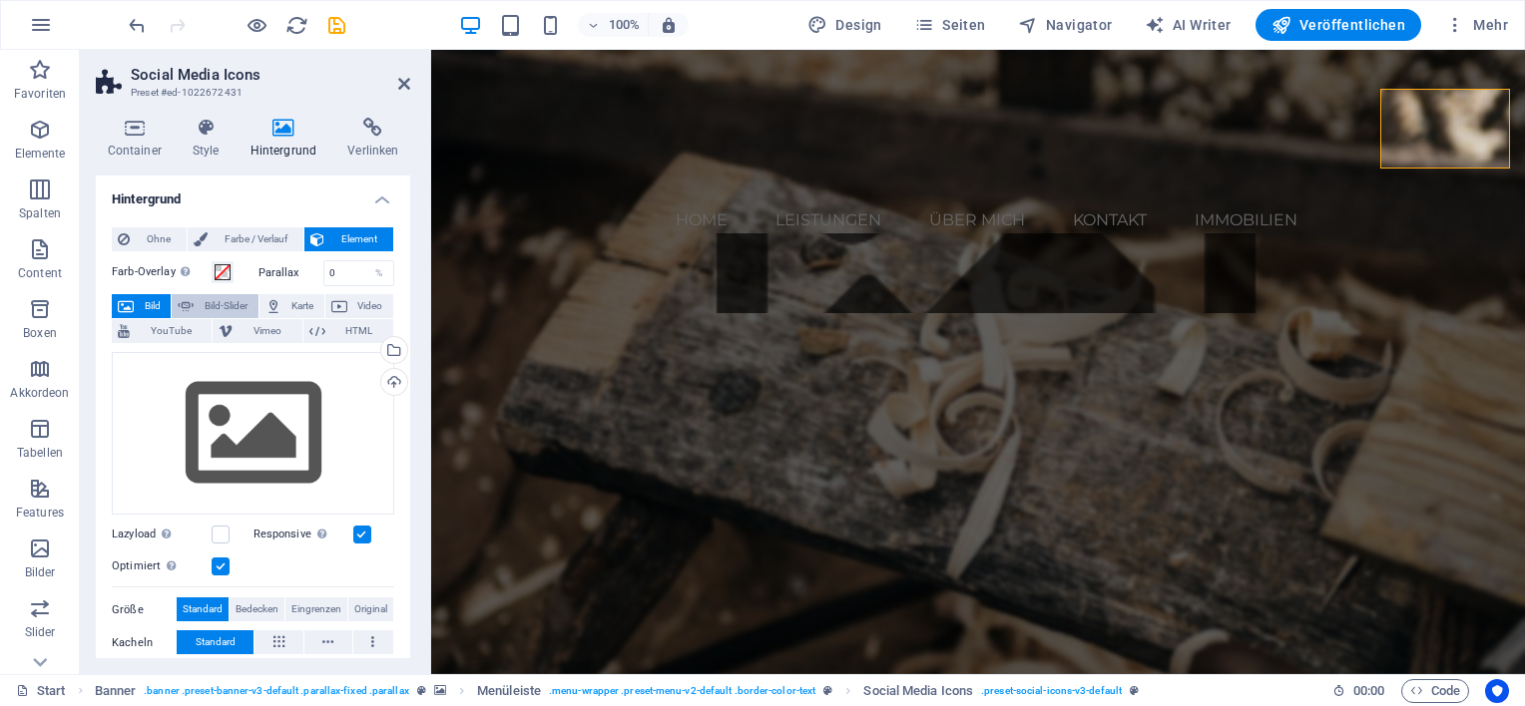
click at [223, 300] on span "Bild-Slider" at bounding box center [226, 306] width 52 height 24
select select "ms"
select select "s"
select select "progressive"
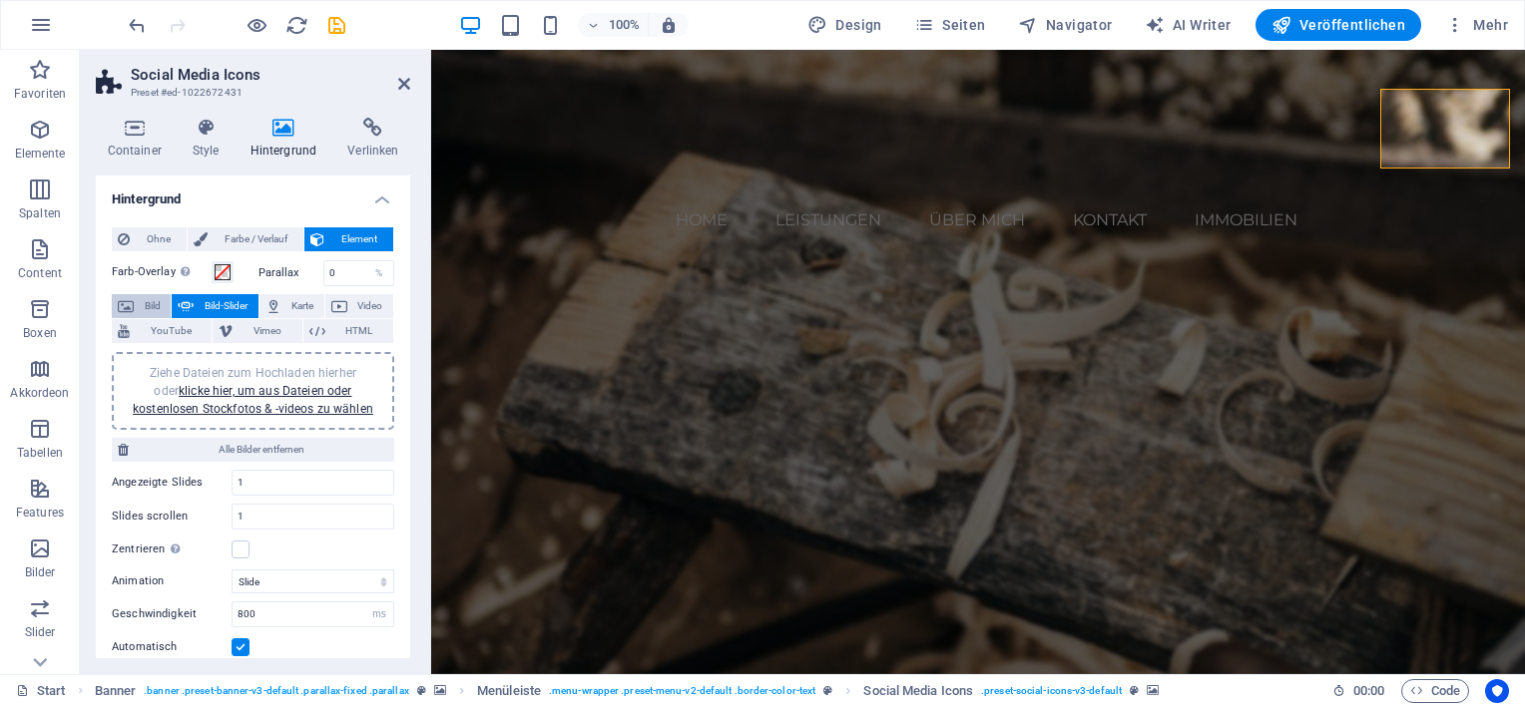
click at [150, 298] on span "Bild" at bounding box center [152, 306] width 25 height 24
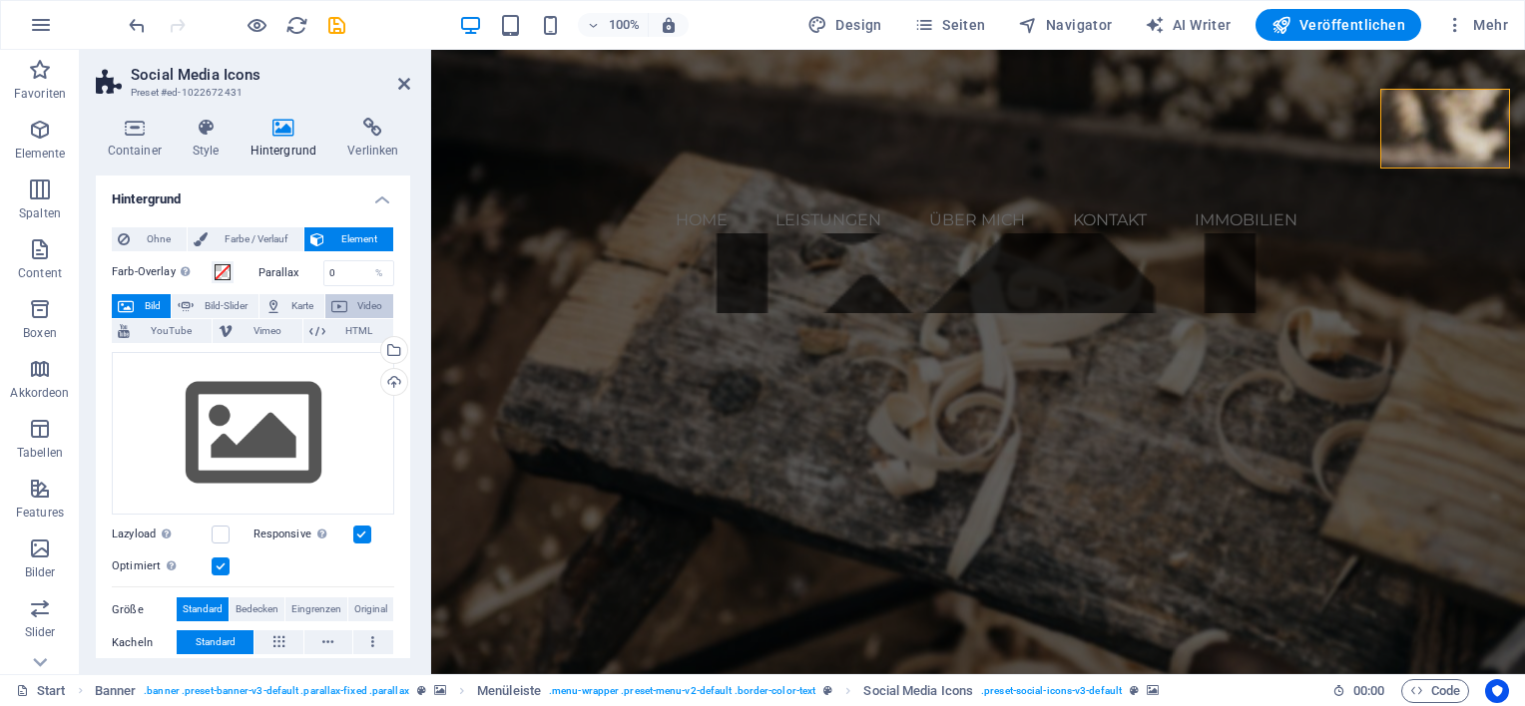
click at [353, 315] on span "Video" at bounding box center [370, 306] width 34 height 24
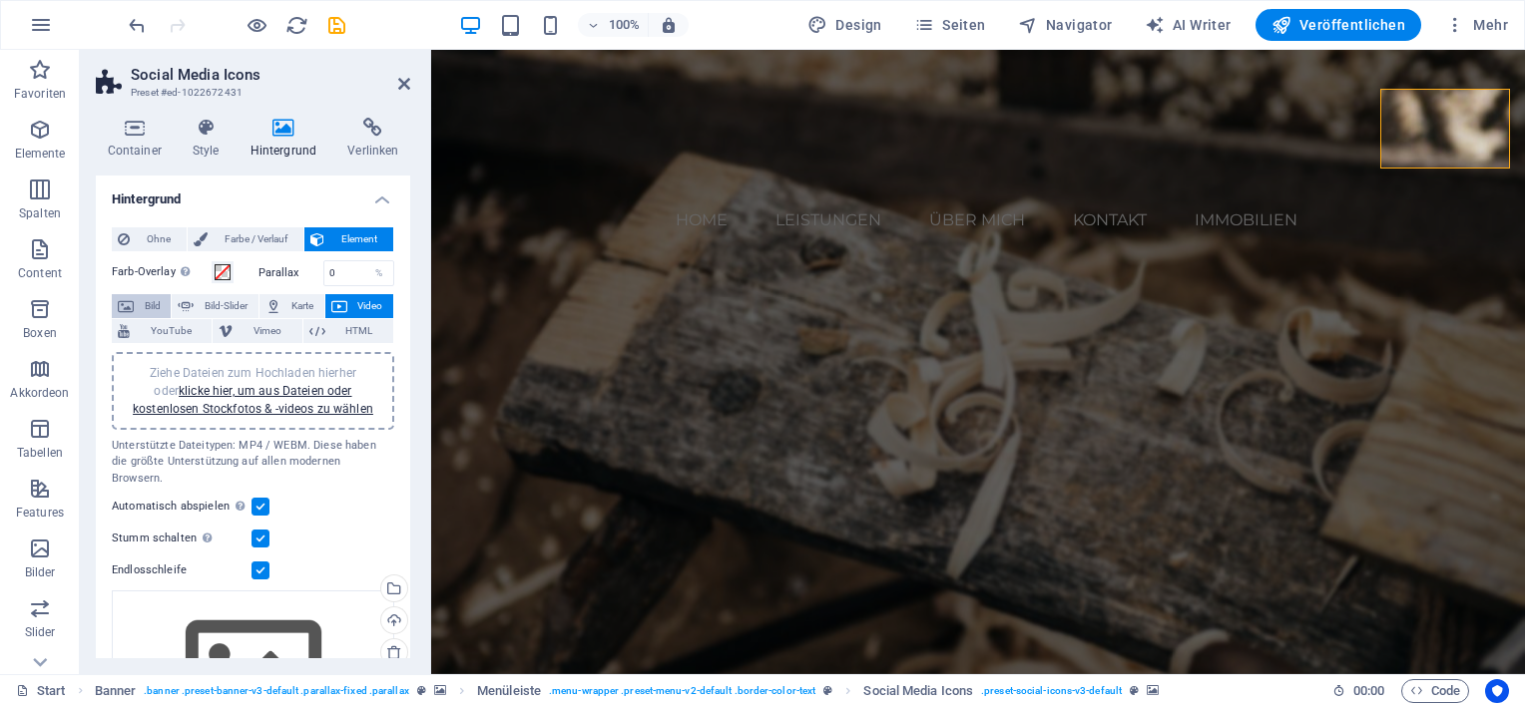
click at [136, 310] on button "Bild" at bounding box center [141, 306] width 59 height 24
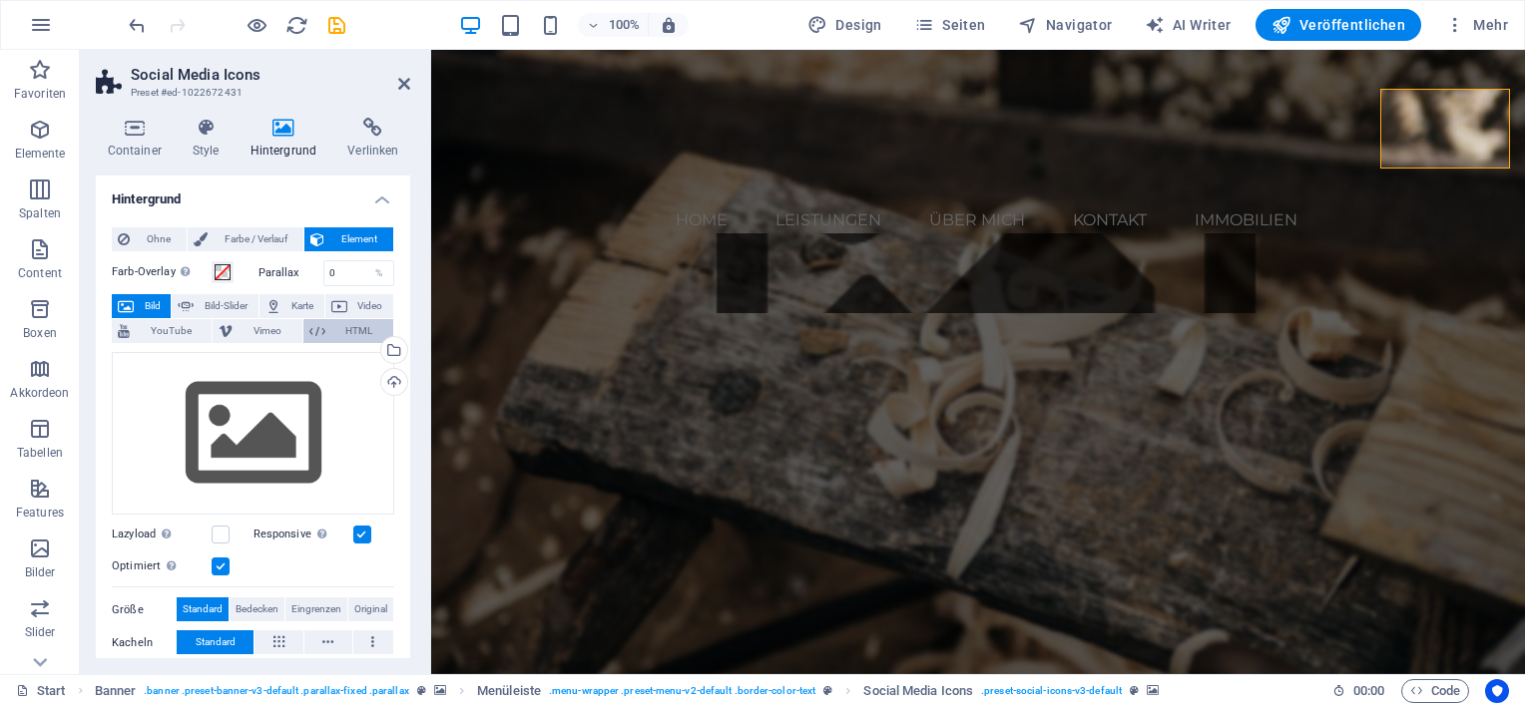
click at [352, 334] on span "HTML" at bounding box center [359, 331] width 56 height 24
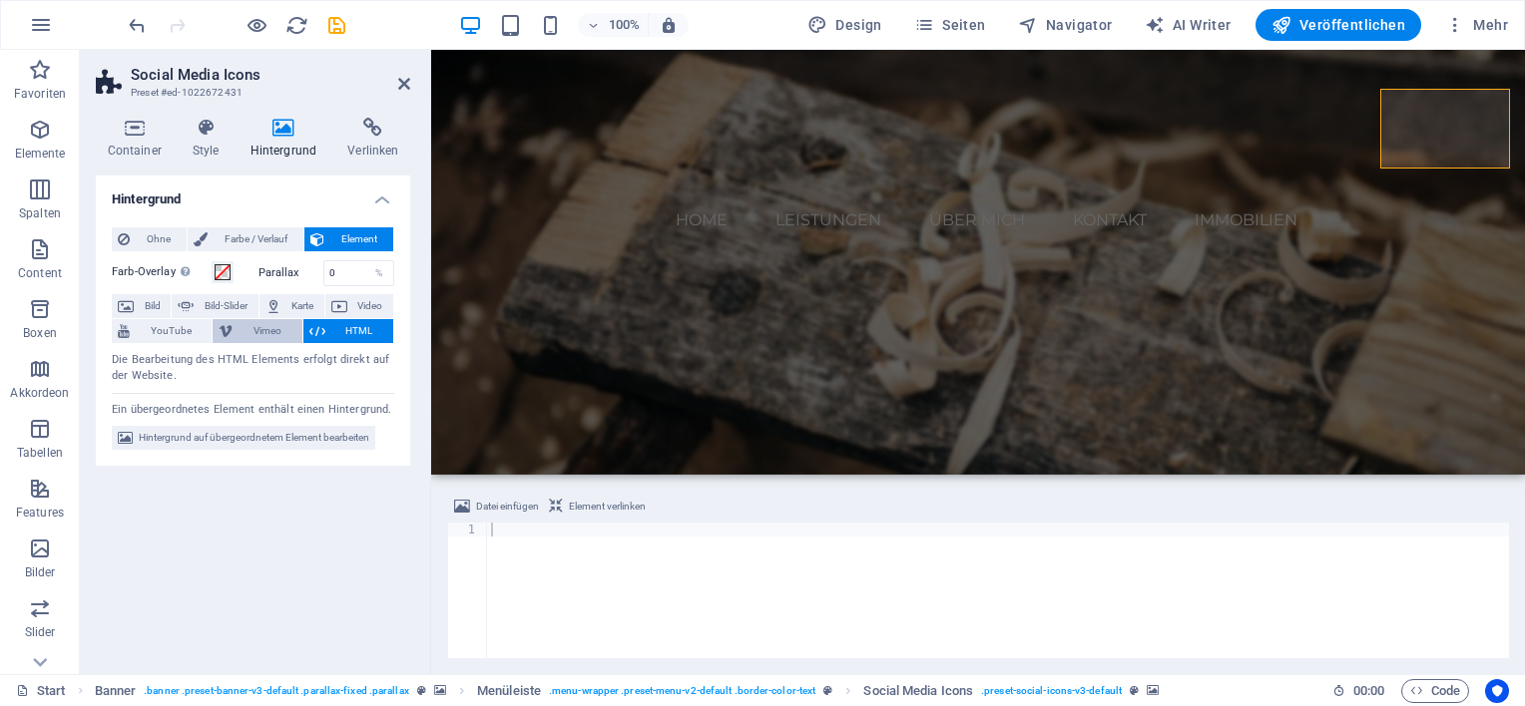
click at [269, 332] on span "Vimeo" at bounding box center [266, 331] width 57 height 24
select select "ar16_9"
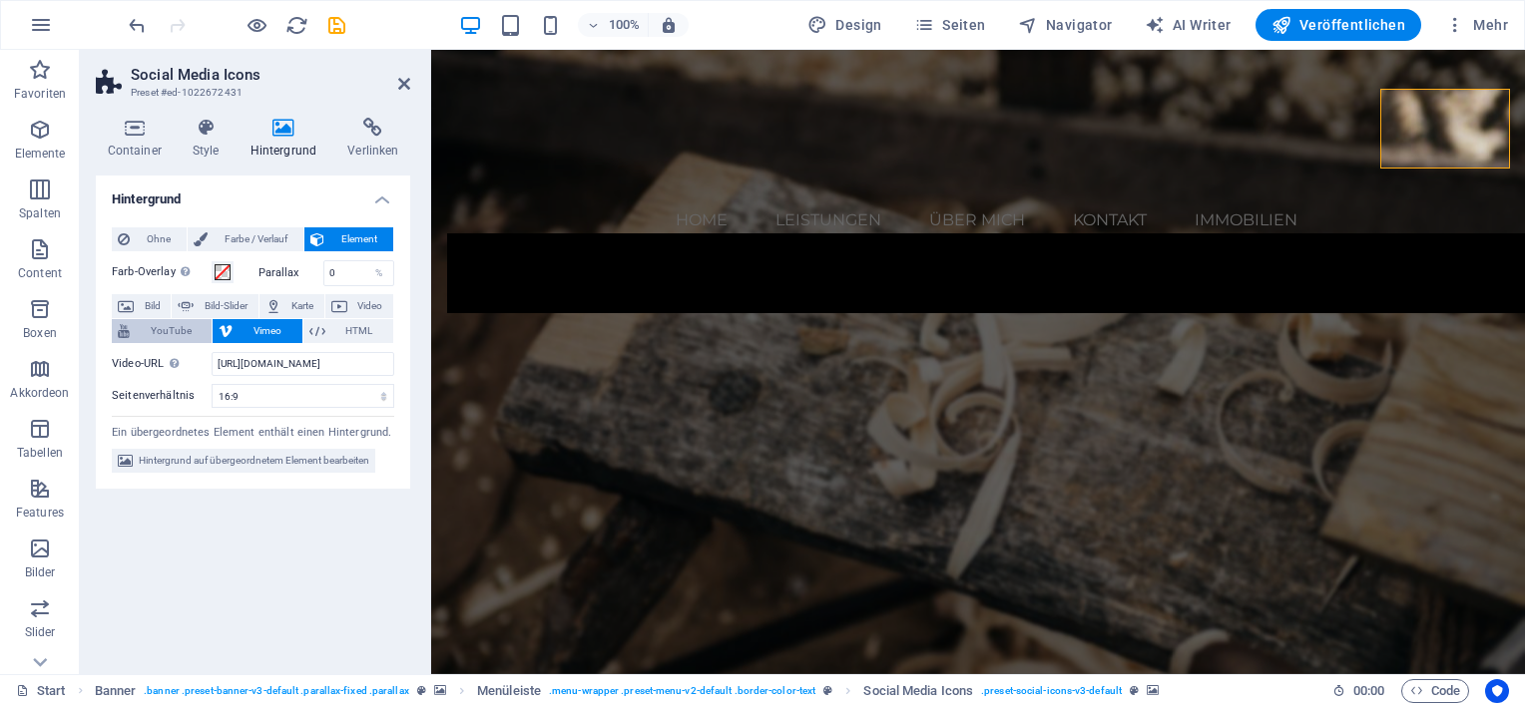
click at [182, 328] on span "YouTube" at bounding box center [171, 331] width 70 height 24
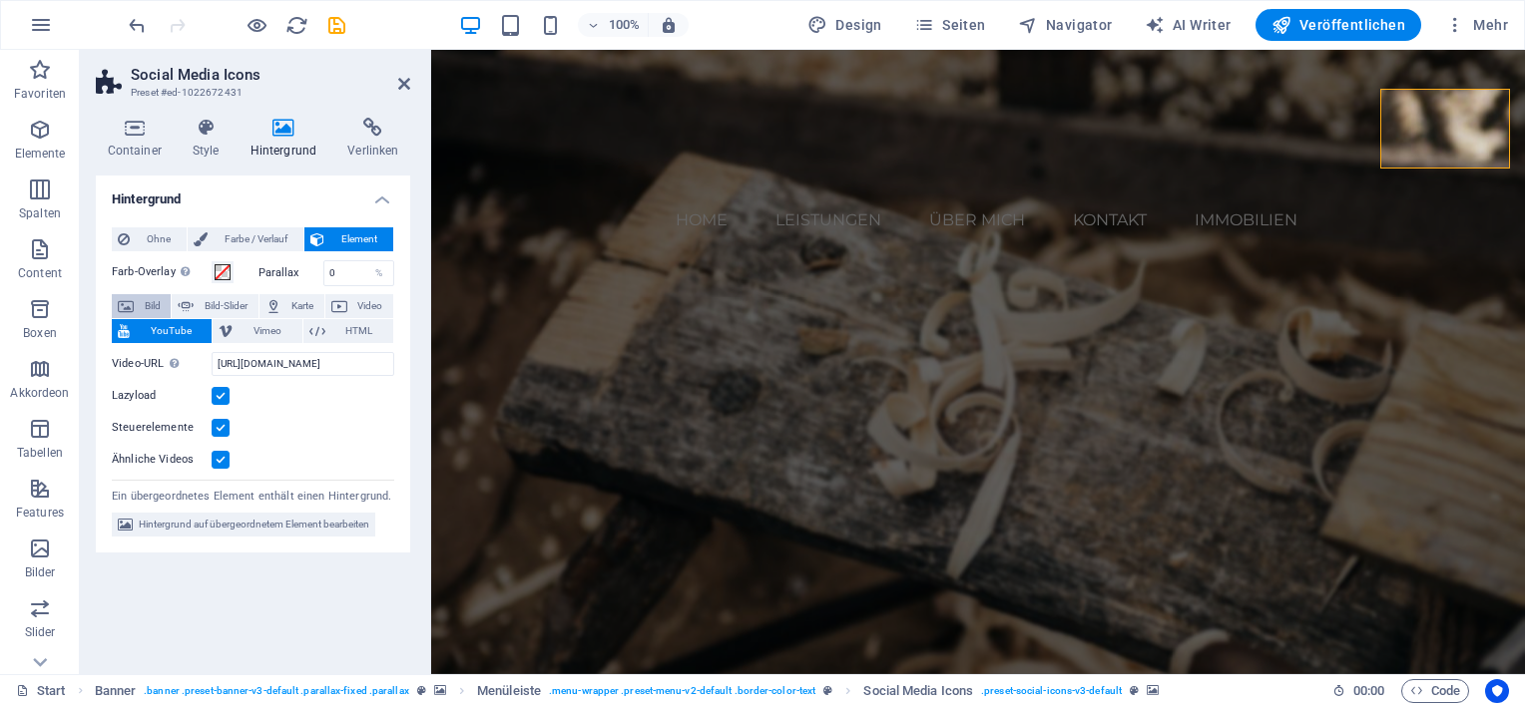
click at [150, 307] on span "Bild" at bounding box center [152, 306] width 25 height 24
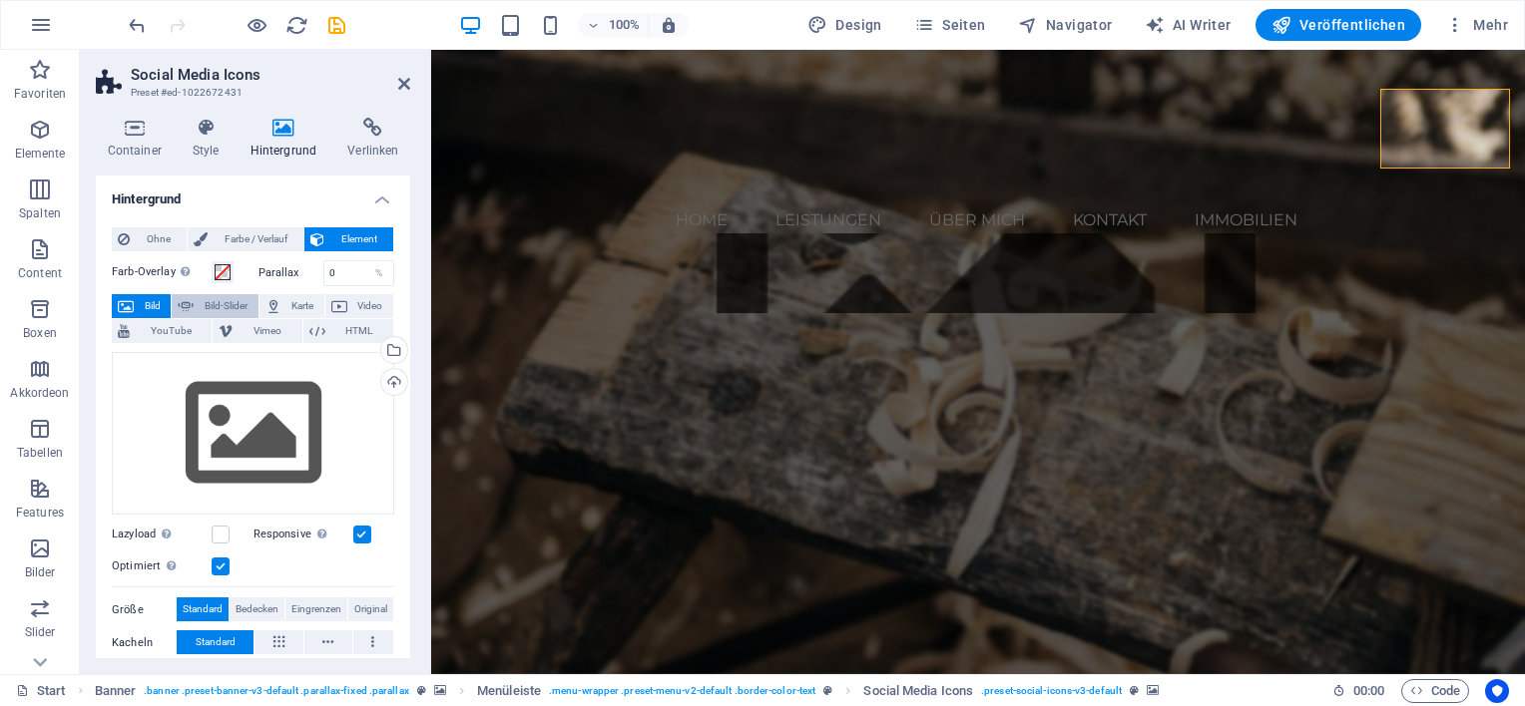
click at [202, 311] on span "Bild-Slider" at bounding box center [226, 306] width 52 height 24
select select "ms"
select select "s"
select select "progressive"
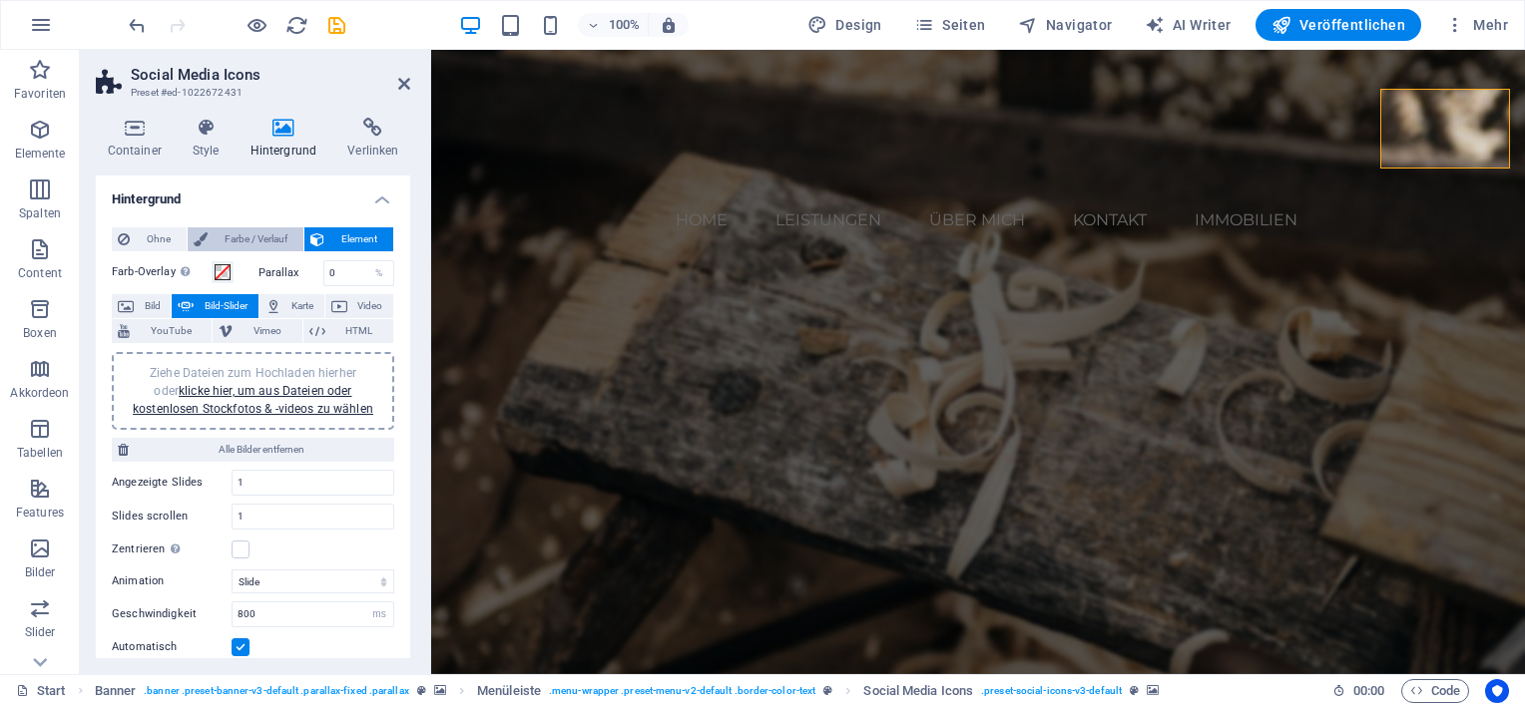
click at [236, 250] on span "Farbe / Verlauf" at bounding box center [256, 240] width 84 height 24
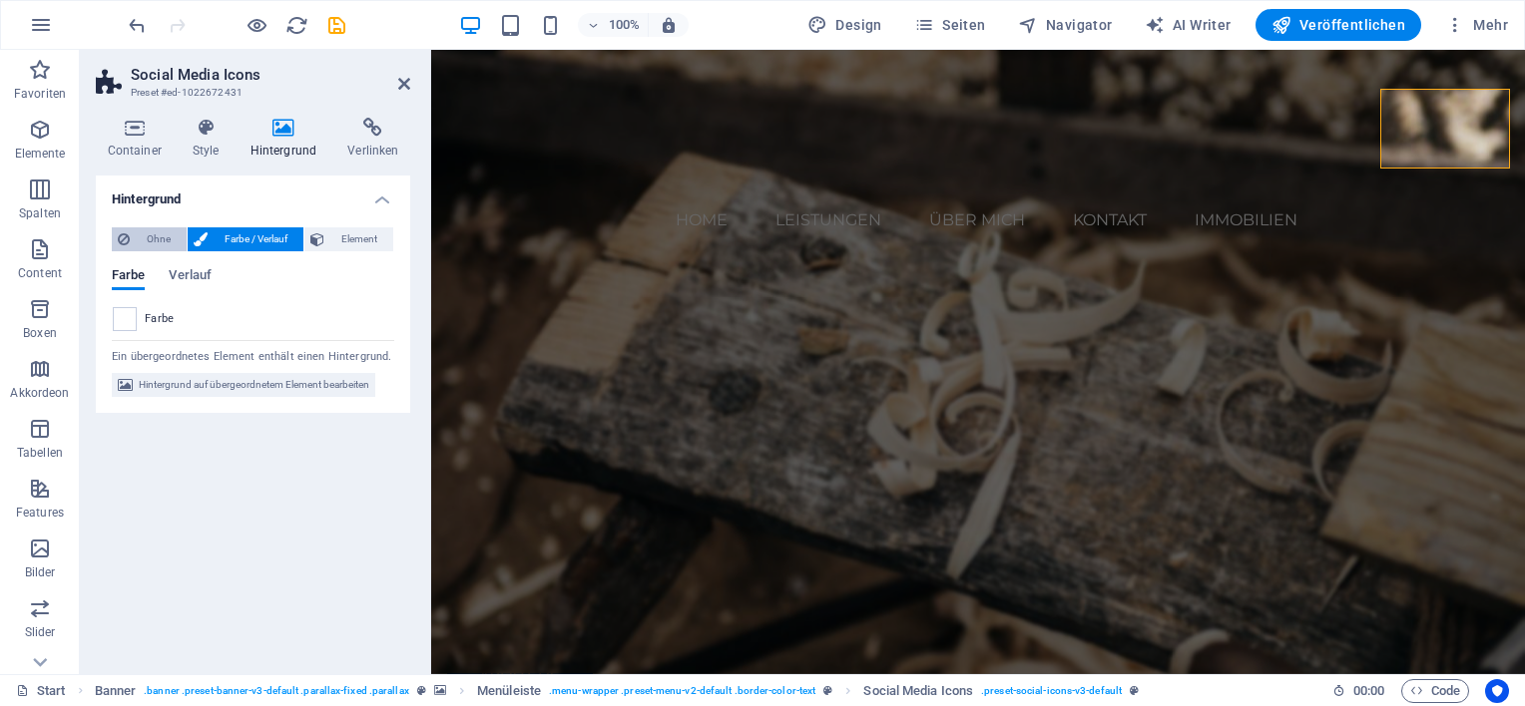
click at [137, 243] on span "Ohne" at bounding box center [158, 240] width 45 height 24
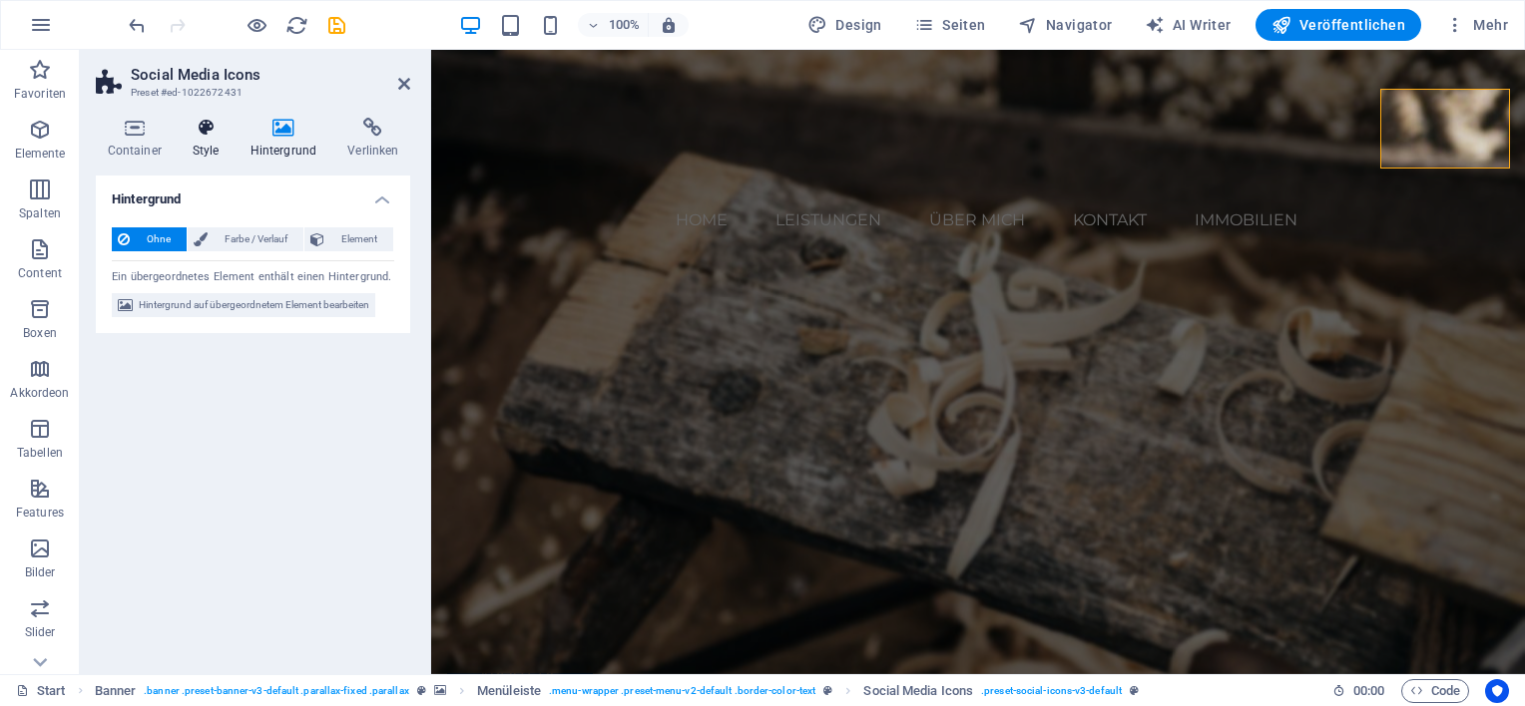
click at [205, 148] on h4 "Style" at bounding box center [210, 139] width 58 height 42
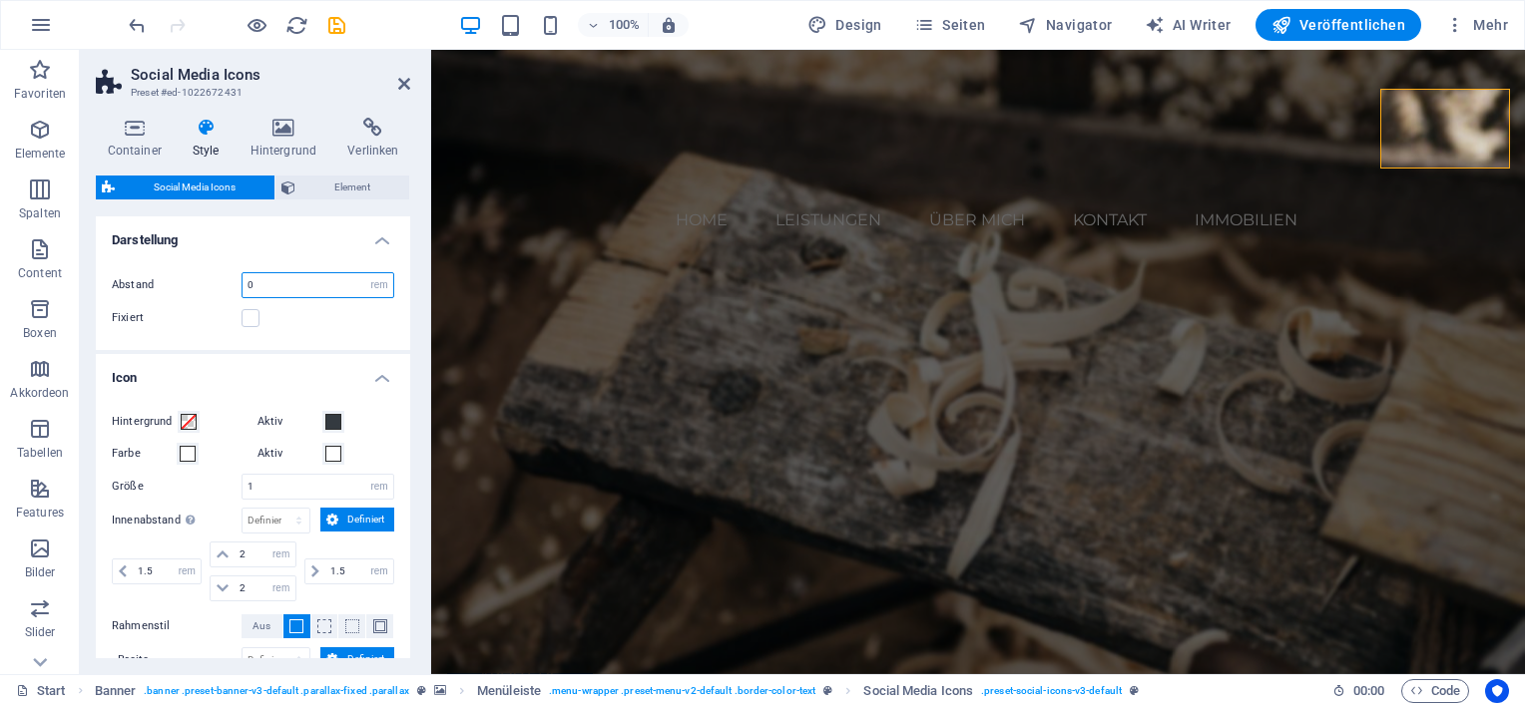
click at [281, 287] on input "0" at bounding box center [317, 285] width 151 height 24
click at [246, 314] on label at bounding box center [250, 318] width 18 height 18
click at [0, 0] on input "Fixiert" at bounding box center [0, 0] width 0 height 0
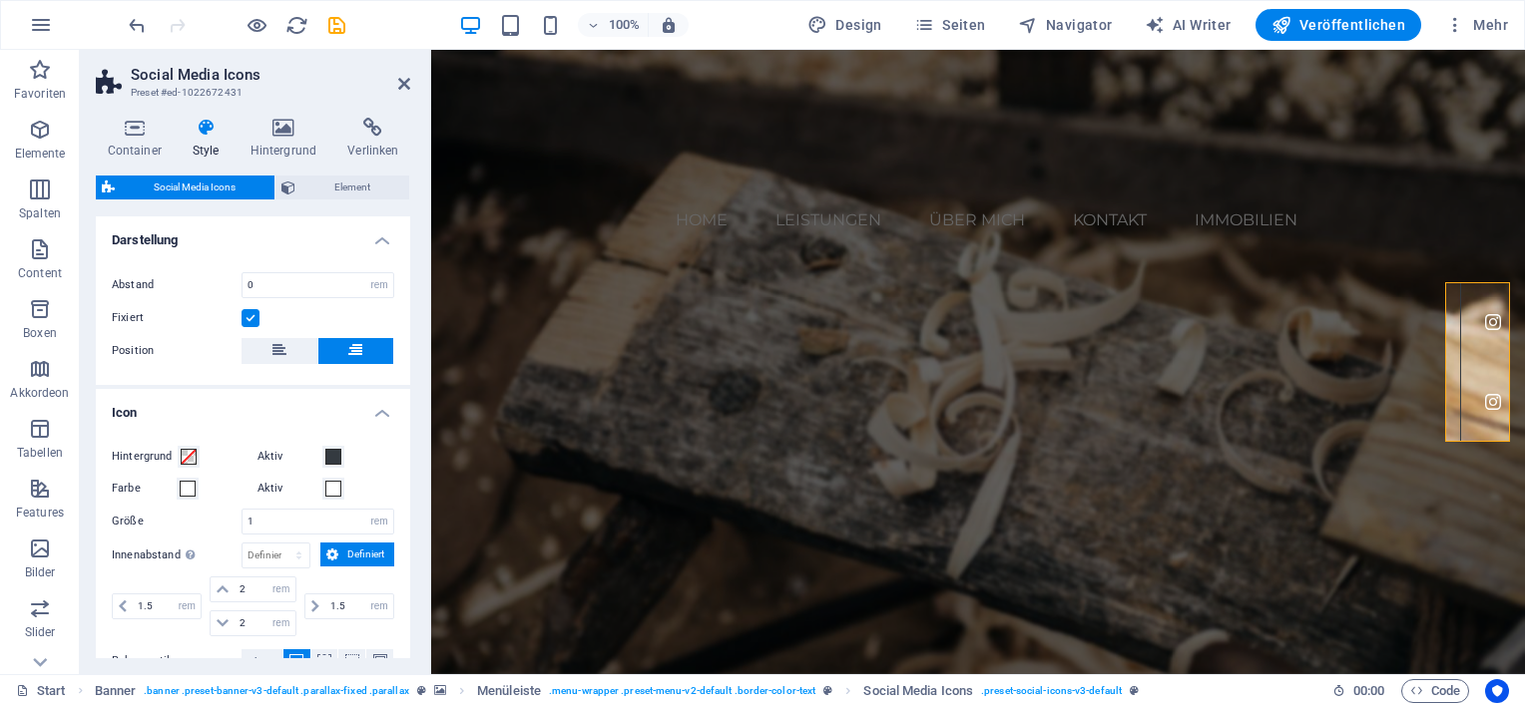
click at [248, 319] on label at bounding box center [250, 318] width 18 height 18
click at [0, 0] on input "Fixiert" at bounding box center [0, 0] width 0 height 0
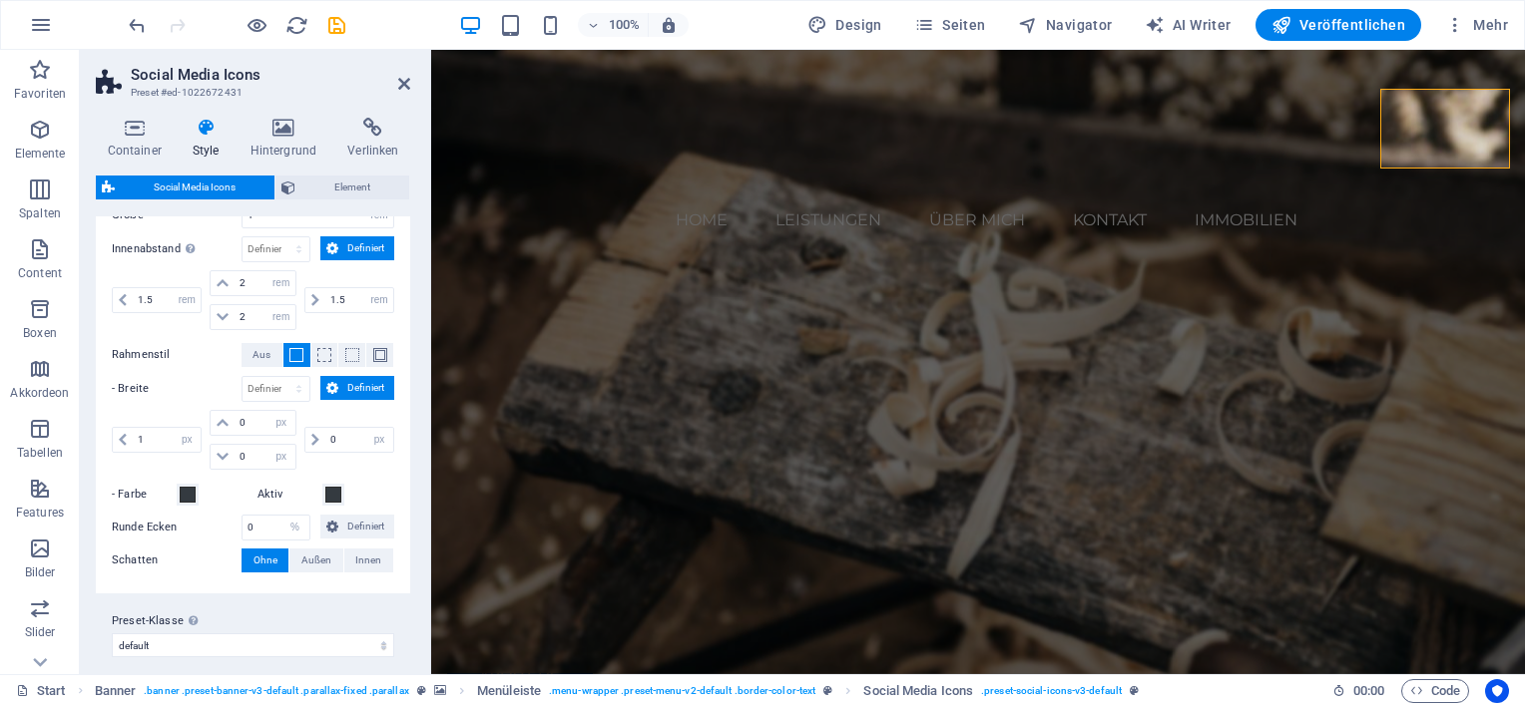
scroll to position [282, 0]
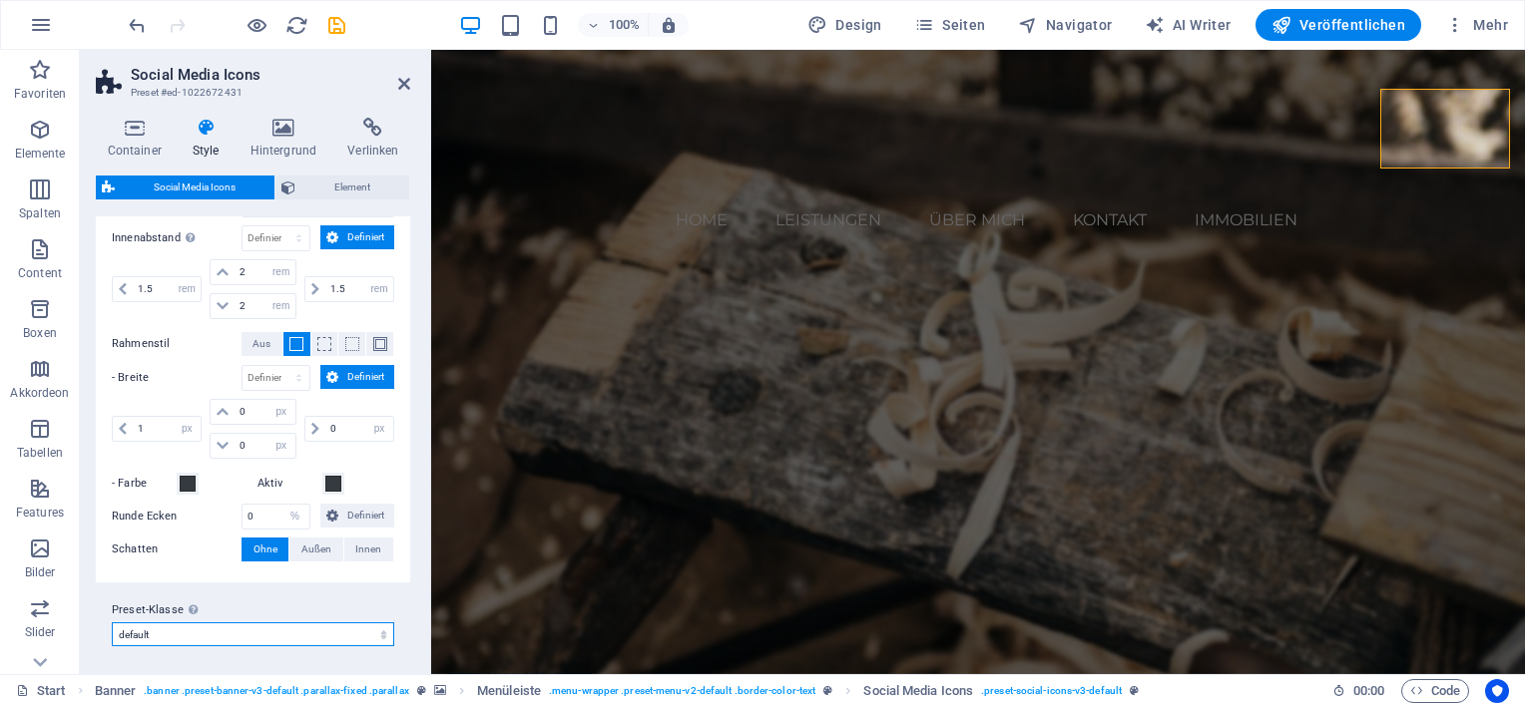
click at [261, 626] on select "default Preset-Klasse hinzufügen" at bounding box center [253, 635] width 282 height 24
click at [132, 127] on icon at bounding box center [134, 128] width 77 height 20
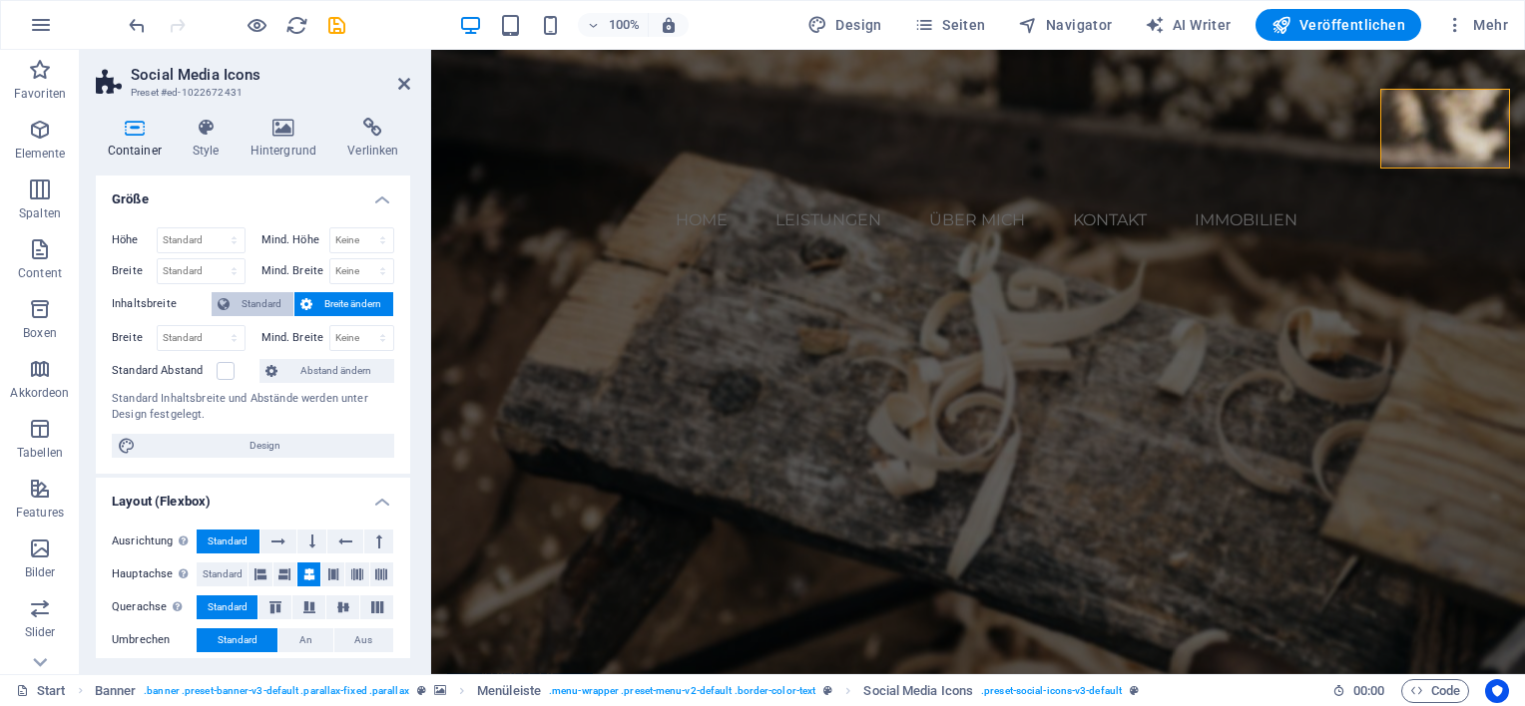
click at [247, 304] on span "Standard" at bounding box center [261, 304] width 52 height 24
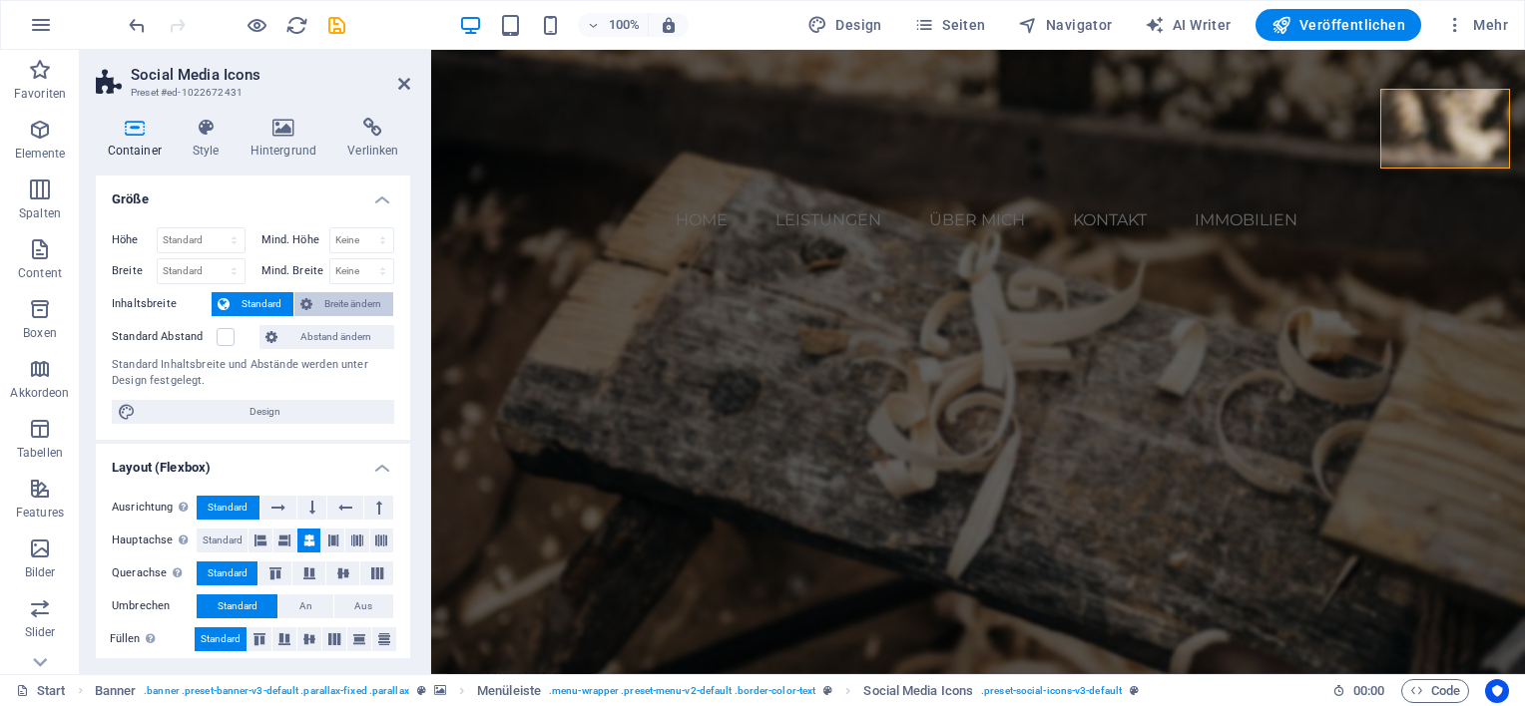
click at [328, 299] on span "Breite ändern" at bounding box center [352, 304] width 69 height 24
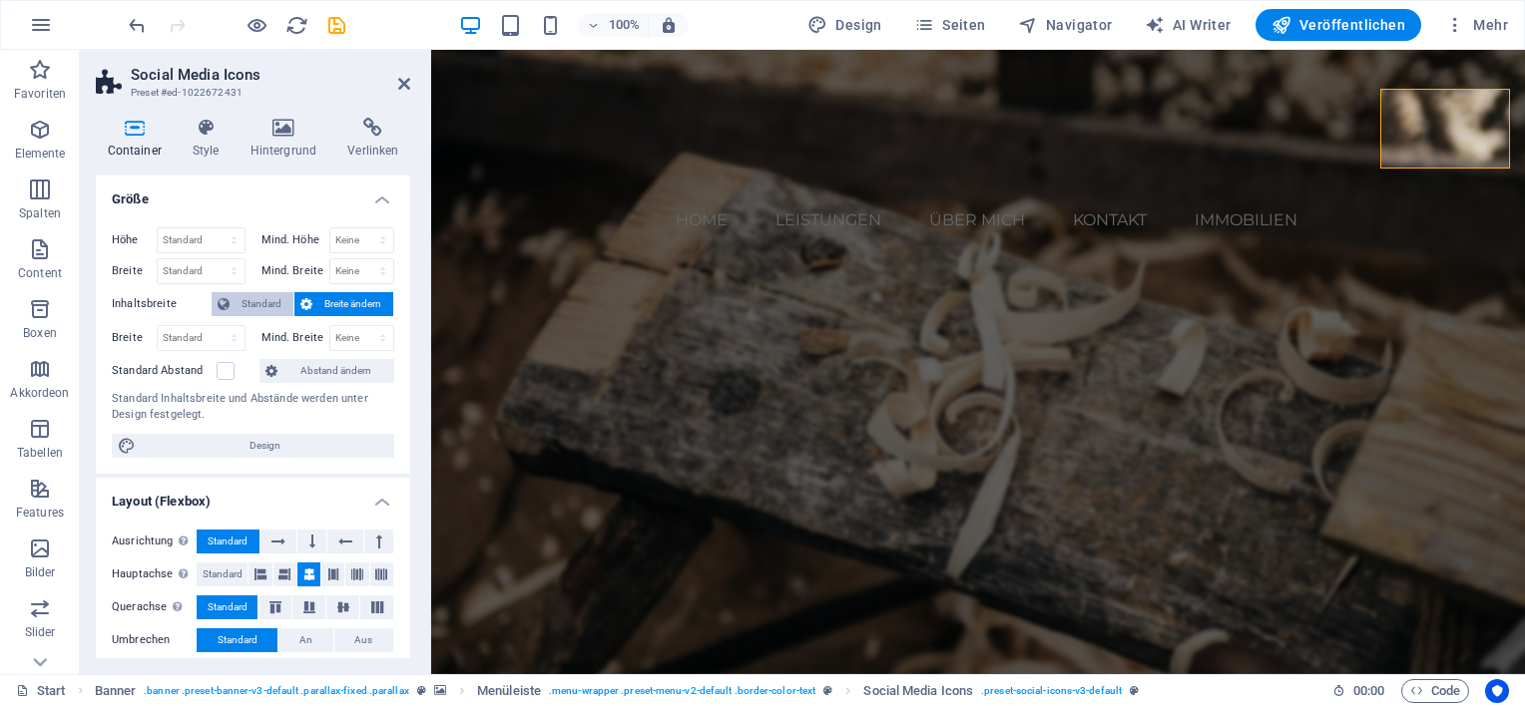
click at [245, 301] on span "Standard" at bounding box center [261, 304] width 52 height 24
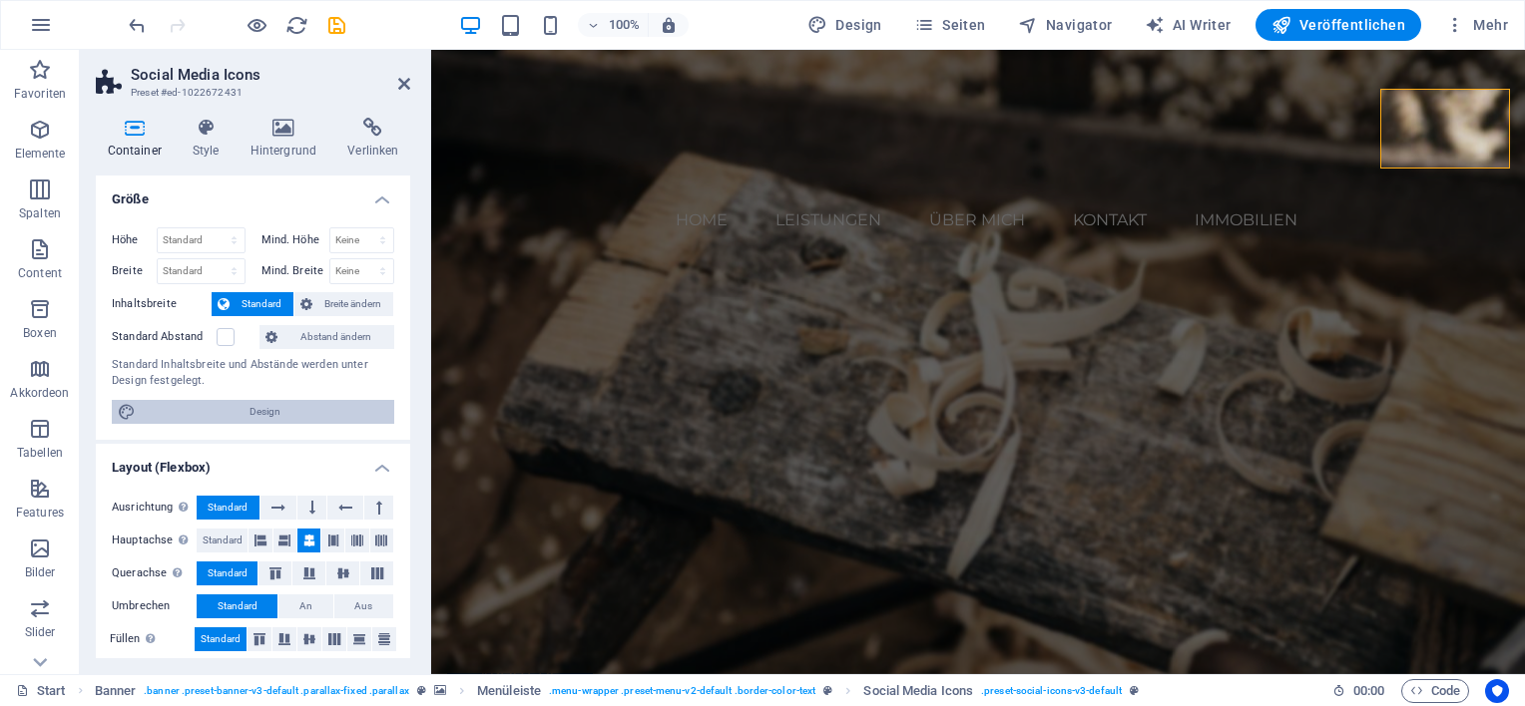
click at [246, 407] on span "Design" at bounding box center [265, 412] width 246 height 24
select select "rem"
select select "ease-in-out"
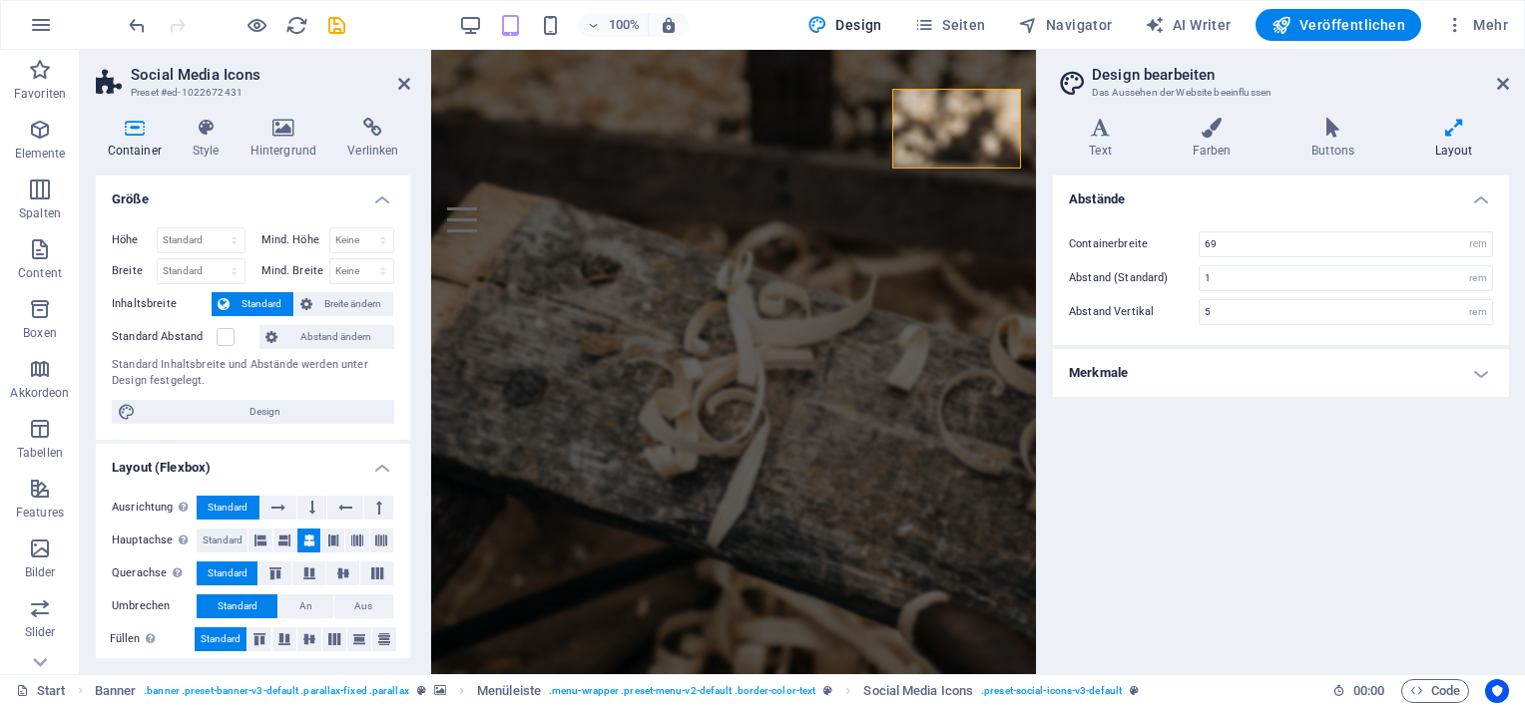
click at [1243, 386] on h4 "Merkmale" at bounding box center [1281, 373] width 456 height 48
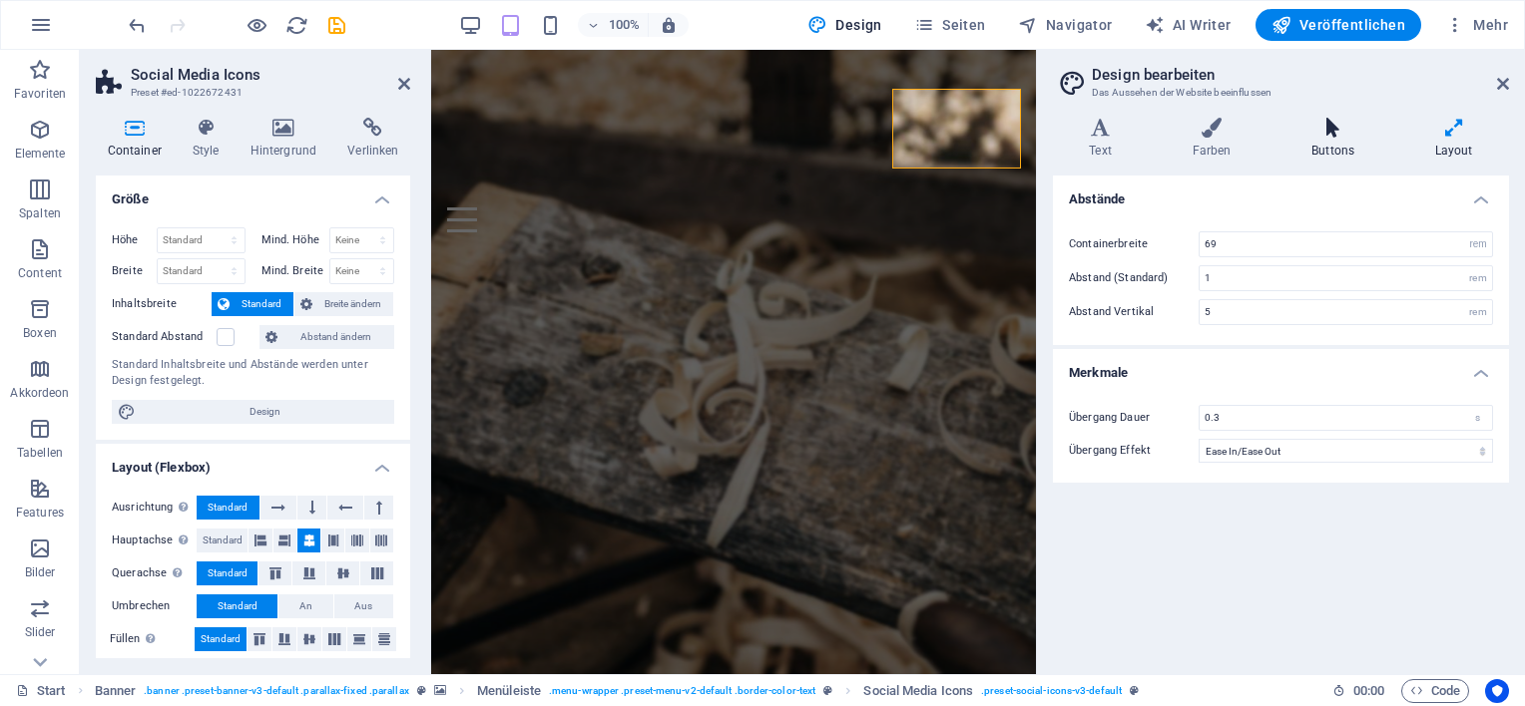
click at [1341, 140] on h4 "Buttons" at bounding box center [1337, 139] width 124 height 42
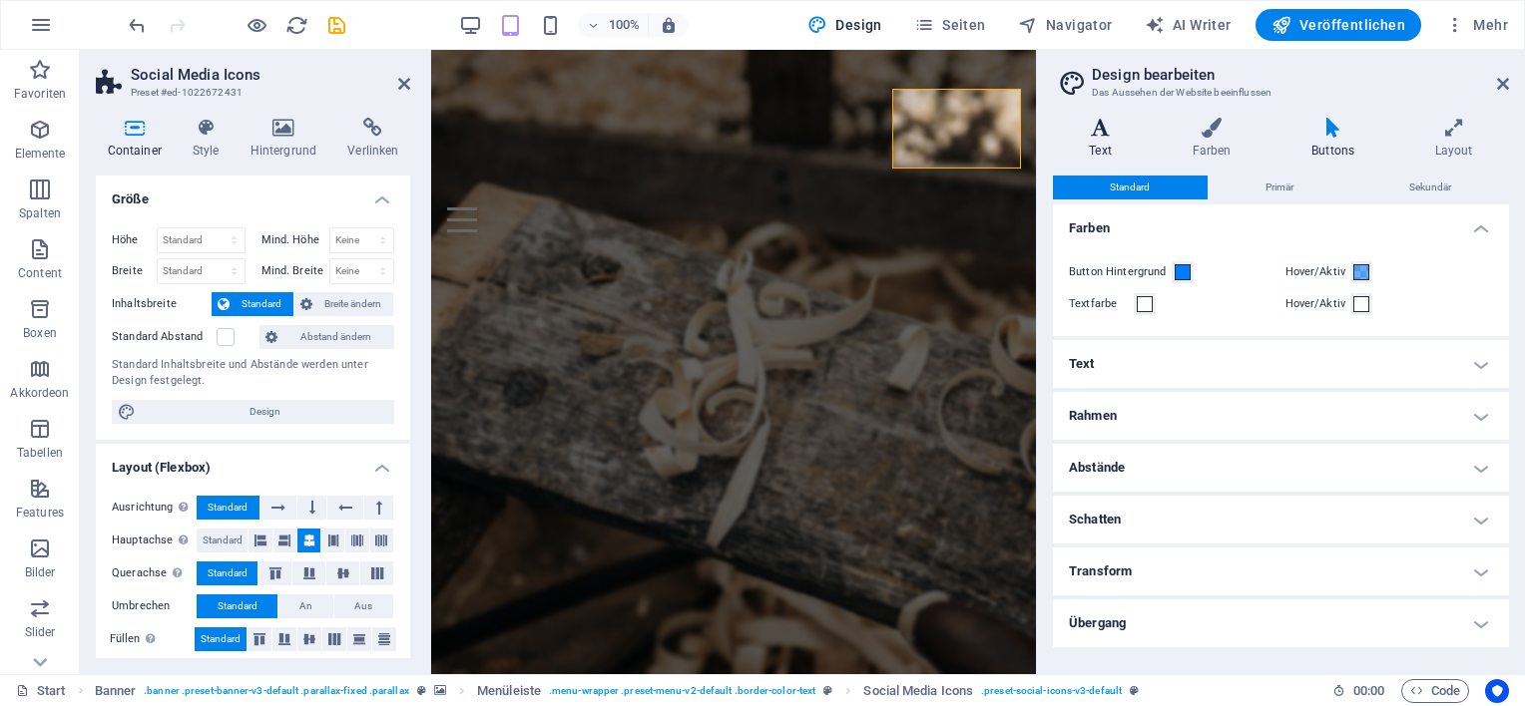
click at [1107, 124] on icon at bounding box center [1100, 128] width 95 height 20
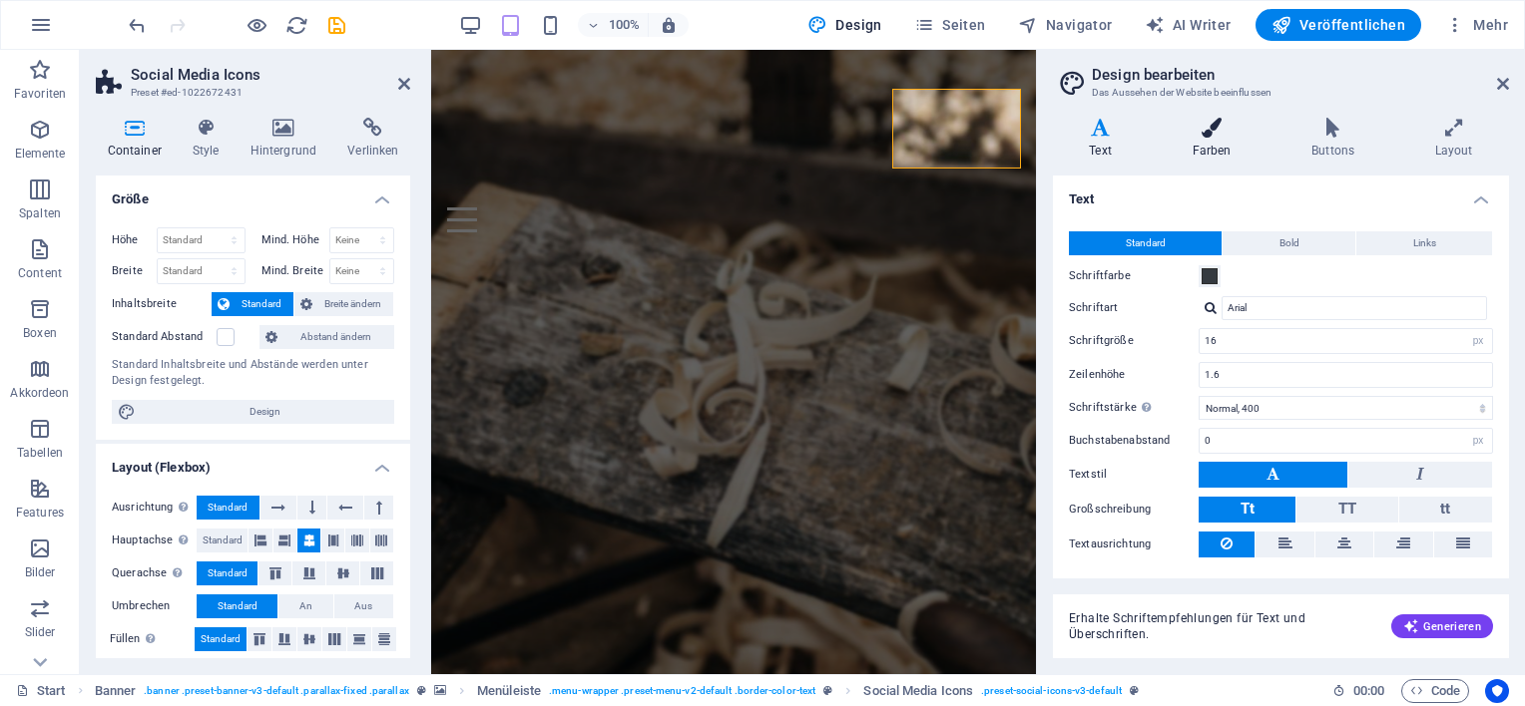
click at [1231, 137] on icon at bounding box center [1212, 128] width 112 height 20
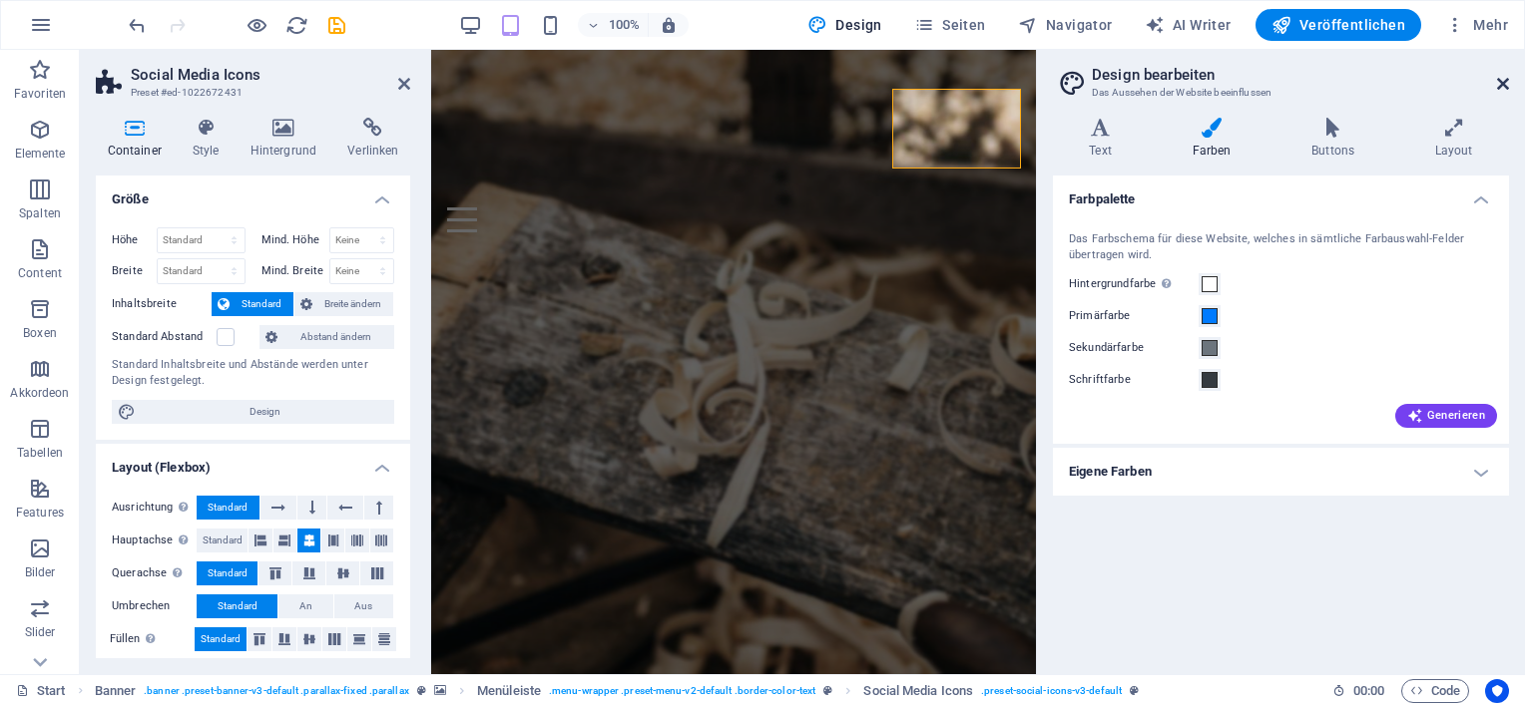
click at [1506, 79] on icon at bounding box center [1503, 84] width 12 height 16
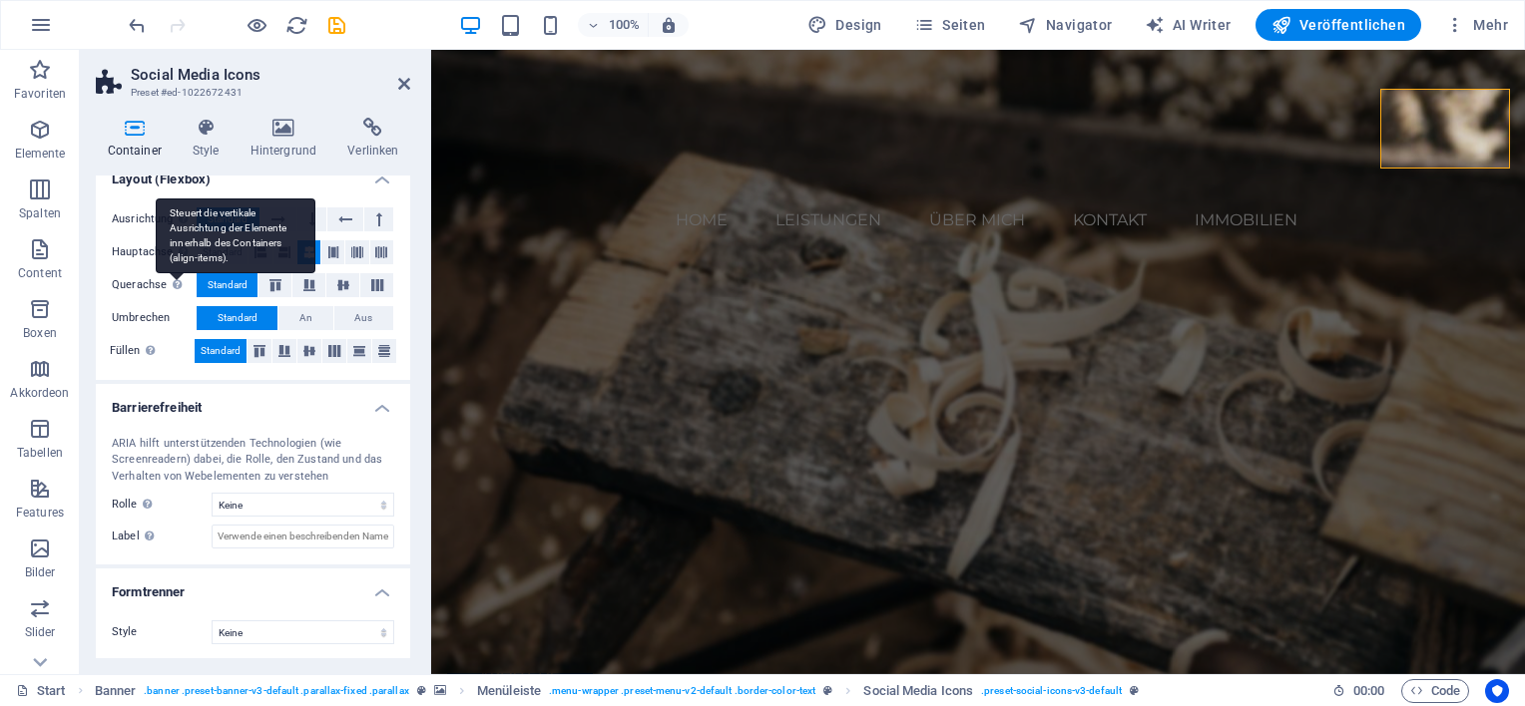
scroll to position [0, 0]
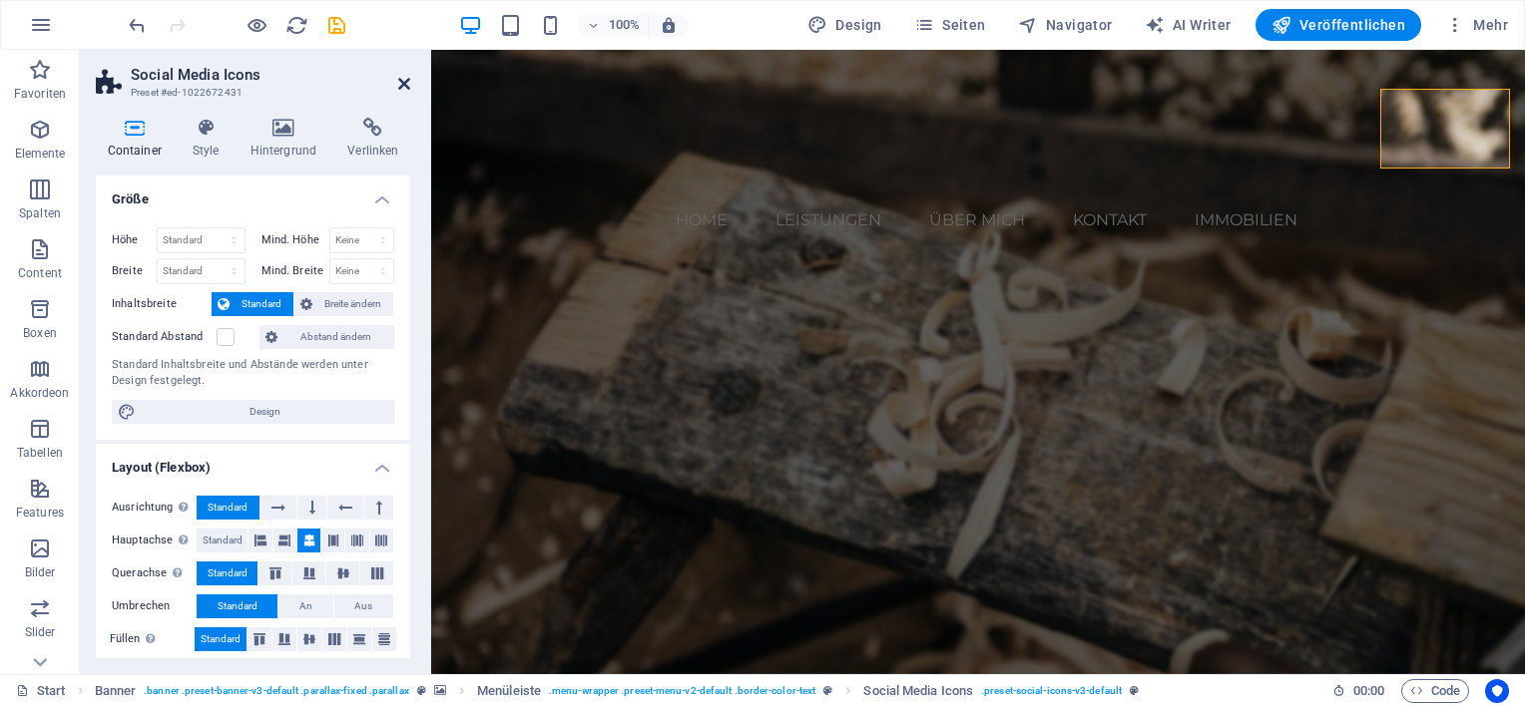
click at [401, 84] on icon at bounding box center [404, 84] width 12 height 16
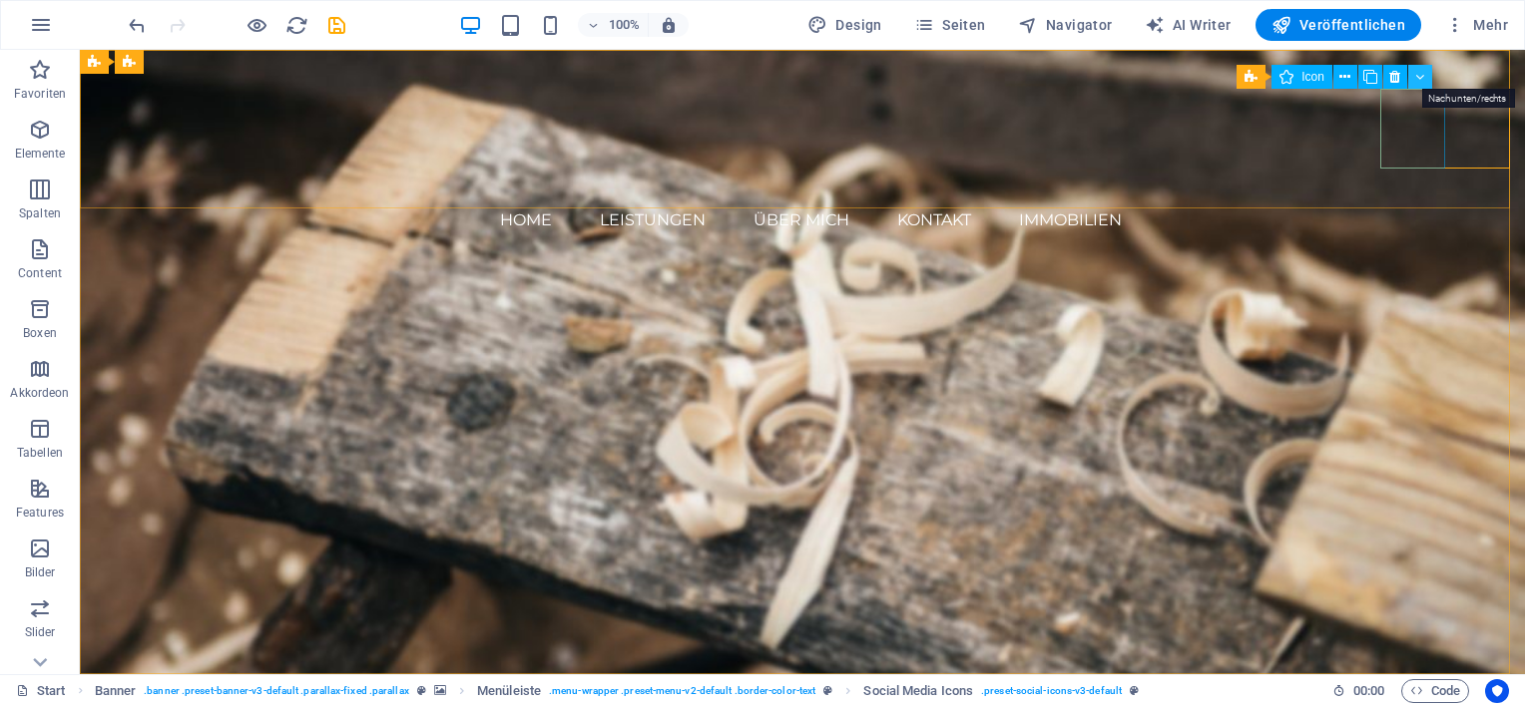
click at [1418, 77] on icon at bounding box center [1419, 77] width 9 height 21
click at [1302, 76] on span "Icon" at bounding box center [1312, 77] width 23 height 12
click at [1346, 77] on icon at bounding box center [1344, 77] width 11 height 21
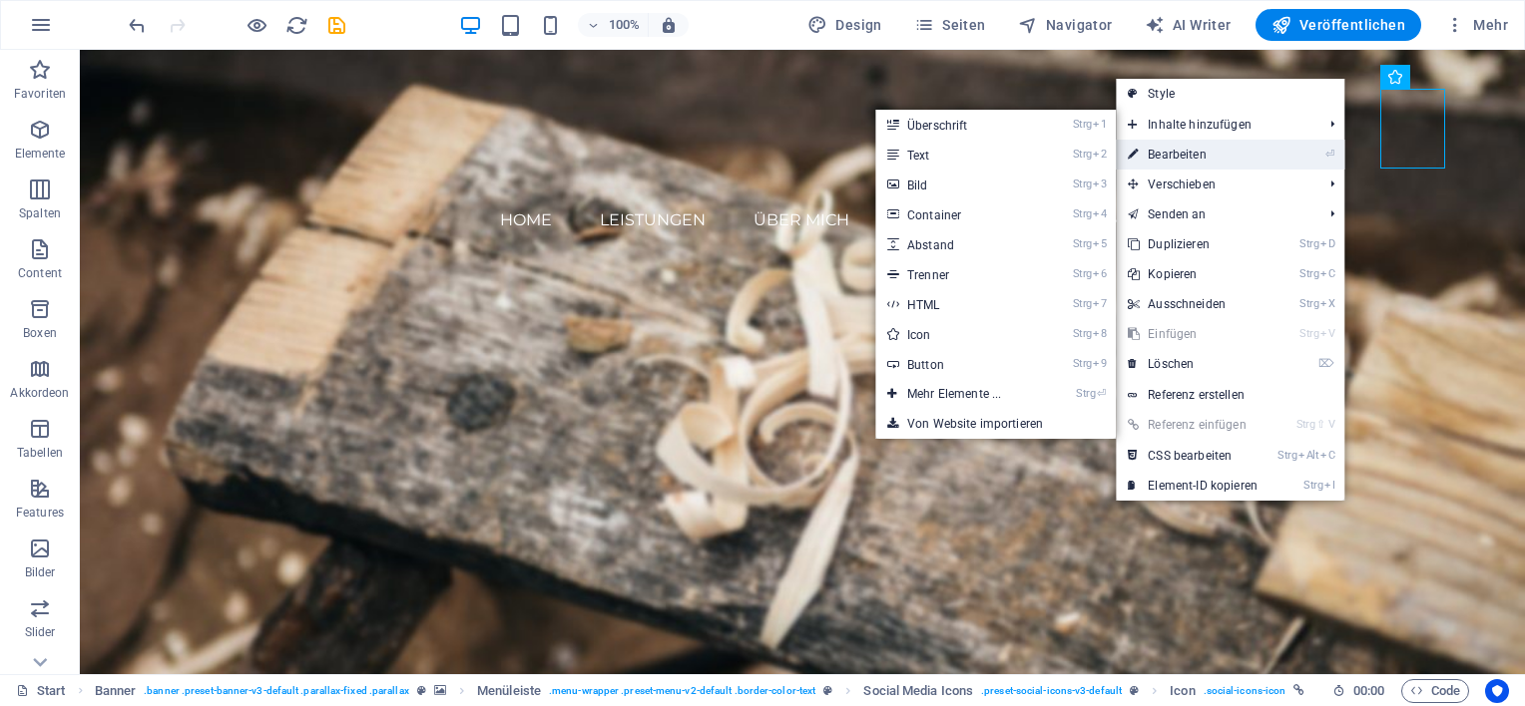
click at [1192, 153] on link "⏎ Bearbeiten" at bounding box center [1193, 155] width 154 height 30
select select "xMidYMid"
select select "px"
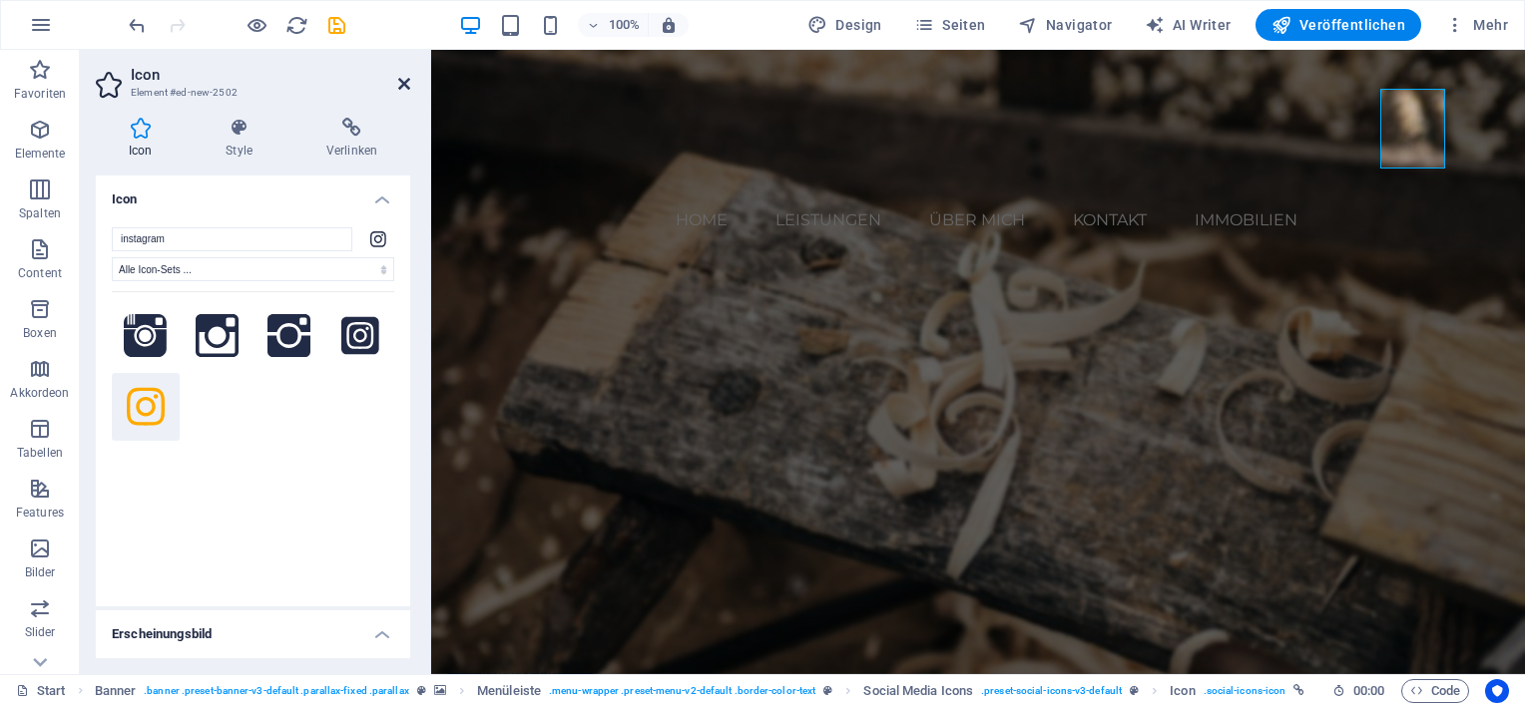
click at [399, 84] on icon at bounding box center [404, 84] width 12 height 16
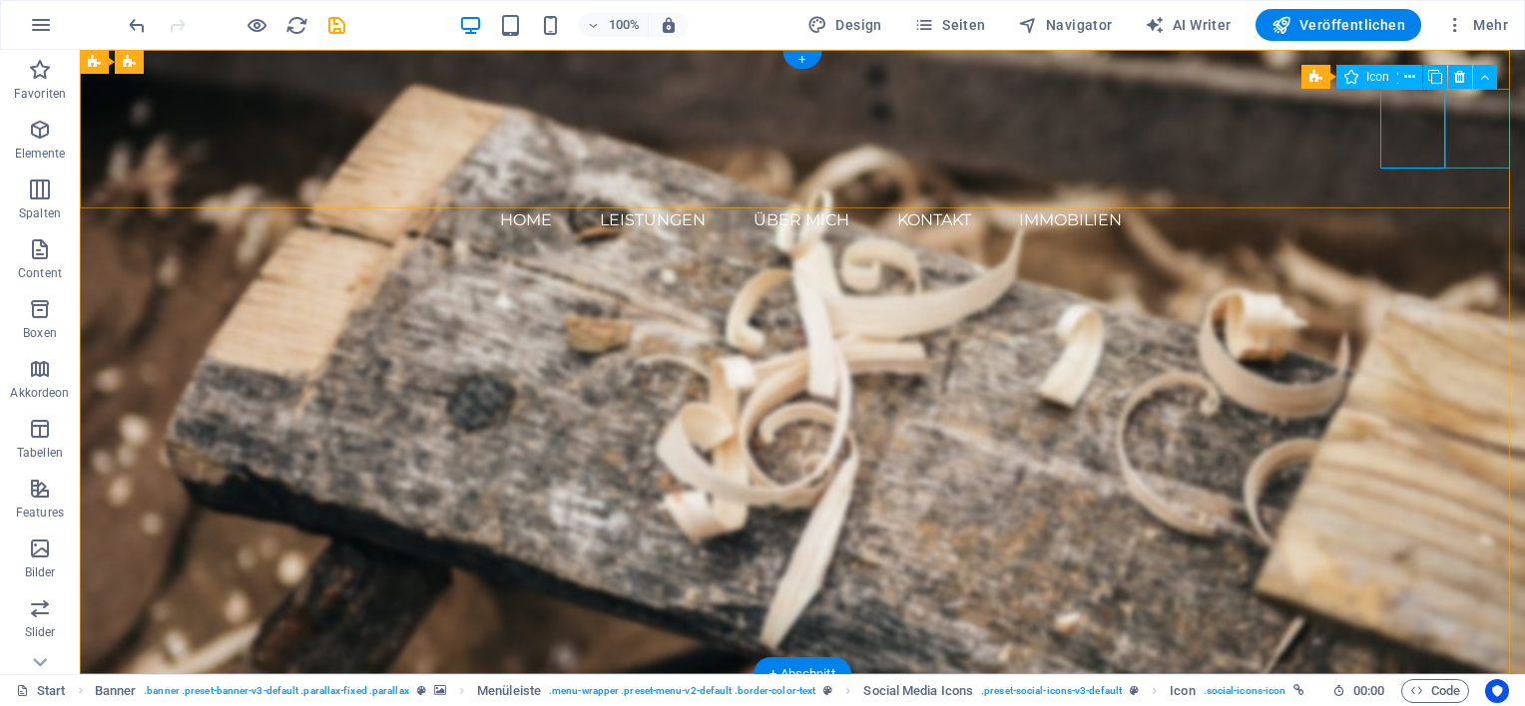
click at [1486, 313] on figure at bounding box center [810, 353] width 1429 height 80
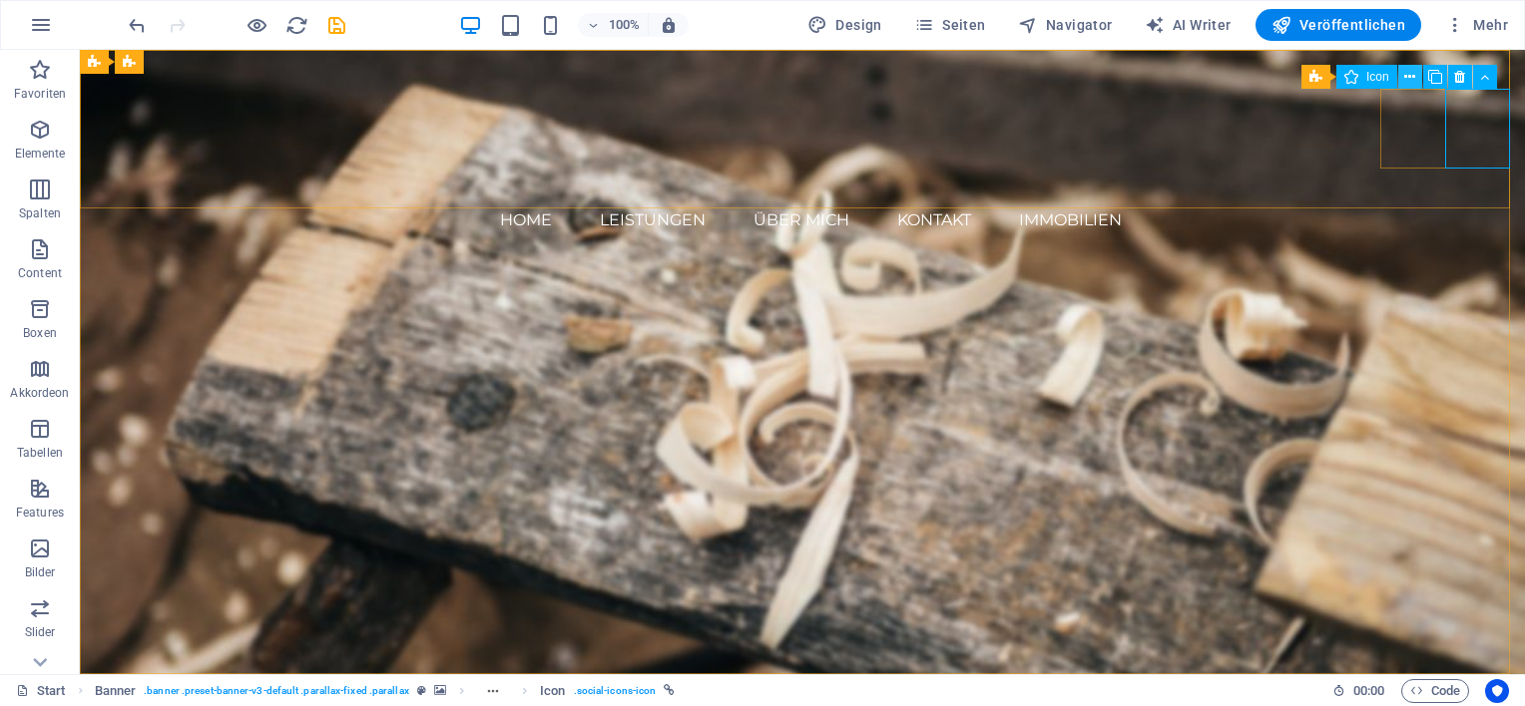
click at [1411, 78] on icon at bounding box center [1409, 77] width 11 height 21
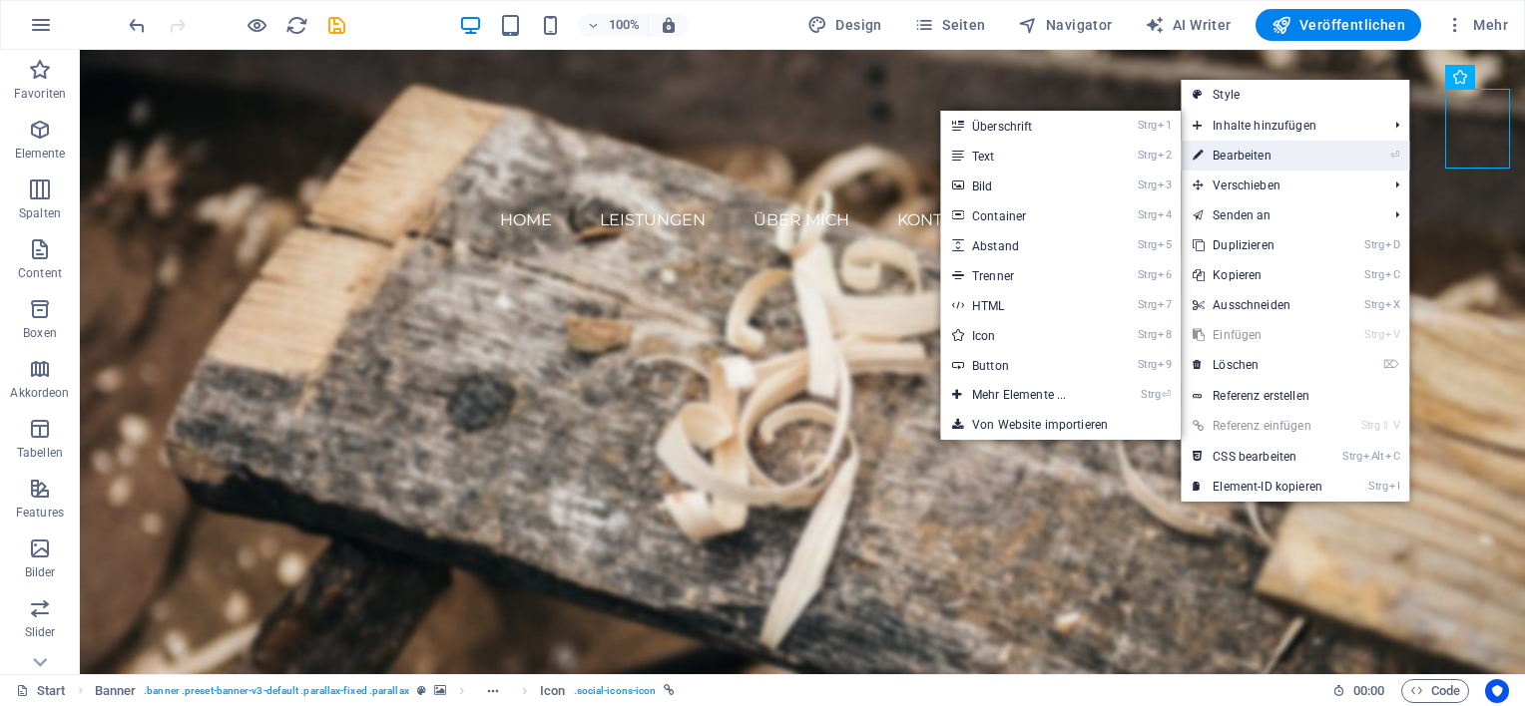
click at [1252, 154] on link "⏎ Bearbeiten" at bounding box center [1257, 156] width 154 height 30
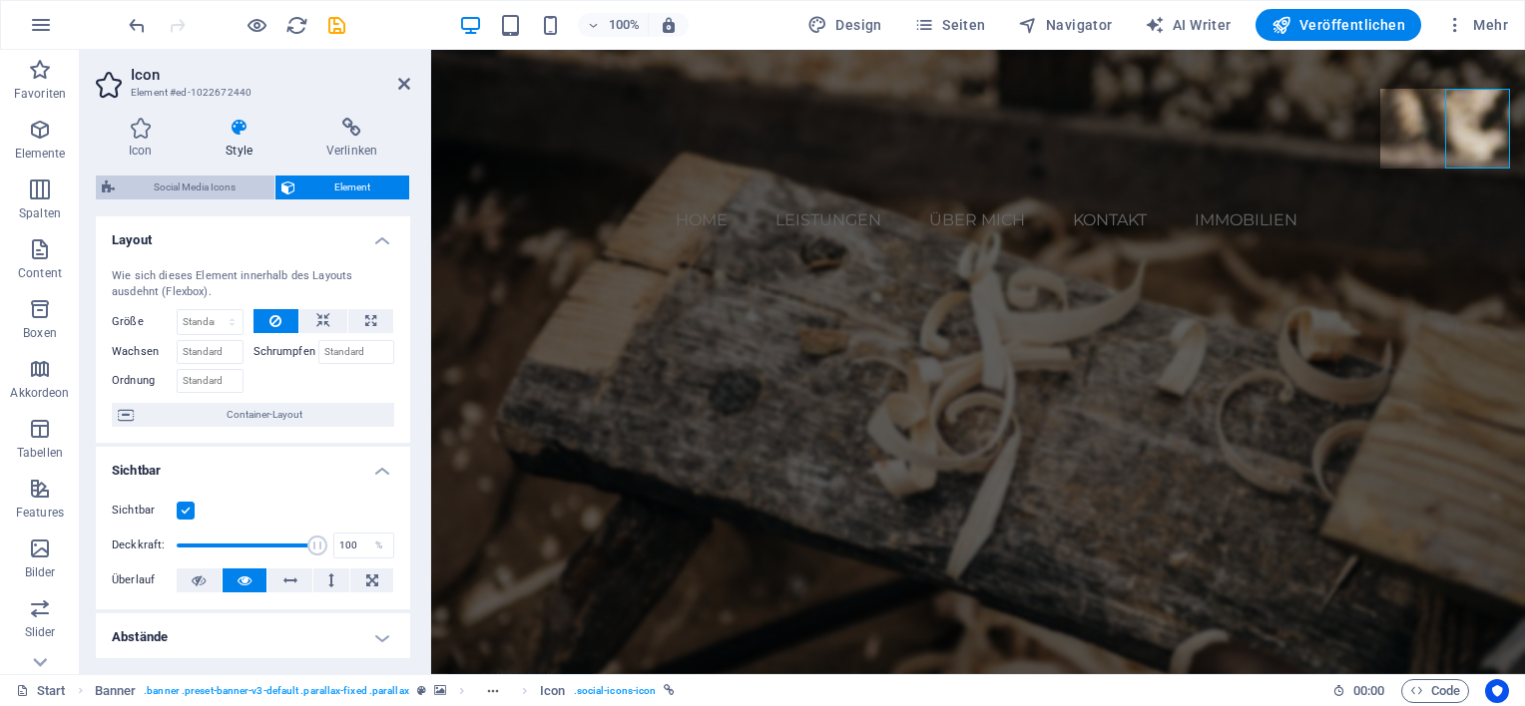
click at [229, 186] on span "Social Media Icons" at bounding box center [195, 188] width 148 height 24
select select "rem"
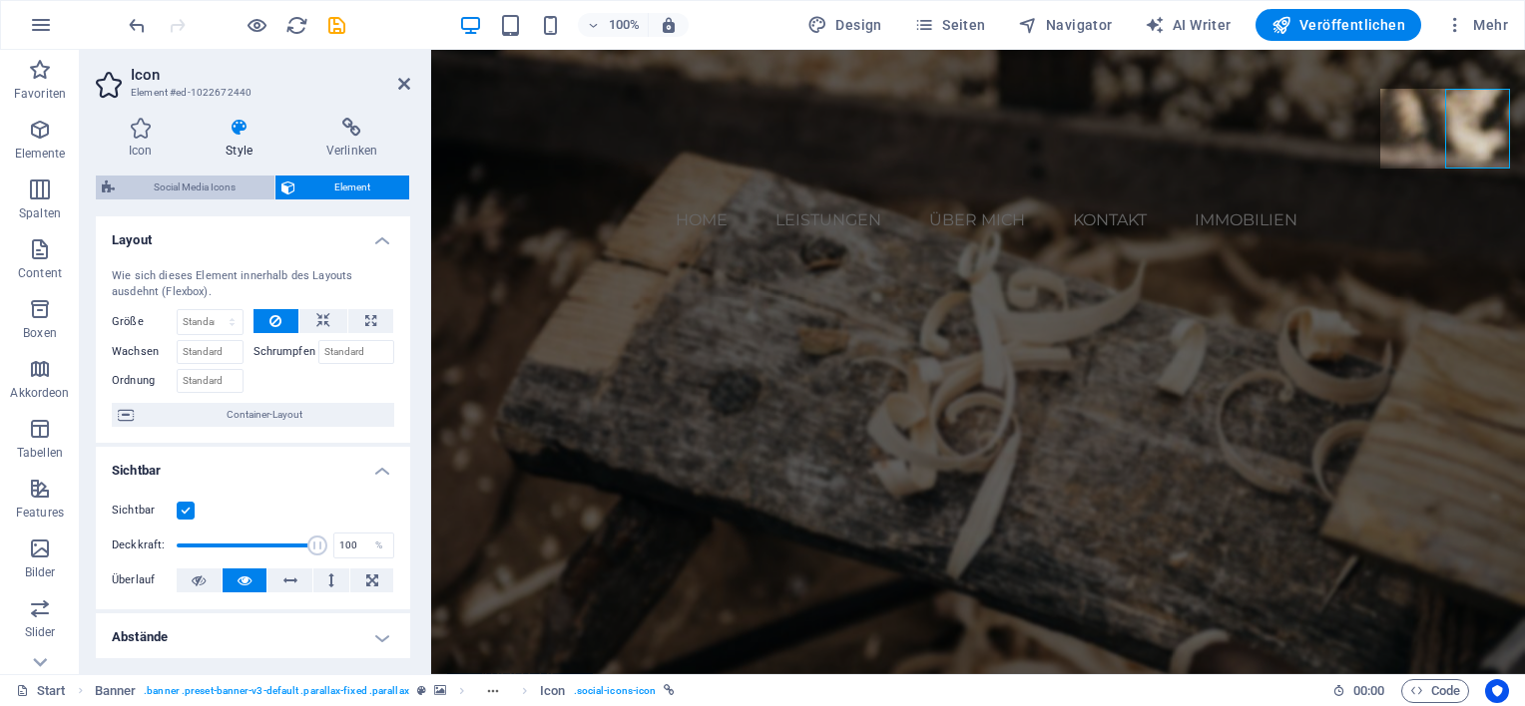
select select "rem"
select select "px"
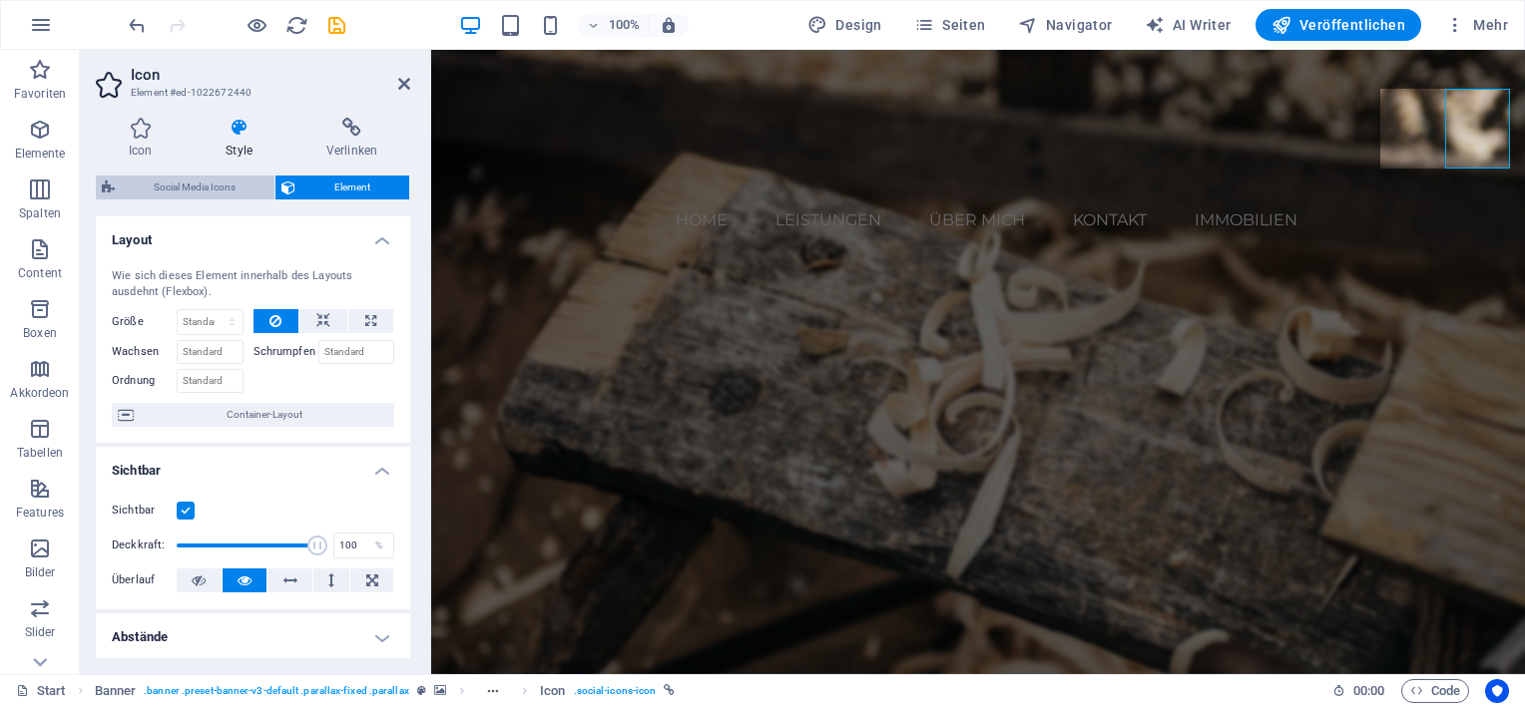
select select "px"
select select "%"
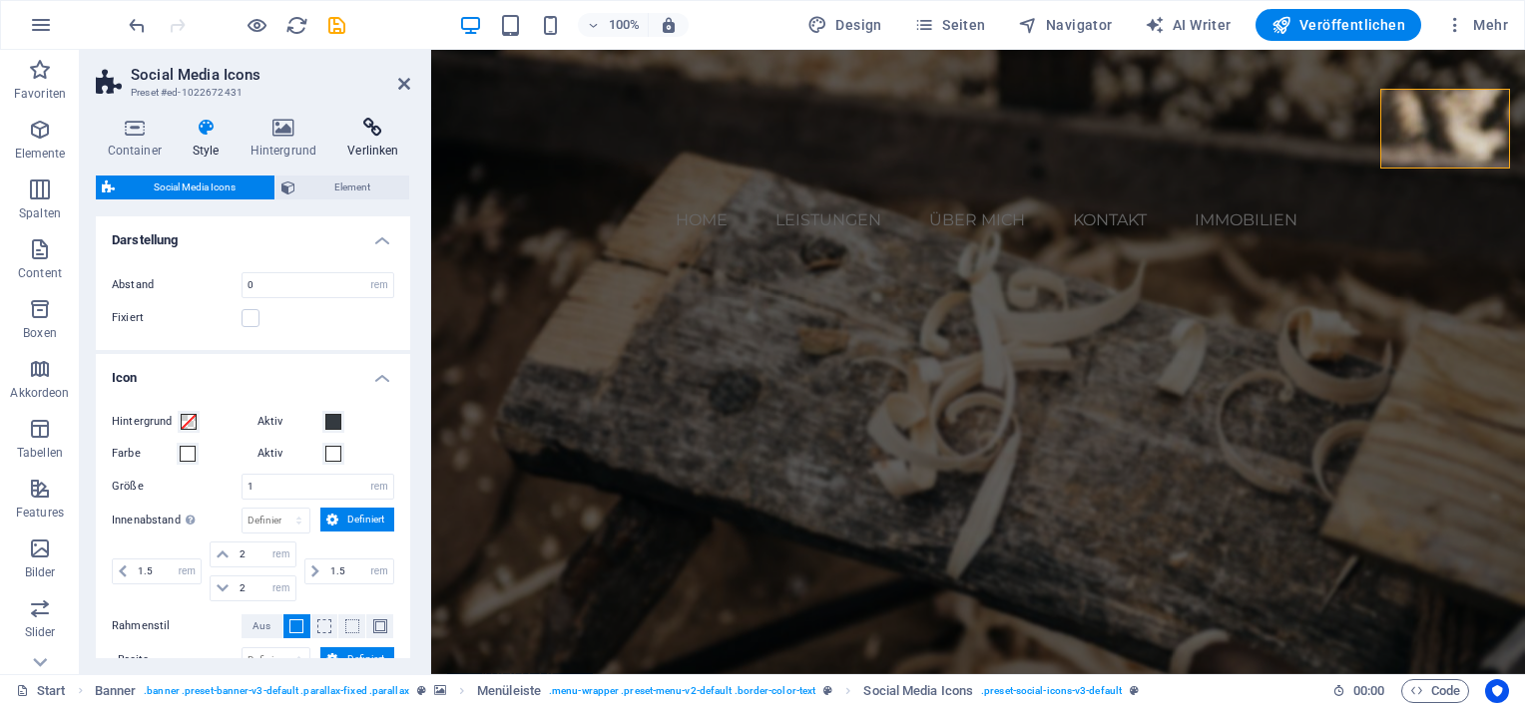
click at [381, 124] on icon at bounding box center [373, 128] width 74 height 20
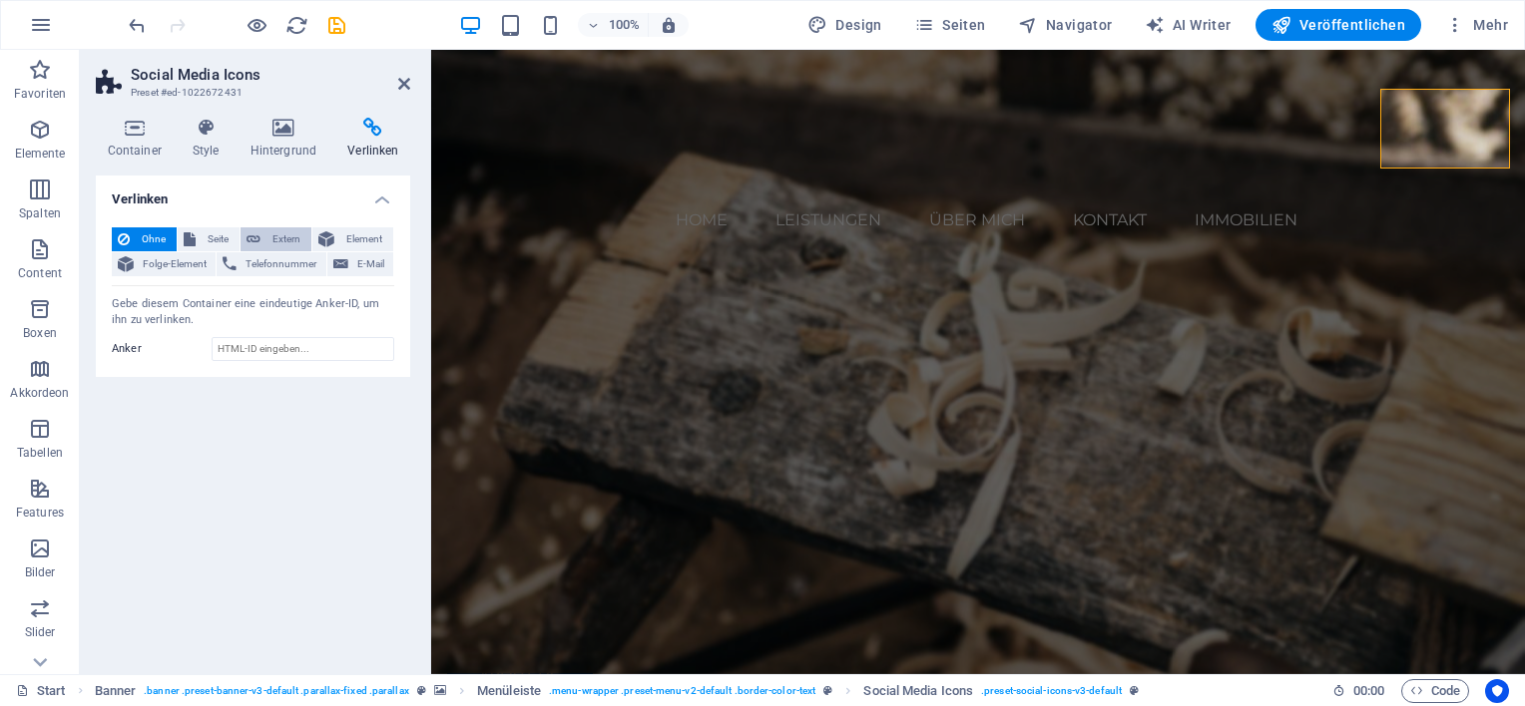
click at [285, 239] on span "Extern" at bounding box center [285, 240] width 39 height 24
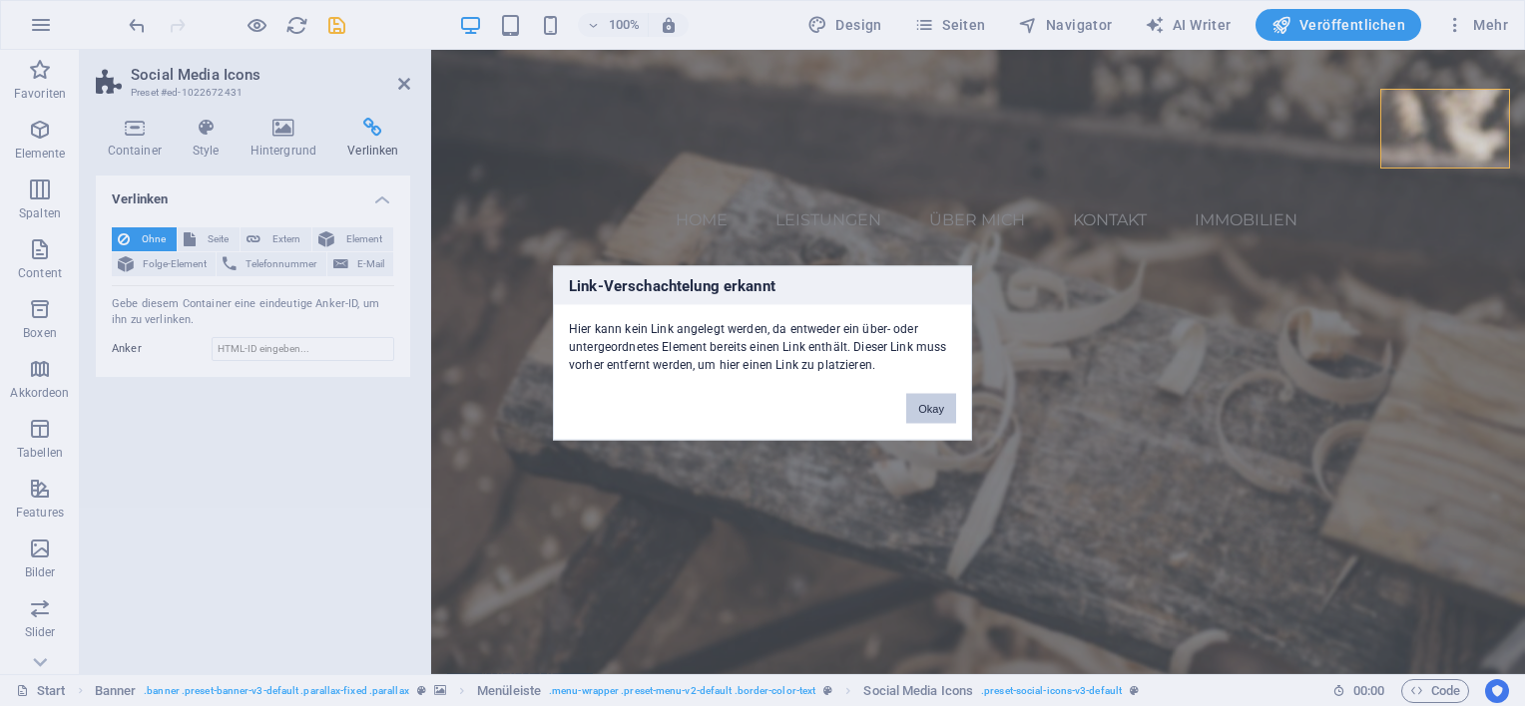
click at [930, 404] on button "Okay" at bounding box center [931, 409] width 50 height 30
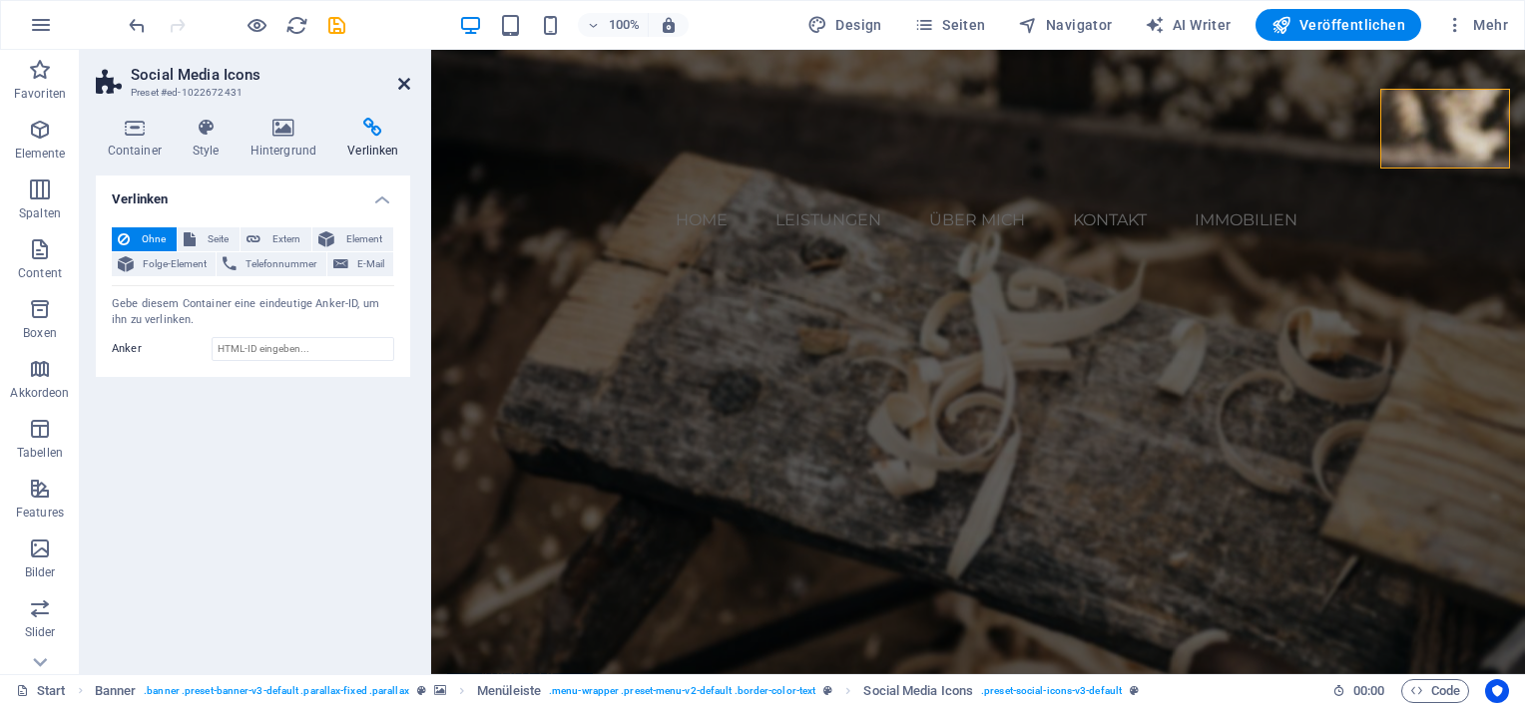
click at [401, 84] on icon at bounding box center [404, 84] width 12 height 16
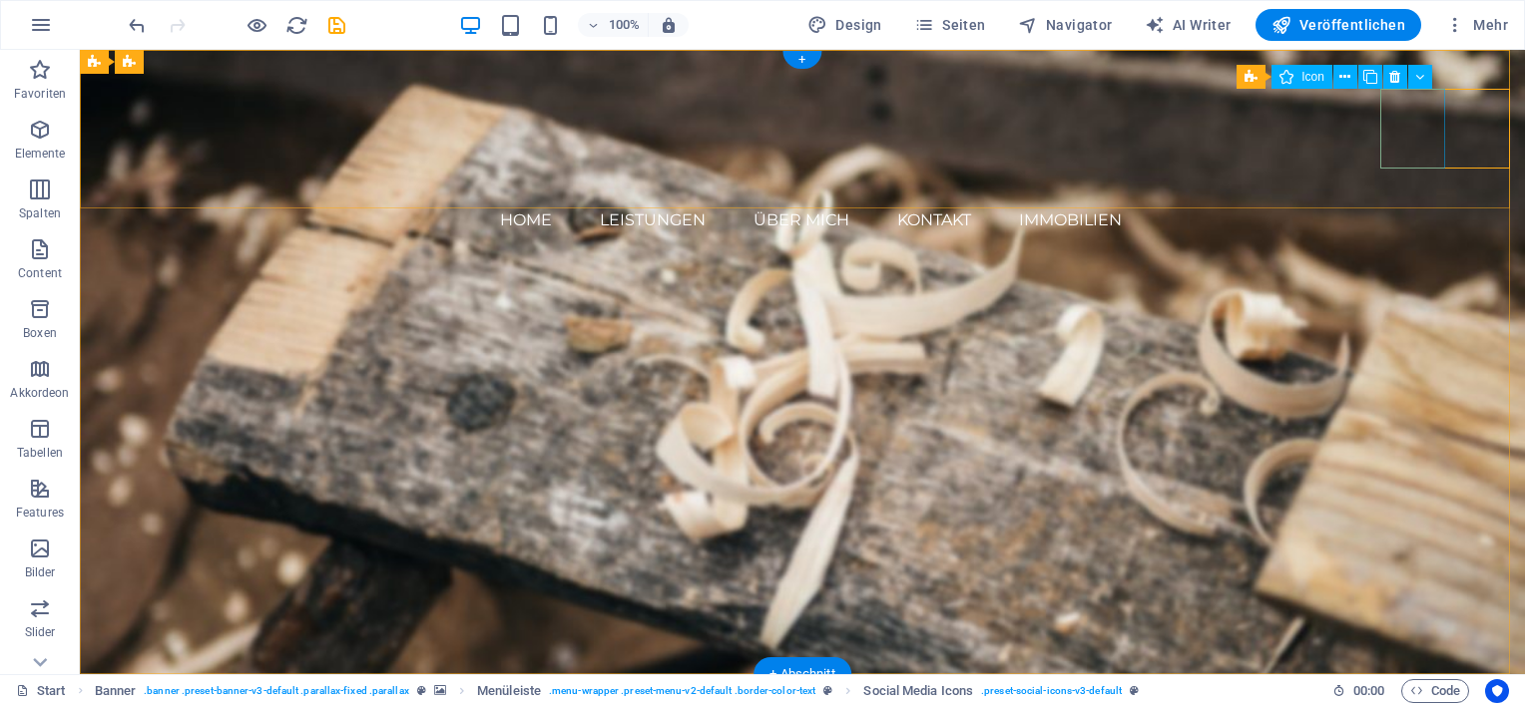
click at [1405, 234] on figure at bounding box center [810, 274] width 1429 height 80
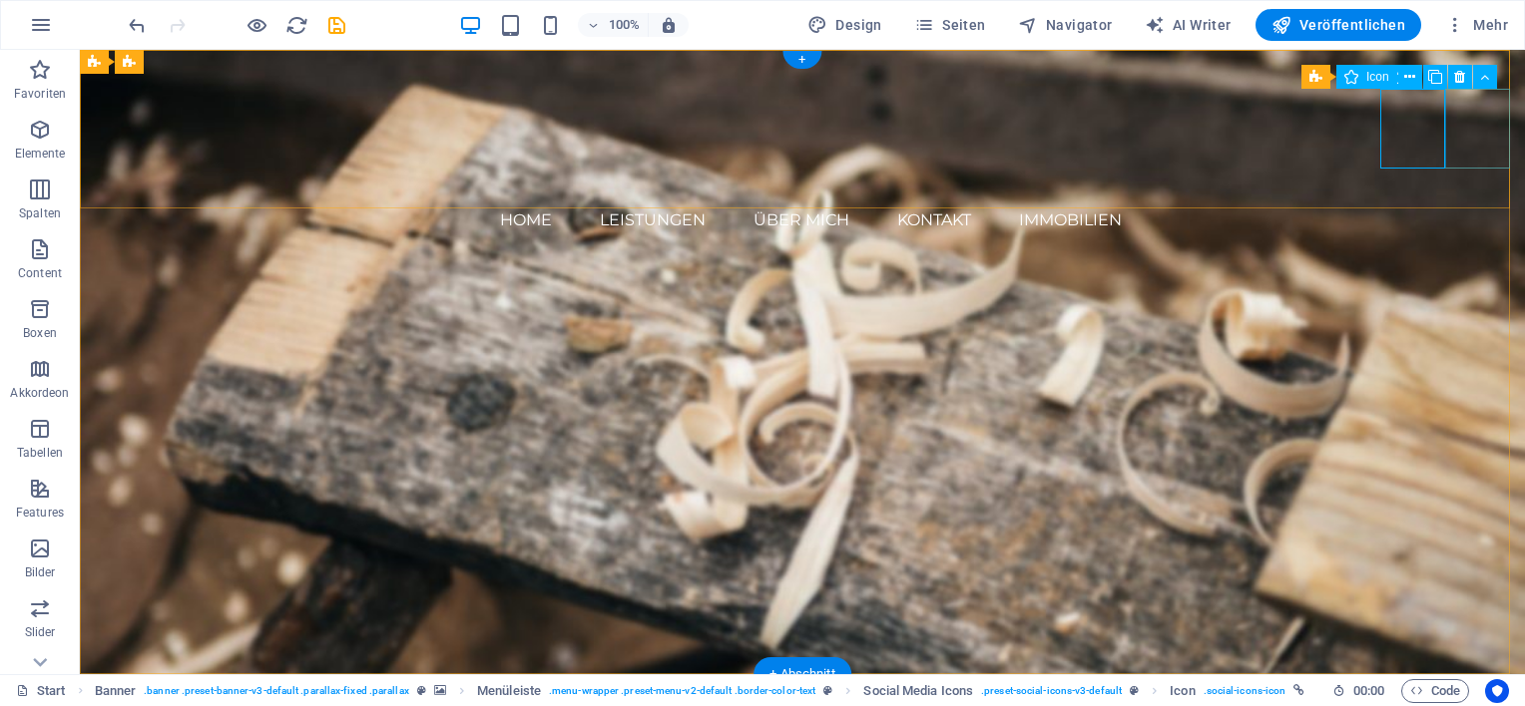
click at [1488, 313] on figure at bounding box center [810, 353] width 1429 height 80
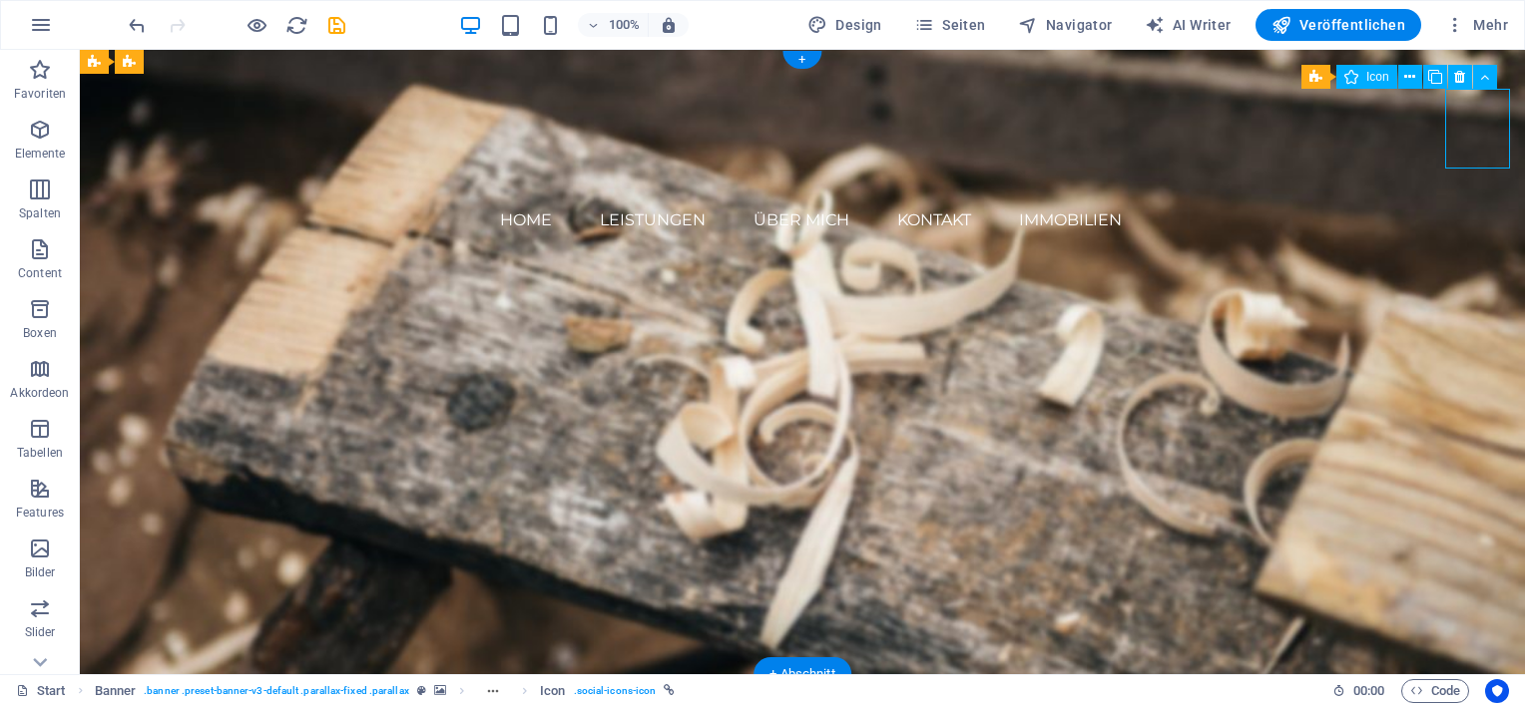
click at [1485, 313] on figure at bounding box center [810, 353] width 1429 height 80
click at [1363, 76] on div "Icon" at bounding box center [1366, 77] width 61 height 24
click at [1481, 313] on figure at bounding box center [810, 353] width 1429 height 80
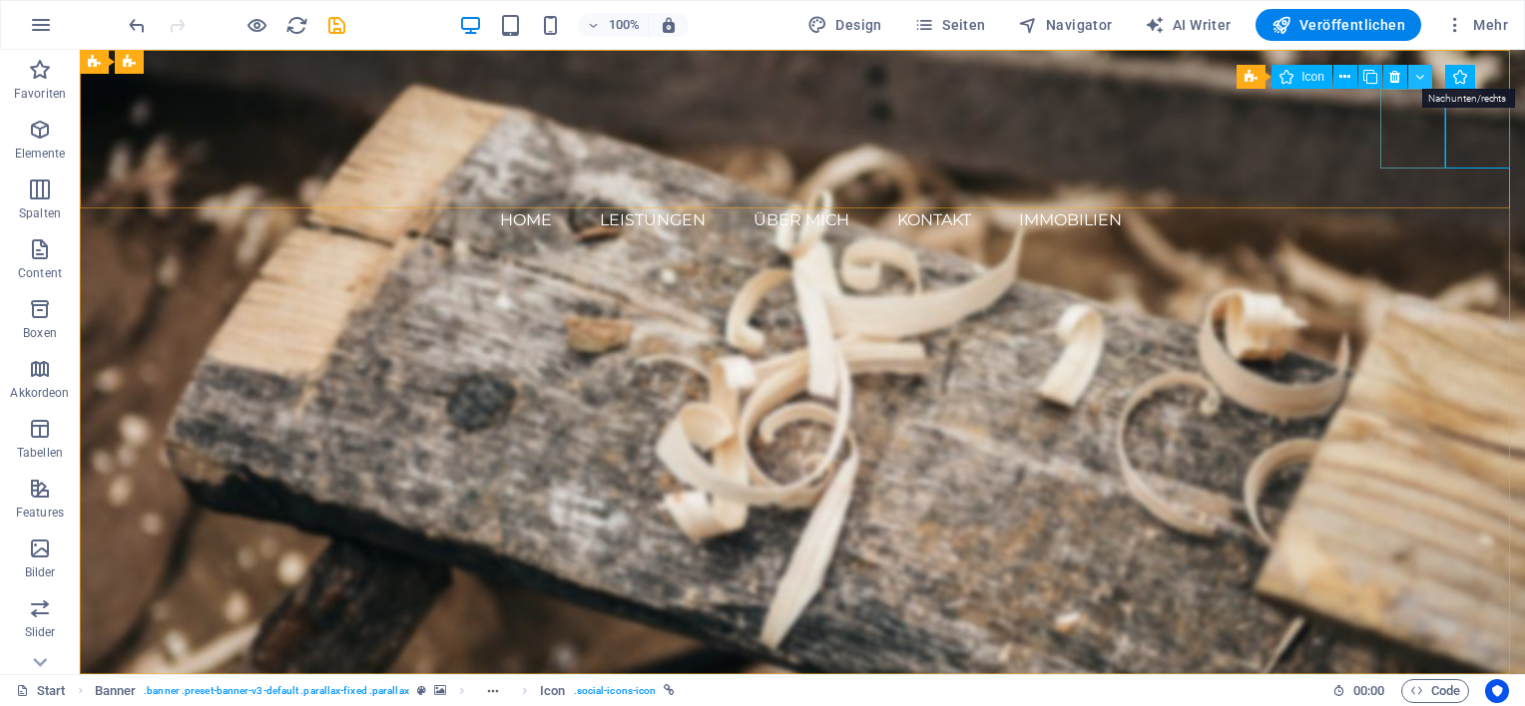
click at [1415, 77] on icon at bounding box center [1419, 77] width 9 height 21
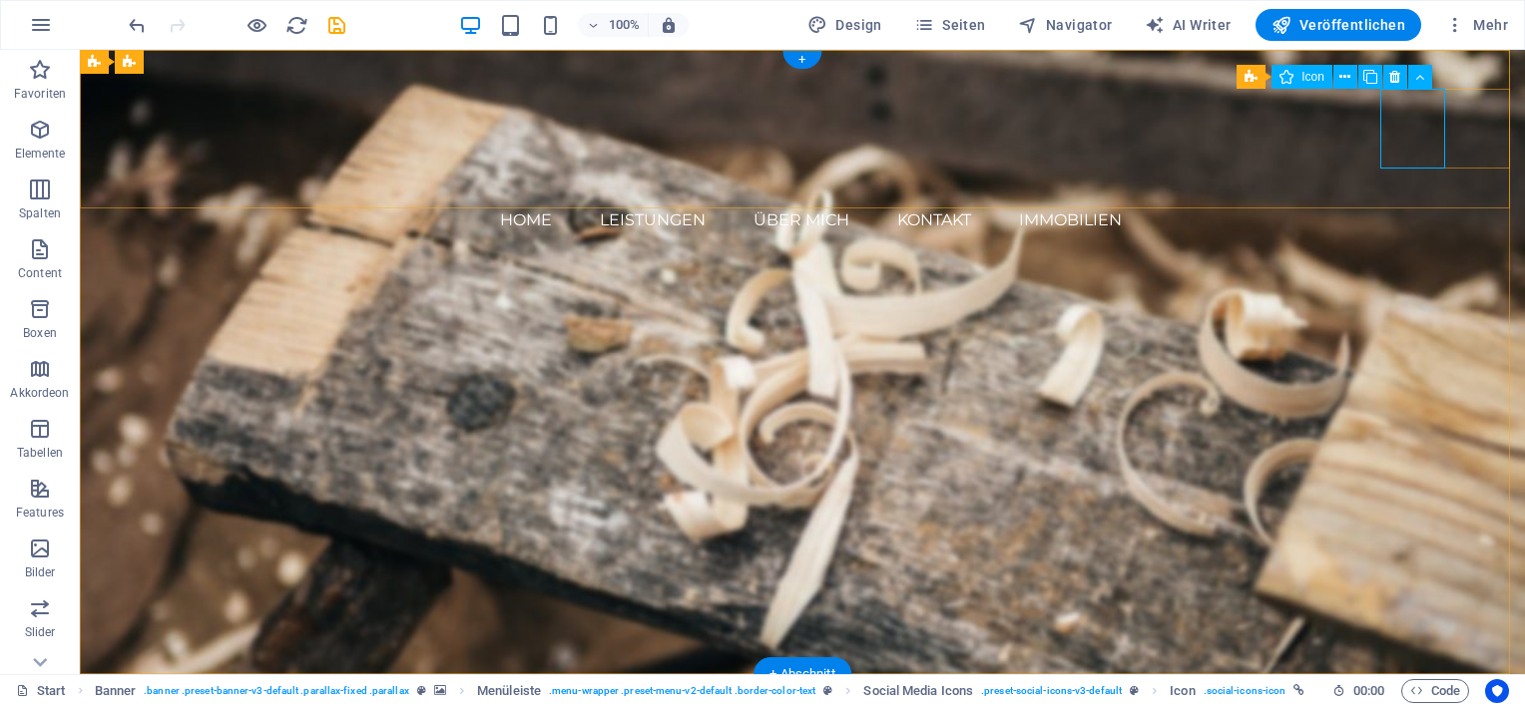
click at [1425, 234] on figure at bounding box center [810, 274] width 1429 height 80
click at [1485, 313] on figure at bounding box center [810, 353] width 1429 height 80
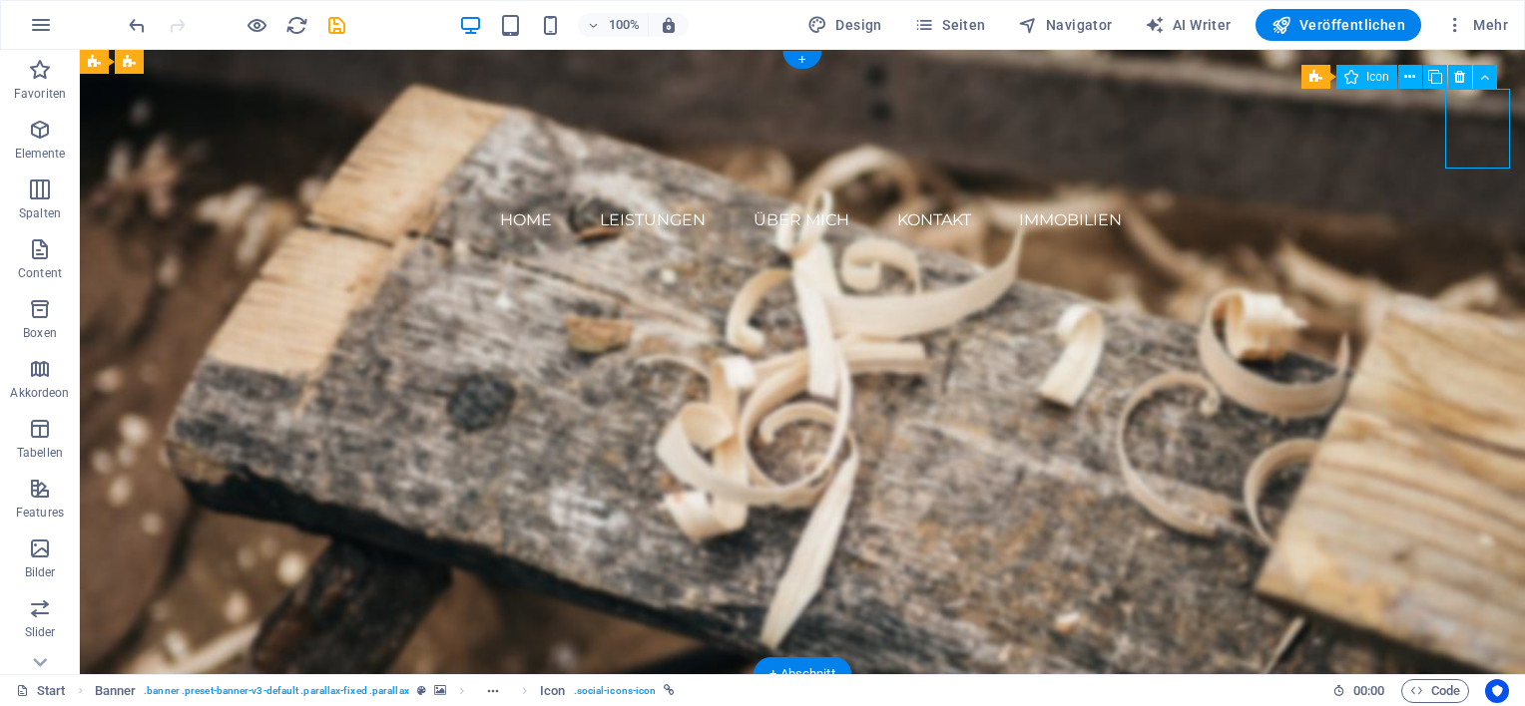
click at [1485, 313] on figure at bounding box center [810, 353] width 1429 height 80
click at [1409, 76] on icon at bounding box center [1409, 77] width 11 height 21
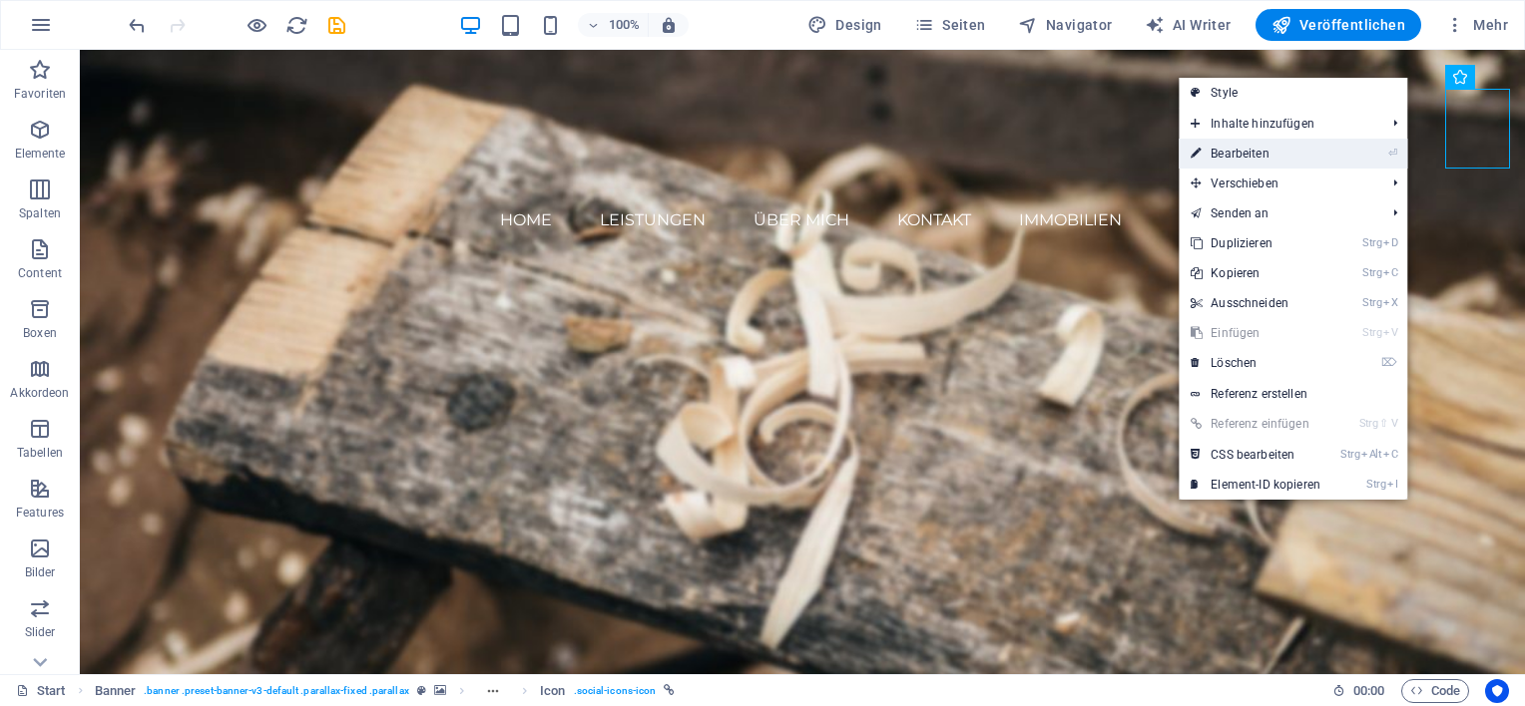
click at [1277, 151] on link "⏎ Bearbeiten" at bounding box center [1255, 154] width 154 height 30
select select "xMidYMid"
select select "px"
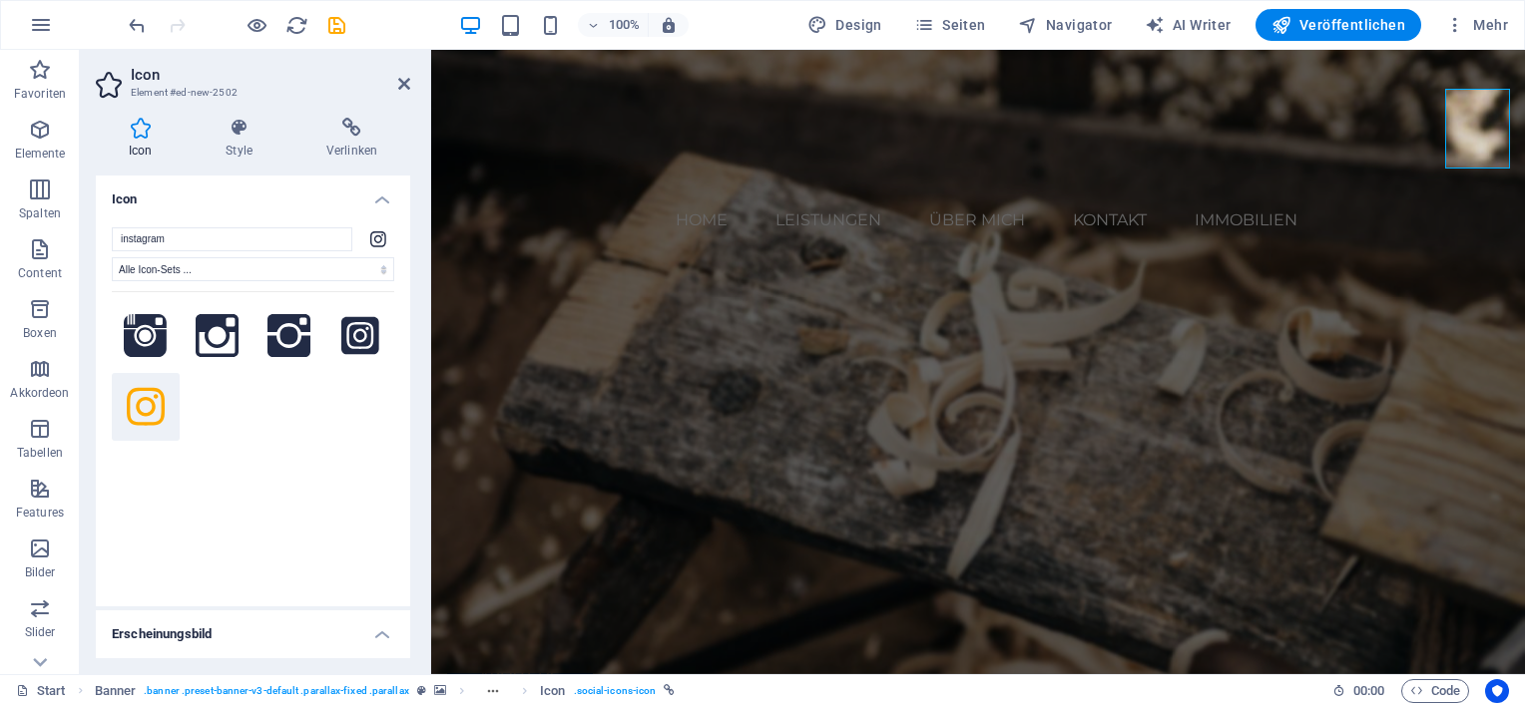
click at [375, 231] on icon at bounding box center [378, 239] width 16 height 18
click at [304, 239] on input "instagram" at bounding box center [232, 240] width 240 height 24
drag, startPoint x: 202, startPoint y: 239, endPoint x: 83, endPoint y: 240, distance: 118.8
click at [83, 240] on div "Icon Style Verlinken Icon instagram Alle Icon-Sets ... IcoFont Ionicons FontAwe…" at bounding box center [253, 388] width 346 height 573
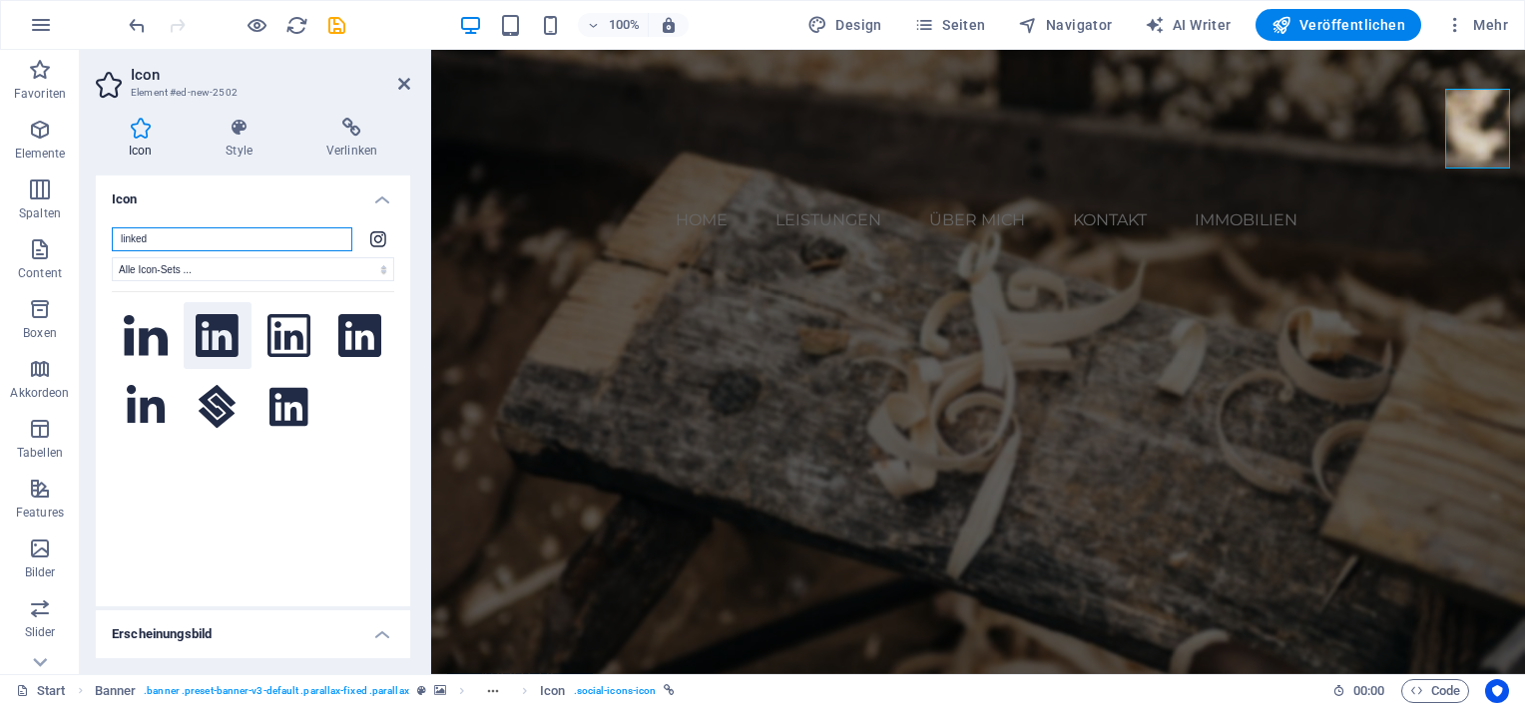
type input "linked"
click at [215, 344] on icon at bounding box center [217, 336] width 43 height 44
click at [362, 138] on h4 "Verlinken" at bounding box center [351, 139] width 117 height 42
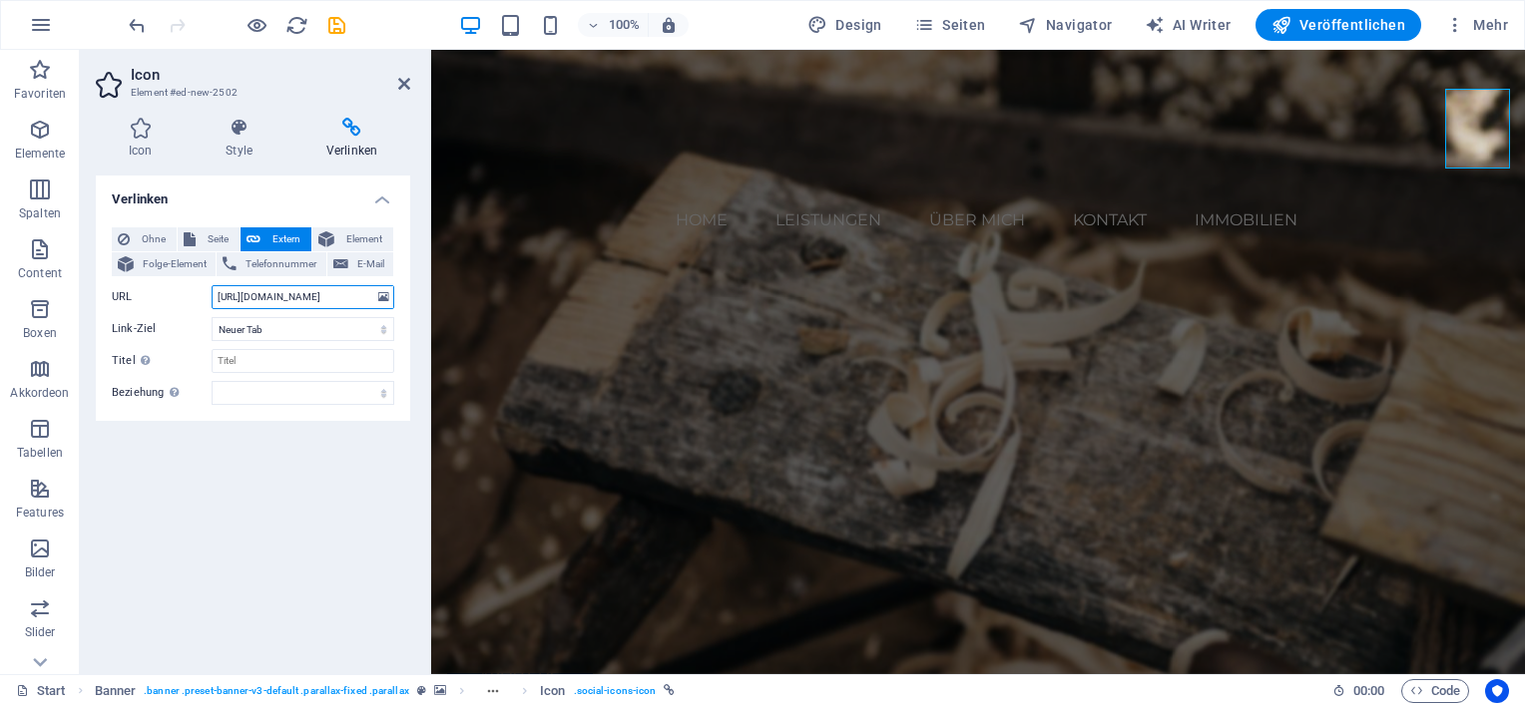
click at [293, 296] on input "[URL][DOMAIN_NAME]" at bounding box center [303, 297] width 183 height 24
drag, startPoint x: 216, startPoint y: 294, endPoint x: 368, endPoint y: 299, distance: 152.8
click at [368, 299] on input "[URL][DOMAIN_NAME]" at bounding box center [303, 297] width 183 height 24
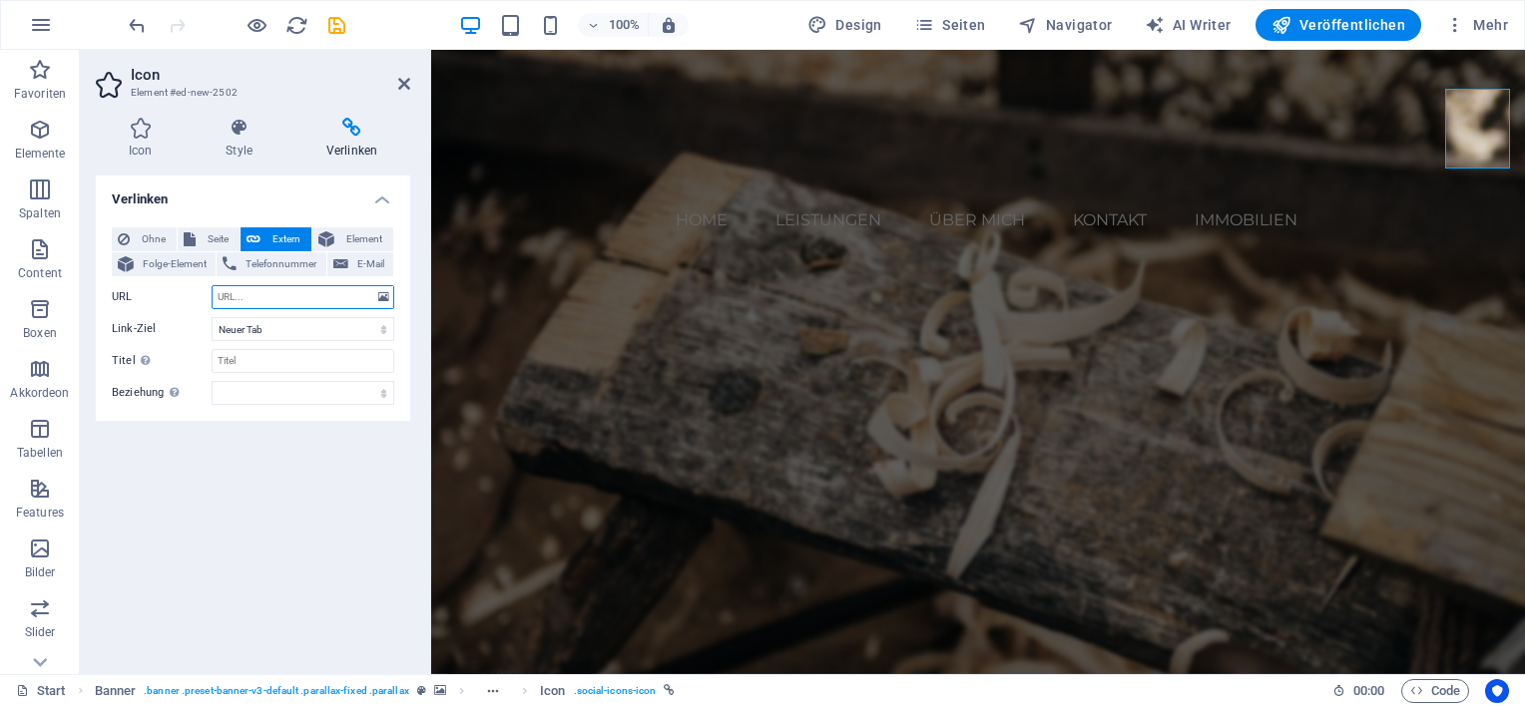
paste input "[URL][DOMAIN_NAME]"
type input "[URL][DOMAIN_NAME]"
click at [335, 28] on icon "save" at bounding box center [336, 25] width 23 height 23
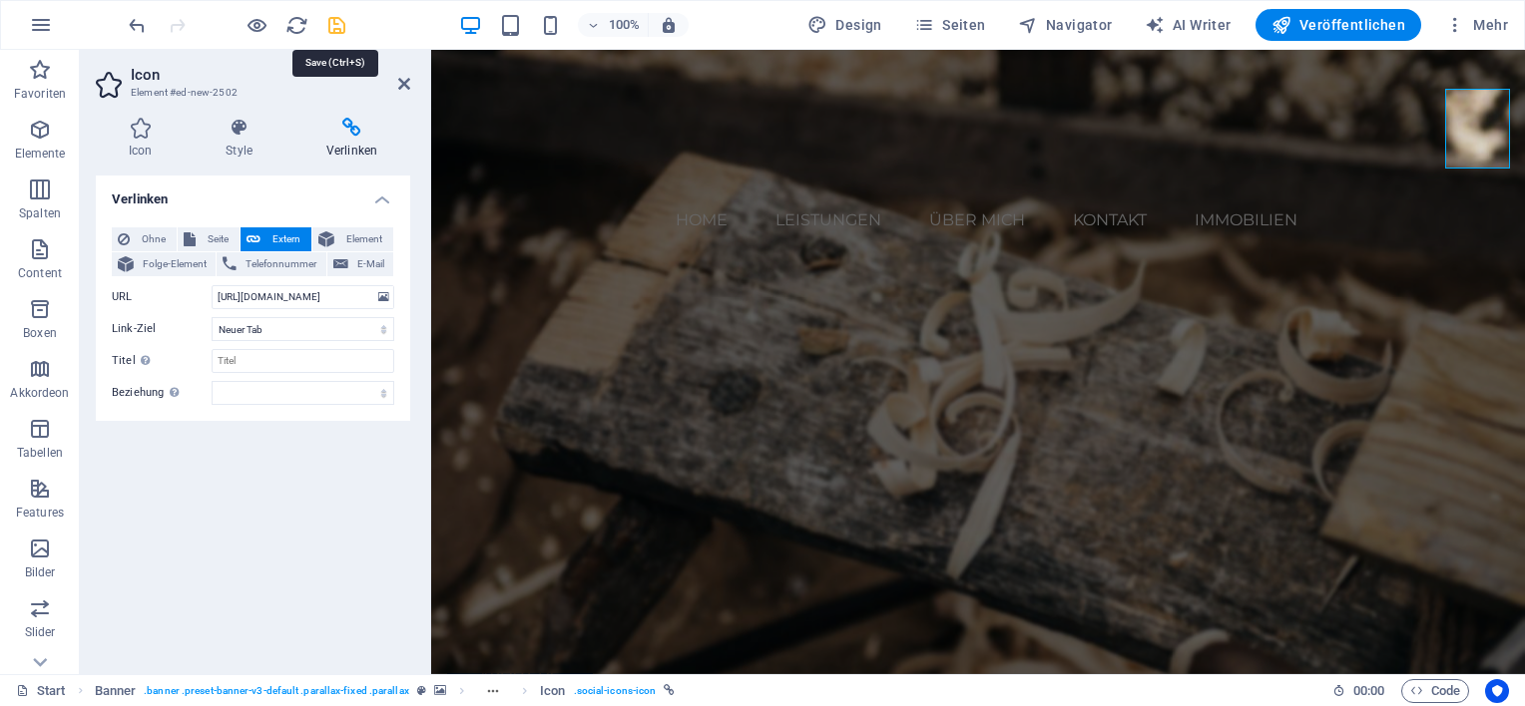
checkbox input "false"
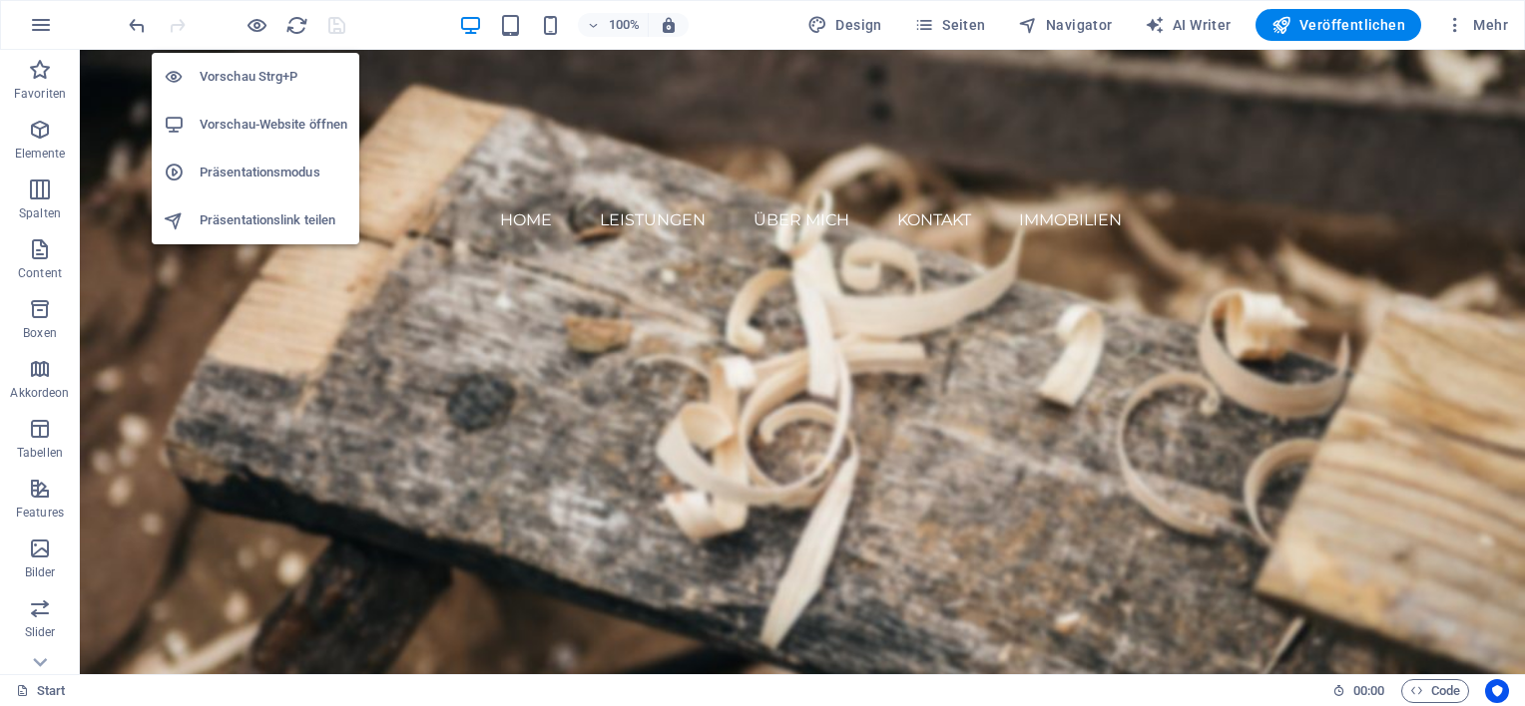
click at [251, 120] on h6 "Vorschau-Website öffnen" at bounding box center [274, 125] width 148 height 24
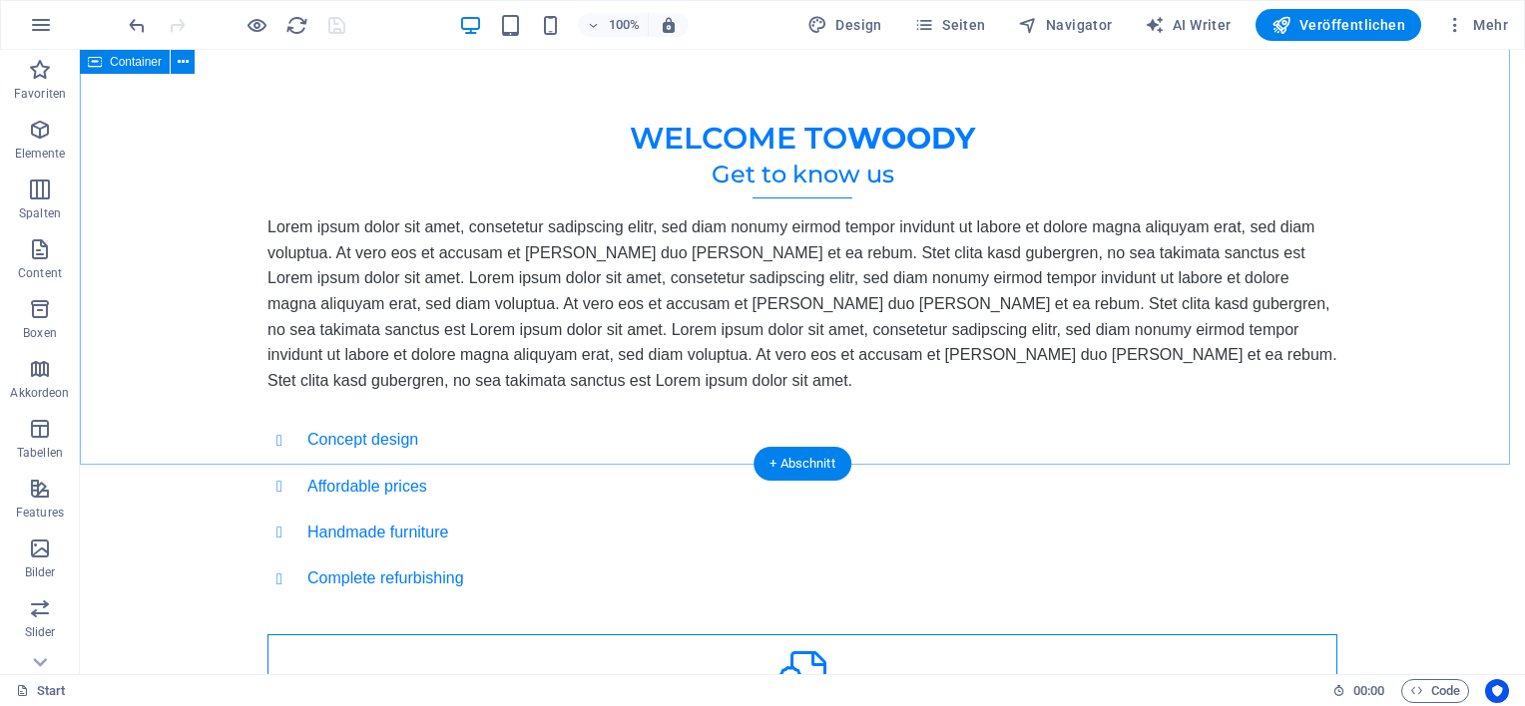
scroll to position [798, 0]
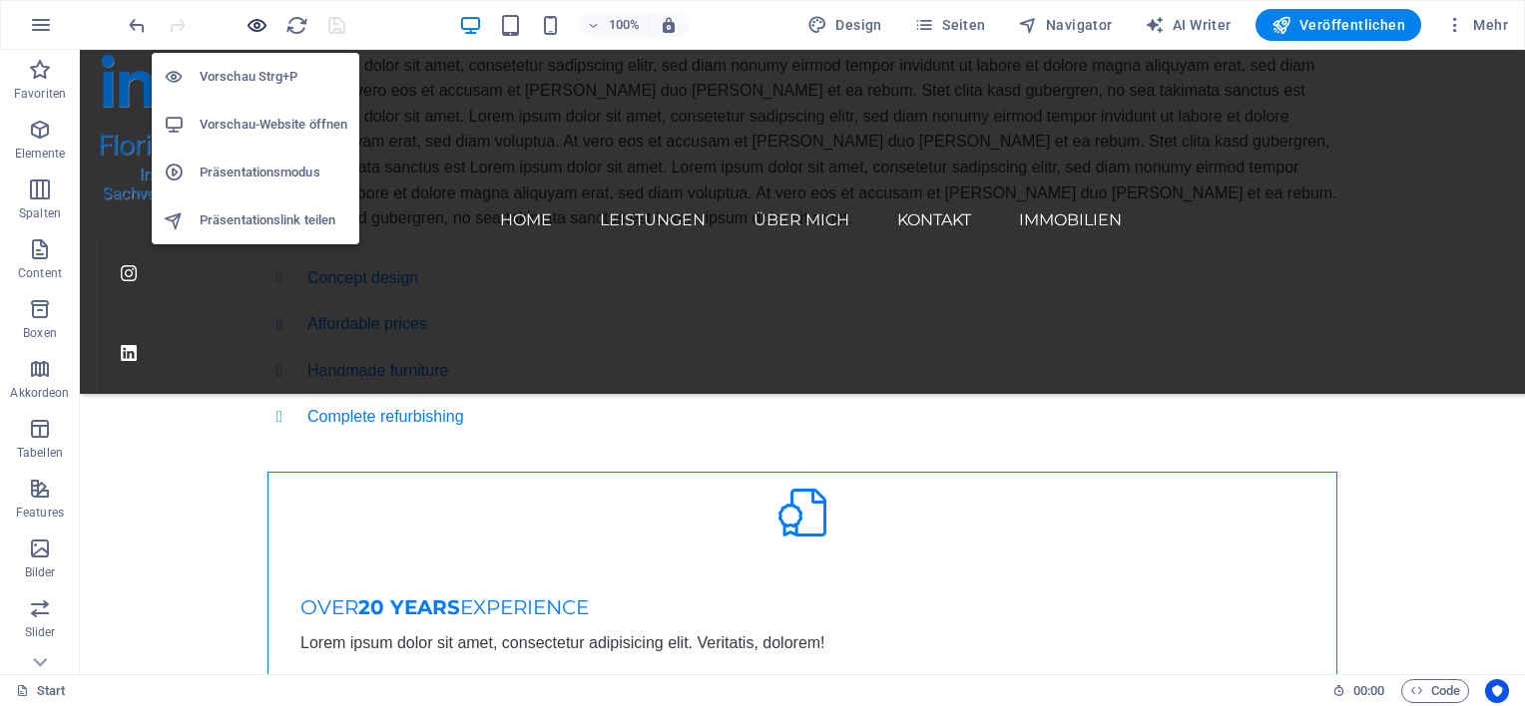
click at [257, 25] on icon "button" at bounding box center [256, 25] width 23 height 23
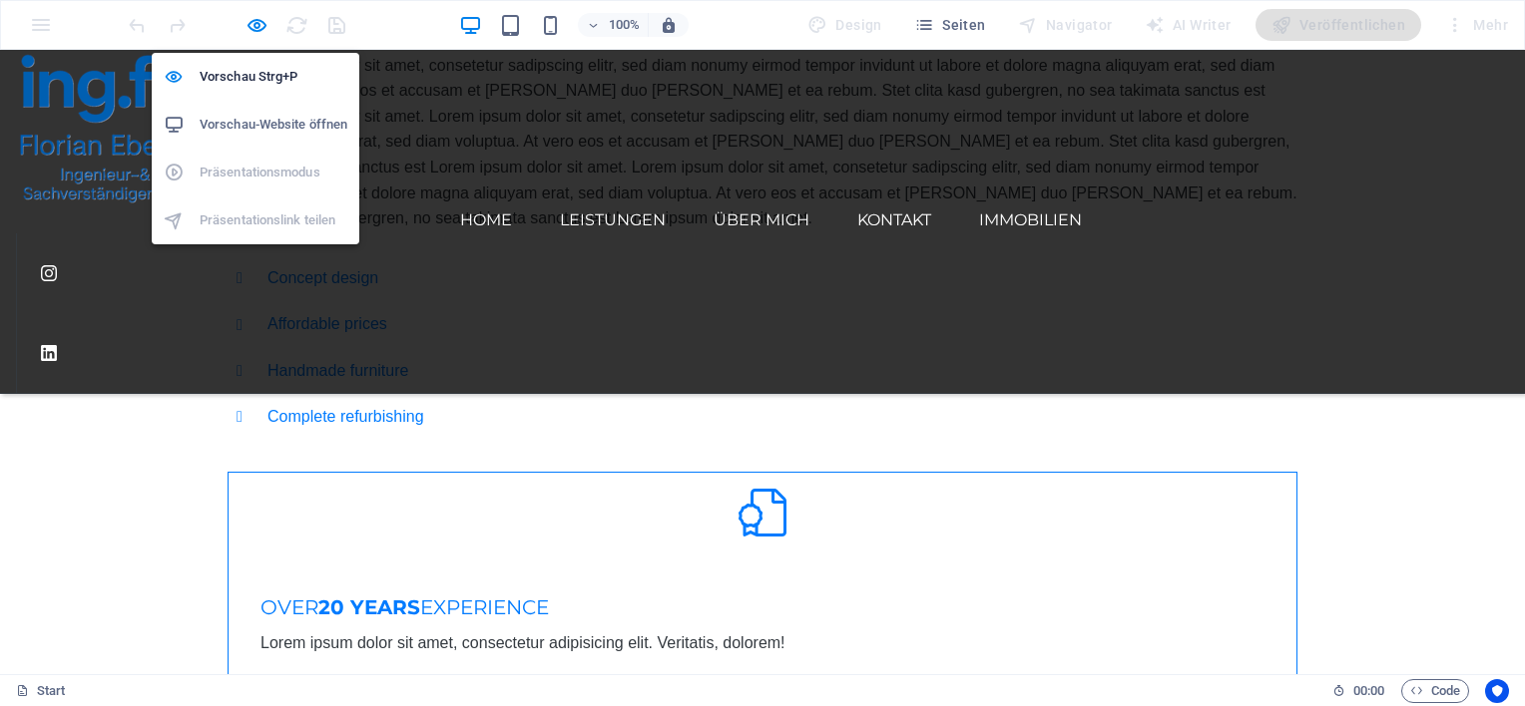
click at [236, 128] on h6 "Vorschau-Website öffnen" at bounding box center [274, 125] width 148 height 24
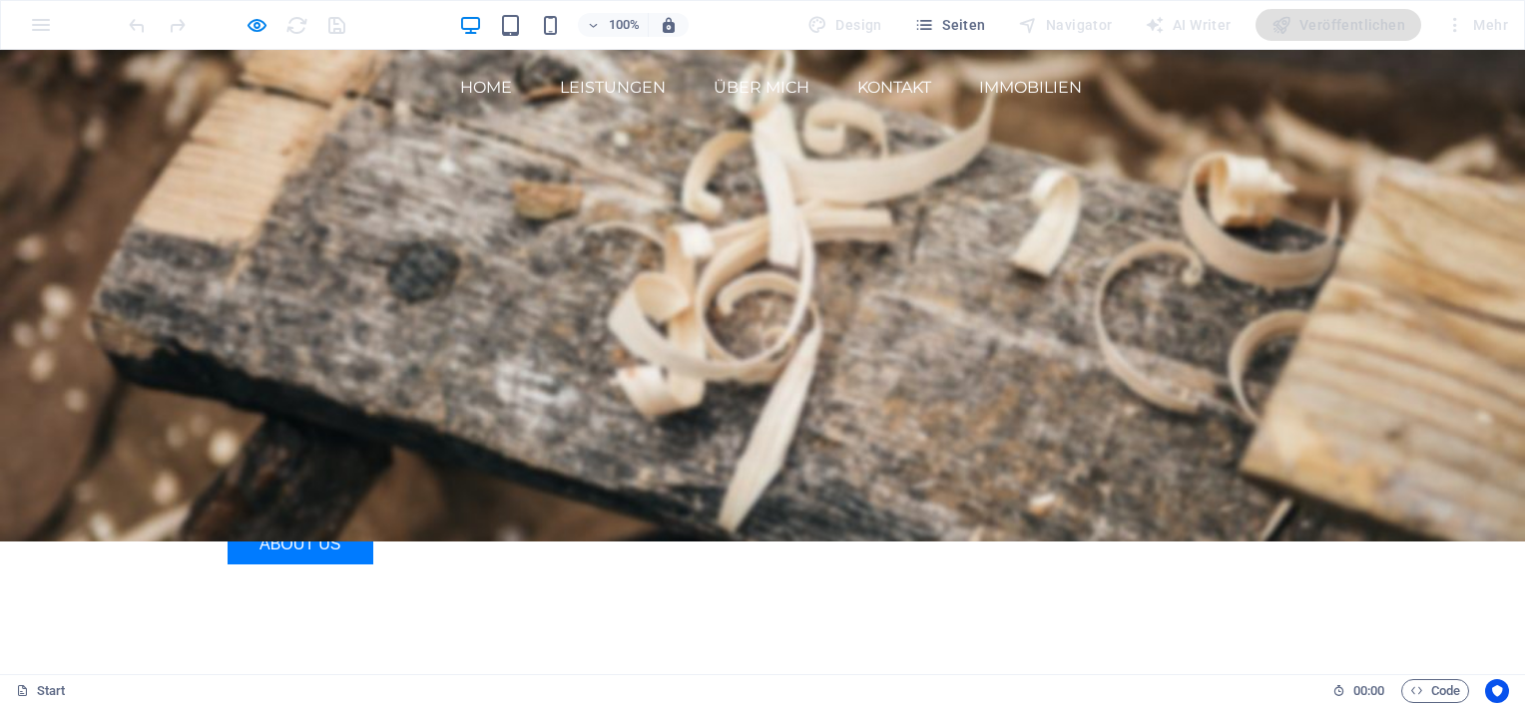
scroll to position [0, 0]
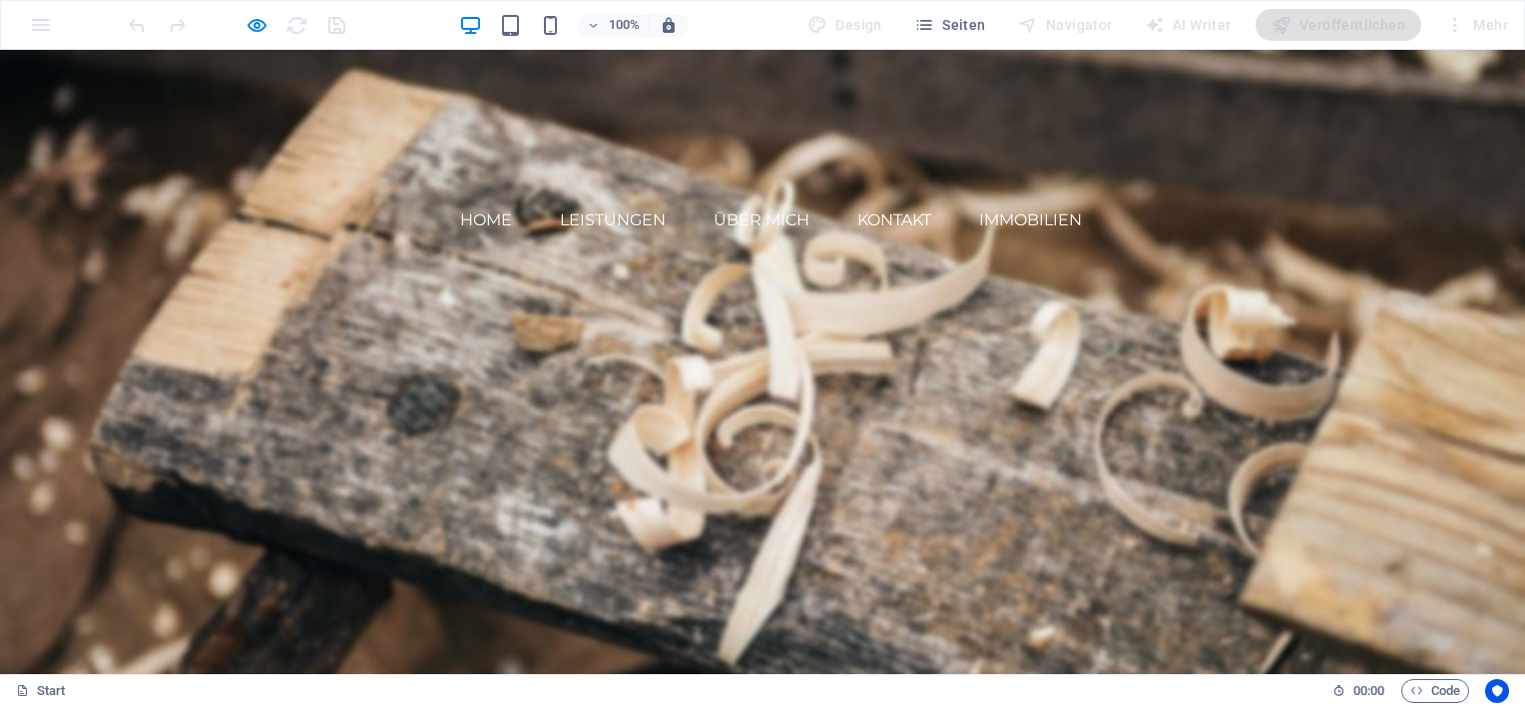
click at [556, 473] on strong "Woodworks ­" at bounding box center [583, 495] width 237 height 44
click at [132, 79] on img at bounding box center [106, 129] width 180 height 158
click at [1070, 213] on link "Immobilien" at bounding box center [1030, 221] width 103 height 16
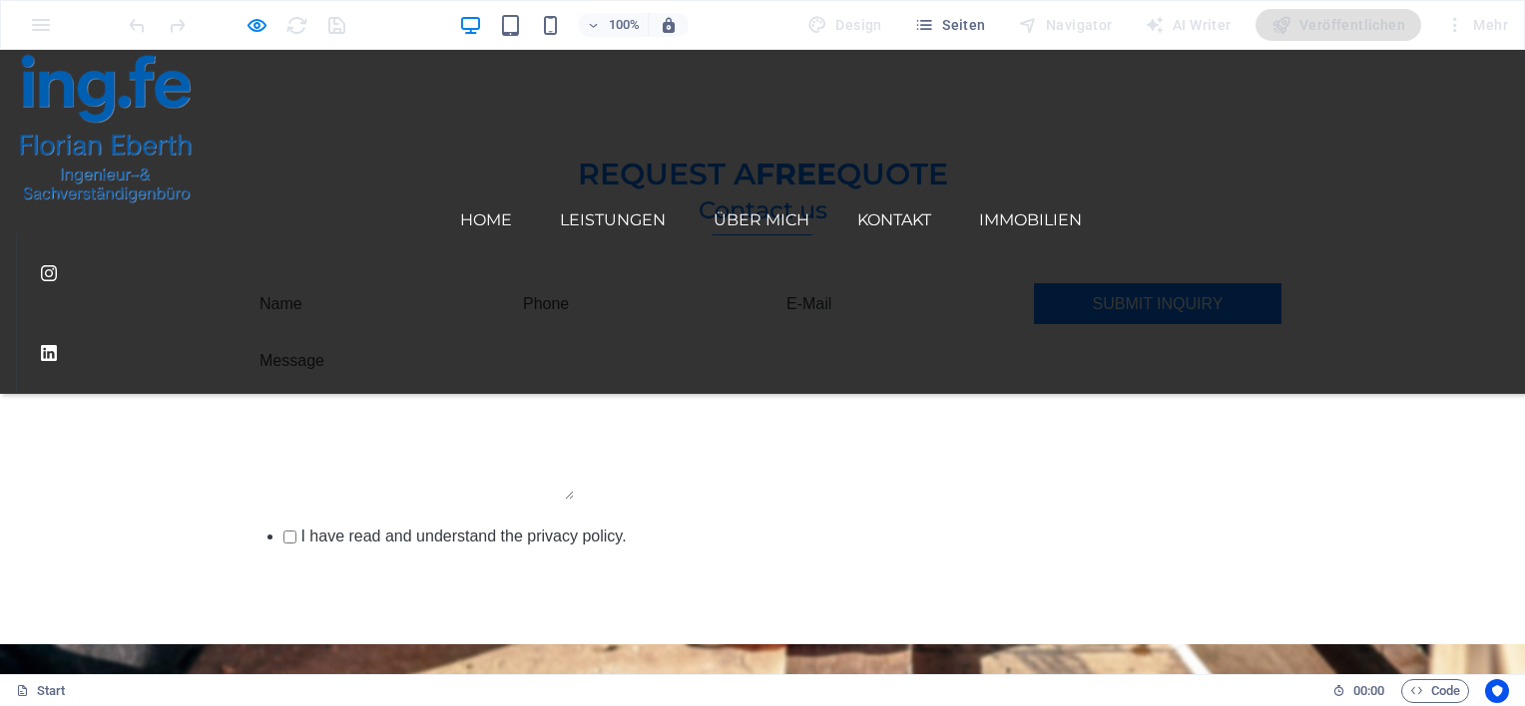
scroll to position [1457, 0]
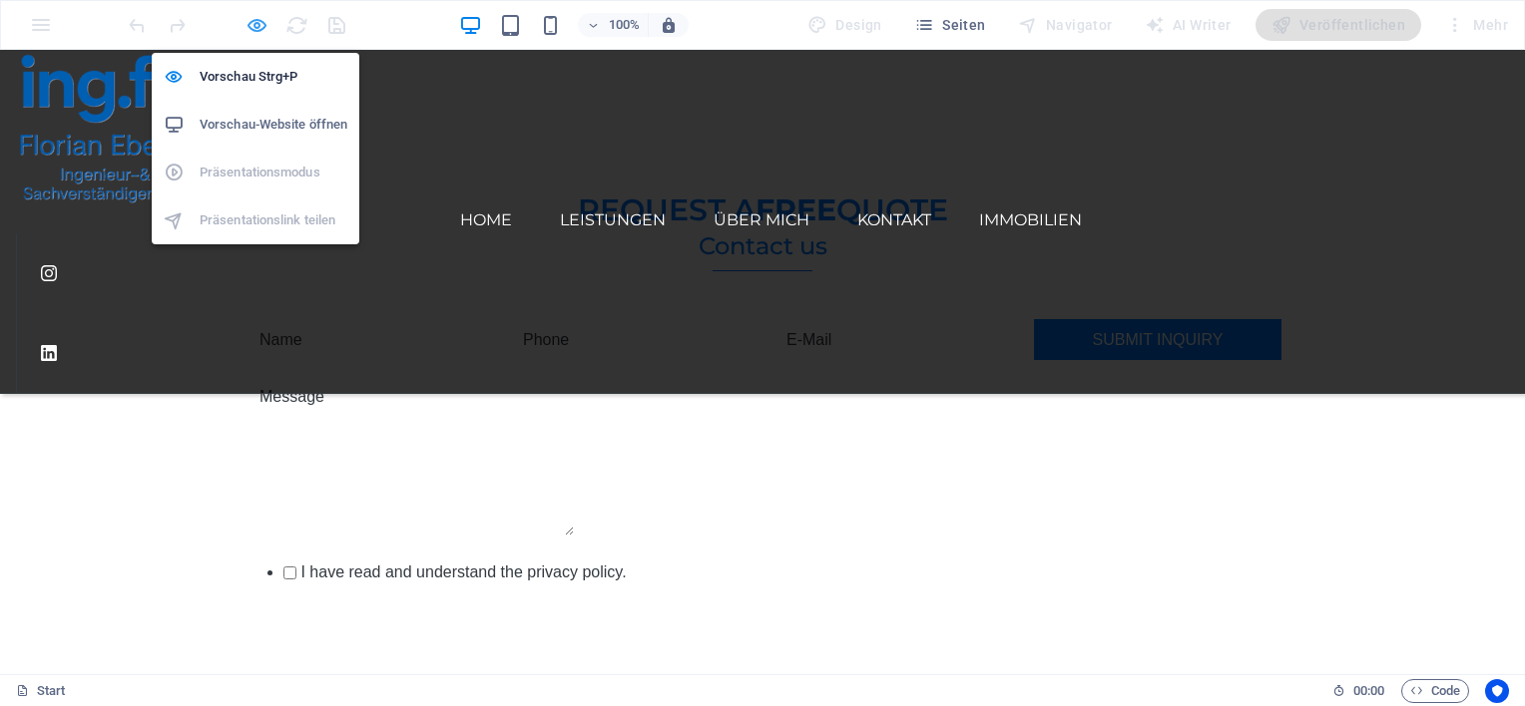
click at [258, 30] on icon "button" at bounding box center [256, 25] width 23 height 23
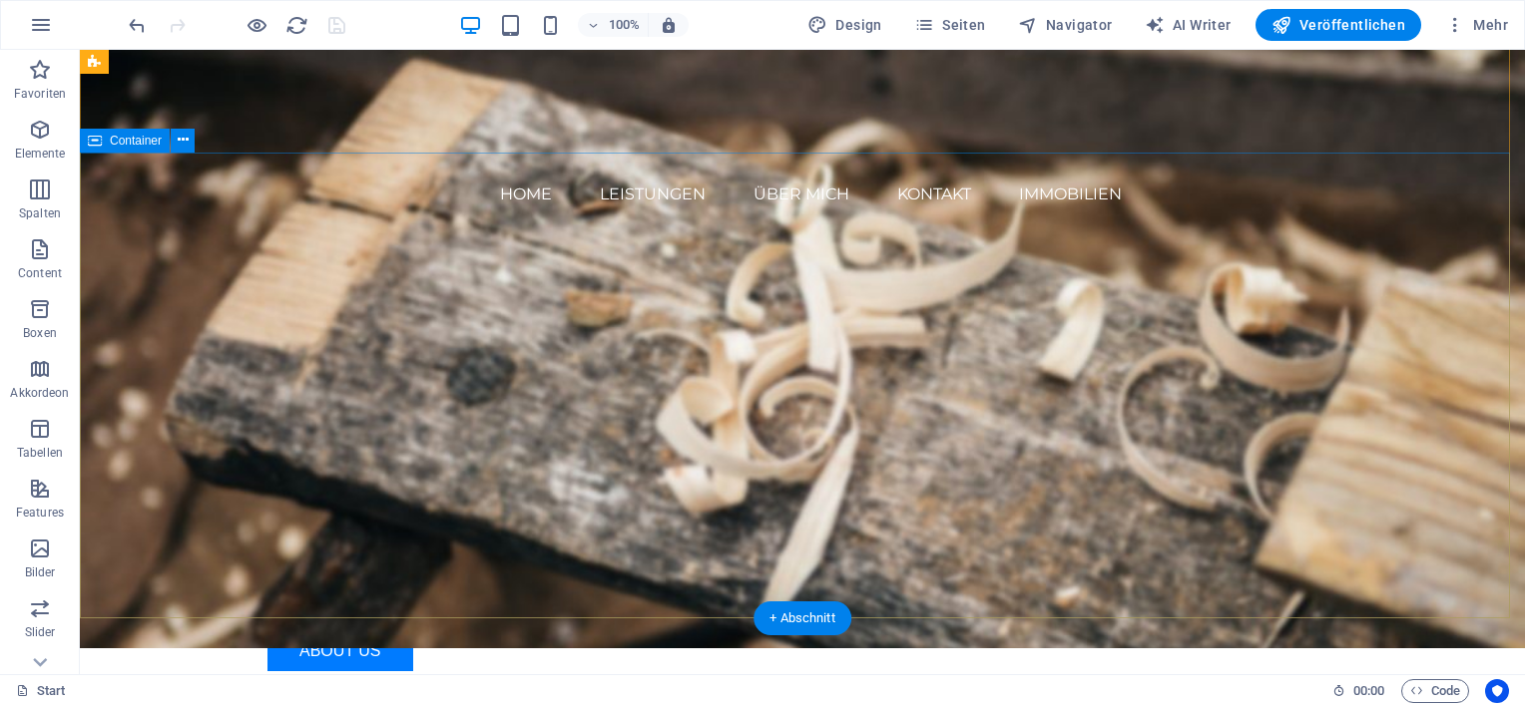
scroll to position [0, 0]
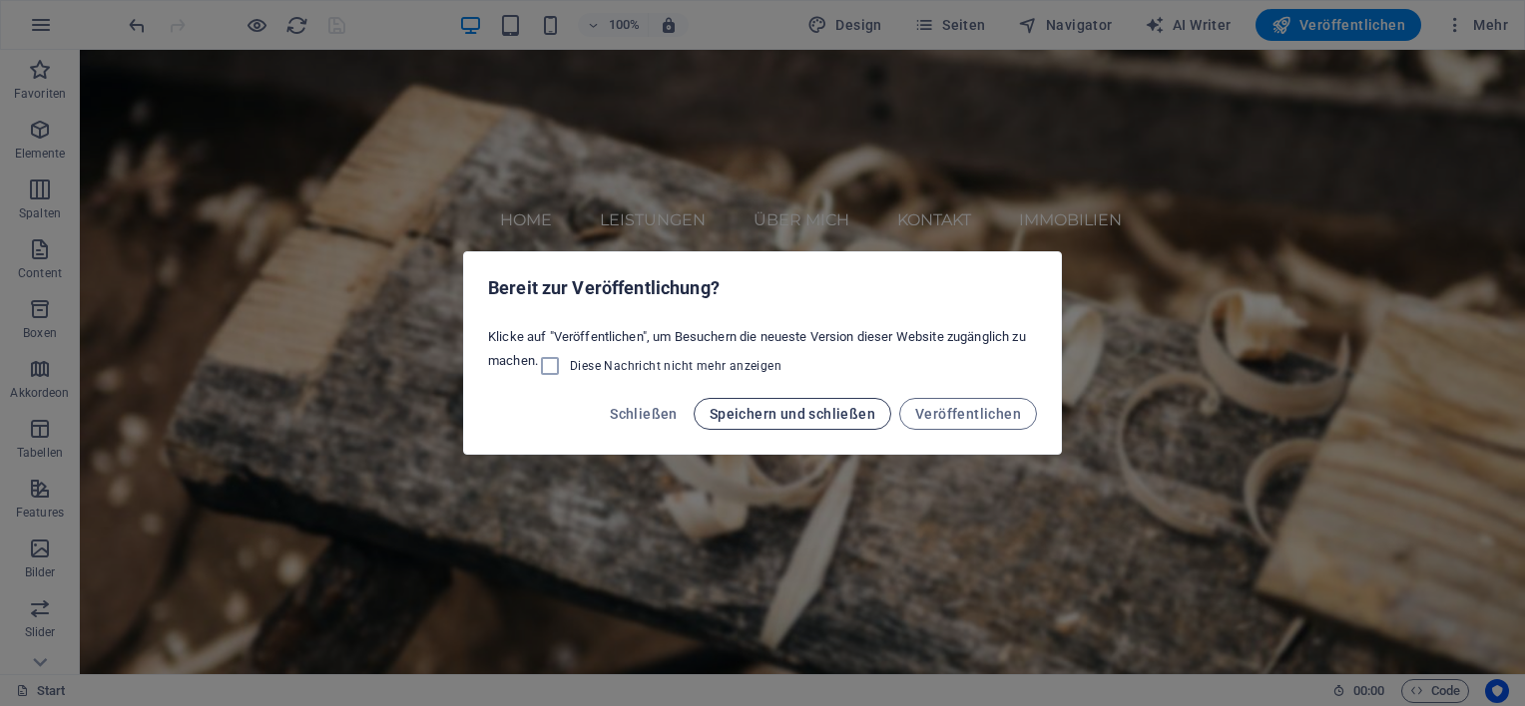
click at [842, 419] on span "Speichern und schließen" at bounding box center [792, 414] width 166 height 16
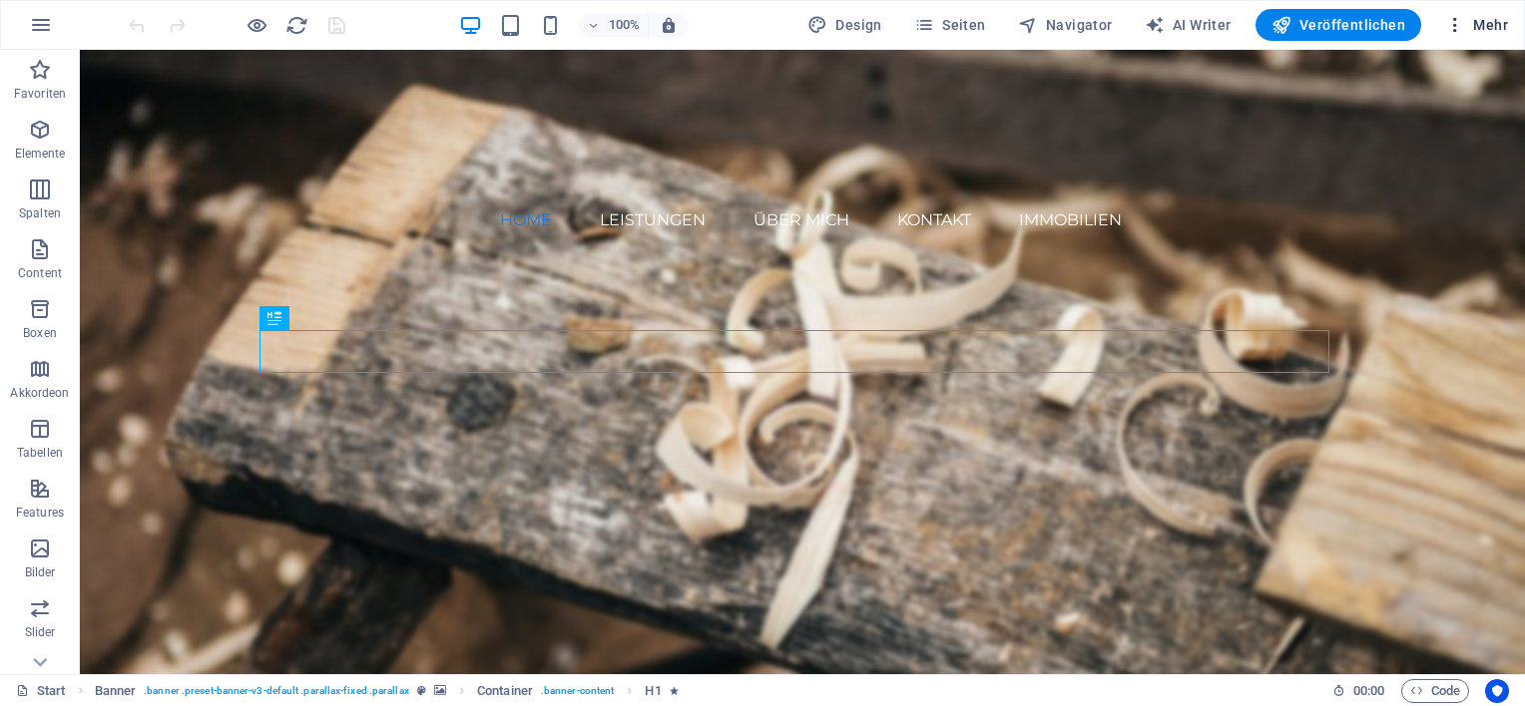
click at [1459, 27] on icon "button" at bounding box center [1455, 25] width 20 height 20
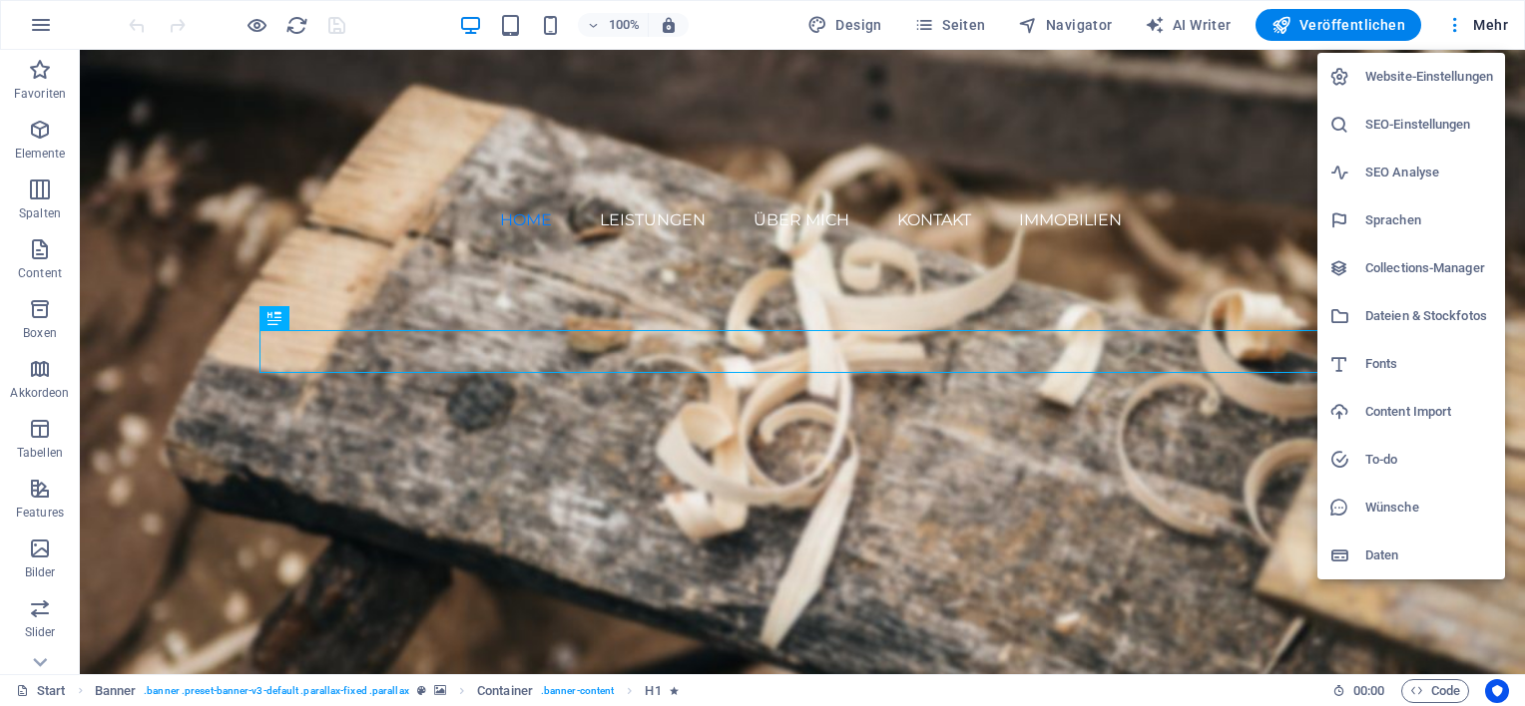
click at [1416, 209] on h6 "Sprachen" at bounding box center [1429, 221] width 128 height 24
select select "31"
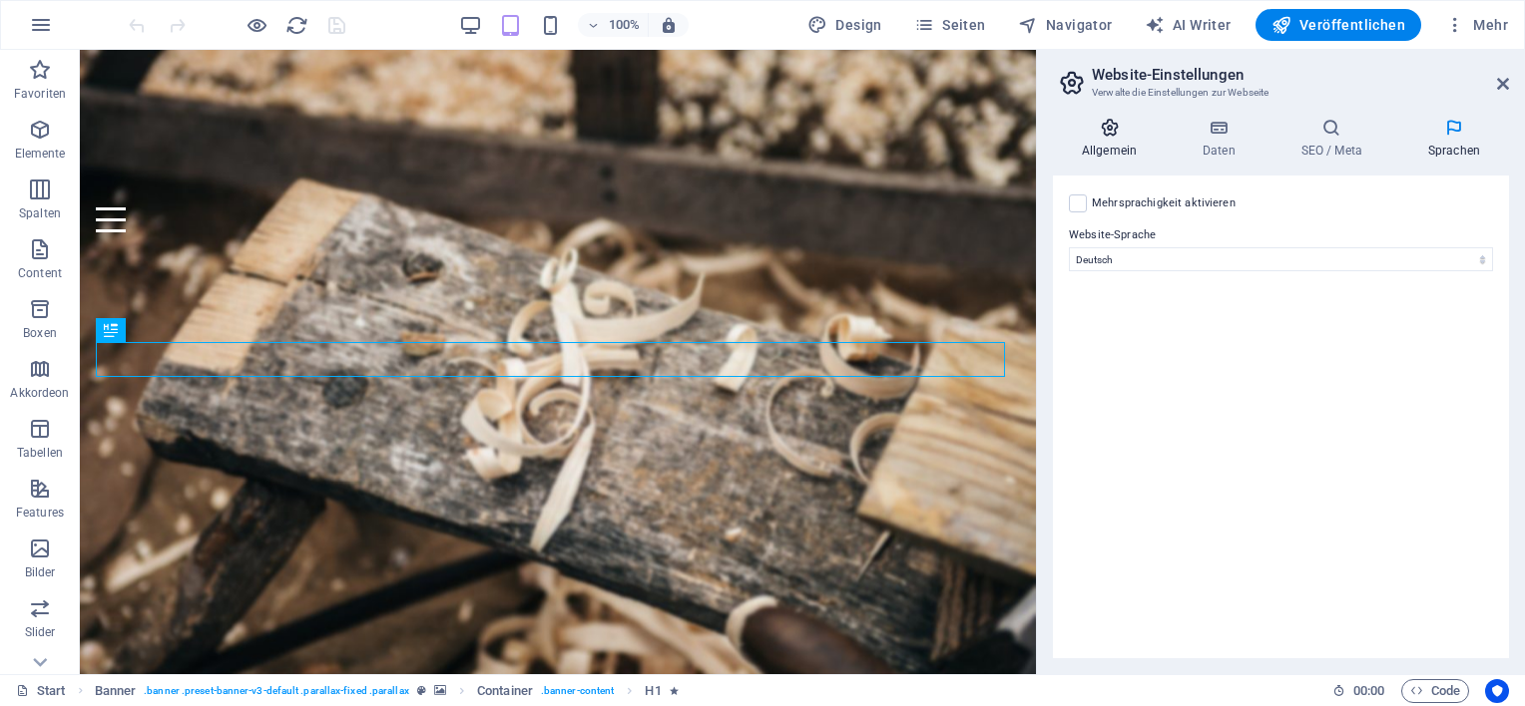
click at [1102, 142] on h4 "Allgemein" at bounding box center [1113, 139] width 121 height 42
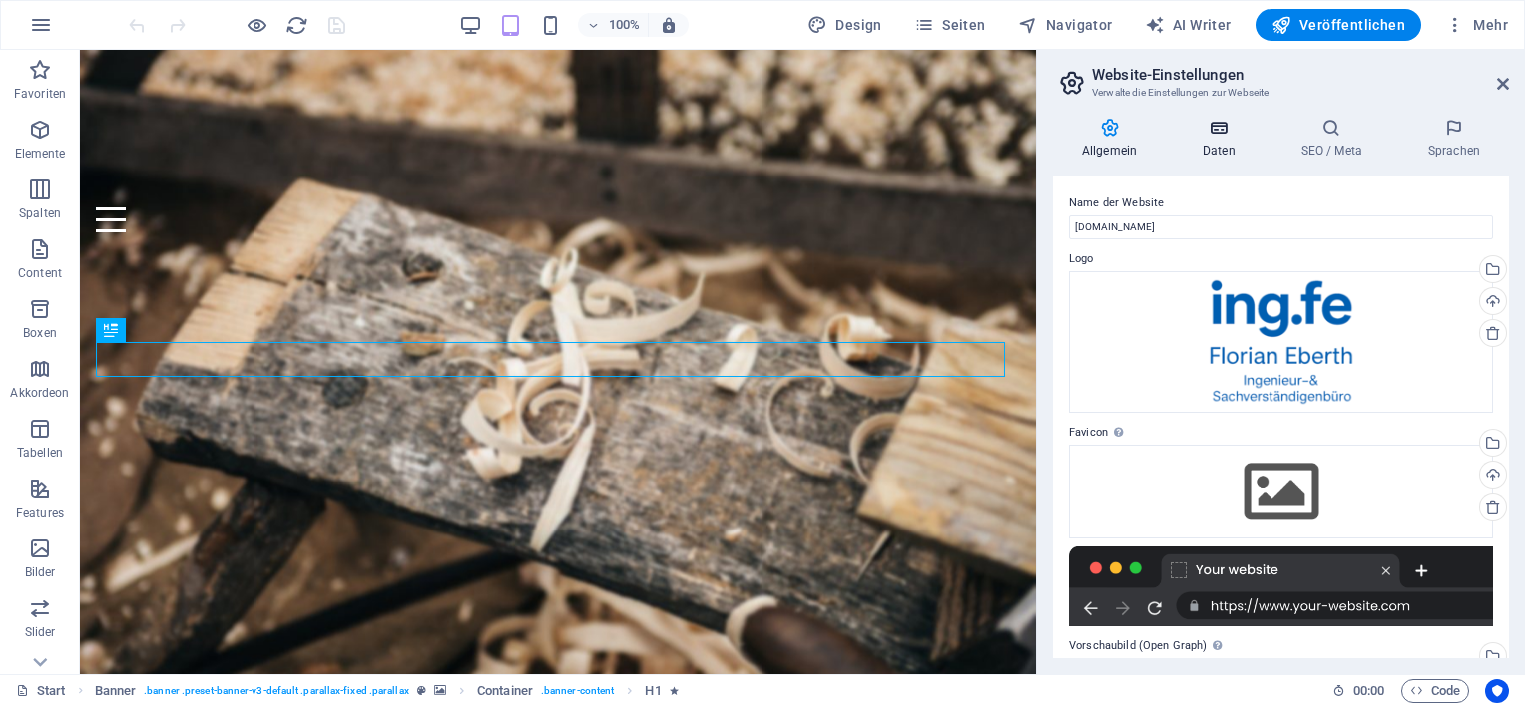
click at [1211, 141] on h4 "Daten" at bounding box center [1223, 139] width 99 height 42
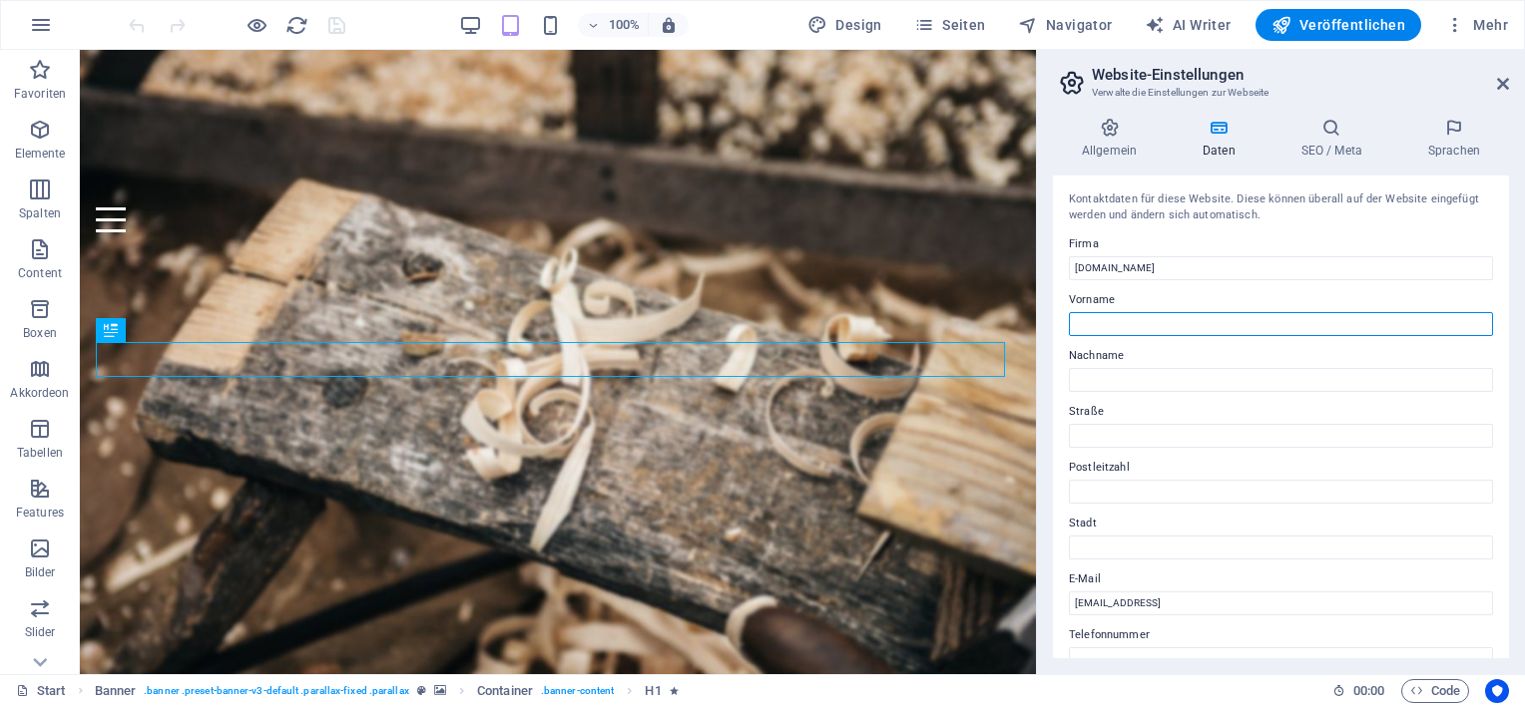
click at [1157, 327] on input "Vorname" at bounding box center [1281, 324] width 424 height 24
type input "Florian"
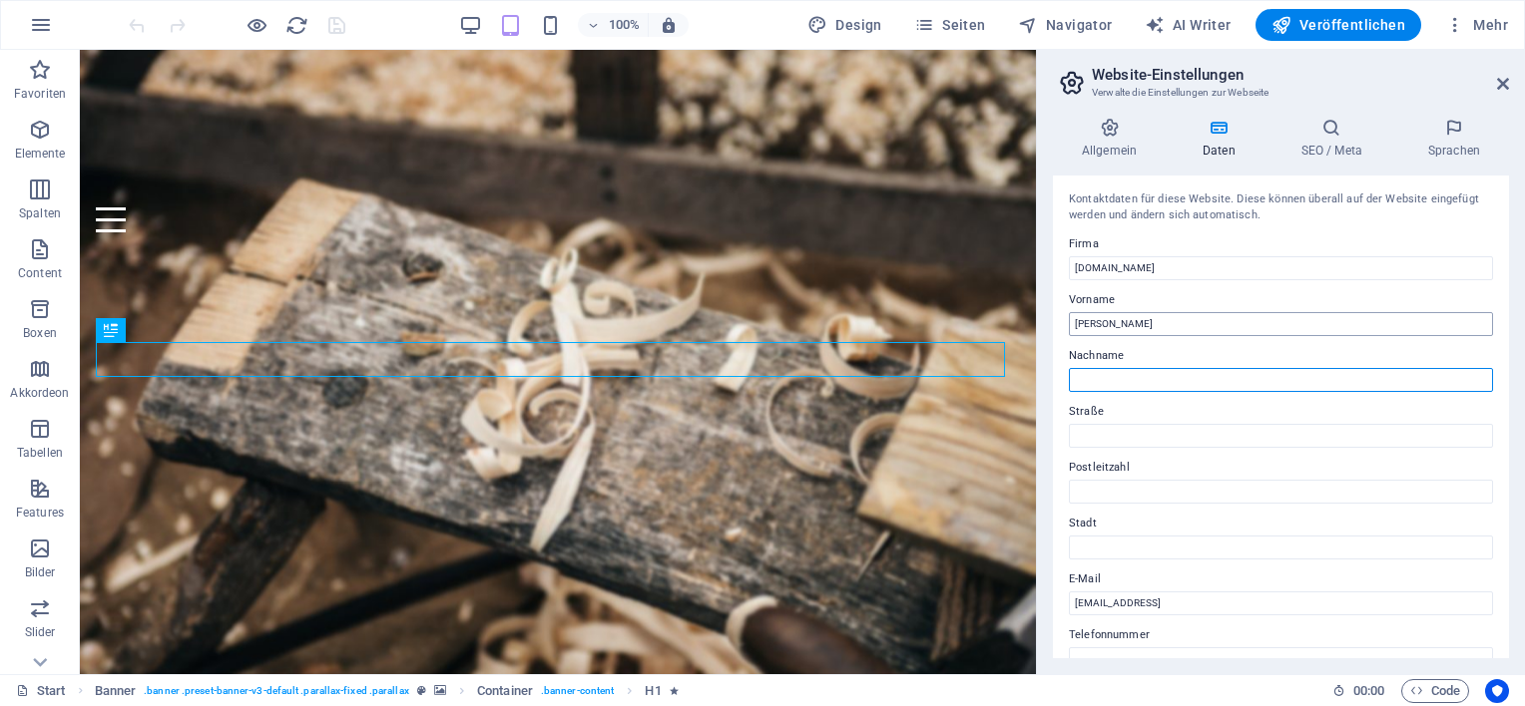
type input "Eberth"
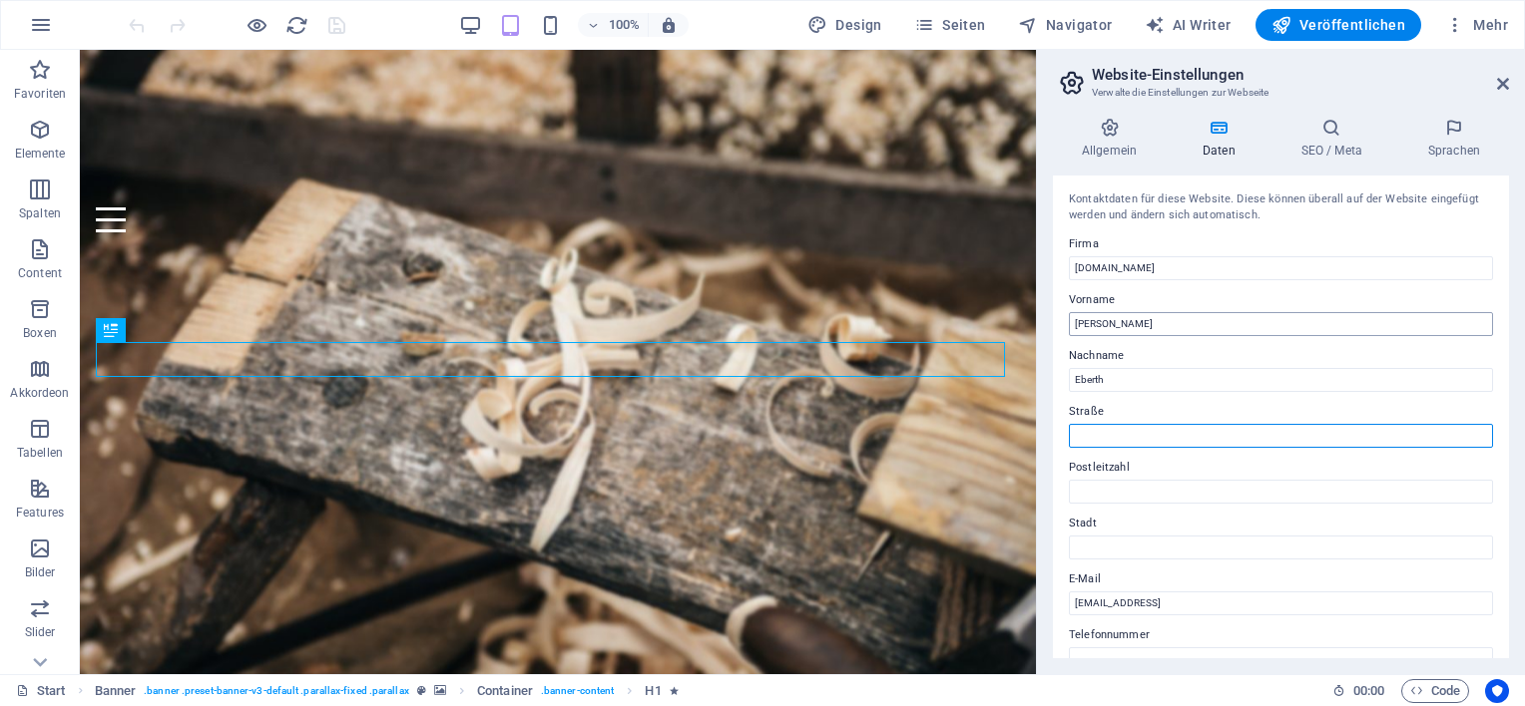
type input "Oberdorfelderstraße 24"
type input "61138"
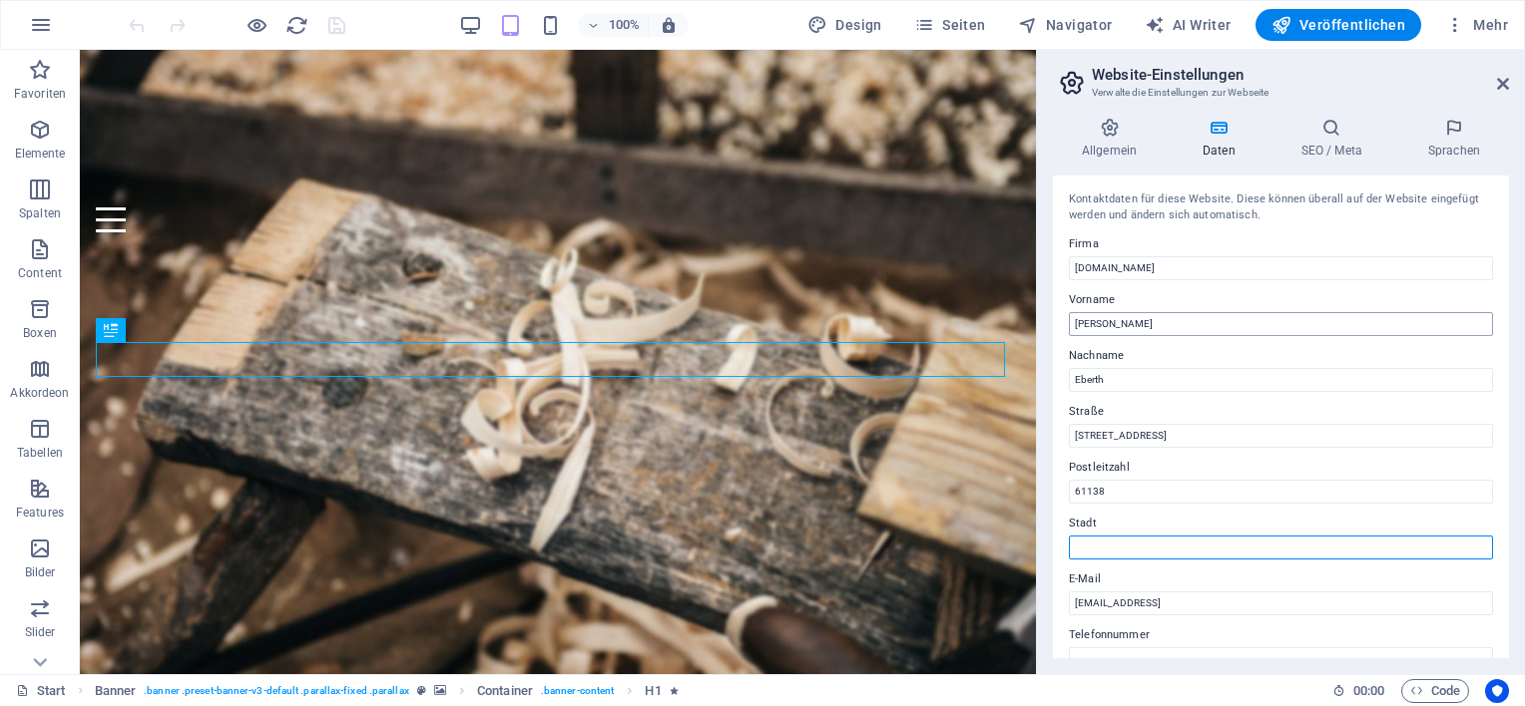
type input "Niederdorfelden"
type input "01703896917"
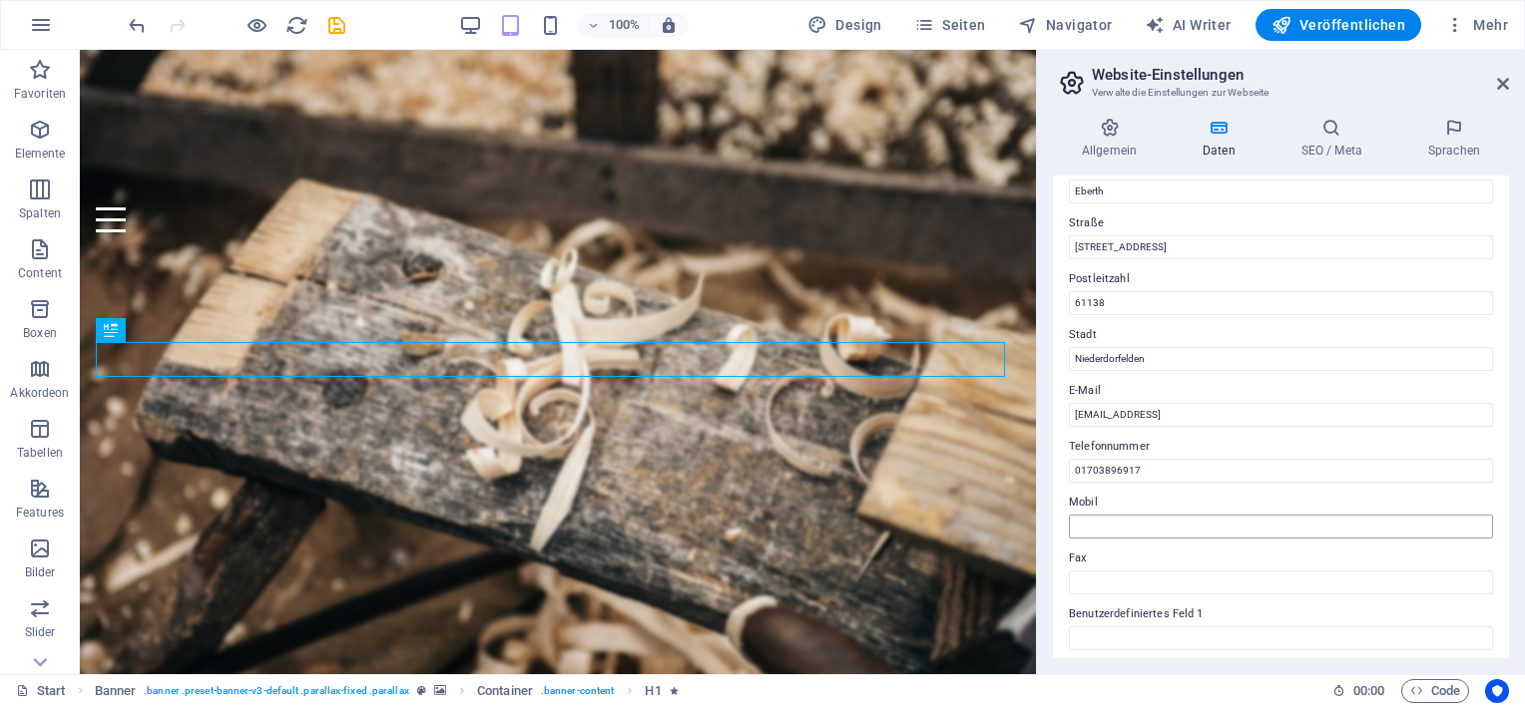
scroll to position [200, 0]
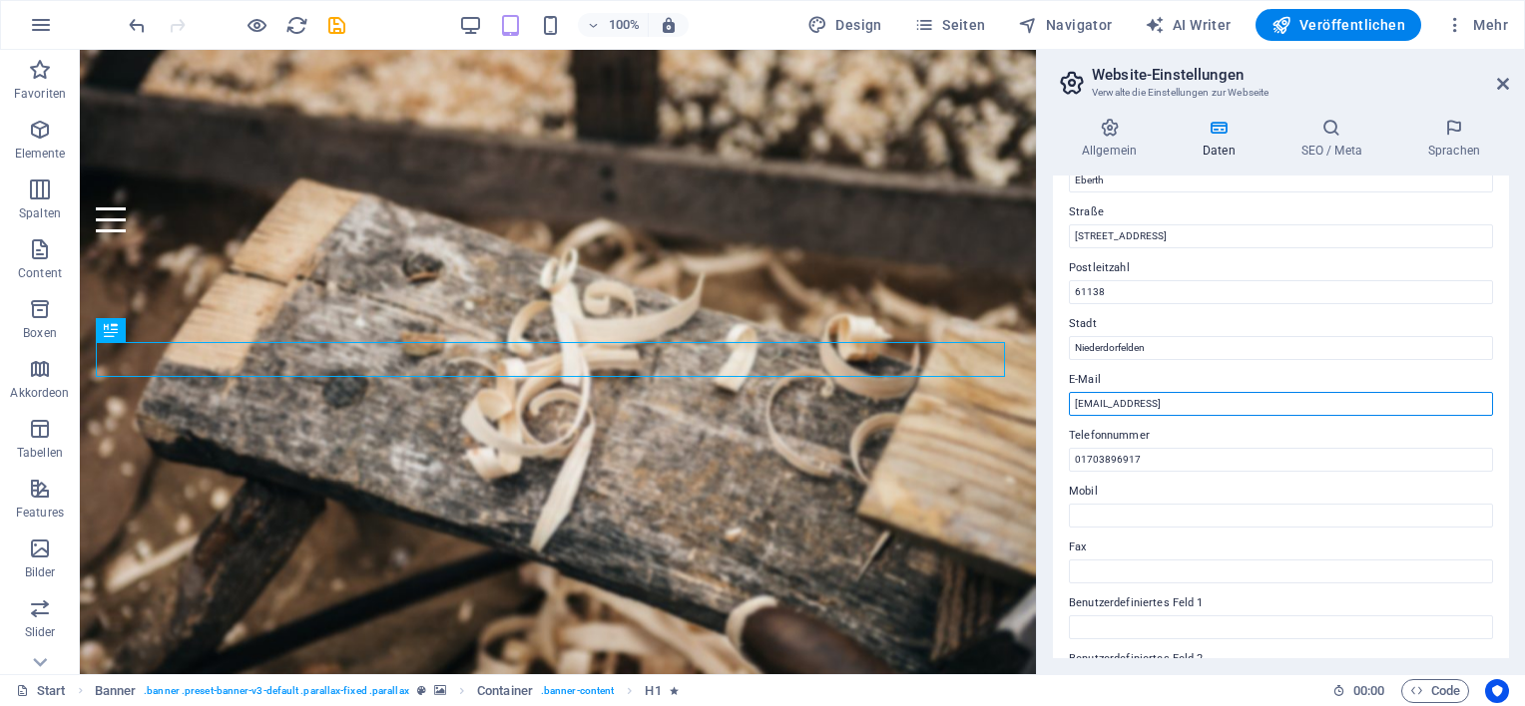
click at [1307, 399] on input "[EMAIL_ADDRESS]" at bounding box center [1281, 404] width 424 height 24
drag, startPoint x: 1315, startPoint y: 402, endPoint x: 1046, endPoint y: 406, distance: 269.5
click at [1046, 406] on div "Allgemein Daten SEO / Meta Sprachen Name der Website ing-fe.de Logo Ziehe Datei…" at bounding box center [1281, 388] width 488 height 573
type input "info@ing-fe.de"
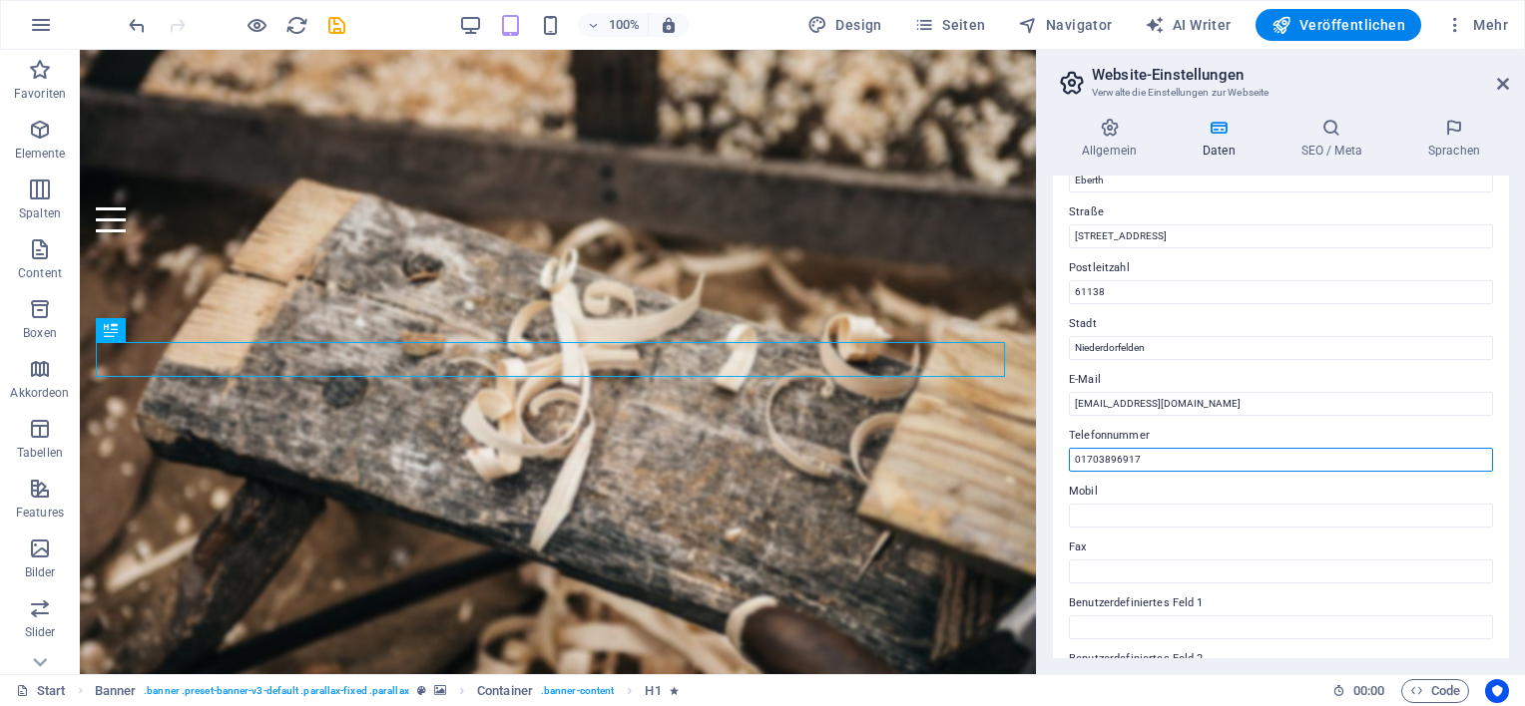
drag, startPoint x: 1161, startPoint y: 465, endPoint x: 1042, endPoint y: 463, distance: 118.8
click at [1042, 463] on div "Allgemein Daten SEO / Meta Sprachen Name der Website ing-fe.de Logo Ziehe Datei…" at bounding box center [1281, 388] width 488 height 573
type input "01759559550"
drag, startPoint x: 1145, startPoint y: 461, endPoint x: 1066, endPoint y: 460, distance: 78.8
click at [1066, 460] on div "Kontaktdaten für diese Website. Diese können überall auf der Website eingefügt …" at bounding box center [1281, 417] width 456 height 483
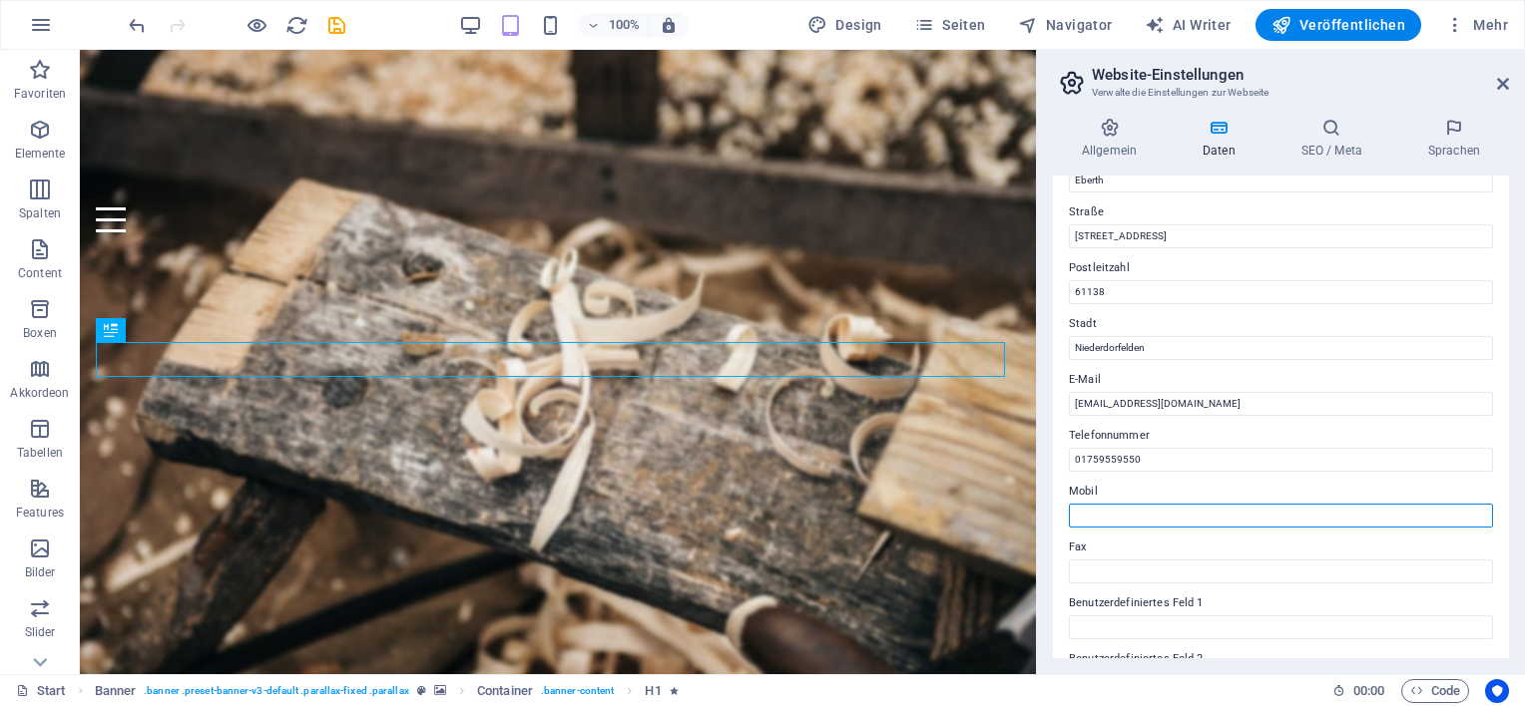
click at [1081, 515] on input "Mobil" at bounding box center [1281, 516] width 424 height 24
paste input "01759559550"
type input "01759559550"
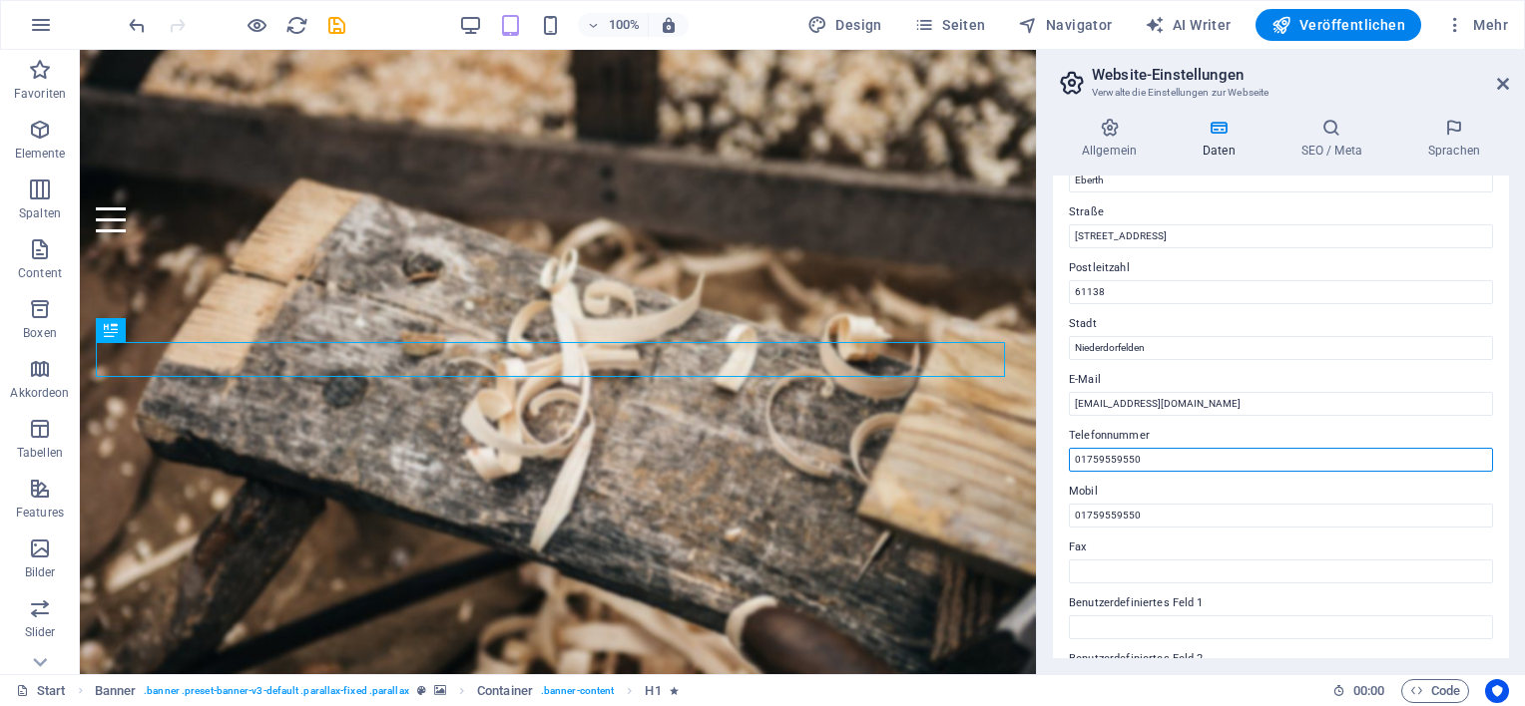
drag, startPoint x: 1239, startPoint y: 509, endPoint x: 1027, endPoint y: 460, distance: 218.1
type input "061018029100"
click at [1210, 511] on input "01759559550" at bounding box center [1281, 516] width 424 height 24
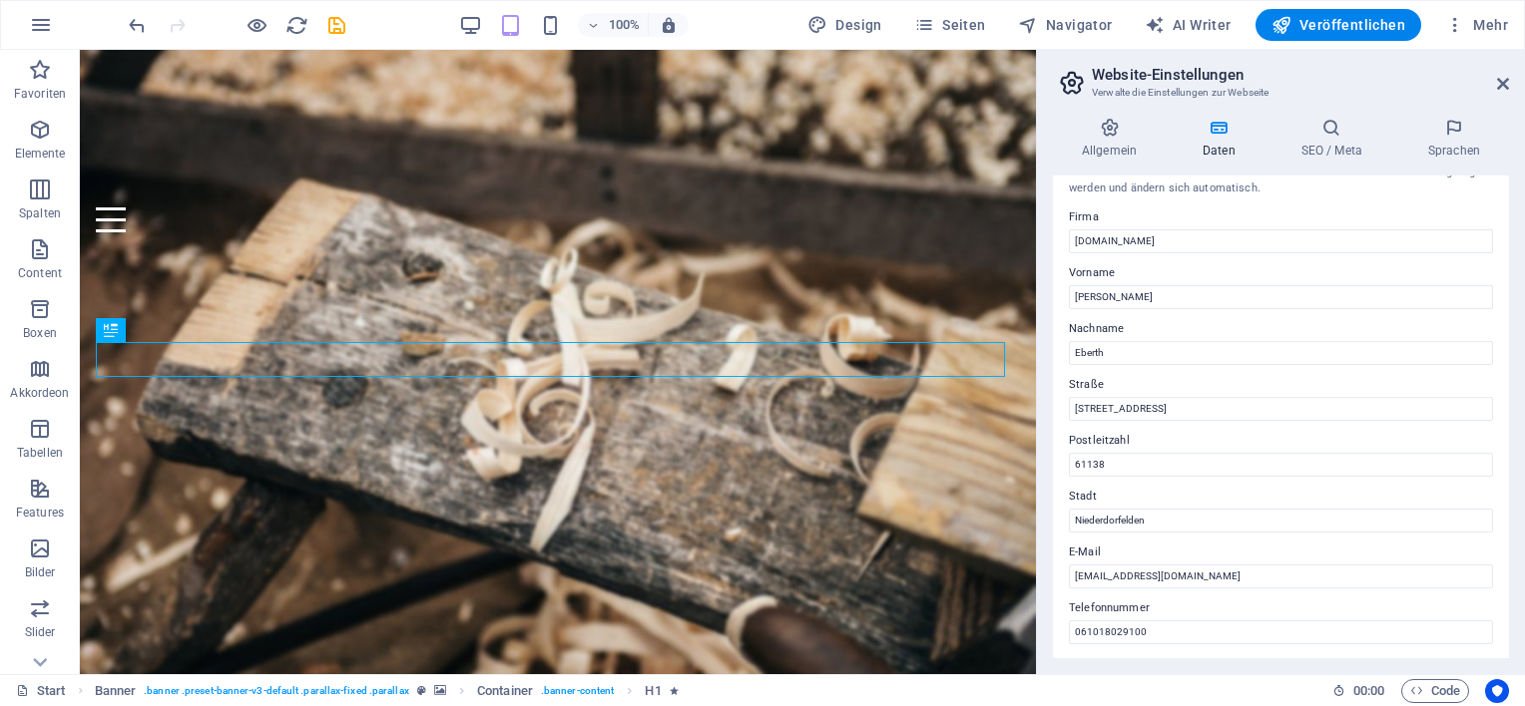
scroll to position [0, 0]
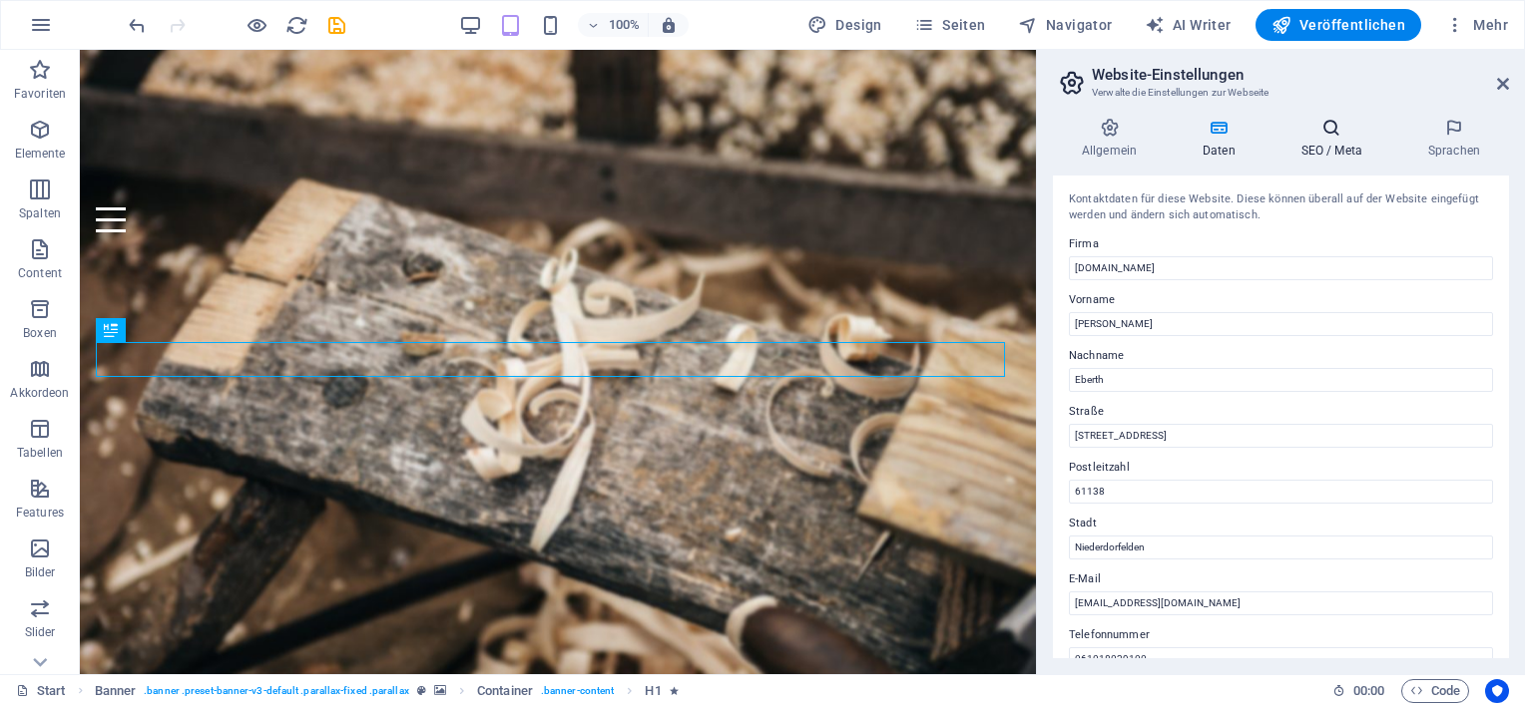
click at [1327, 155] on h4 "SEO / Meta" at bounding box center [1335, 139] width 127 height 42
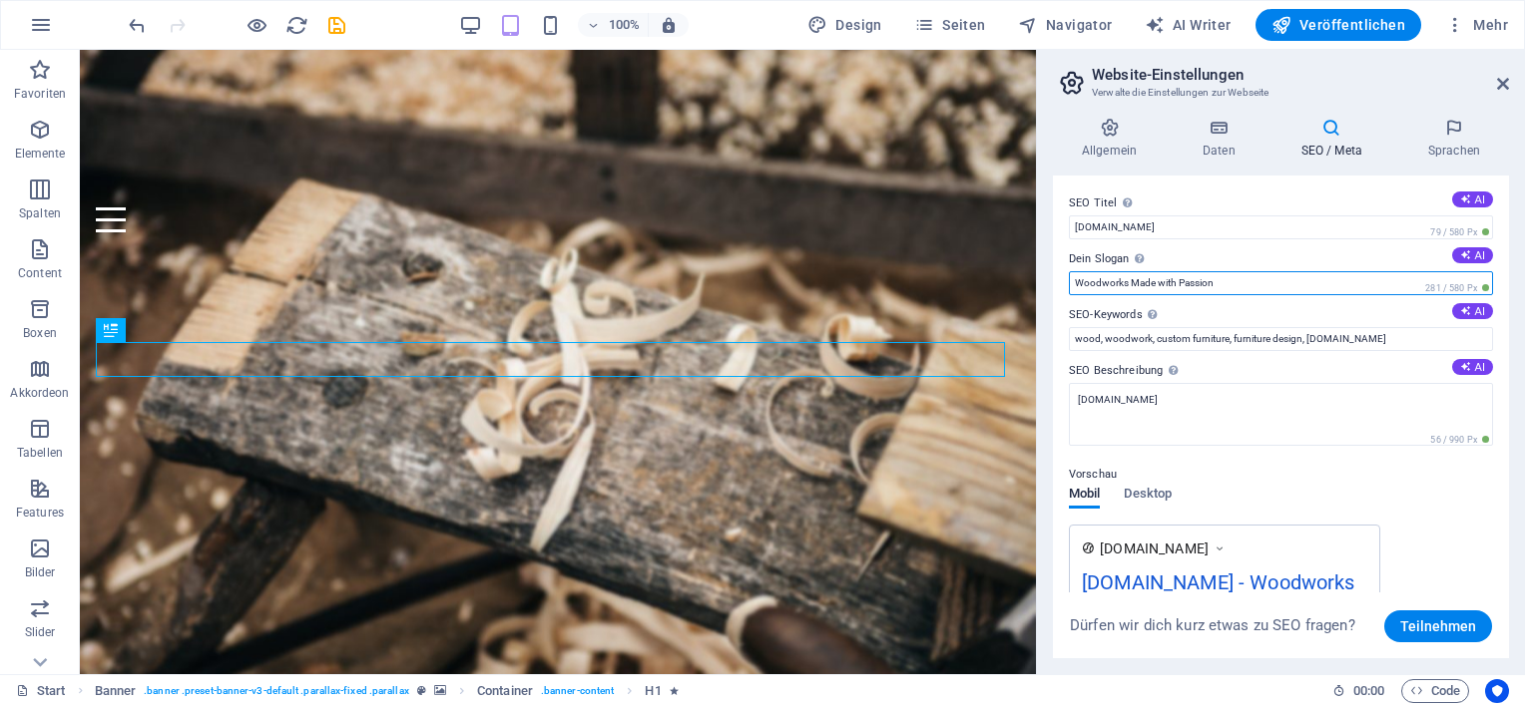
drag, startPoint x: 1233, startPoint y: 280, endPoint x: 1038, endPoint y: 278, distance: 195.6
click at [1038, 278] on aside "Website-Einstellungen Verwalte die Einstellungen zur Webseite Allgemein Daten S…" at bounding box center [1280, 362] width 489 height 625
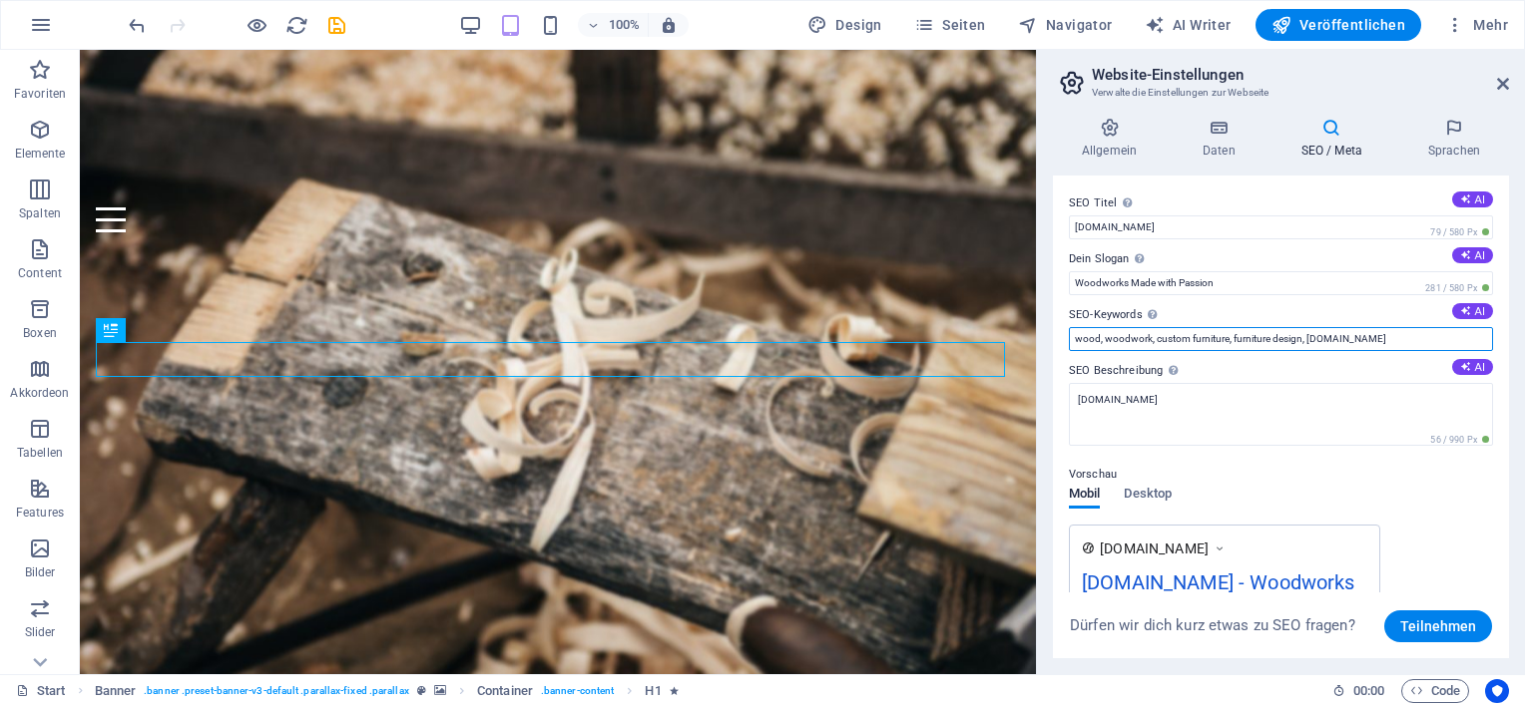
drag, startPoint x: 1301, startPoint y: 337, endPoint x: 1055, endPoint y: 334, distance: 246.5
click at [1055, 334] on div "SEO Titel Der Titel der Website - Das Erkennungsmerkmal in Suchmaschinen. AI in…" at bounding box center [1281, 417] width 456 height 483
click at [1130, 341] on input "[DOMAIN_NAME]" at bounding box center [1281, 339] width 424 height 24
drag, startPoint x: 1385, startPoint y: 391, endPoint x: 938, endPoint y: 337, distance: 450.3
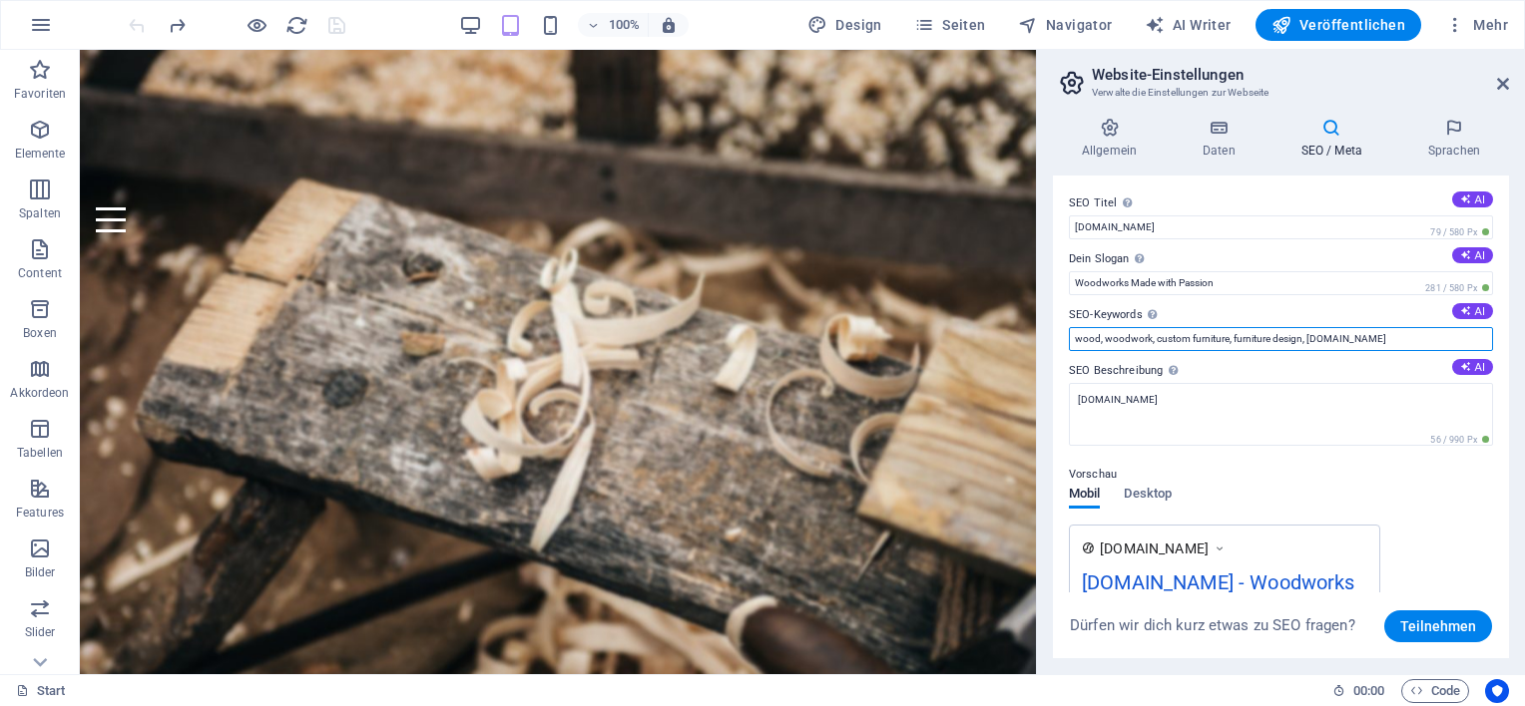
click at [1154, 334] on input "wood, woodwork, custom furniture, furniture design, [DOMAIN_NAME]" at bounding box center [1281, 339] width 424 height 24
drag, startPoint x: 1376, startPoint y: 389, endPoint x: 1026, endPoint y: 349, distance: 352.5
type input "Ingenieur, Bauen im Bestand, Verstärken, Brandschutz, Brandbemessung, CFK, CFK-…"
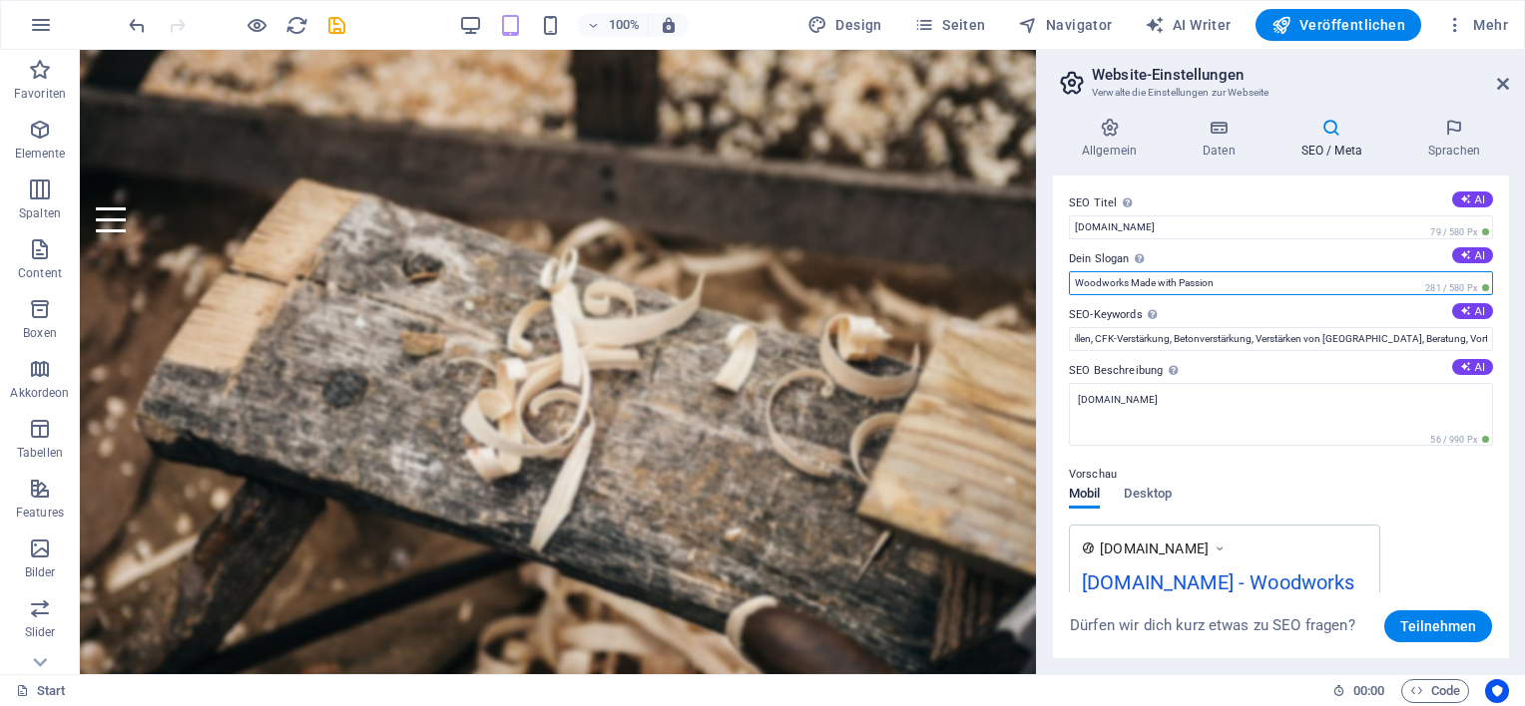
scroll to position [0, 0]
drag, startPoint x: 1225, startPoint y: 282, endPoint x: 1053, endPoint y: 281, distance: 172.6
click at [1053, 281] on div "SEO Titel Der Titel der Website - Das Erkennungsmerkmal in Suchmaschinen. AI in…" at bounding box center [1281, 417] width 456 height 483
click at [1085, 282] on input "VErstärken von Betonbauteilen, Brandbemessung" at bounding box center [1281, 283] width 424 height 24
click at [1312, 282] on input "Verstärken von Betonbauteilen, Brandbemessung" at bounding box center [1281, 283] width 424 height 24
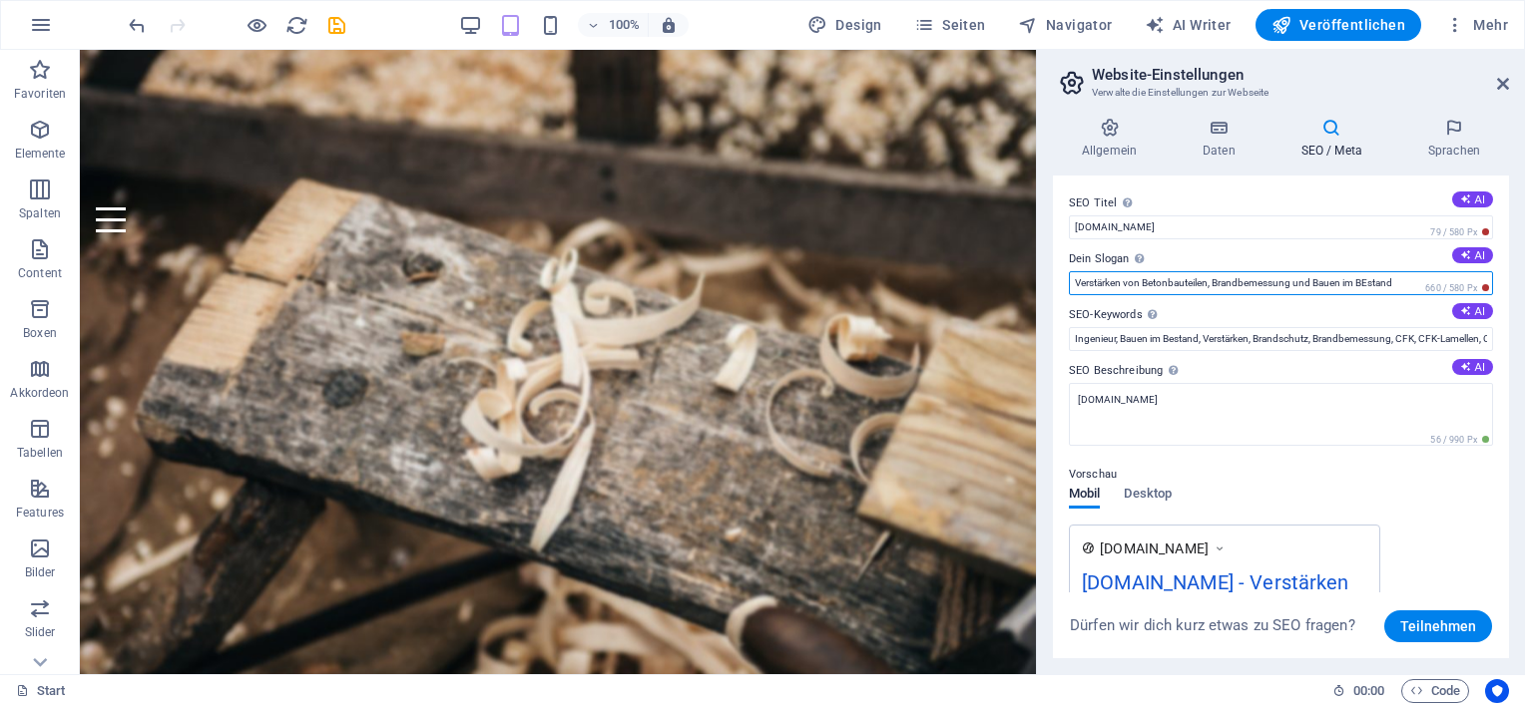
click at [1367, 284] on input "Verstärken von Betonbauteilen, Brandbemessung und Bauen im BEstand" at bounding box center [1281, 283] width 424 height 24
type input "Verstärken von Betonbauteilen, Brandbemessung und Bauen im Bestand"
click at [1453, 138] on h4 "Sprachen" at bounding box center [1454, 139] width 110 height 42
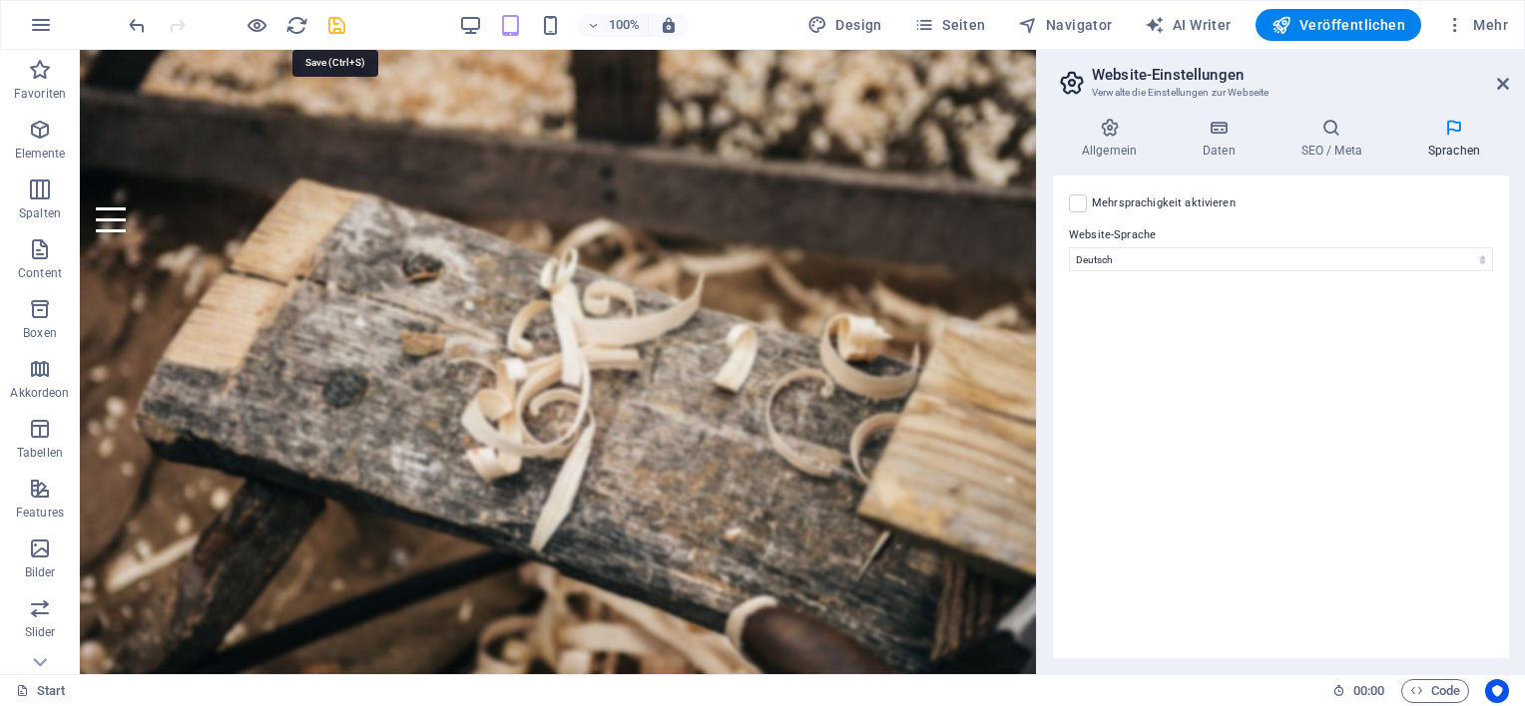
click at [338, 22] on icon "save" at bounding box center [336, 25] width 23 height 23
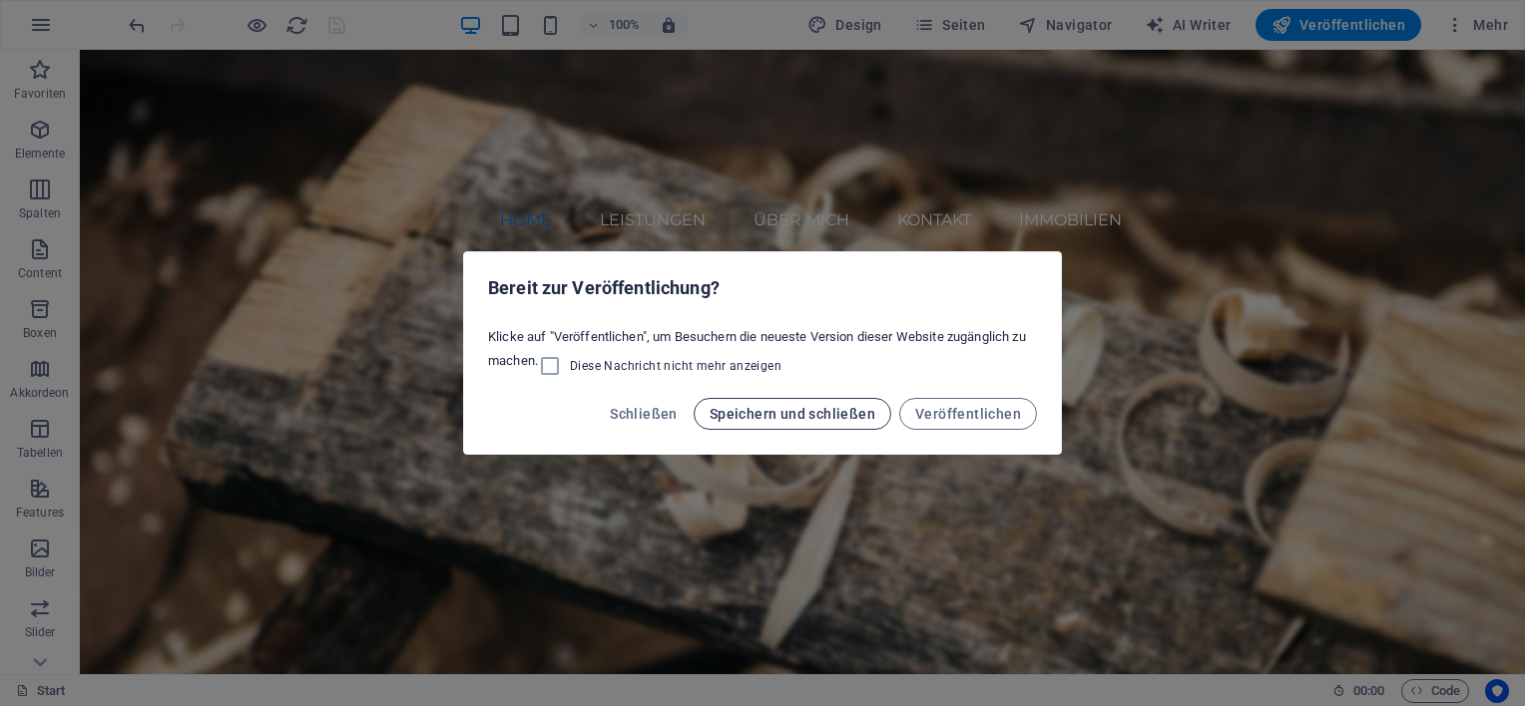
click at [806, 411] on span "Speichern und schließen" at bounding box center [792, 414] width 166 height 16
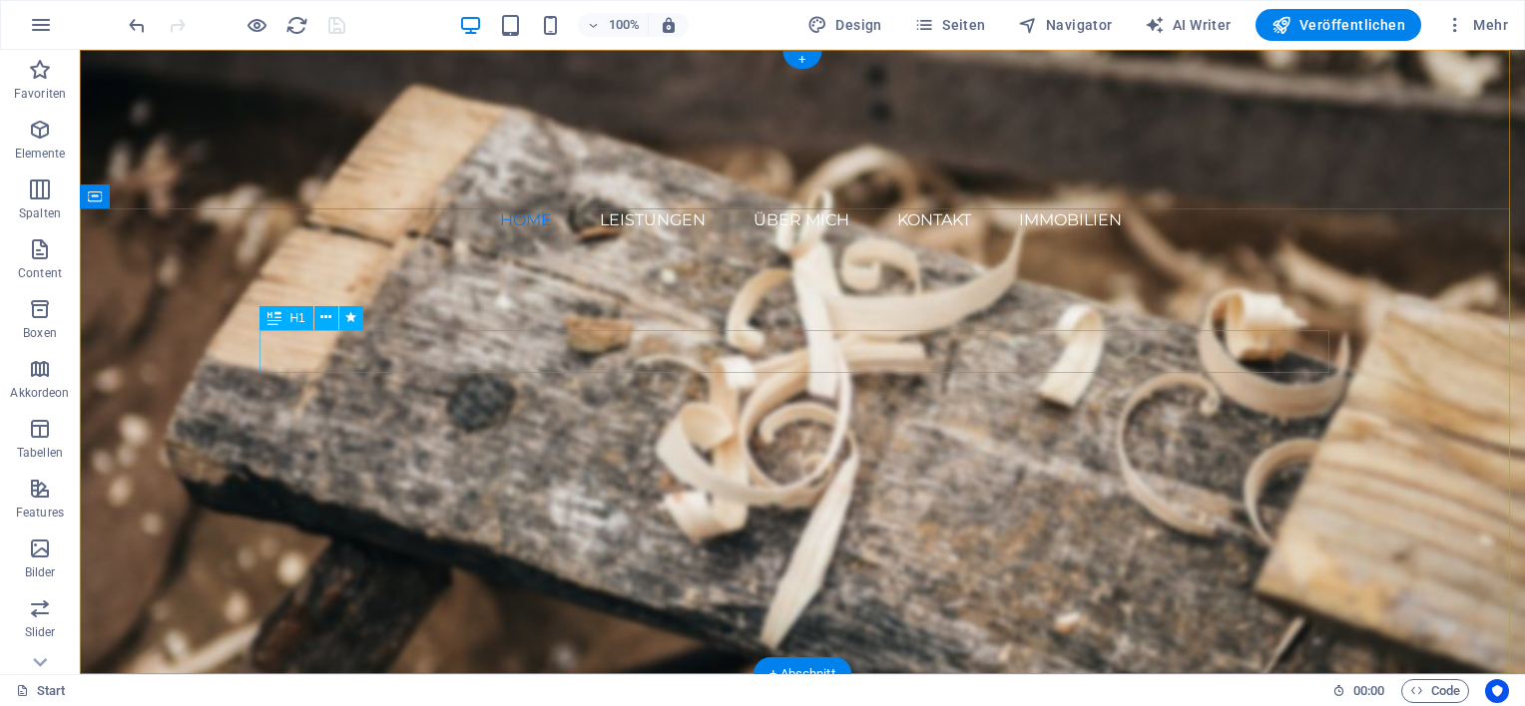
click at [846, 474] on div "Woodworks ­ made with Passion" at bounding box center [802, 495] width 1070 height 43
